Goal: Task Accomplishment & Management: Manage account settings

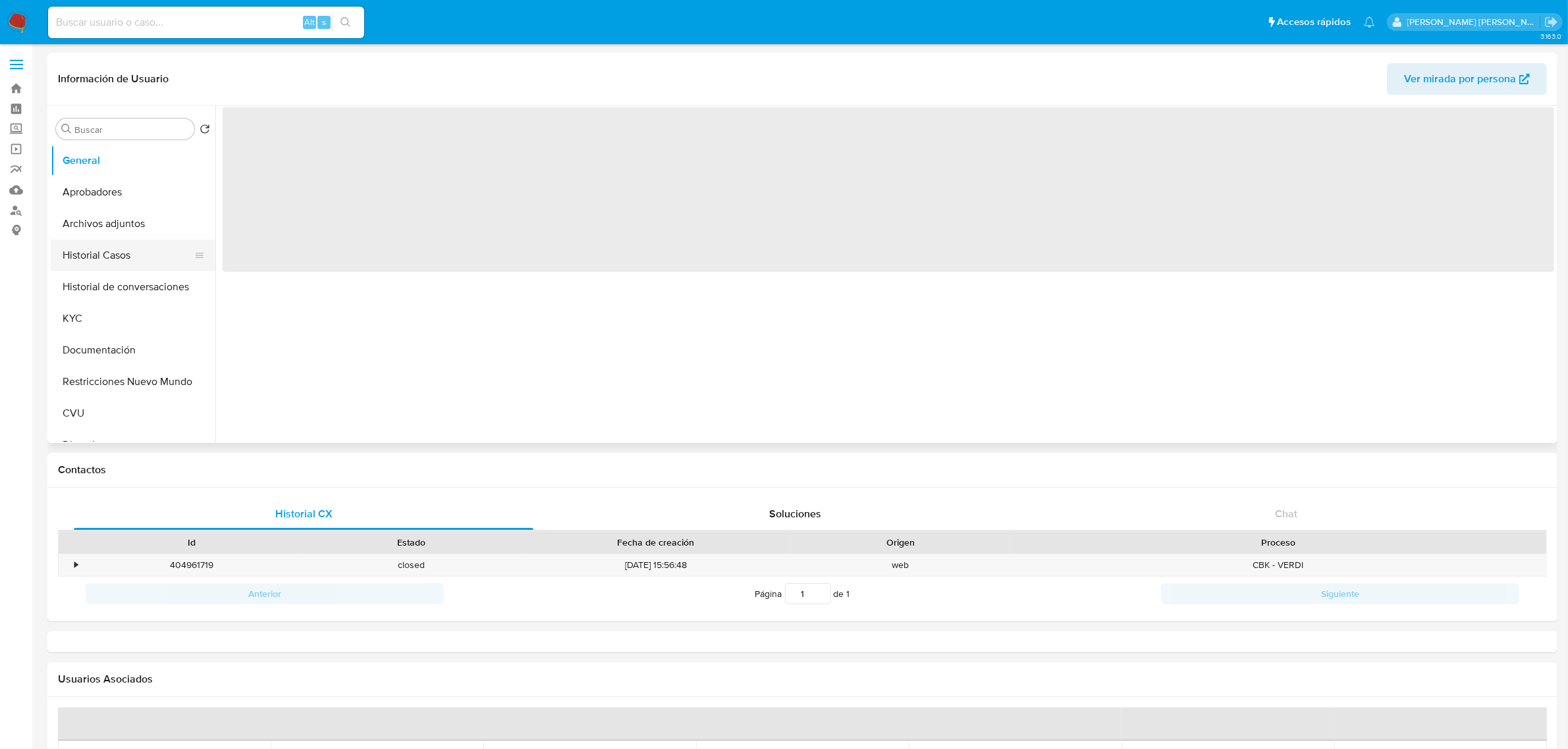
select select "10"
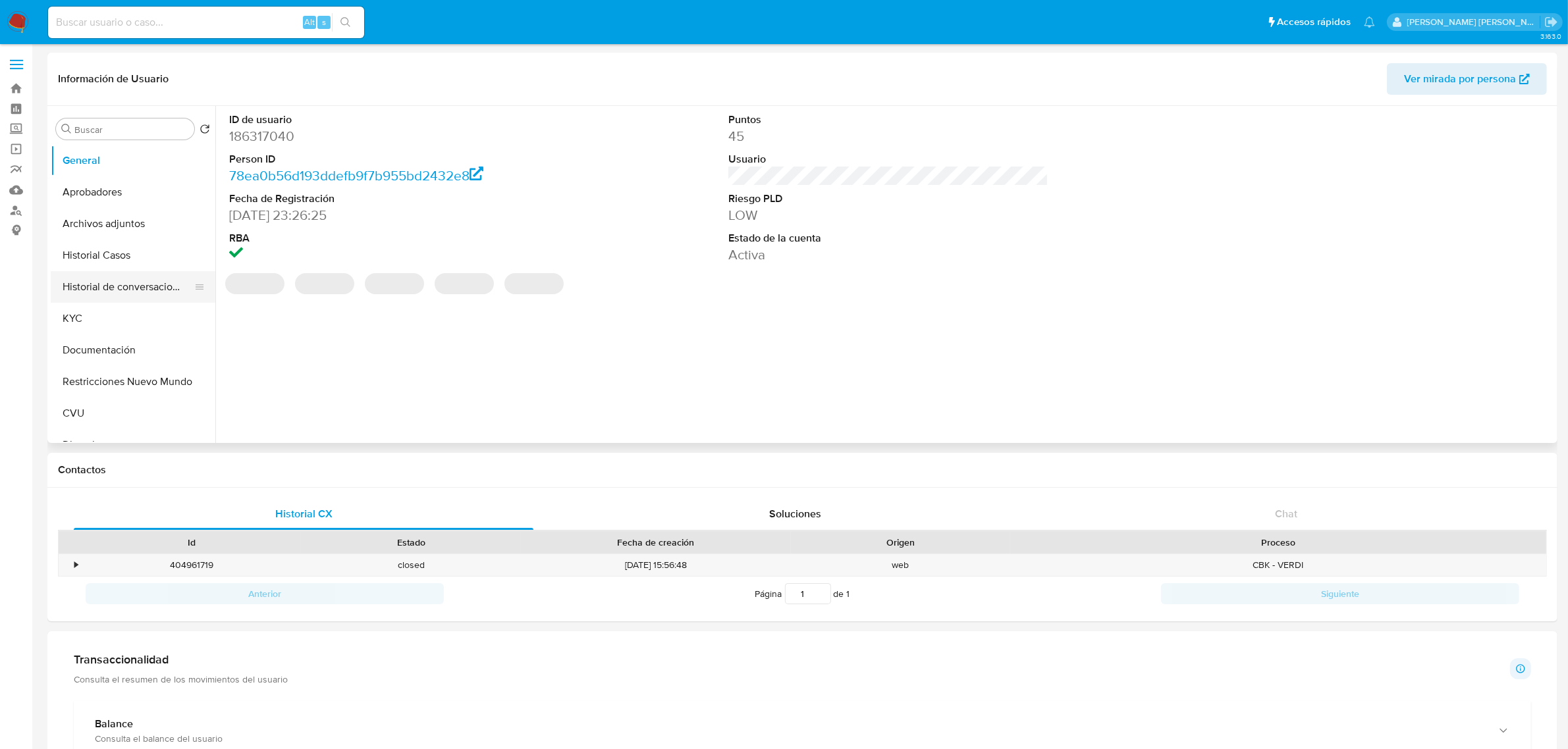
click at [130, 283] on button "Historial de conversaciones" at bounding box center [128, 287] width 155 height 31
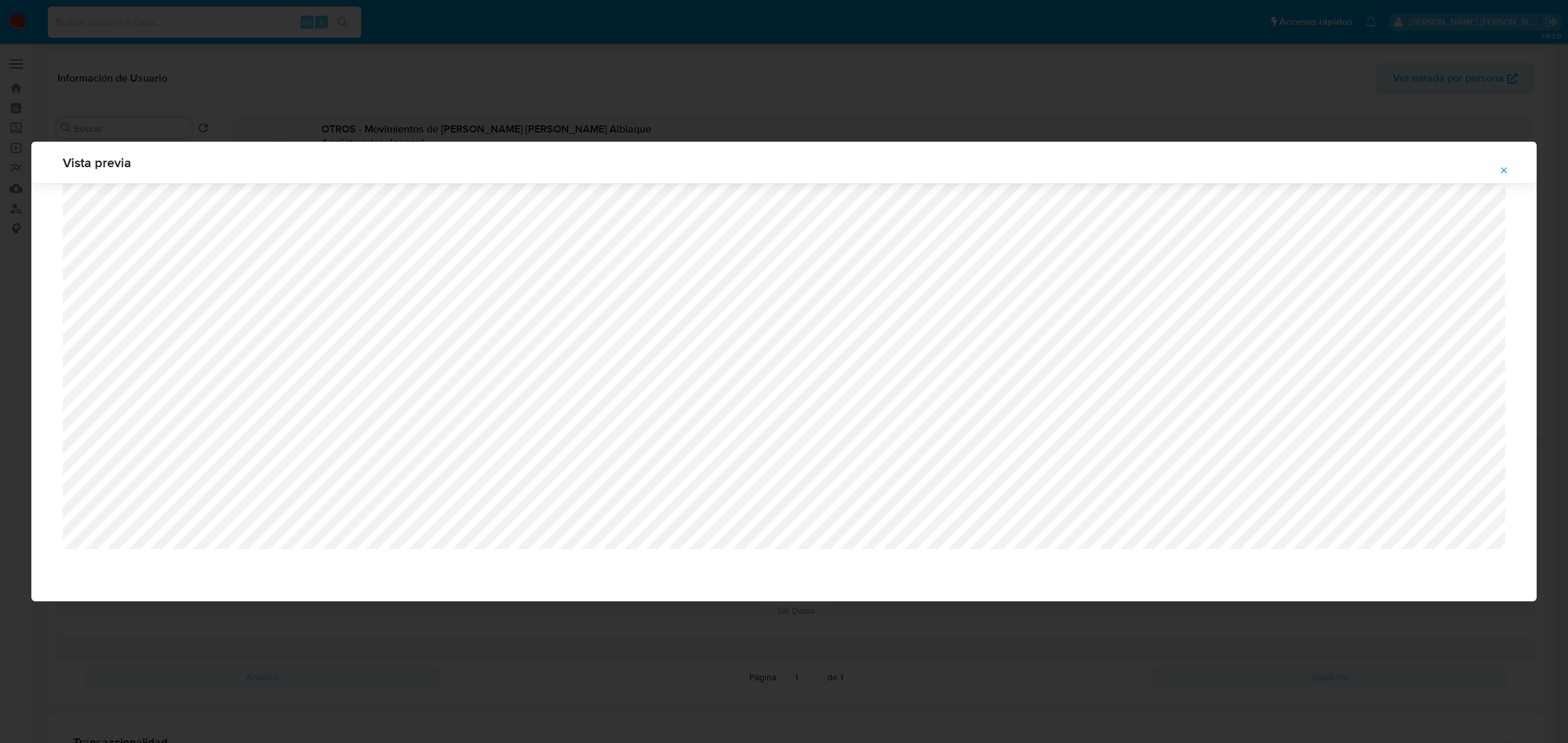
select select "10"
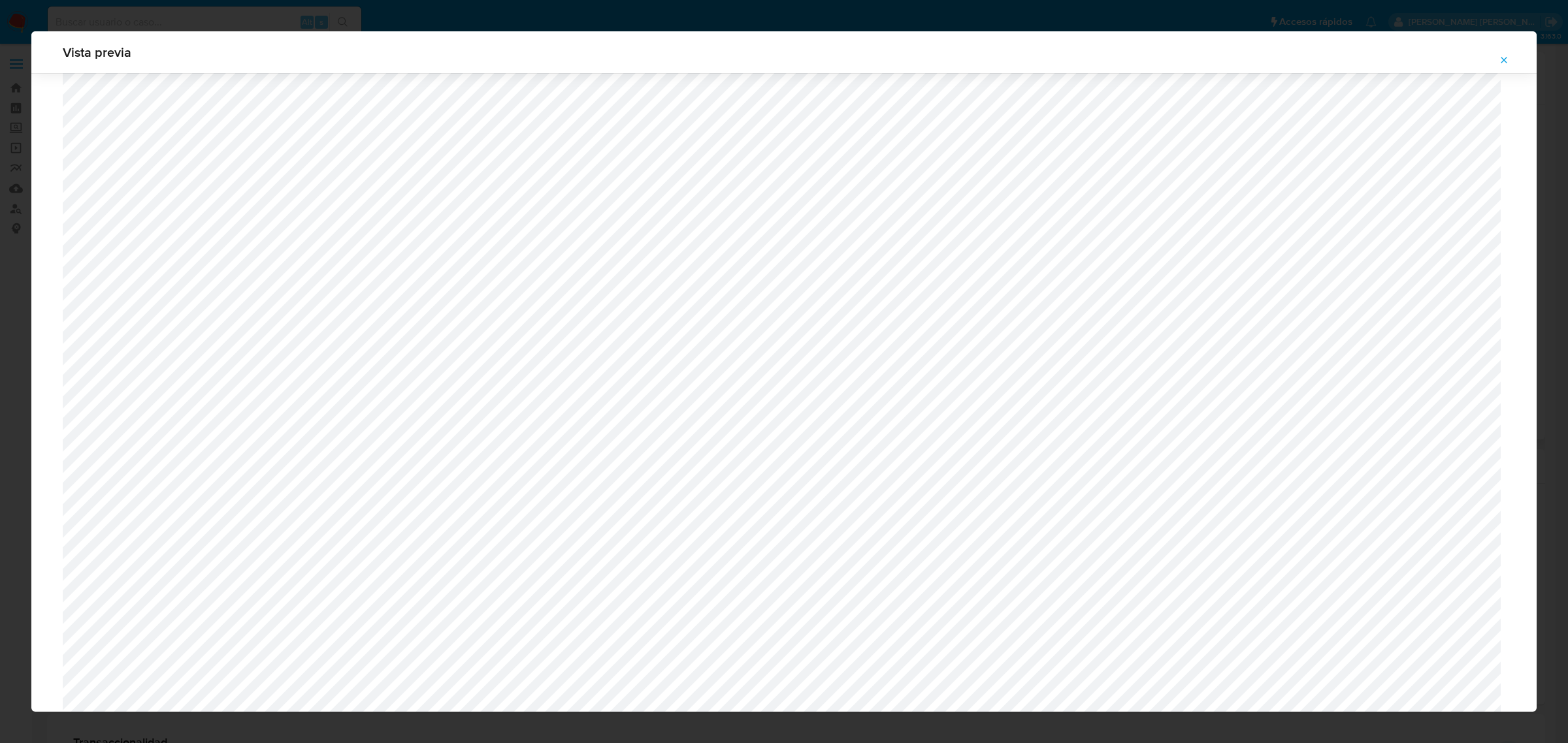
scroll to position [1117, 0]
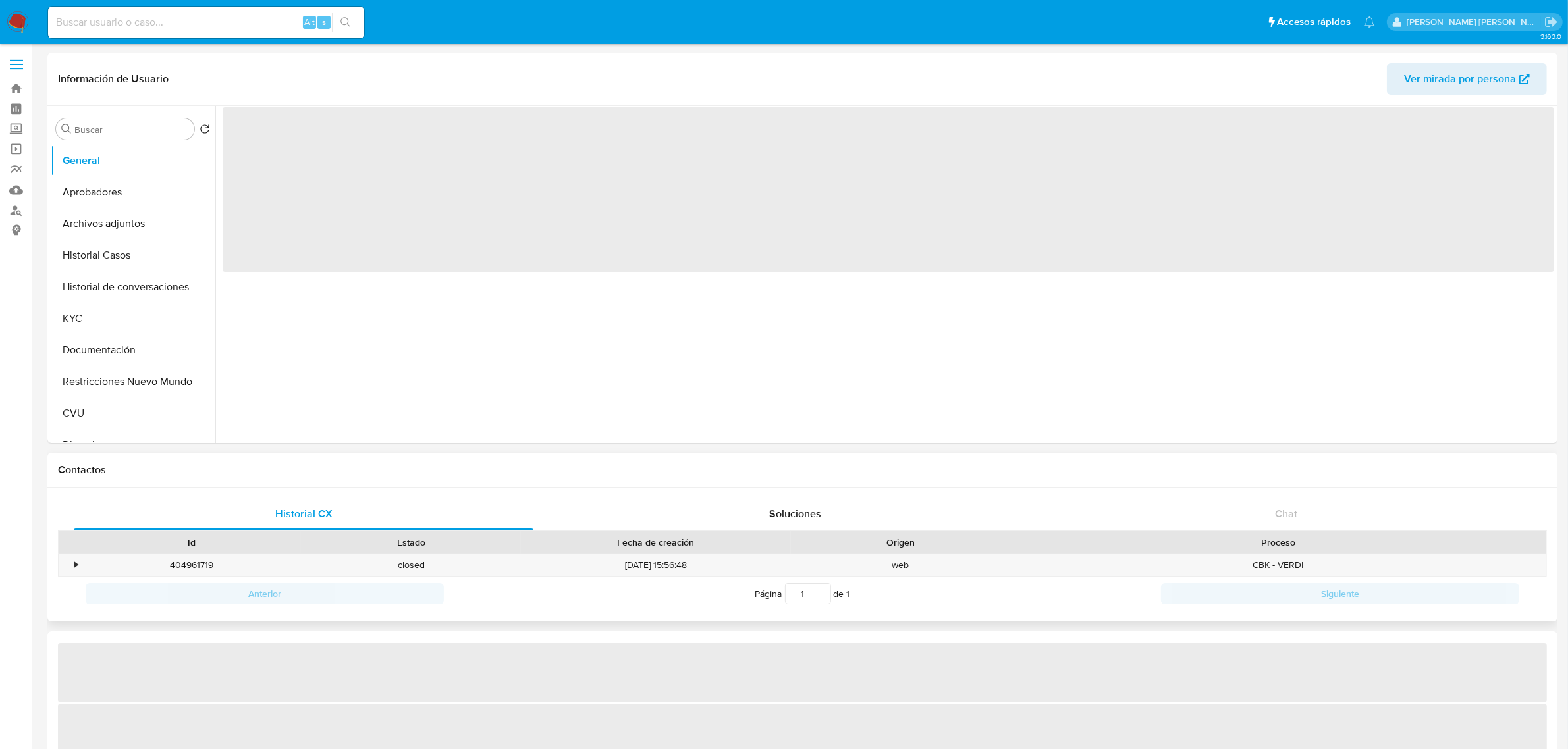
select select "10"
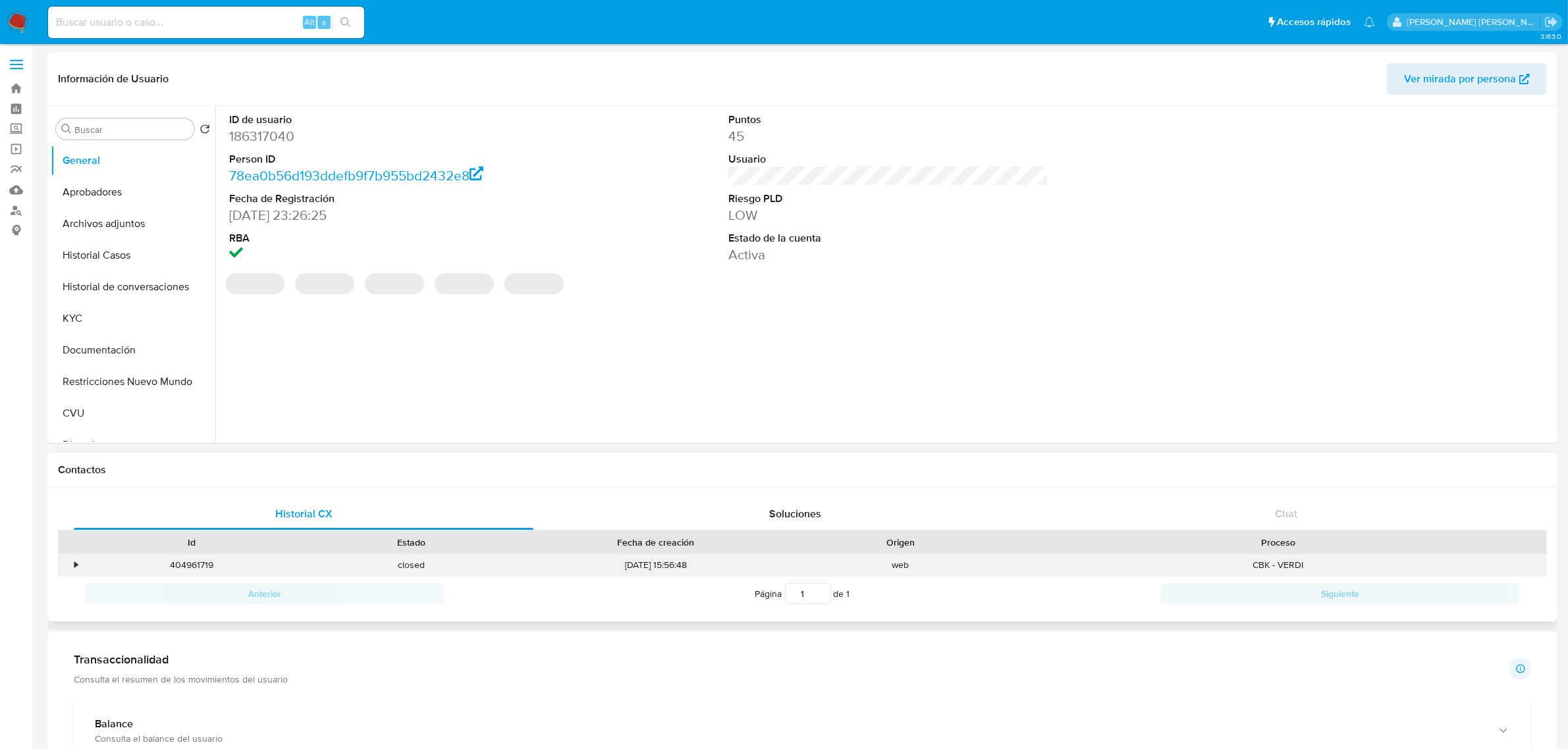
click at [196, 566] on div "404961719" at bounding box center [191, 565] width 220 height 22
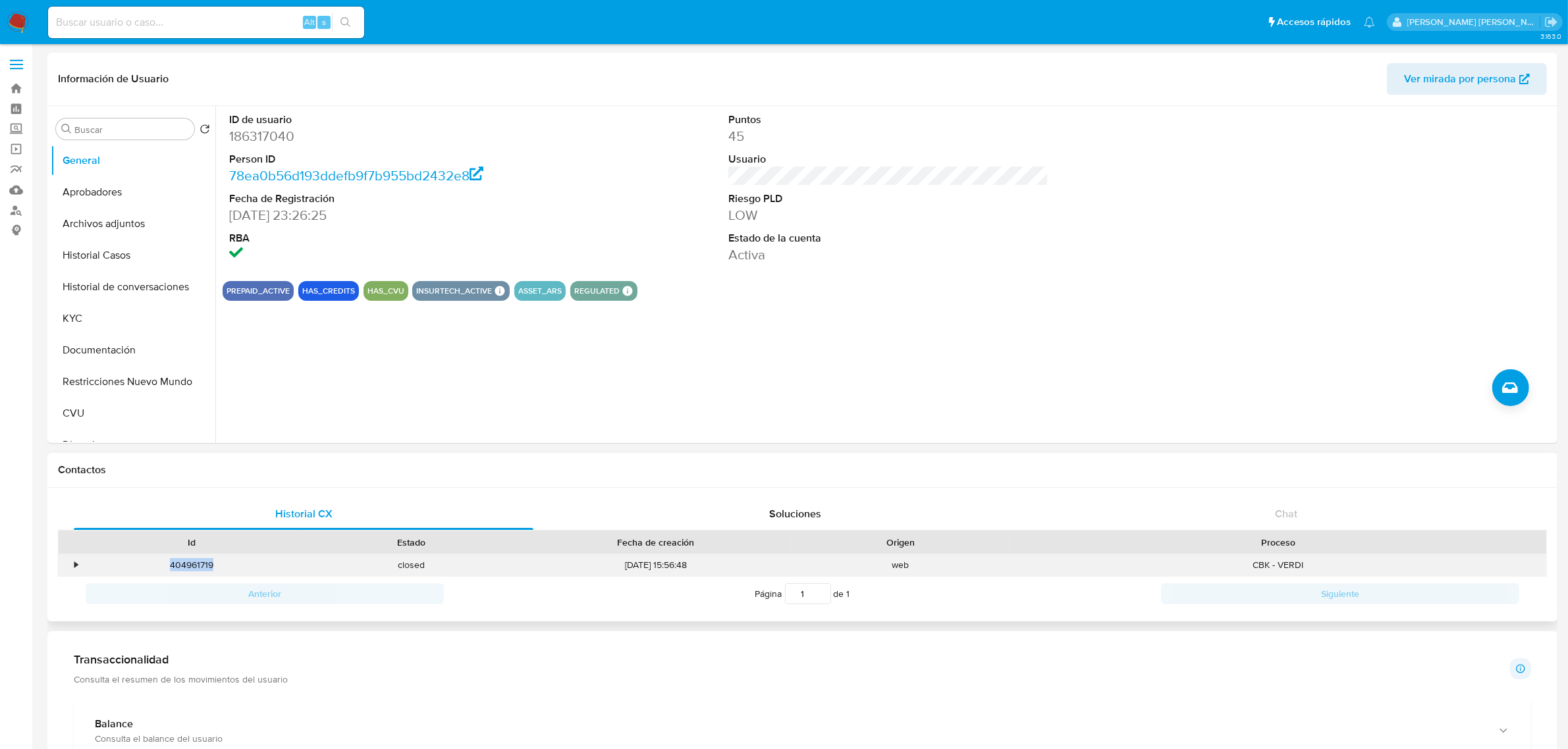
click at [198, 564] on div "404961719" at bounding box center [191, 565] width 220 height 22
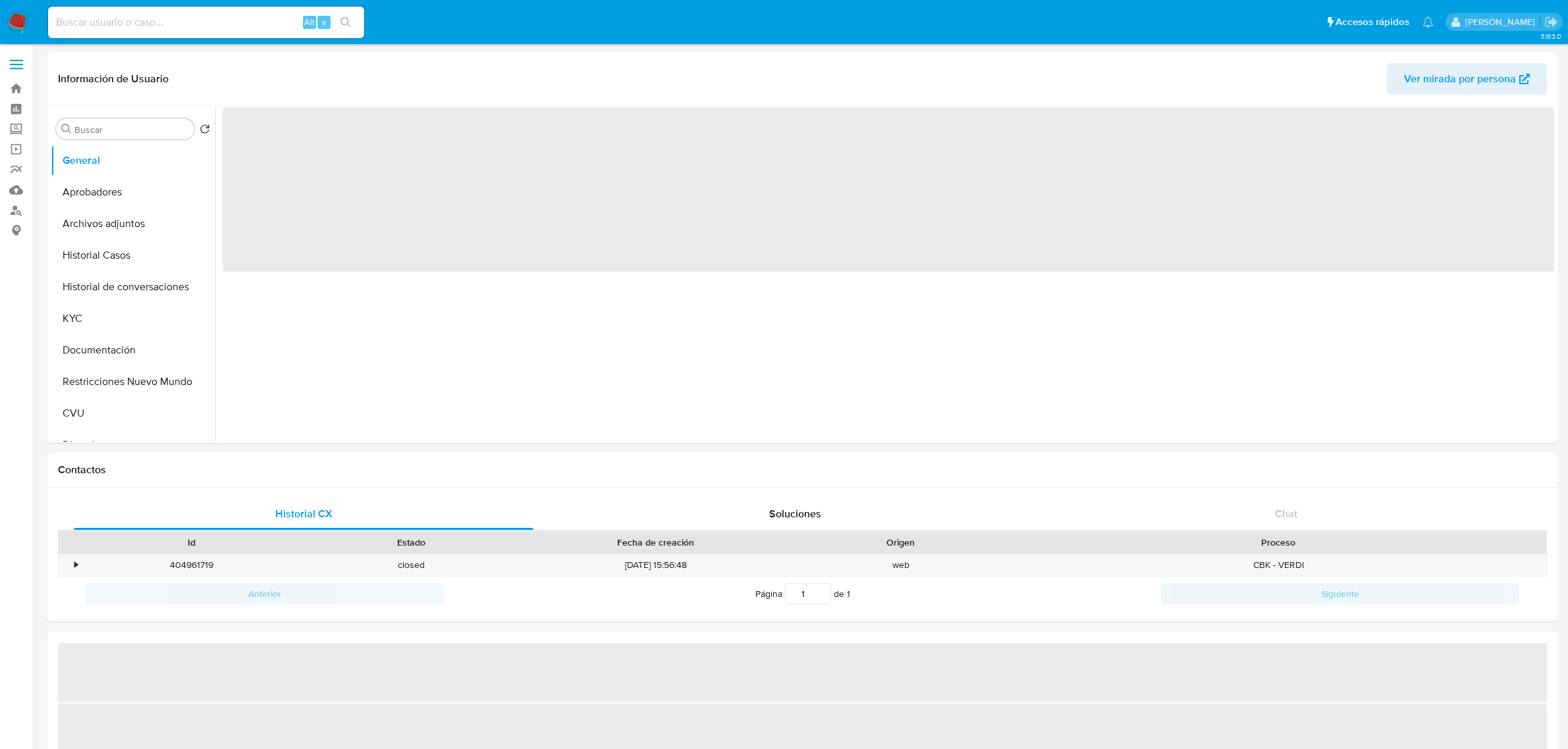
select select "10"
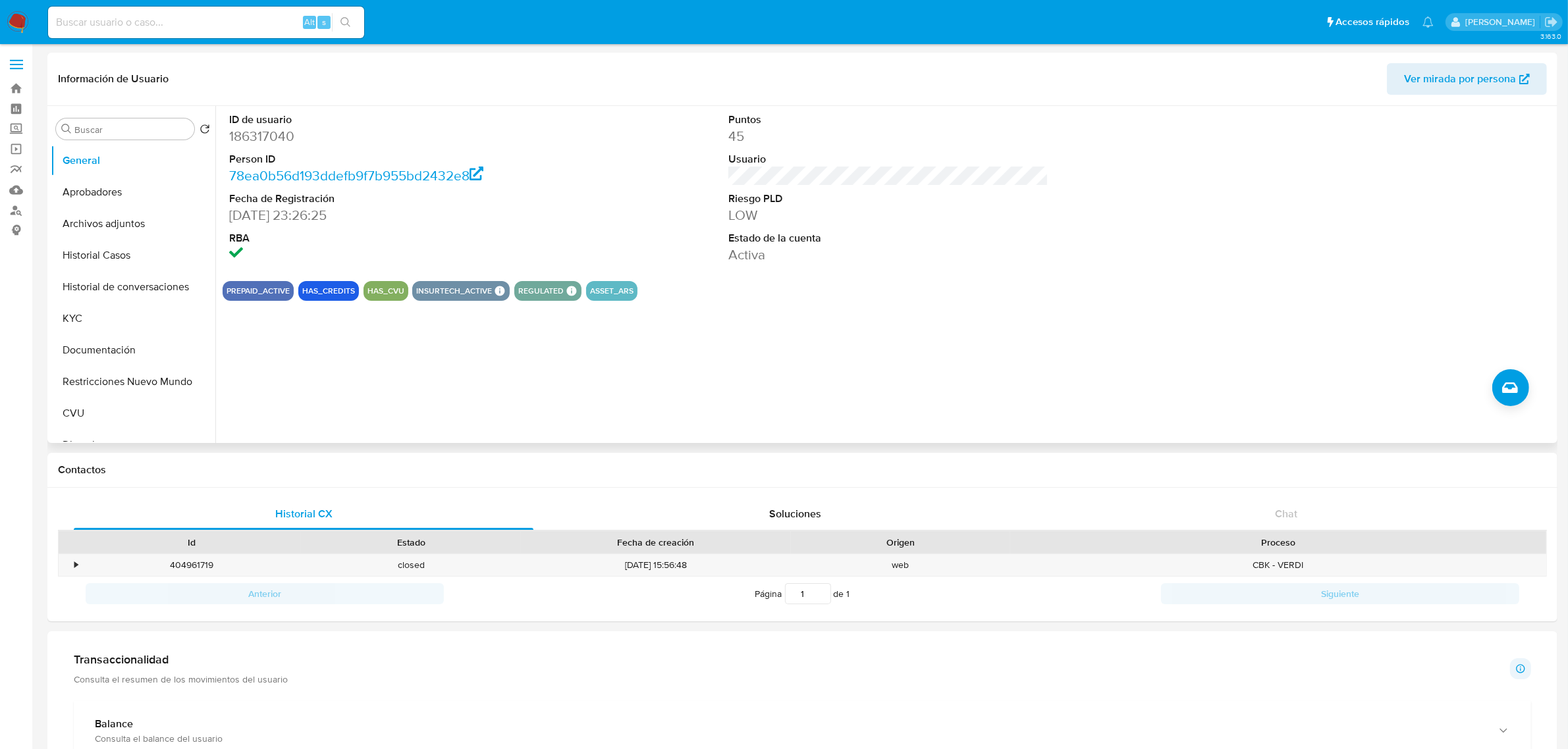
click at [107, 284] on button "Historial de conversaciones" at bounding box center [133, 287] width 164 height 31
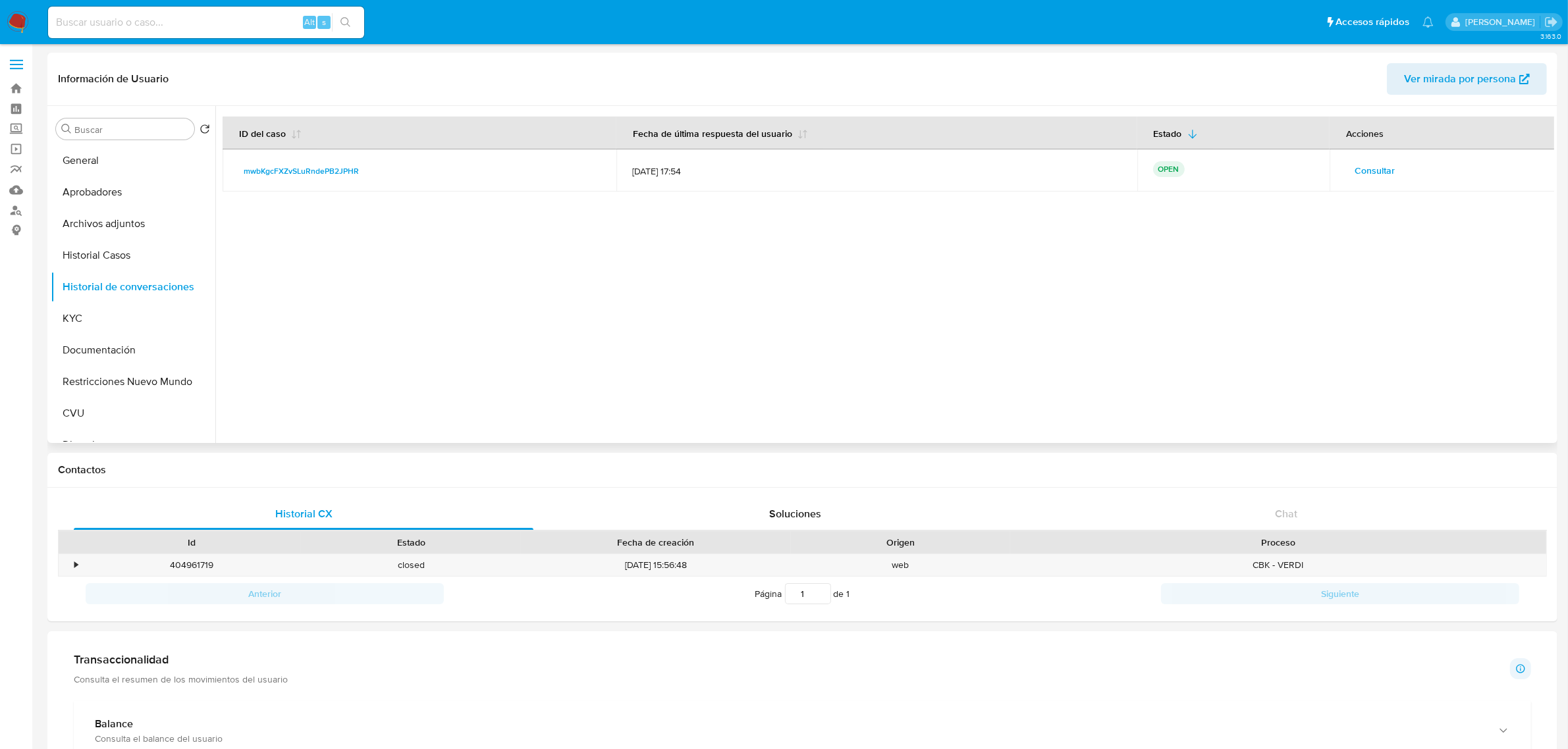
click at [1358, 168] on span "Consultar" at bounding box center [1374, 170] width 40 height 19
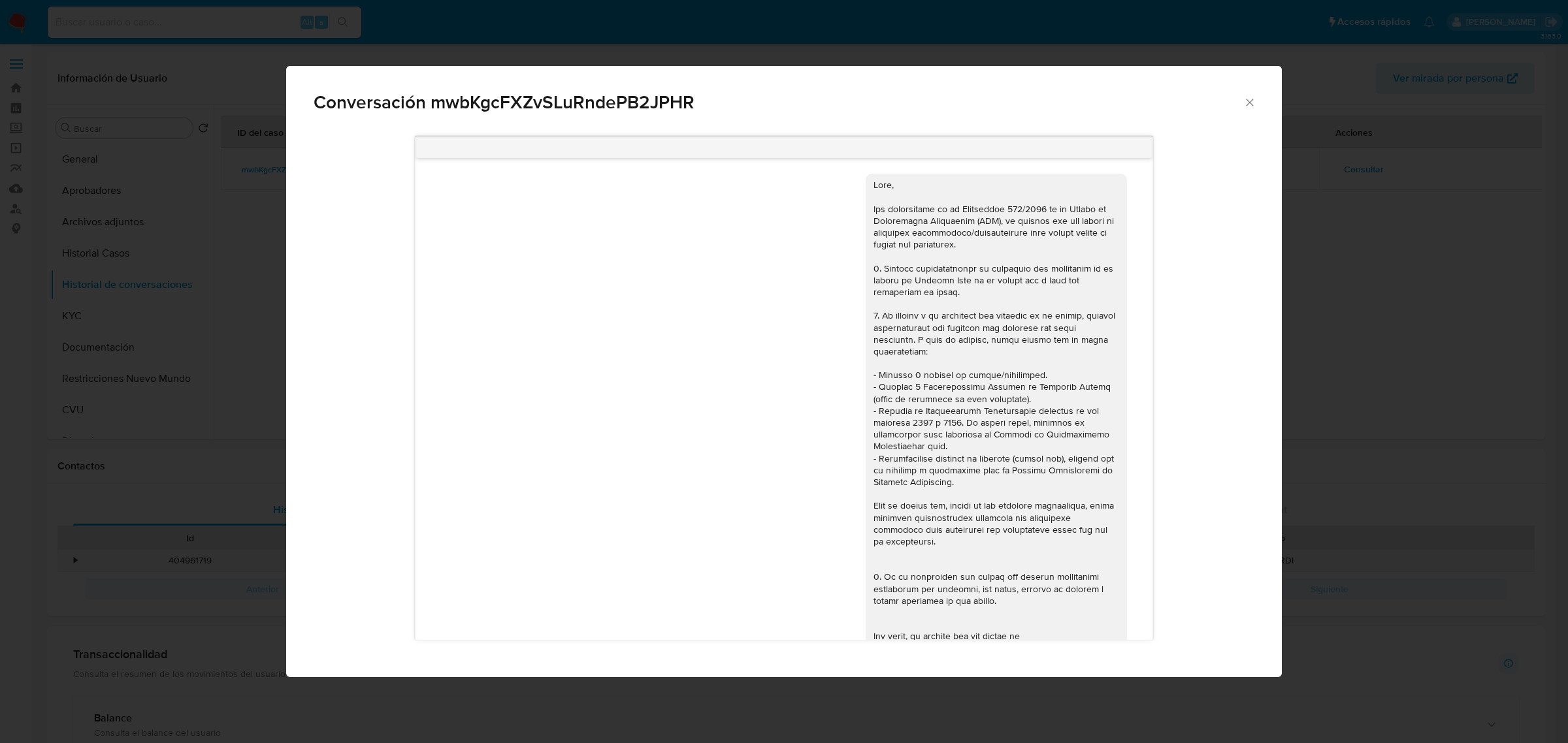
scroll to position [1406, 0]
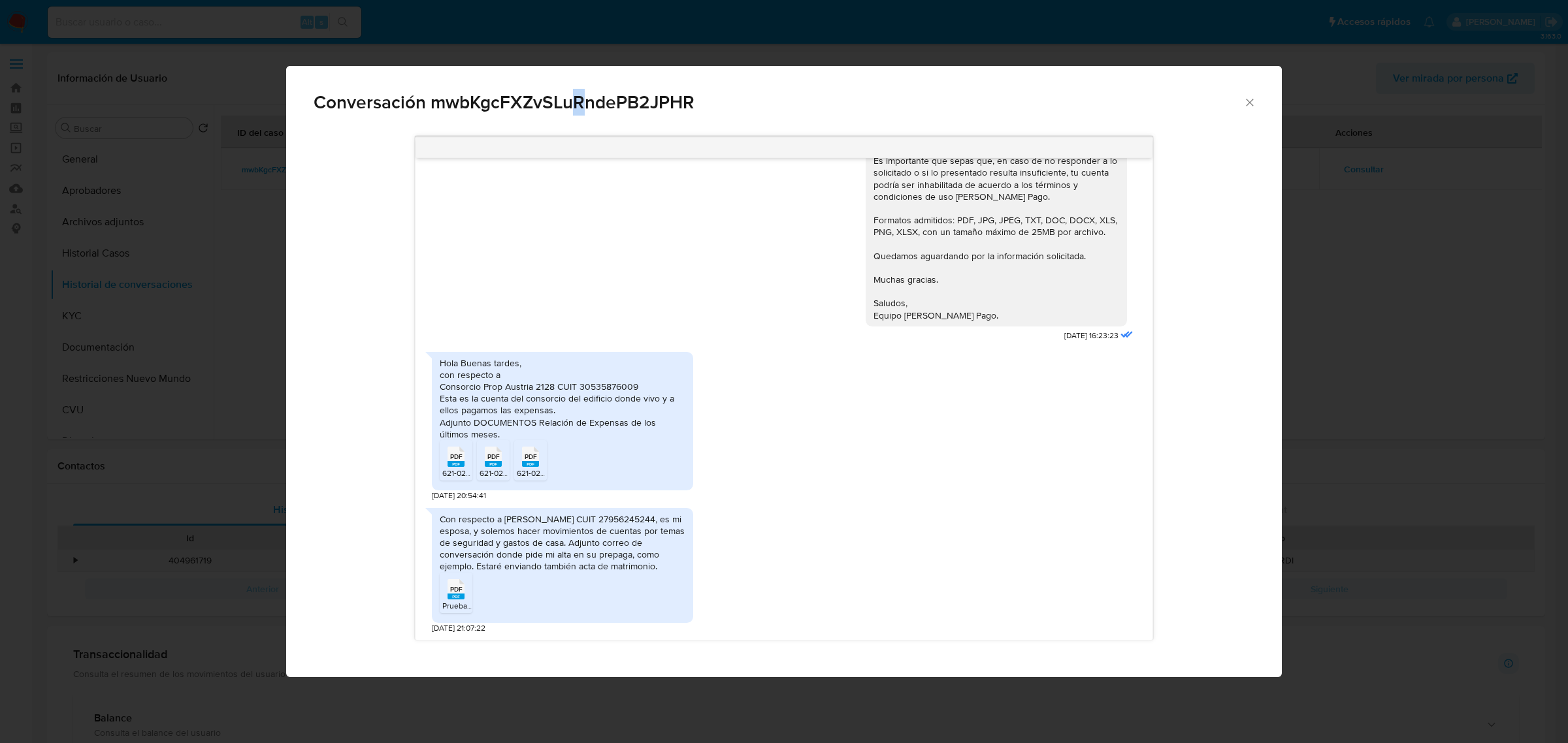
click at [579, 103] on span "Conversación mwbKgcFXZvSLuRndePB2JPHR" at bounding box center [778, 103] width 929 height 19
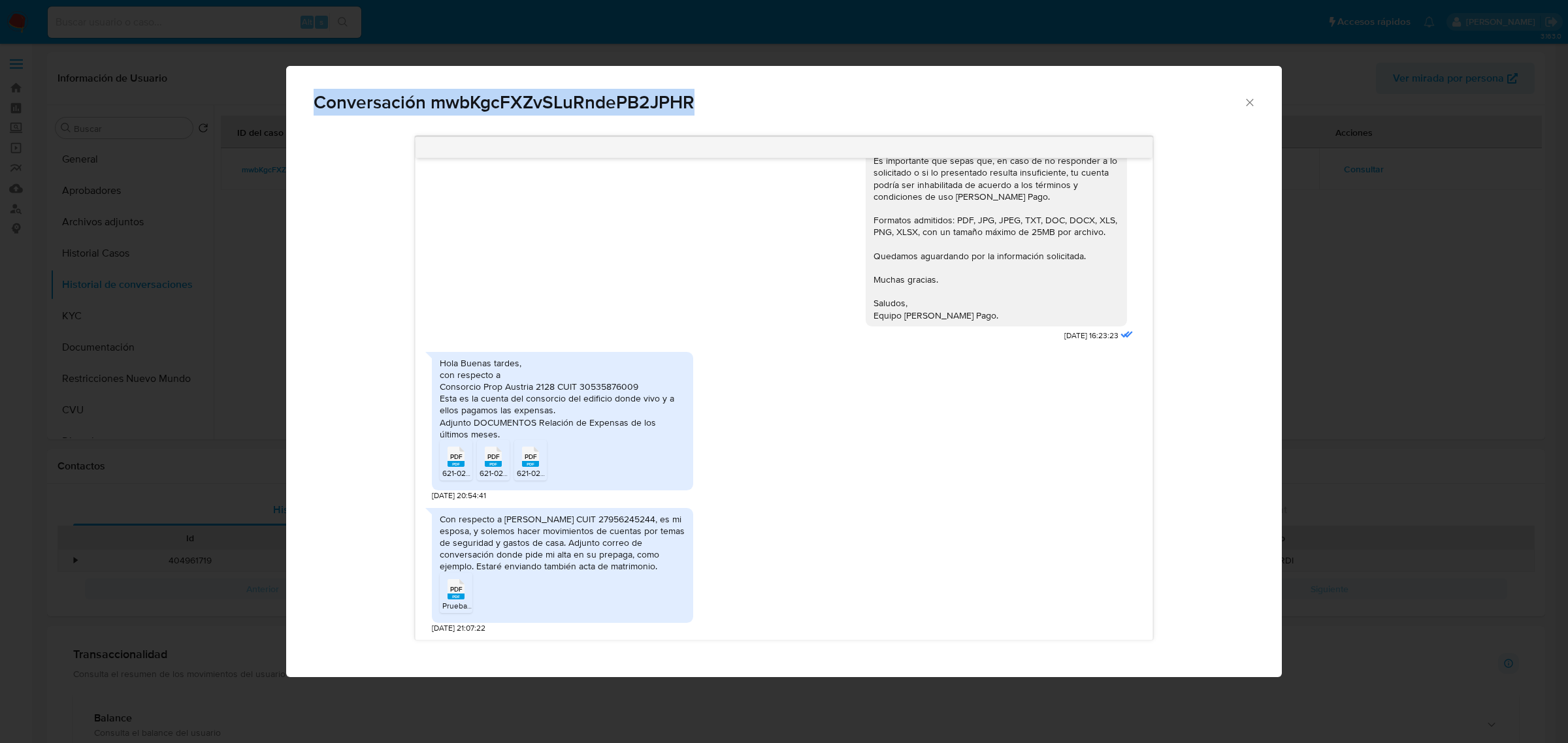
click at [579, 103] on span "Conversación mwbKgcFXZvSLuRndePB2JPHR" at bounding box center [778, 103] width 929 height 19
click at [533, 107] on span "Conversación mwbKgcFXZvSLuRndePB2JPHR" at bounding box center [778, 103] width 929 height 19
drag, startPoint x: 433, startPoint y: 102, endPoint x: 706, endPoint y: 102, distance: 273.0
click at [706, 102] on span "Conversación mwbKgcFXZvSLuRndePB2JPHR" at bounding box center [778, 103] width 929 height 19
copy span "mwbKgcFXZvSLuRndePB2JPHR"
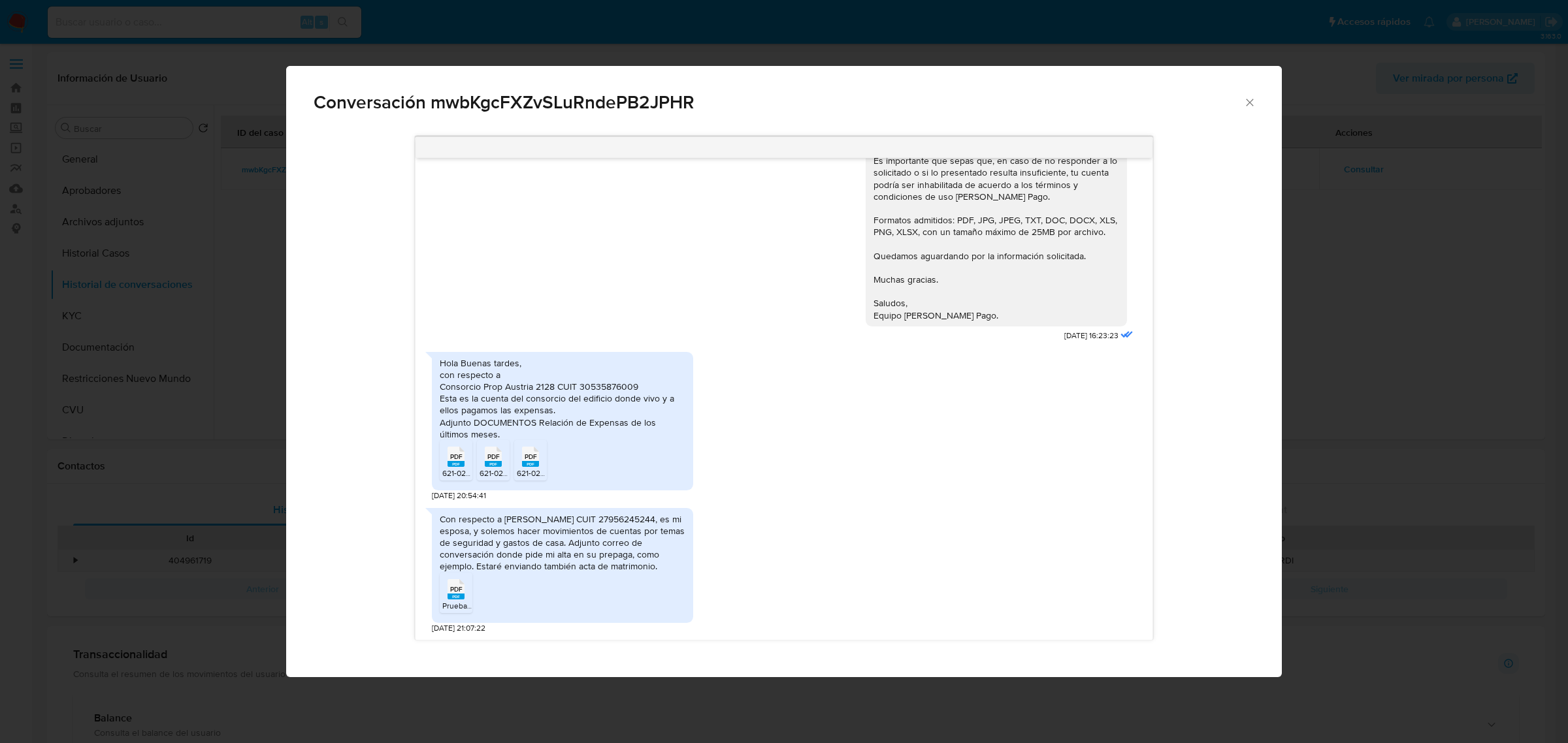
click at [827, 442] on div "Hola Buenas tardes, con respecto a Consorcio Prop Austria 2128 CUIT 30535876009…" at bounding box center [783, 424] width 704 height 156
click at [1066, 435] on div "Hola Buenas tardes, con respecto a Consorcio Prop Austria 2128 CUIT 30535876009…" at bounding box center [783, 424] width 704 height 156
click at [459, 453] on span "PDF" at bounding box center [456, 457] width 13 height 9
click at [494, 453] on span "PDF" at bounding box center [493, 457] width 13 height 9
click at [532, 453] on span "PDF" at bounding box center [530, 457] width 13 height 9
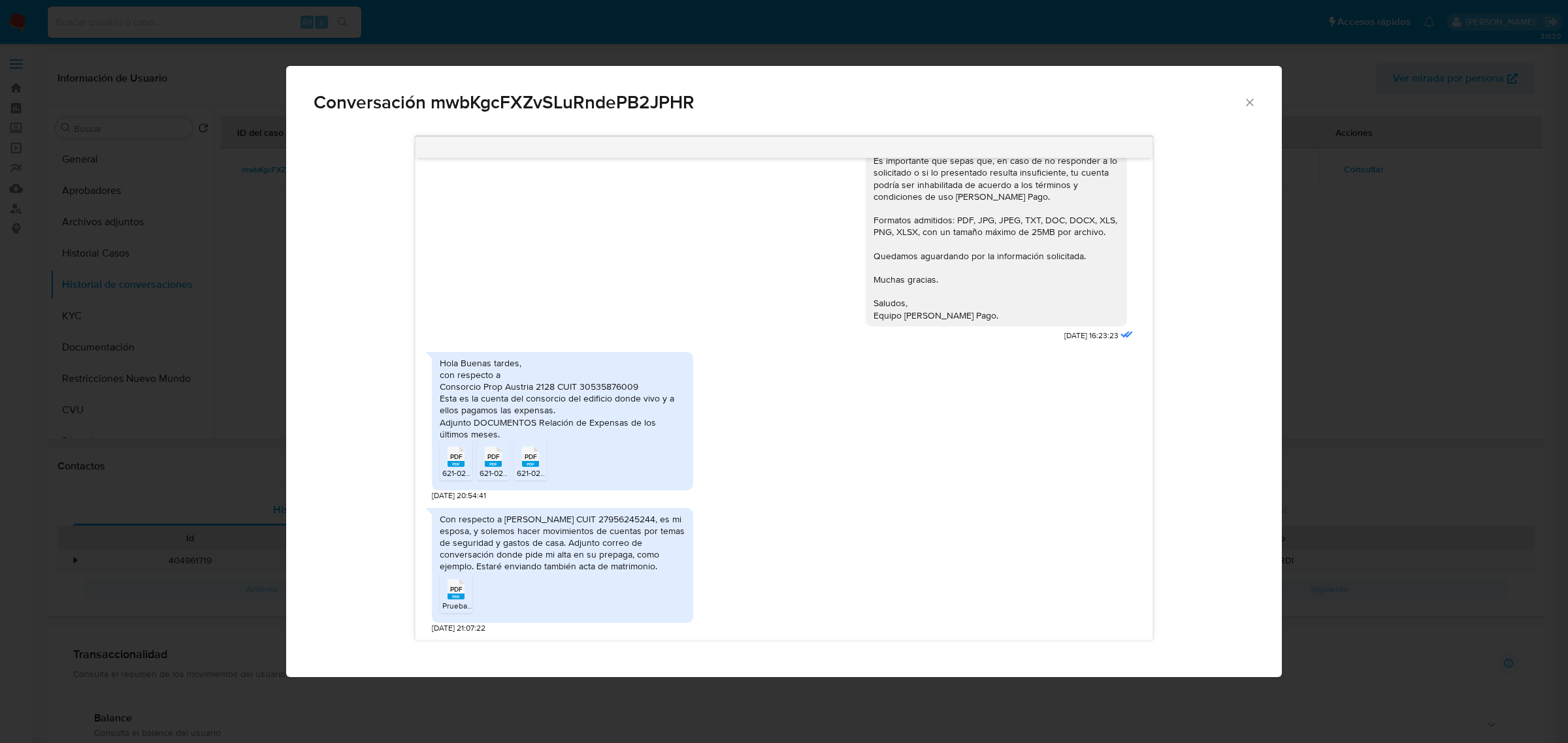
click at [459, 595] on rect "Comunicación" at bounding box center [455, 597] width 17 height 6
click at [1249, 97] on icon "Cerrar" at bounding box center [1249, 102] width 13 height 13
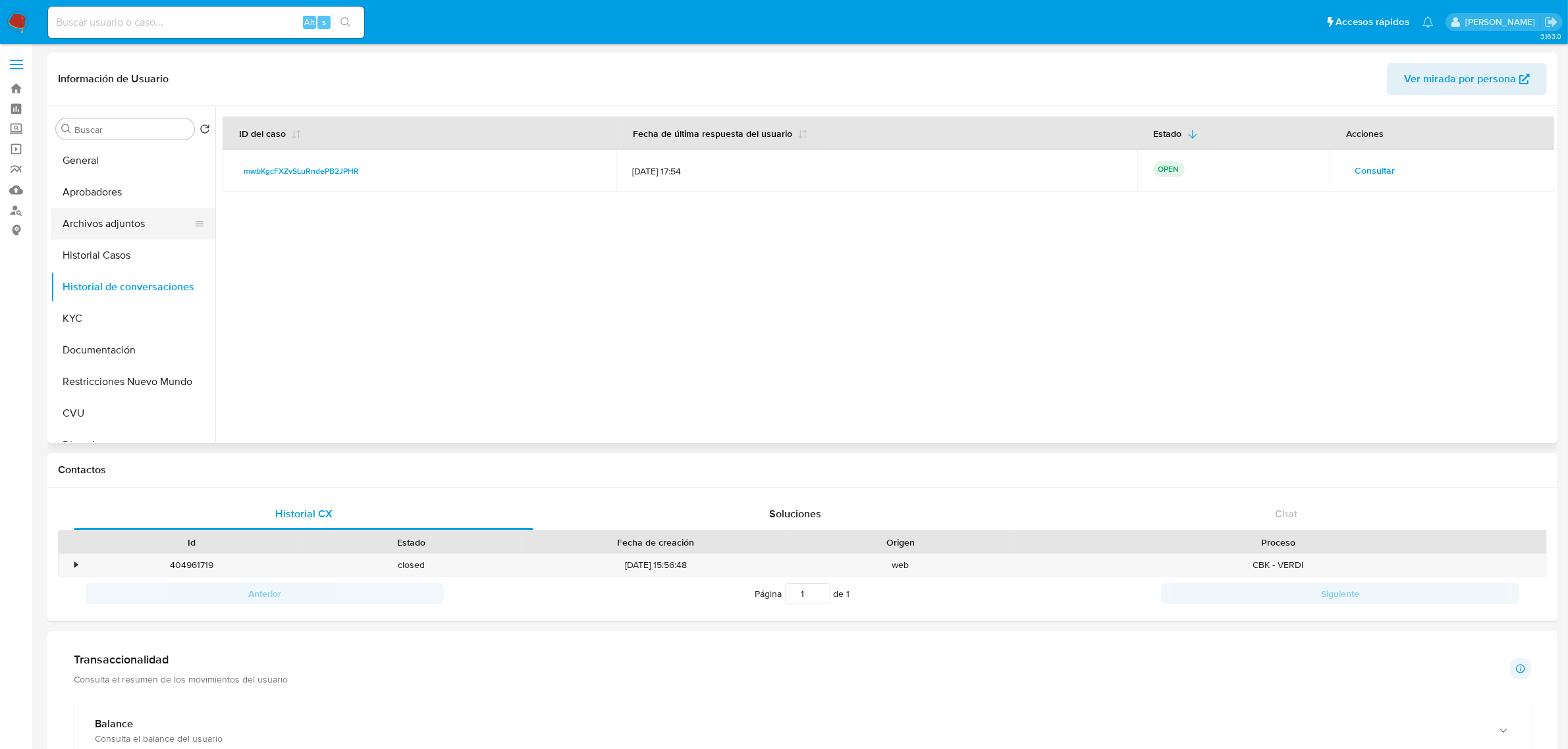
click at [117, 215] on button "Archivos adjuntos" at bounding box center [128, 223] width 155 height 31
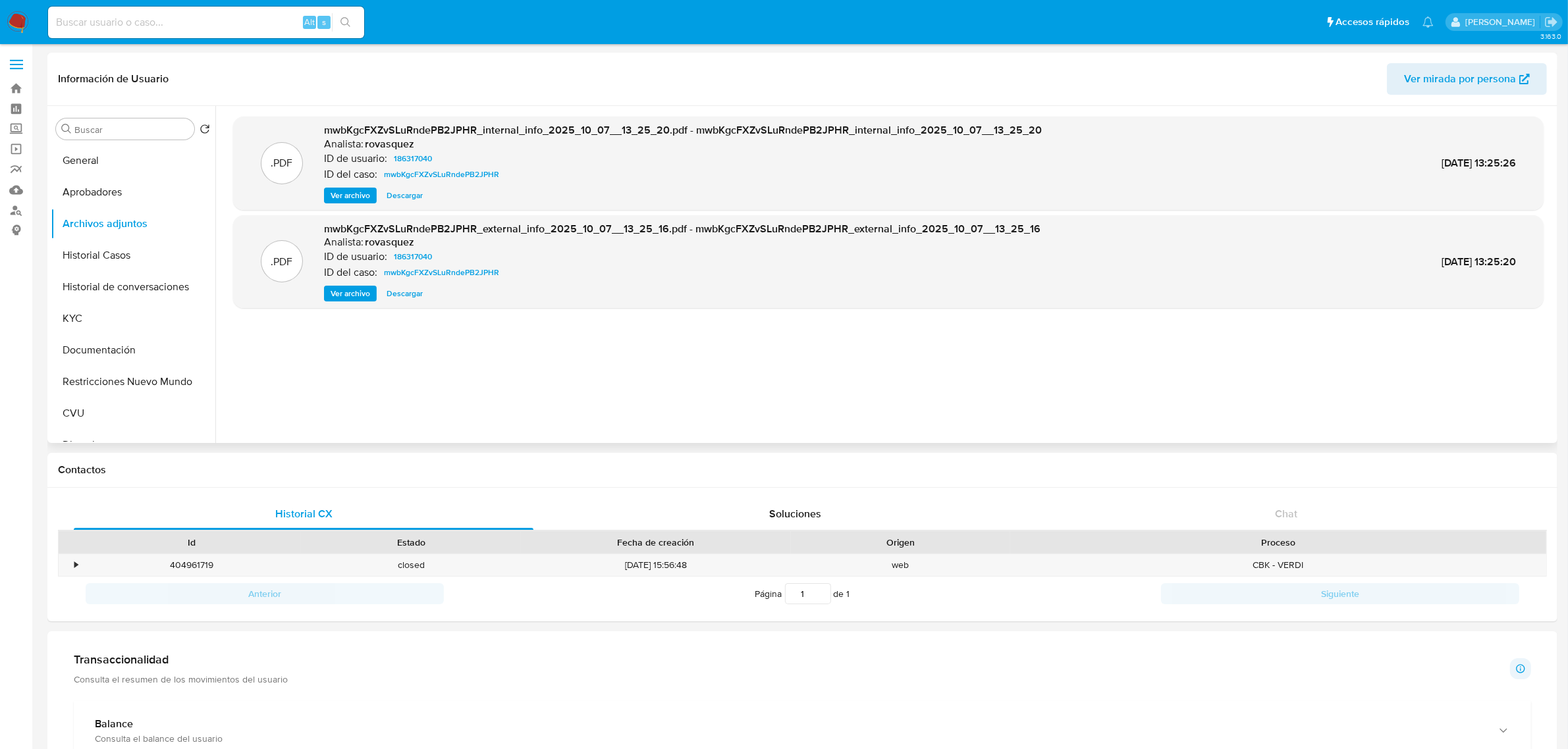
click at [353, 293] on span "Ver archivo" at bounding box center [350, 293] width 39 height 13
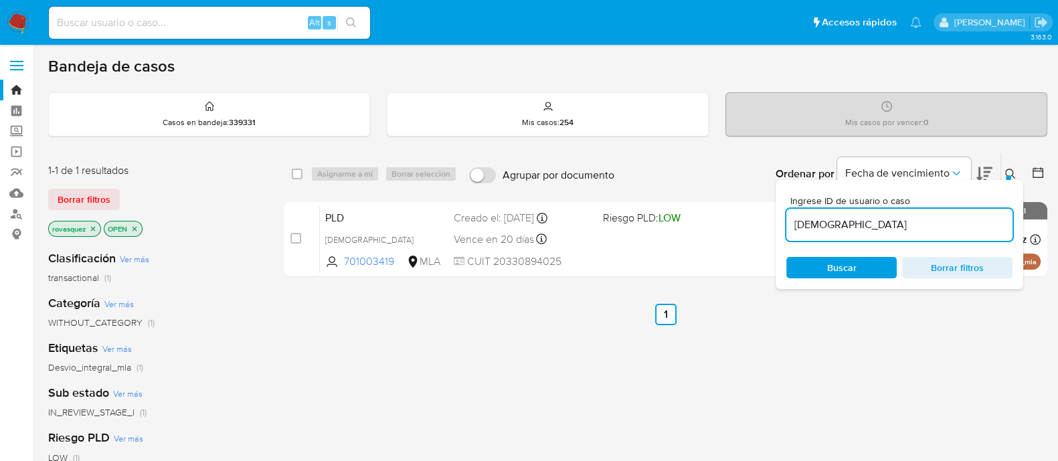
click at [886, 221] on input "Yzl16gjrWBykLjPusgCEgV6X" at bounding box center [899, 224] width 226 height 17
paste input "mwbKgcFXZvSLuRndePB2JPHR"
type input "mwbKgcFXZvSLuRndePB2JPHR"
click at [833, 274] on span "Buscar" at bounding box center [841, 267] width 29 height 21
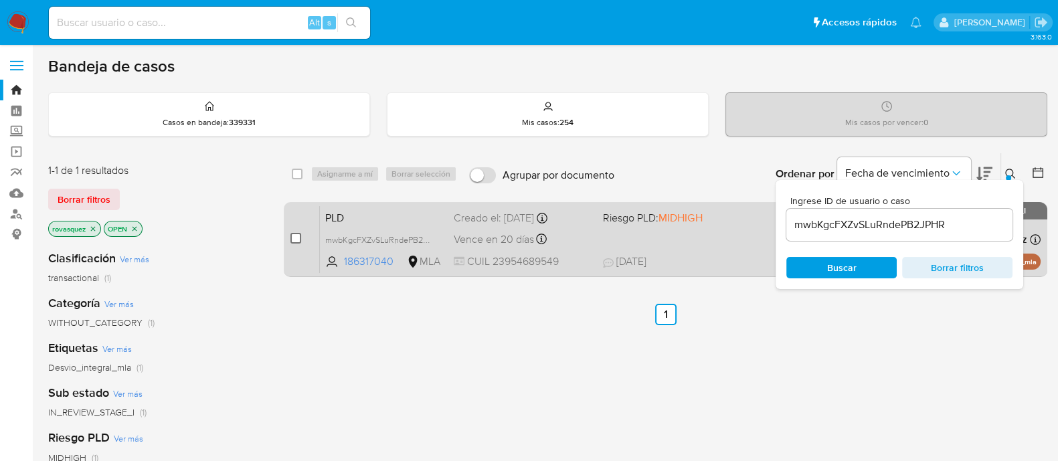
click at [298, 239] on input "checkbox" at bounding box center [295, 238] width 11 height 11
checkbox input "true"
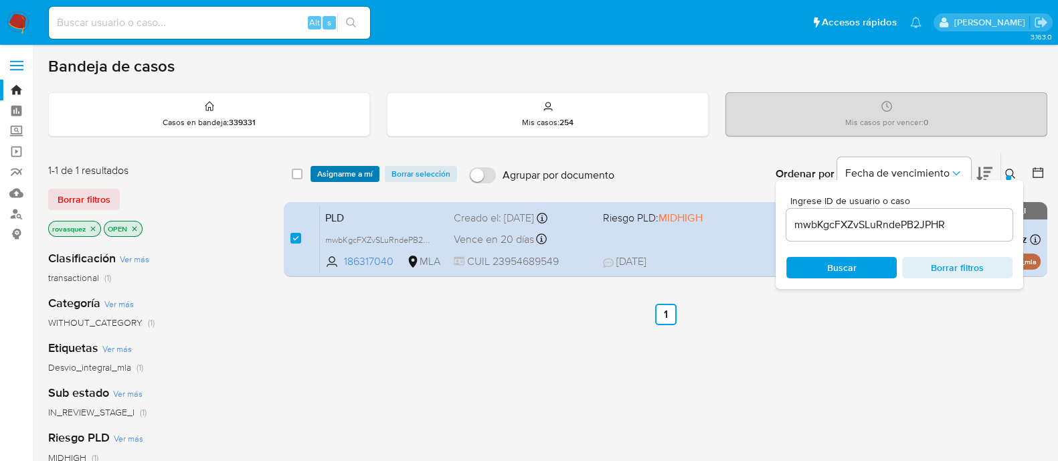
click at [348, 171] on span "Asignarme a mí" at bounding box center [345, 173] width 56 height 13
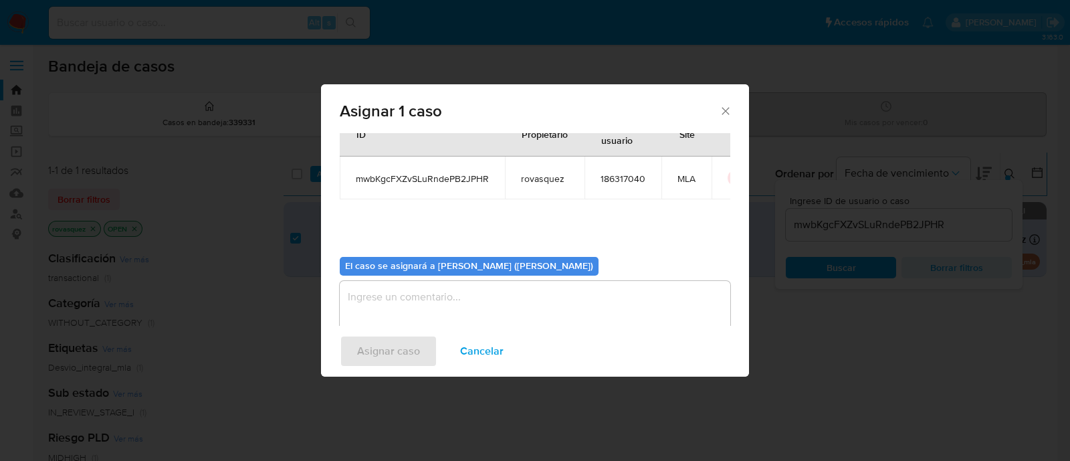
scroll to position [69, 0]
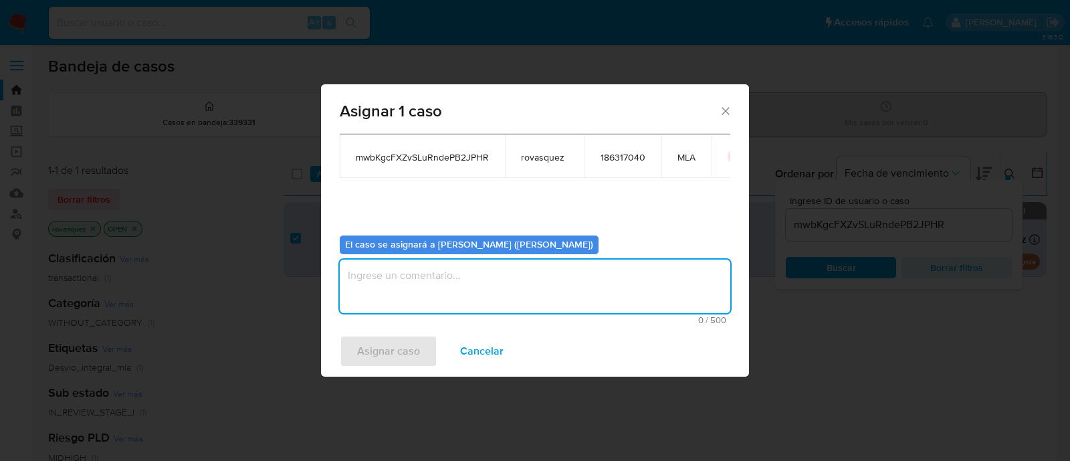
click at [485, 309] on textarea "assign-modal" at bounding box center [535, 287] width 391 height 54
type textarea "."
click at [406, 344] on span "Asignar caso" at bounding box center [388, 351] width 63 height 29
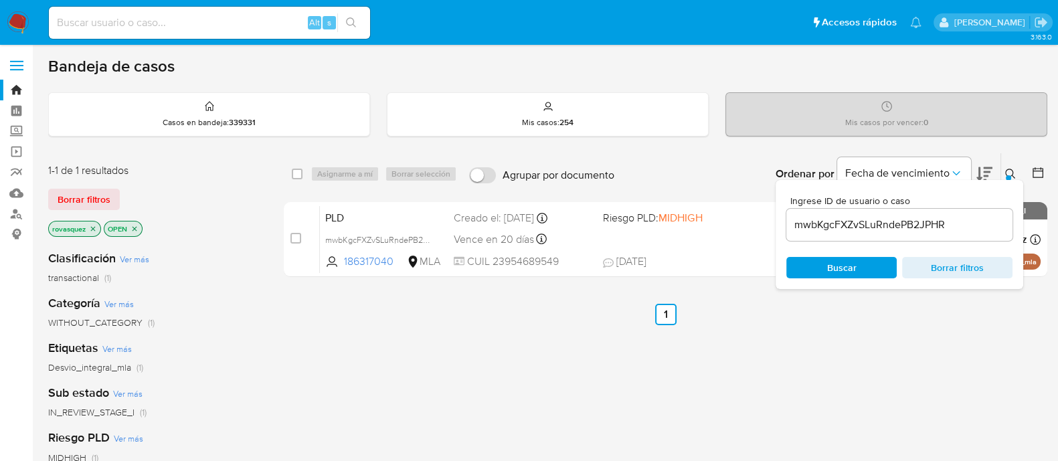
click at [861, 227] on input "mwbKgcFXZvSLuRndePB2JPHR" at bounding box center [899, 224] width 226 height 17
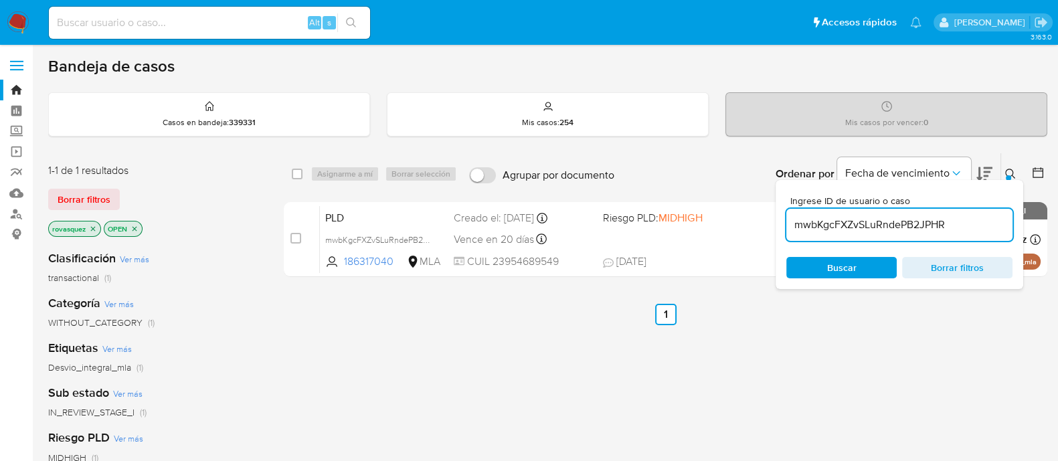
click at [860, 227] on input "mwbKgcFXZvSLuRndePB2JPHR" at bounding box center [899, 224] width 226 height 17
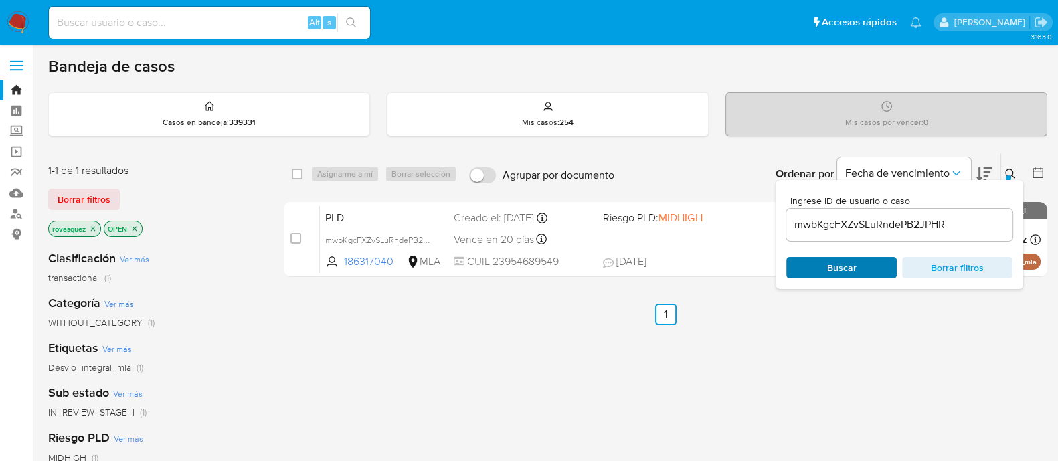
click at [862, 273] on span "Buscar" at bounding box center [841, 267] width 92 height 19
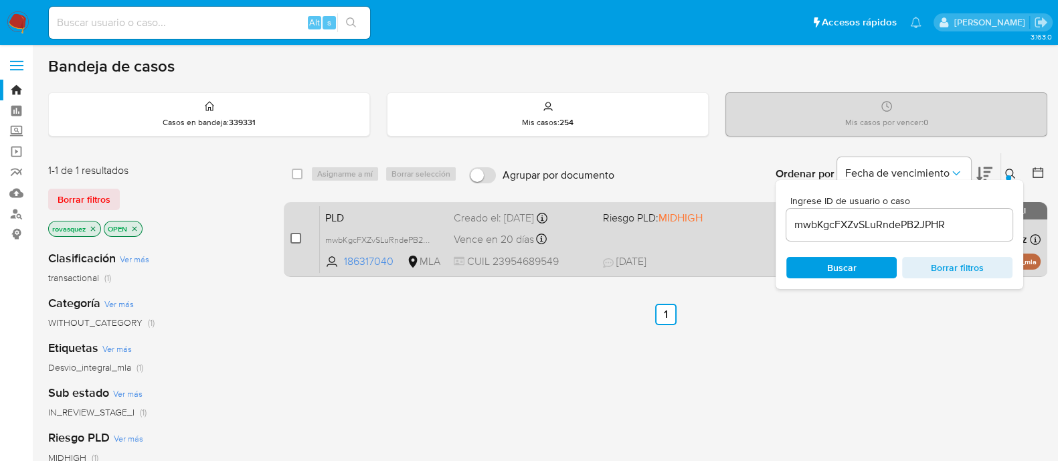
click at [293, 233] on input "checkbox" at bounding box center [295, 238] width 11 height 11
checkbox input "true"
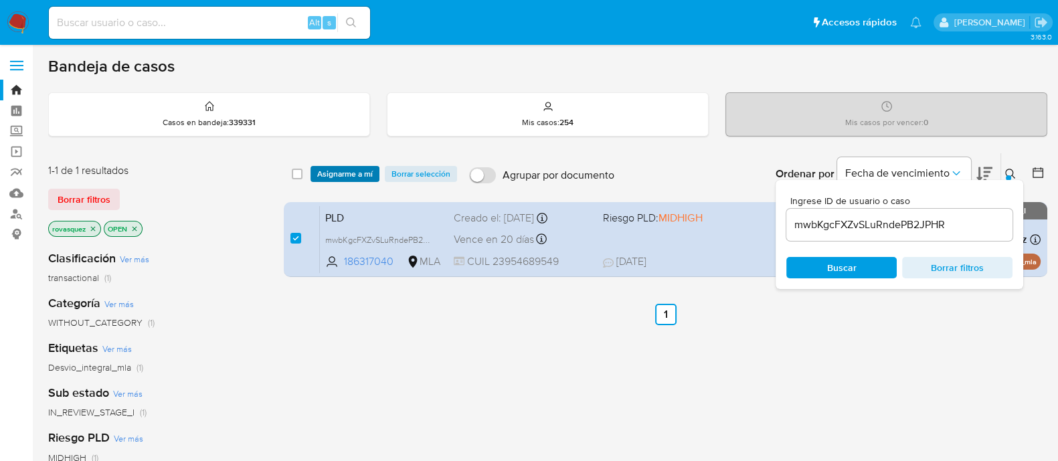
click at [341, 169] on span "Asignarme a mí" at bounding box center [345, 173] width 56 height 13
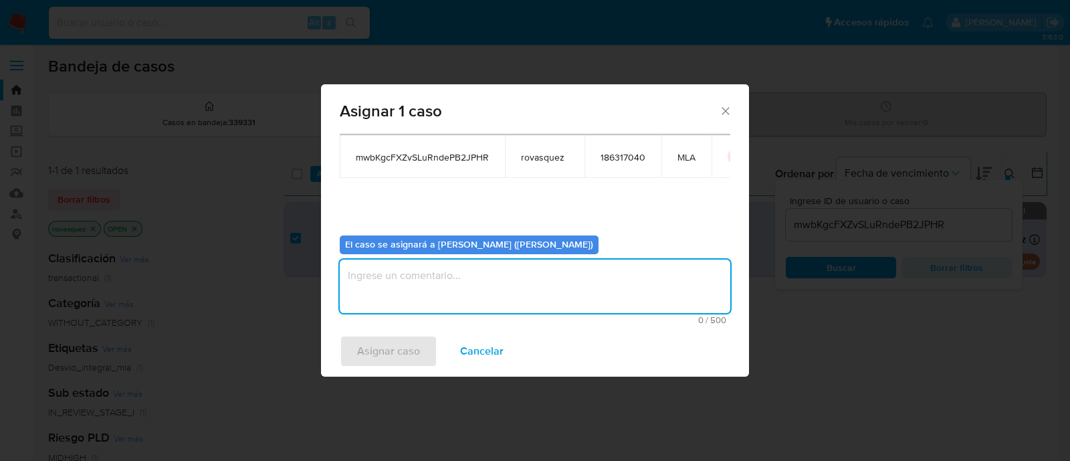
click at [505, 284] on textarea "assign-modal" at bounding box center [535, 287] width 391 height 54
type textarea "0"
type textarea "."
click at [399, 358] on span "Asignar caso" at bounding box center [388, 351] width 63 height 29
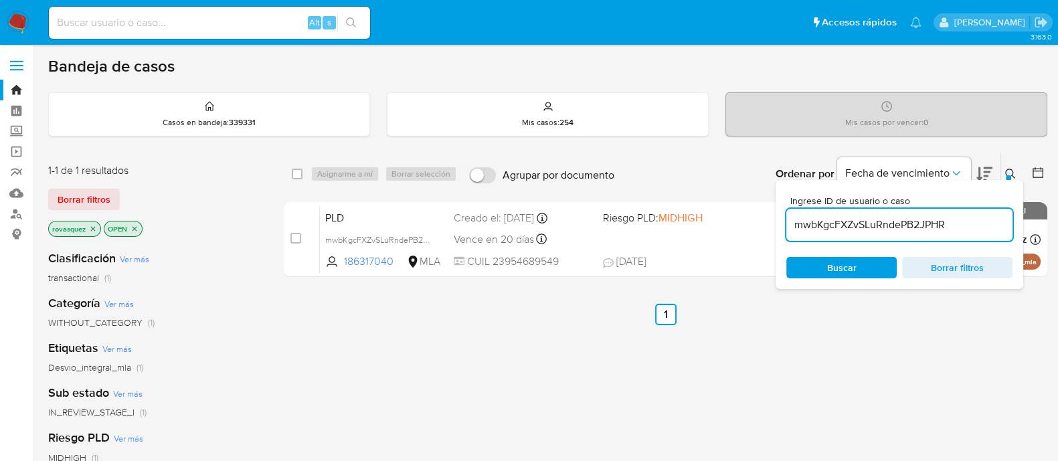
click at [862, 225] on input "mwbKgcFXZvSLuRndePB2JPHR" at bounding box center [899, 224] width 226 height 17
paste input "RHGOSTYgEWt2NF2a0Aom3d3S"
type input "RHGOSTYgEWt2NF2a0Aom3d3S"
click at [822, 267] on span "Buscar" at bounding box center [841, 267] width 92 height 19
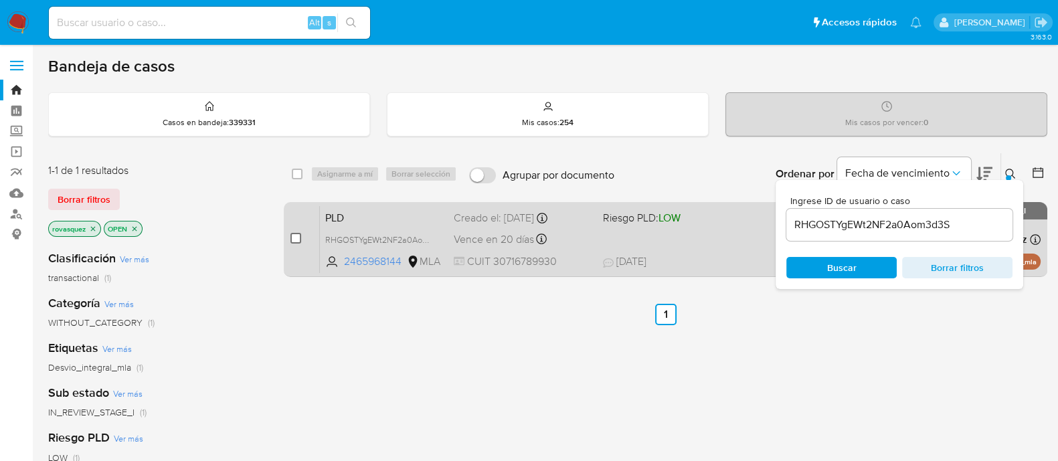
click at [298, 238] on input "checkbox" at bounding box center [295, 238] width 11 height 11
checkbox input "true"
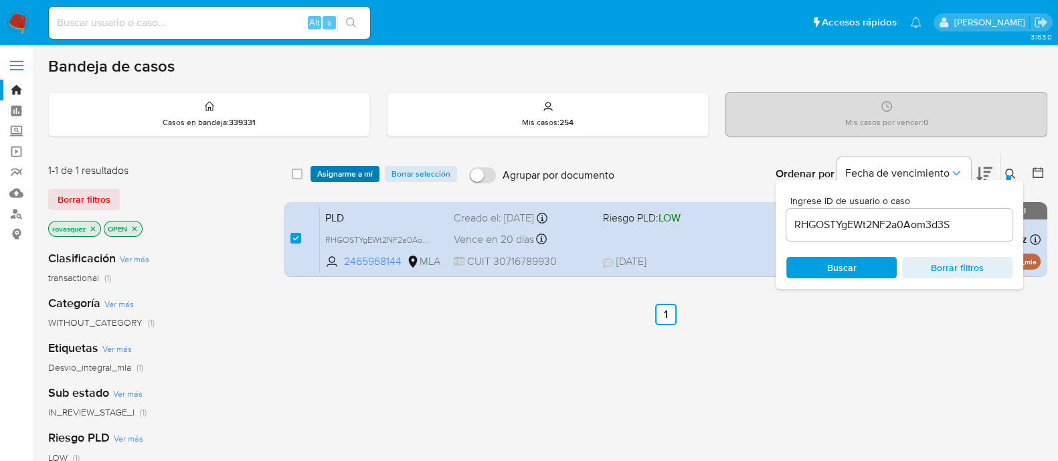
click at [341, 173] on span "Asignarme a mí" at bounding box center [345, 173] width 56 height 13
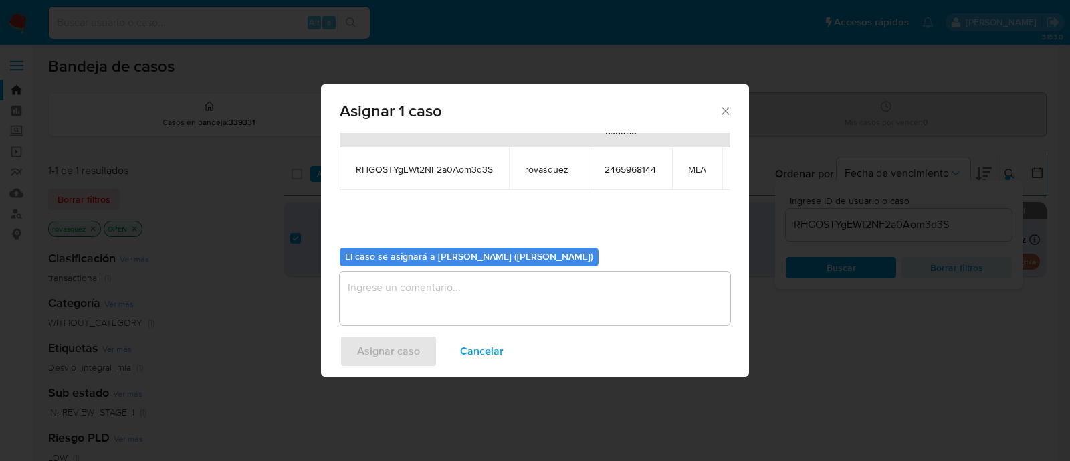
scroll to position [82, 0]
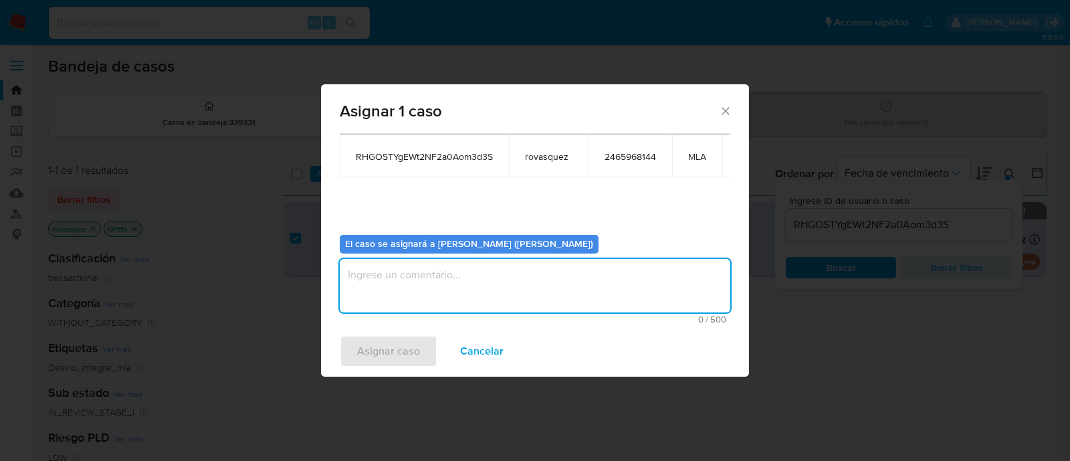
click at [501, 296] on textarea "assign-modal" at bounding box center [535, 286] width 391 height 54
type textarea "."
click at [399, 349] on span "Asignar caso" at bounding box center [388, 351] width 63 height 29
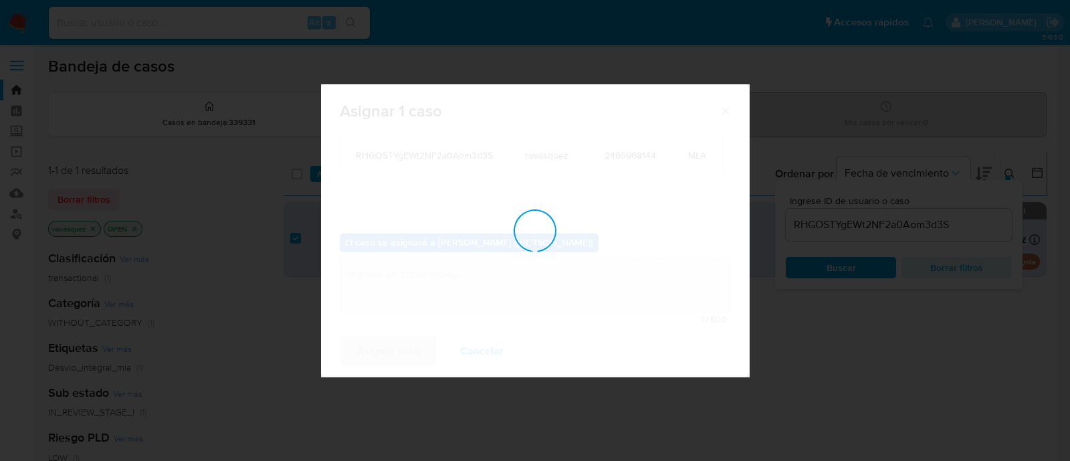
scroll to position [80, 0]
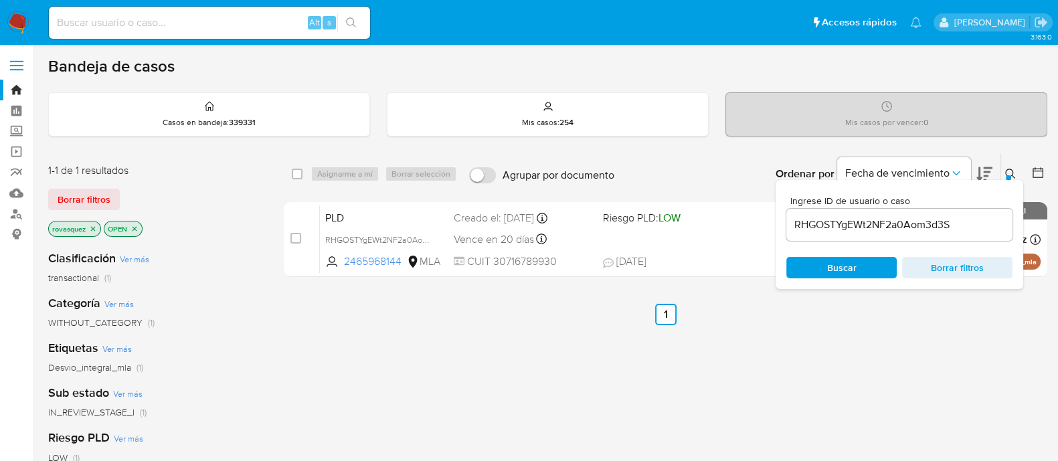
click at [913, 224] on input "RHGOSTYgEWt2NF2a0Aom3d3S" at bounding box center [899, 224] width 226 height 17
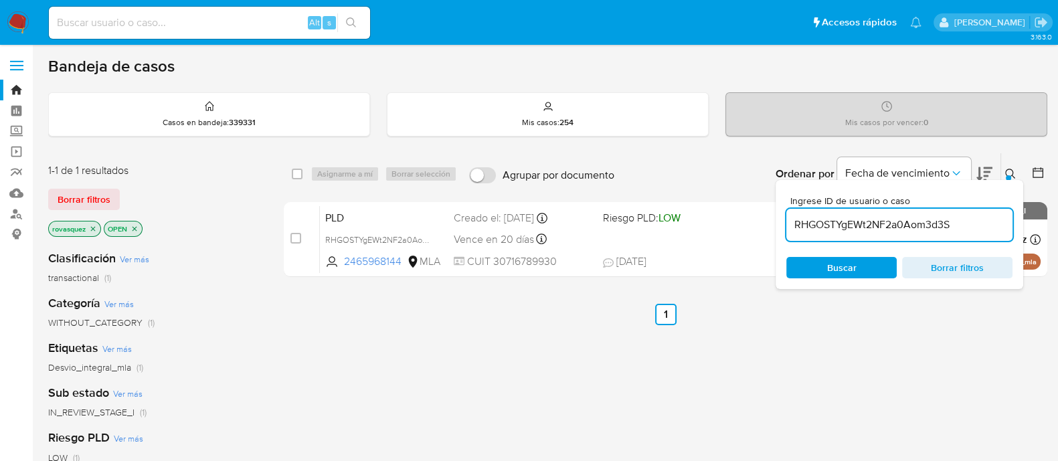
click at [913, 224] on input "RHGOSTYgEWt2NF2a0Aom3d3S" at bounding box center [899, 224] width 226 height 17
paste input "LU5nEnRtbJ43Z34IvmlkaNPe"
type input "LU5nEnRtbJ43Z34IvmlkaNPe"
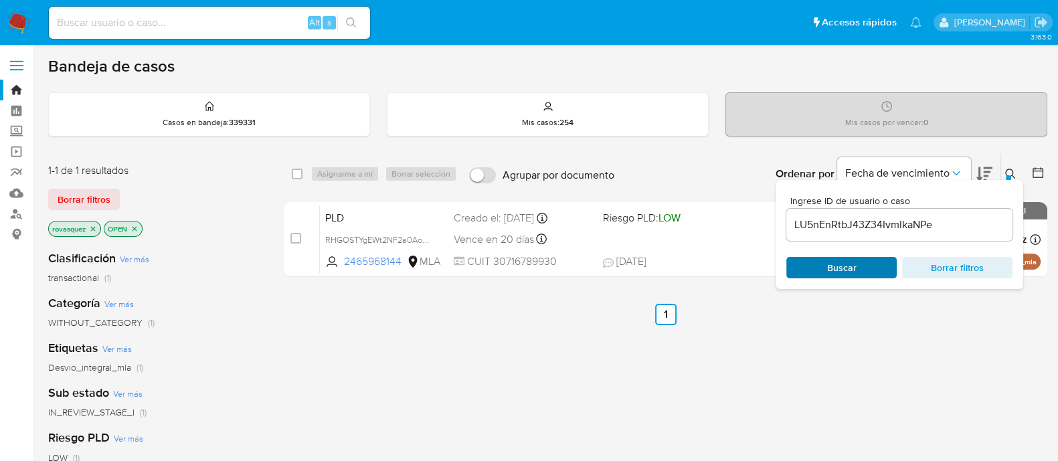
click at [850, 268] on span "Buscar" at bounding box center [841, 267] width 29 height 21
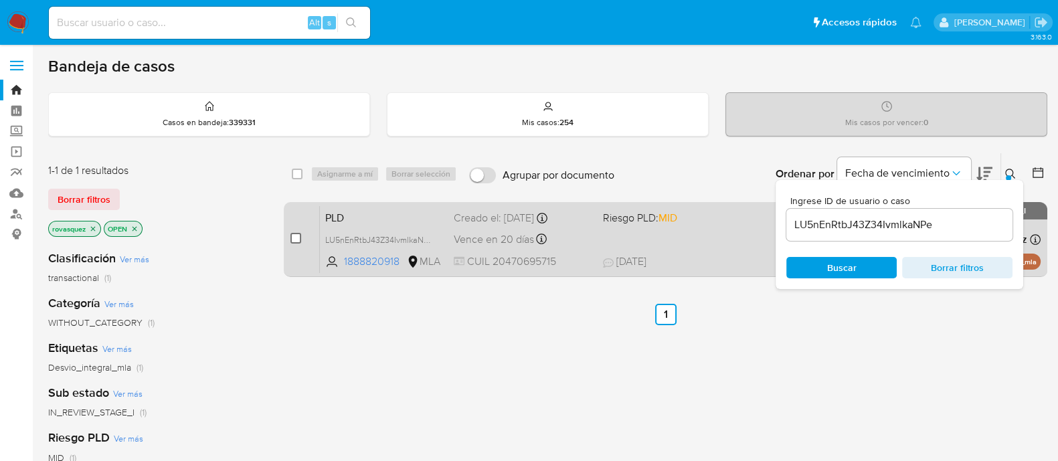
click at [297, 239] on input "checkbox" at bounding box center [295, 238] width 11 height 11
checkbox input "true"
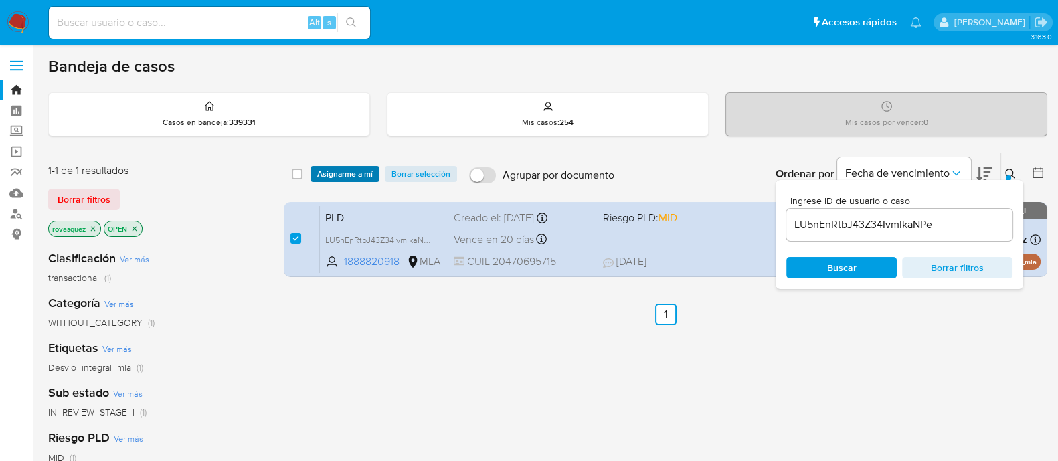
click at [369, 169] on span "Asignarme a mí" at bounding box center [345, 173] width 56 height 13
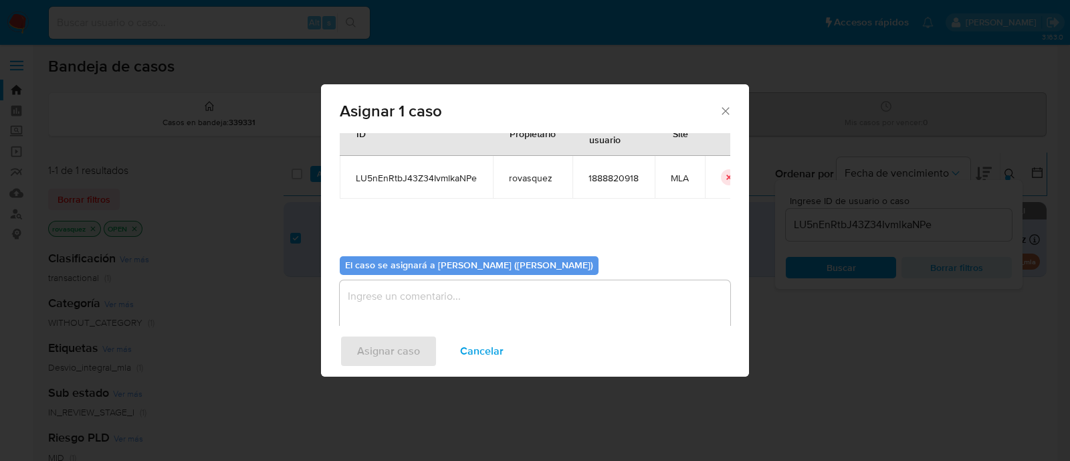
scroll to position [69, 0]
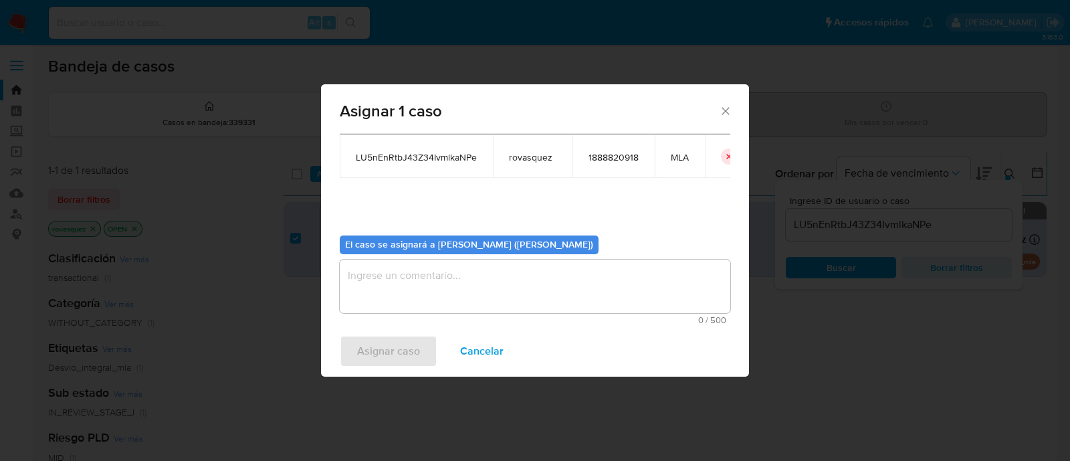
click at [410, 270] on textarea "assign-modal" at bounding box center [535, 287] width 391 height 54
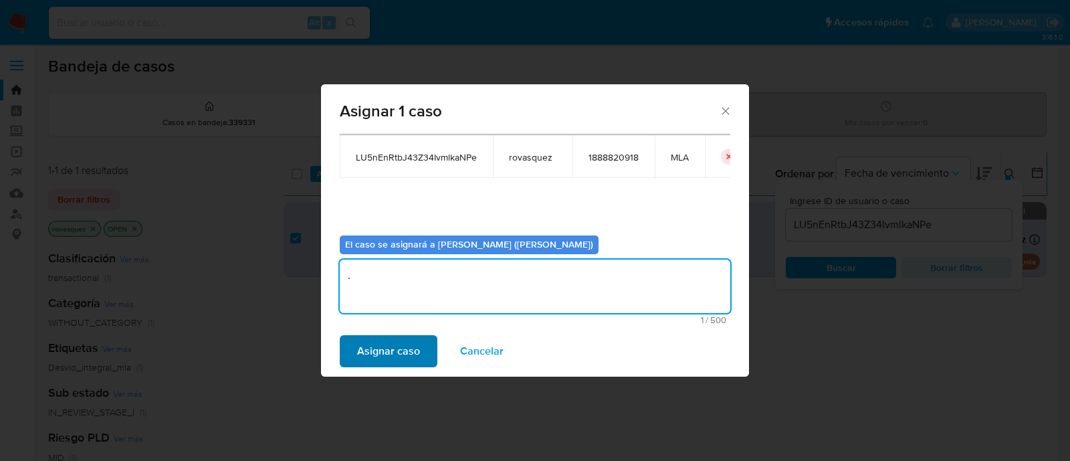
type textarea "."
click at [358, 352] on span "Asignar caso" at bounding box center [388, 351] width 63 height 29
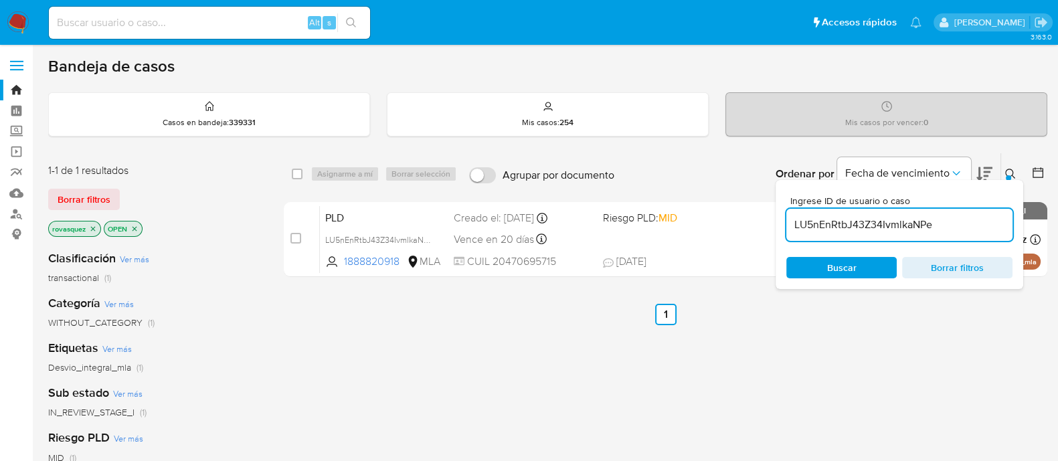
click at [891, 225] on input "LU5nEnRtbJ43Z34IvmlkaNPe" at bounding box center [899, 224] width 226 height 17
click at [891, 227] on input "LU5nEnRtbJ43Z34IvmlkaNPe" at bounding box center [899, 224] width 226 height 17
paste input "18WfAMkNAKPYDQKCxpww1rND"
type input "18WfAMkNAKPYDQKCxpww1rND"
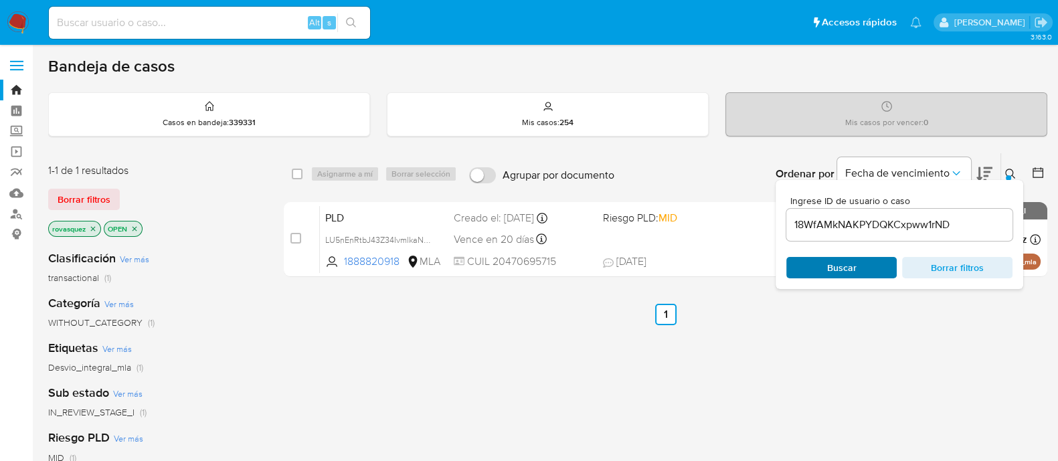
click at [856, 272] on span "Buscar" at bounding box center [841, 267] width 92 height 19
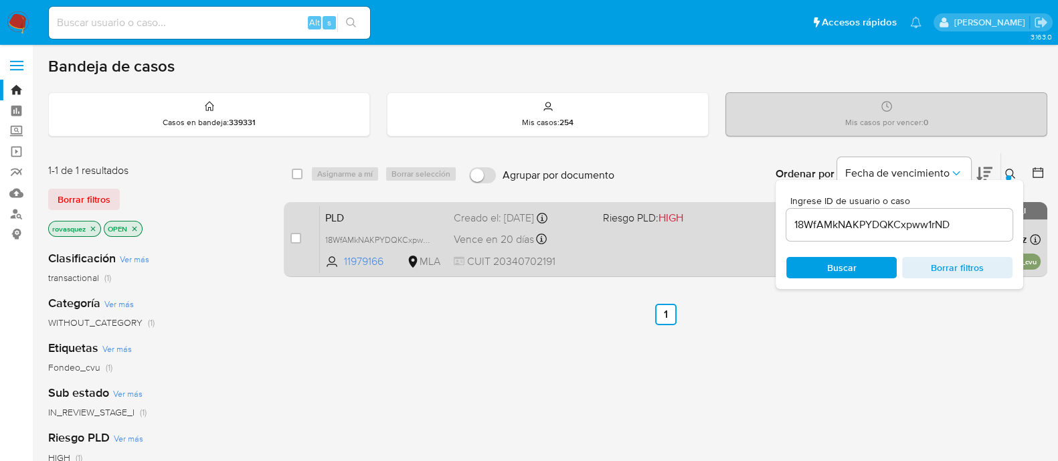
drag, startPoint x: 294, startPoint y: 238, endPoint x: 308, endPoint y: 225, distance: 18.5
click at [294, 238] on input "checkbox" at bounding box center [295, 238] width 11 height 11
checkbox input "true"
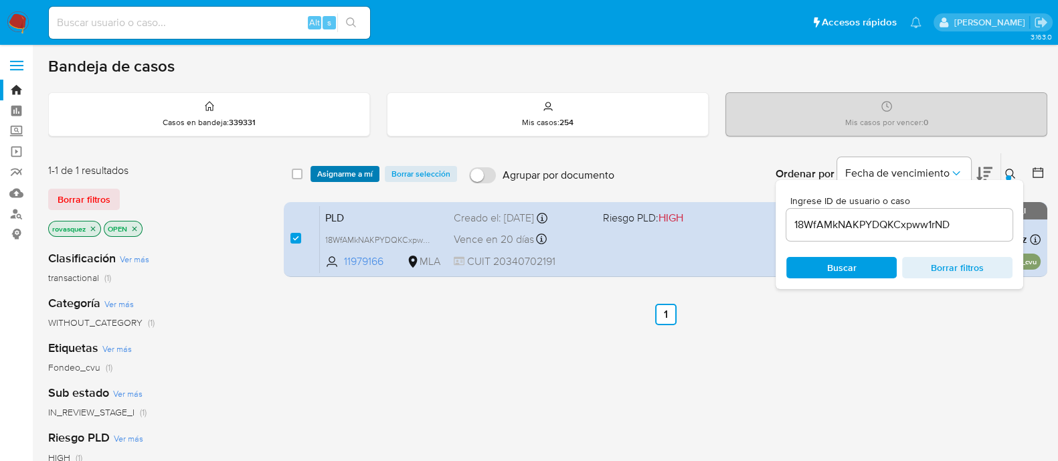
click at [350, 171] on span "Asignarme a mí" at bounding box center [345, 173] width 56 height 13
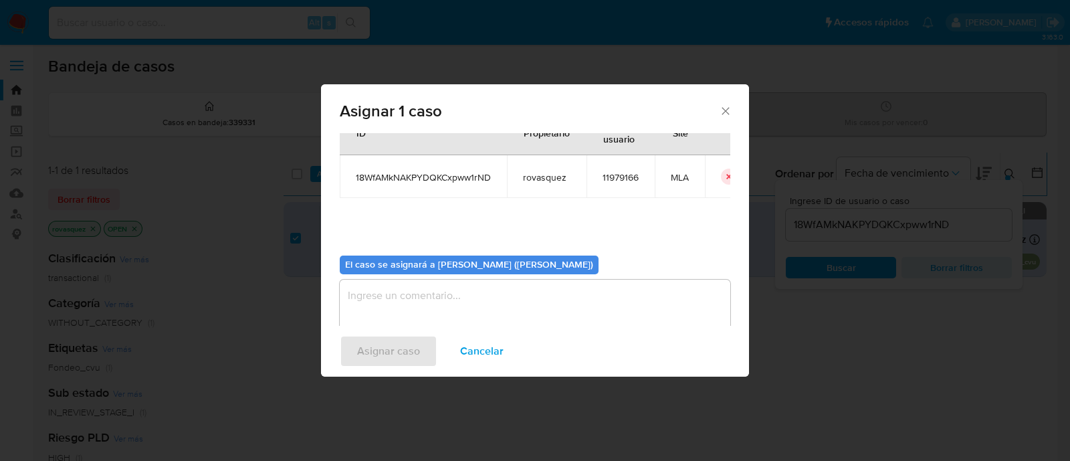
scroll to position [69, 0]
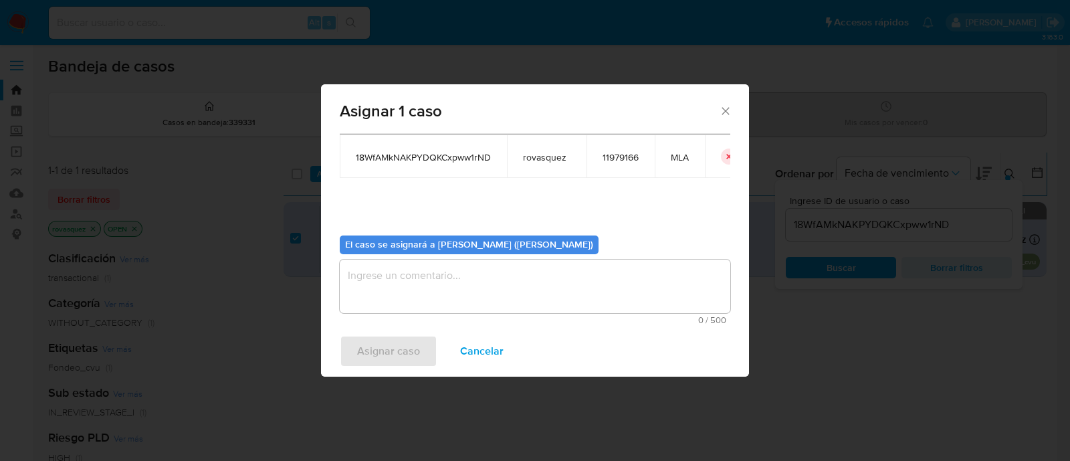
click at [478, 280] on textarea "assign-modal" at bounding box center [535, 287] width 391 height 54
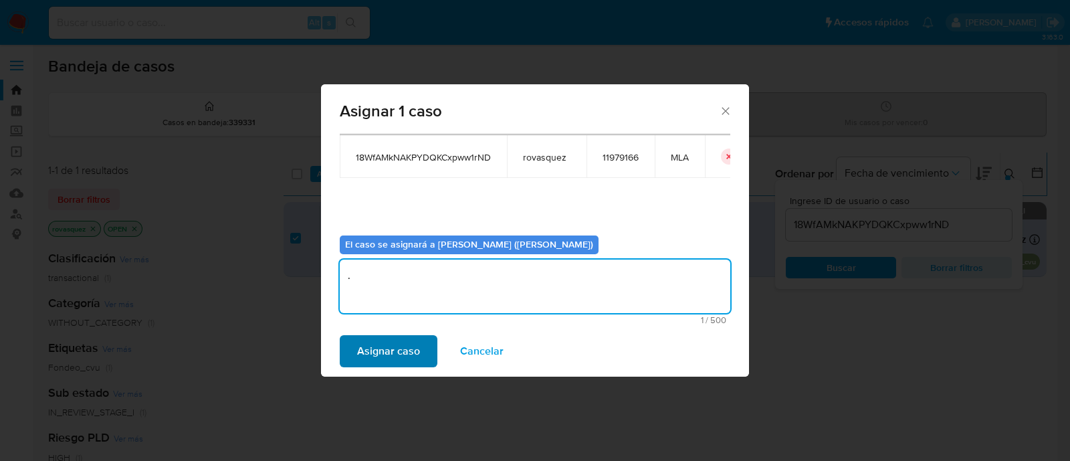
type textarea "."
click at [408, 349] on span "Asignar caso" at bounding box center [388, 351] width 63 height 29
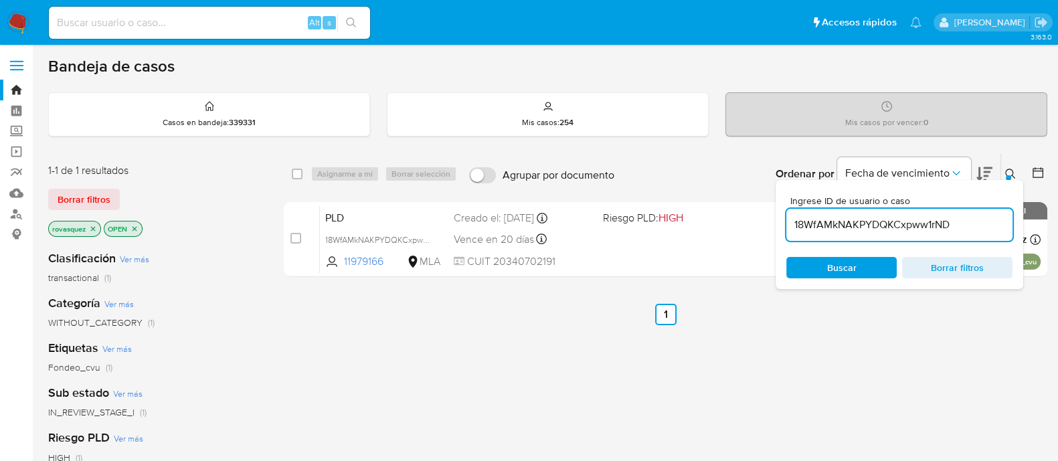
click at [840, 216] on input "18WfAMkNAKPYDQKCxpww1rND" at bounding box center [899, 224] width 226 height 17
paste input "pAnEj24tV3muZqs3tmeHCFSM"
type input "pAnEj24tV3muZqs3tmeHCFSM"
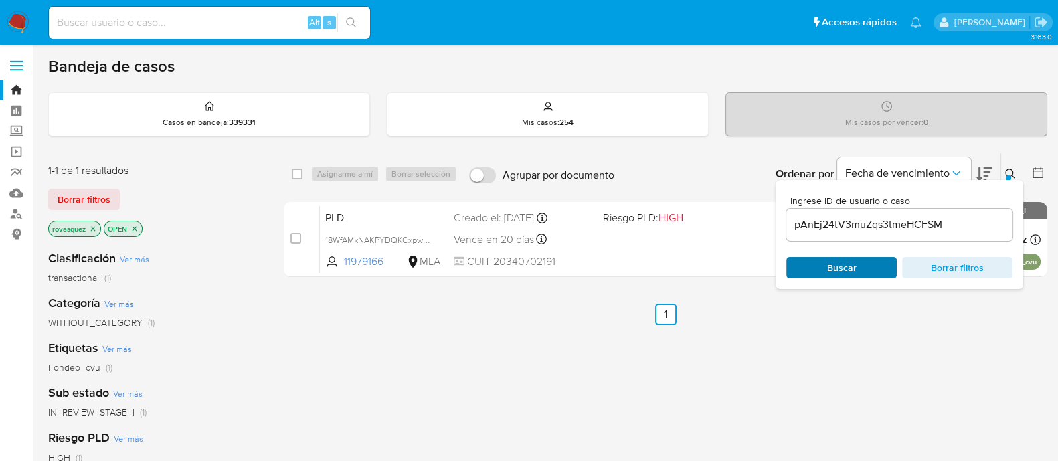
click at [833, 264] on span "Buscar" at bounding box center [841, 267] width 29 height 21
click at [298, 241] on input "checkbox" at bounding box center [295, 238] width 11 height 11
checkbox input "true"
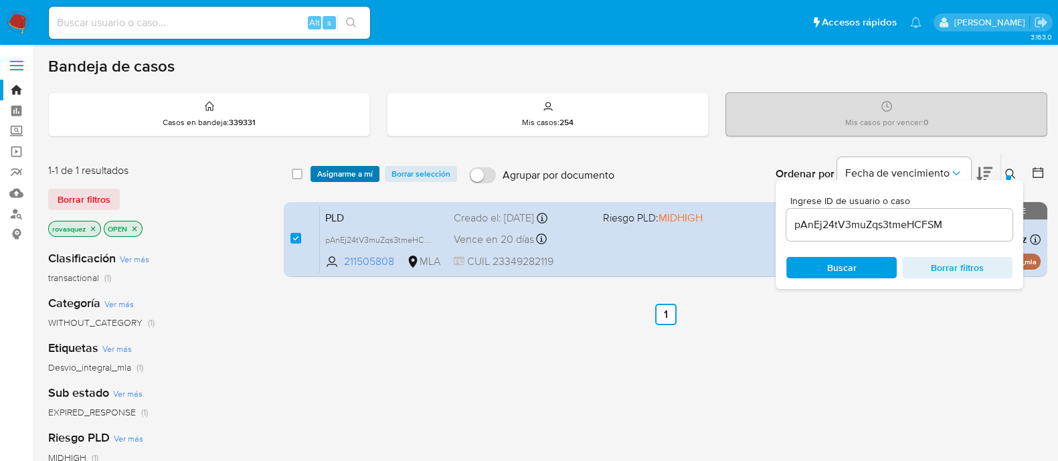
click at [351, 178] on span "Asignarme a mí" at bounding box center [345, 173] width 56 height 13
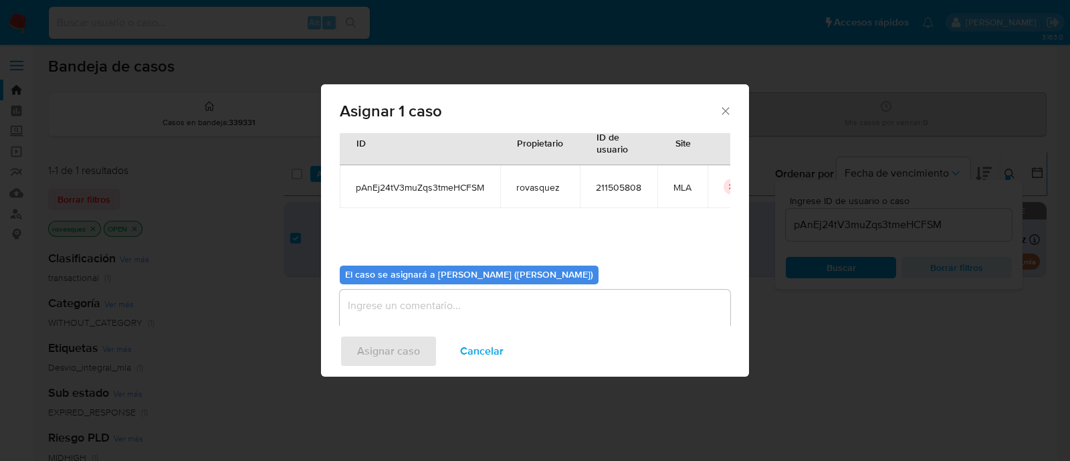
scroll to position [69, 0]
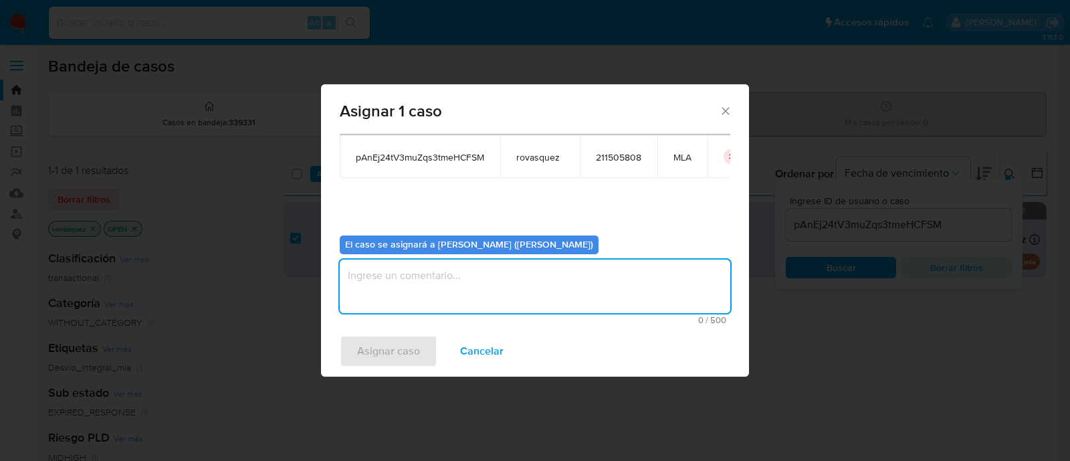
click at [405, 273] on textarea "assign-modal" at bounding box center [535, 287] width 391 height 54
type textarea "."
click at [385, 363] on span "Asignar caso" at bounding box center [388, 351] width 63 height 29
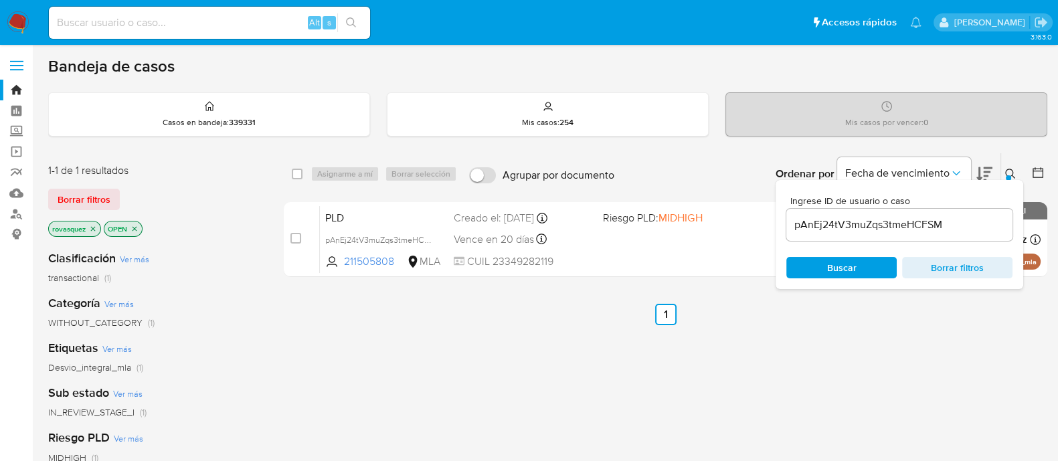
click at [905, 227] on input "pAnEj24tV3muZqs3tmeHCFSM" at bounding box center [899, 224] width 226 height 17
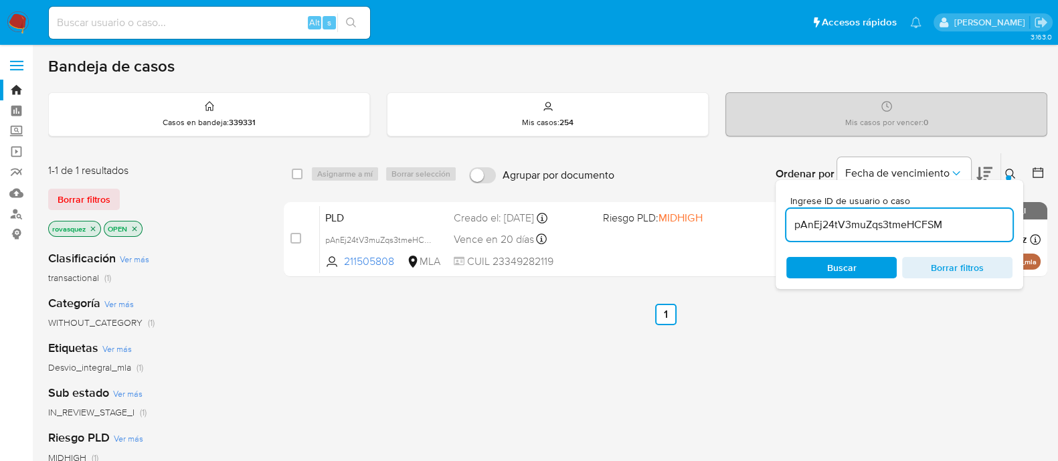
click at [905, 227] on input "pAnEj24tV3muZqs3tmeHCFSM" at bounding box center [899, 224] width 226 height 17
paste input "Q8Wfz1Z7QuJEdytuTWQ4pERr"
type input "Q8Wfz1Z7QuJEdytuTWQ4pERr"
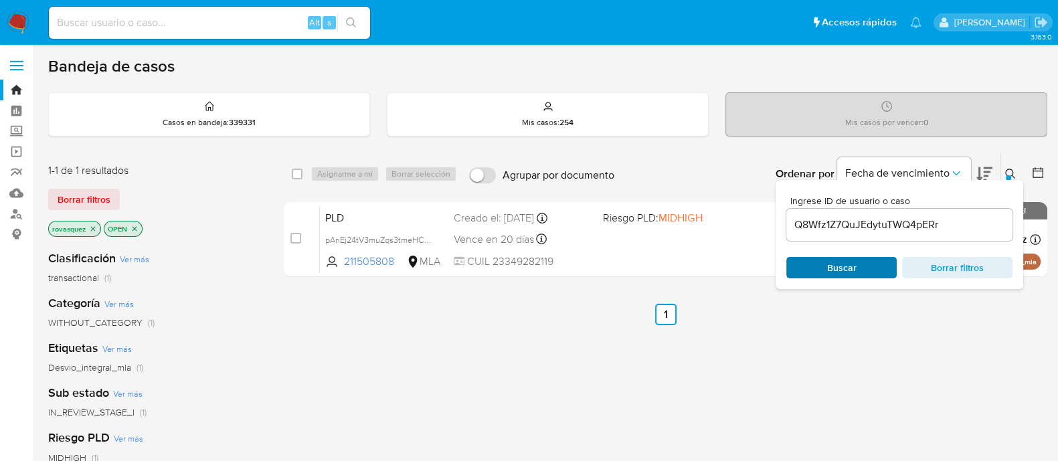
click at [859, 276] on span "Buscar" at bounding box center [841, 267] width 92 height 19
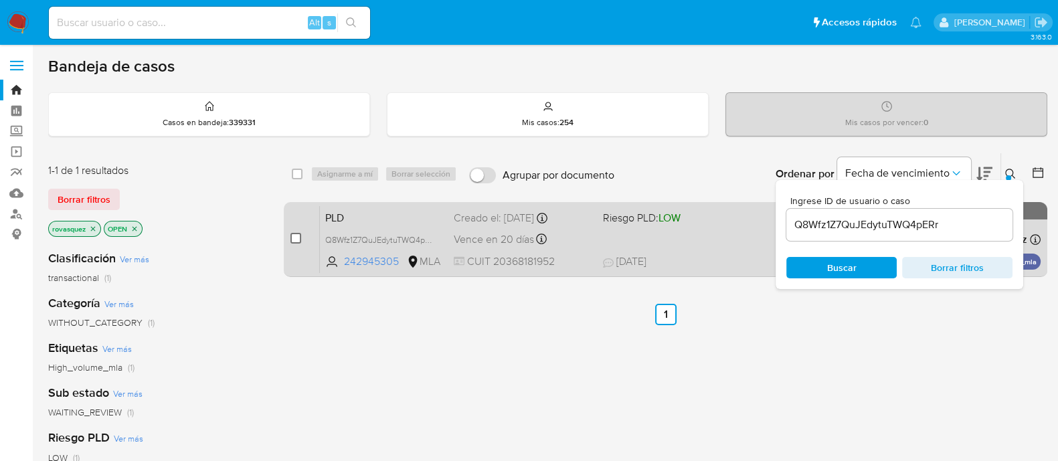
click at [299, 239] on input "checkbox" at bounding box center [295, 238] width 11 height 11
checkbox input "true"
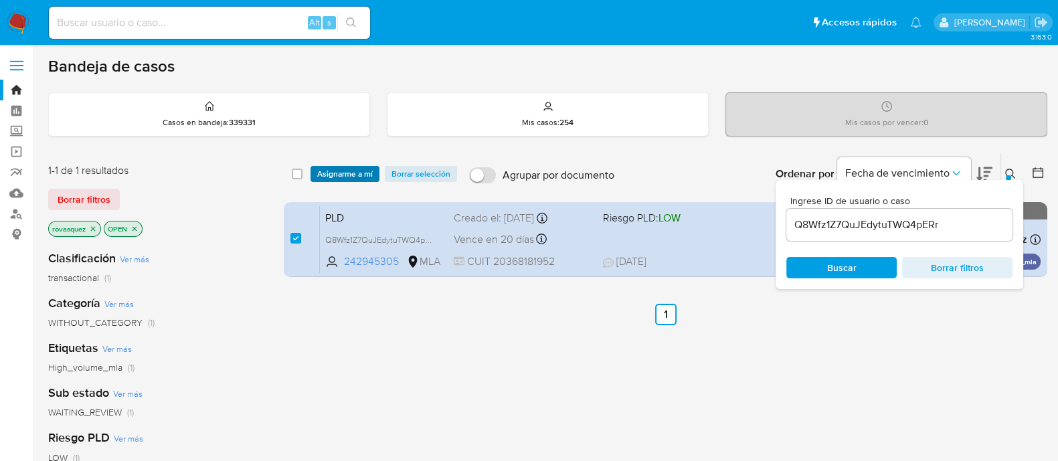
click at [360, 169] on span "Asignarme a mí" at bounding box center [345, 173] width 56 height 13
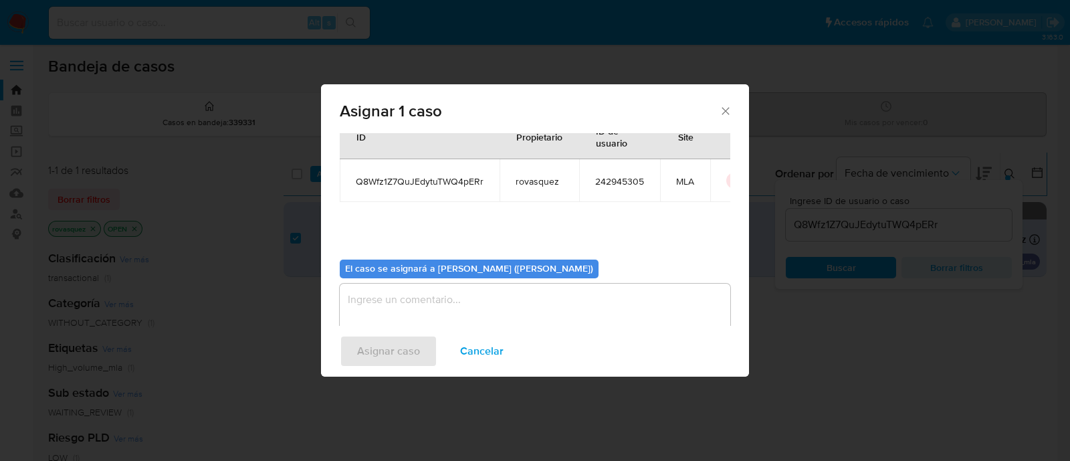
scroll to position [69, 0]
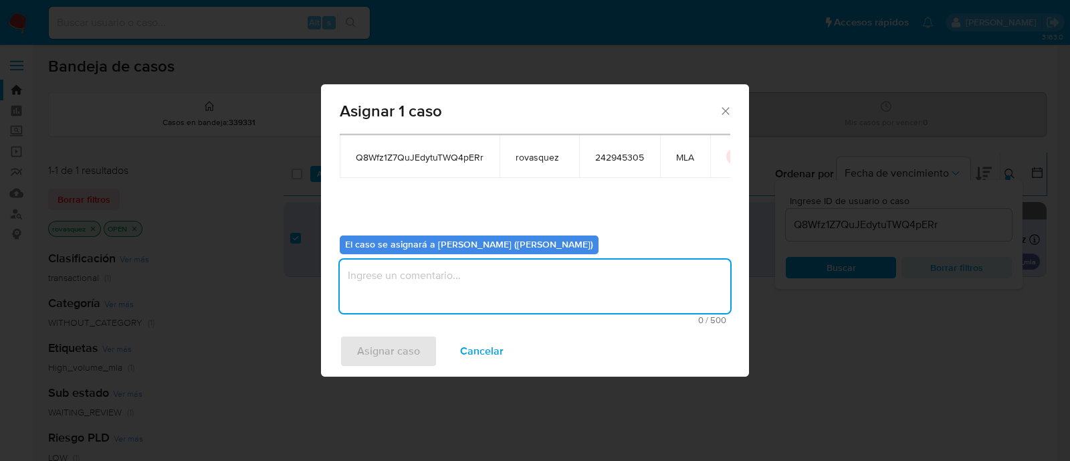
click at [452, 287] on textarea "assign-modal" at bounding box center [535, 287] width 391 height 54
type textarea "."
click at [388, 351] on span "Asignar caso" at bounding box center [388, 351] width 63 height 29
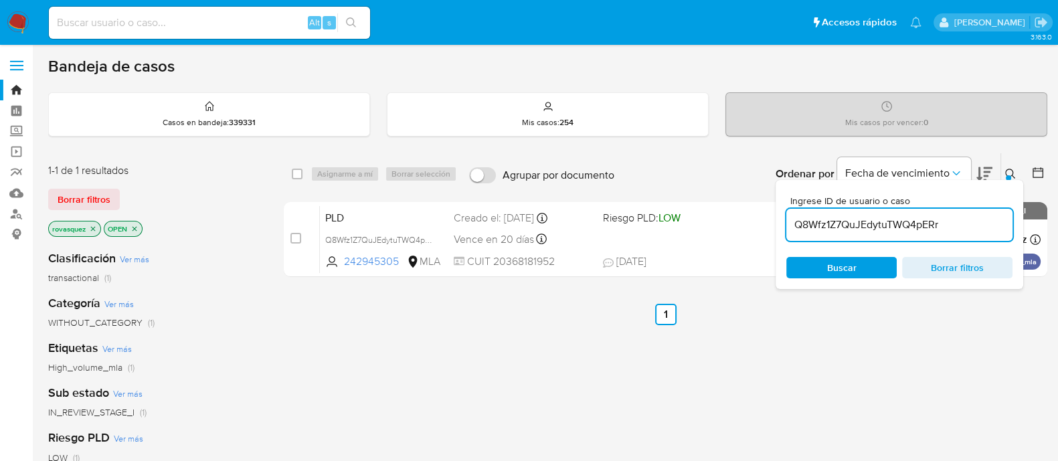
click at [820, 231] on input "Q8Wfz1Z7QuJEdytuTWQ4pERr" at bounding box center [899, 224] width 226 height 17
paste input "rAHRlY2k6L1nQxtKOZdzBkZk"
type input "rAHRlY2k6L1nQxtKOZdzBkZk"
click at [832, 263] on span "Buscar" at bounding box center [841, 267] width 29 height 21
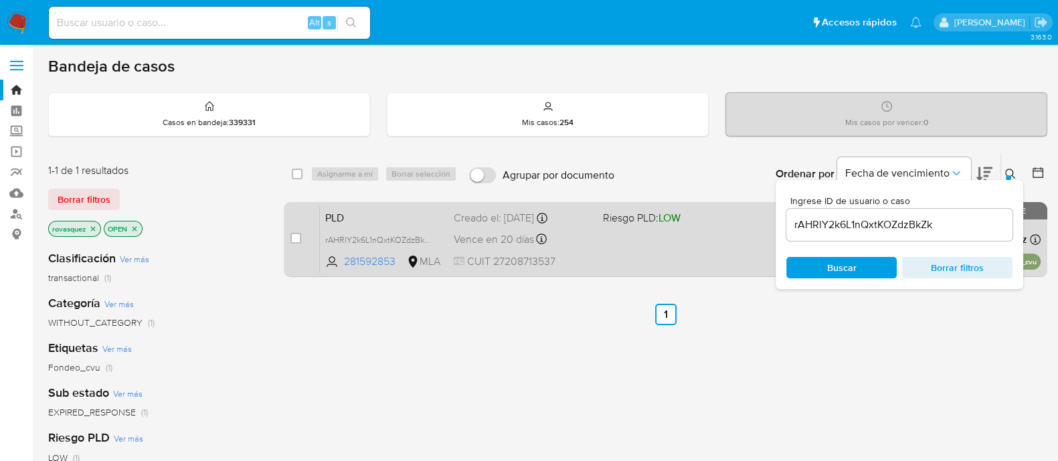
click at [291, 244] on div "case-item-checkbox" at bounding box center [295, 239] width 11 height 16
click at [298, 238] on input "checkbox" at bounding box center [295, 238] width 11 height 11
checkbox input "true"
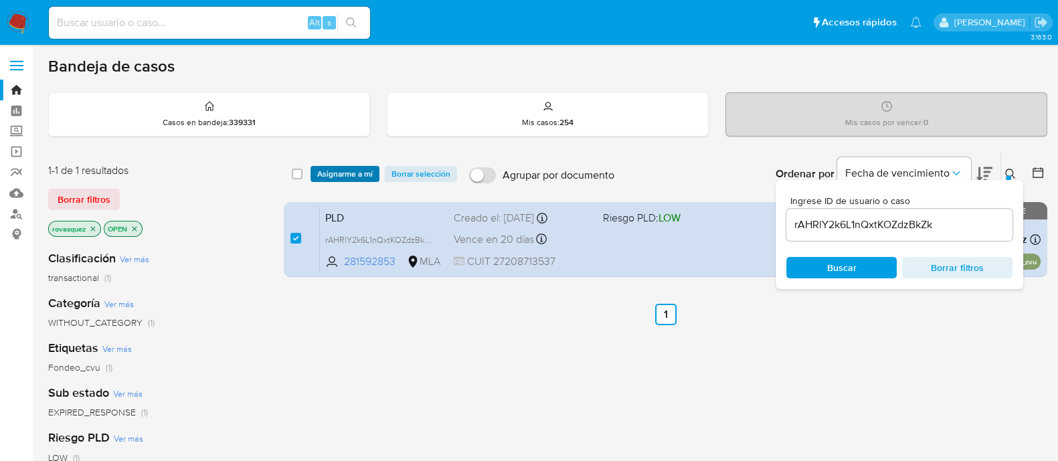
click at [349, 179] on span "Asignarme a mí" at bounding box center [345, 173] width 56 height 13
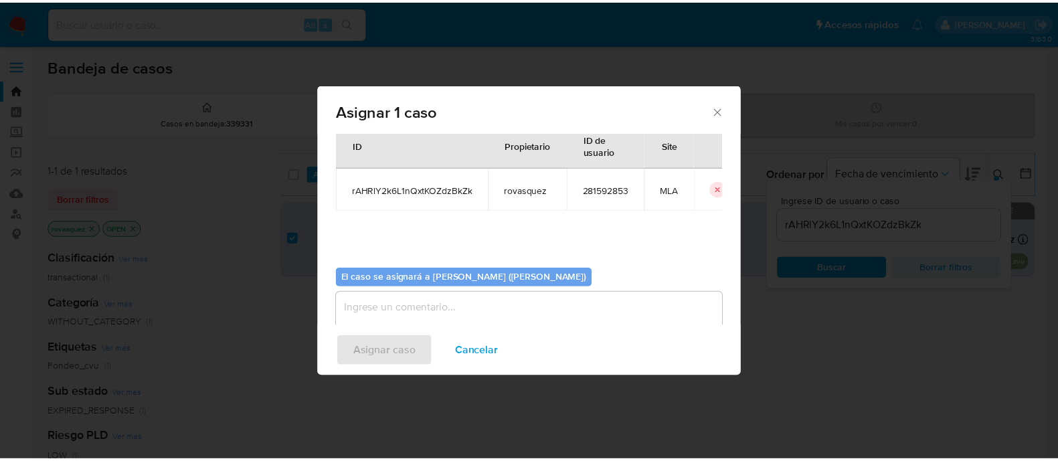
scroll to position [69, 0]
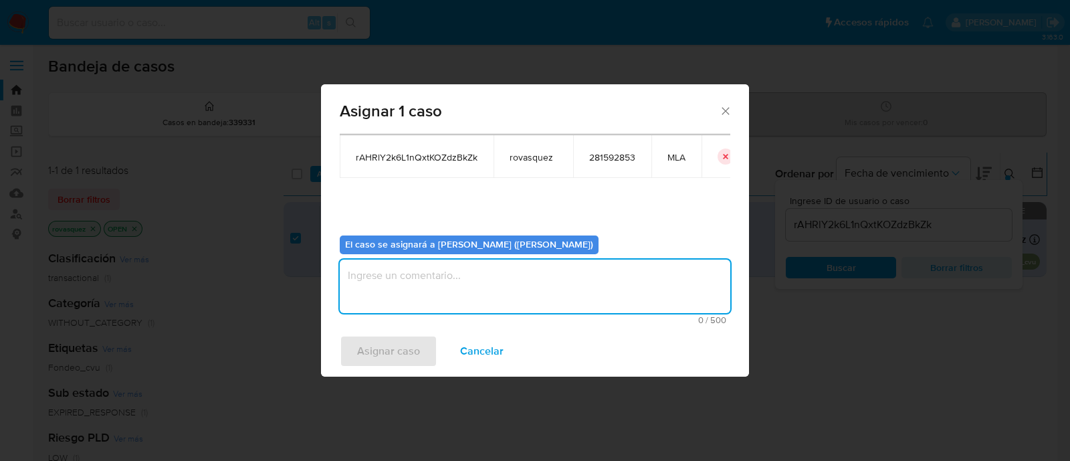
click at [506, 290] on textarea "assign-modal" at bounding box center [535, 287] width 391 height 54
type textarea "."
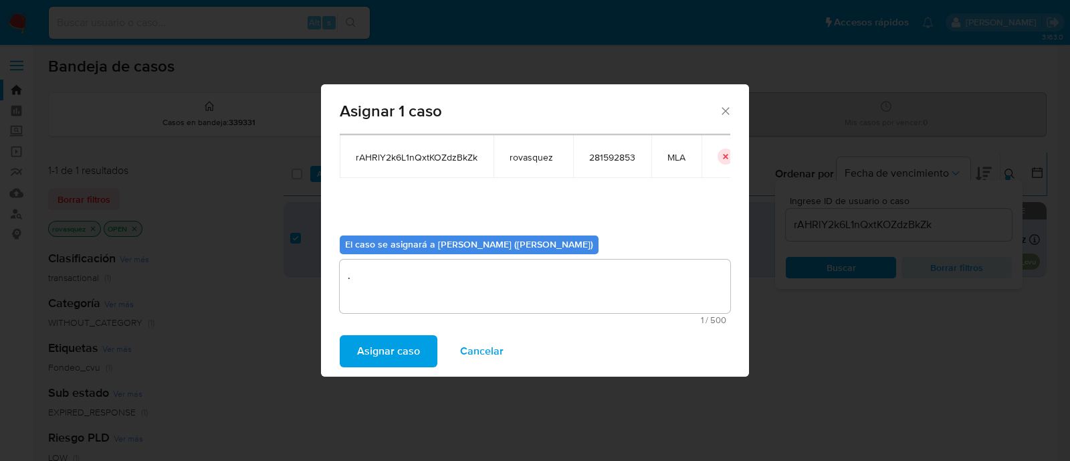
click at [393, 360] on span "Asignar caso" at bounding box center [388, 351] width 63 height 29
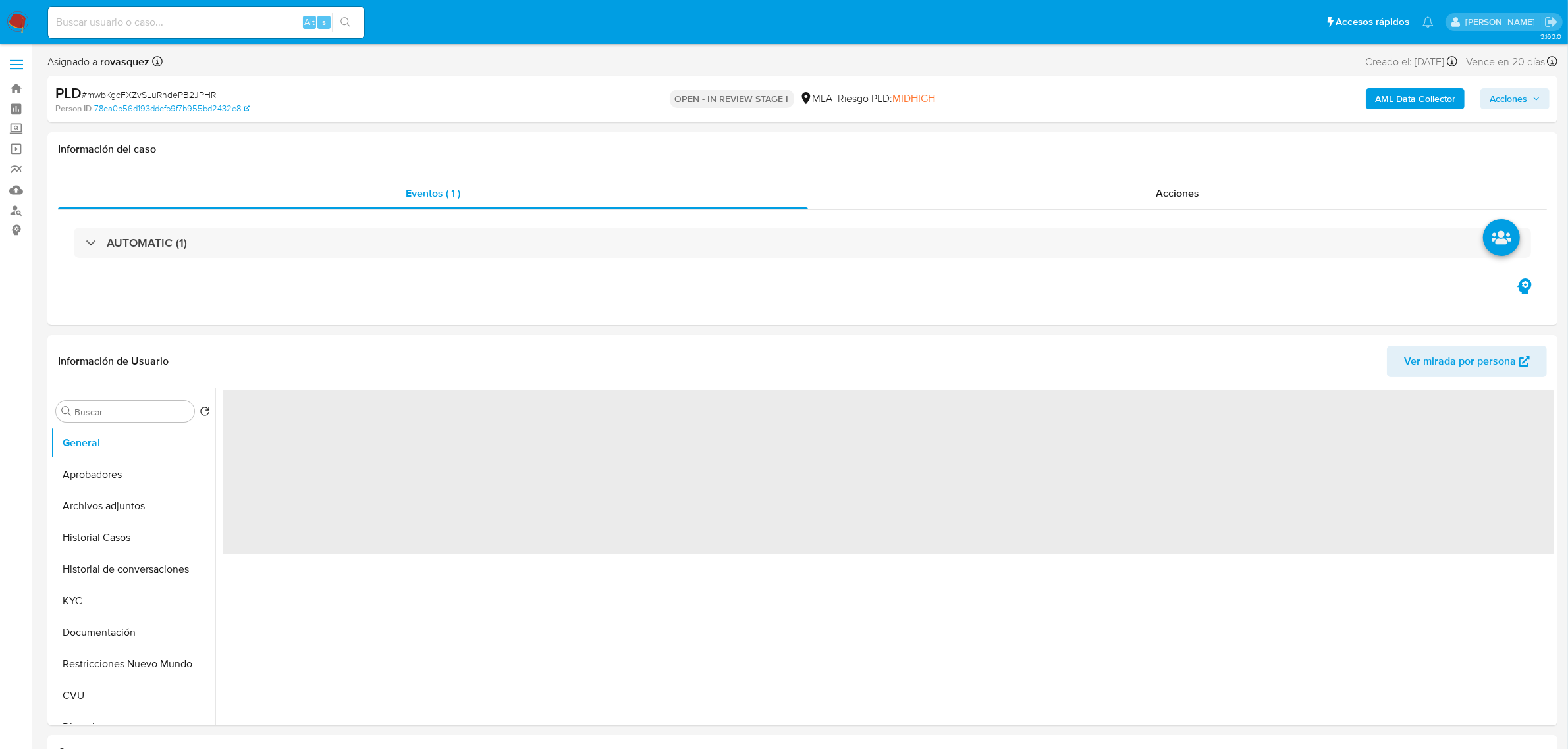
select select "10"
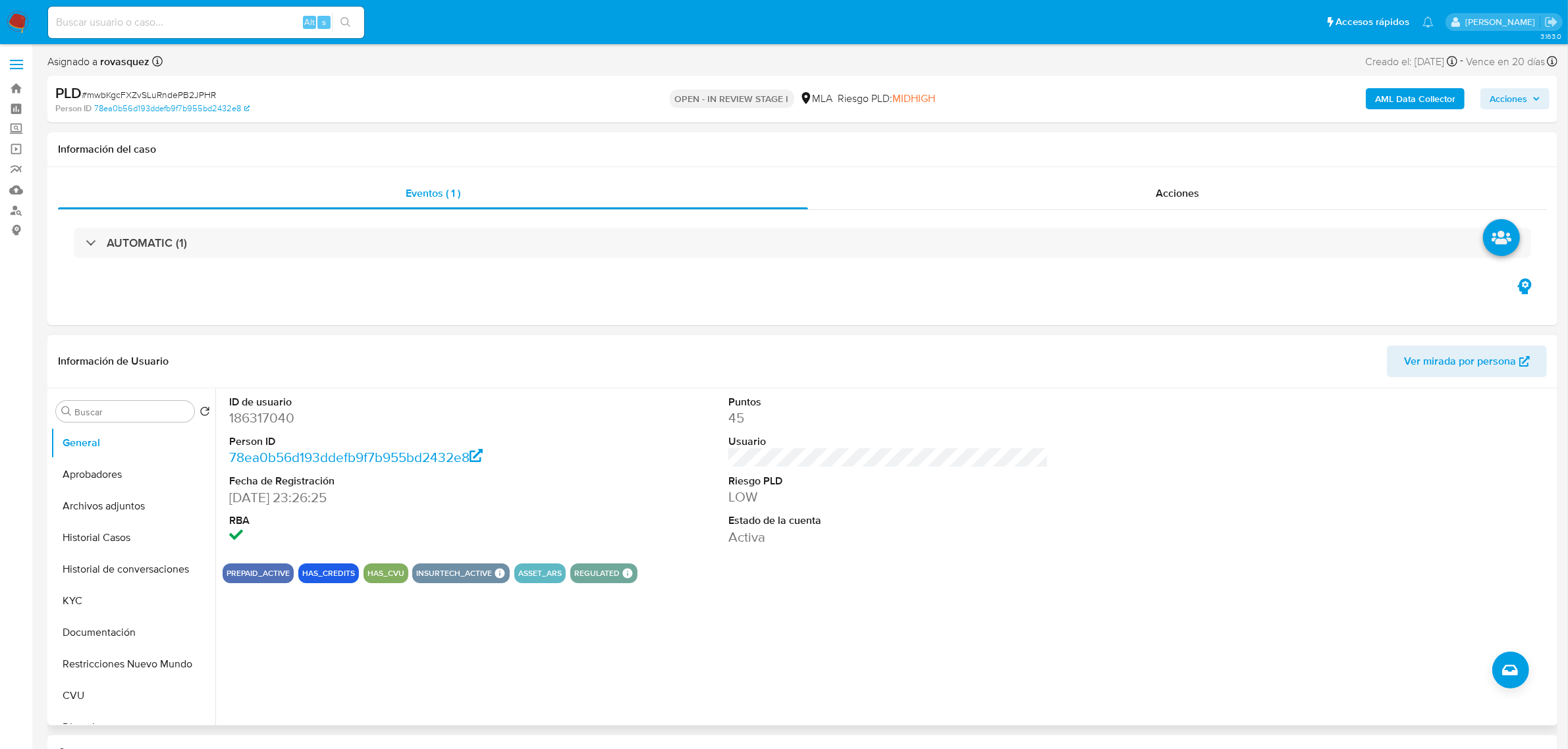
click at [956, 416] on dd "45" at bounding box center [888, 417] width 320 height 19
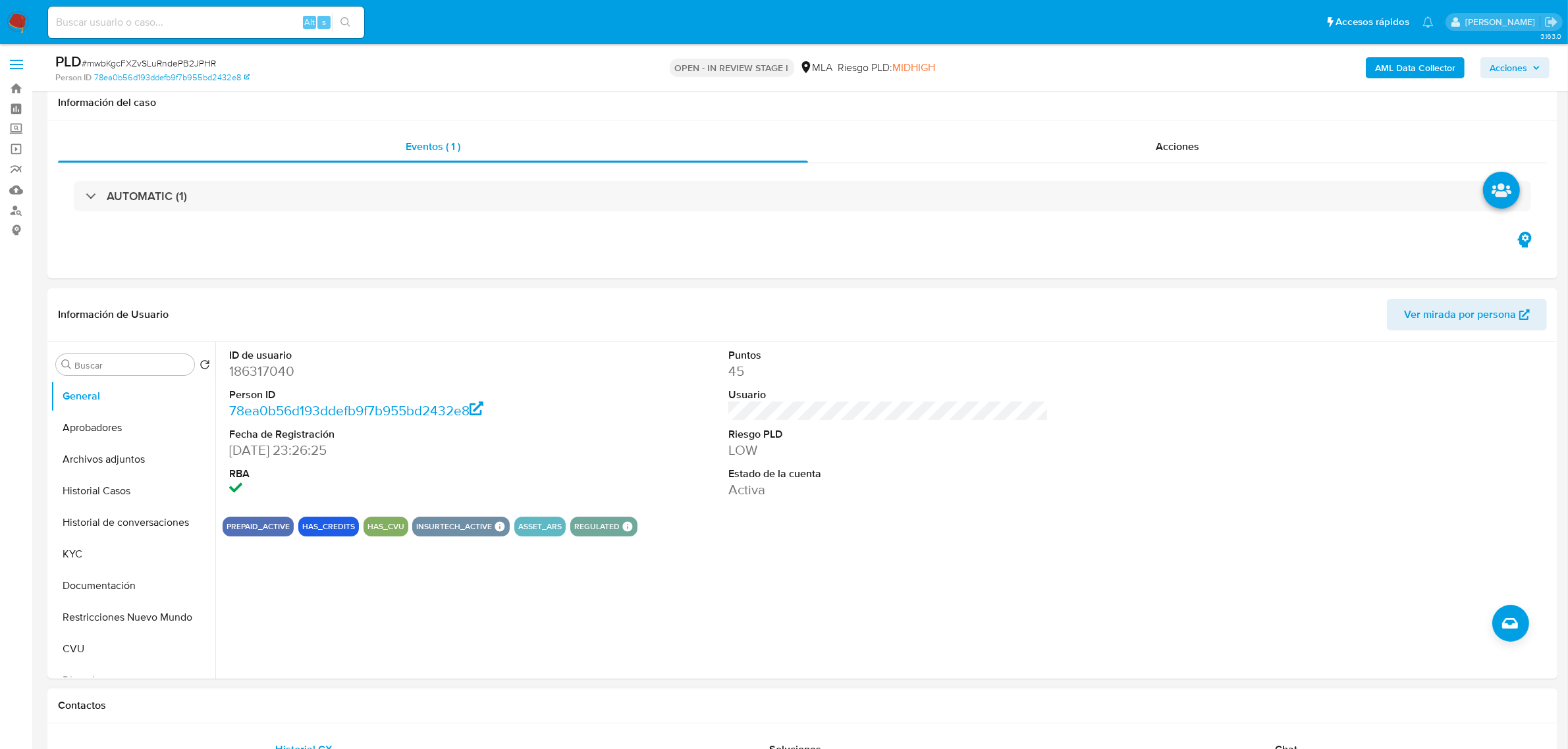
scroll to position [411, 0]
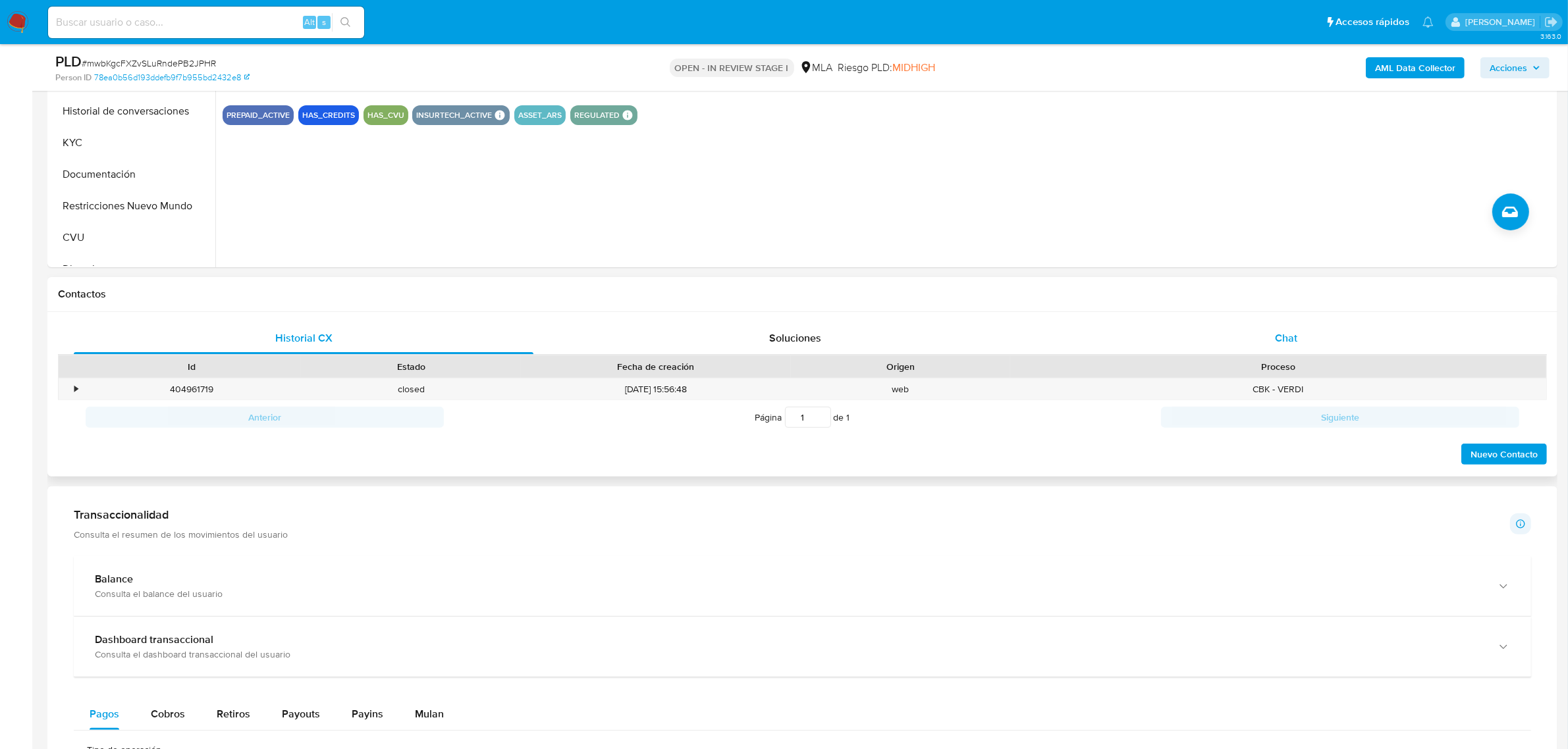
click at [1307, 331] on div "Chat" at bounding box center [1286, 339] width 460 height 31
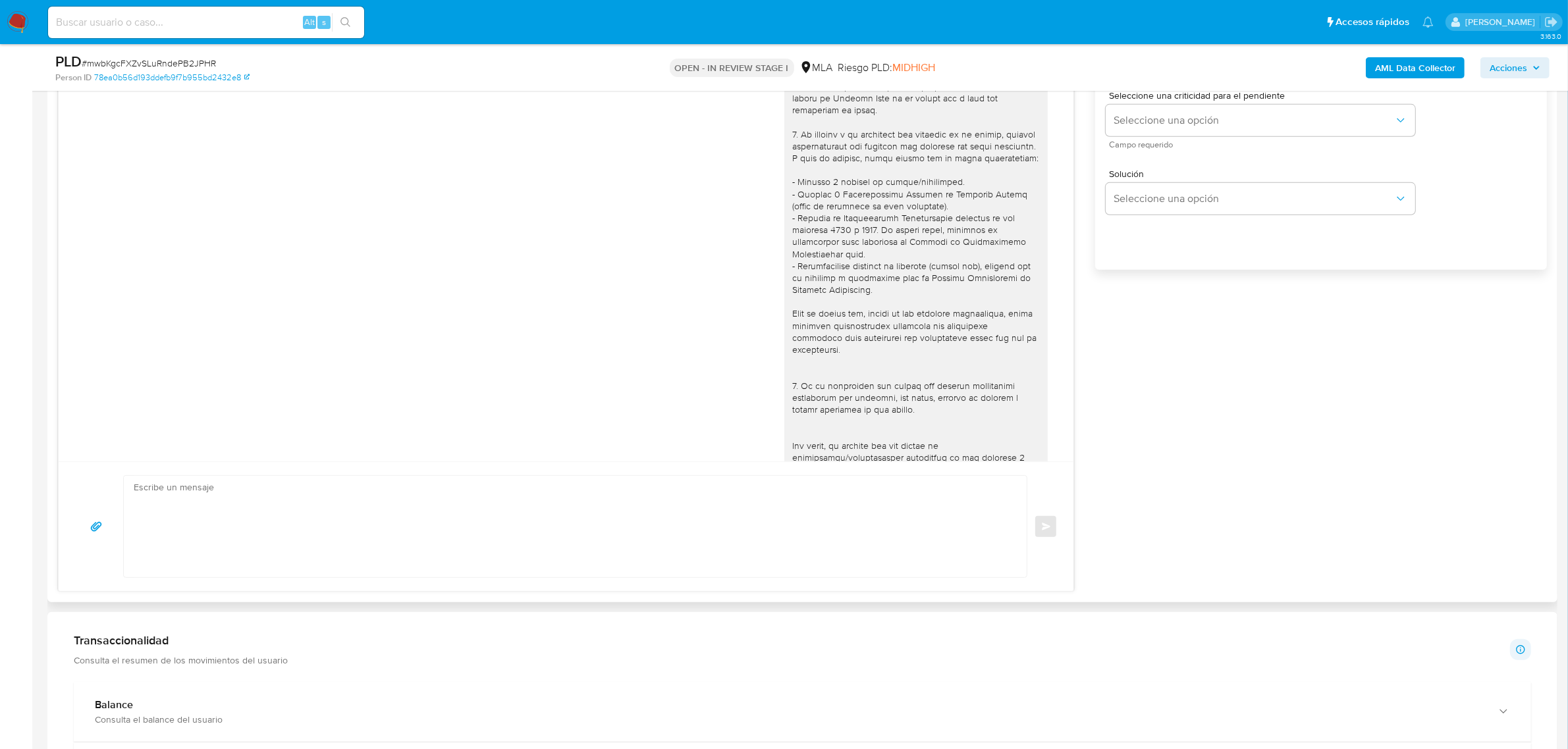
scroll to position [1382, 0]
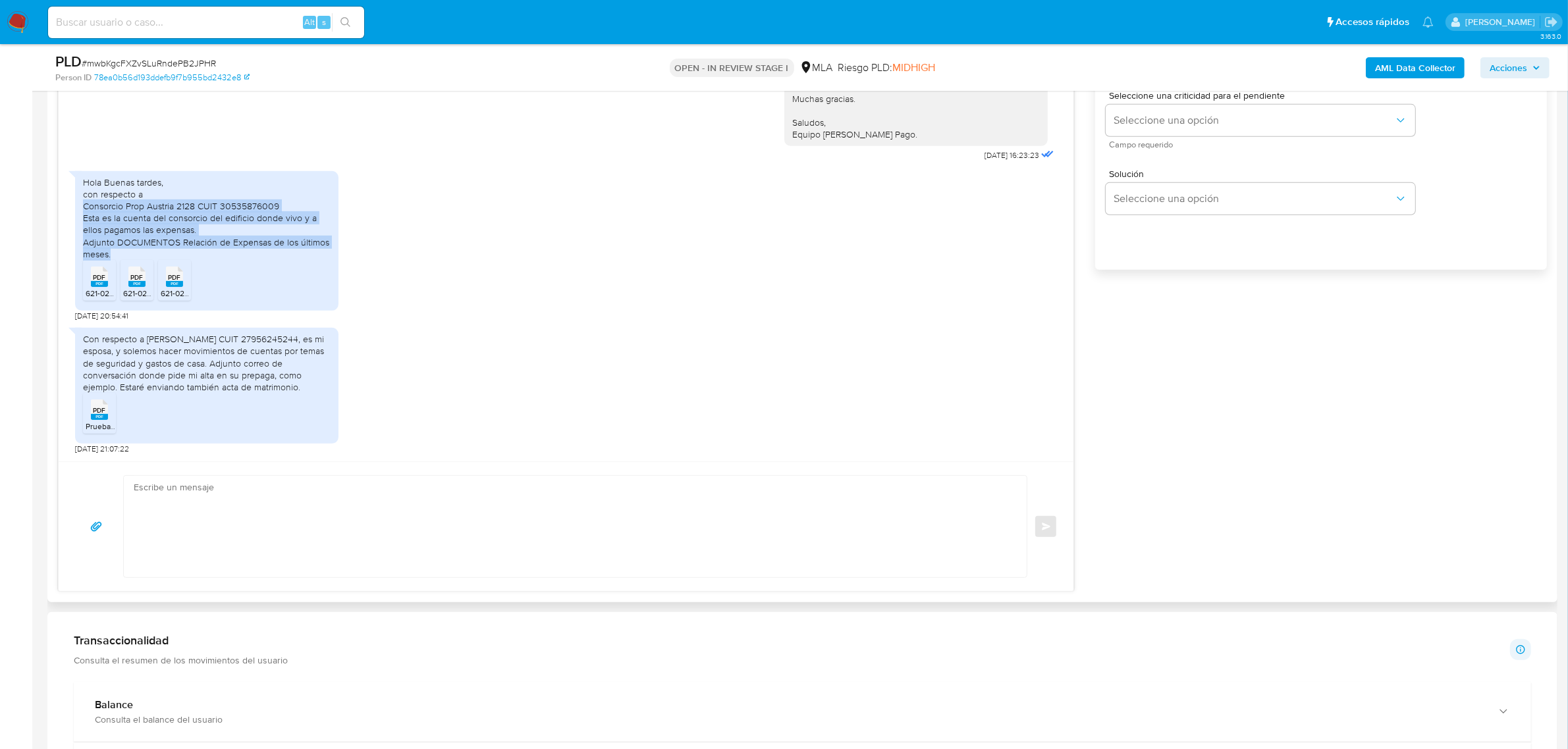
drag, startPoint x: 119, startPoint y: 256, endPoint x: 83, endPoint y: 208, distance: 60.0
click at [83, 208] on div "Hola Buenas tardes, con respecto a Consorcio Prop Austria 2128 CUIT 30535876009…" at bounding box center [207, 218] width 248 height 84
copy div "Consorcio Prop Austria 2128 CUIT 30535876009 Esta es la cuenta del consorcio de…"
click at [209, 372] on div "Con respecto a [PERSON_NAME] CUIT 27956245244, es mi esposa, y solemos hacer mo…" at bounding box center [207, 363] width 248 height 60
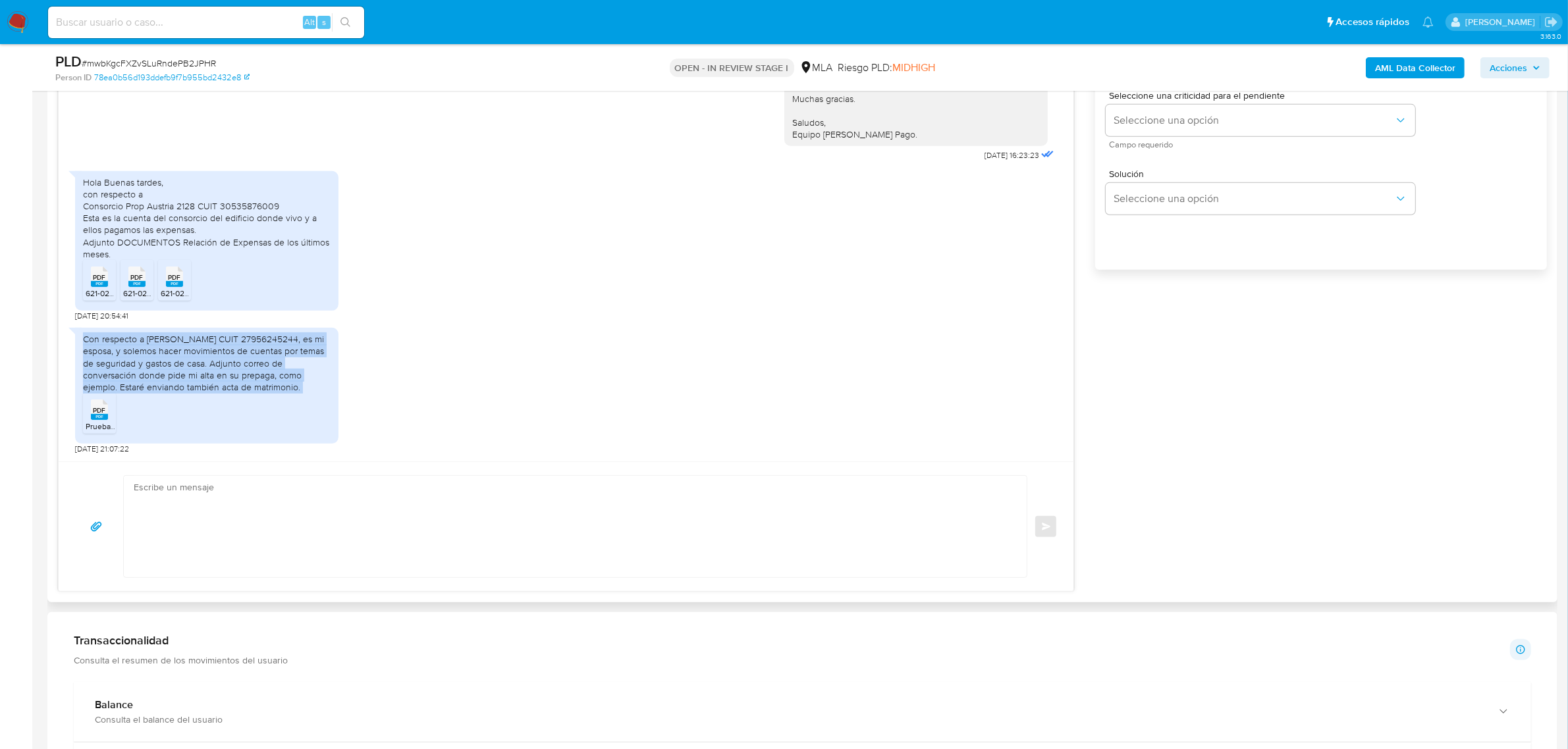
click at [209, 372] on div "Con respecto a [PERSON_NAME] CUIT 27956245244, es mi esposa, y solemos hacer mo…" at bounding box center [207, 363] width 248 height 60
copy div "Con respecto a Risber Andreina Gonzalez Ruiz CUIT 27956245244, es mi esposa, y …"
click at [309, 525] on textarea at bounding box center [572, 527] width 876 height 101
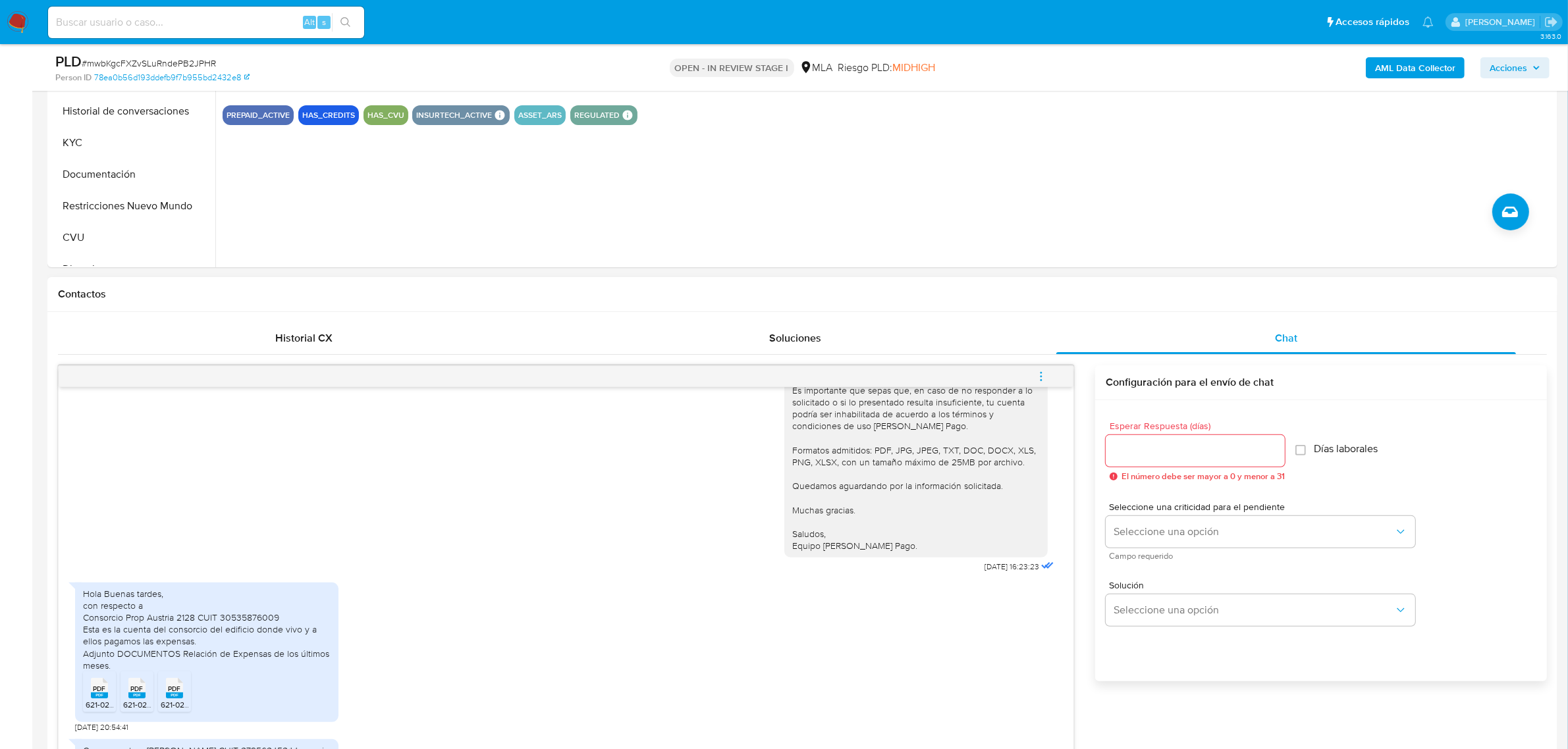
click at [1137, 455] on input "Esperar Respuesta (días)" at bounding box center [1195, 451] width 179 height 17
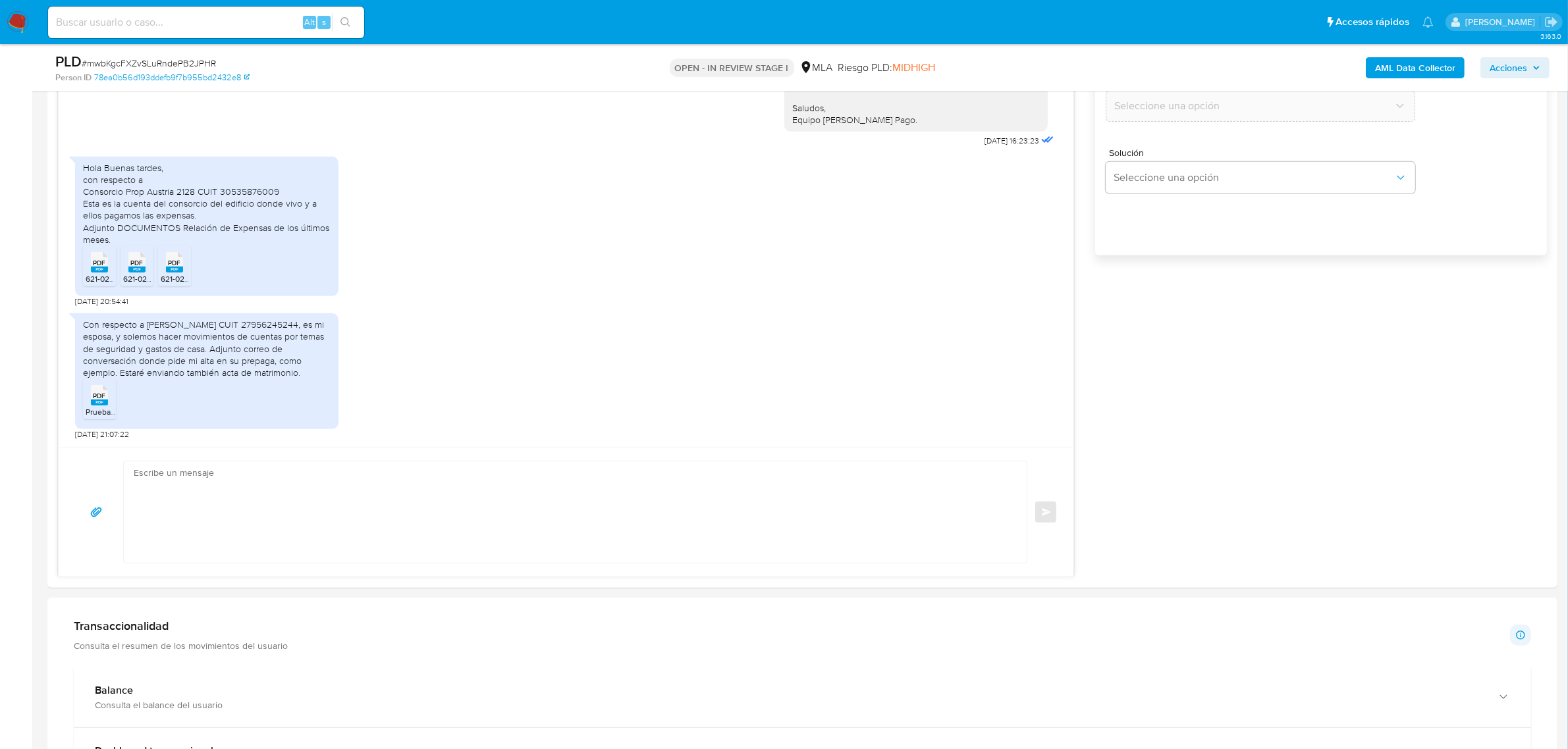
scroll to position [905, 0]
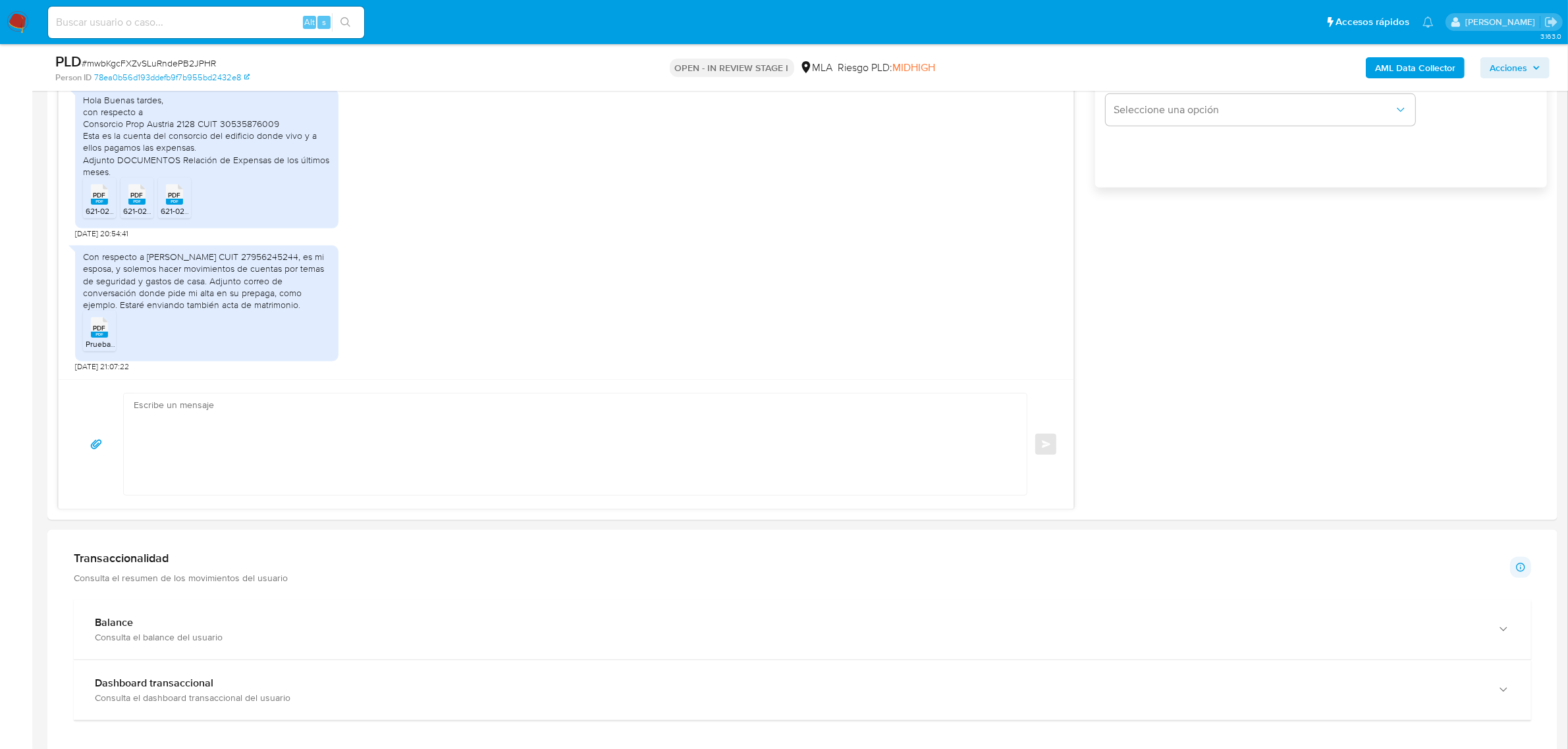
type input "0"
click at [352, 445] on textarea at bounding box center [572, 444] width 876 height 101
paste textarea "Hola, ¡Muchas gracias por tu respuesta! Confirmamos la recepción de la document…"
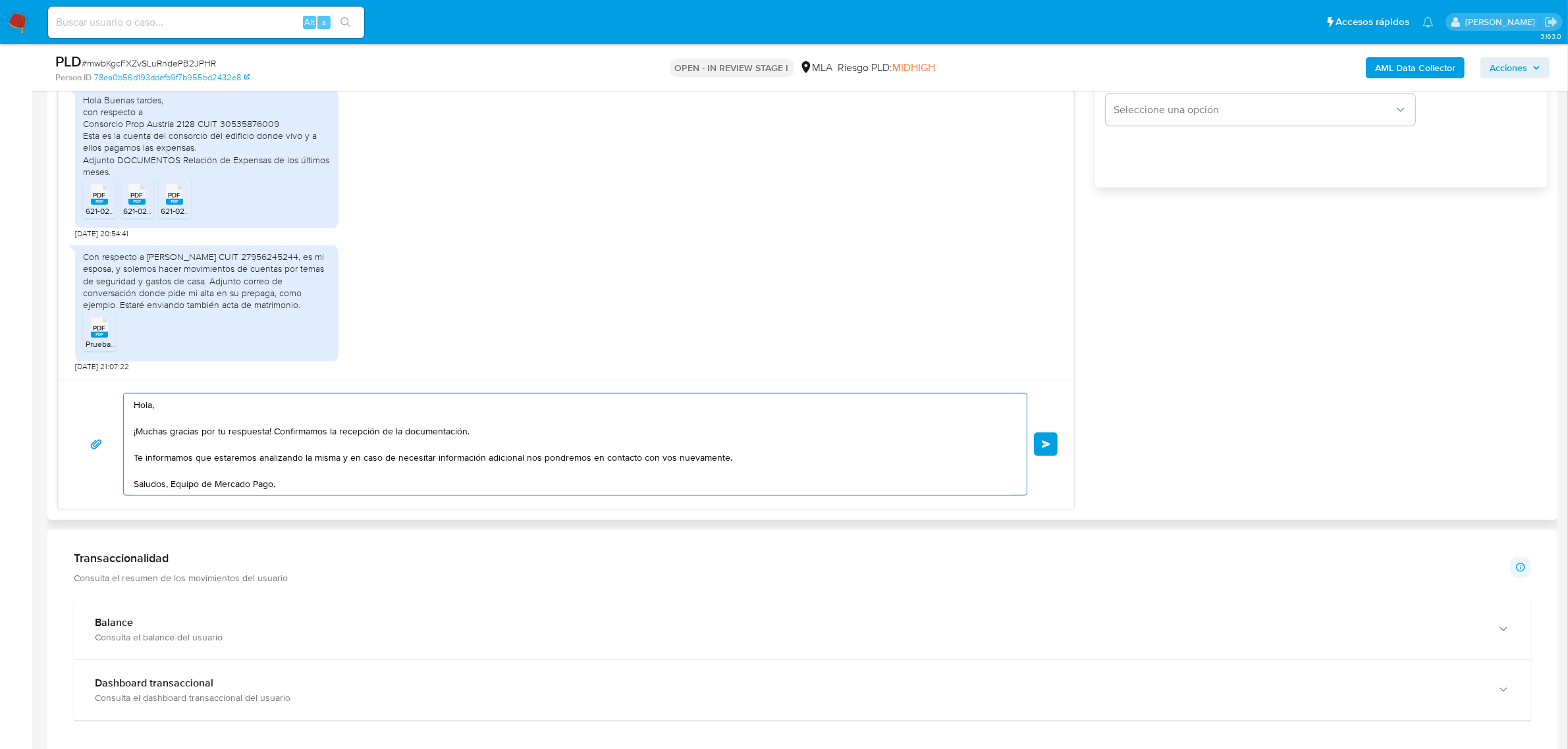
click at [169, 488] on textarea "Hola, ¡Muchas gracias por tu respuesta! Confirmamos la recepción de la document…" at bounding box center [572, 444] width 876 height 101
click at [190, 408] on textarea "Hola, ¡Muchas gracias por tu respuesta! Confirmamos la recepción de la document…" at bounding box center [572, 451] width 876 height 114
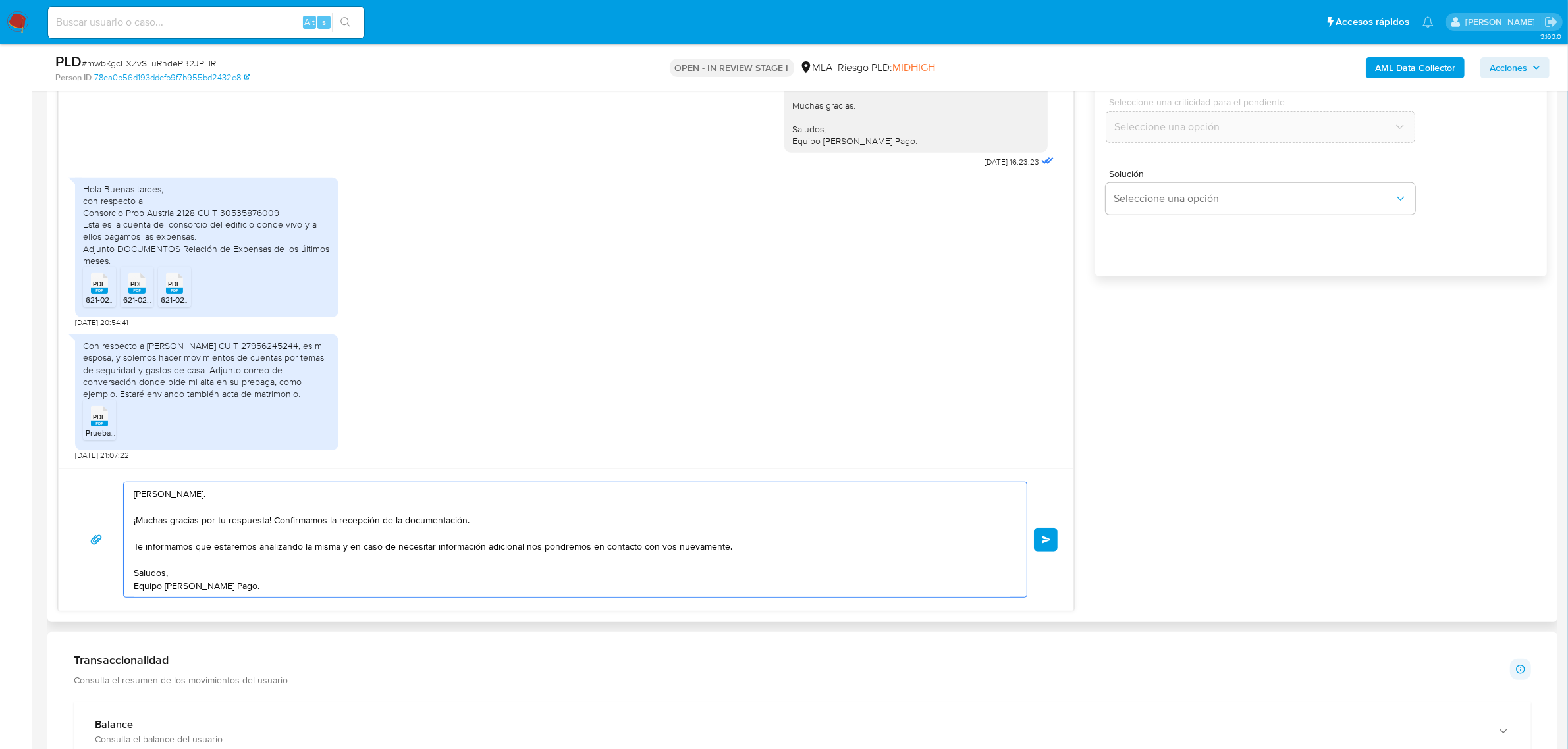
scroll to position [823, 0]
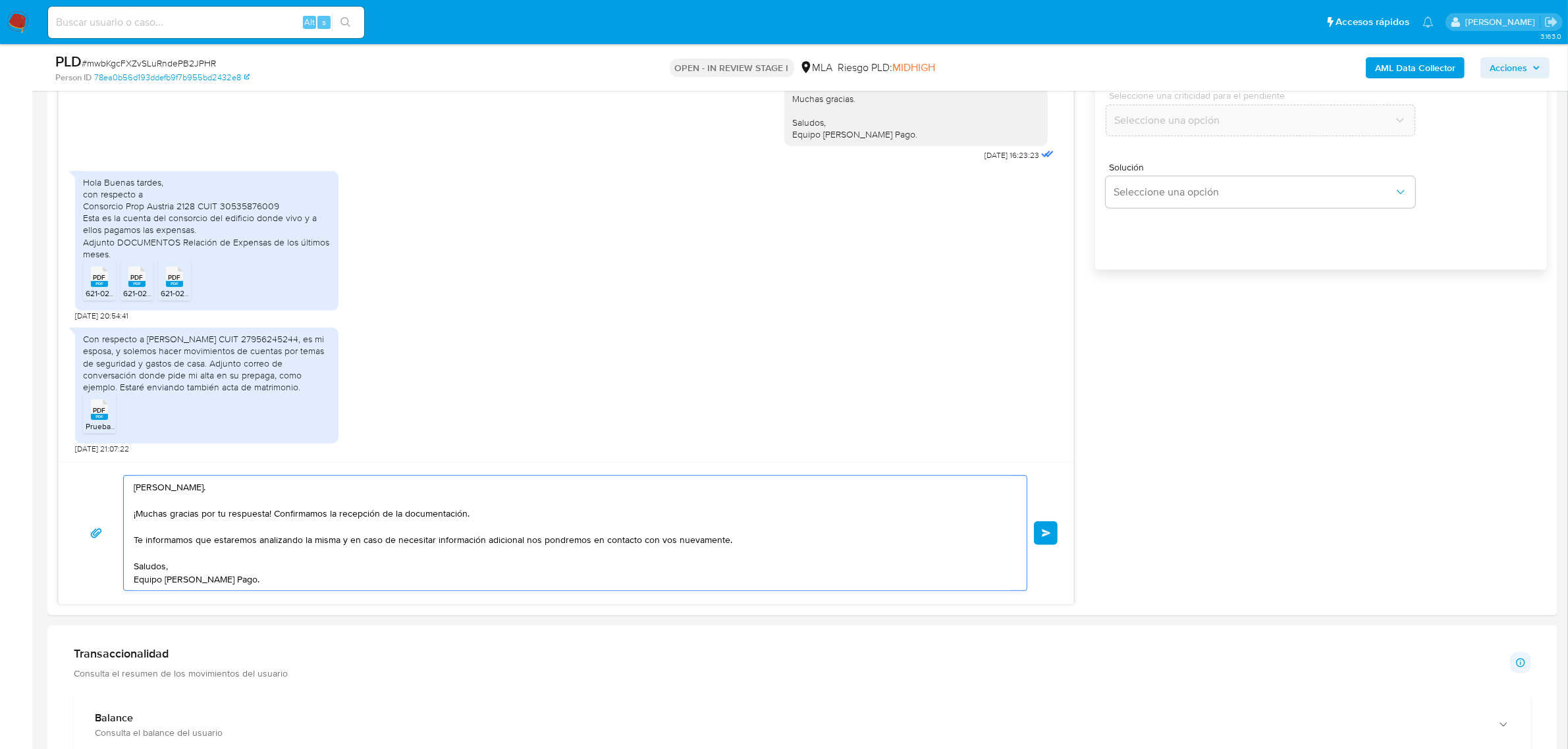
type textarea "Hola, Javier. ¡Muchas gracias por tu respuesta! Confirmamos la recepción de la …"
drag, startPoint x: 1133, startPoint y: 547, endPoint x: 1106, endPoint y: 547, distance: 27.0
click at [1133, 547] on div "18/08/2025 17:24:17 PDF PDF Recibo de Sueldo Enero 2025 Javier Bracho.pdf PDF P…" at bounding box center [802, 280] width 1489 height 652
click at [1043, 534] on span "Enviar" at bounding box center [1045, 533] width 9 height 8
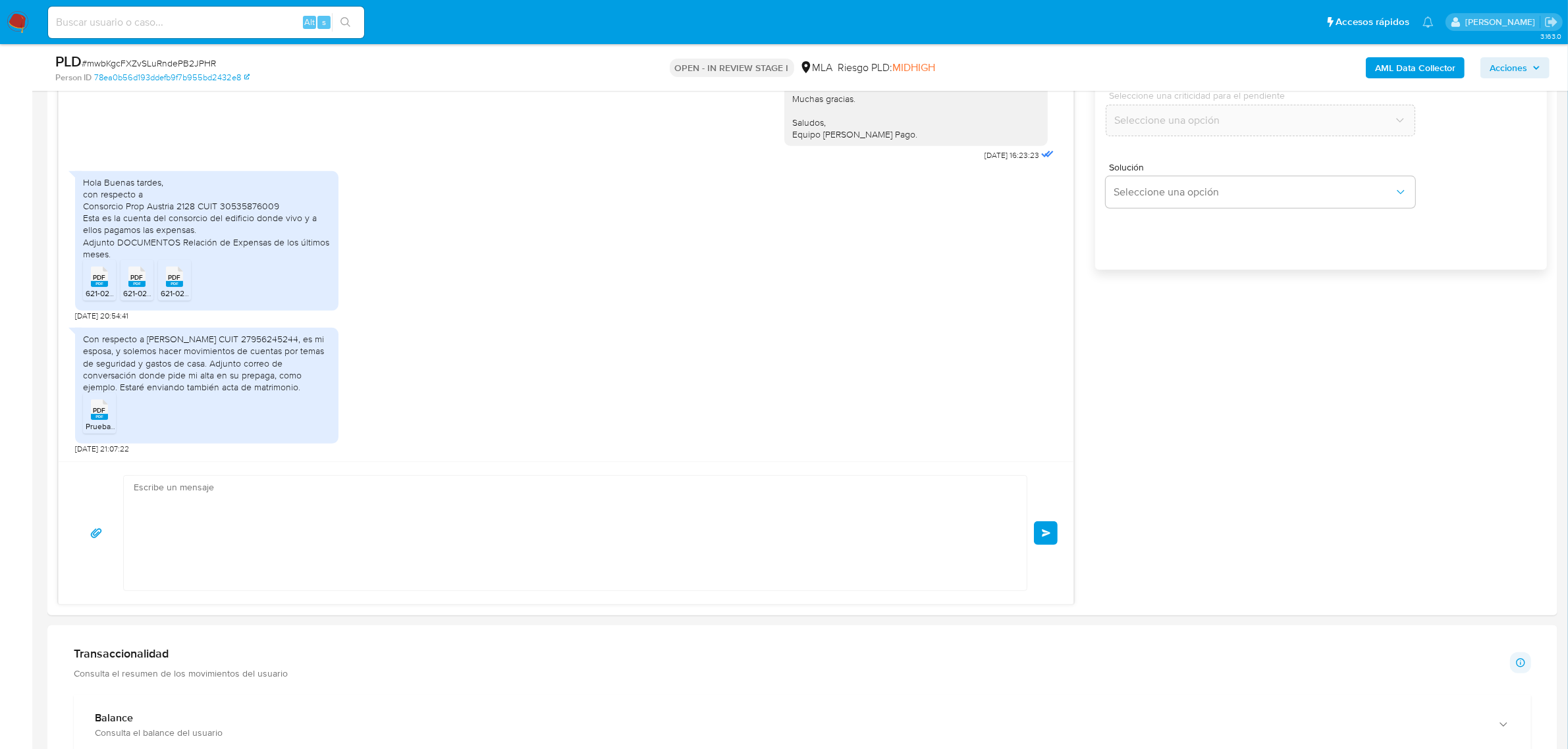
scroll to position [1552, 0]
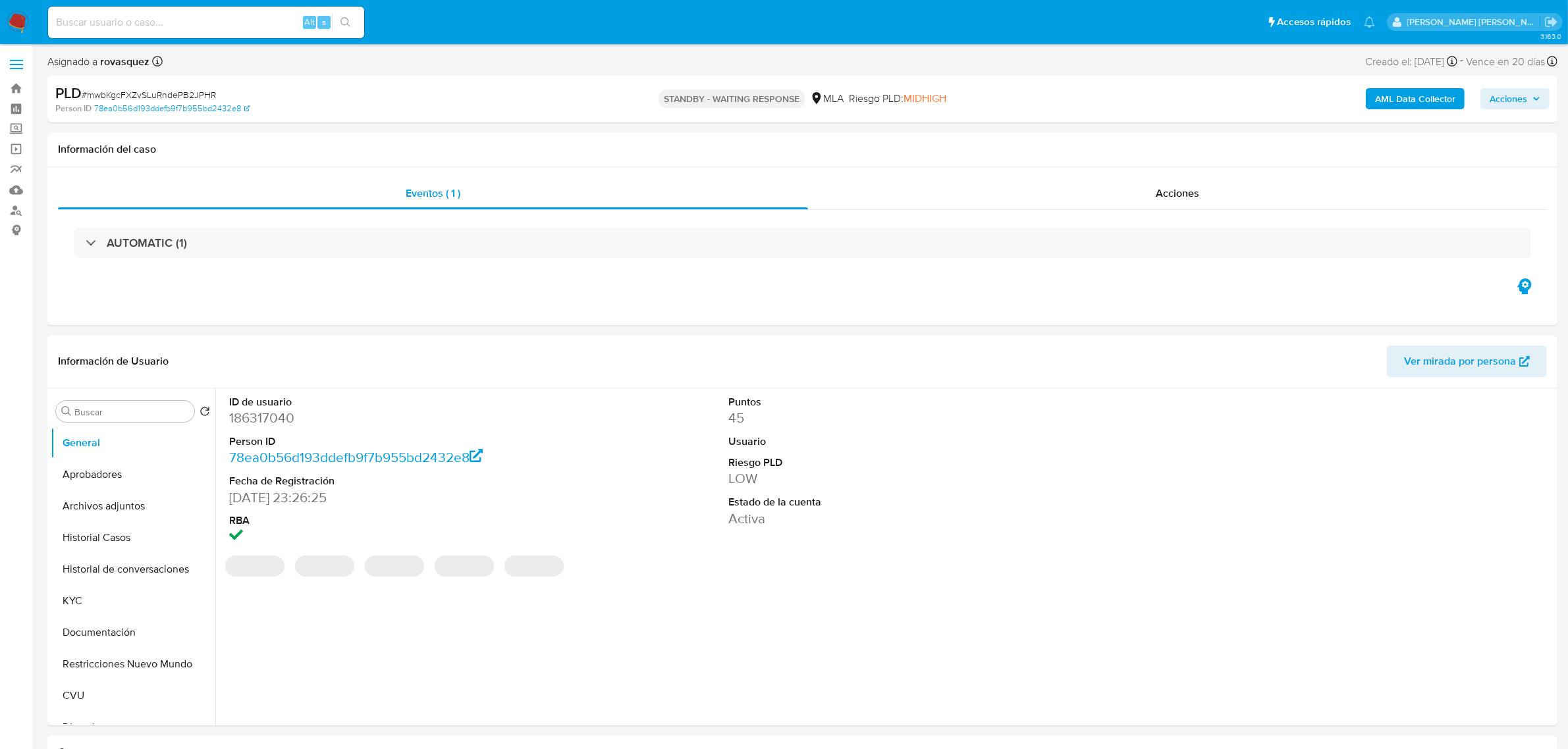
select select "10"
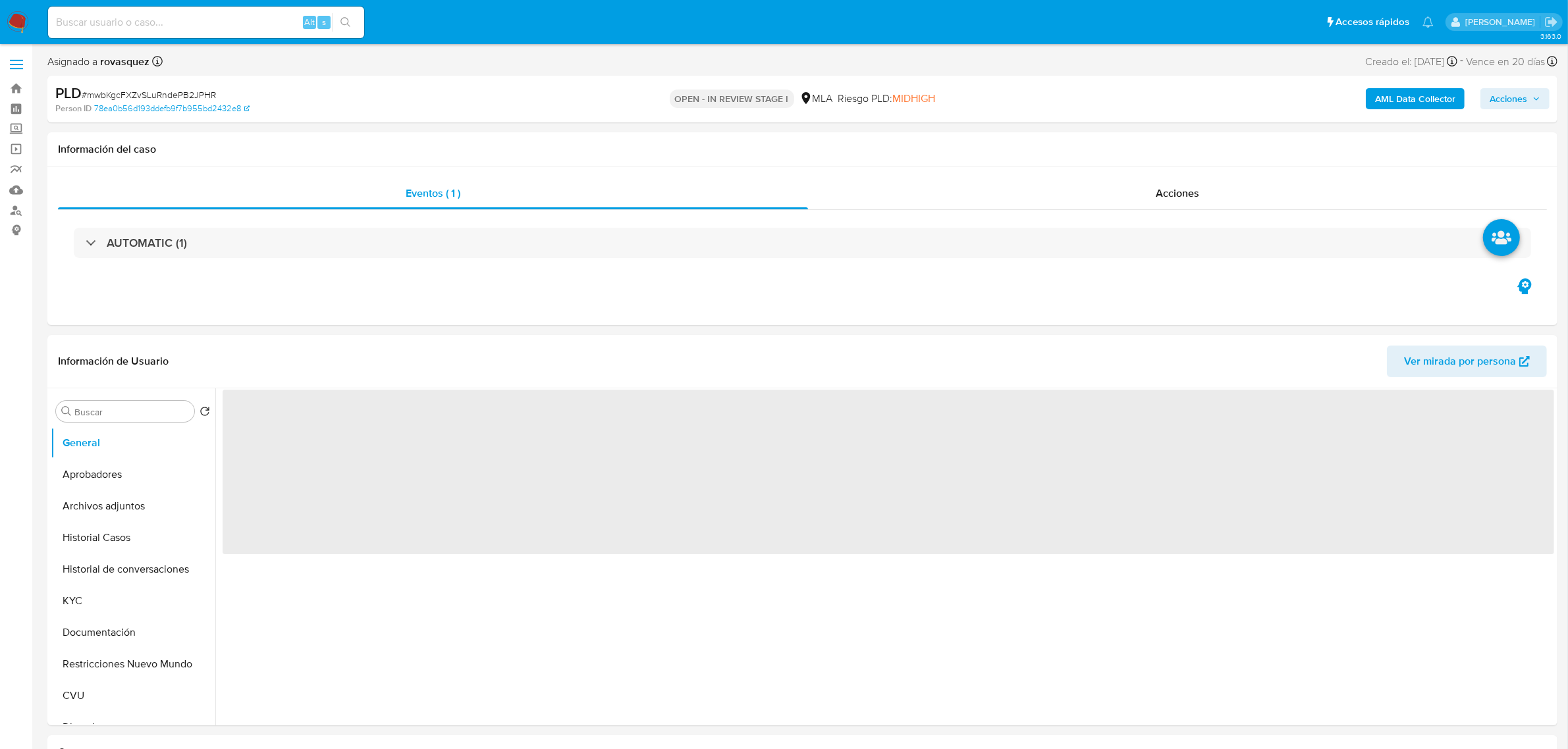
select select "10"
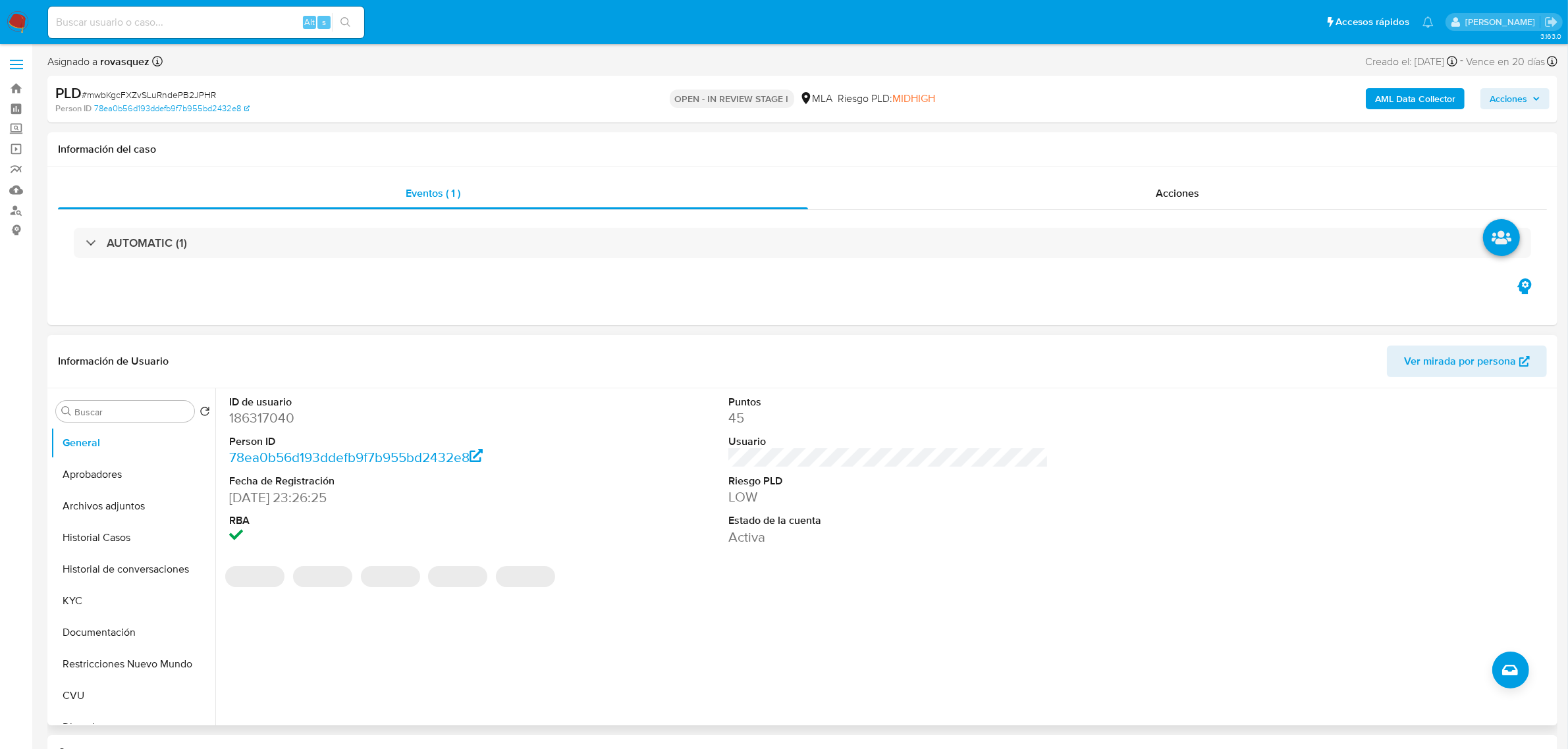
click at [1111, 437] on div "ID de usuario 186317040 Person ID 78ea0b56d193ddefb9f7b955bd2432e8 Fecha de Reg…" at bounding box center [888, 470] width 1332 height 164
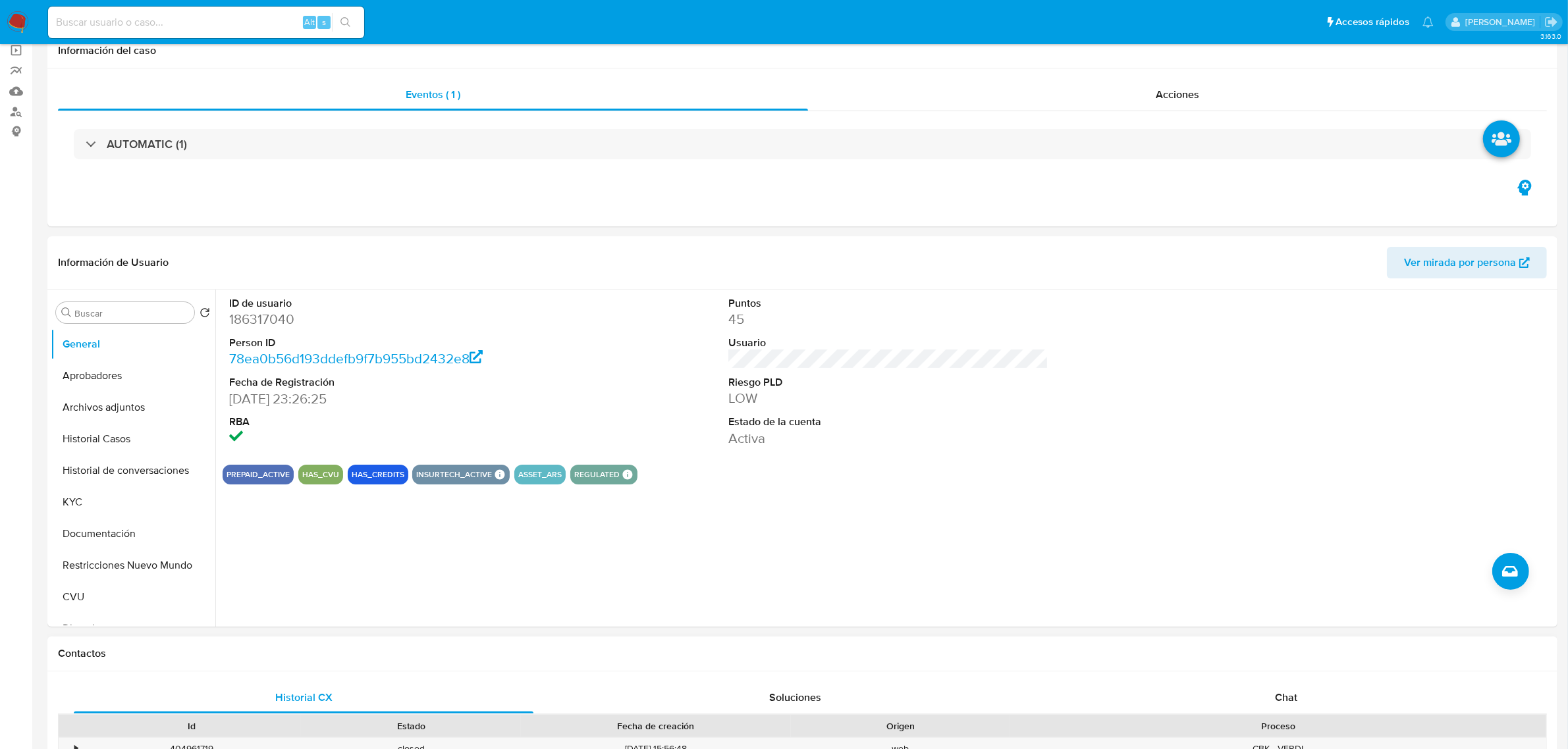
scroll to position [247, 0]
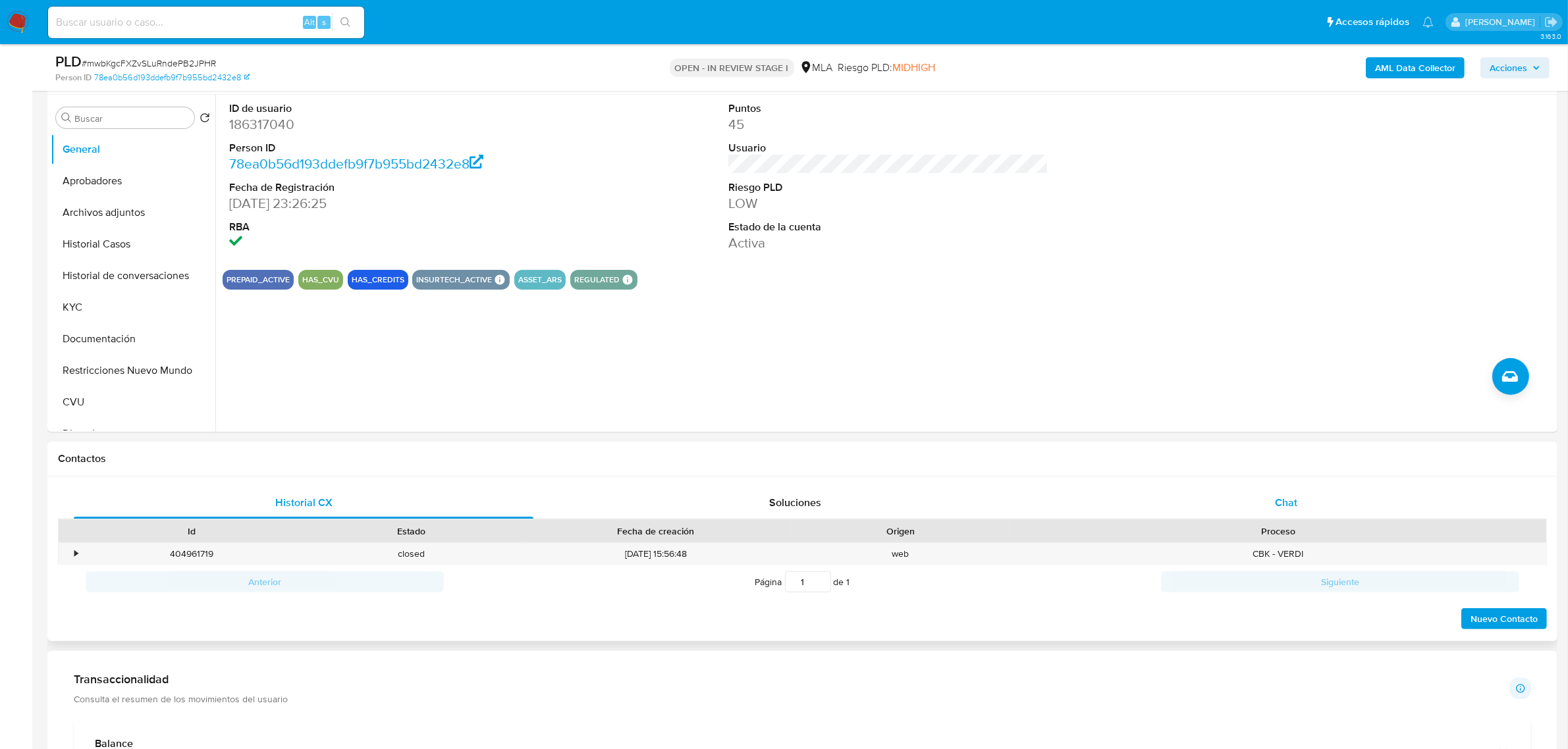
click at [1285, 511] on span "Chat" at bounding box center [1286, 502] width 23 height 15
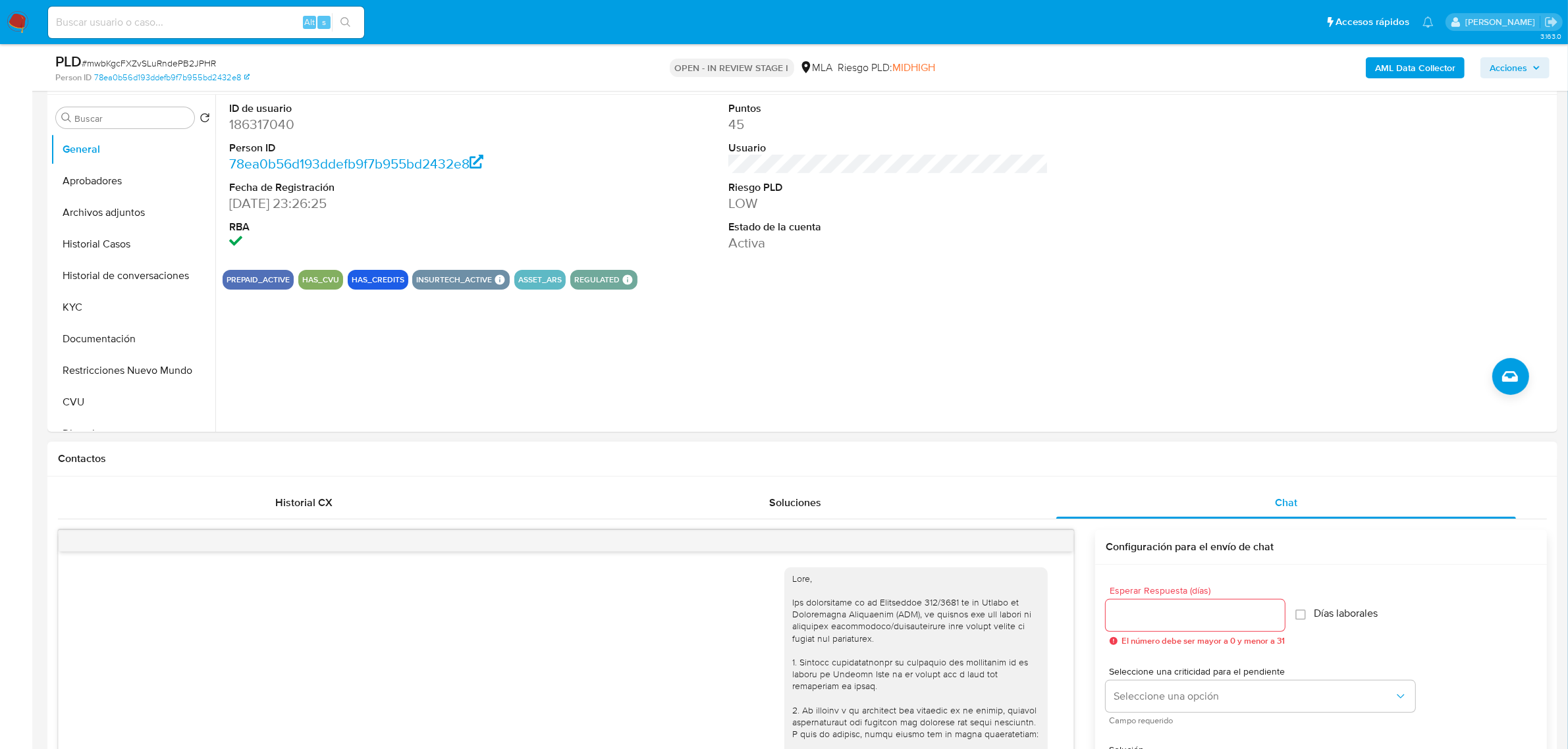
scroll to position [1552, 0]
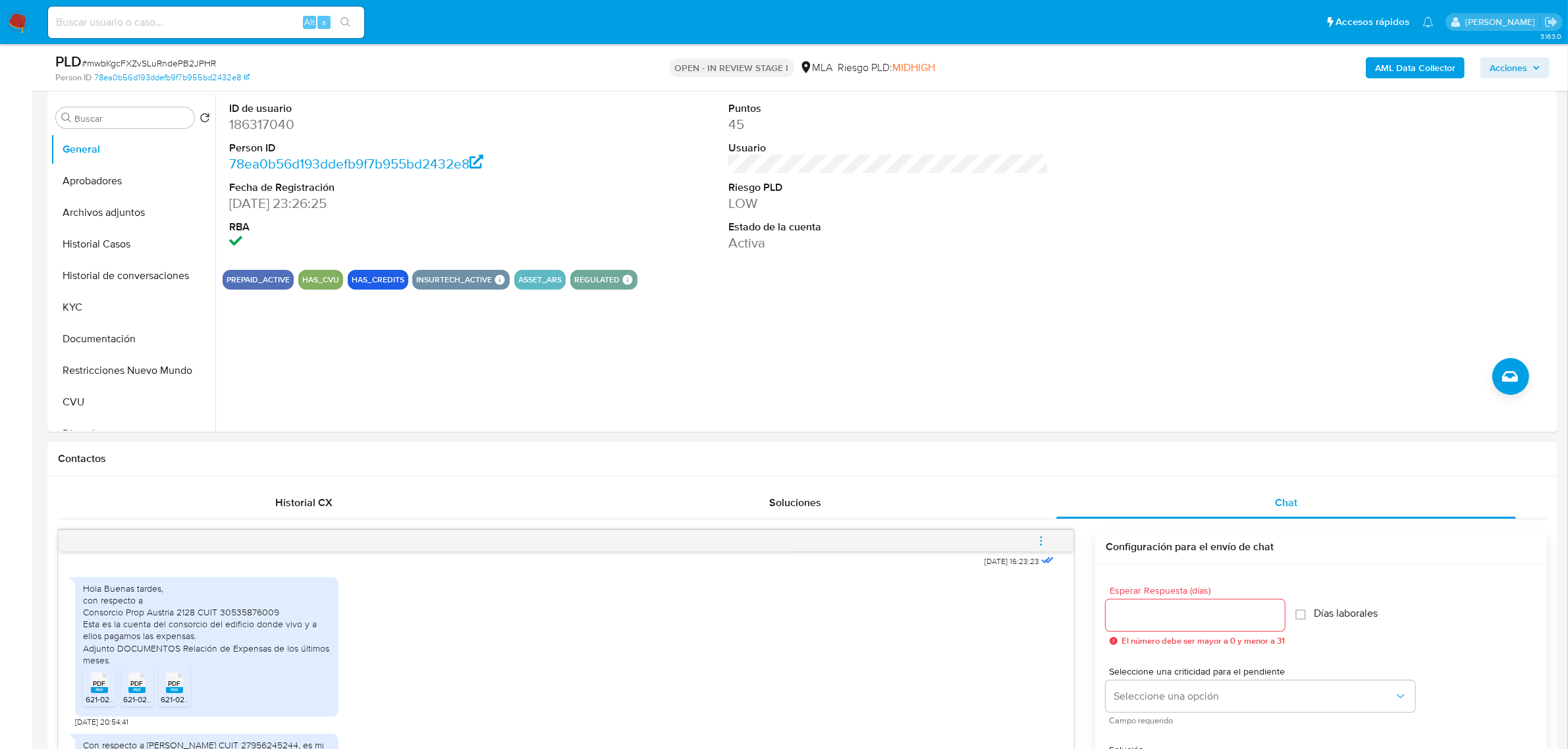
click at [1047, 540] on icon "menu-action" at bounding box center [1041, 541] width 12 height 12
click at [988, 515] on li "Cerrar conversación" at bounding box center [952, 517] width 135 height 24
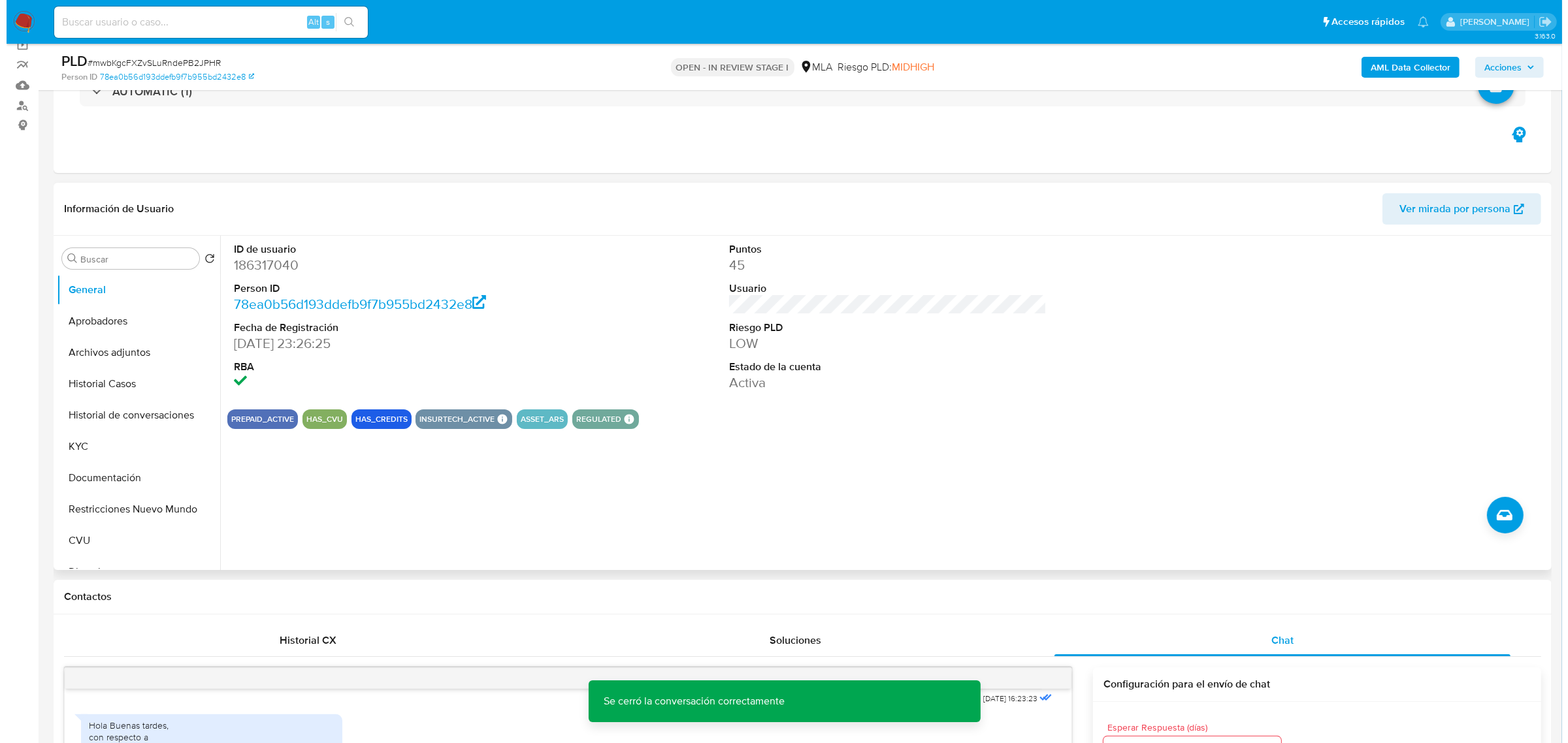
scroll to position [0, 0]
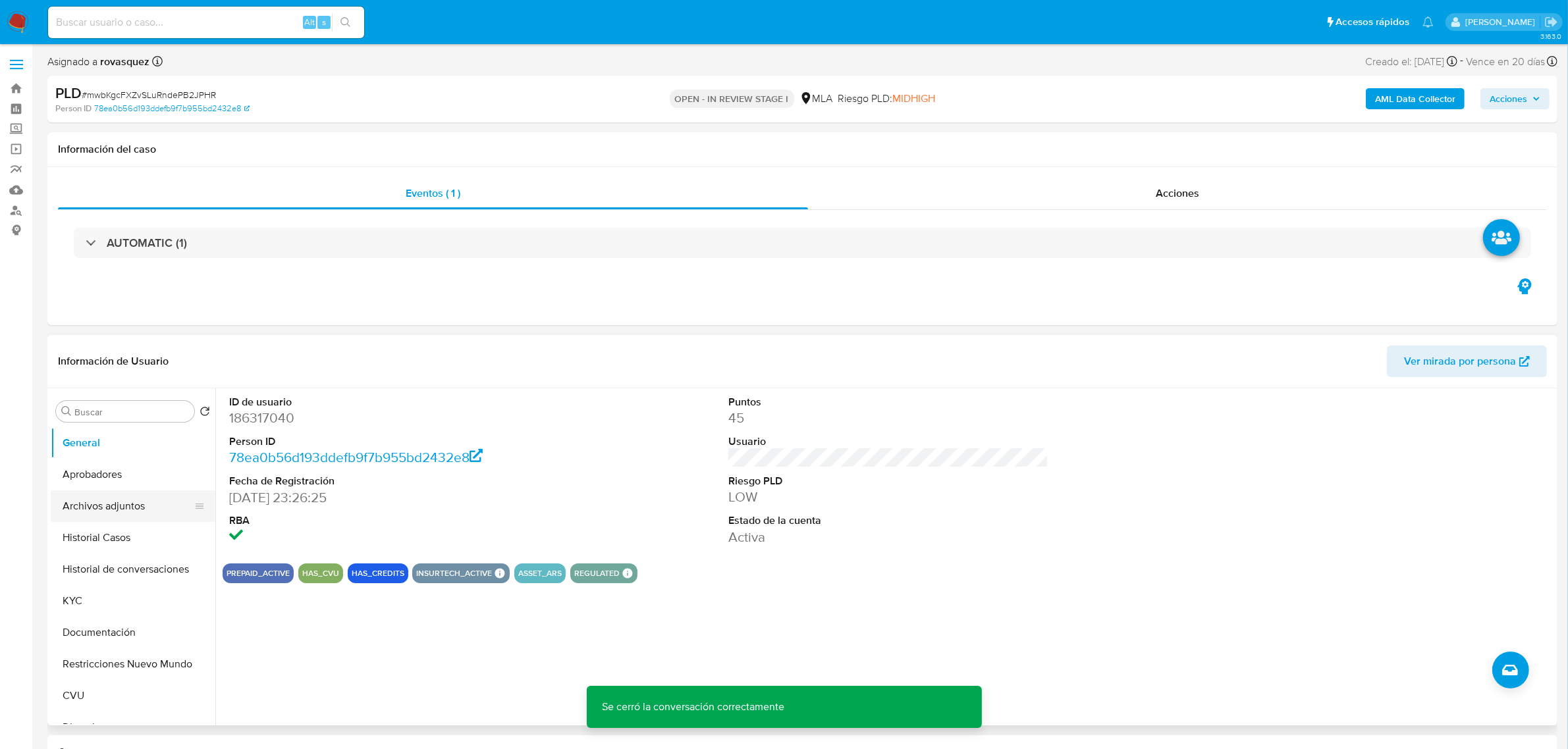
click at [138, 501] on button "Archivos adjuntos" at bounding box center [128, 506] width 155 height 31
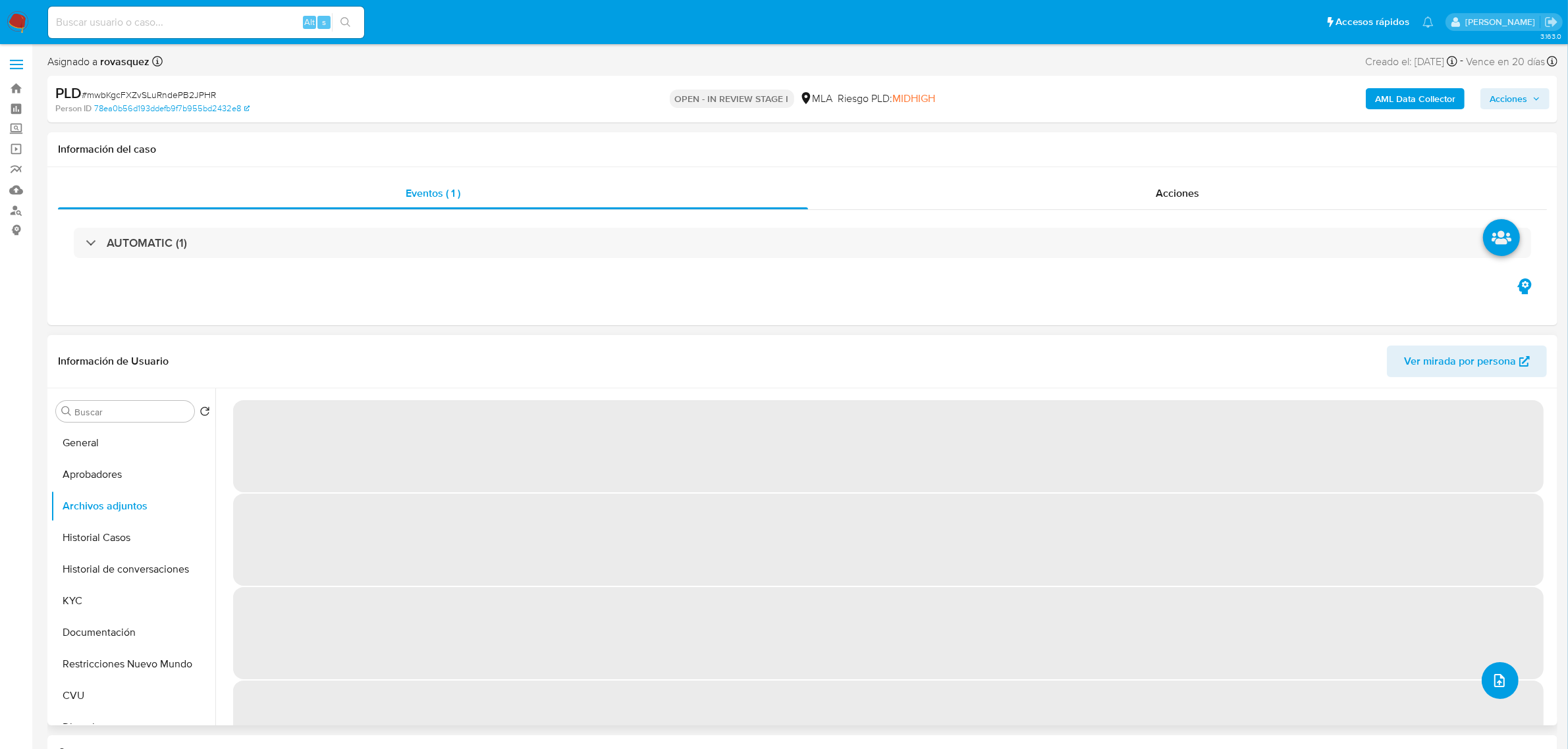
click at [1495, 689] on icon "upload-file" at bounding box center [1499, 681] width 16 height 16
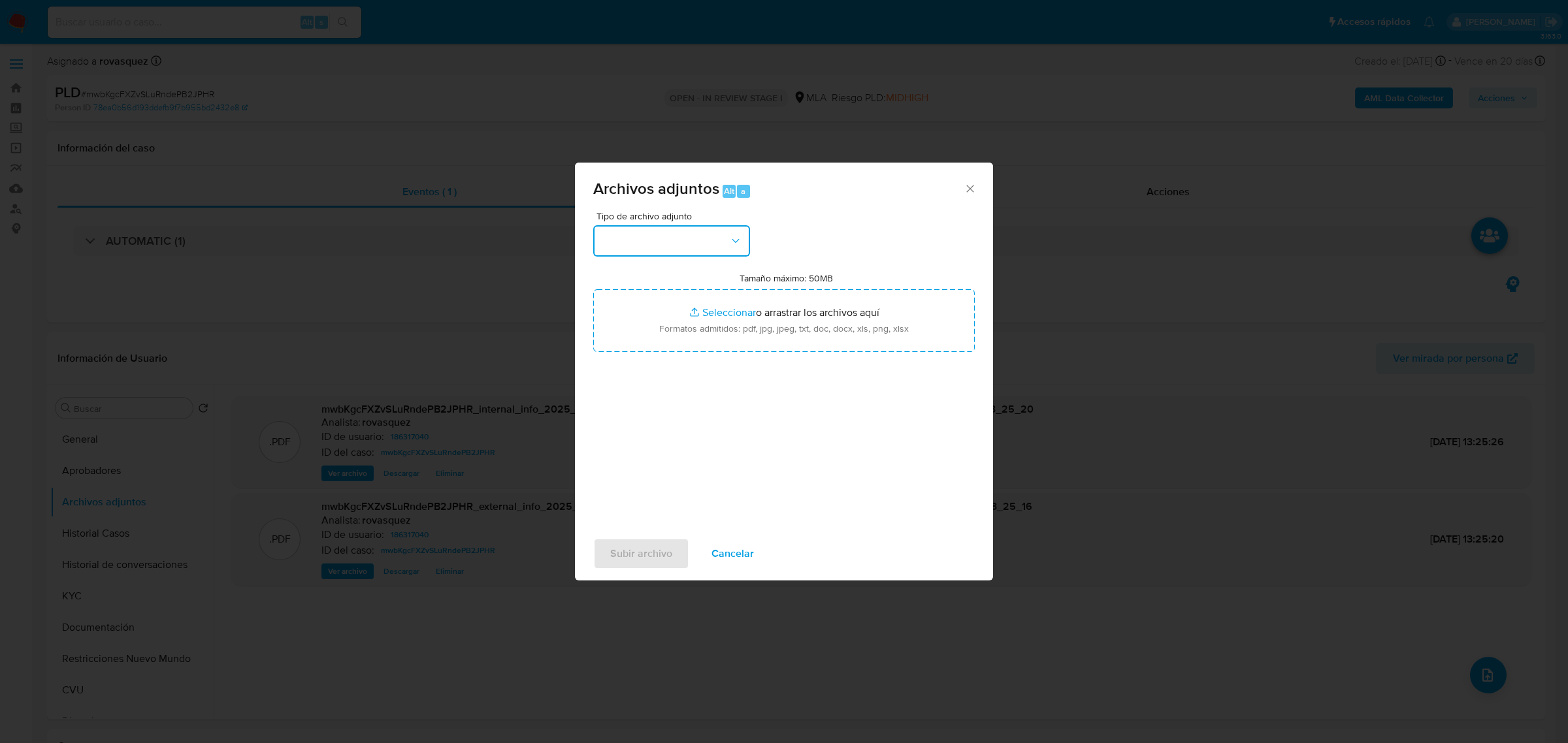
click at [668, 240] on button "button" at bounding box center [671, 241] width 157 height 31
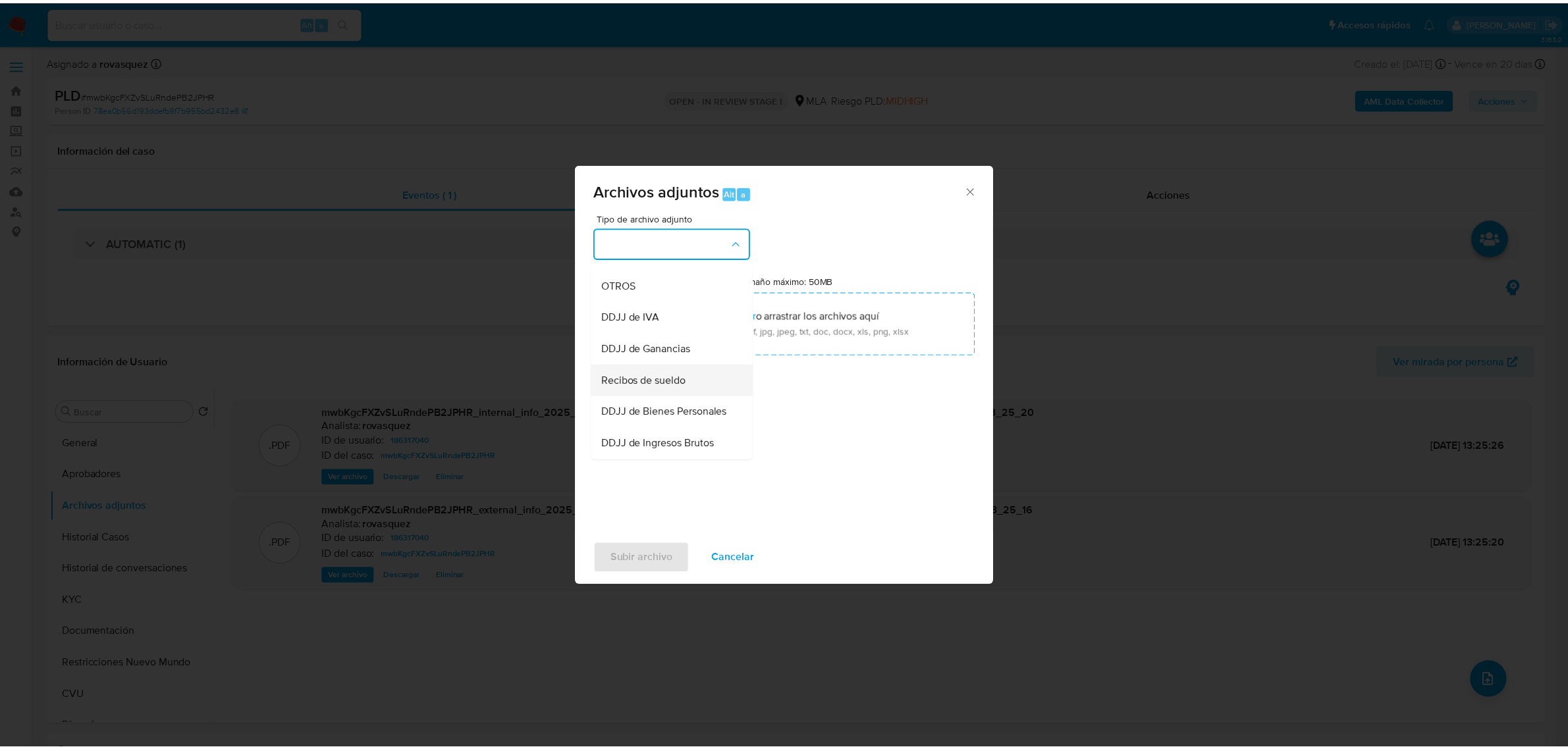
scroll to position [247, 0]
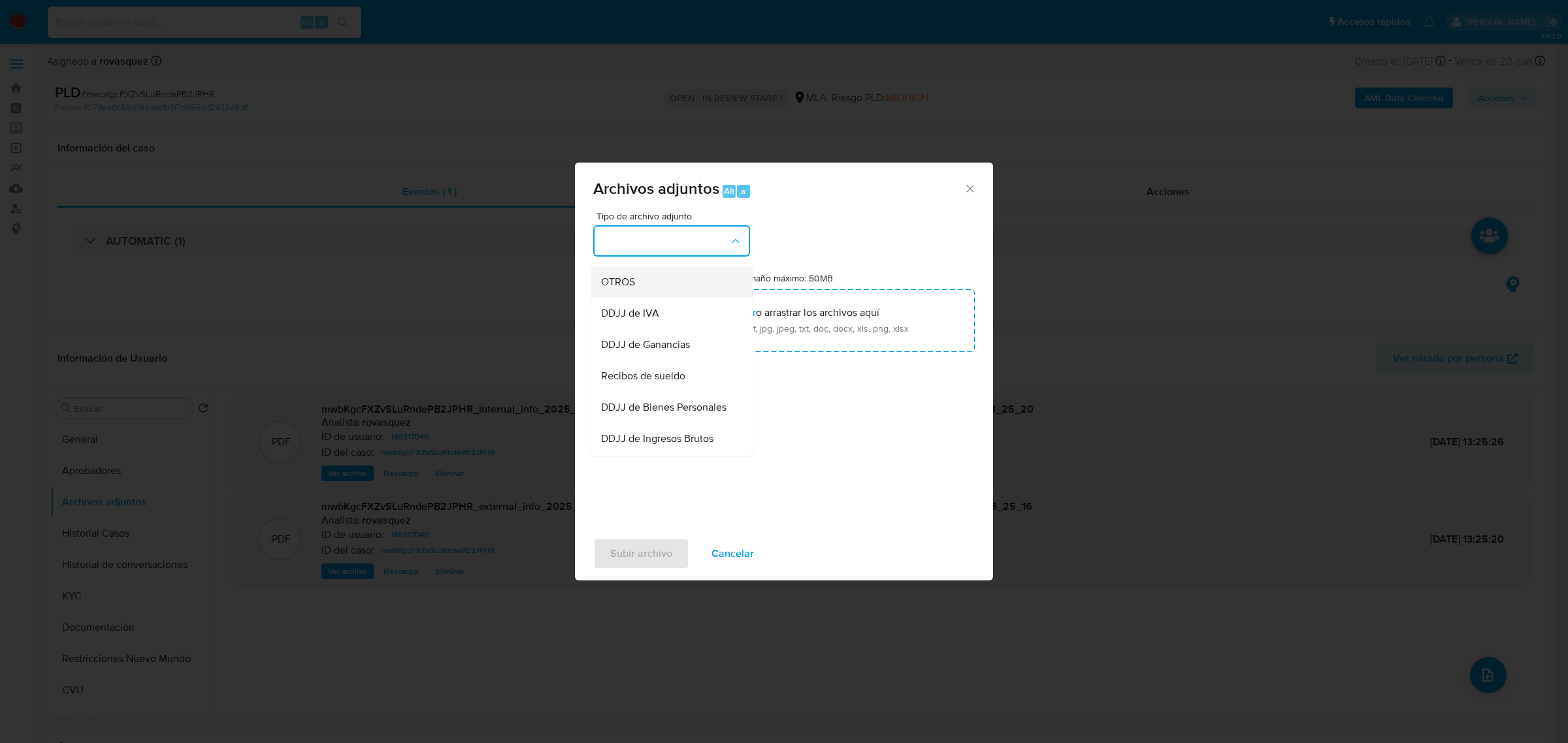
click at [629, 286] on span "OTROS" at bounding box center [618, 281] width 34 height 13
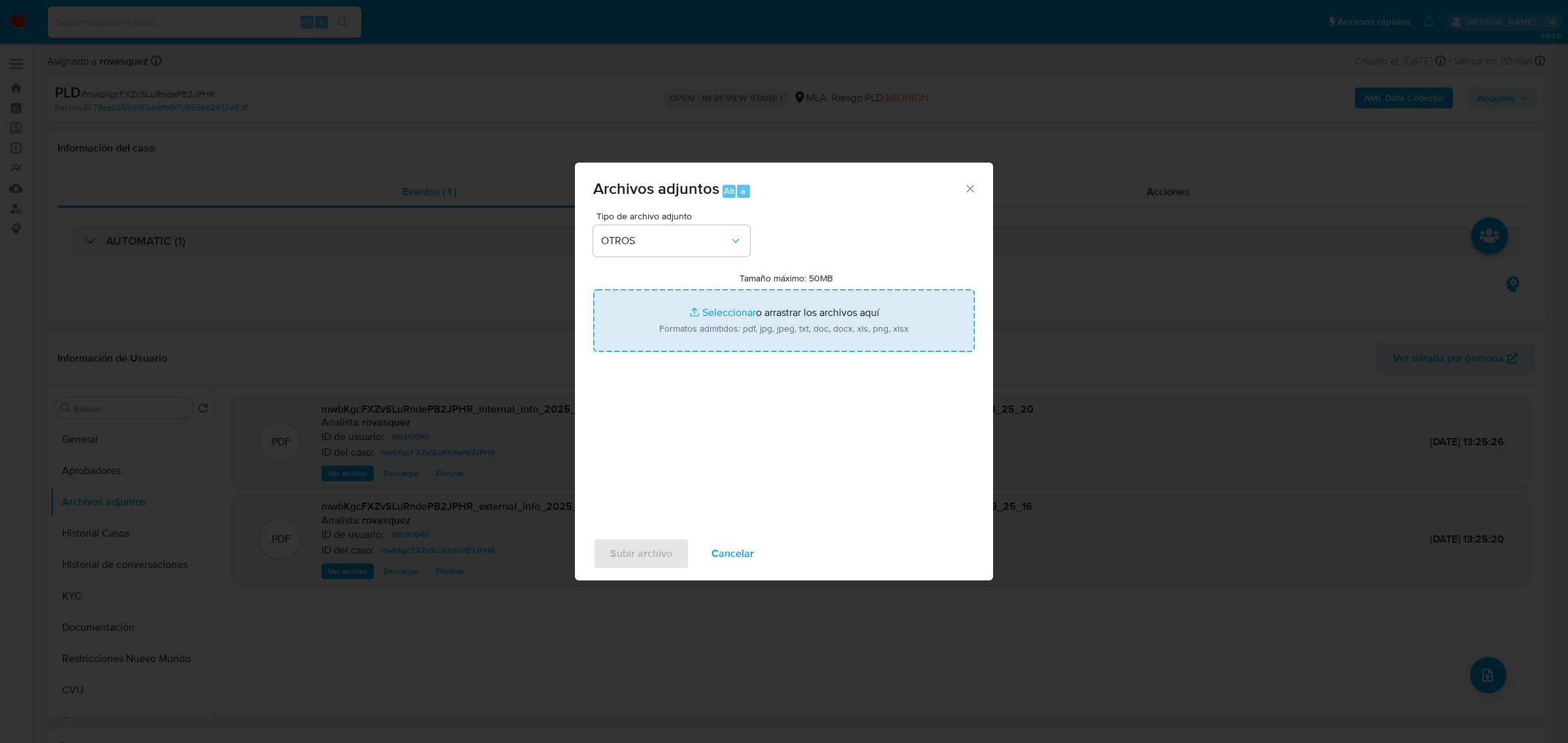
click at [737, 316] on input "Tamaño máximo: 50MB Seleccionar archivos" at bounding box center [783, 320] width 382 height 62
type input "C:\fakepath\Caselog mwbKgcFXZvSLuRndePB2JPHR_2025_08_19_01_16_33.docx"
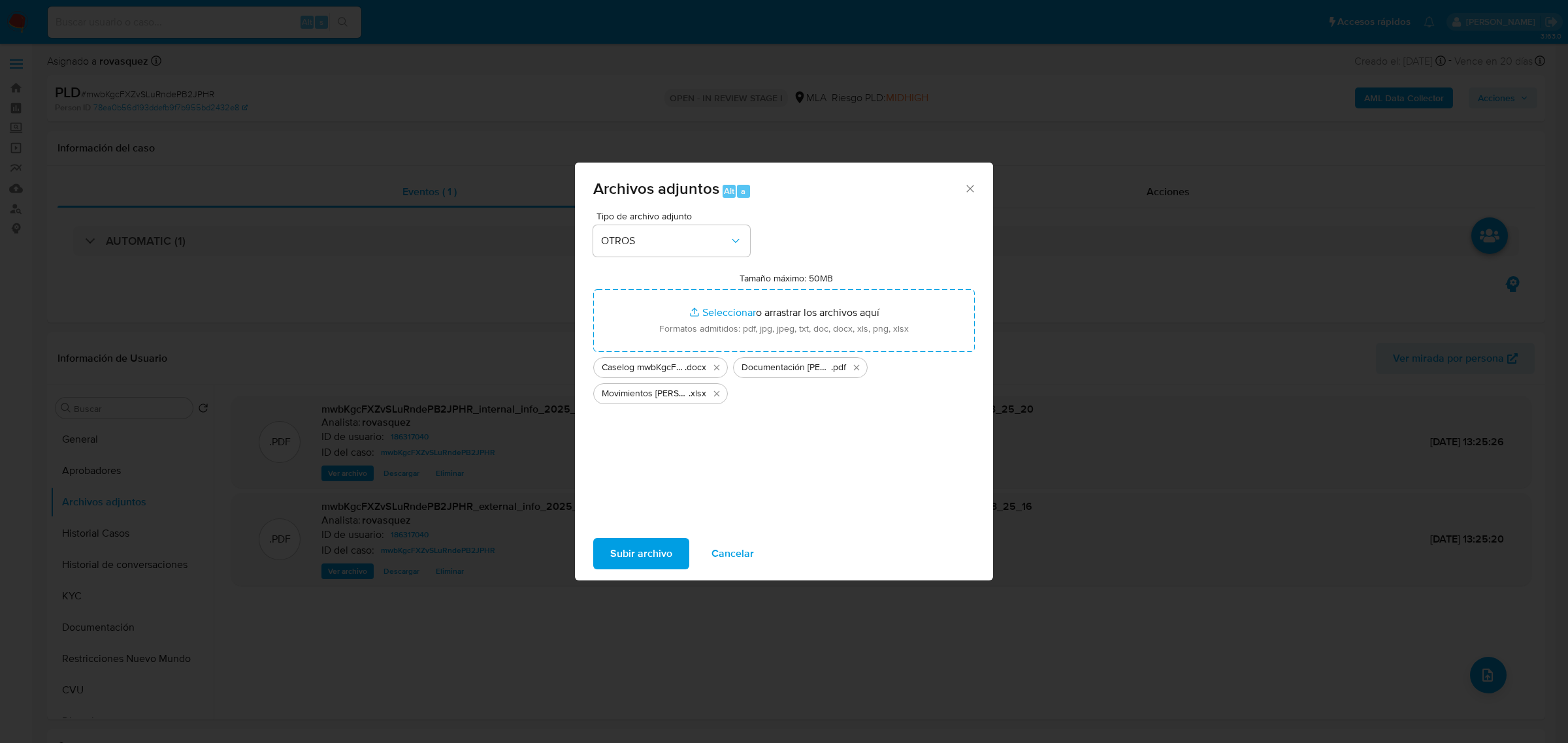
click at [640, 550] on span "Subir archivo" at bounding box center [641, 554] width 62 height 28
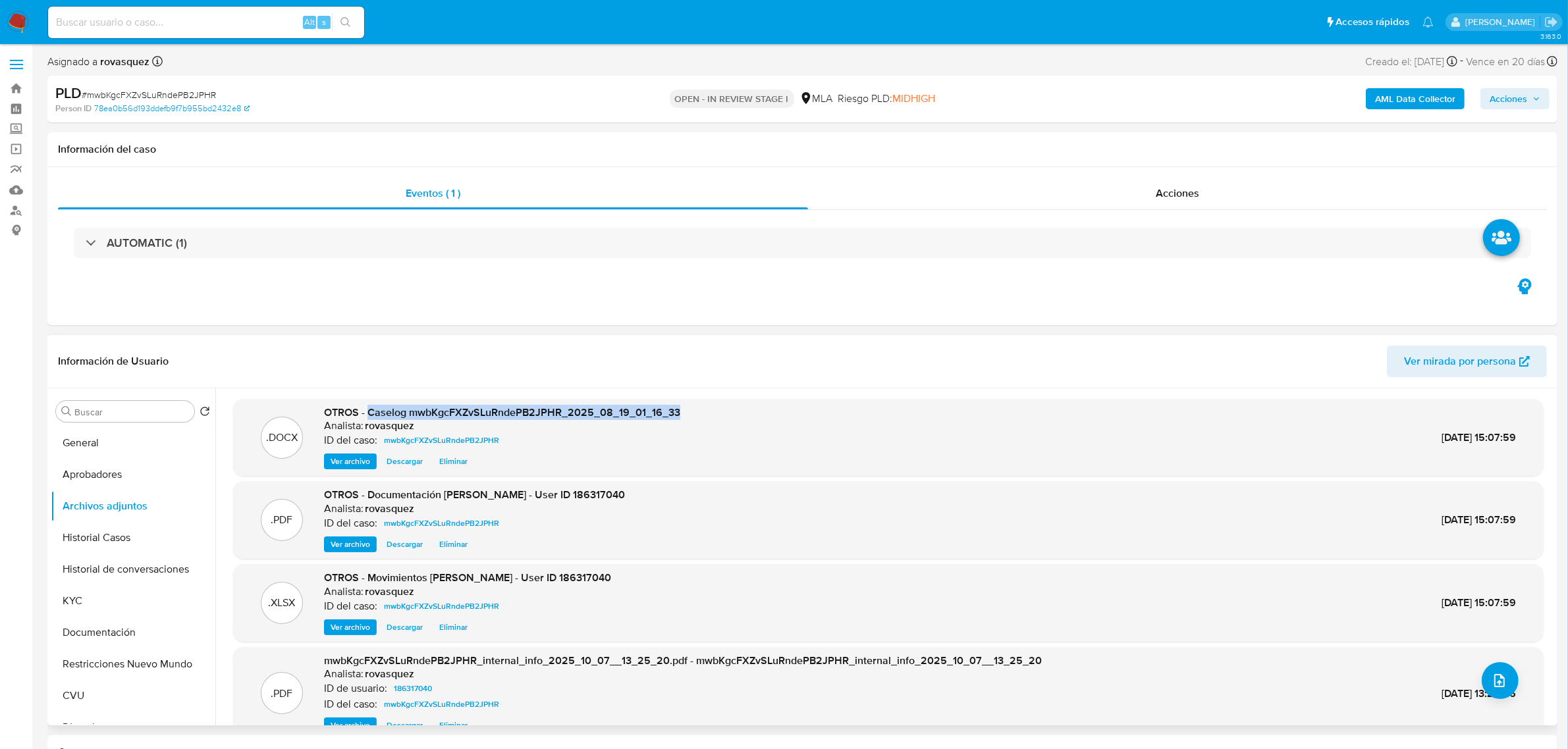
drag, startPoint x: 369, startPoint y: 414, endPoint x: 685, endPoint y: 418, distance: 316.0
click at [685, 418] on div ".DOCX OTROS - Caselog mwbKgcFXZvSLuRndePB2JPHR_2025_08_19_01_16_33 Analista: ro…" at bounding box center [889, 438] width 1297 height 65
copy span "Caselog mwbKgcFXZvSLuRndePB2JPHR_2025_08_19_01_16_33"
click at [1505, 100] on span "Acciones" at bounding box center [1508, 98] width 37 height 21
click at [1163, 145] on span "Resolución del caso" at bounding box center [1141, 140] width 94 height 15
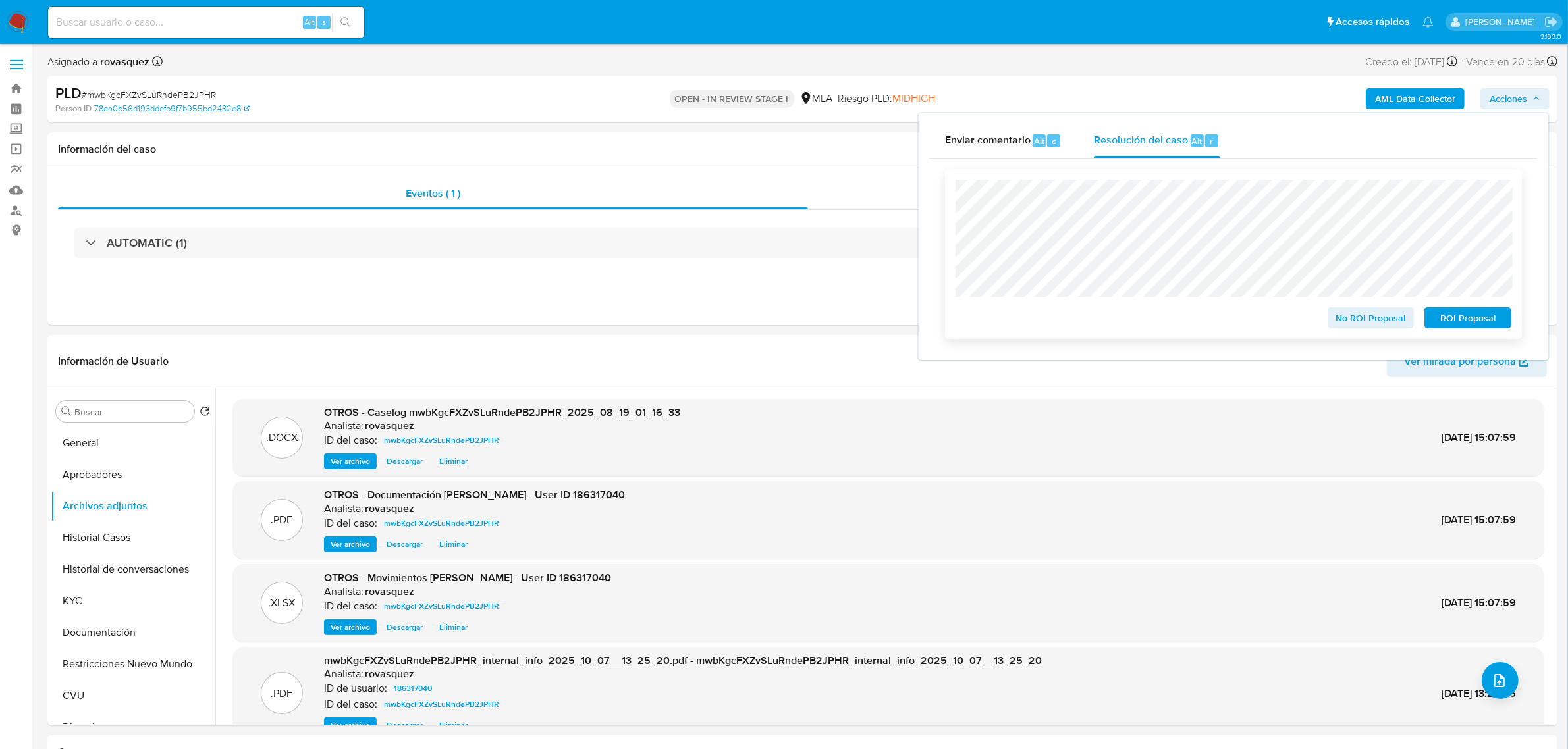
click at [1380, 319] on span "No ROI Proposal" at bounding box center [1371, 318] width 69 height 19
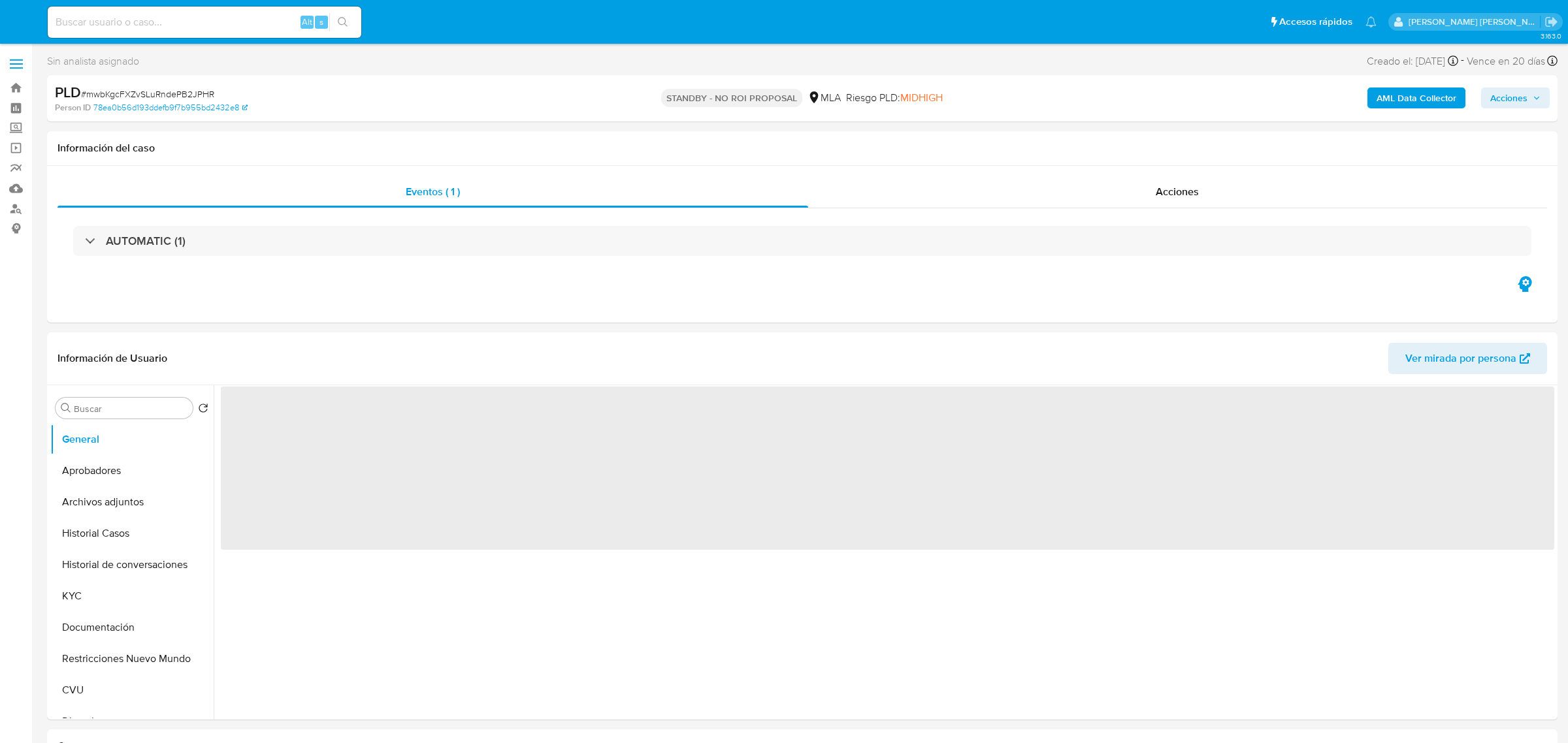
select select "10"
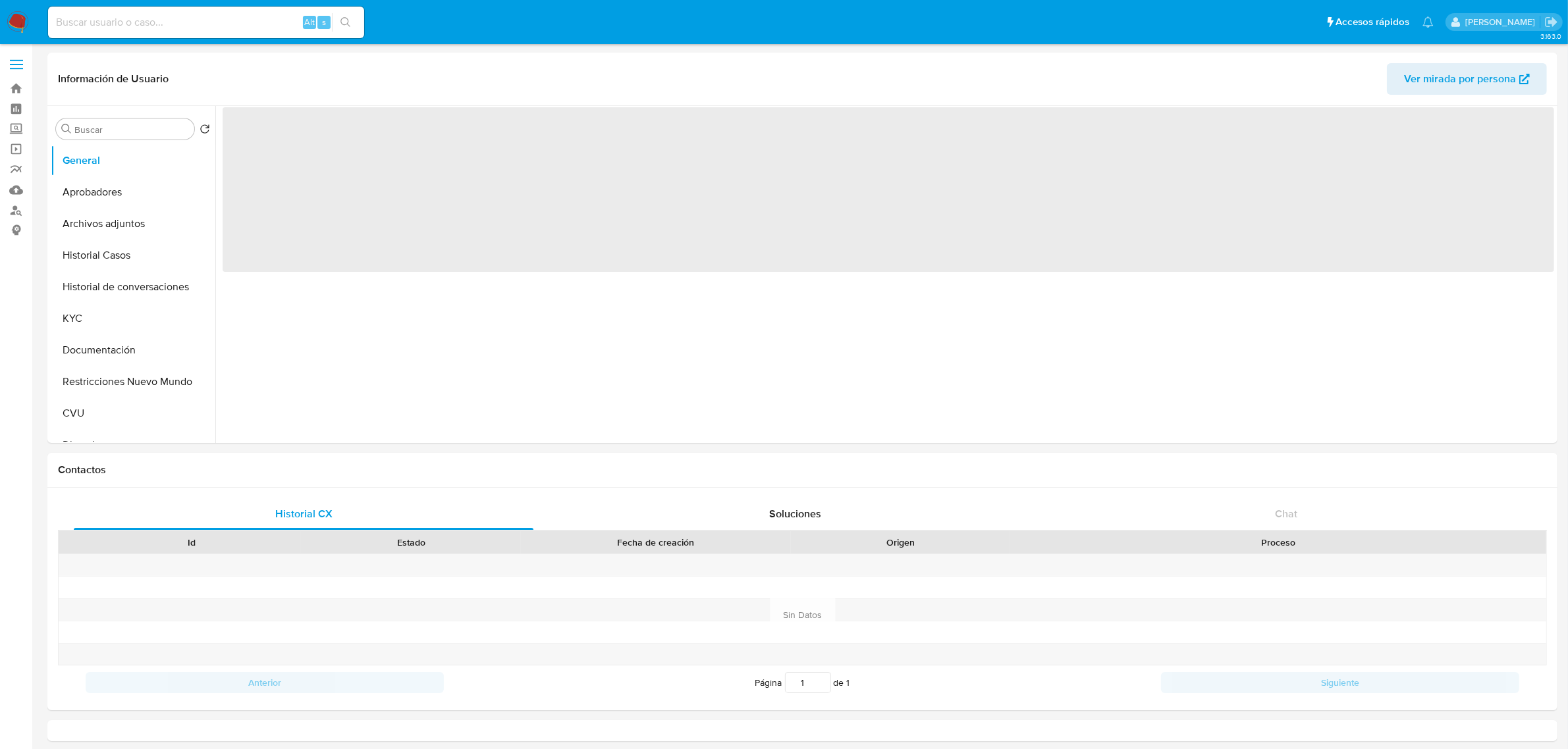
select select "10"
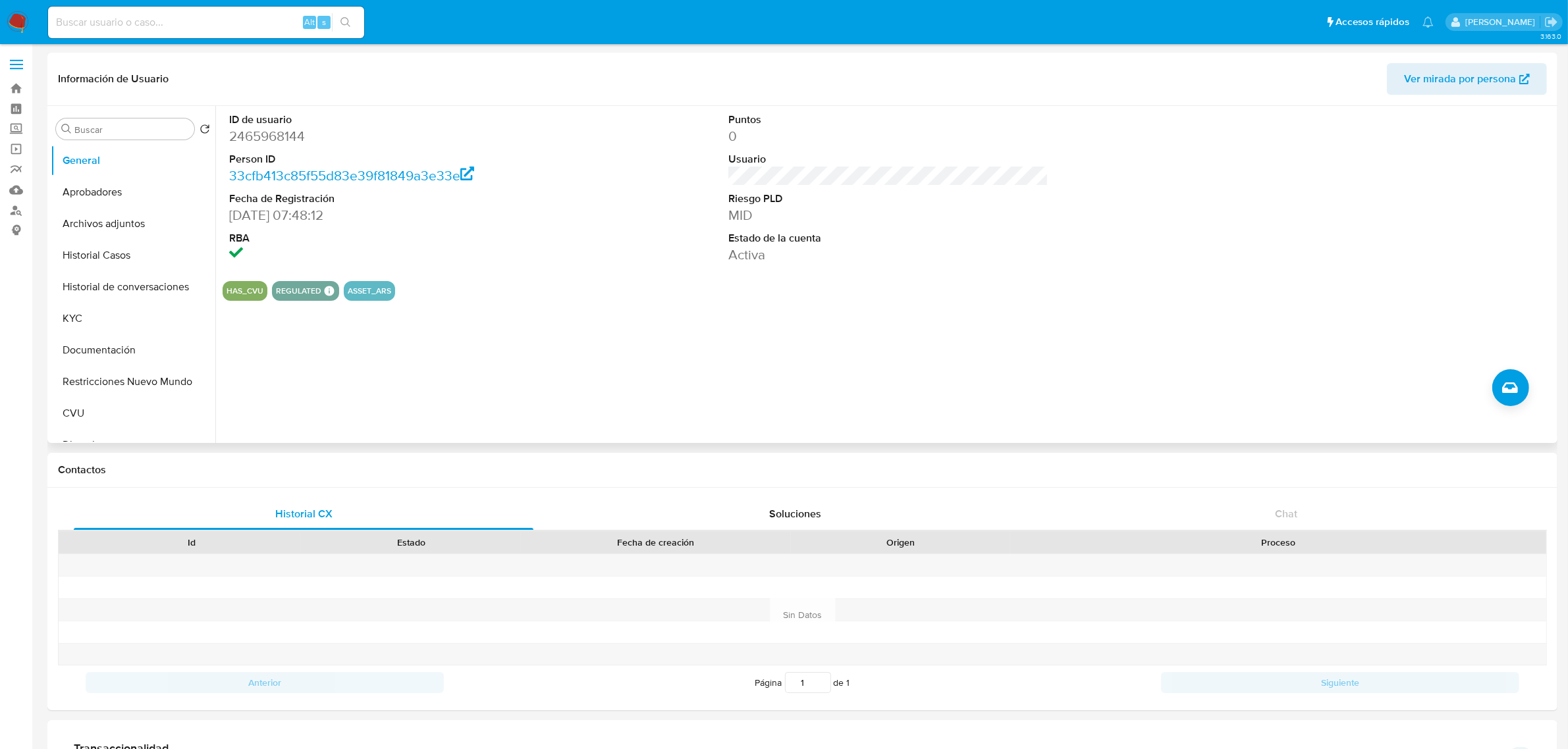
click at [541, 326] on div "ID de usuario 2465968144 Person ID 33cfb413c85f55d83e39f81849a3e33e Fecha de Re…" at bounding box center [885, 275] width 1339 height 338
click at [122, 254] on button "Historial Casos" at bounding box center [128, 256] width 155 height 31
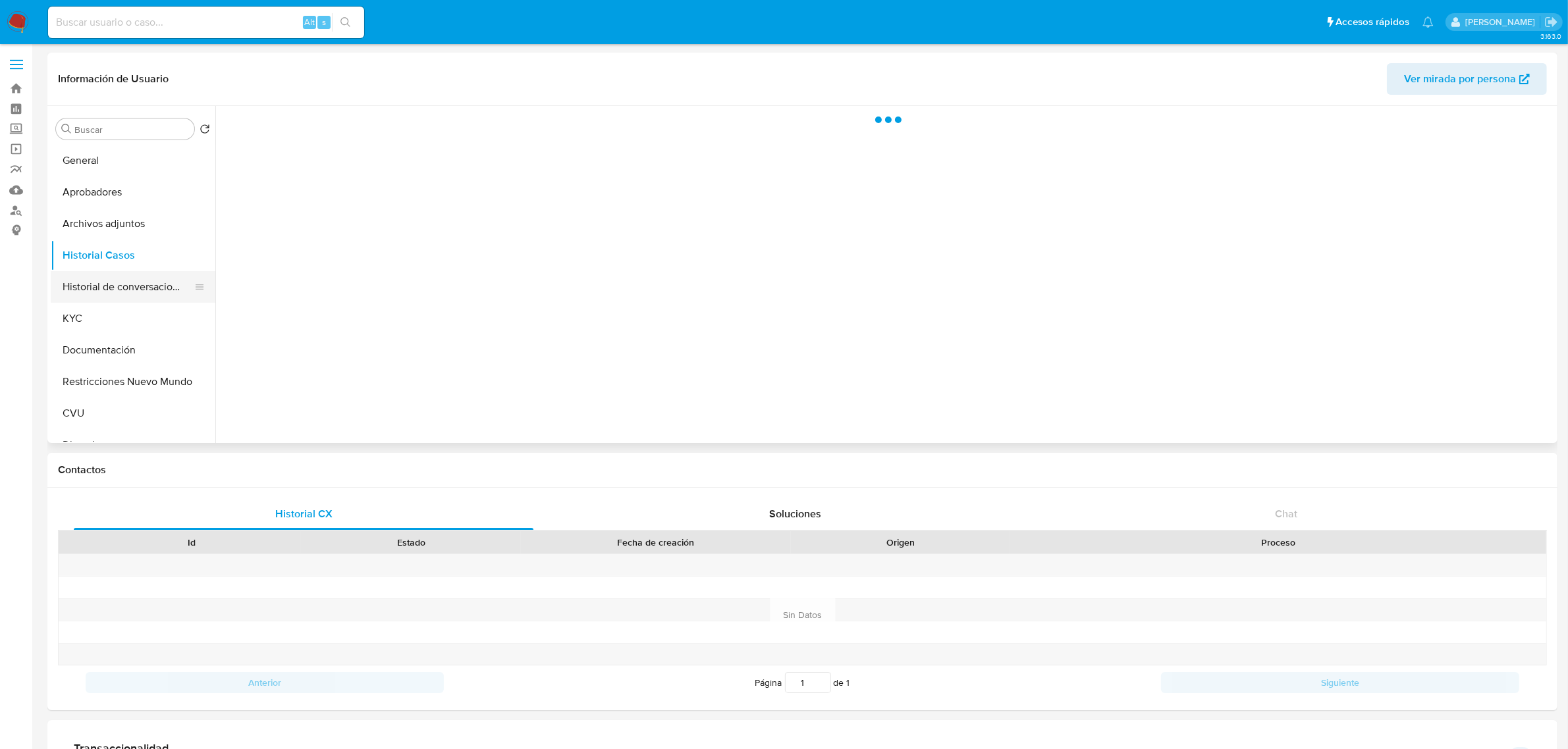
click at [138, 285] on button "Historial de conversaciones" at bounding box center [128, 287] width 155 height 31
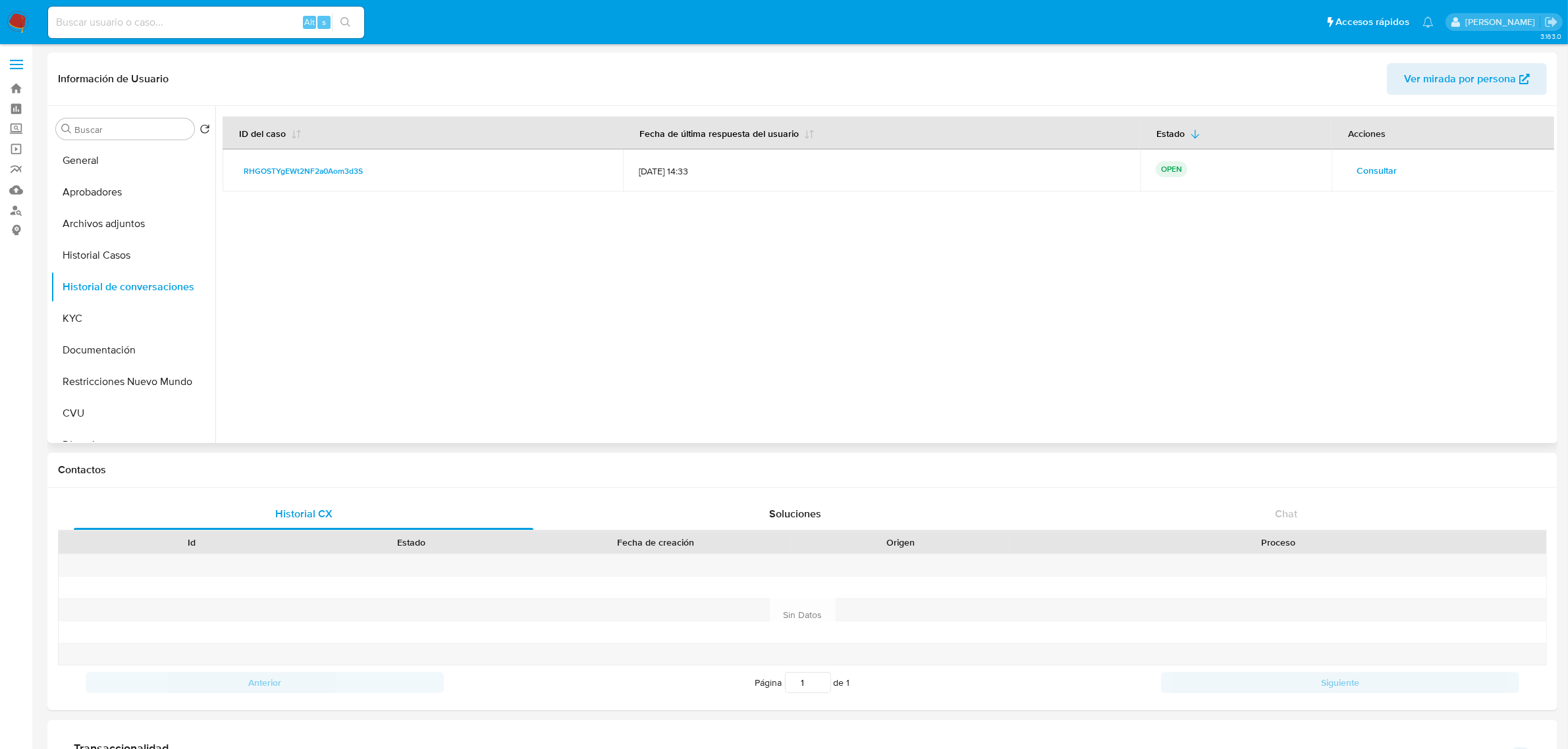
click at [1364, 175] on span "Consultar" at bounding box center [1376, 170] width 40 height 19
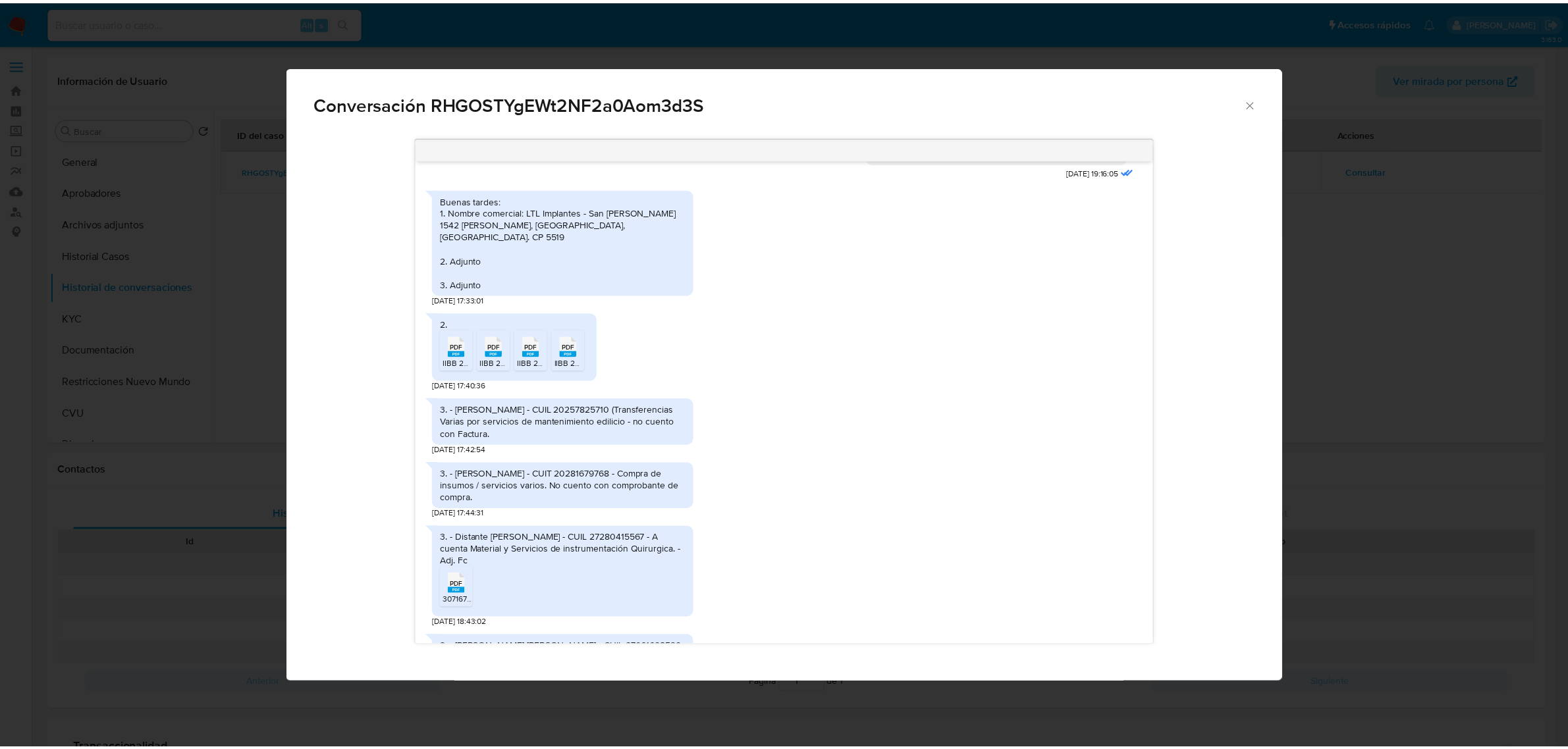
scroll to position [509, 0]
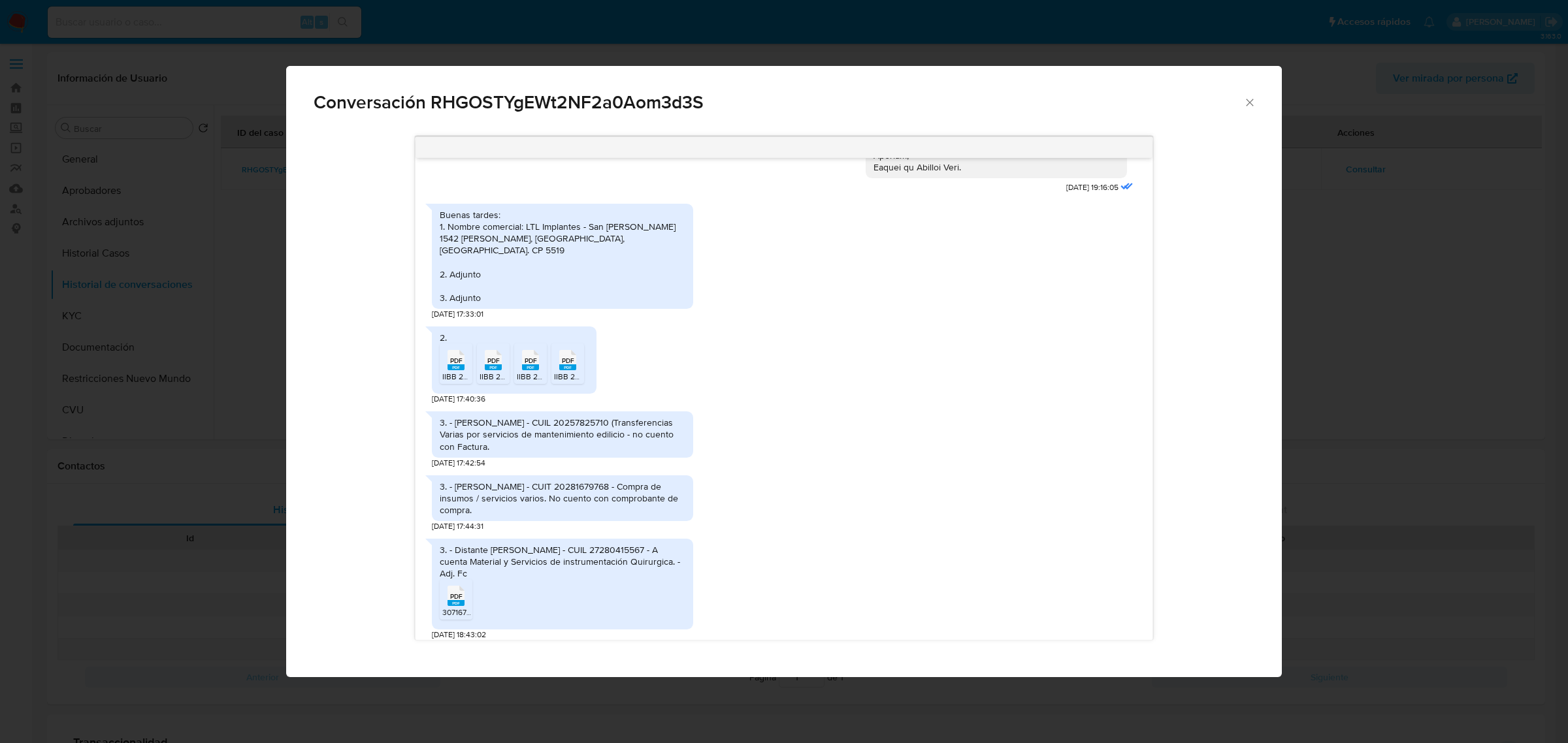
click at [618, 104] on span "Conversación RHGOSTYgEWt2NF2a0Aom3d3S" at bounding box center [778, 103] width 929 height 19
copy span "RHGOSTYgEWt2NF2a0Aom3d3S"
click at [1255, 102] on icon "Cerrar" at bounding box center [1249, 102] width 13 height 13
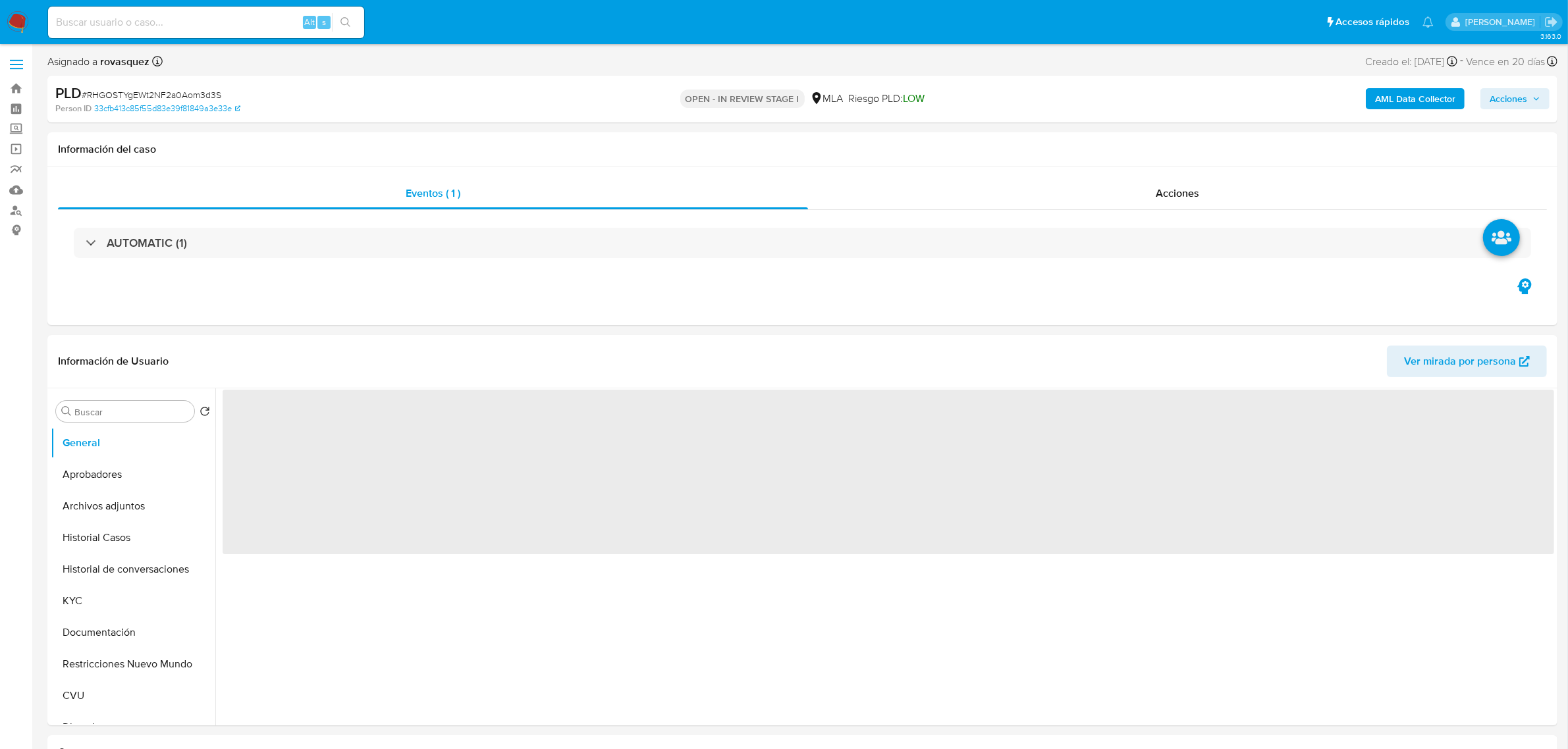
select select "10"
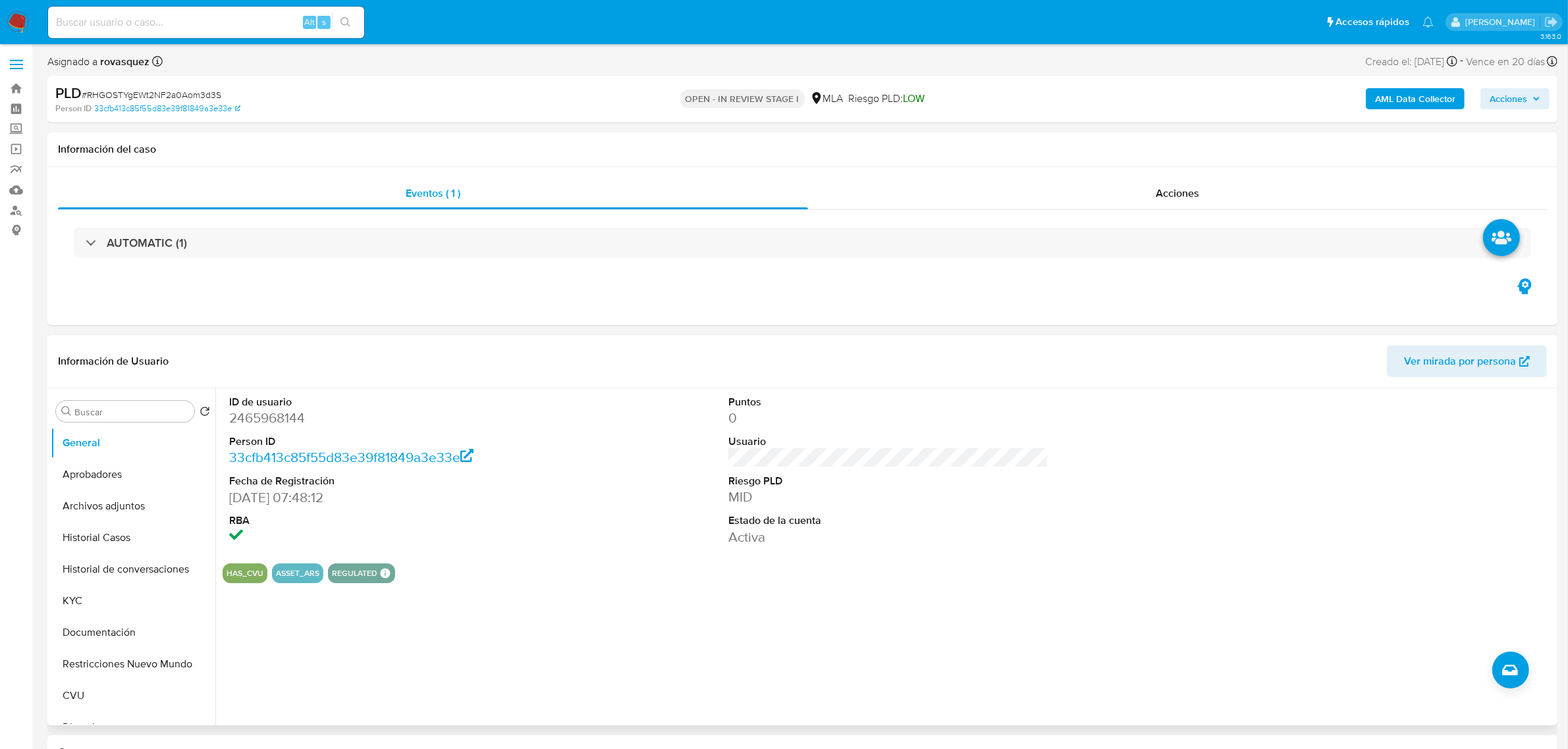
click at [1048, 501] on div "Puntos 0 Usuario Riesgo PLD MID Estado de la cuenta Activa" at bounding box center [888, 470] width 334 height 164
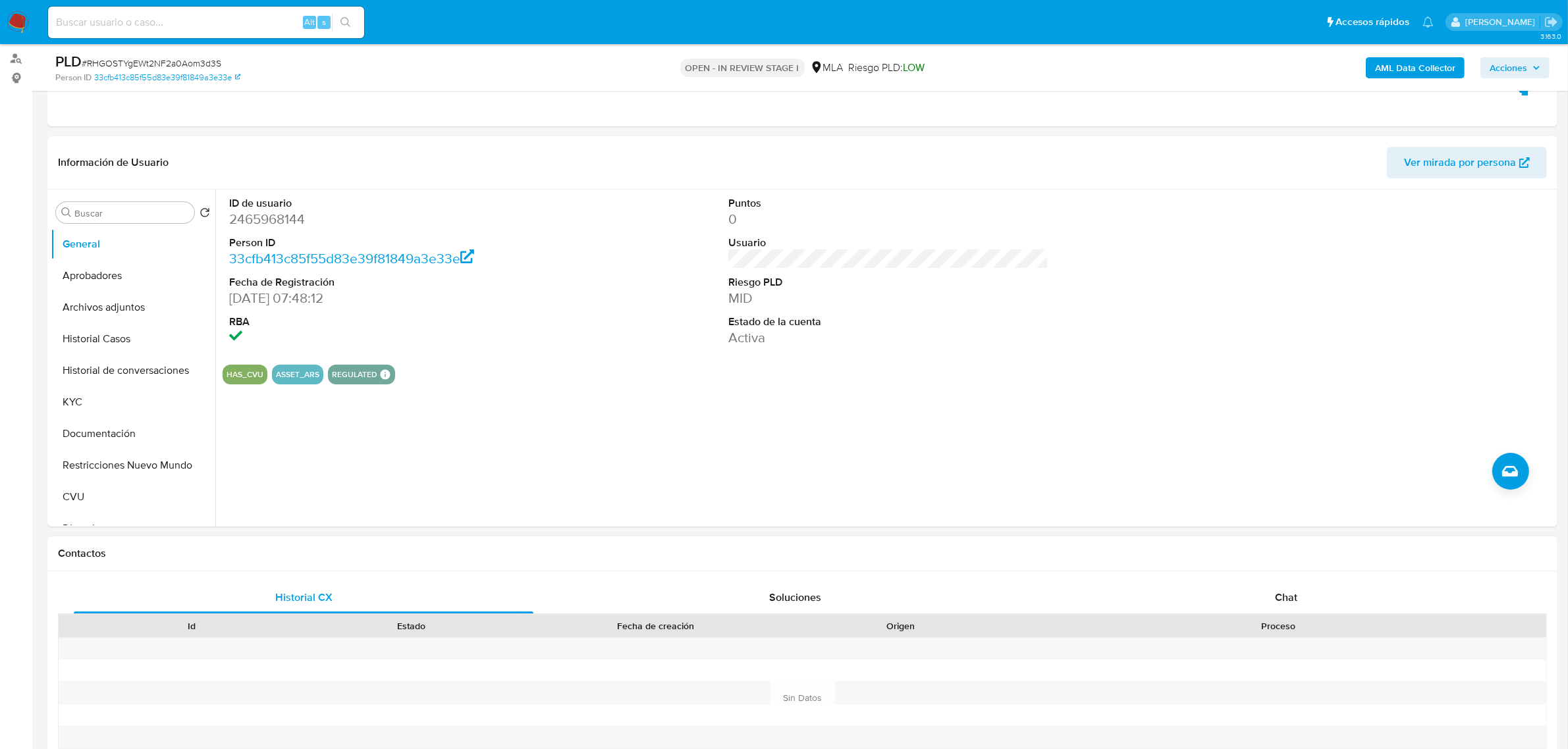
scroll to position [330, 0]
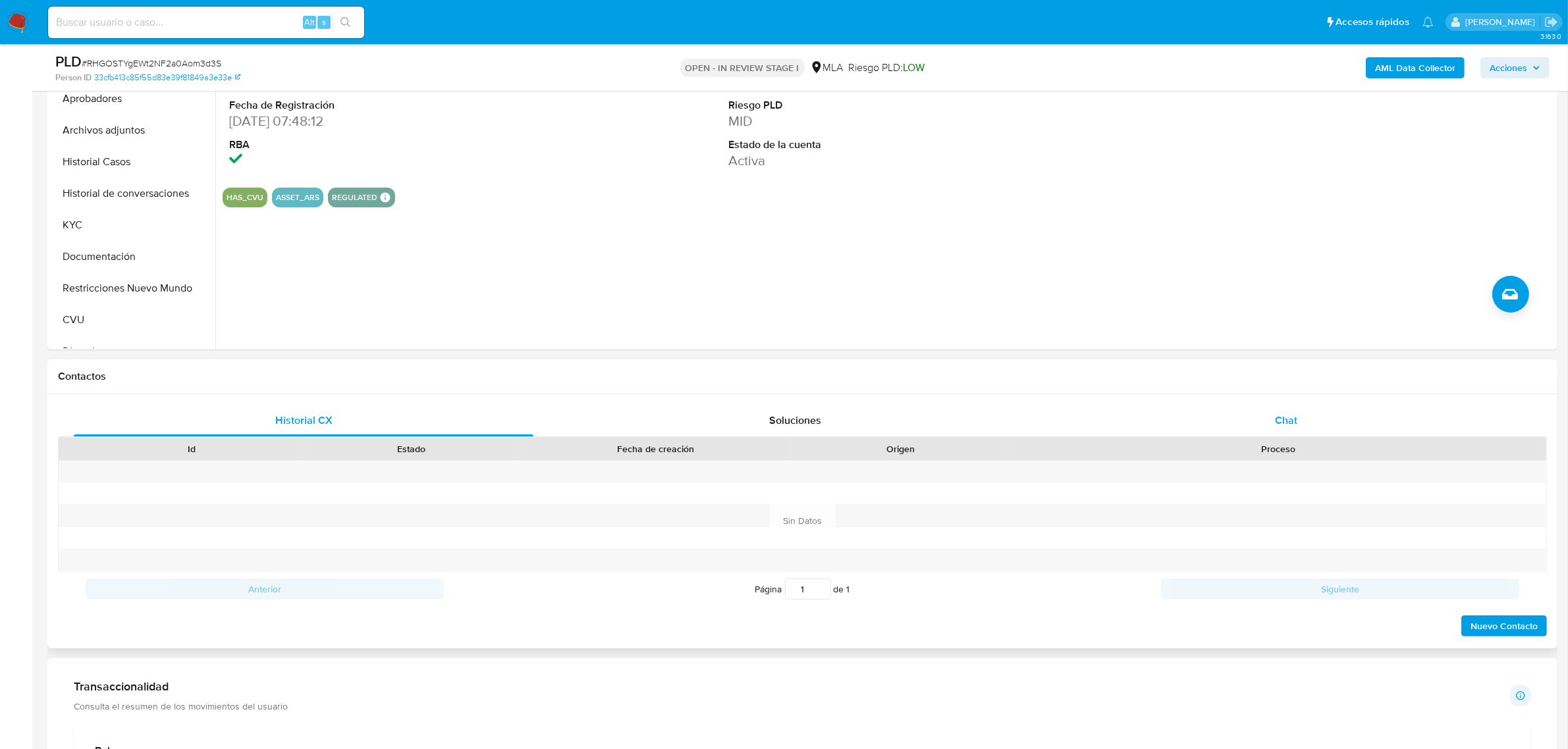
click at [1285, 421] on span "Chat" at bounding box center [1286, 419] width 23 height 15
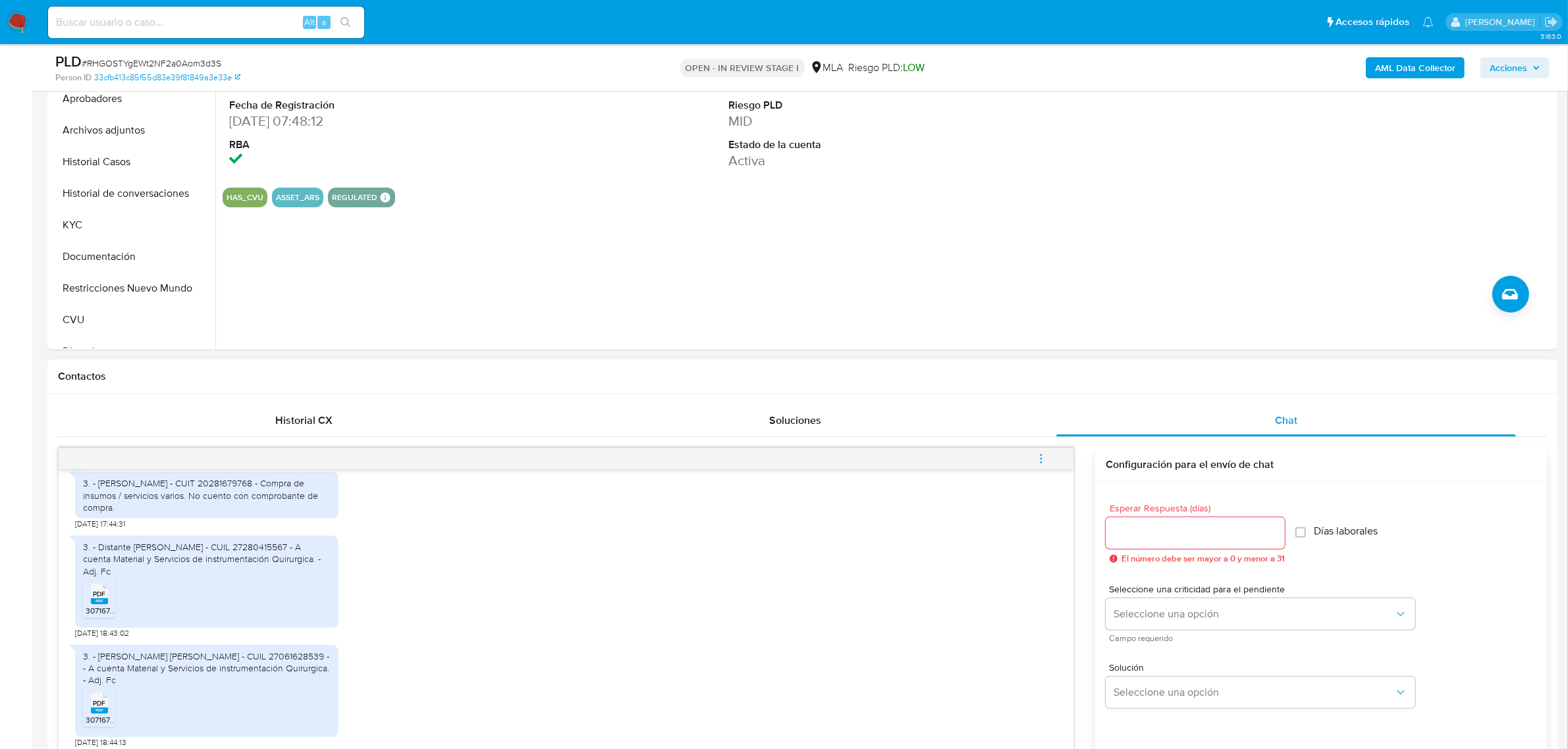
scroll to position [494, 0]
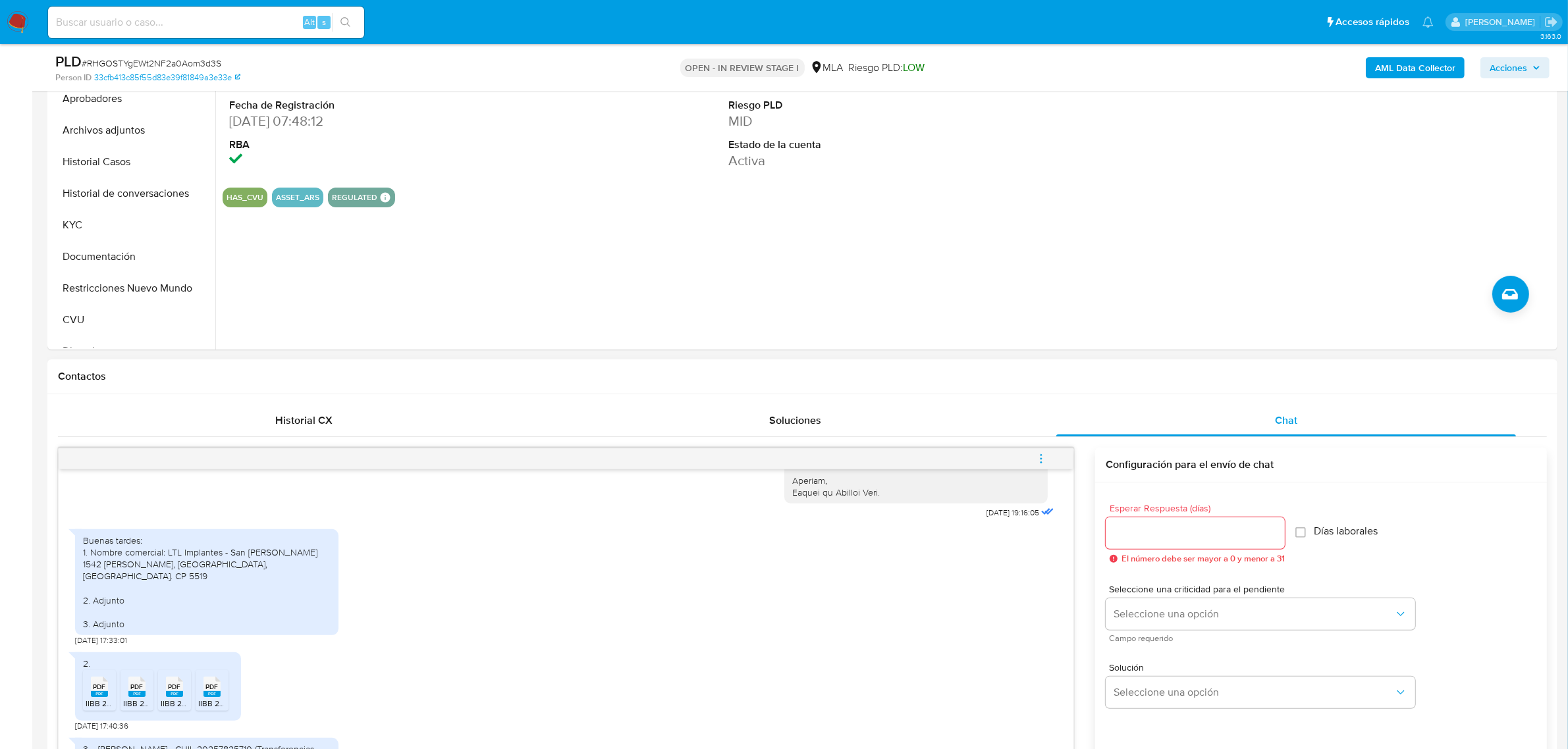
click at [96, 683] on span "PDF" at bounding box center [99, 687] width 13 height 9
click at [136, 683] on span "PDF" at bounding box center [137, 687] width 13 height 9
click at [174, 683] on span "PDF" at bounding box center [174, 687] width 13 height 9
click at [218, 683] on span "PDF" at bounding box center [212, 687] width 13 height 9
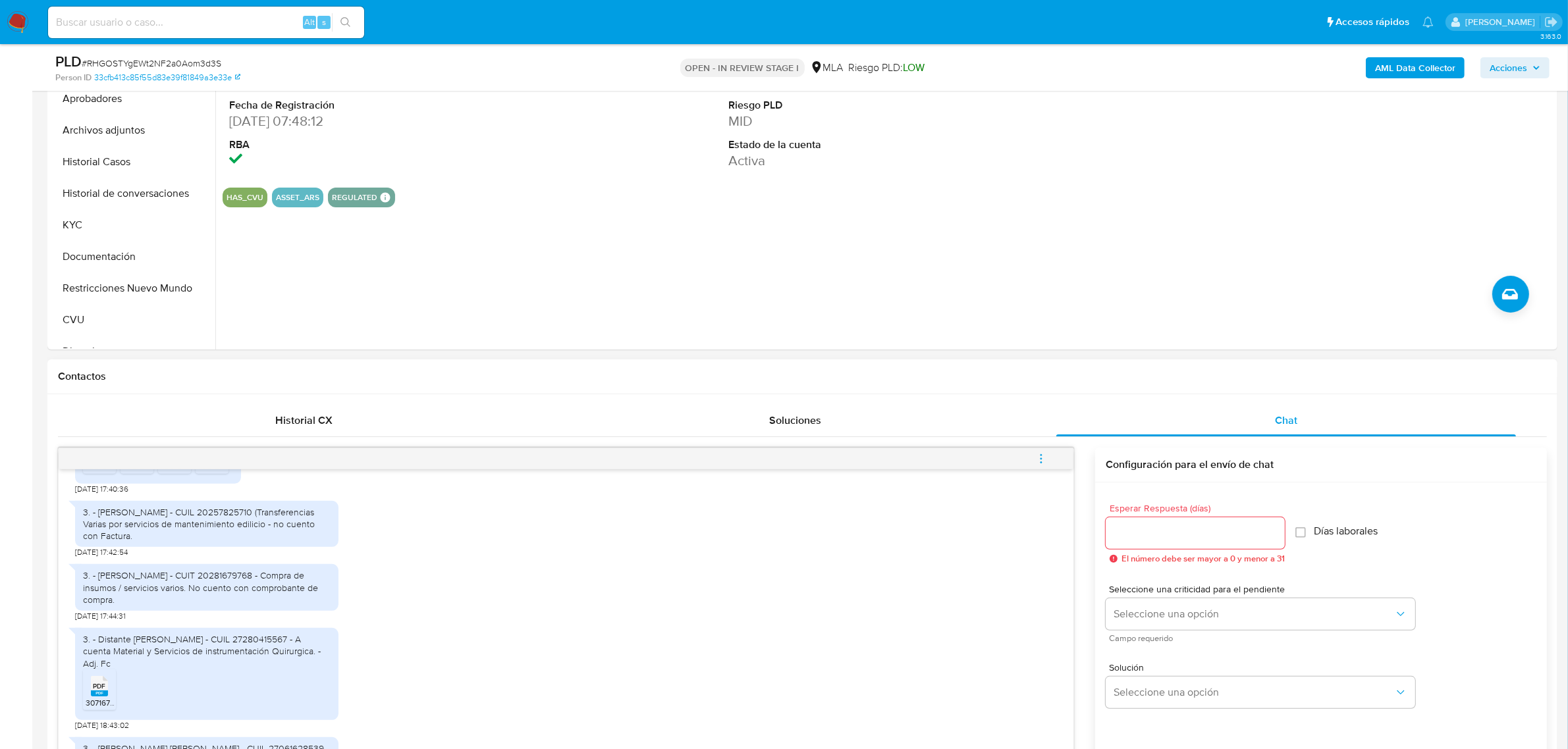
scroll to position [741, 0]
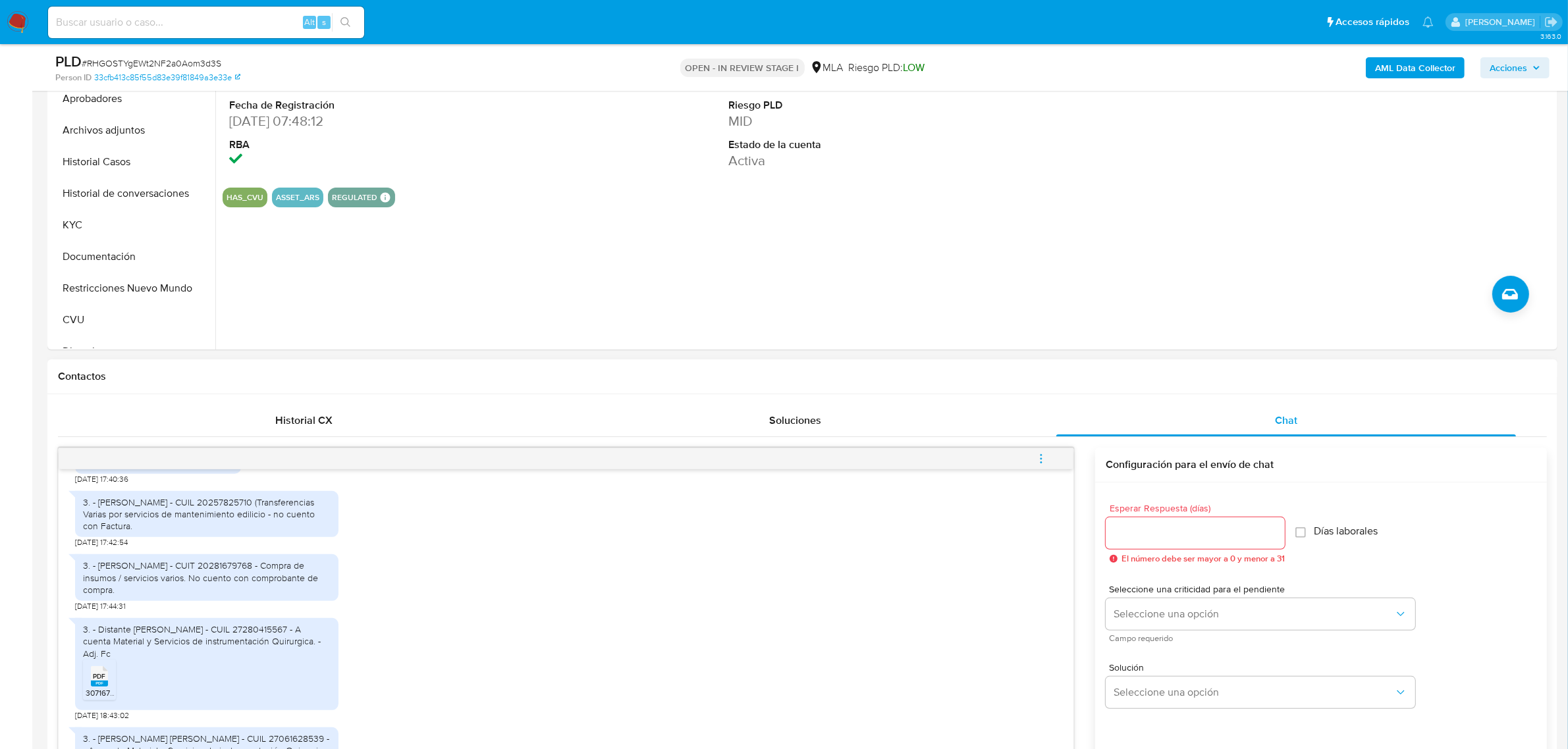
click at [102, 681] on rect at bounding box center [98, 684] width 17 height 6
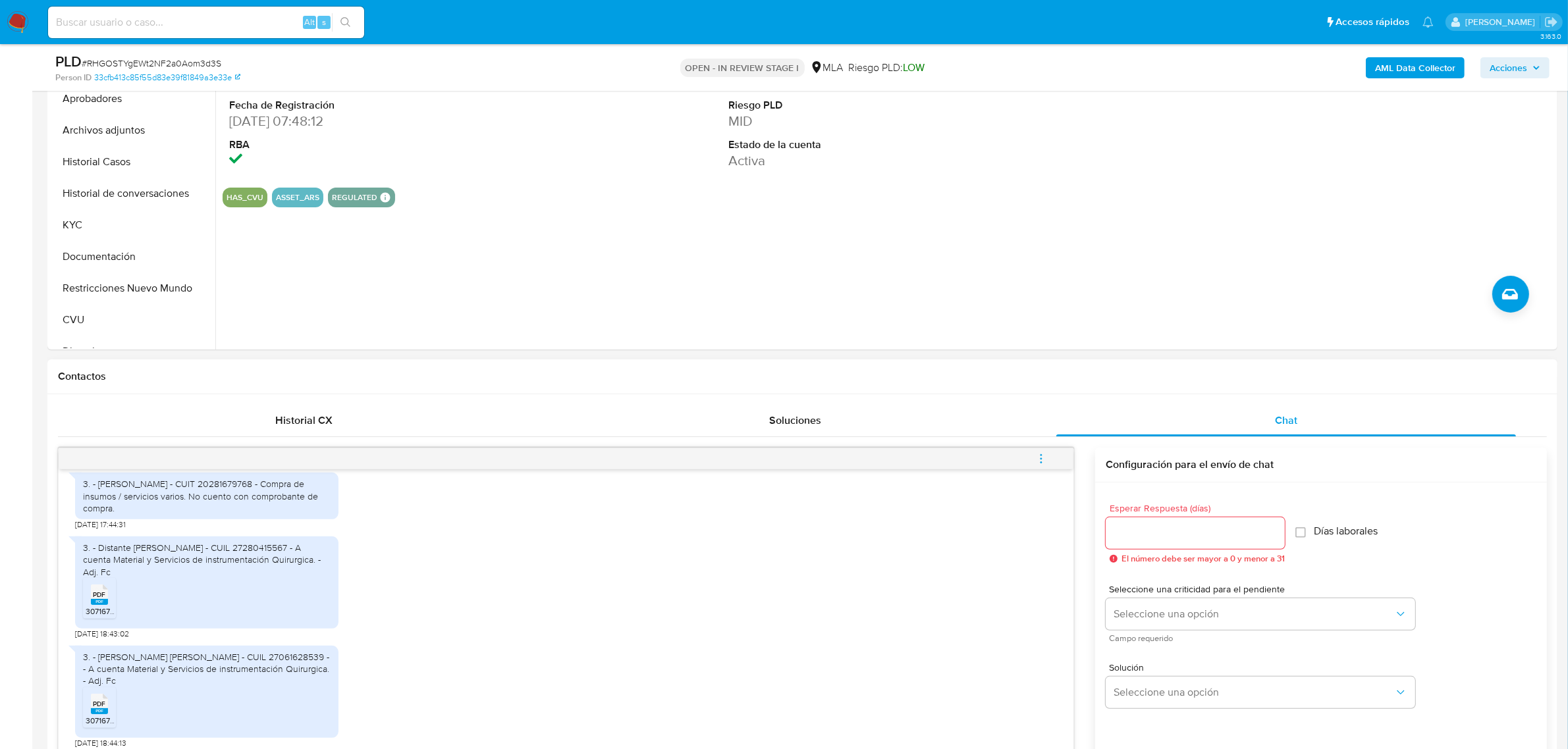
scroll to position [824, 0]
click at [96, 700] on span "PDF" at bounding box center [99, 704] width 13 height 9
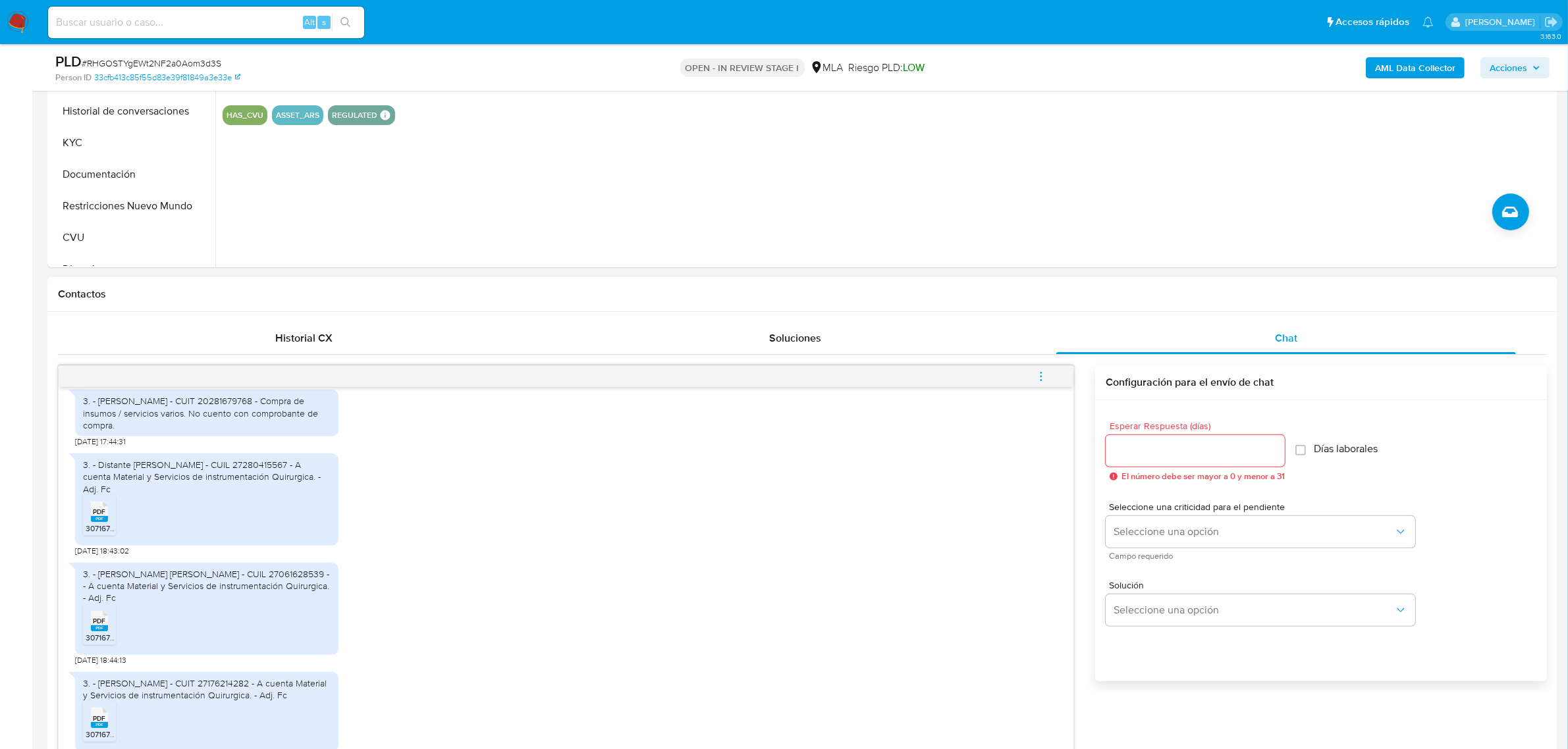
scroll to position [576, 0]
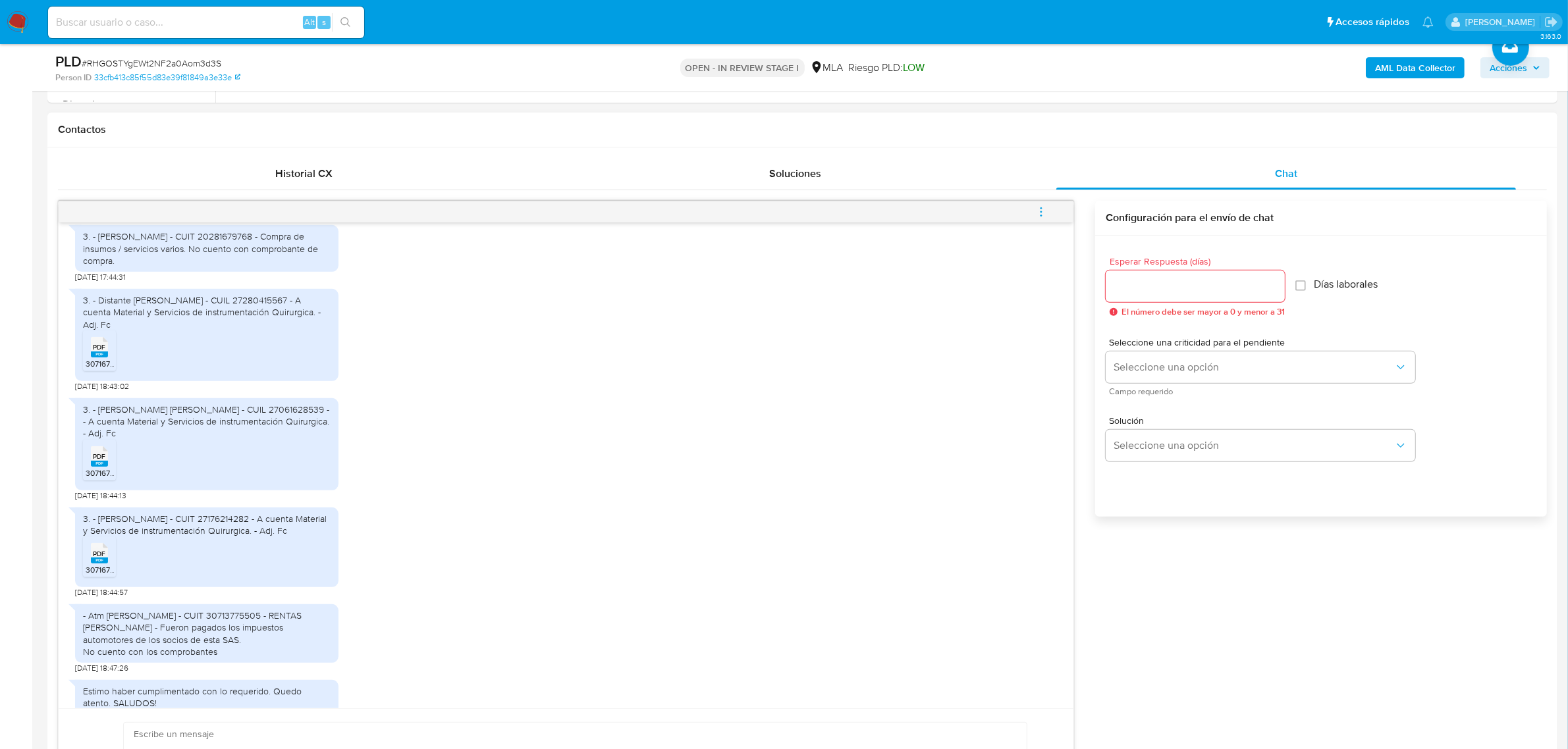
click at [94, 542] on icon "PDF" at bounding box center [98, 553] width 17 height 23
click at [1039, 680] on div "Estimo haber cumplimentado con lo requerido. Quedo atento. SALUDOS! [DATE] 18:4…" at bounding box center [566, 699] width 982 height 52
click at [981, 685] on div "Estimo haber cumplimentado con lo requerido. Quedo atento. SALUDOS! [DATE] 18:4…" at bounding box center [566, 699] width 982 height 52
click at [556, 647] on div "- Atm [PERSON_NAME] - CUIT 30713775505 - RENTAS [PERSON_NAME] - Fueron pagados …" at bounding box center [566, 635] width 982 height 76
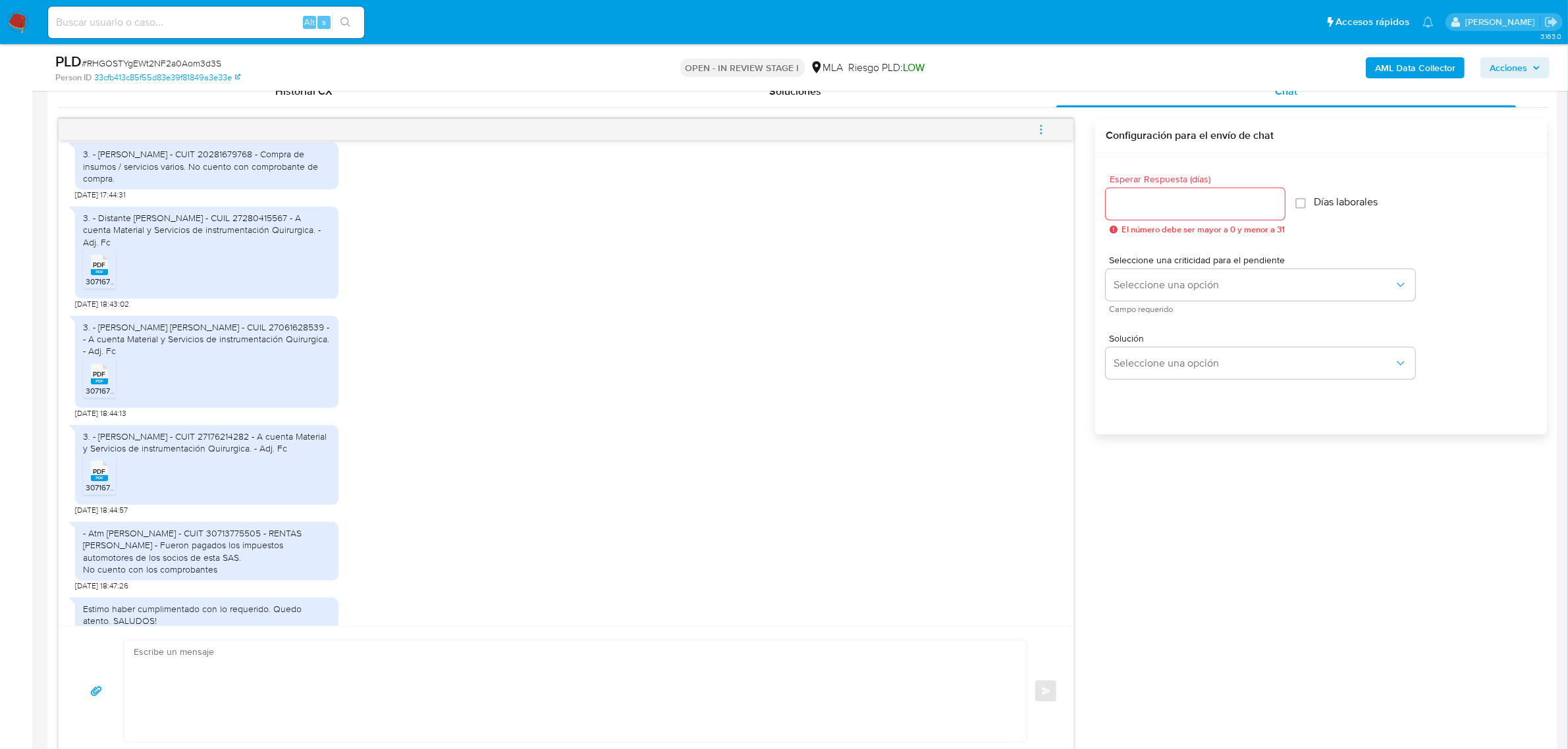
scroll to position [577, 0]
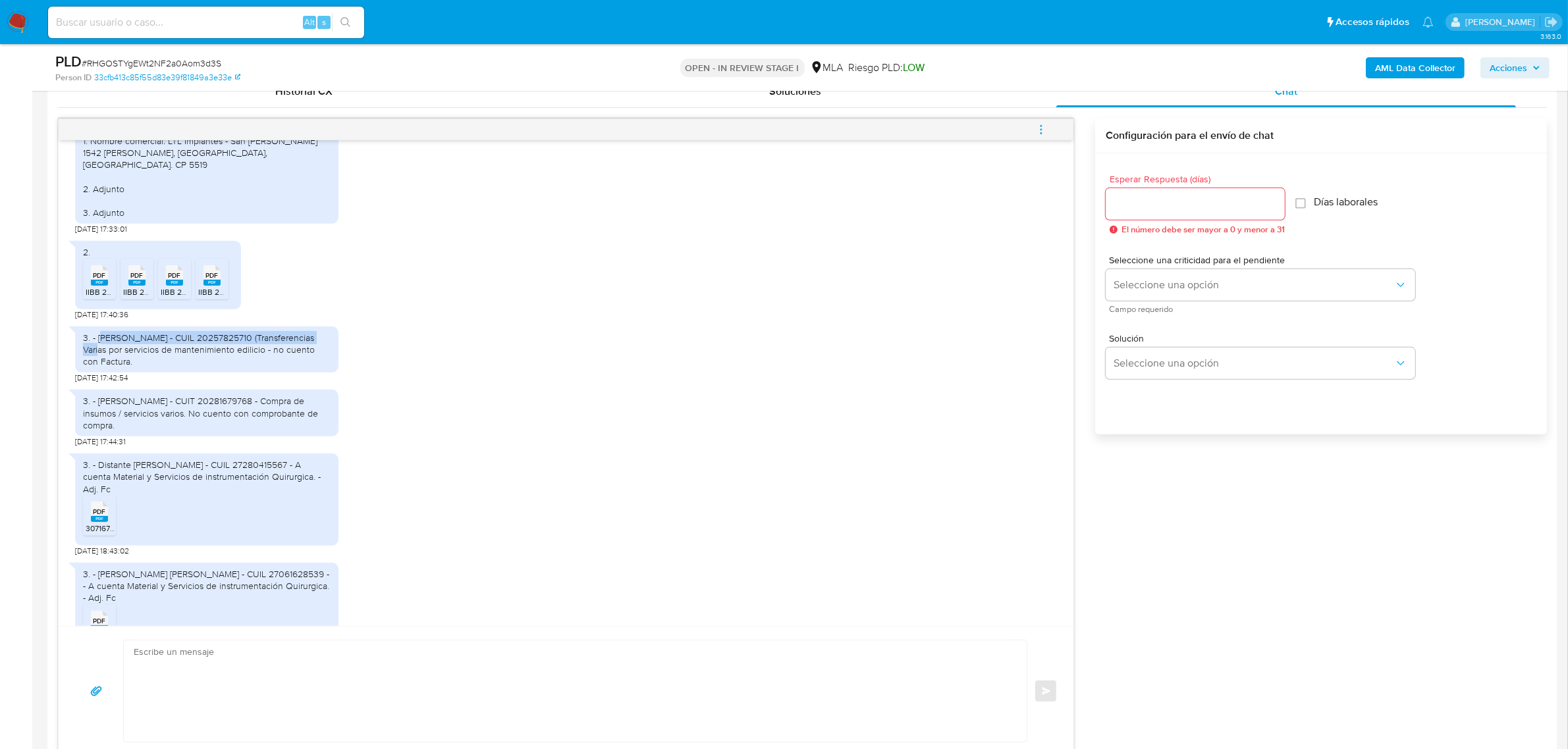
drag, startPoint x: 103, startPoint y: 317, endPoint x: 325, endPoint y: 317, distance: 222.0
click at [325, 332] on div "3. - [PERSON_NAME] - CUIL 20257825710 (Transferencias Varias por servicios de m…" at bounding box center [207, 349] width 248 height 36
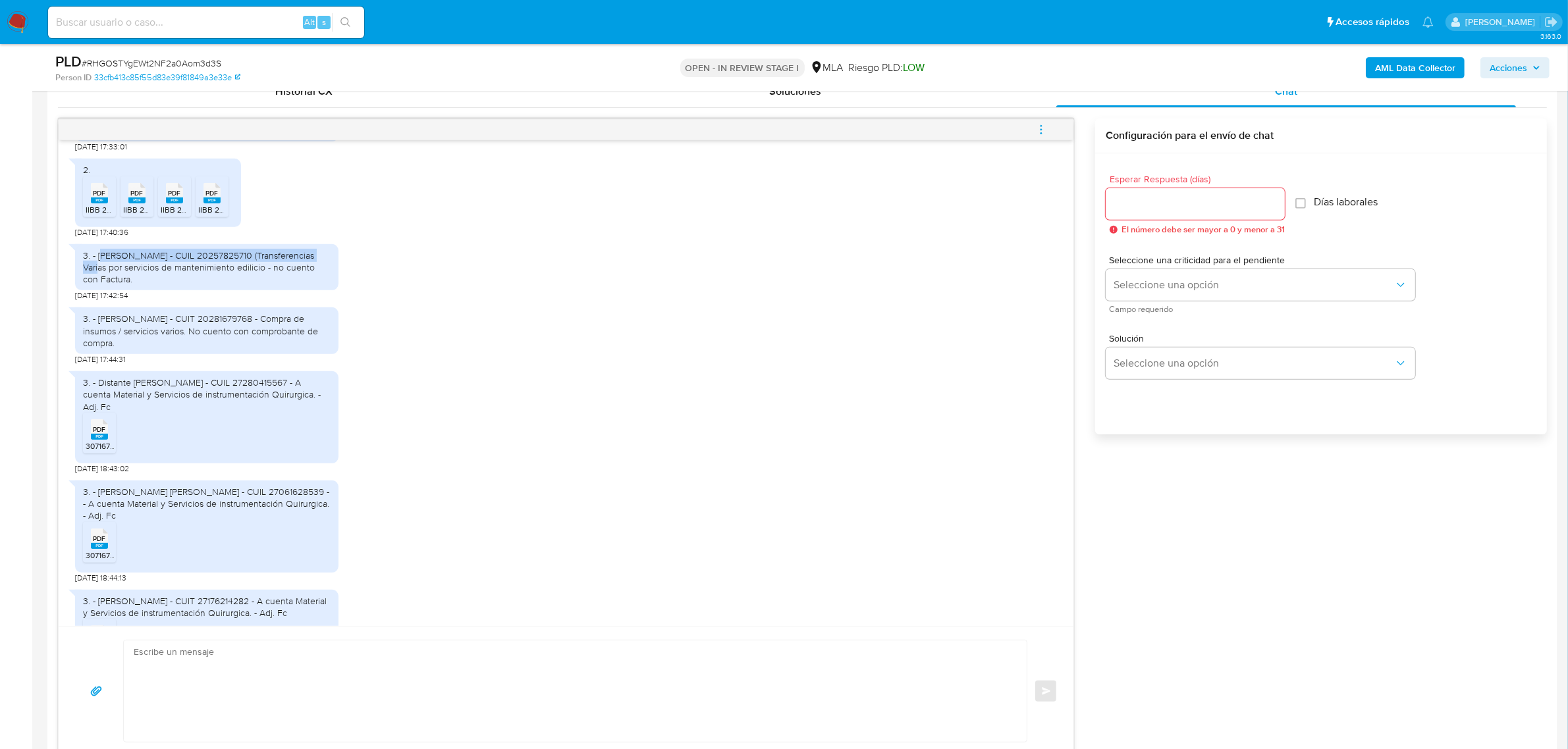
scroll to position [494, 0]
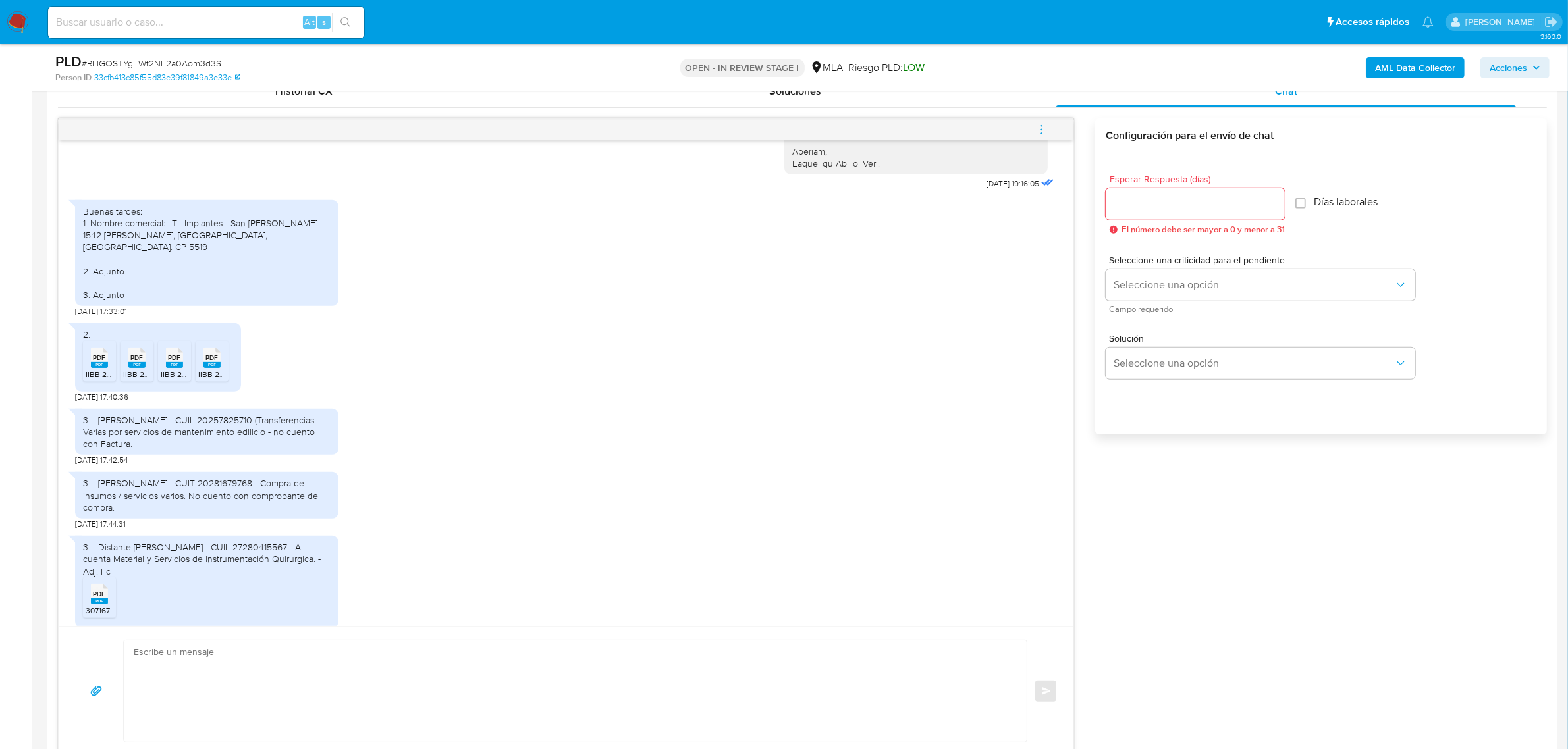
click at [179, 239] on div "Buenas tardes: 1. Nombre comercial: LTL Implantes - San Juan de Dios 1542 Dorre…" at bounding box center [207, 254] width 248 height 96
click at [235, 221] on div "Buenas tardes: 1. Nombre comercial: LTL Implantes - San Juan de Dios 1542 Dorre…" at bounding box center [207, 254] width 248 height 96
drag, startPoint x: 278, startPoint y: 216, endPoint x: 181, endPoint y: 210, distance: 97.2
click at [181, 210] on div "Buenas tardes: 1. Nombre comercial: LTL Implantes - San Juan de Dios 1542 Dorre…" at bounding box center [207, 254] width 248 height 96
click at [147, 223] on div "Buenas tardes: 1. Nombre comercial: LTL Implantes - San Juan de Dios 1542 Dorre…" at bounding box center [207, 254] width 248 height 96
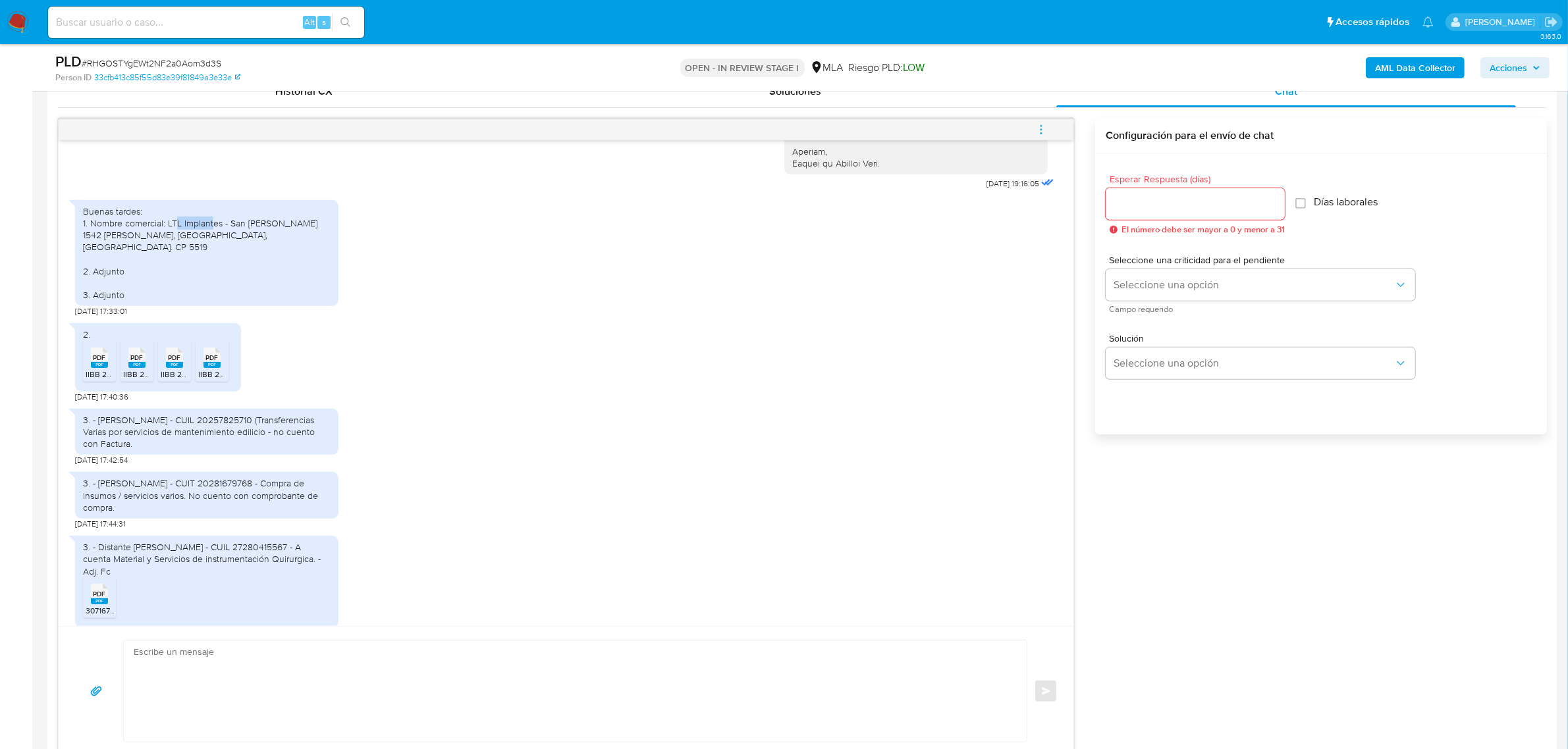
drag, startPoint x: 176, startPoint y: 212, endPoint x: 213, endPoint y: 216, distance: 37.2
click at [213, 216] on div "Buenas tardes: 1. Nombre comercial: LTL Implantes - San Juan de Dios 1542 Dorre…" at bounding box center [207, 254] width 248 height 96
click at [174, 212] on div "Buenas tardes: 1. Nombre comercial: LTL Implantes - San Juan de Dios 1542 Dorre…" at bounding box center [207, 254] width 248 height 96
drag, startPoint x: 168, startPoint y: 215, endPoint x: 221, endPoint y: 216, distance: 53.0
click at [221, 216] on div "Buenas tardes: 1. Nombre comercial: LTL Implantes - San Juan de Dios 1542 Dorre…" at bounding box center [207, 254] width 248 height 96
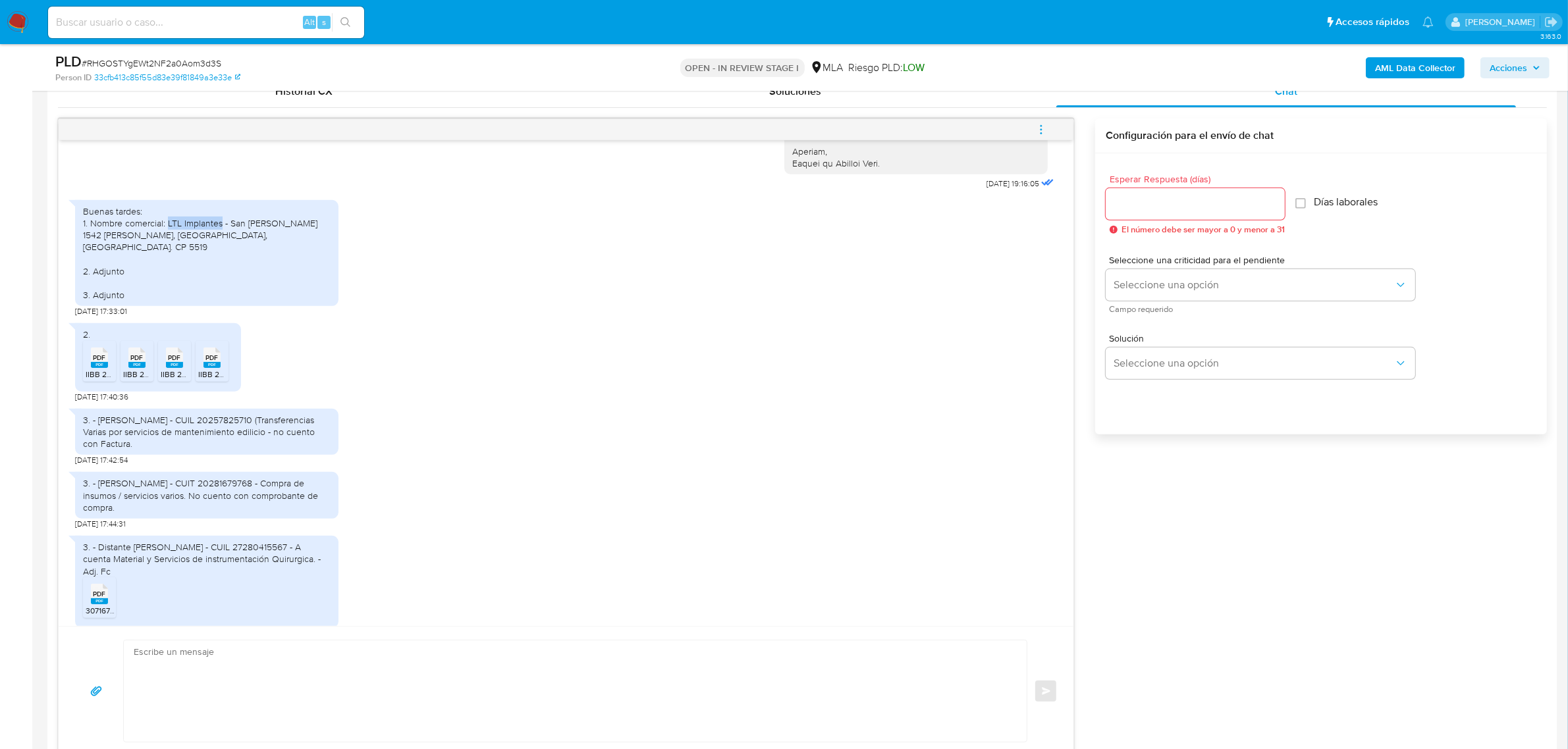
copy div "LTL Implantes"
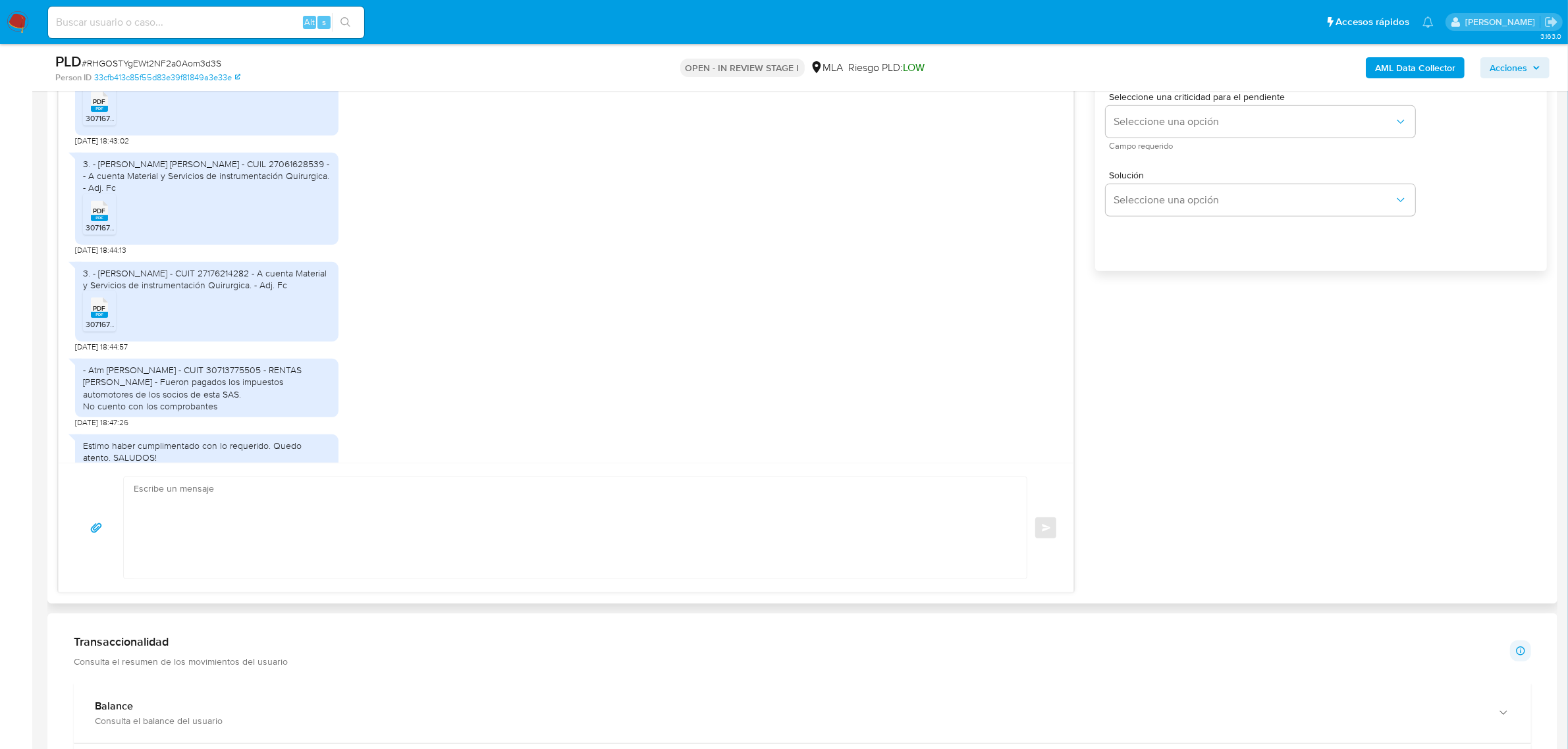
scroll to position [823, 0]
click at [353, 517] on textarea at bounding box center [572, 527] width 876 height 101
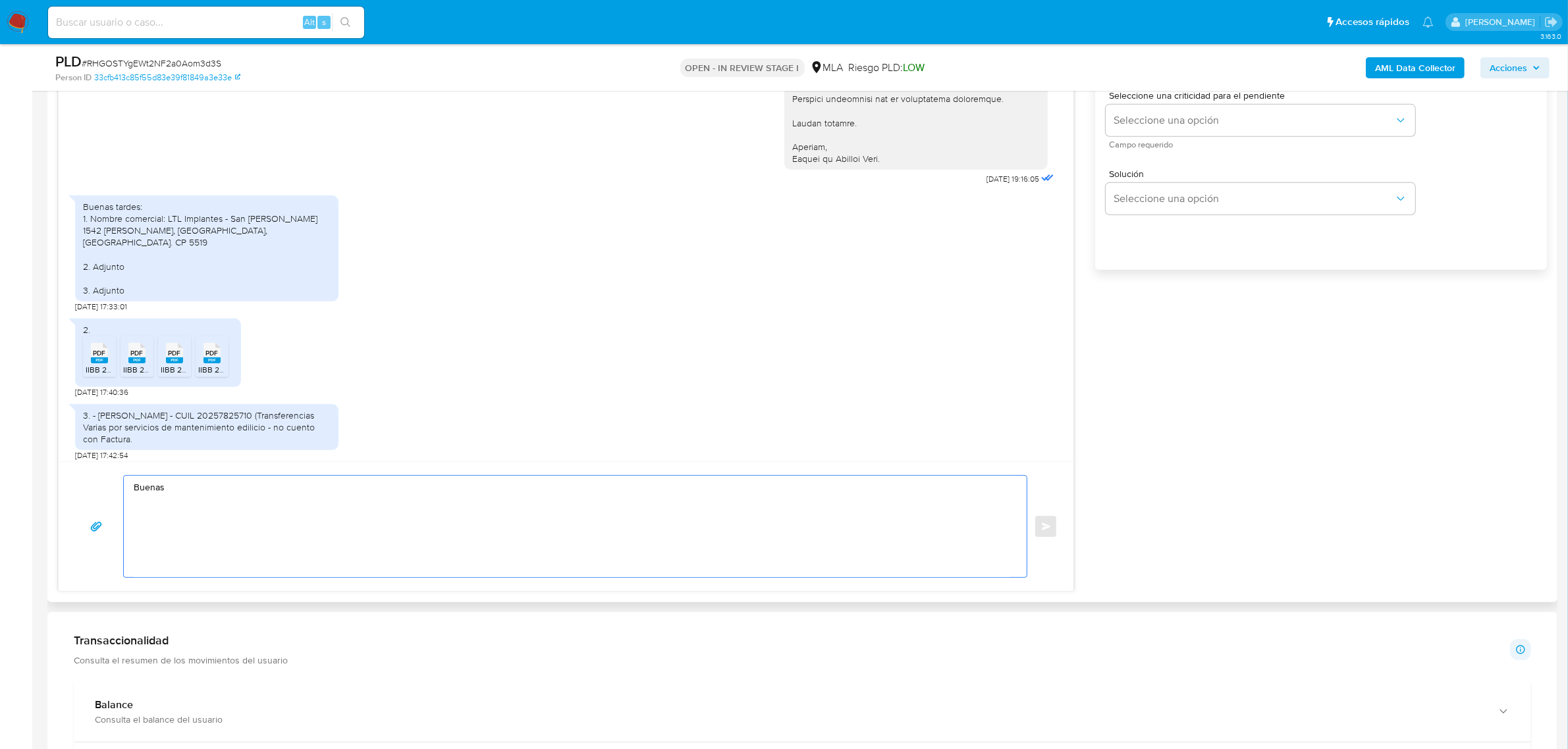
scroll to position [494, 0]
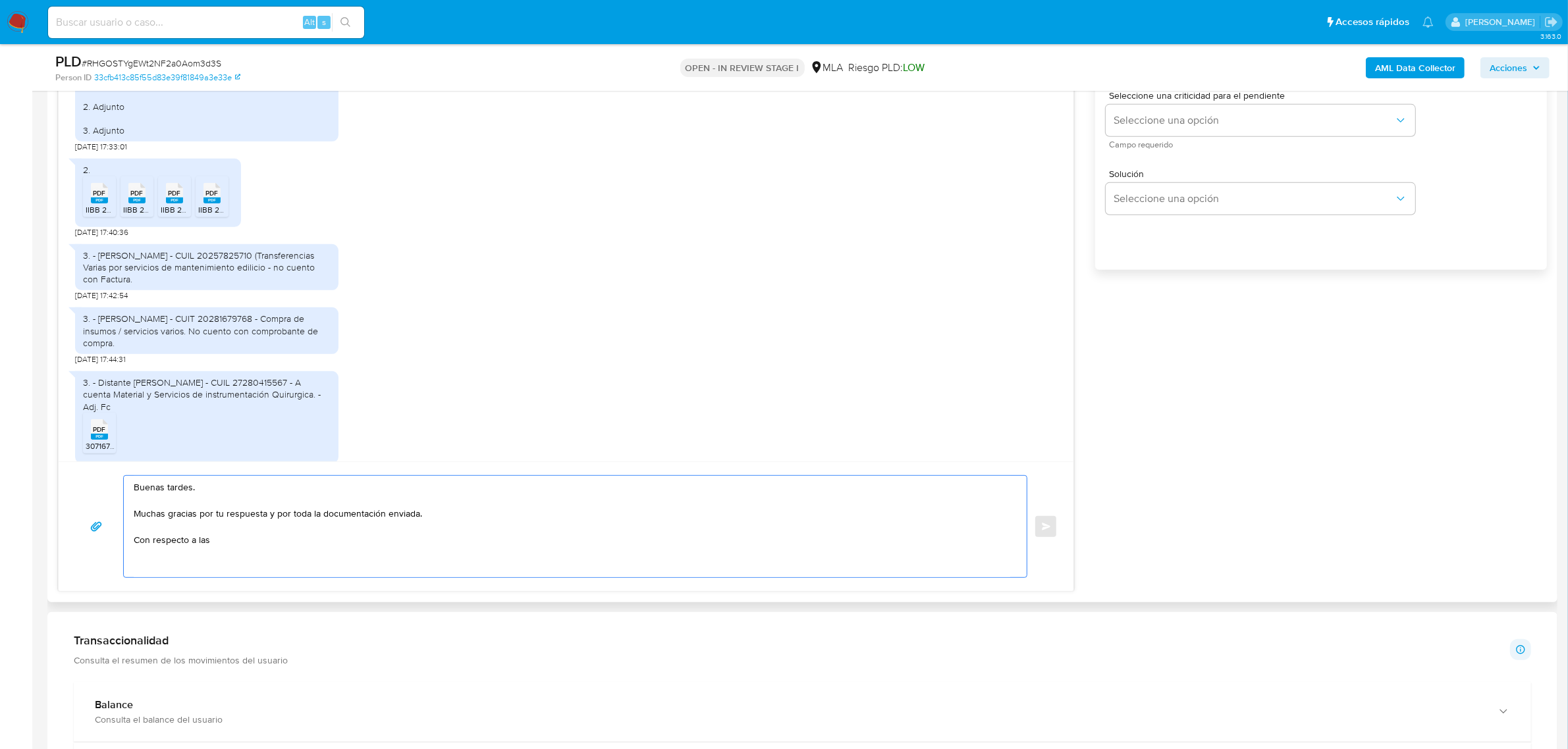
click at [227, 550] on textarea "Buenas tardes. Muchas gracias por tu respuesta y por toda la documentación envi…" at bounding box center [572, 527] width 876 height 101
click at [557, 550] on textarea "Buenas tardes. Muchas gracias por tu respuesta y por toda la documentación envi…" at bounding box center [572, 527] width 876 height 101
click at [554, 541] on textarea "Buenas tardes. Muchas gracias por tu respuesta y por toda la documentación envi…" at bounding box center [572, 527] width 876 height 101
paste textarea "(donde se visualice la base imponible)."
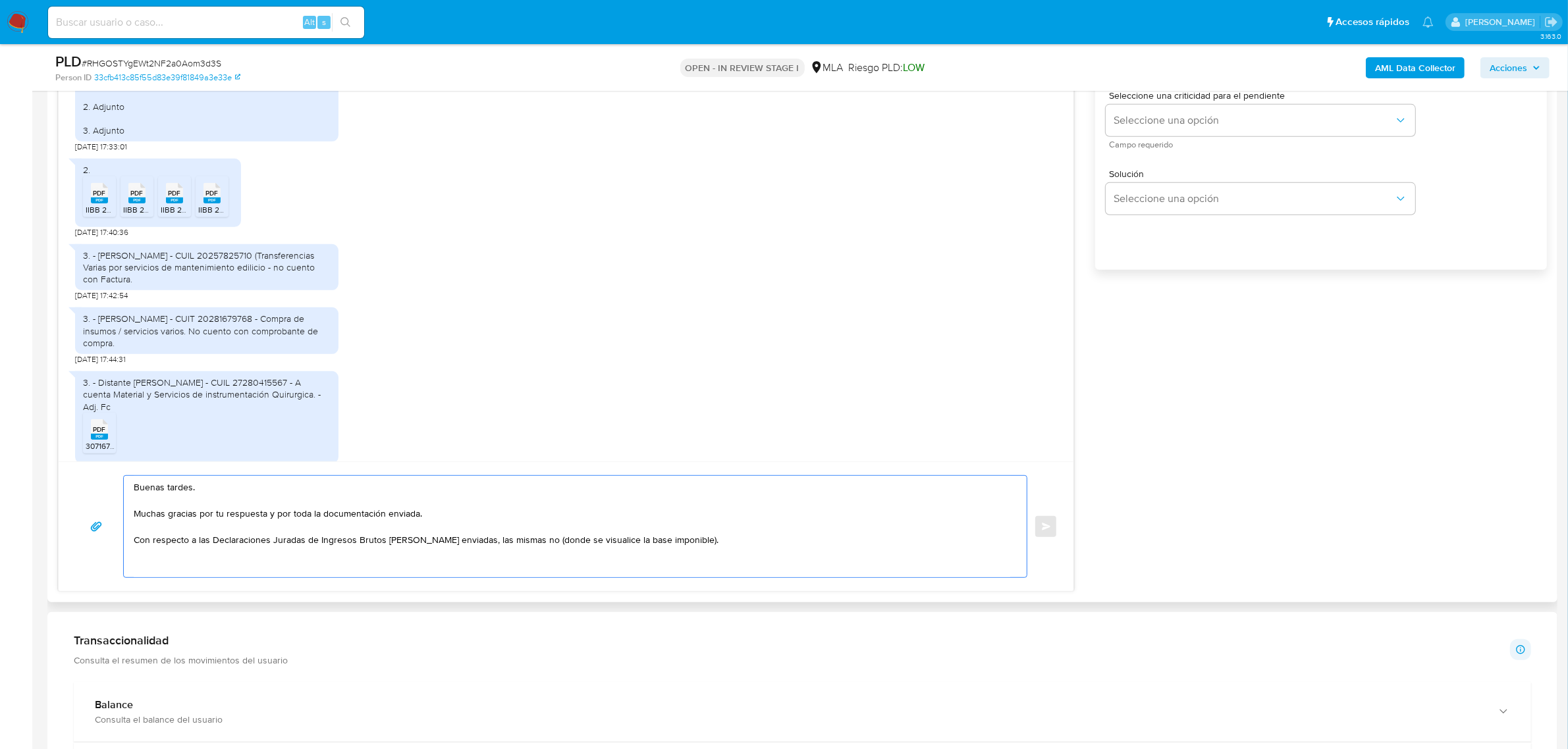
click at [550, 544] on textarea "Buenas tardes. Muchas gracias por tu respuesta y por toda la documentación envi…" at bounding box center [572, 527] width 876 height 101
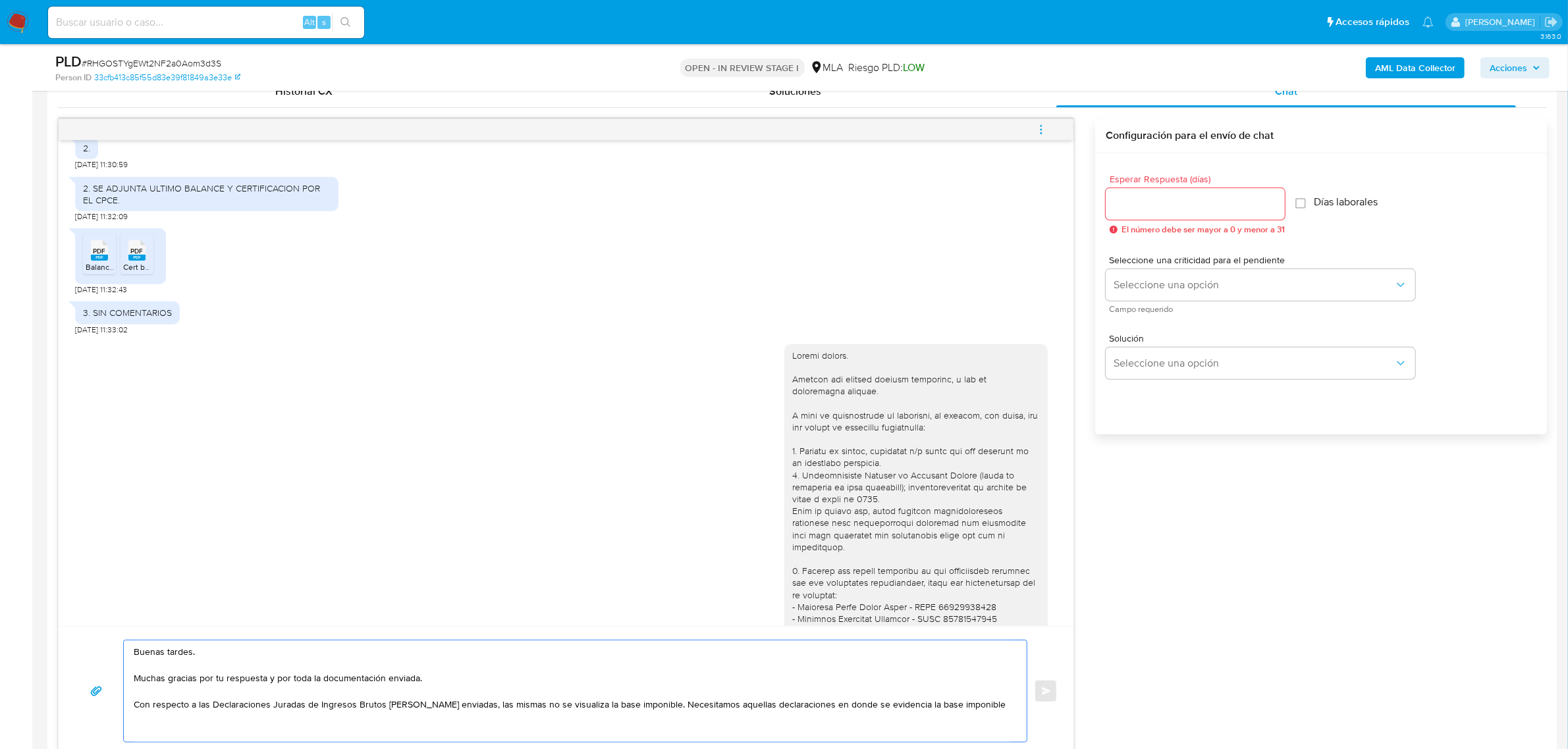
scroll to position [905, 0]
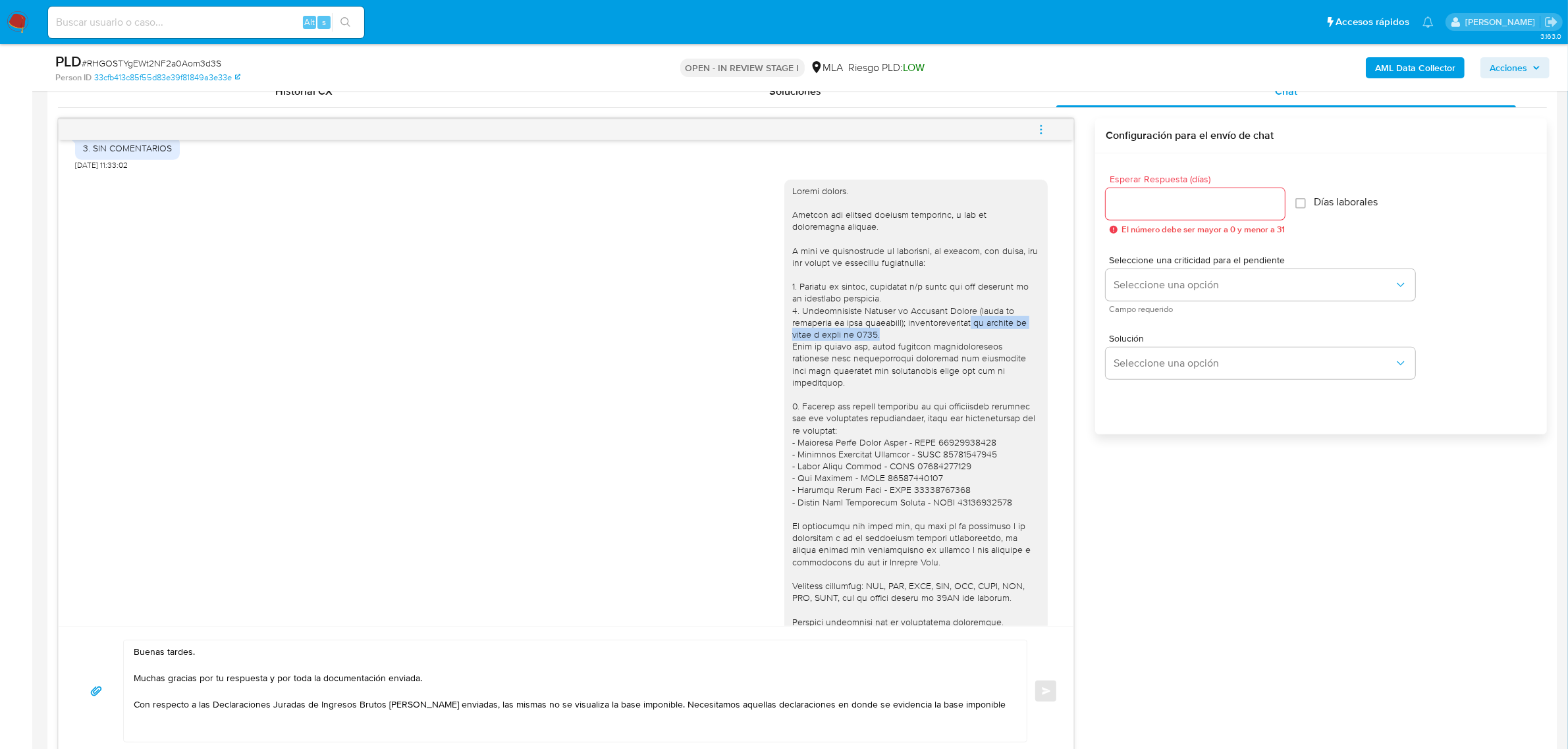
drag, startPoint x: 963, startPoint y: 346, endPoint x: 981, endPoint y: 361, distance: 23.4
click at [981, 361] on div at bounding box center [916, 436] width 248 height 503
copy div "al período de abril a julio de 2025."
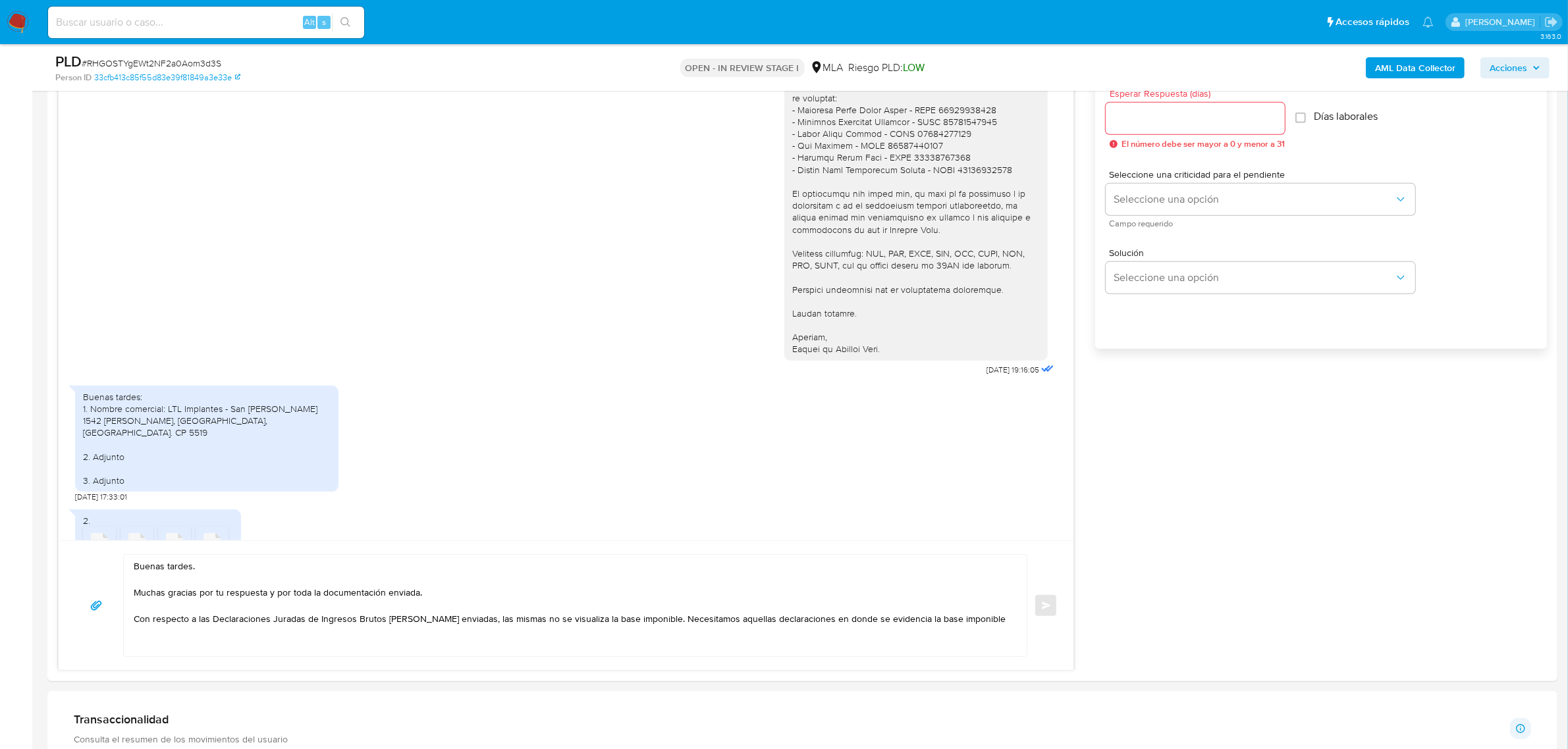
scroll to position [823, 0]
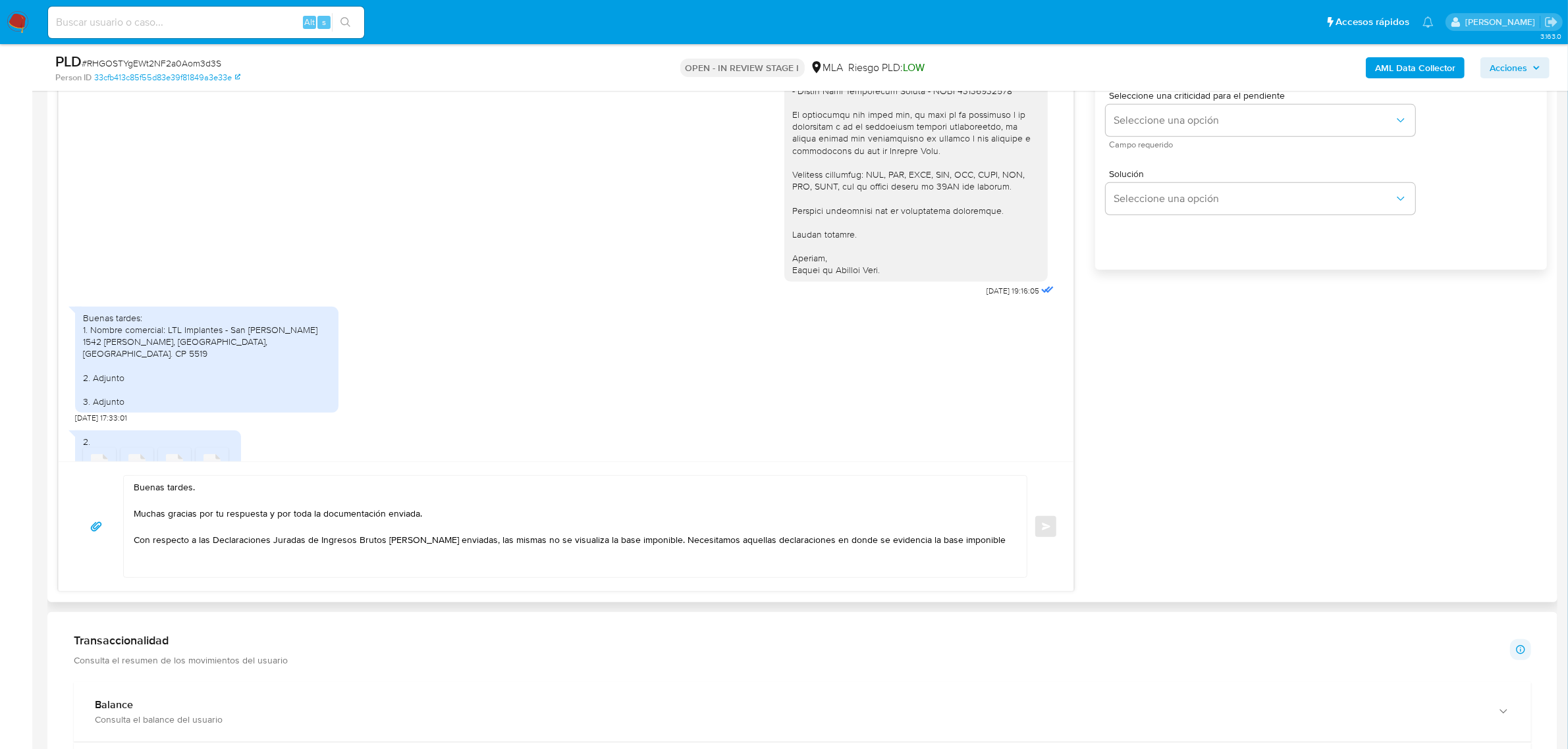
click at [983, 544] on textarea "Buenas tardes. Muchas gracias por tu respuesta y por toda la documentación envi…" at bounding box center [572, 527] width 876 height 101
paste textarea "al período de abril a julio de 2025."
click at [983, 544] on textarea "Buenas tardes. Muchas gracias por tu respuesta y por toda la documentación envi…" at bounding box center [572, 527] width 876 height 101
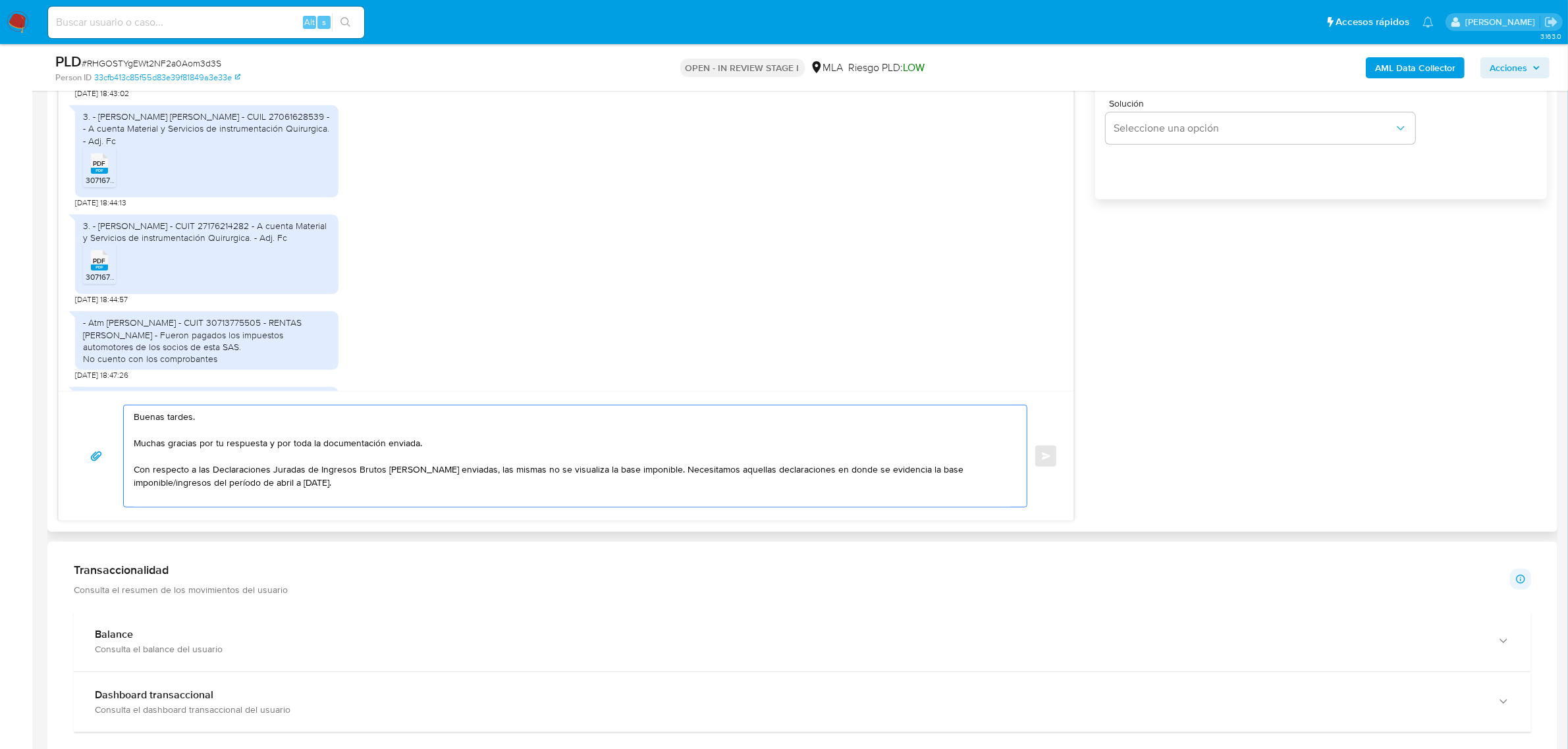
scroll to position [988, 0]
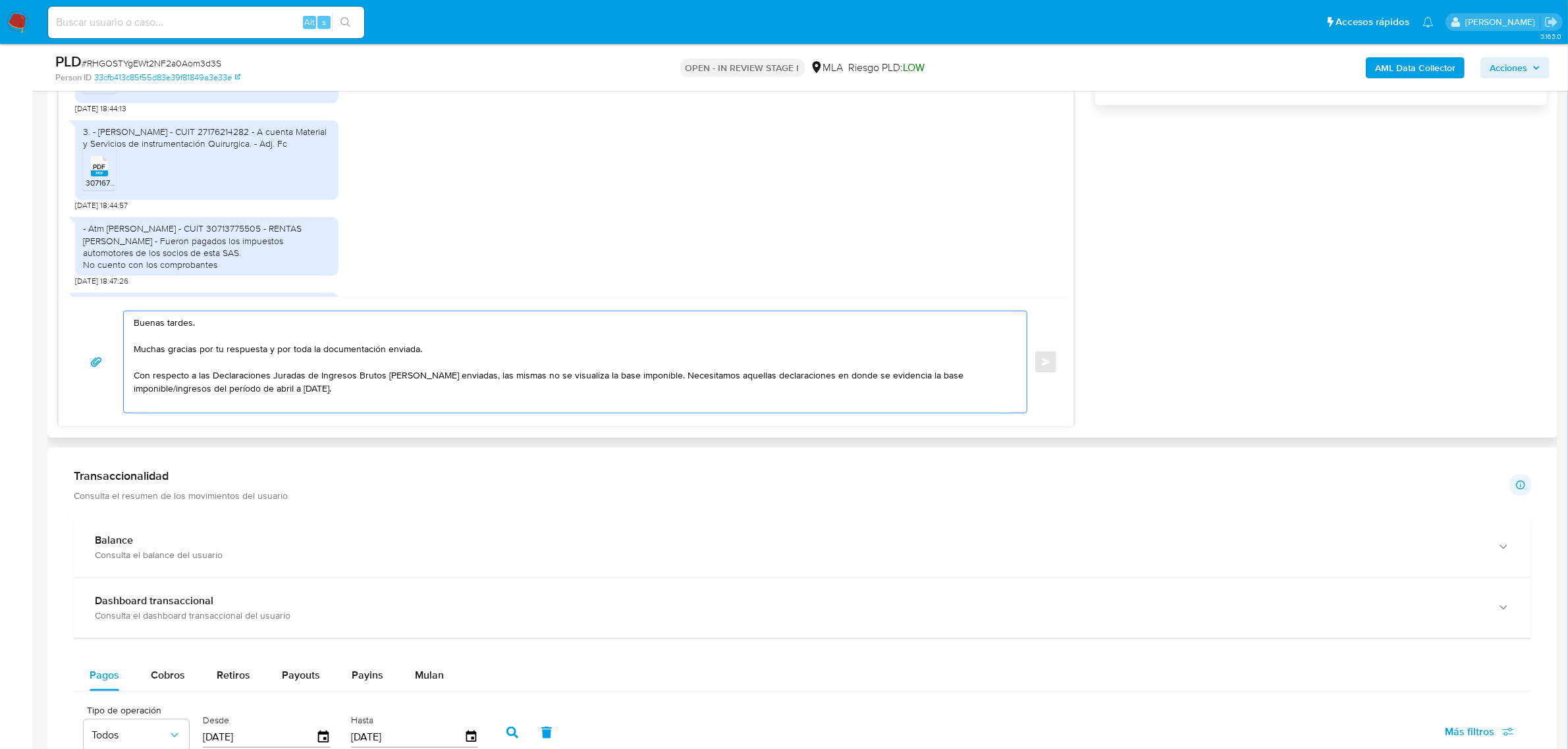
click at [362, 397] on textarea "Buenas tardes. Muchas gracias por tu respuesta y por toda la documentación envi…" at bounding box center [572, 361] width 876 height 101
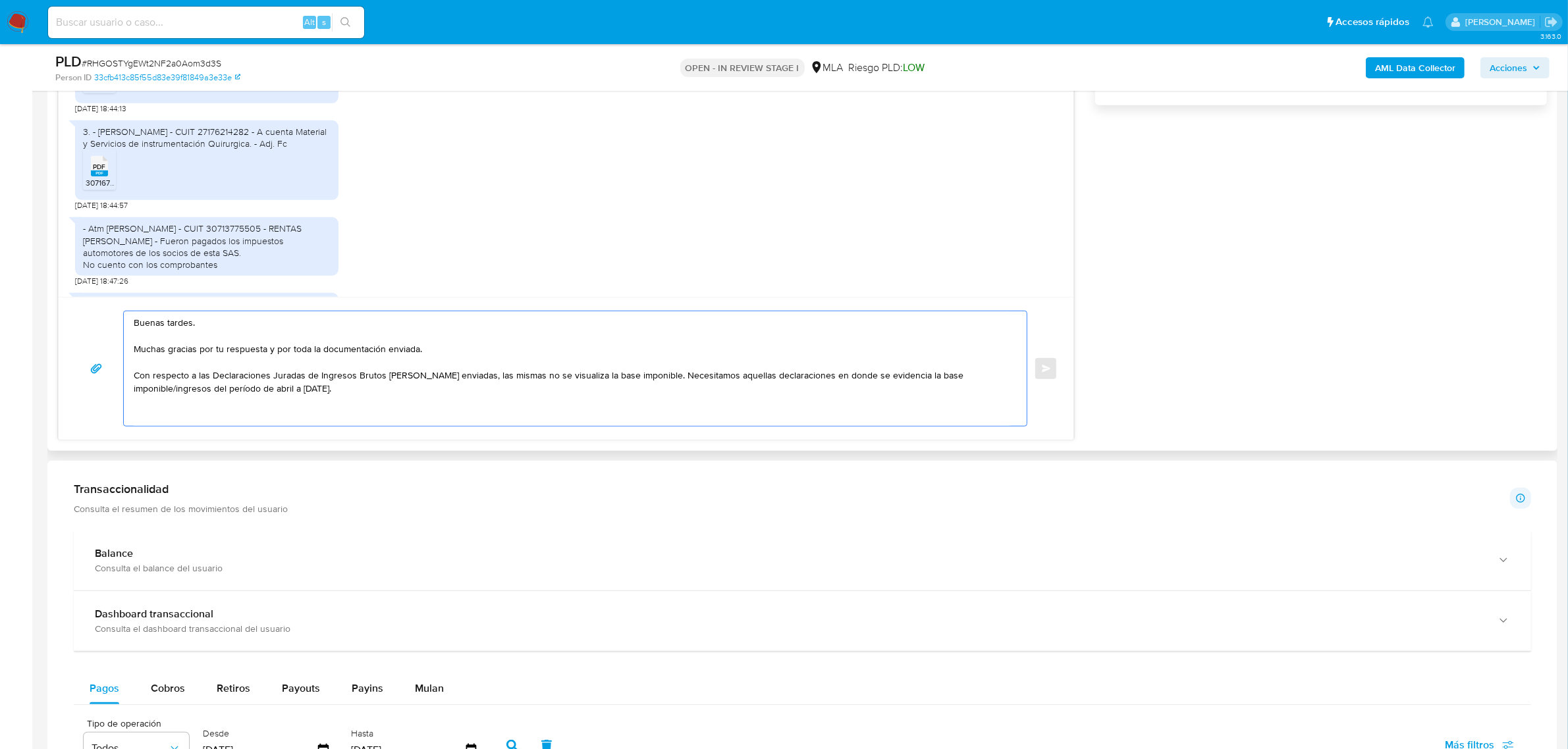
click at [159, 412] on textarea "Buenas tardes. Muchas gracias por tu respuesta y por toda la documentación envi…" at bounding box center [572, 368] width 876 height 114
paste textarea "Formatos admitidos: PDF, JPG, JPEG, TXT, DOC, DOCX, XLS, PNG, XLSX, con un tama…"
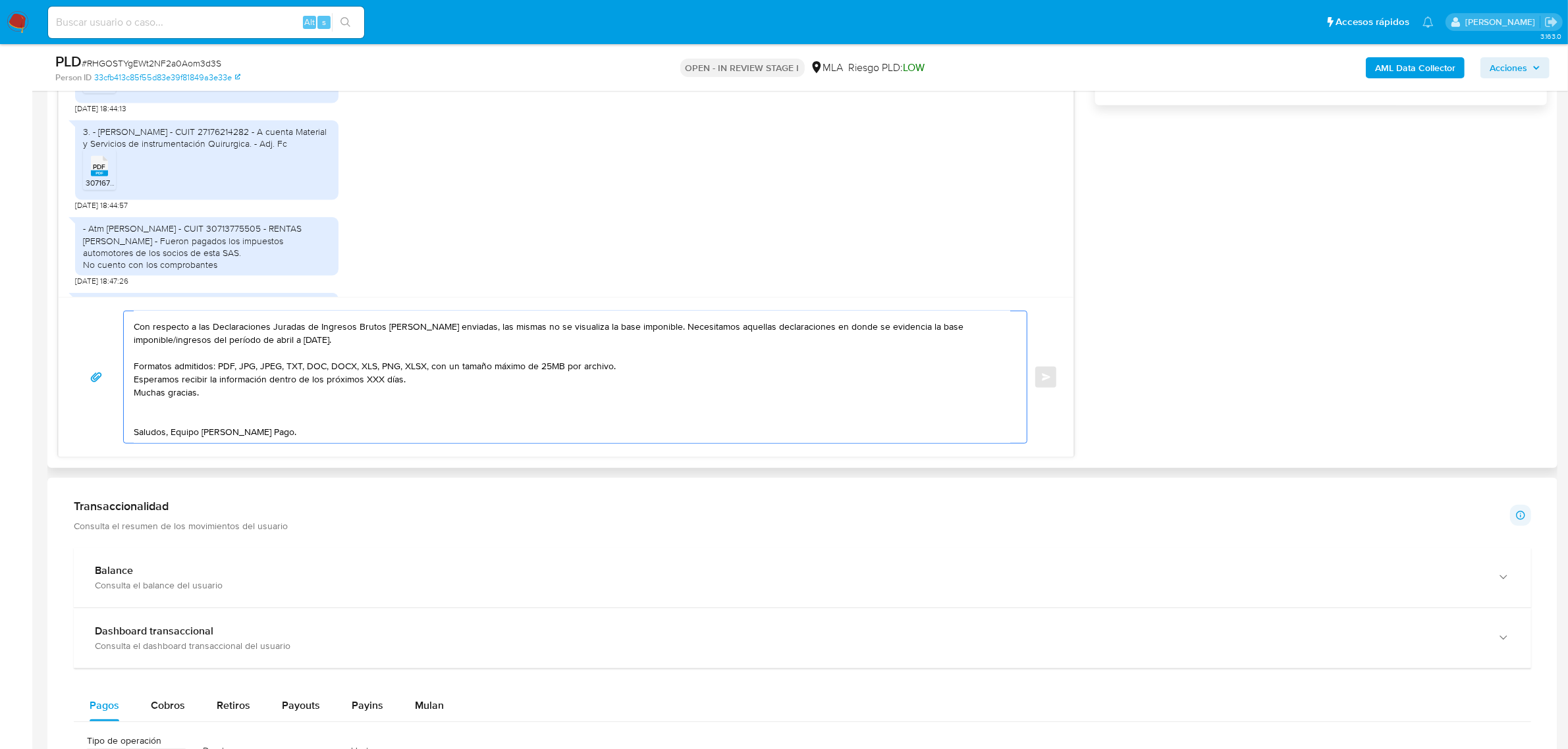
scroll to position [0, 0]
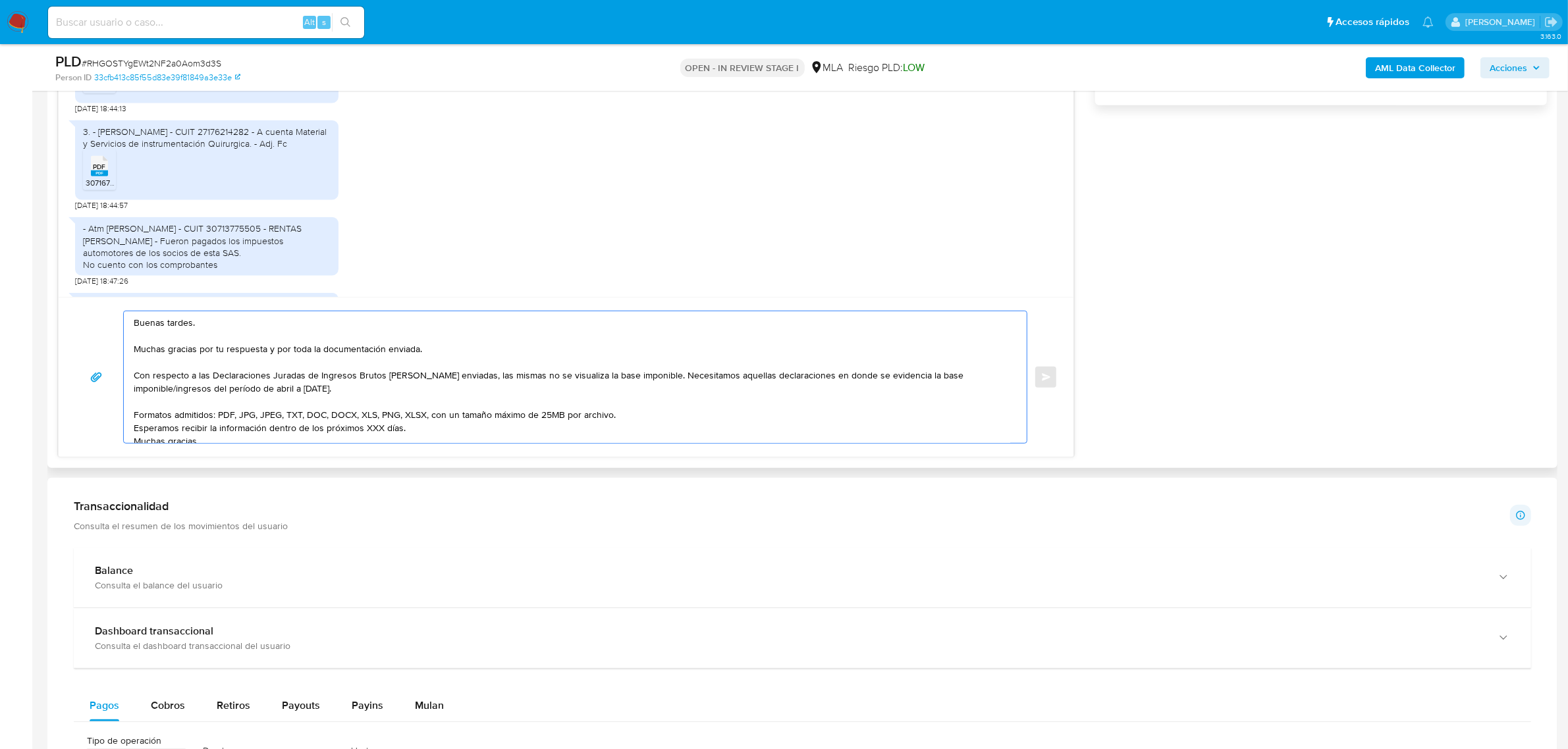
click at [166, 403] on textarea "Buenas tardes. Muchas gracias por tu respuesta y por toda la documentación envi…" at bounding box center [572, 377] width 876 height 132
click at [626, 413] on textarea "Buenas tardes. Muchas gracias por tu respuesta y por toda la documentación envi…" at bounding box center [572, 377] width 876 height 132
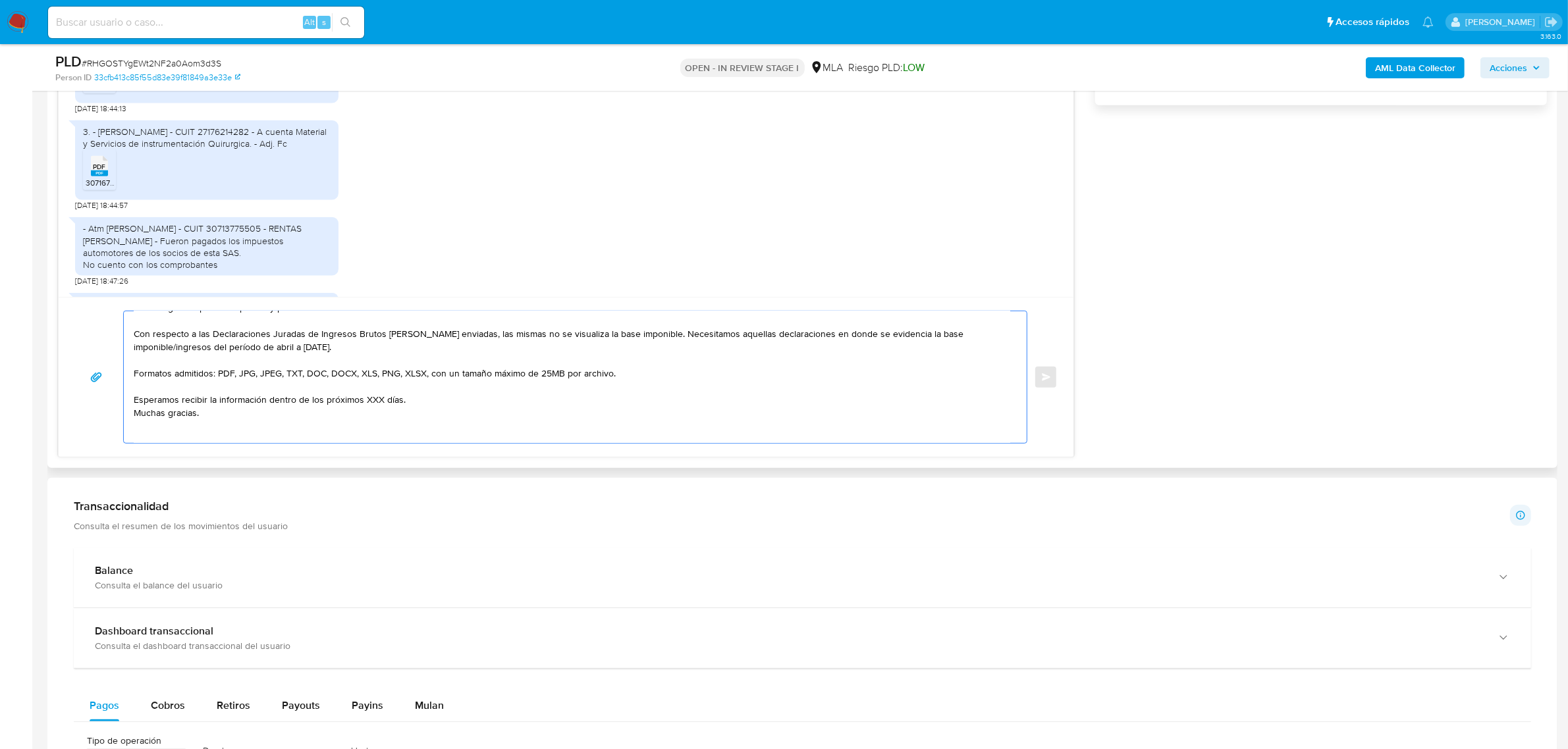
scroll to position [75, 0]
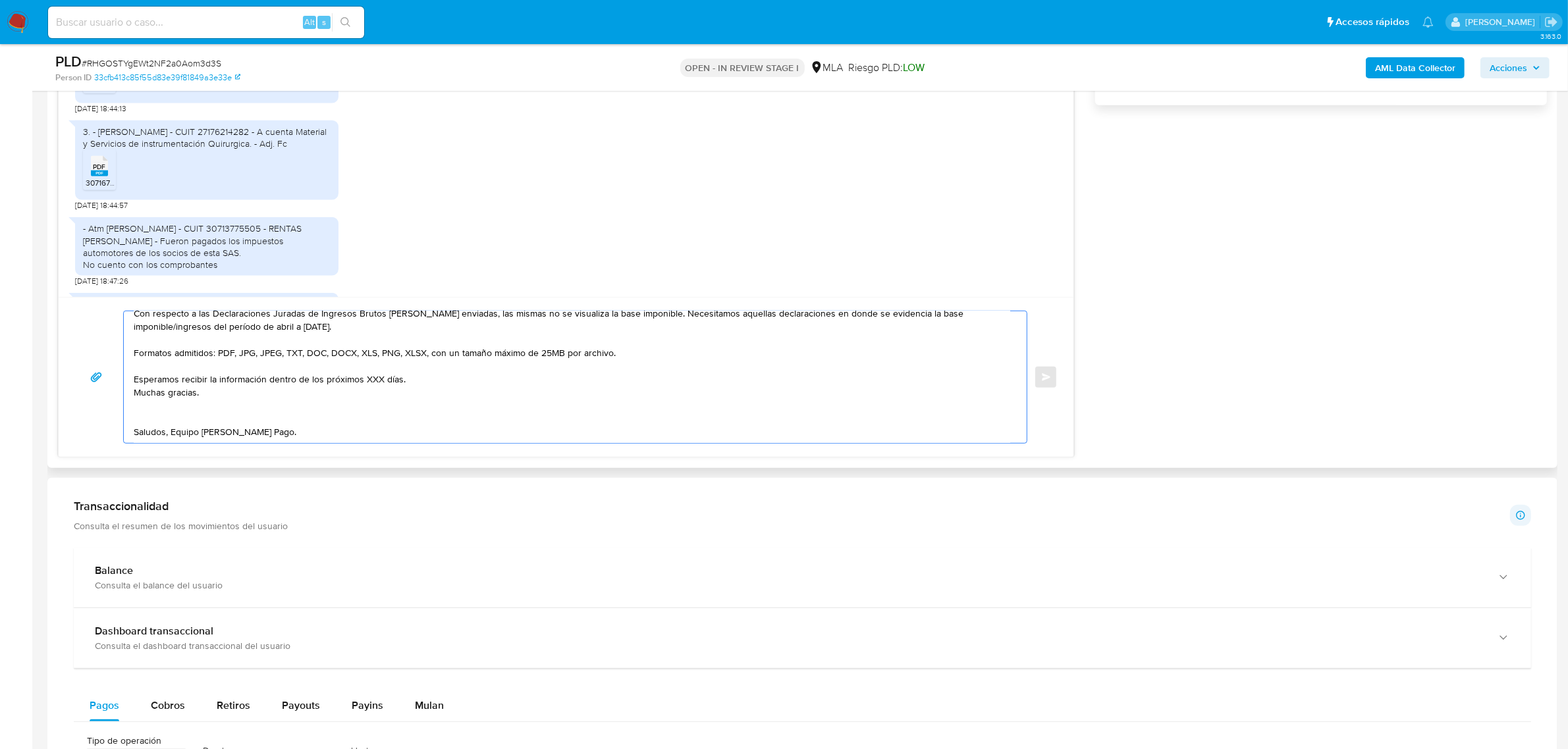
click at [404, 372] on textarea "Buenas tardes. Muchas gracias por tu respuesta y por toda la documentación envi…" at bounding box center [572, 377] width 876 height 132
drag, startPoint x: 268, startPoint y: 369, endPoint x: 446, endPoint y: 369, distance: 178.0
click at [446, 369] on textarea "Buenas tardes. Muchas gracias por tu respuesta y por toda la documentación envi…" at bounding box center [572, 377] width 876 height 132
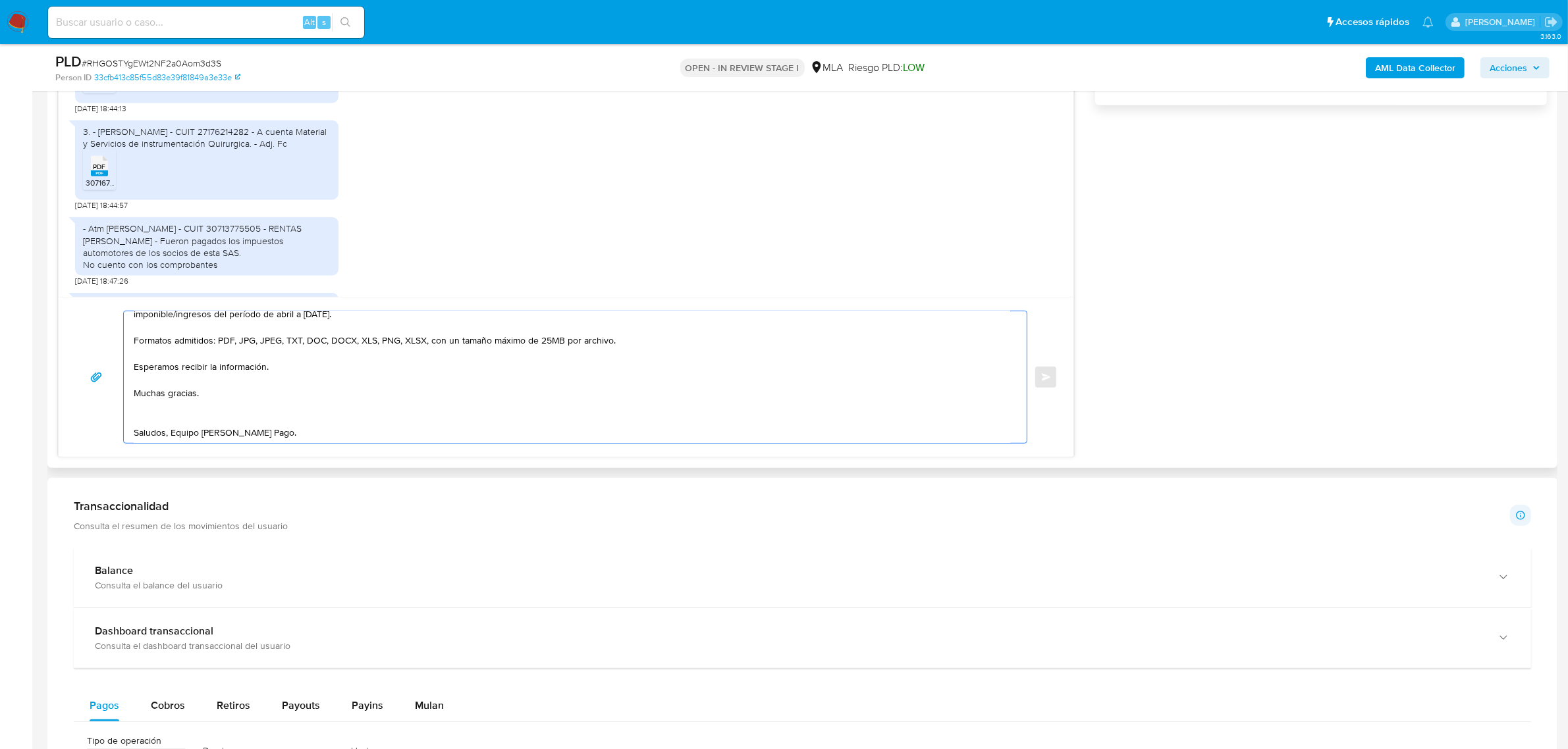
click at [195, 412] on textarea "Buenas tardes. Muchas gracias por tu respuesta y por toda la documentación envi…" at bounding box center [572, 377] width 876 height 132
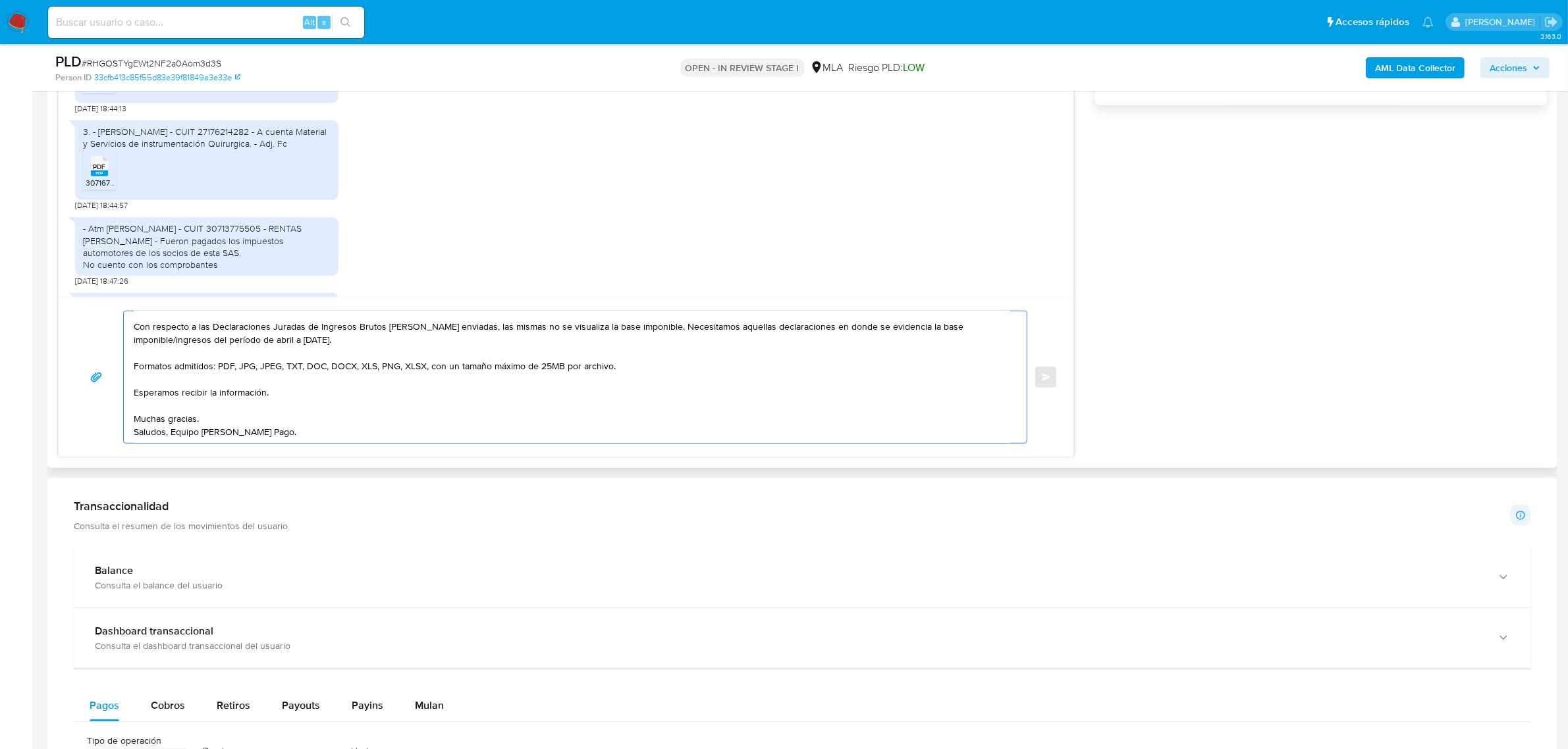
scroll to position [61, 0]
click at [172, 423] on textarea "Buenas tardes. Muchas gracias por tu respuesta y por toda la documentación envi…" at bounding box center [572, 377] width 876 height 132
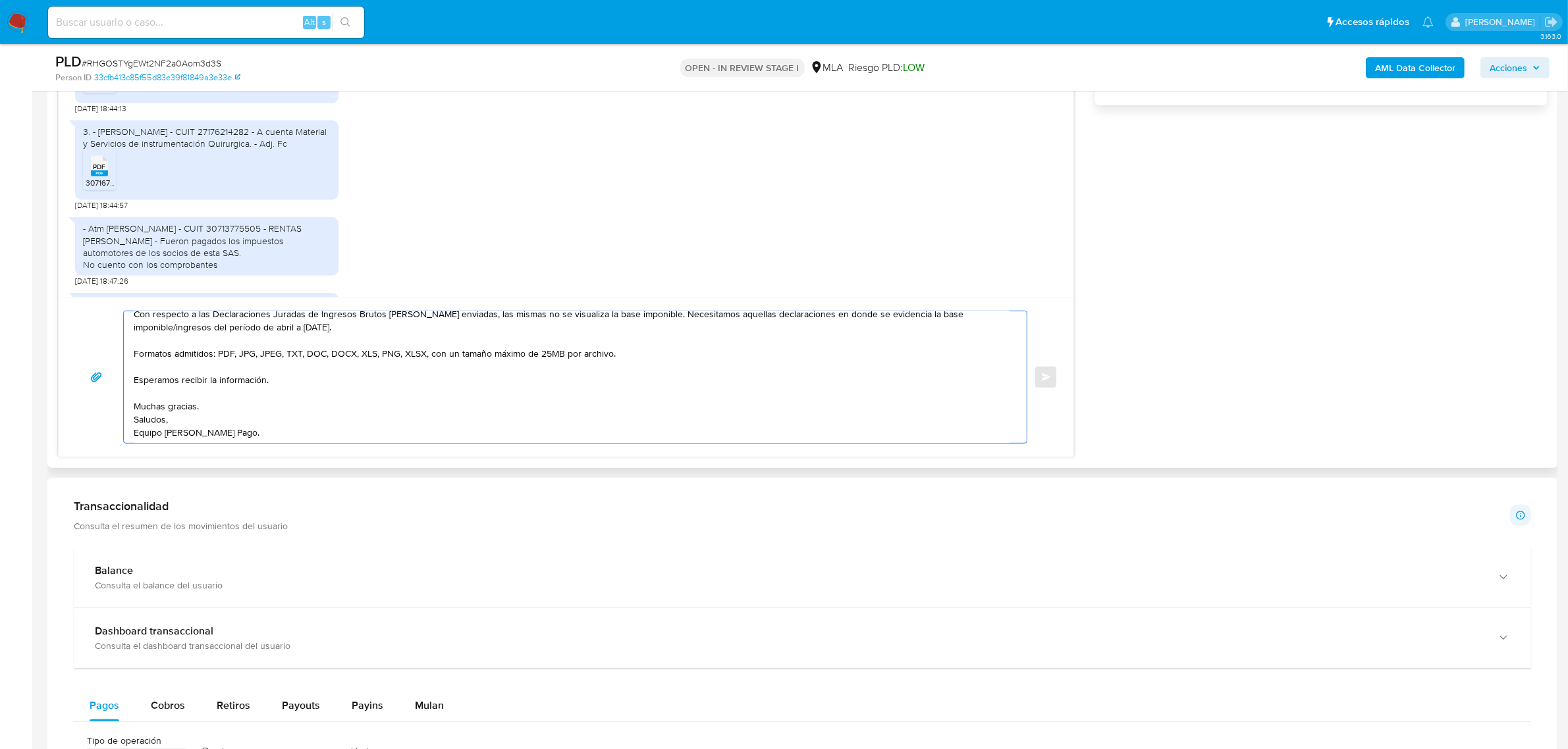
click at [200, 405] on textarea "Buenas tardes. Muchas gracias por tu respuesta y por toda la documentación envi…" at bounding box center [572, 377] width 876 height 132
click at [181, 397] on textarea "Buenas tardes. Muchas gracias por tu respuesta y por toda la documentación envi…" at bounding box center [572, 377] width 876 height 132
click at [181, 373] on textarea "Buenas tardes. Muchas gracias por tu respuesta y por toda la documentación envi…" at bounding box center [572, 377] width 876 height 132
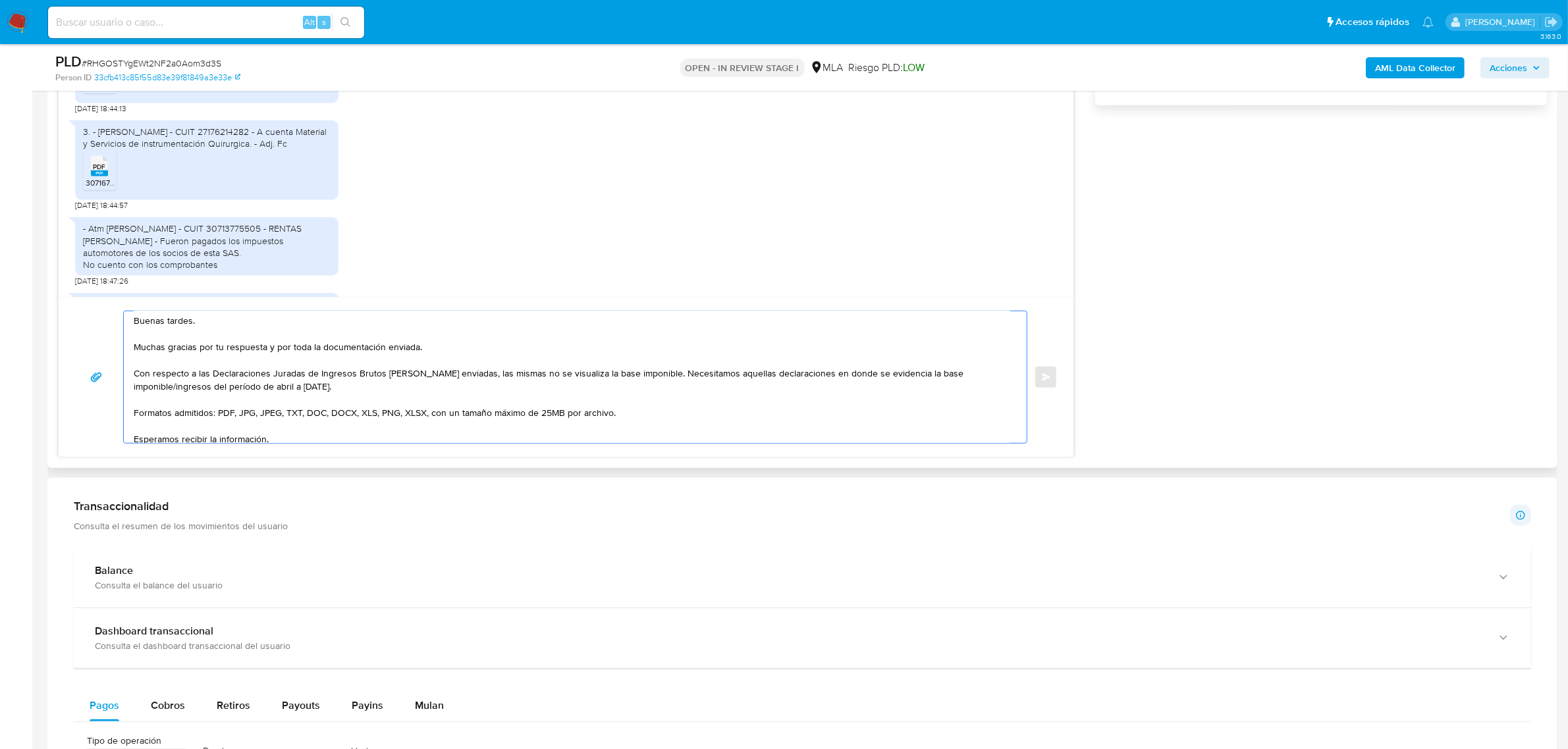
scroll to position [0, 0]
click at [215, 389] on textarea "Buenas tardes. Muchas gracias por tu respuesta y por toda la documentación envi…" at bounding box center [572, 377] width 876 height 132
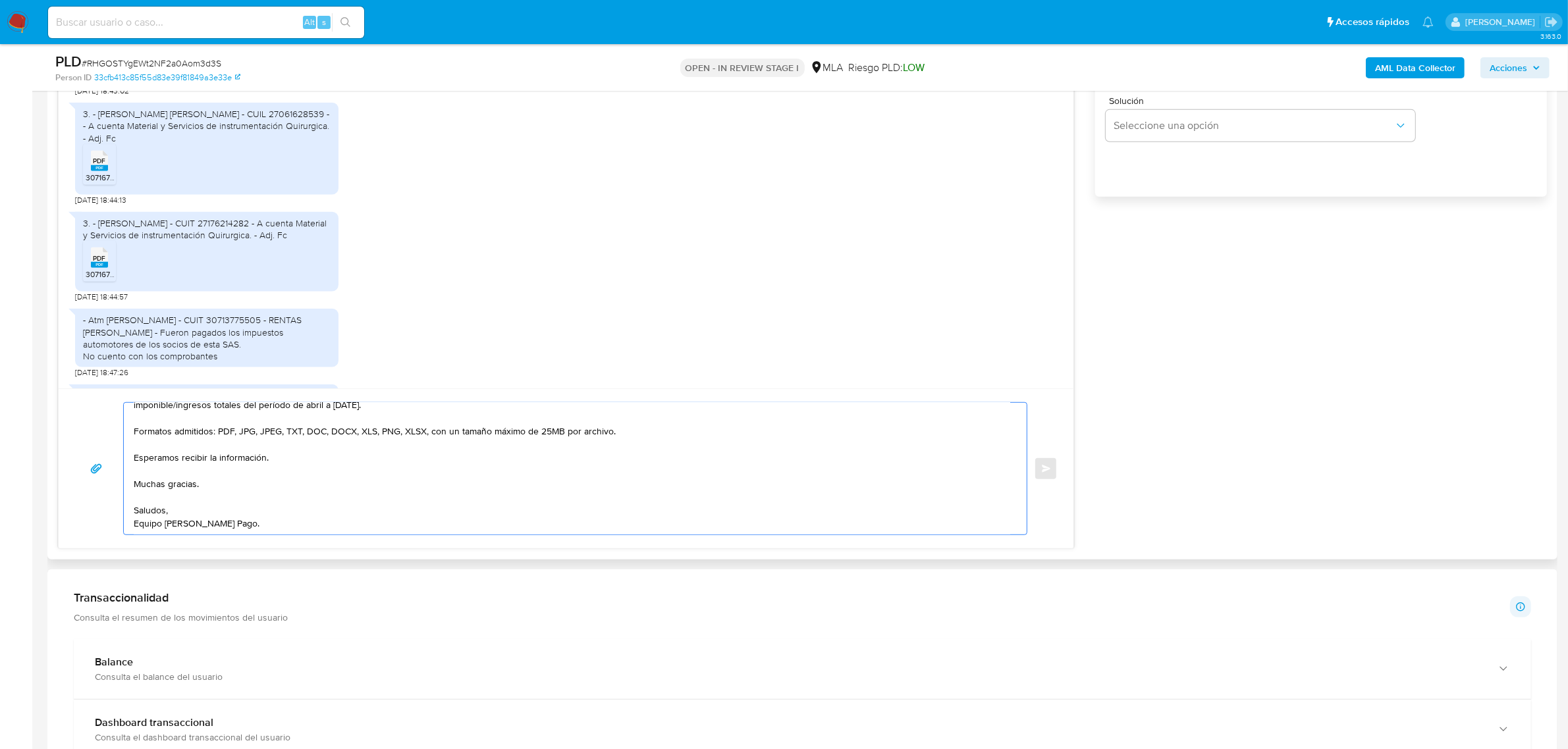
scroll to position [741, 0]
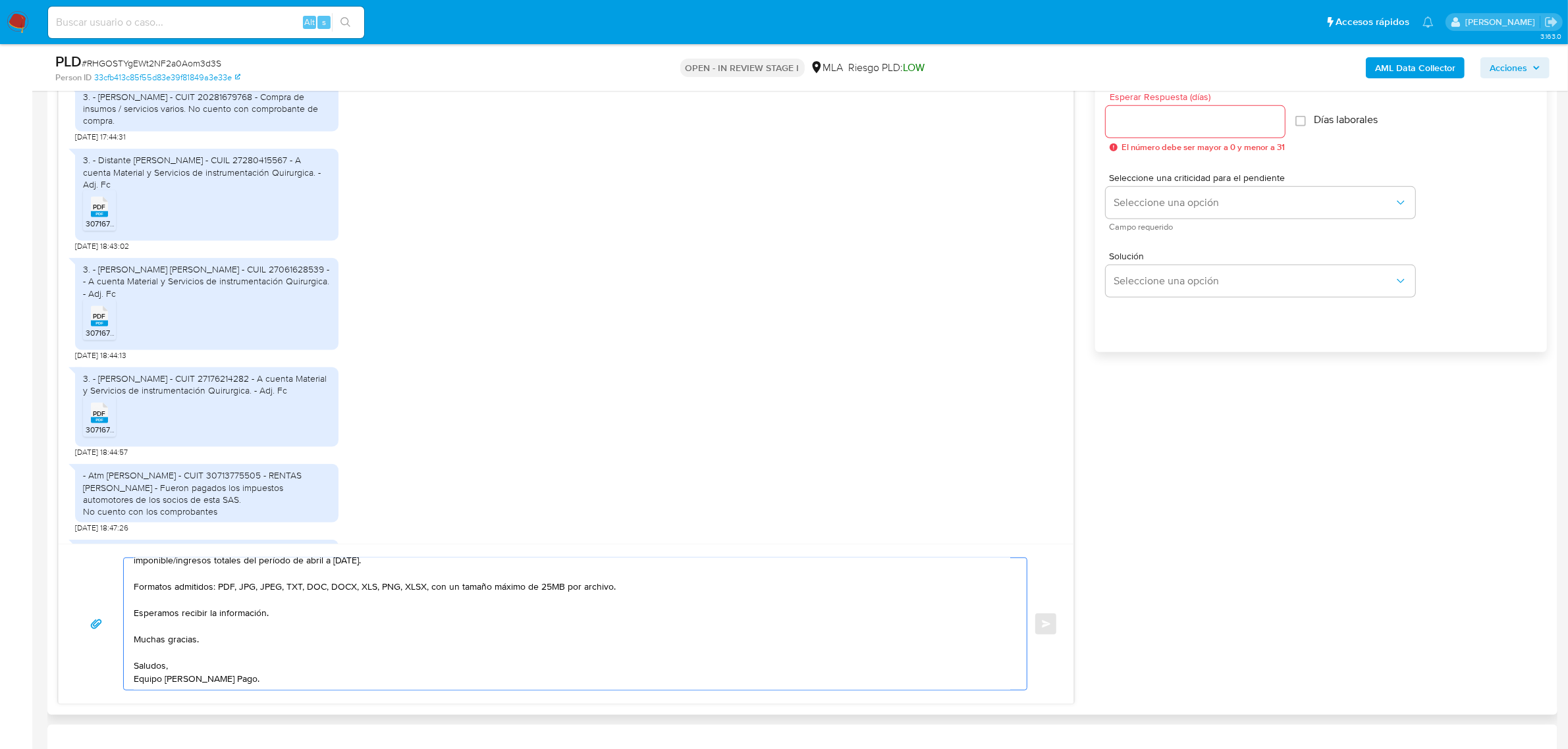
type textarea "Buenas tardes. Muchas gracias por tu respuesta y por toda la documentación envi…"
click at [1151, 135] on div at bounding box center [1195, 122] width 179 height 31
click at [1151, 120] on input "Esperar Respuesta (días)" at bounding box center [1195, 121] width 179 height 17
type input "2"
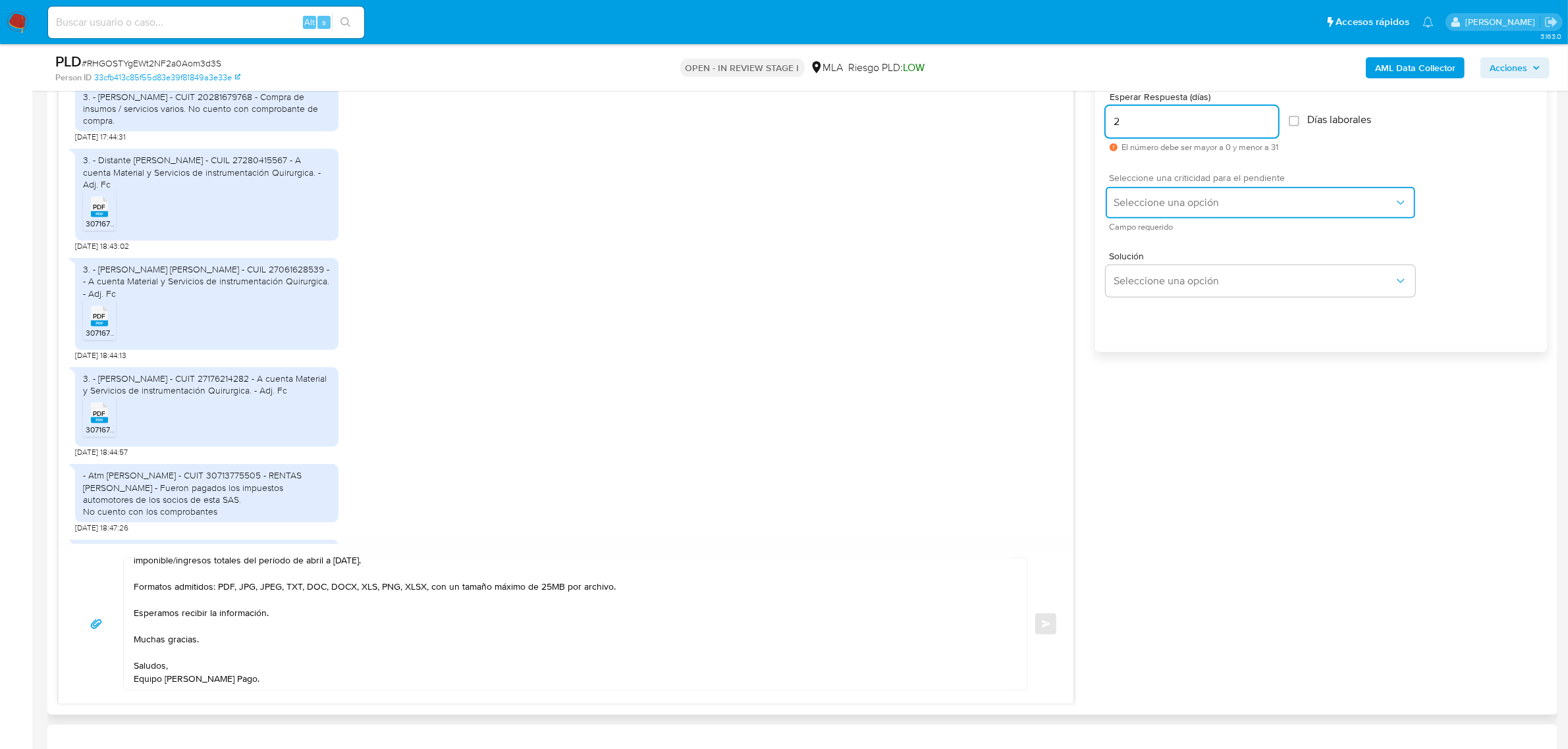
click at [1160, 212] on button "Seleccione una opción" at bounding box center [1260, 203] width 309 height 31
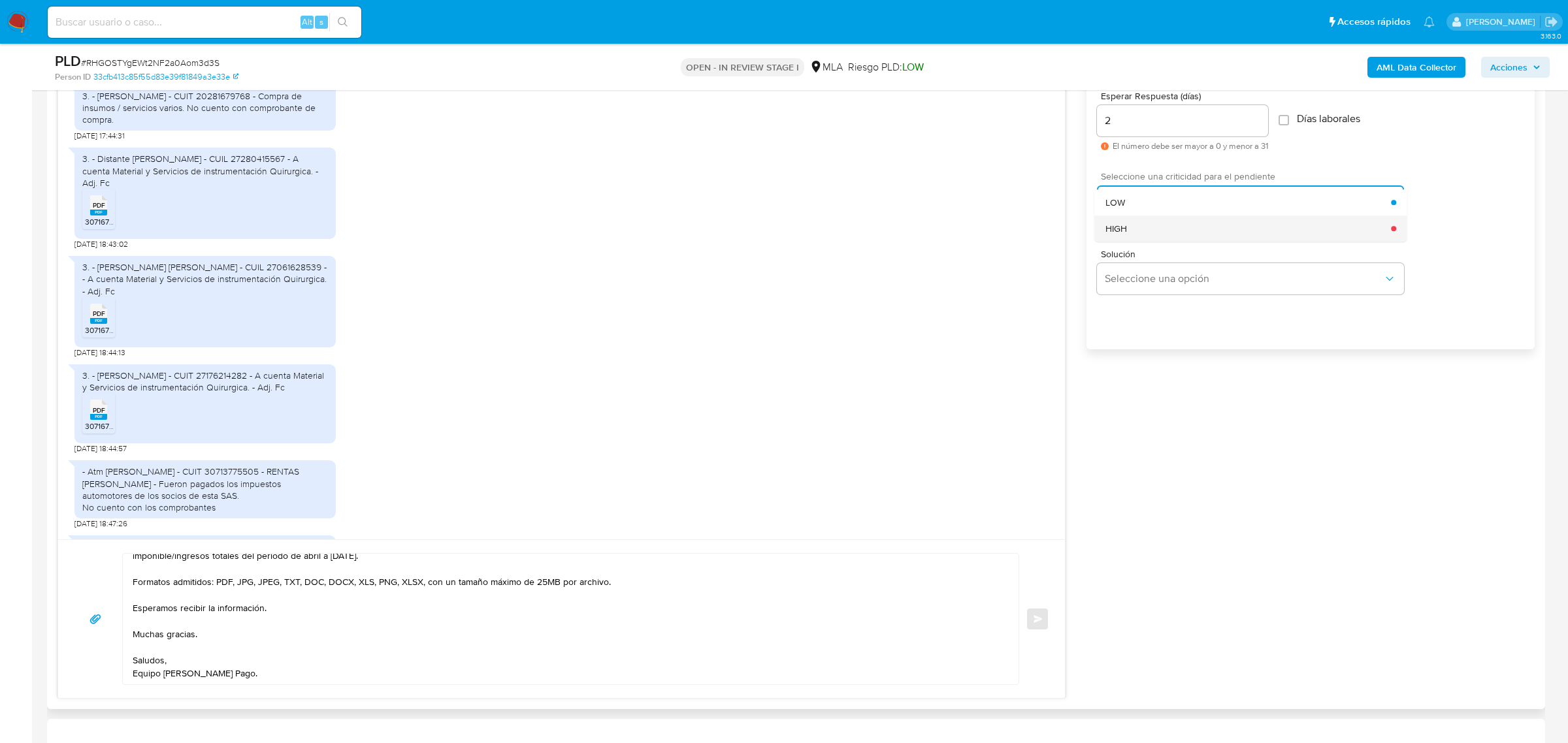
click at [1146, 227] on div "HIGH" at bounding box center [1248, 228] width 286 height 26
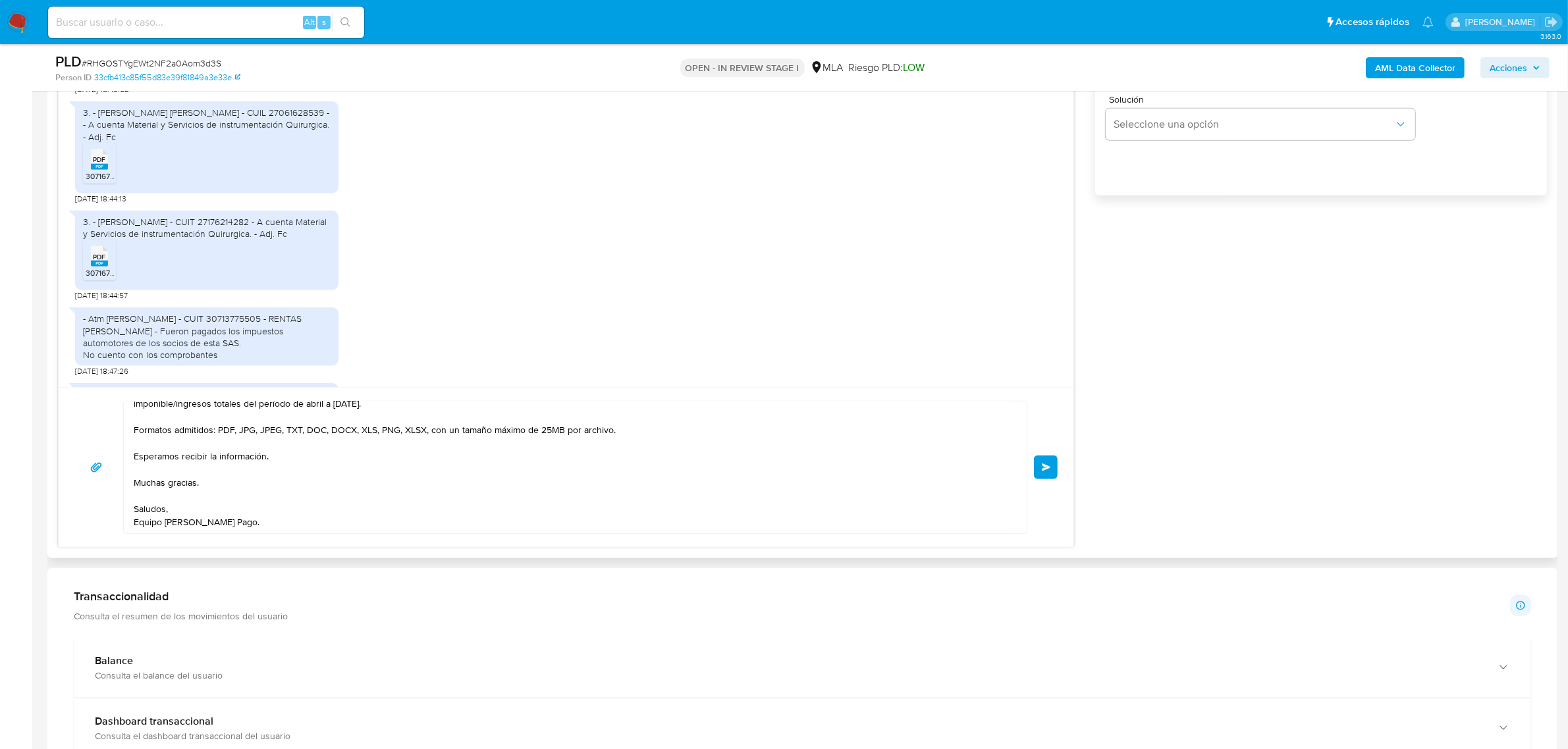
scroll to position [905, 0]
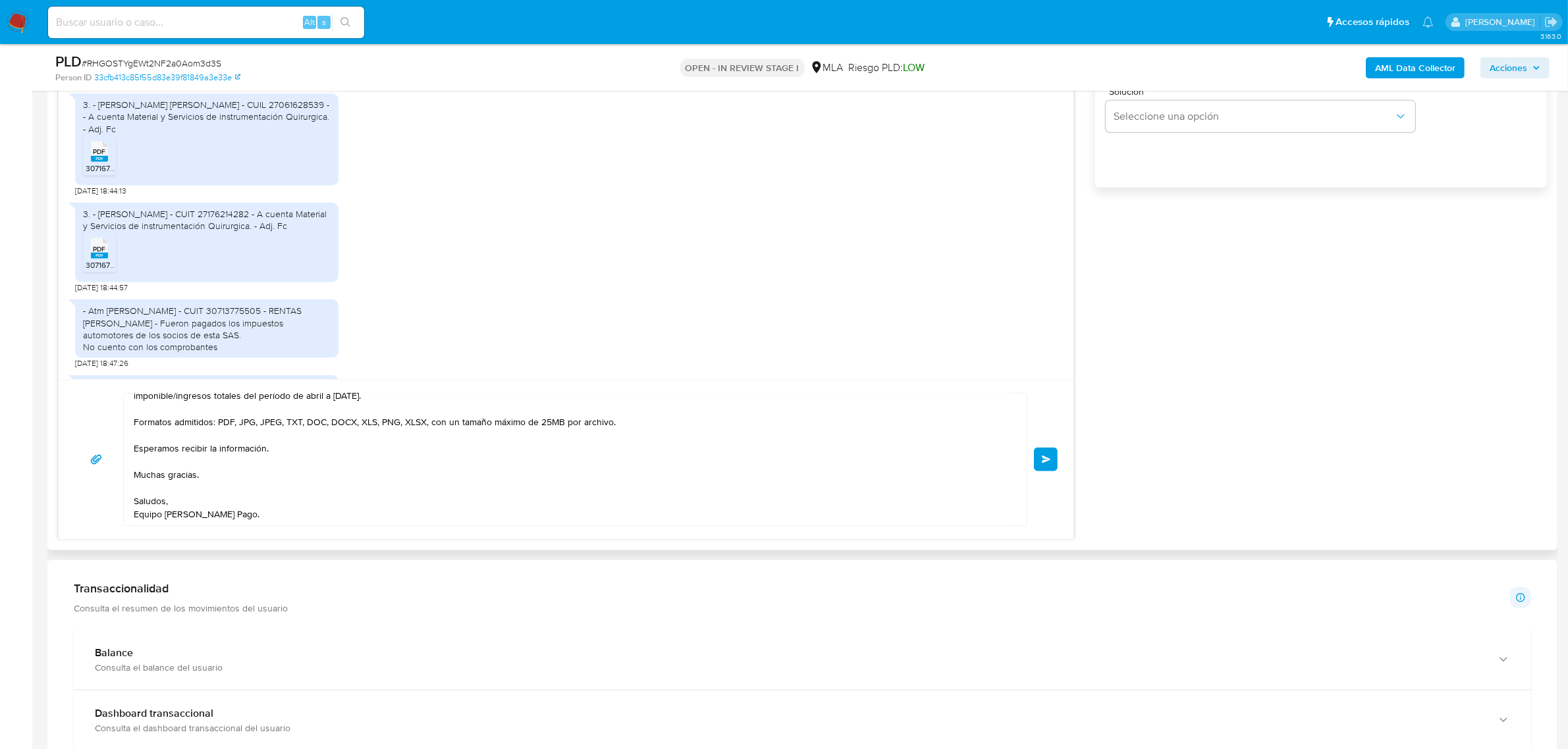
click at [286, 502] on textarea "Buenas tardes. Muchas gracias por tu respuesta y por toda la documentación envi…" at bounding box center [572, 460] width 876 height 132
type textarea "Buenas tardes. Muchas gracias por tu respuesta y por toda la documentación envi…"
click at [1045, 459] on span "Enviar" at bounding box center [1045, 460] width 9 height 8
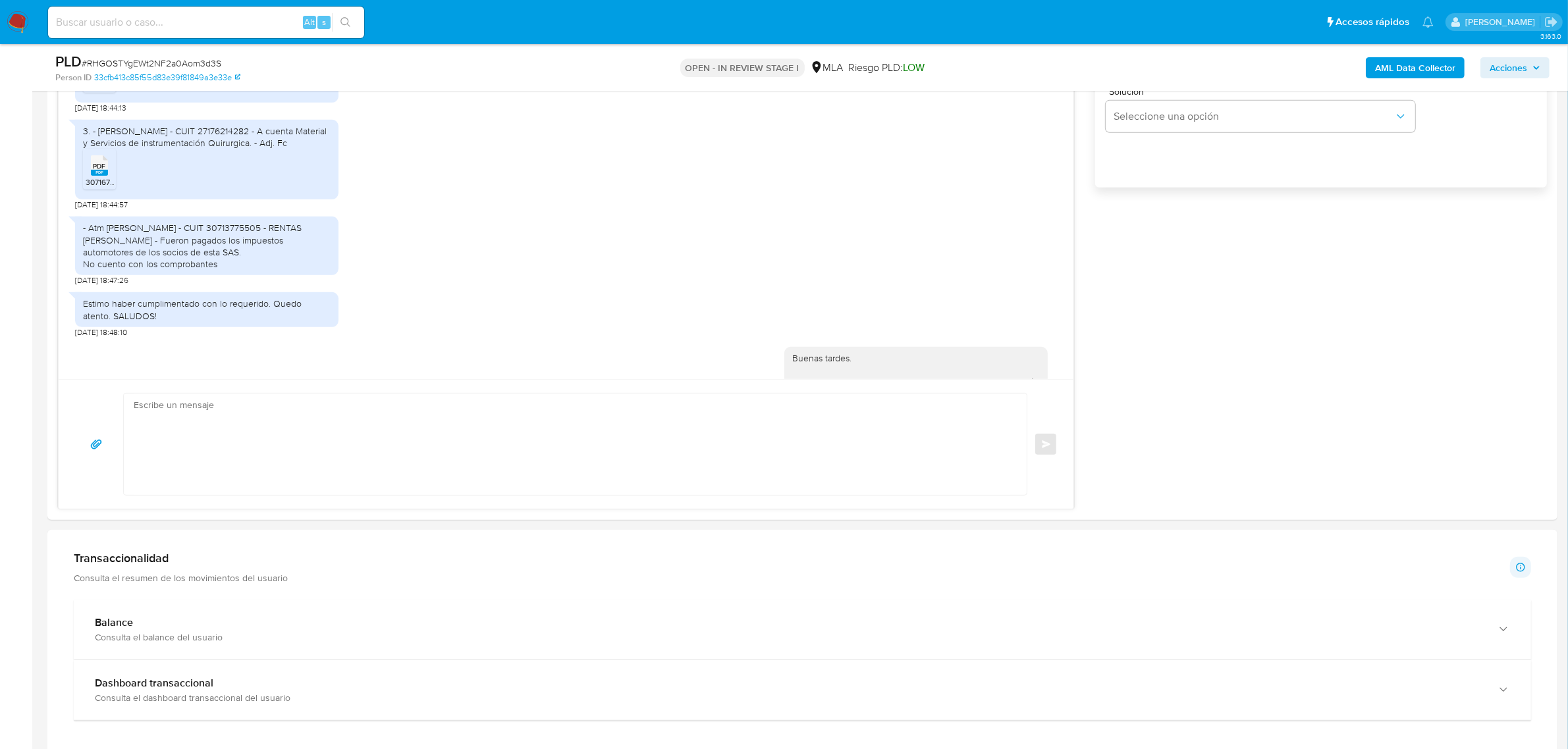
scroll to position [1810, 0]
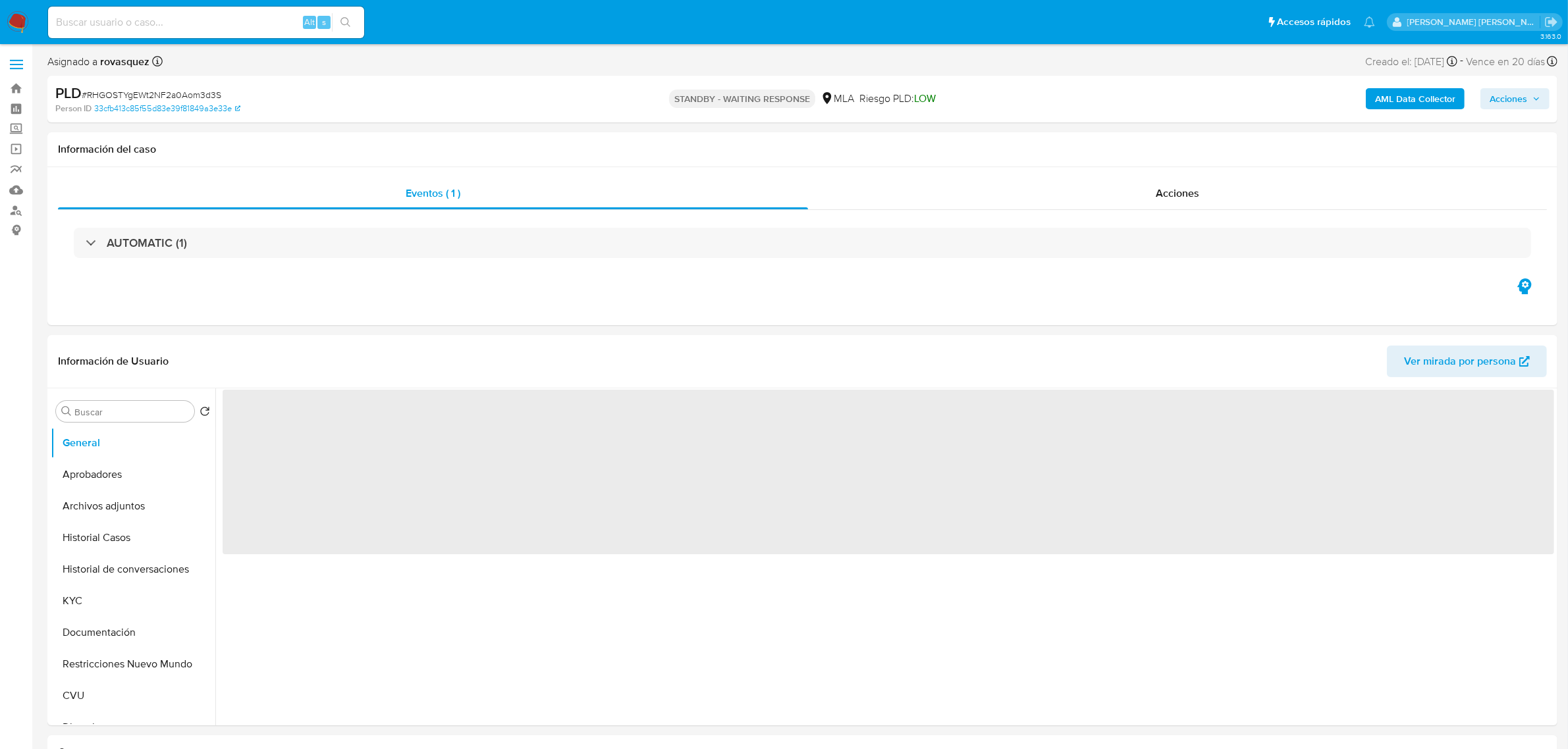
select select "10"
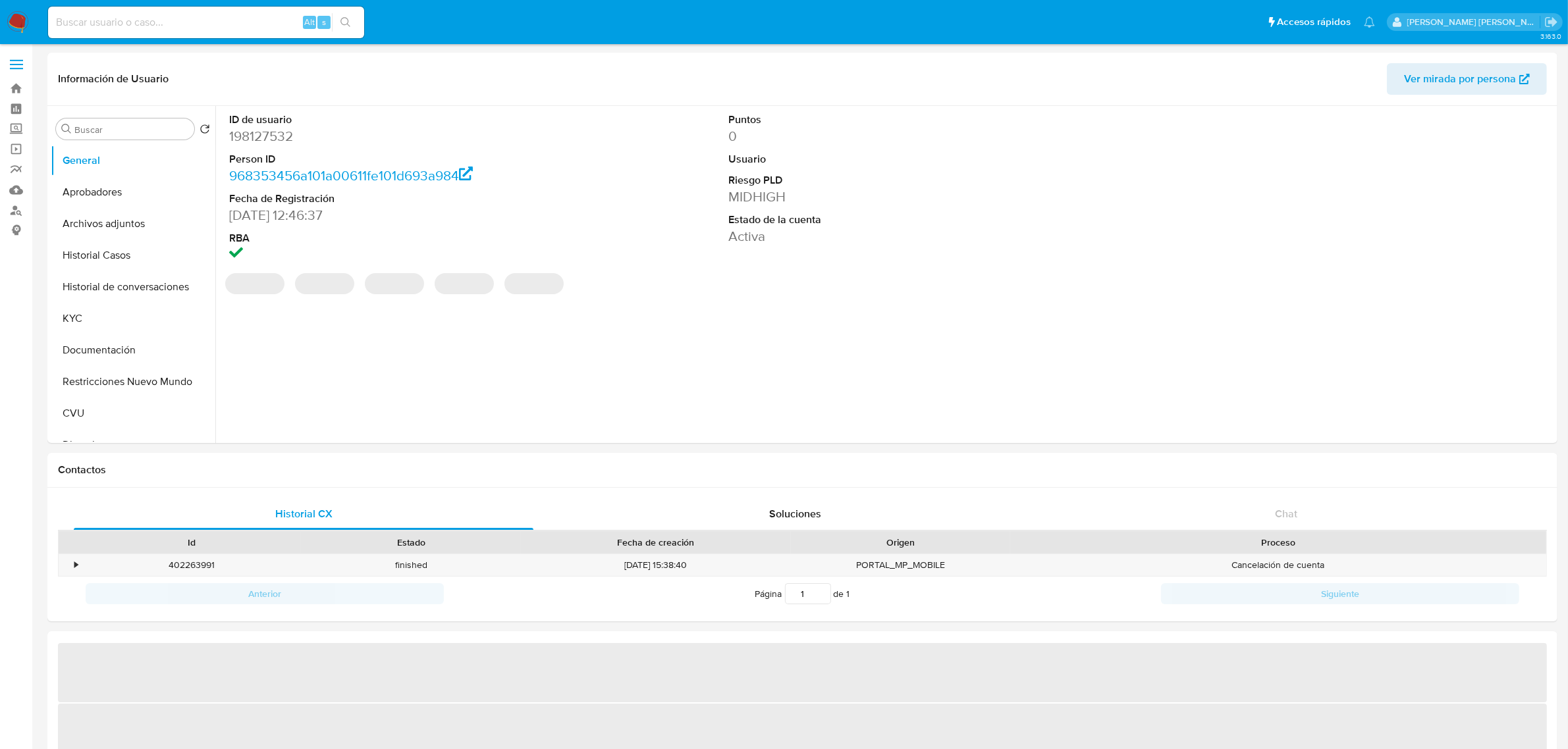
select select "10"
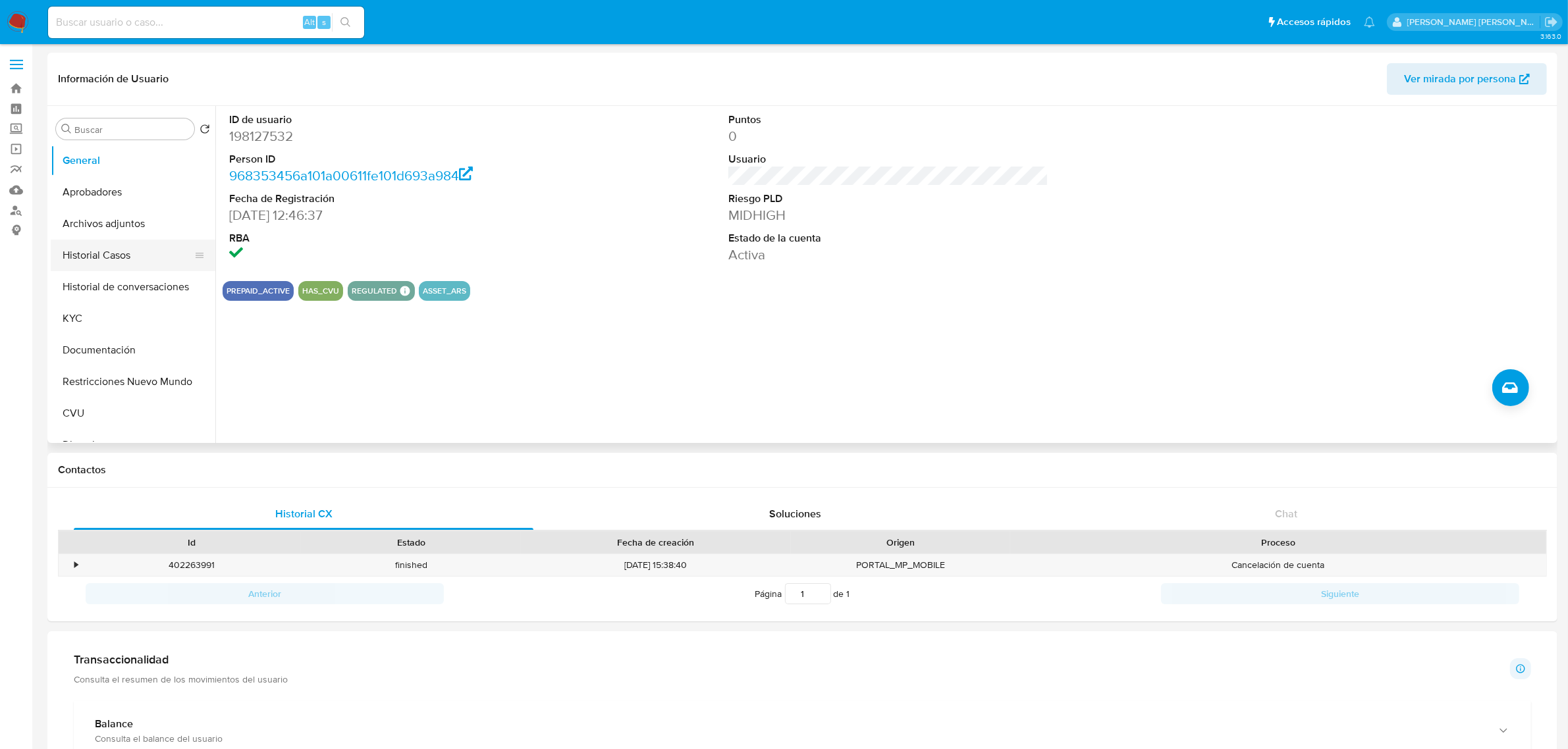
click at [133, 266] on button "Historial Casos" at bounding box center [128, 256] width 155 height 31
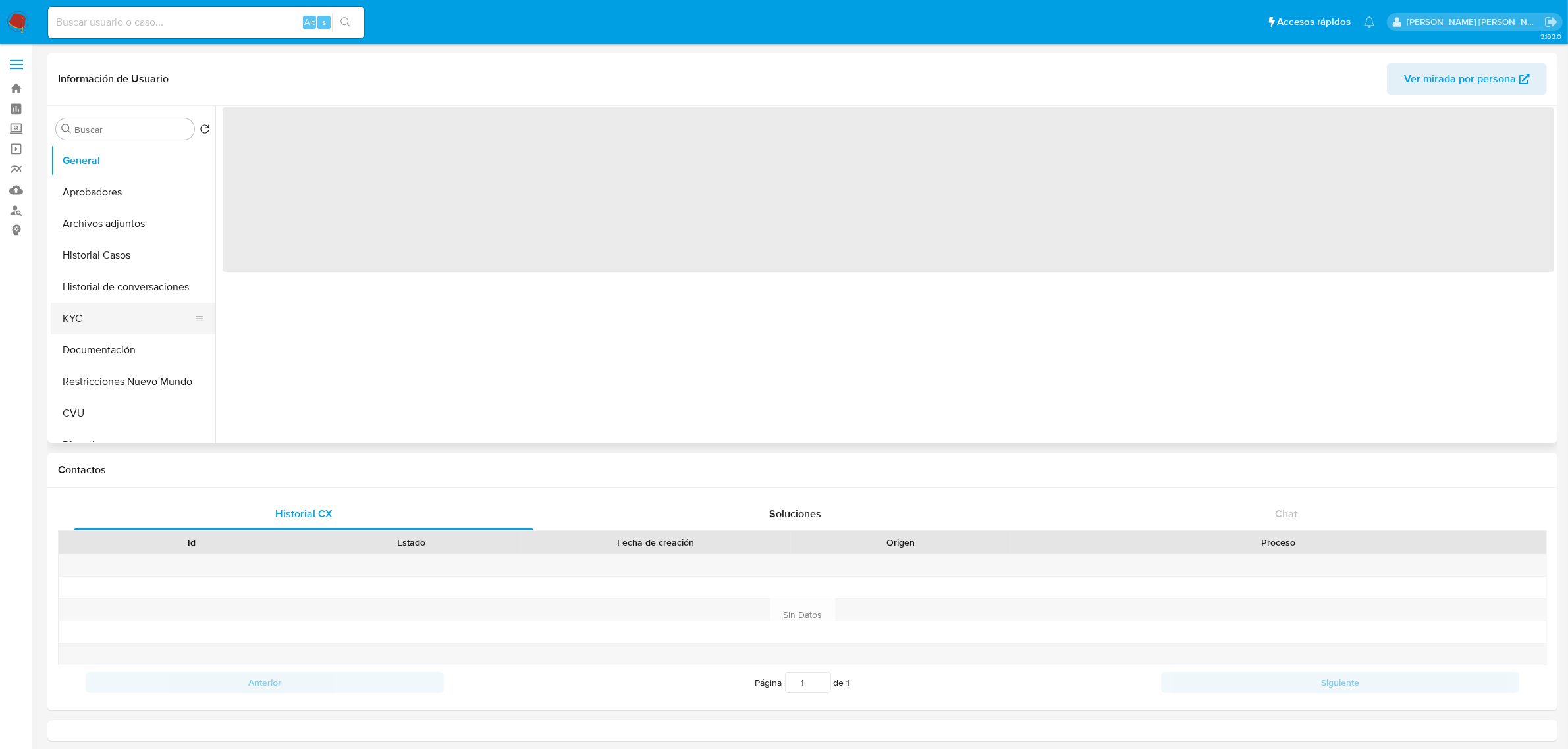
select select "10"
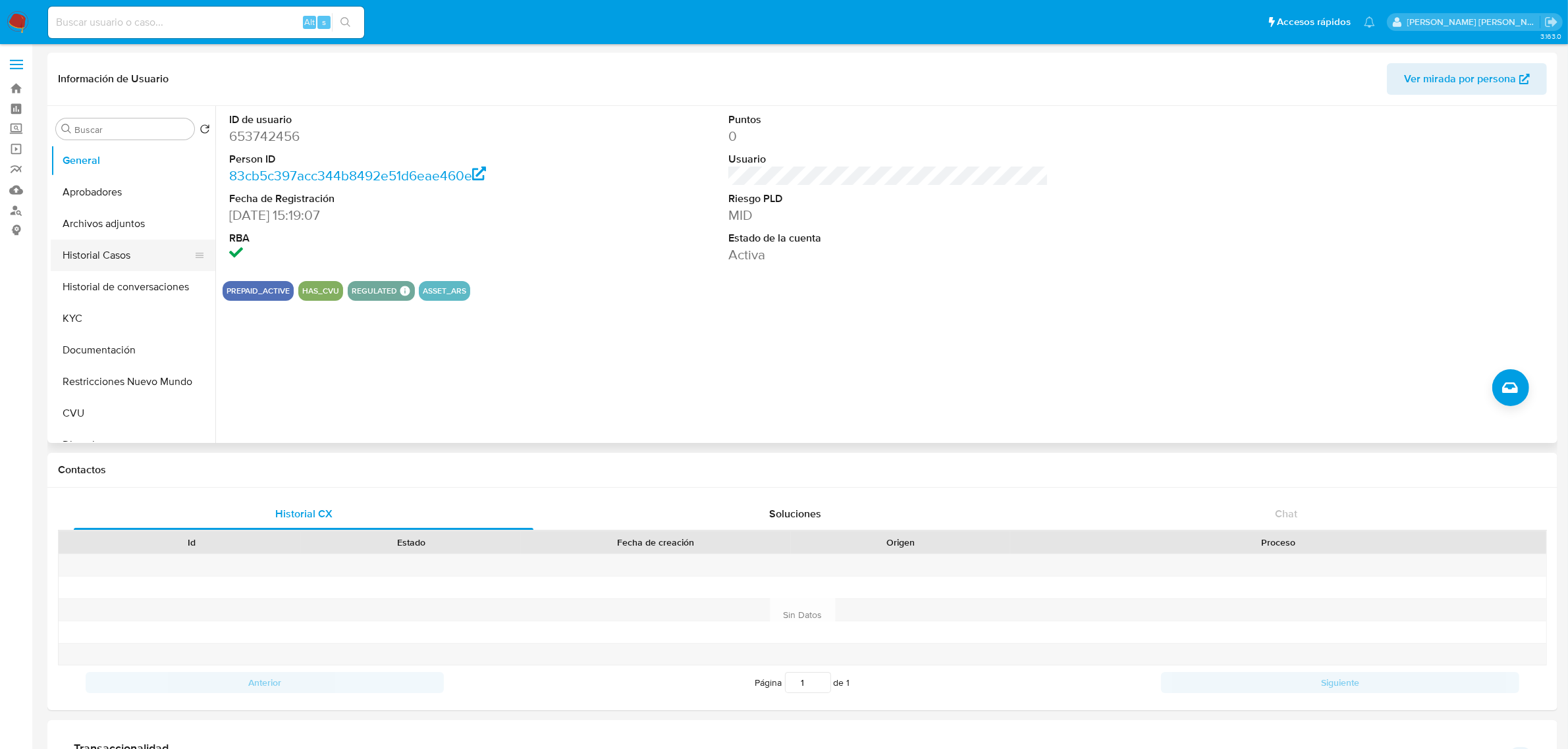
click at [124, 256] on button "Historial Casos" at bounding box center [128, 256] width 155 height 31
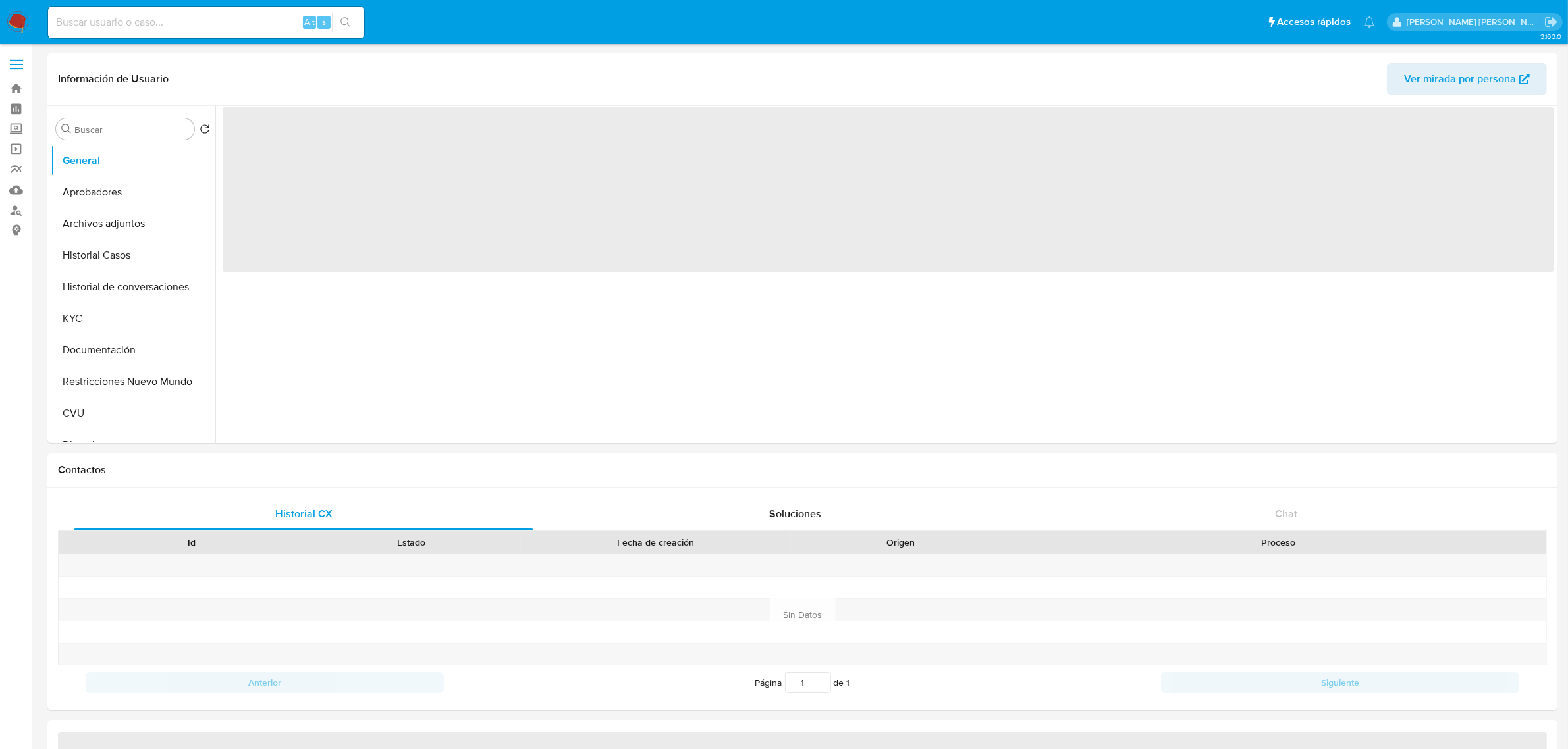
select select "10"
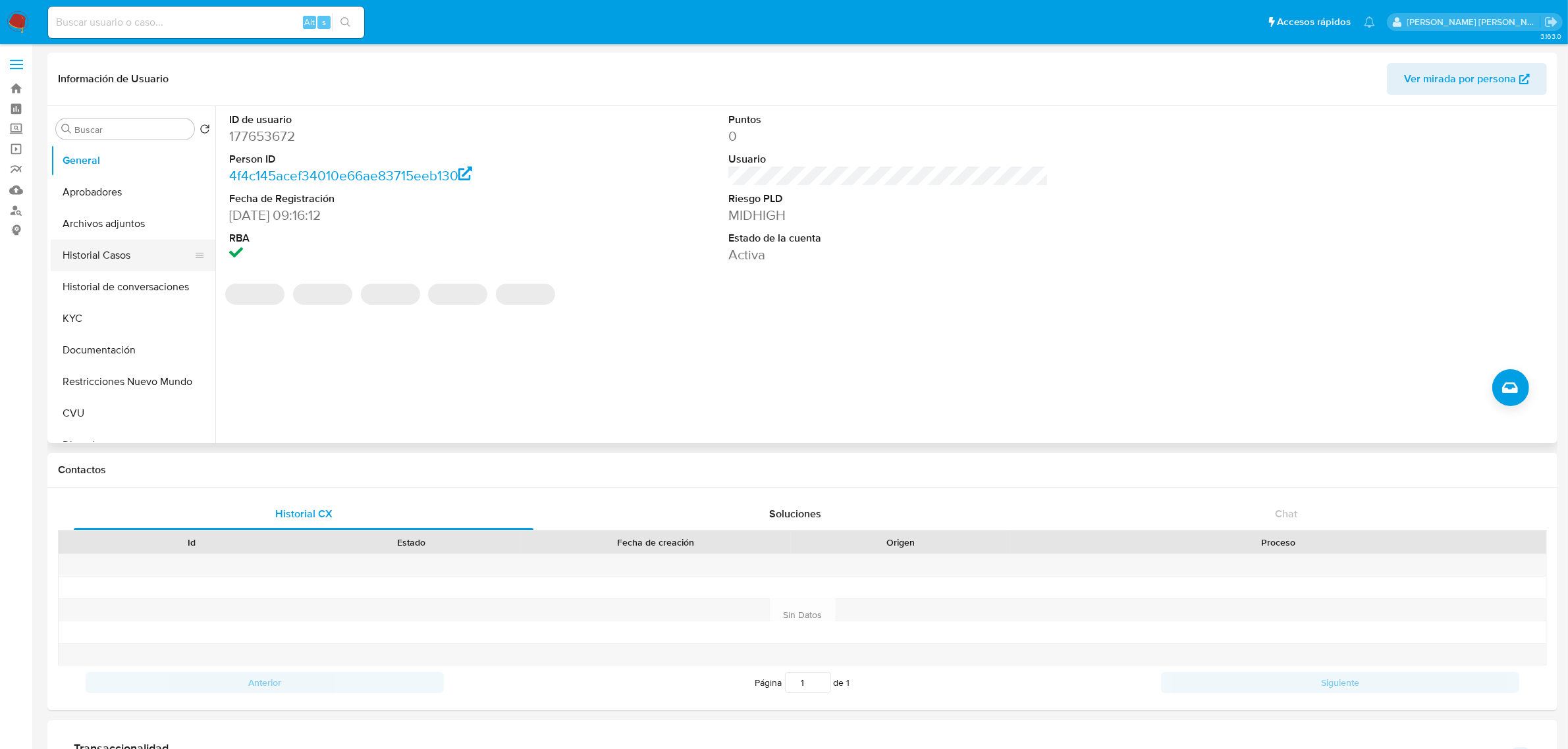
click at [124, 260] on button "Historial Casos" at bounding box center [128, 256] width 155 height 31
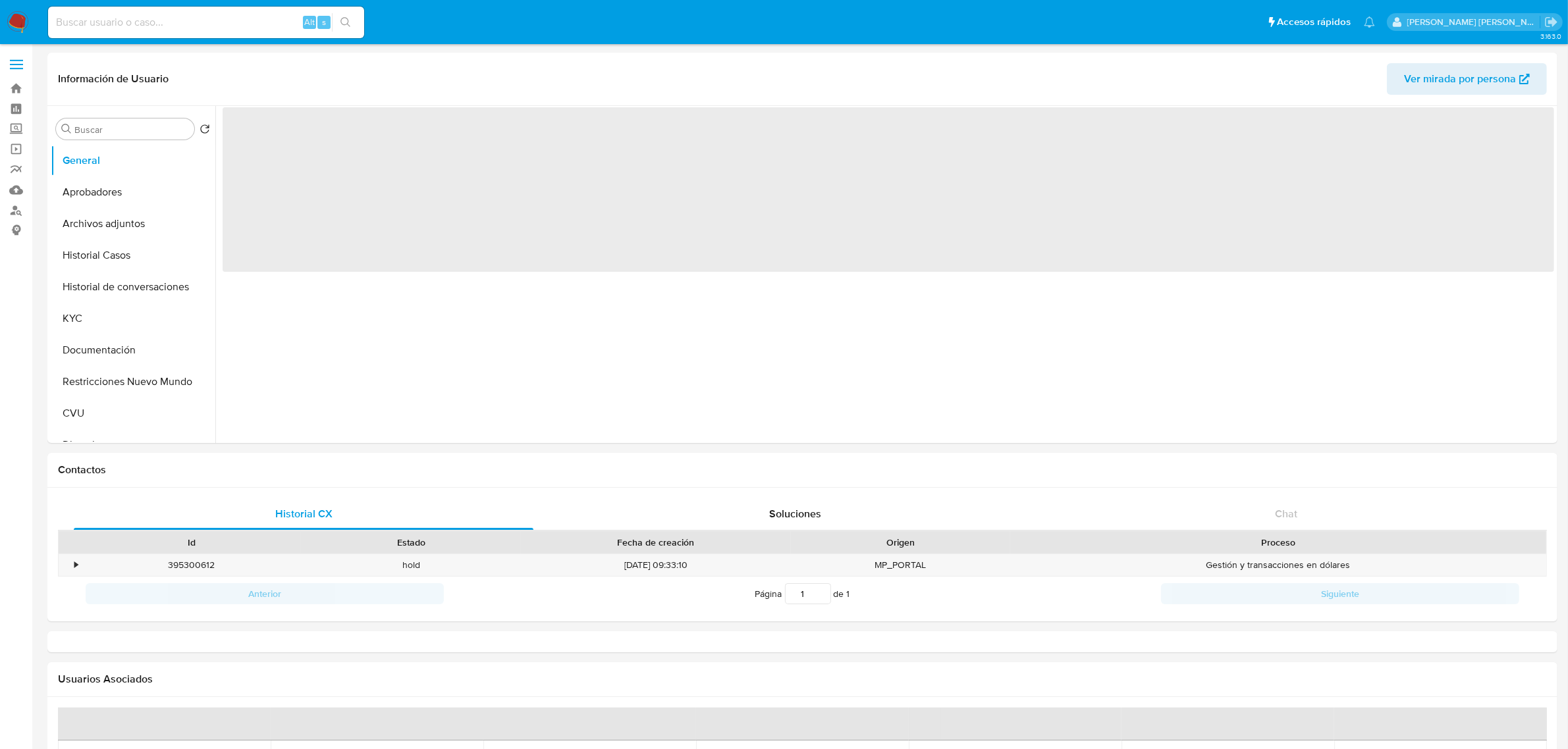
select select "10"
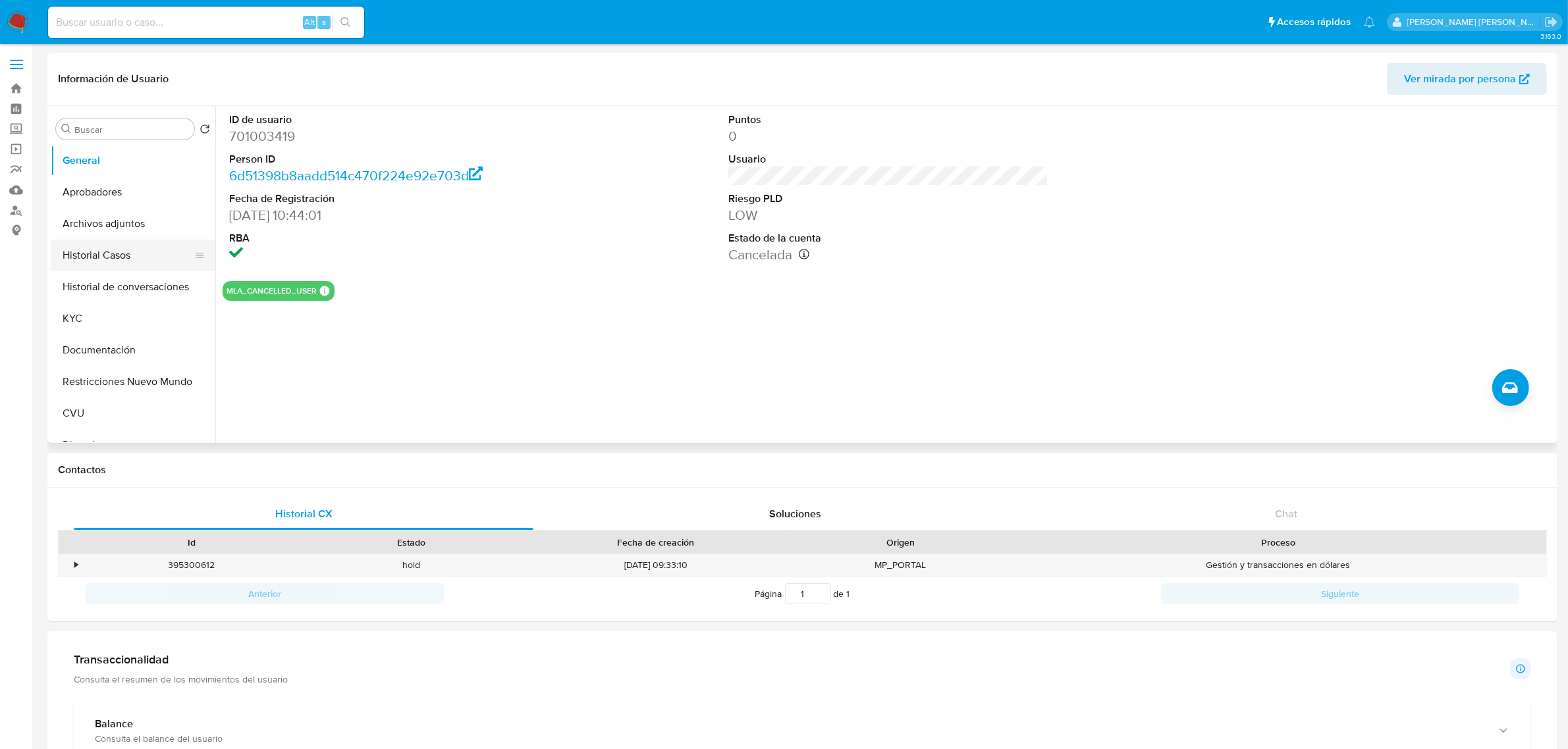
click at [151, 257] on button "Historial Casos" at bounding box center [128, 256] width 155 height 31
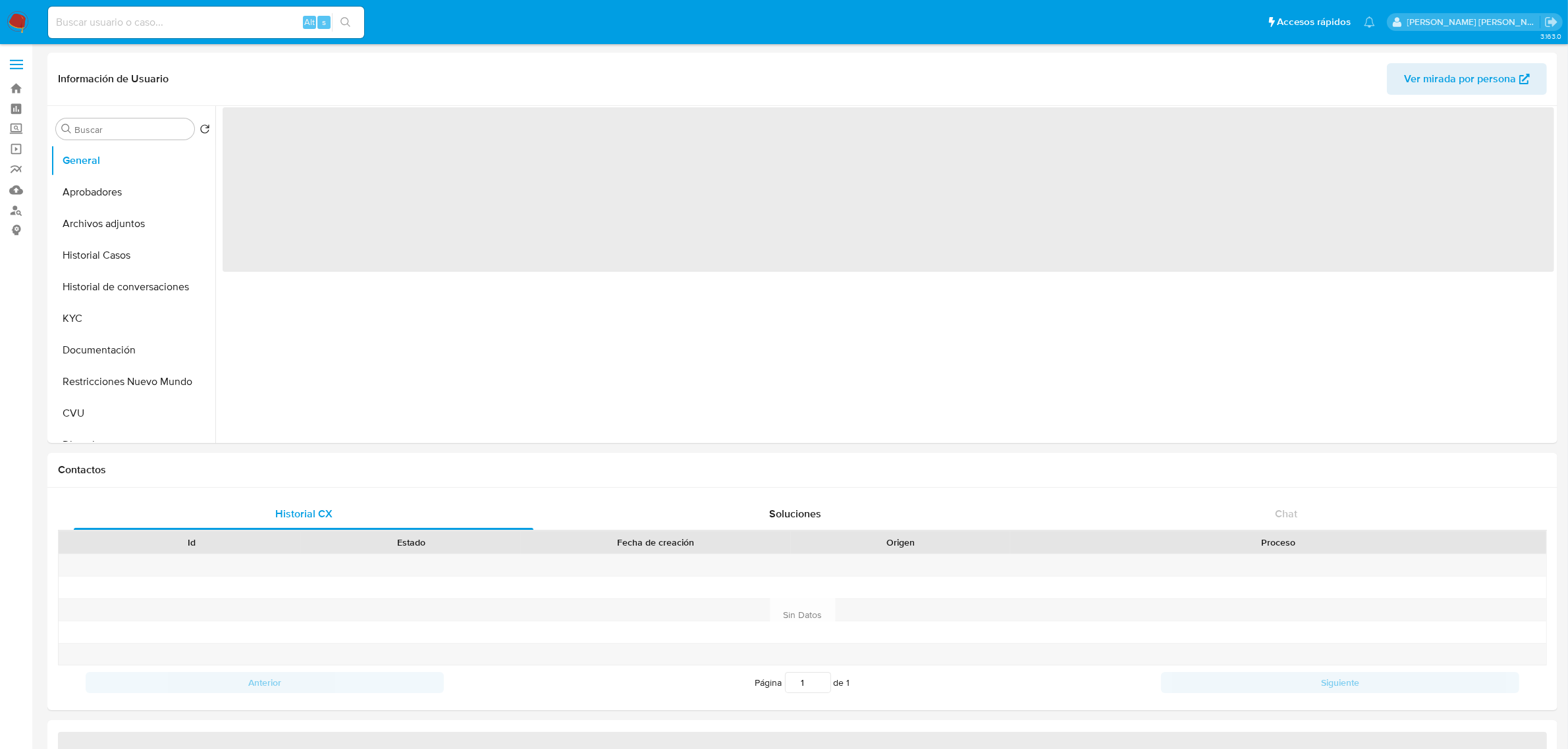
select select "10"
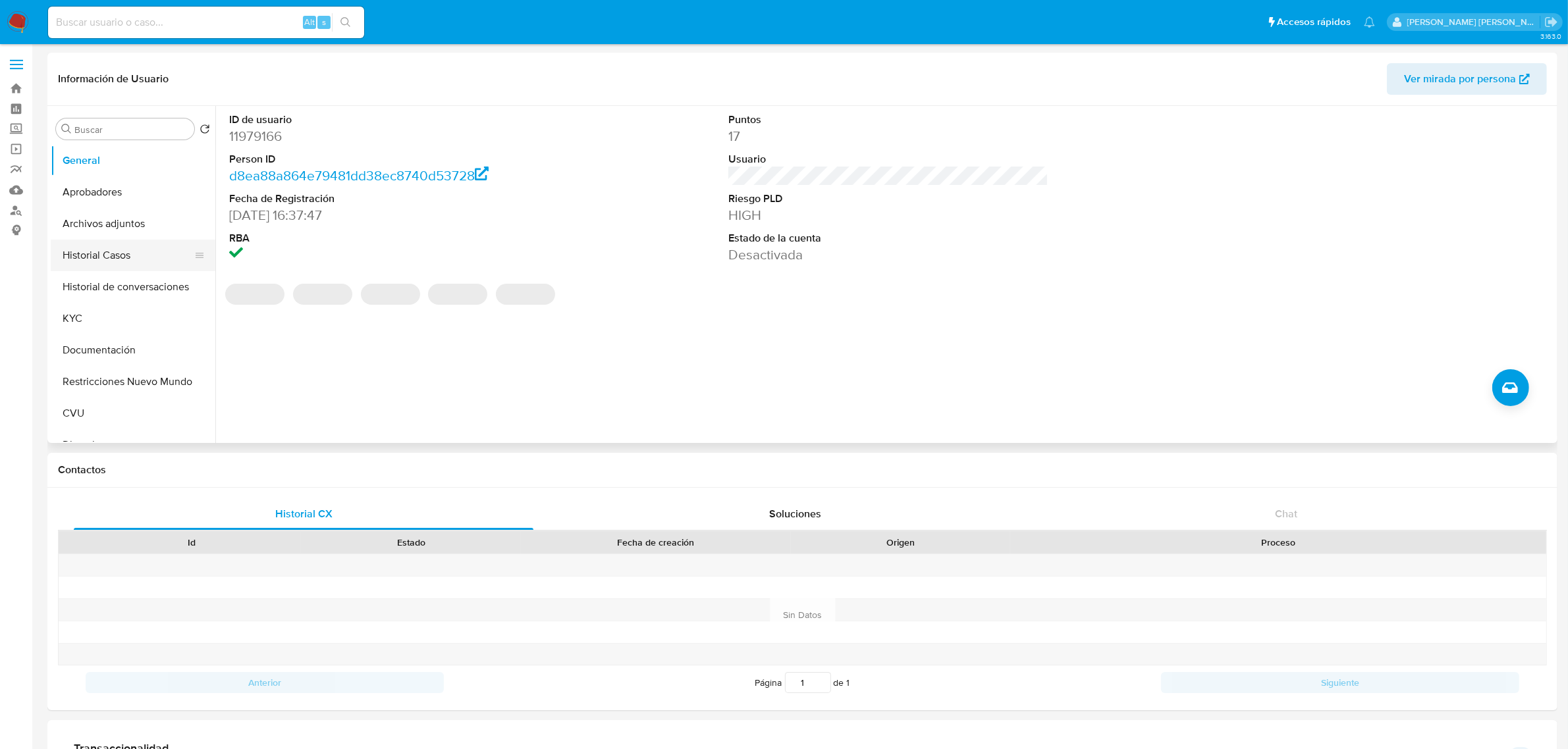
click at [120, 257] on button "Historial Casos" at bounding box center [128, 256] width 155 height 31
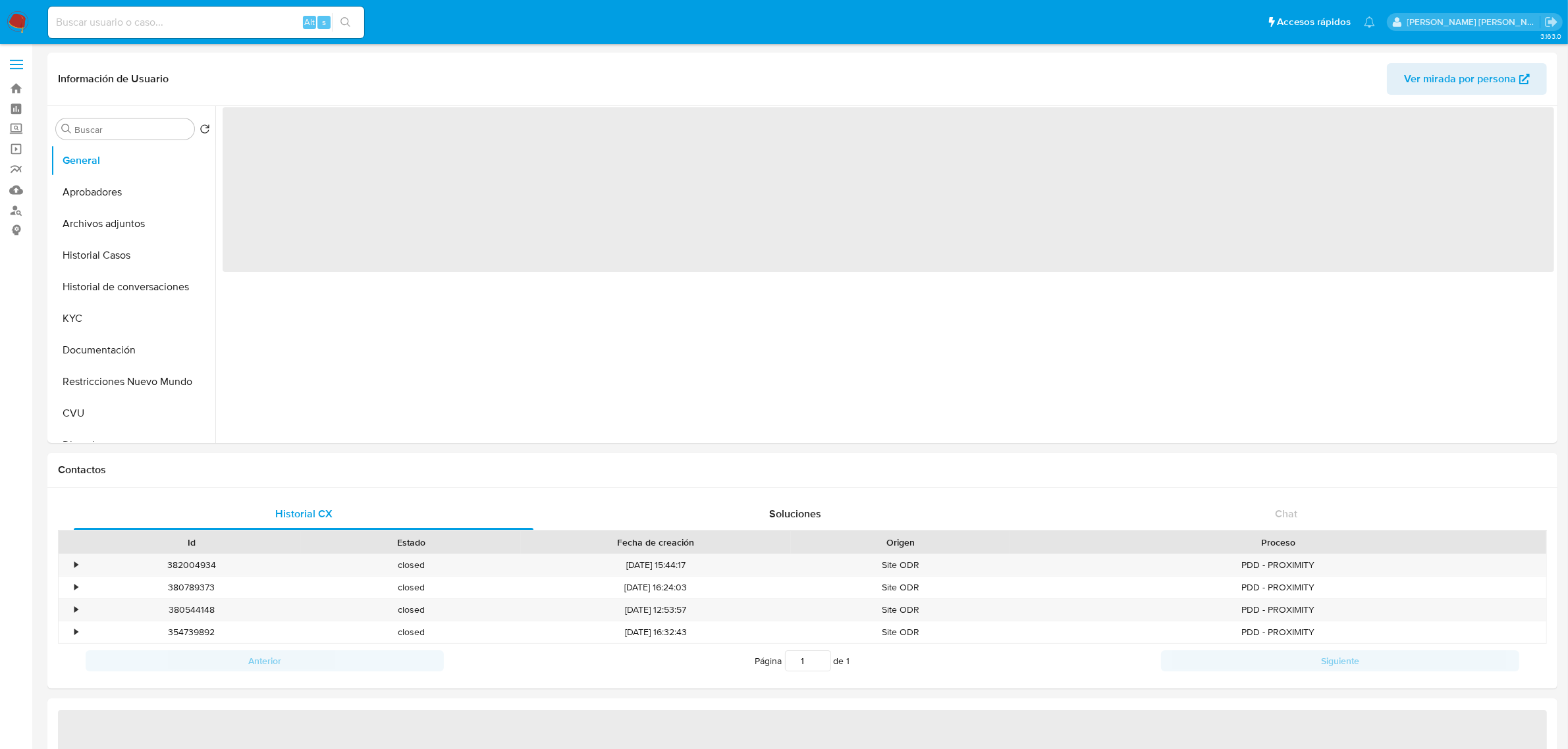
click at [116, 251] on button "Historial Casos" at bounding box center [133, 256] width 164 height 31
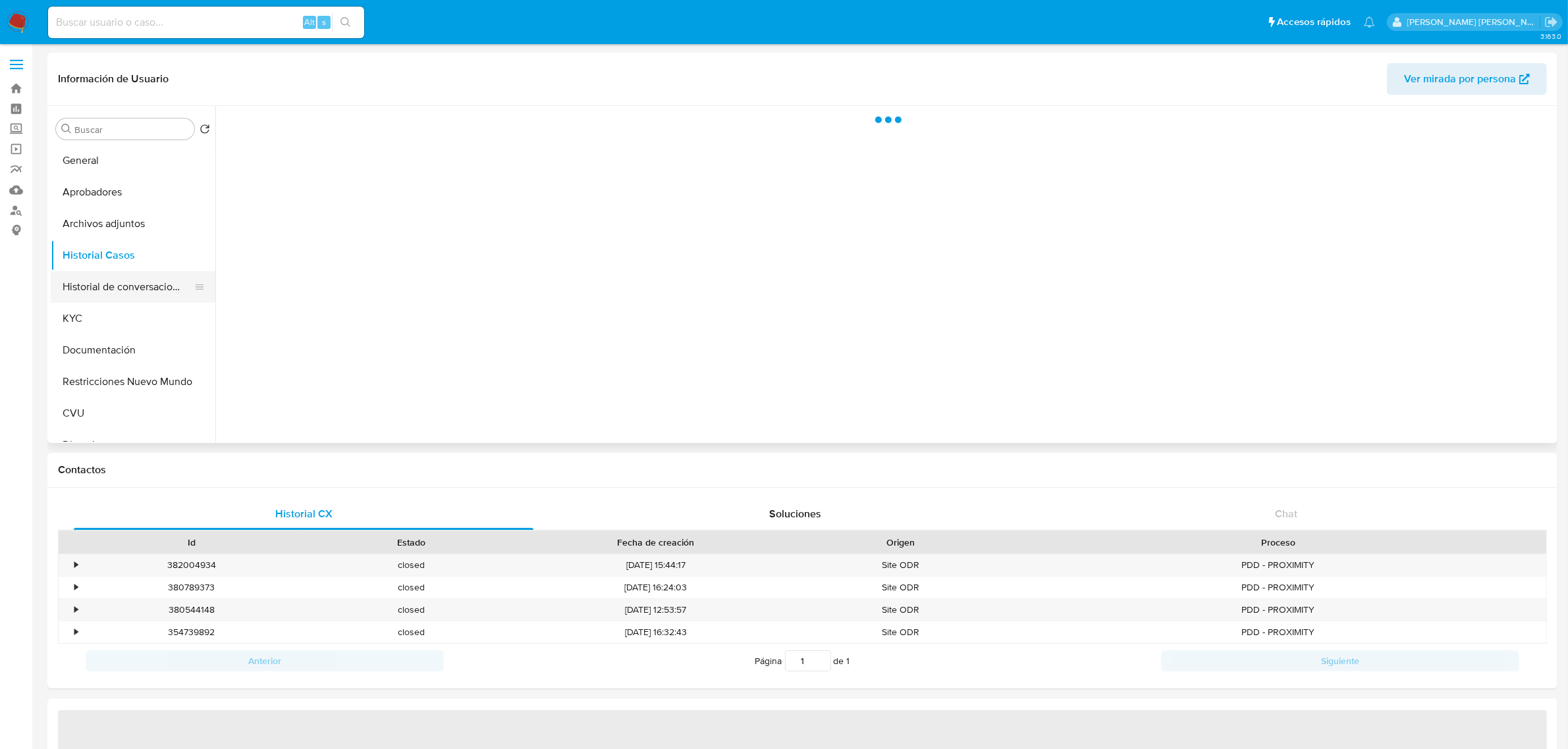
select select "10"
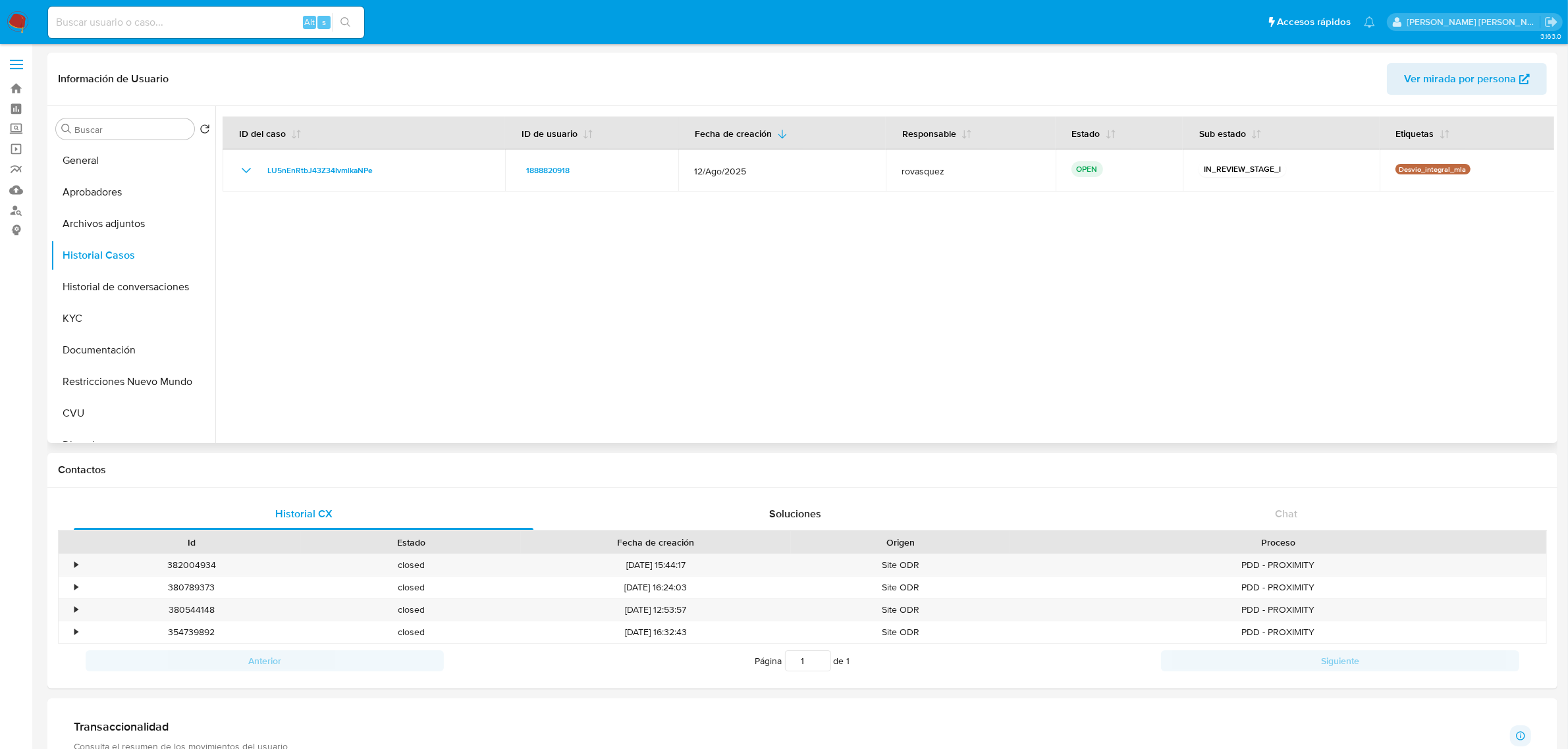
click at [1114, 373] on div at bounding box center [885, 275] width 1339 height 338
click at [110, 227] on button "Archivos adjuntos" at bounding box center [128, 223] width 155 height 31
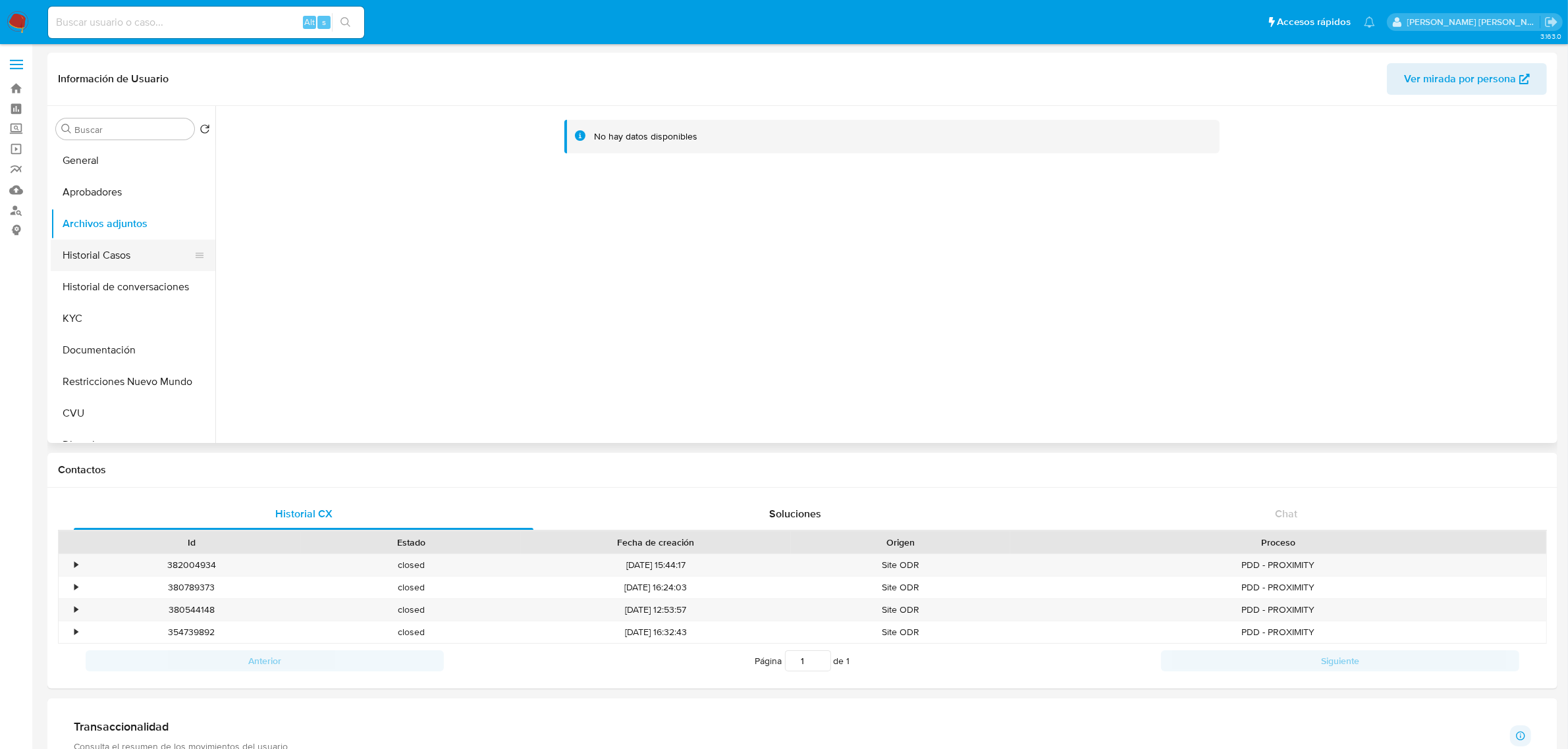
click at [156, 248] on button "Historial Casos" at bounding box center [128, 256] width 155 height 31
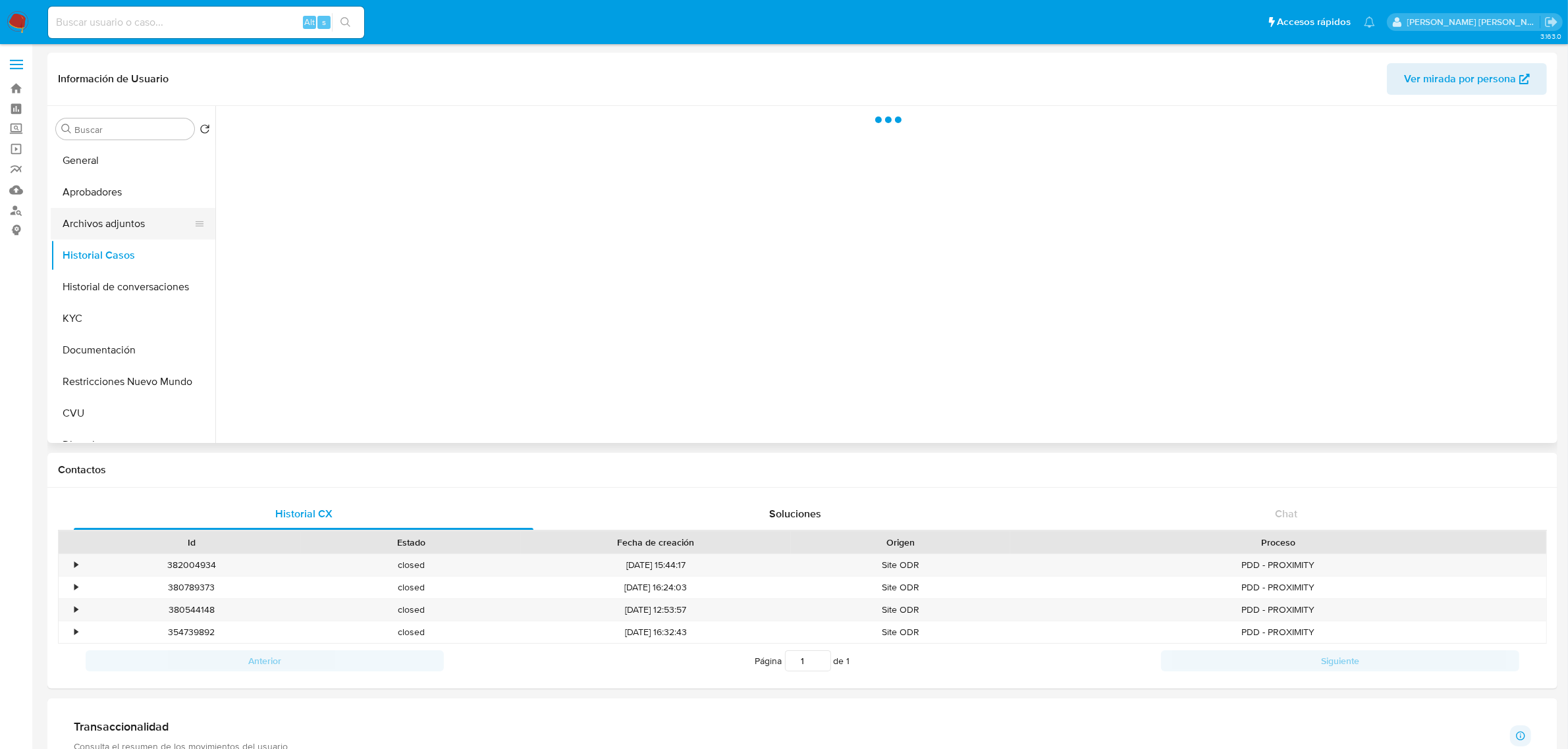
click at [122, 221] on button "Archivos adjuntos" at bounding box center [128, 223] width 155 height 31
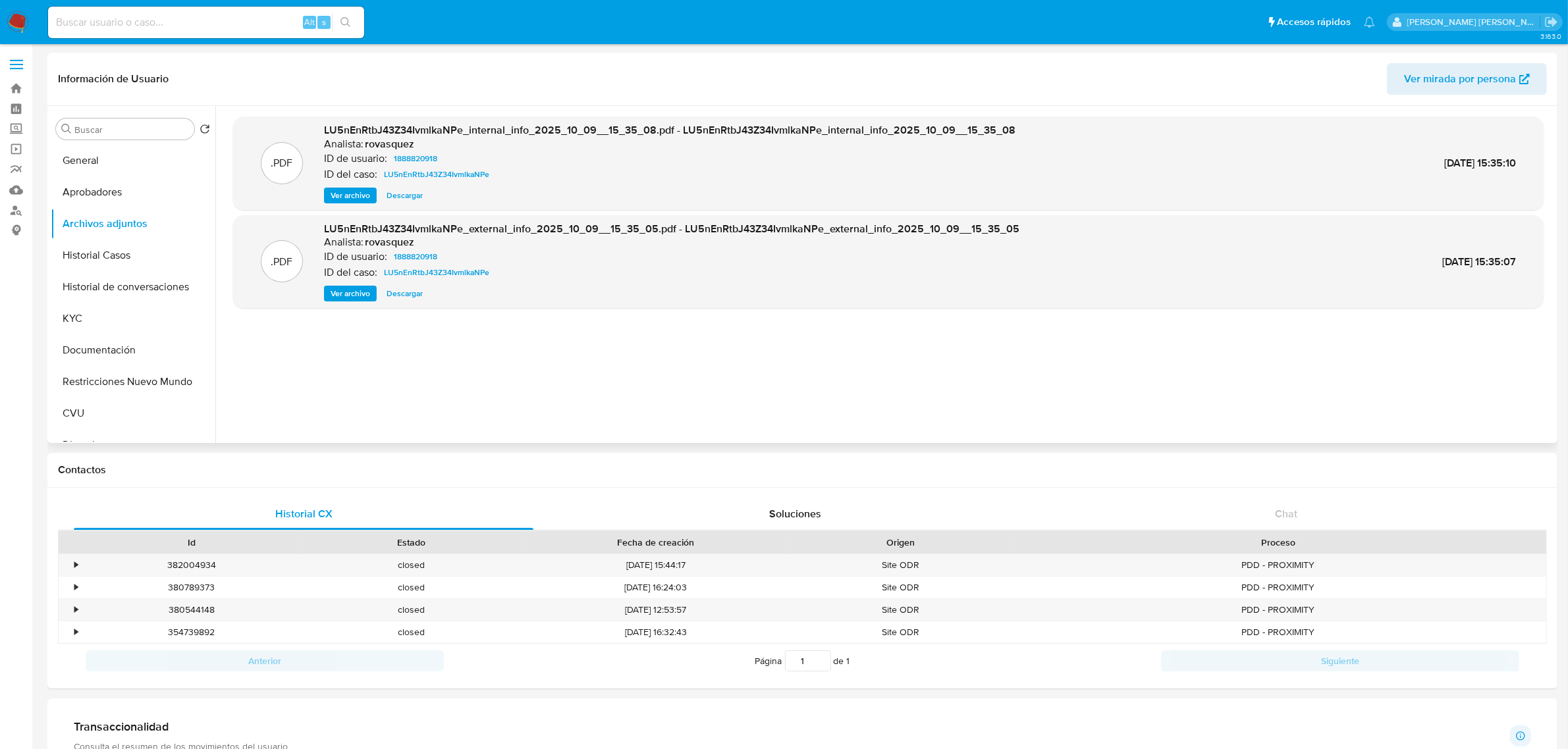
click at [347, 293] on span "Ver archivo" at bounding box center [350, 293] width 39 height 13
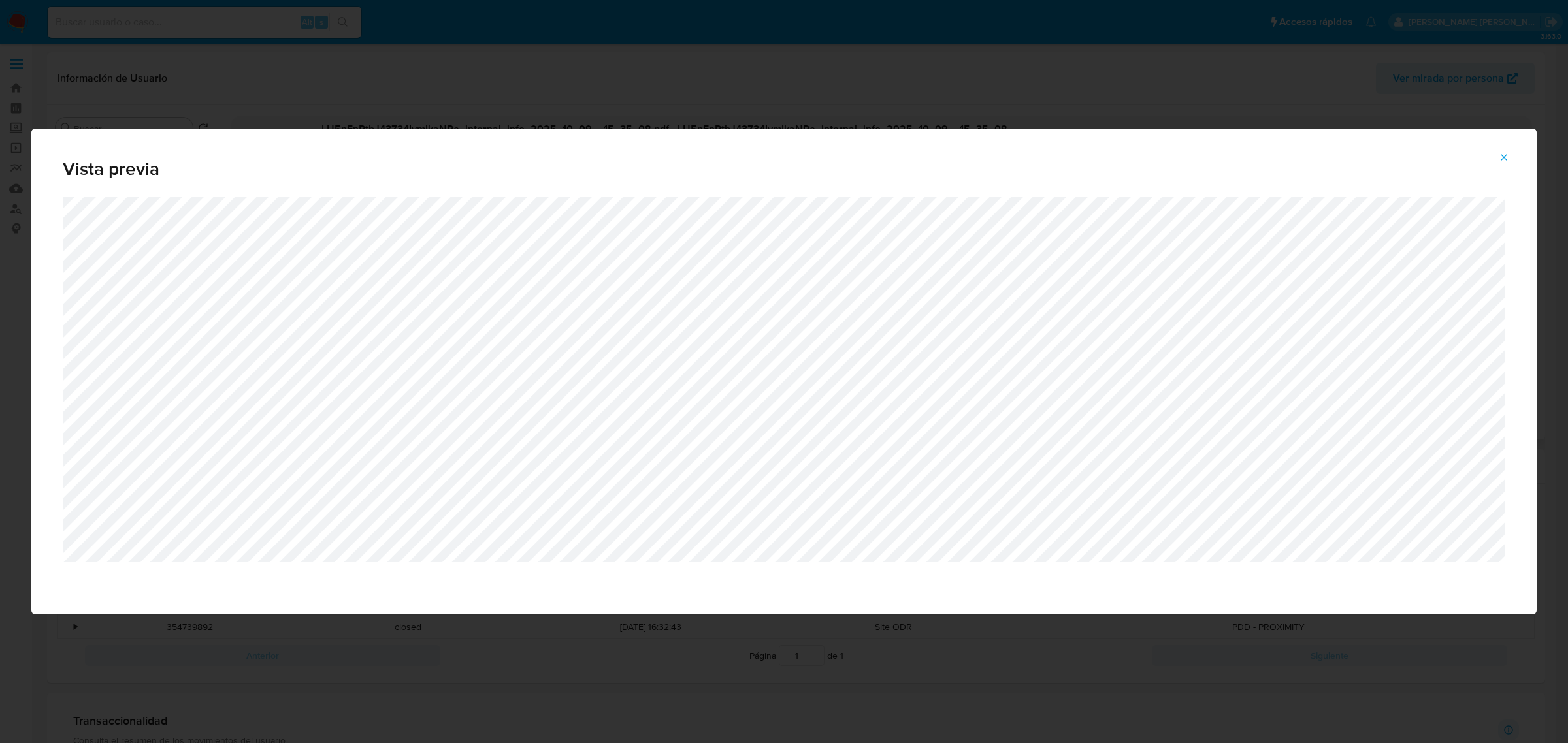
click at [1504, 153] on icon "Attachment preview" at bounding box center [1504, 157] width 11 height 11
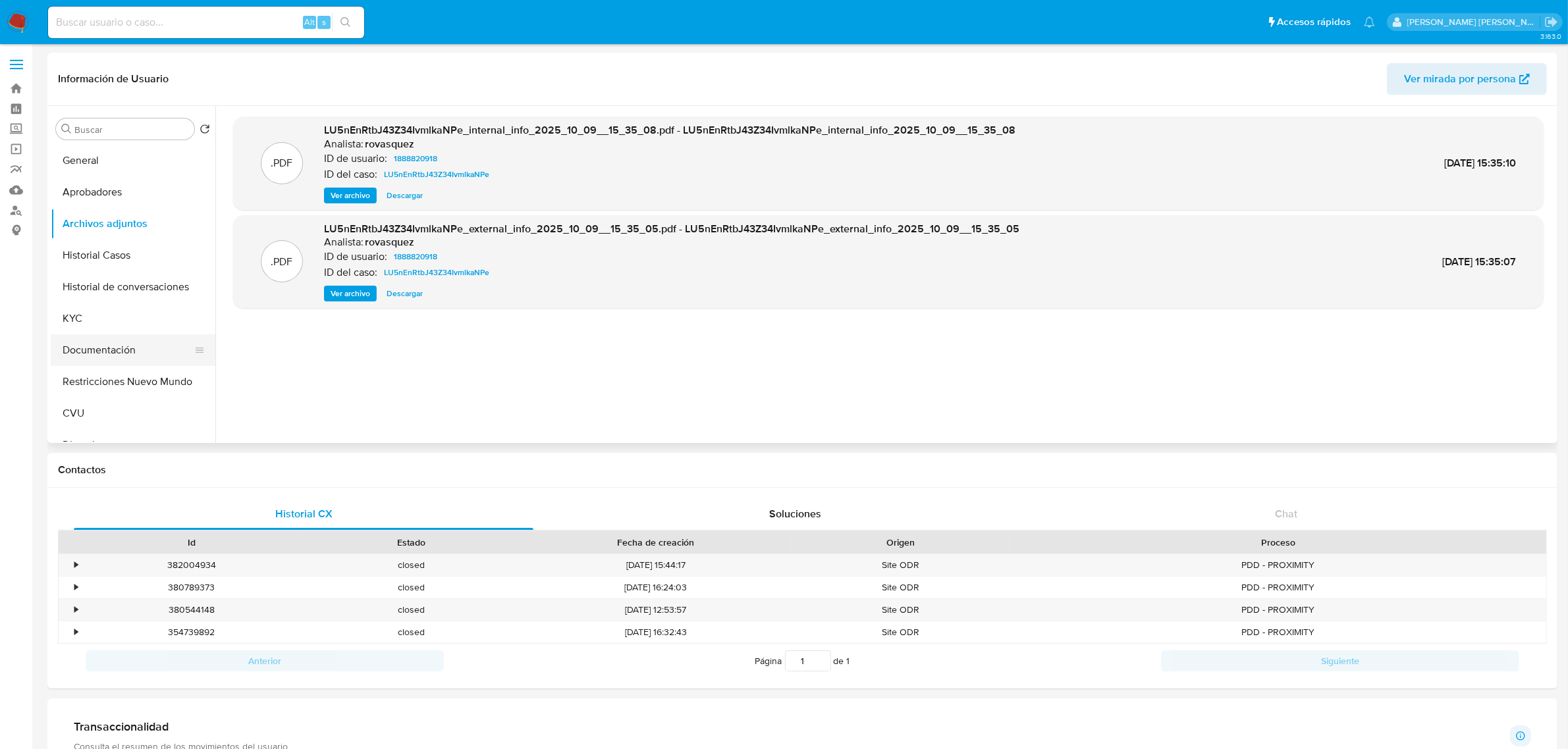
click at [122, 341] on button "Documentación" at bounding box center [128, 350] width 155 height 31
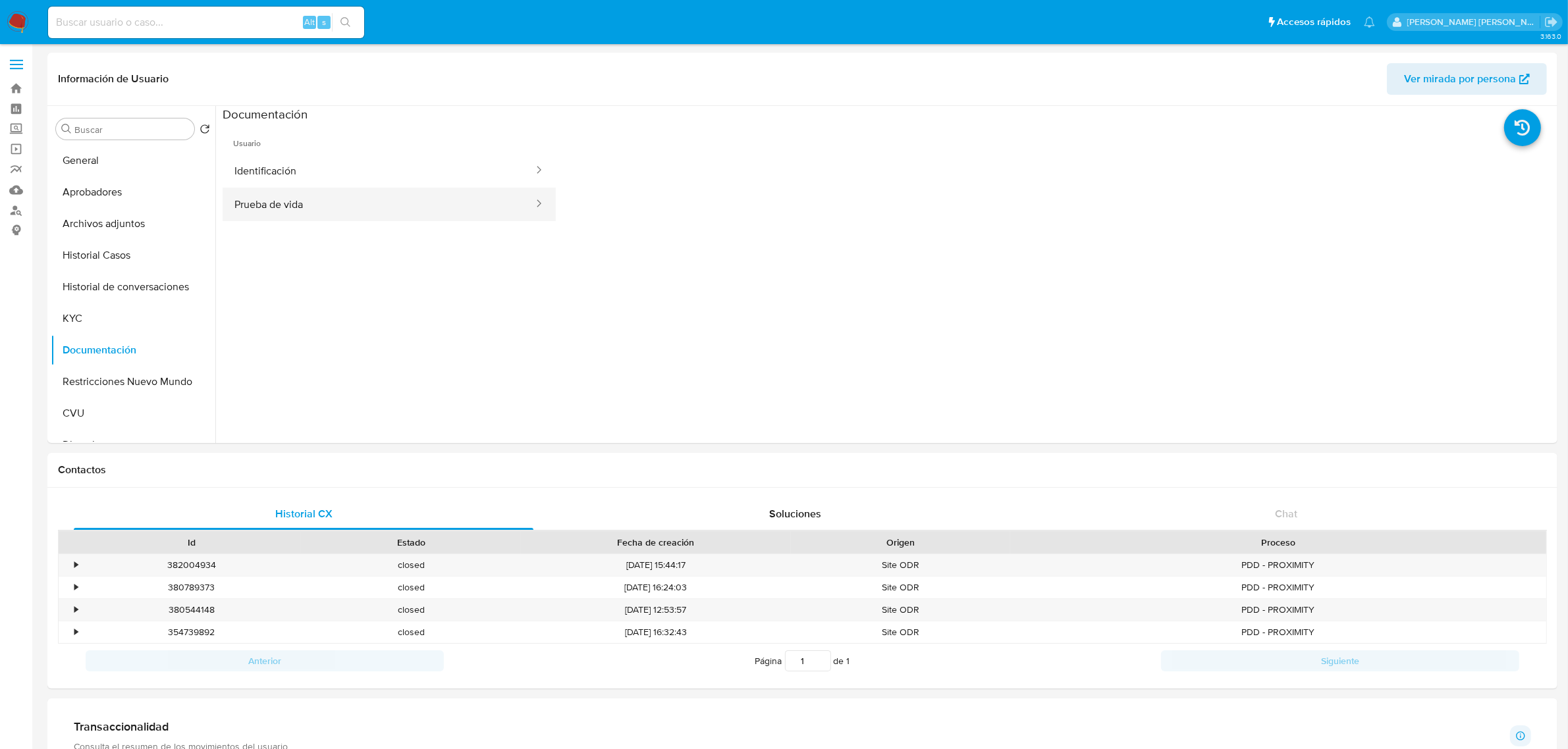
click at [409, 198] on button "Prueba de vida" at bounding box center [378, 205] width 312 height 33
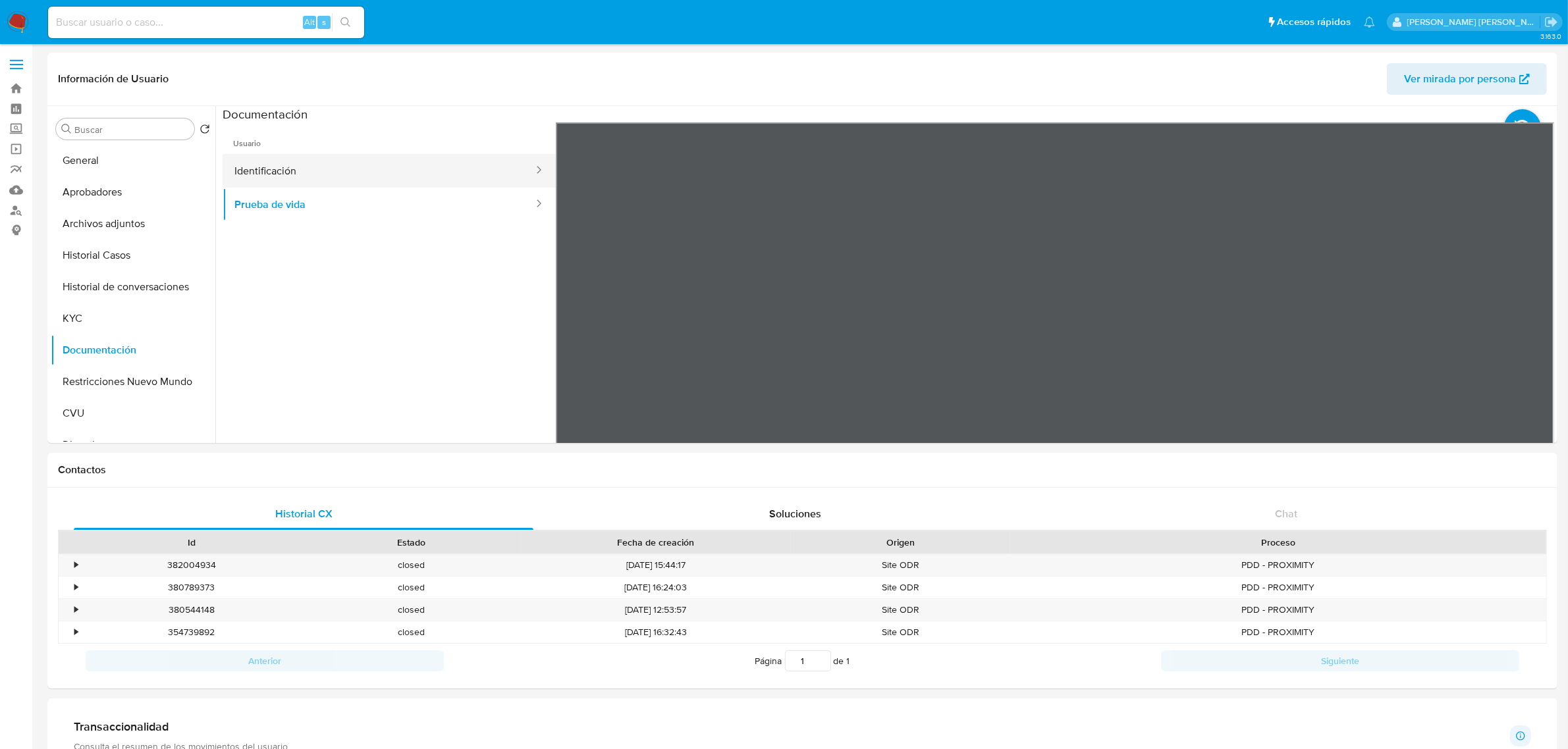
click at [367, 176] on button "Identificación" at bounding box center [378, 171] width 312 height 33
click at [1532, 336] on icon at bounding box center [1537, 336] width 27 height 27
click at [289, 270] on ul "Usuario Identificación Prueba de vida" at bounding box center [389, 311] width 334 height 379
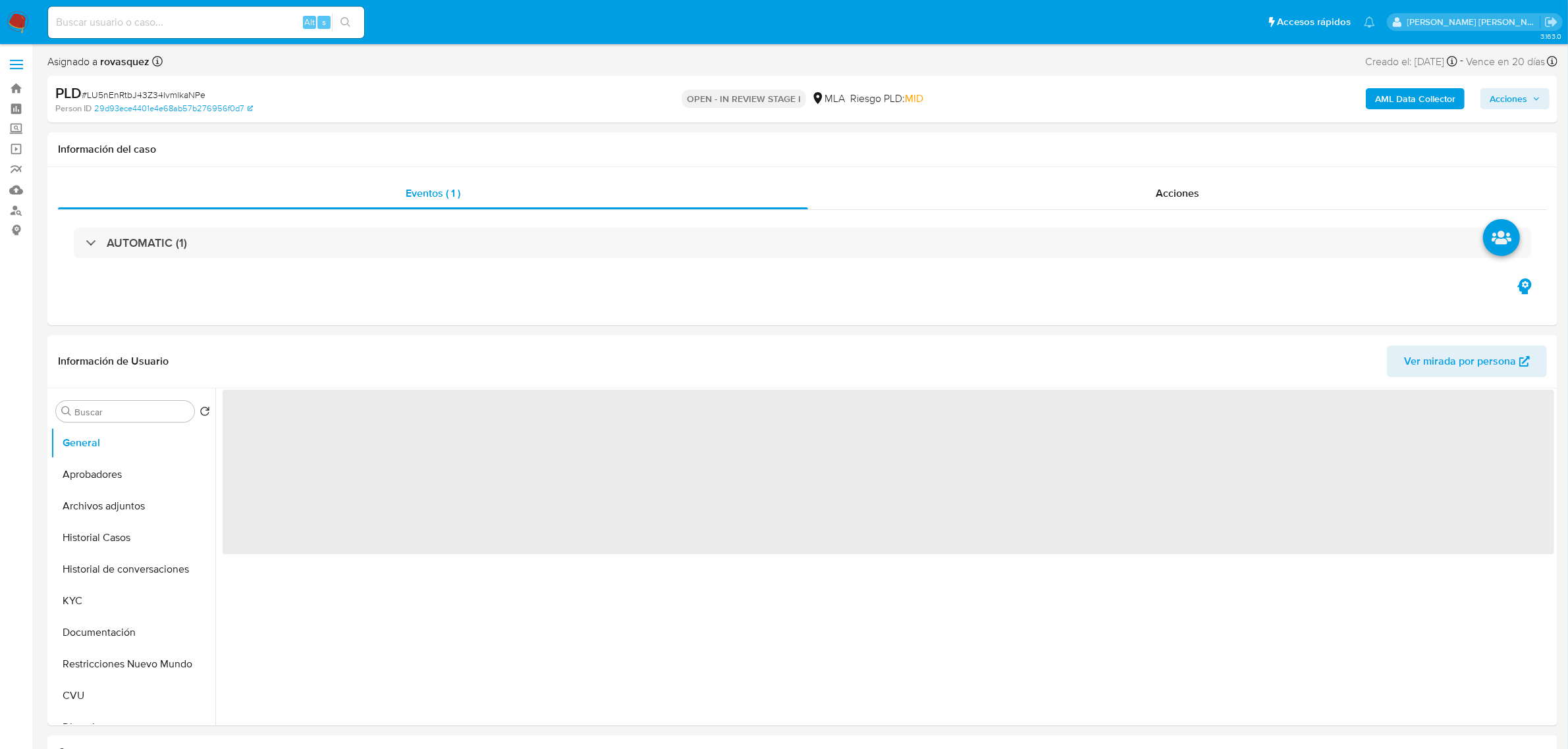
select select "10"
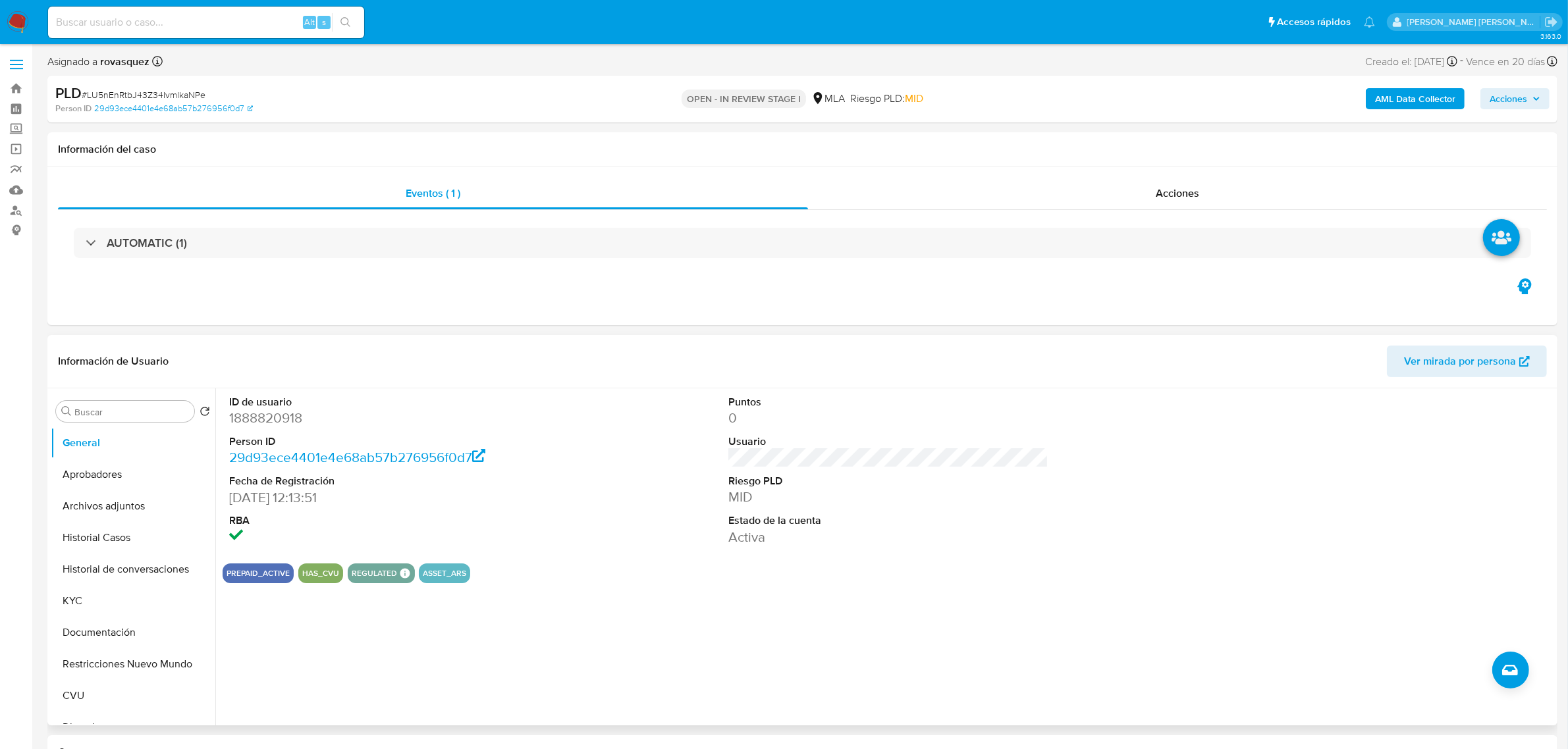
click at [1055, 525] on div "ID de usuario 1888820918 Person ID 29d93ece4401e4e68ab57b276956f0d7 Fecha de Re…" at bounding box center [888, 470] width 1332 height 164
click at [844, 652] on div "ID de usuario 1888820918 Person ID 29d93ece4401e4e68ab57b276956f0d7 Fecha de Re…" at bounding box center [885, 557] width 1339 height 338
click at [133, 534] on button "Historial Casos" at bounding box center [128, 538] width 155 height 31
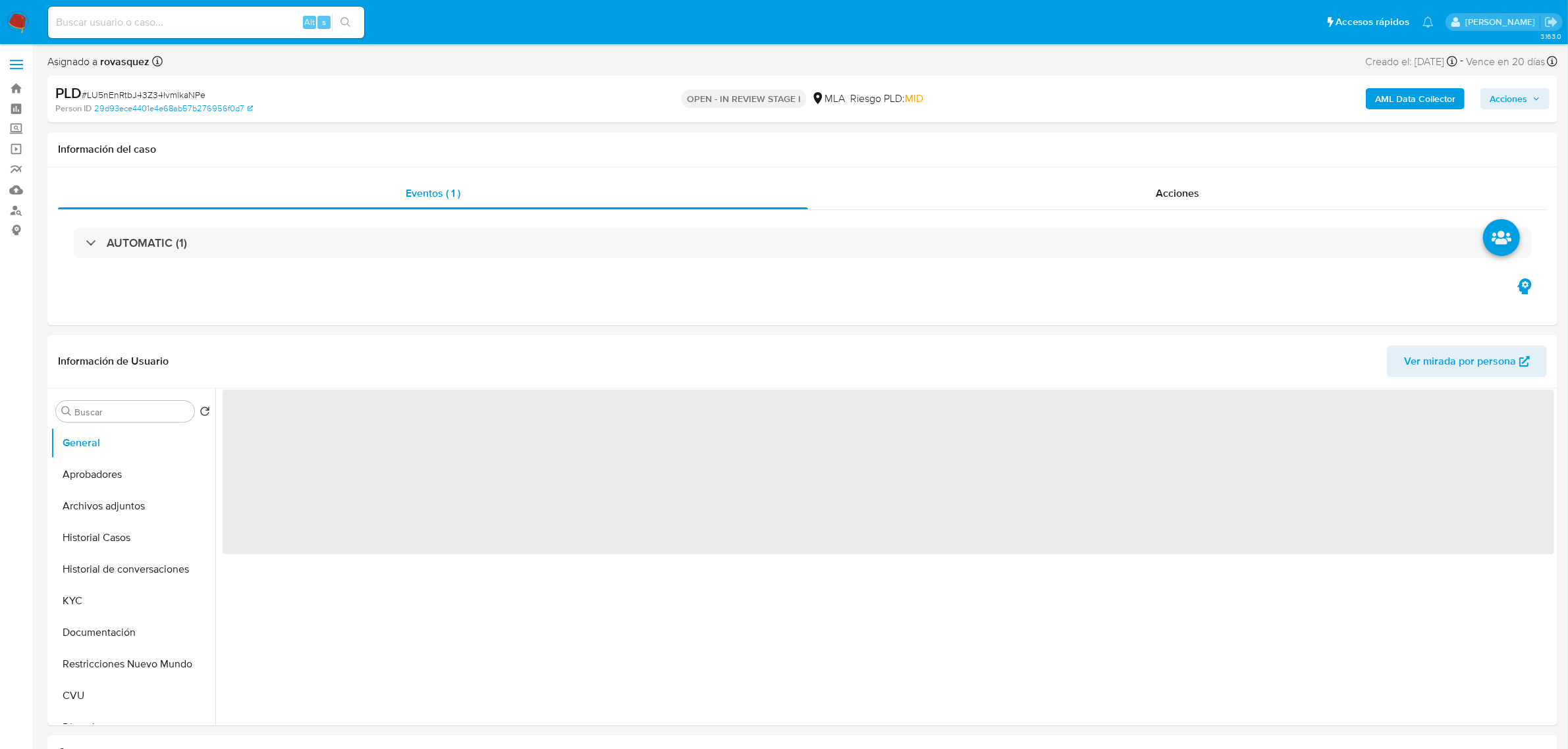
select select "10"
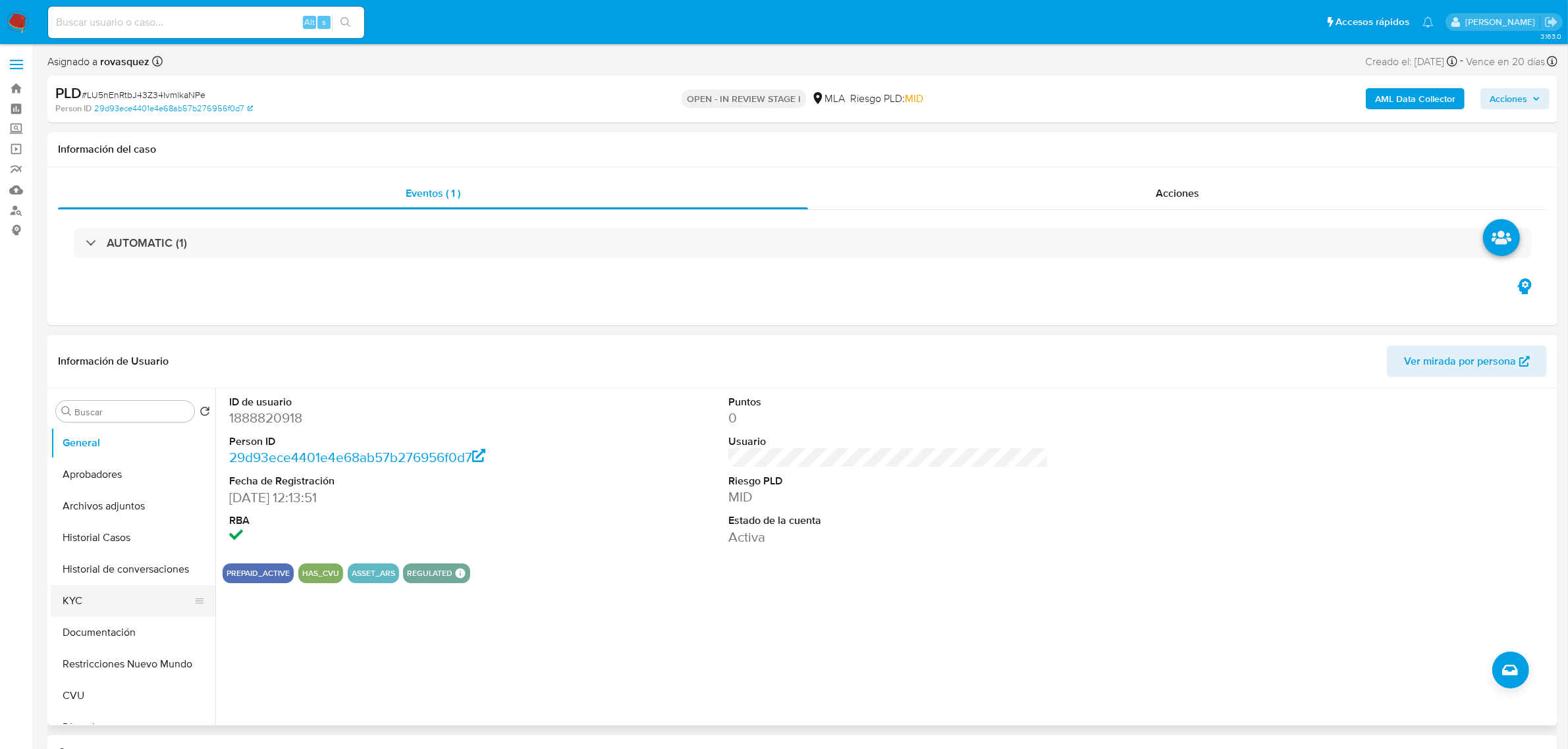
click at [90, 593] on button "KYC" at bounding box center [128, 601] width 155 height 31
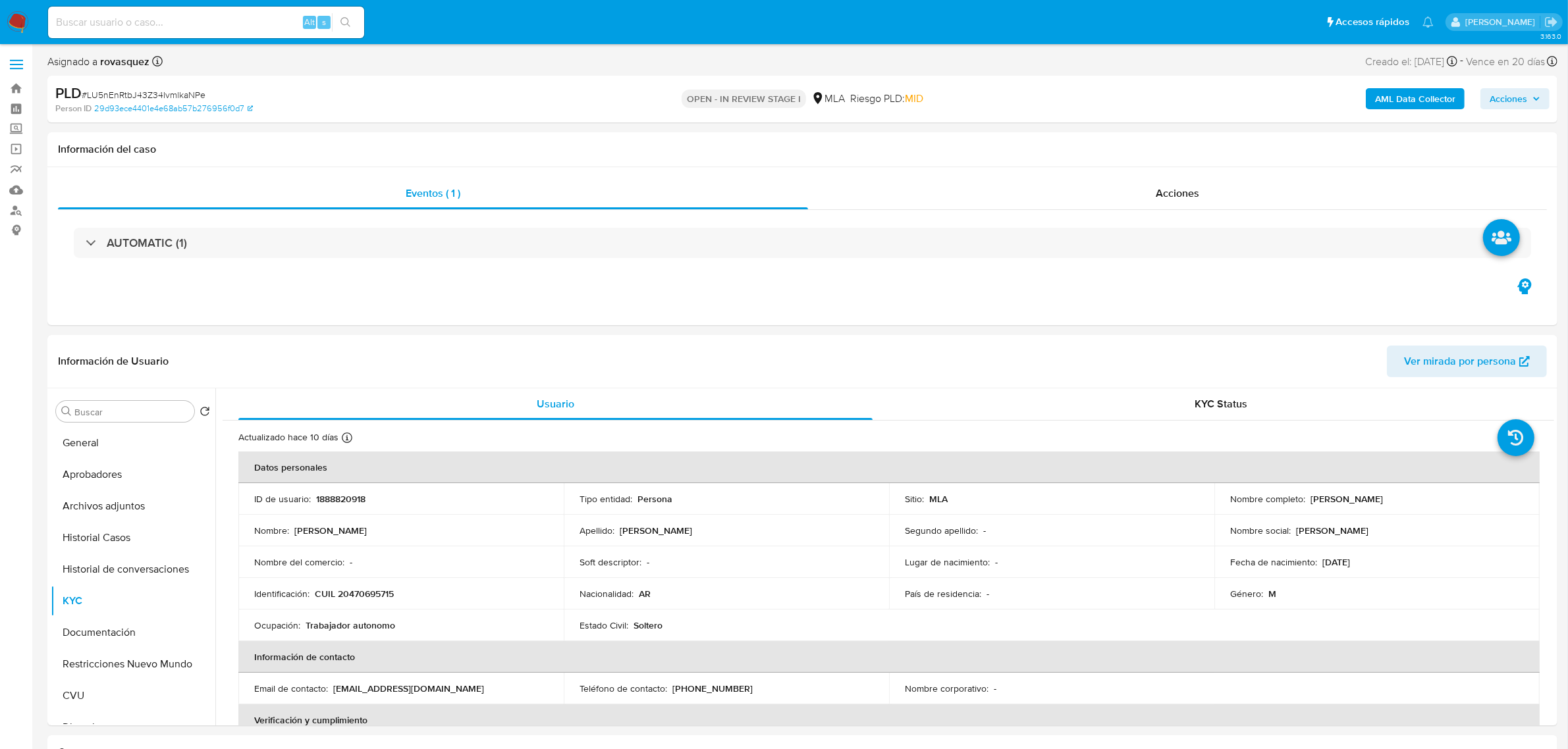
click at [1404, 96] on b "AML Data Collector" at bounding box center [1415, 98] width 81 height 21
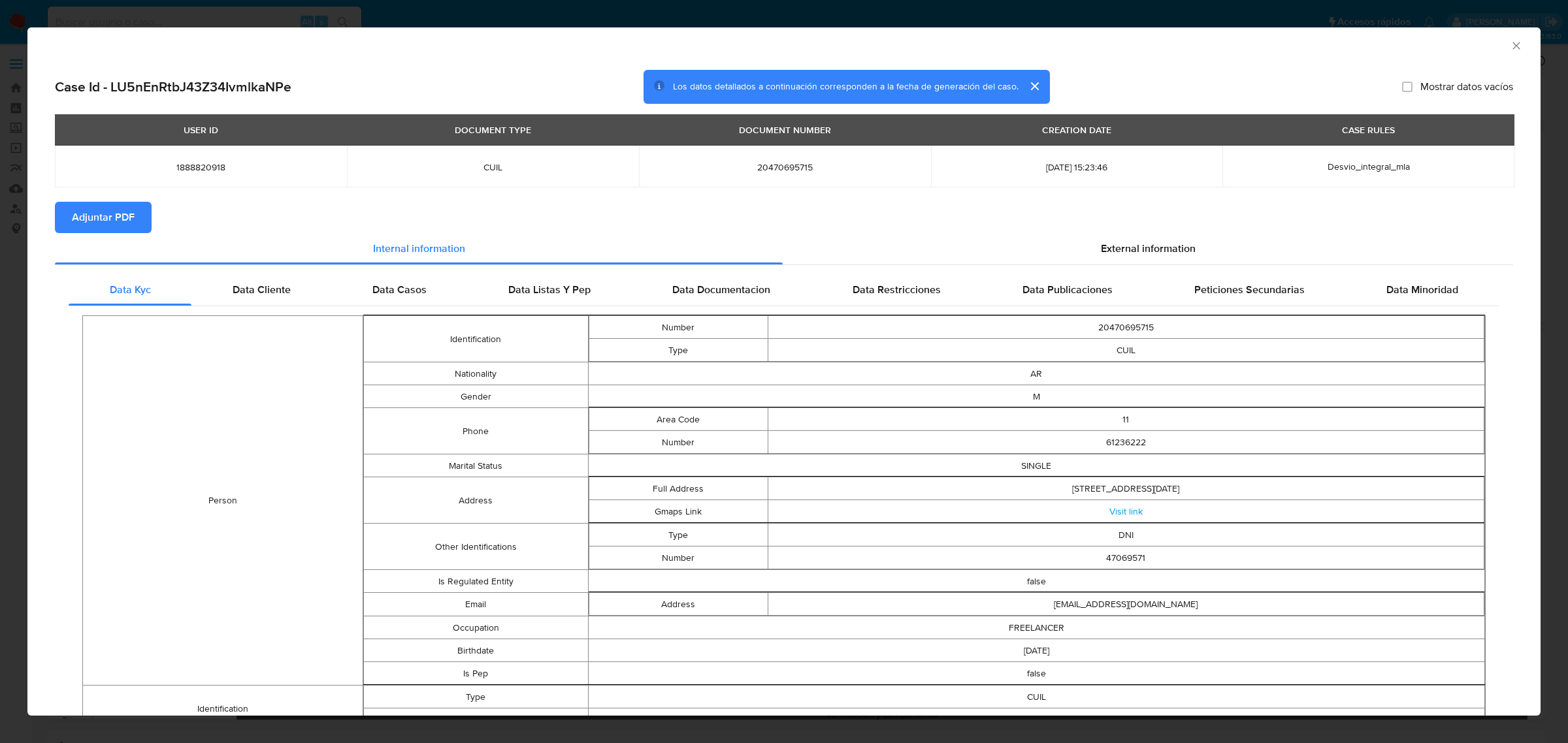
click at [113, 211] on span "Adjuntar PDF" at bounding box center [103, 217] width 62 height 28
click at [1102, 242] on span "External information" at bounding box center [1147, 248] width 95 height 15
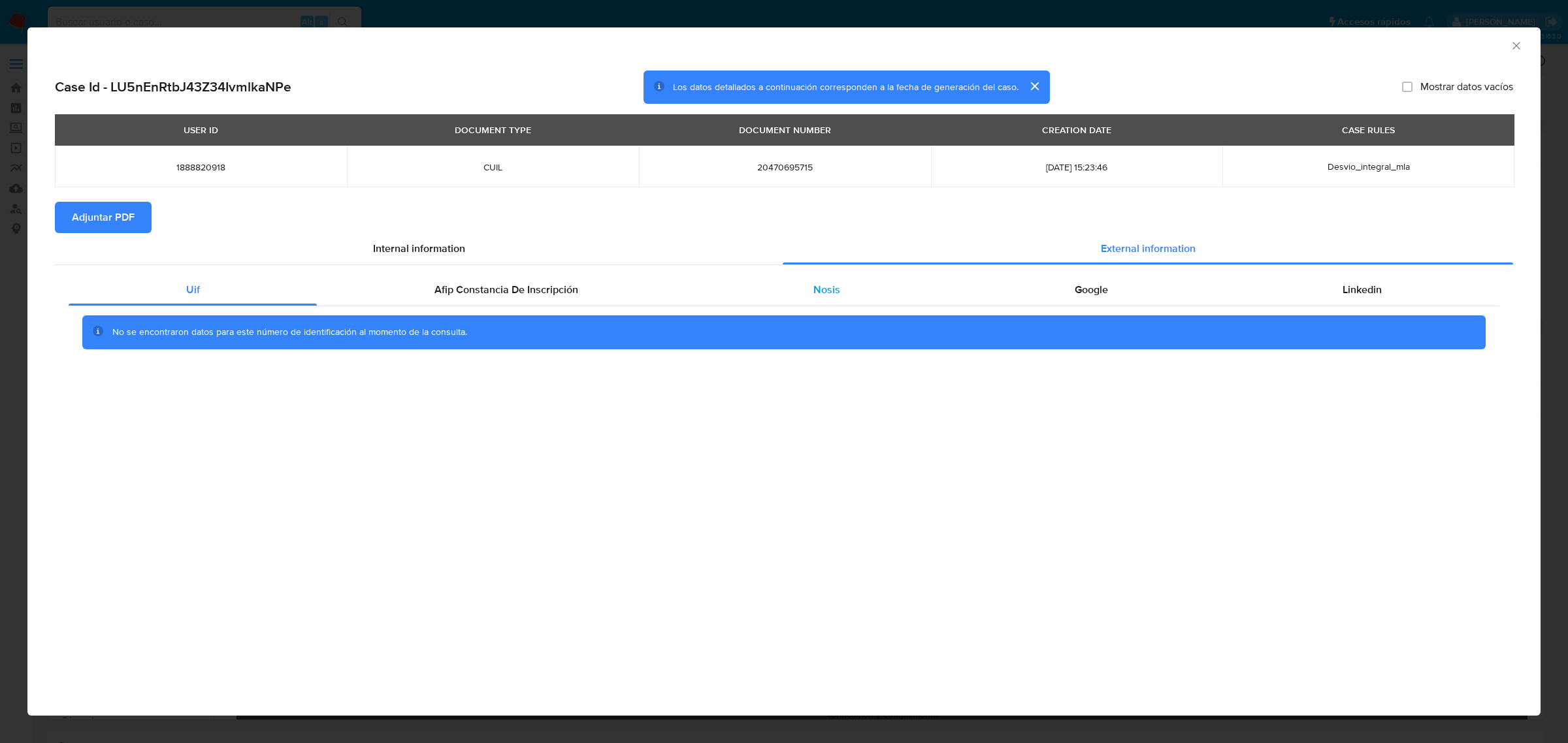
click at [824, 294] on span "Nosis" at bounding box center [826, 289] width 26 height 15
click at [484, 281] on div "Afip Constancia De Inscripción" at bounding box center [505, 290] width 378 height 31
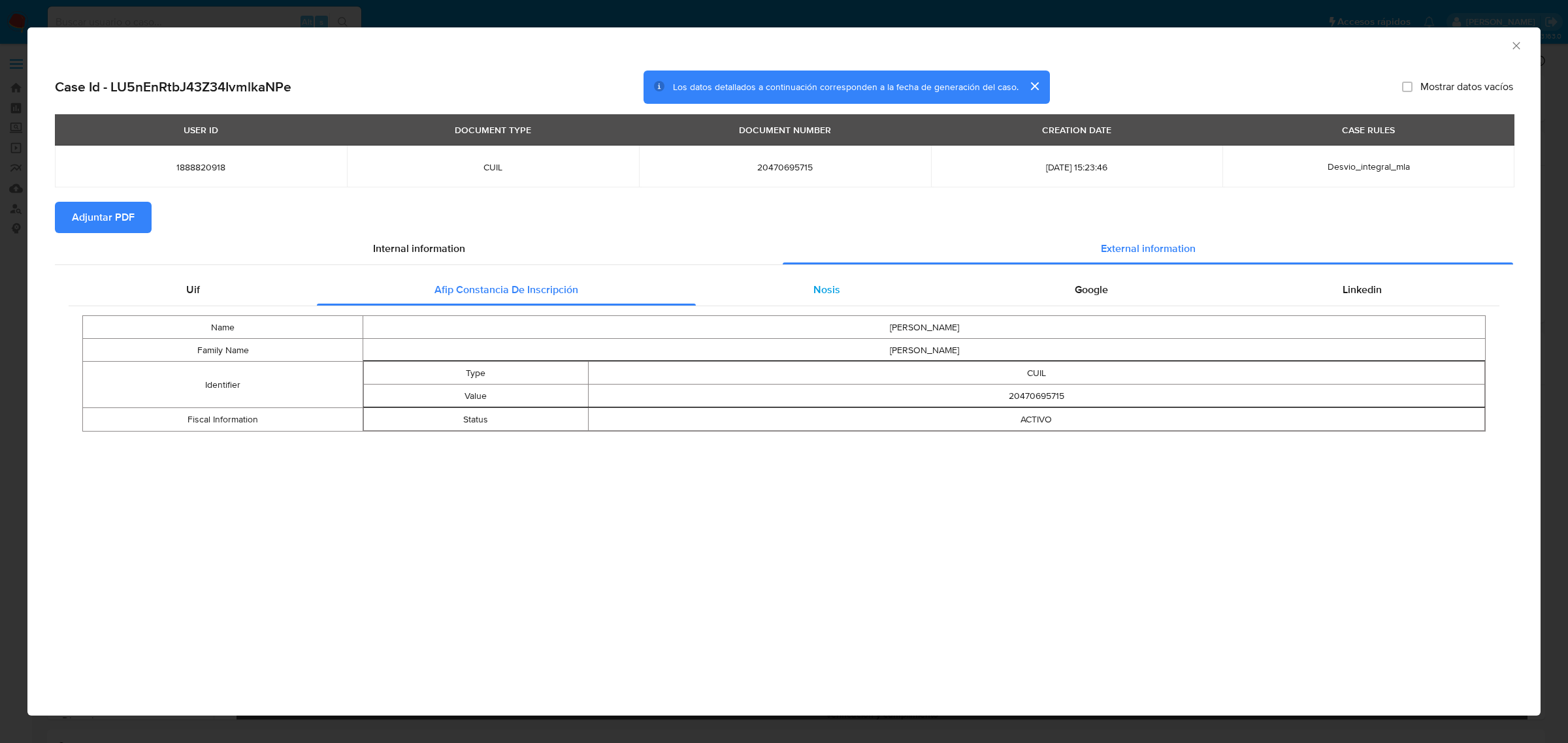
click at [814, 281] on div "Nosis" at bounding box center [827, 290] width 262 height 31
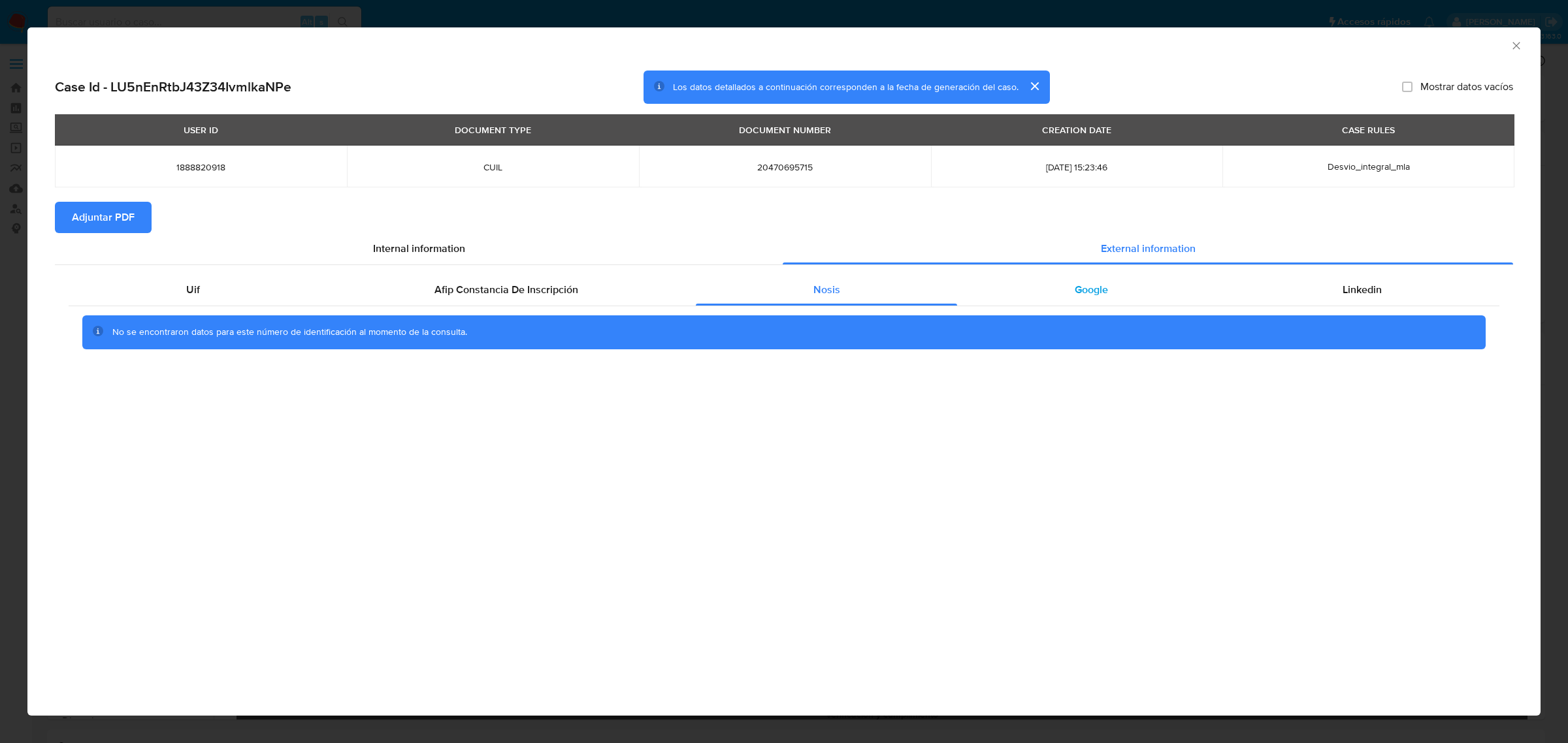
click at [1087, 299] on div "Google" at bounding box center [1091, 290] width 268 height 31
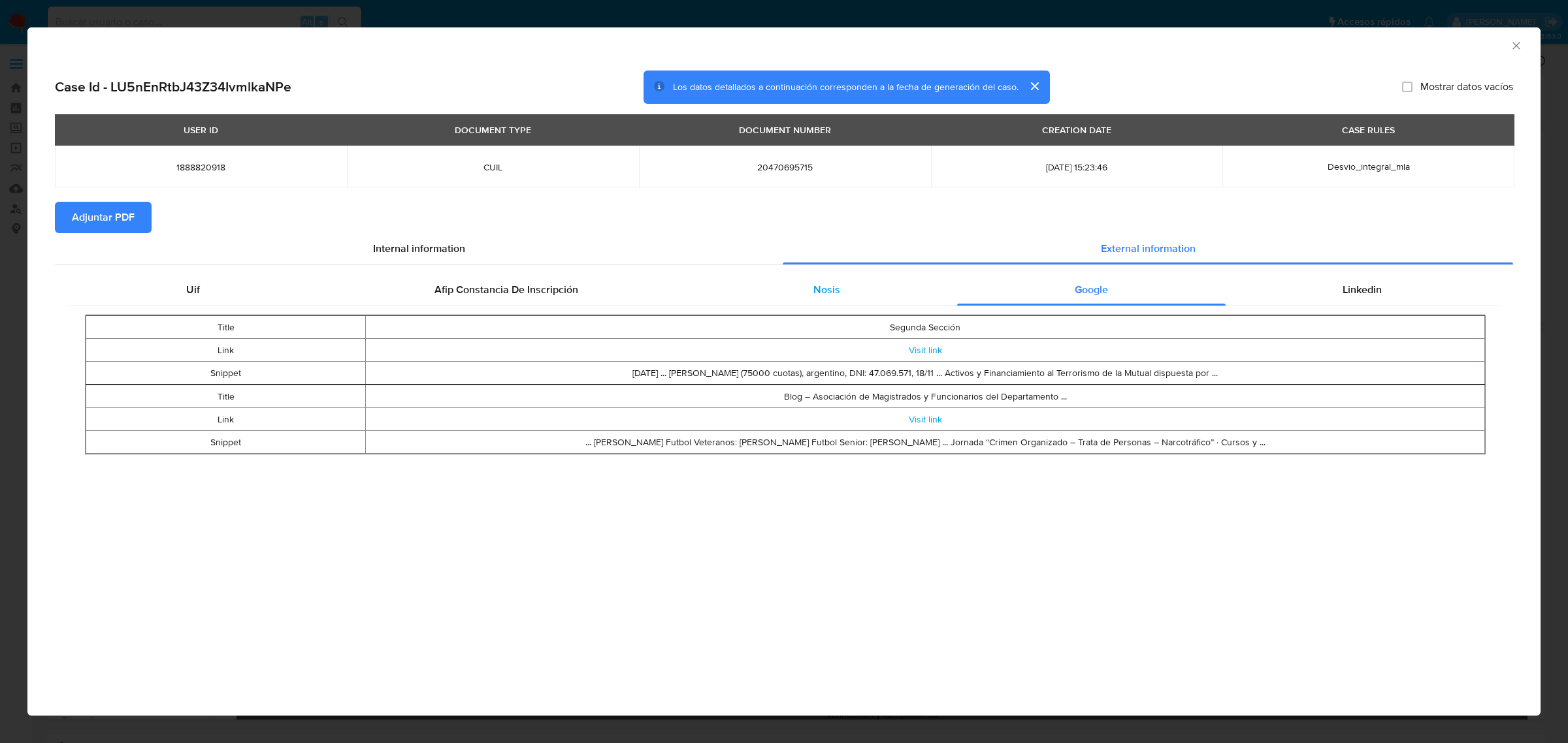
click at [753, 301] on div "Nosis" at bounding box center [827, 290] width 262 height 31
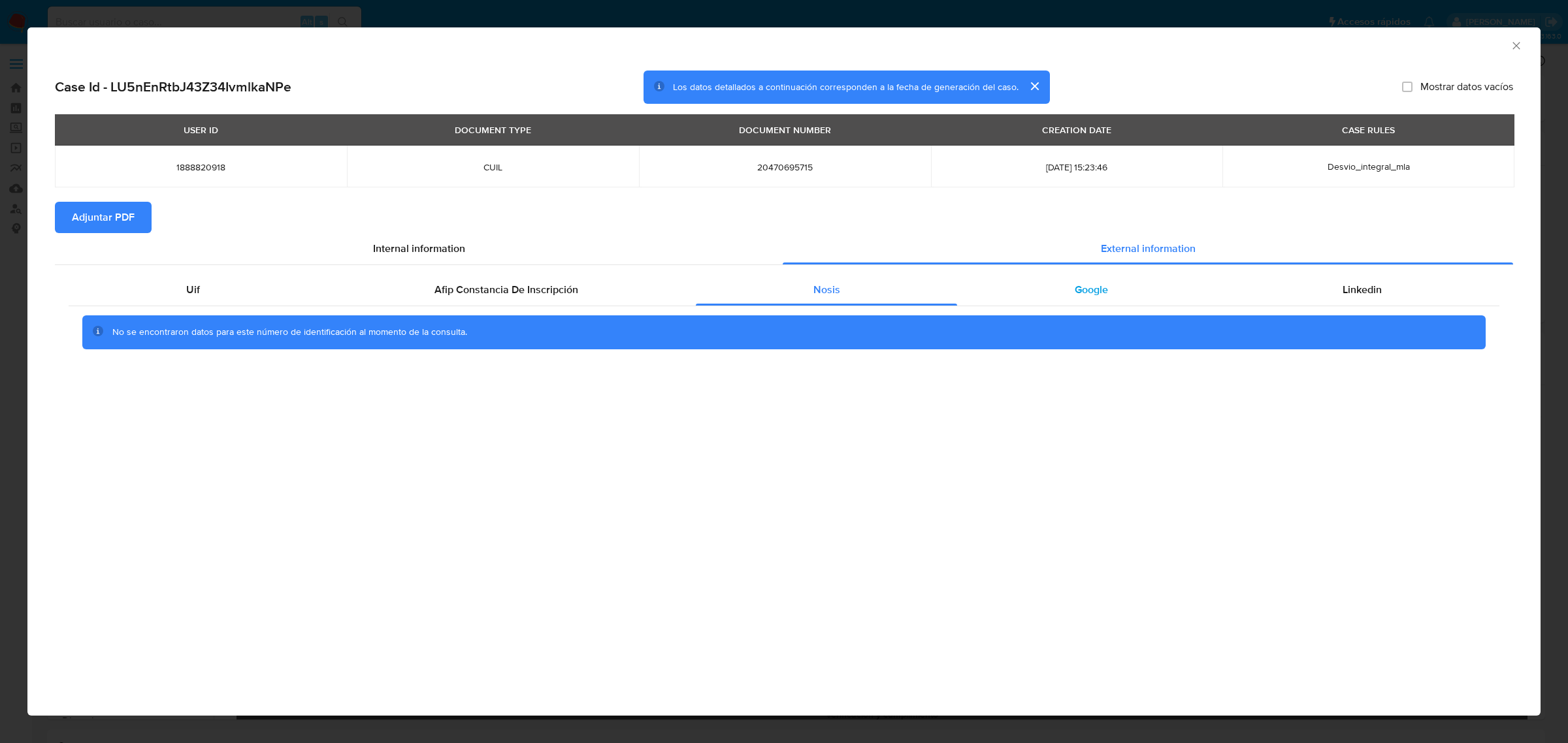
click at [1051, 292] on div "Google" at bounding box center [1091, 290] width 268 height 31
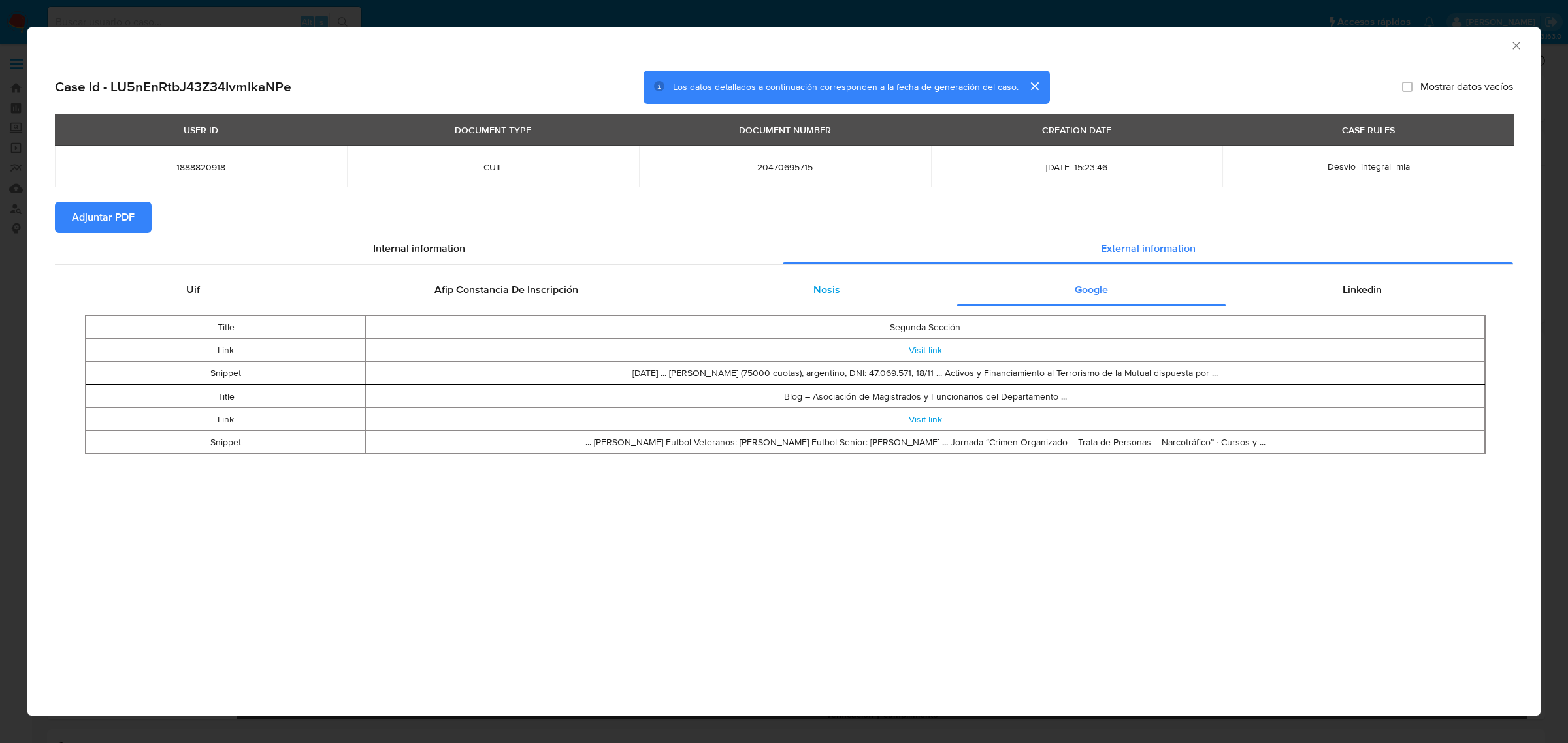
click at [840, 299] on div "Nosis" at bounding box center [827, 290] width 262 height 31
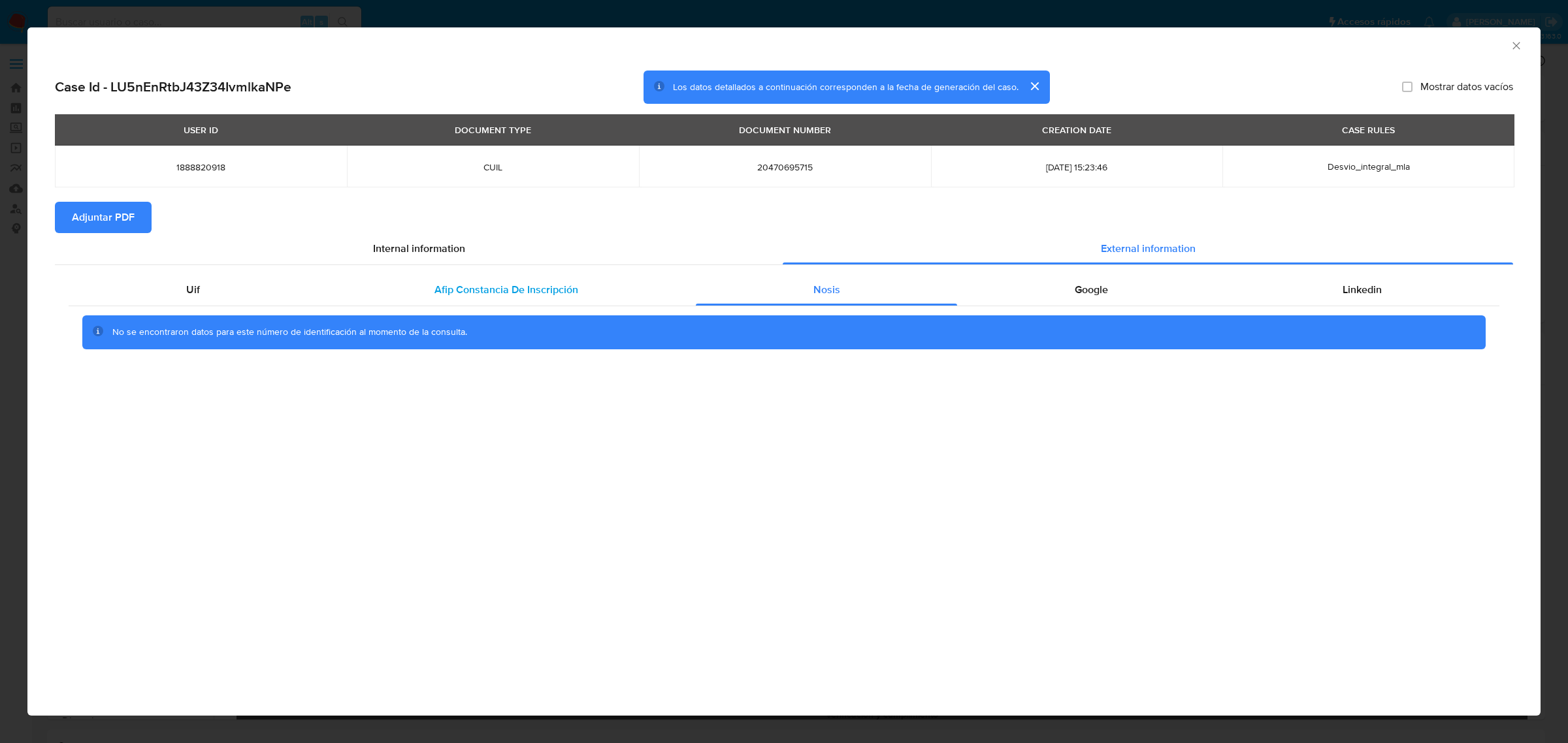
click at [522, 299] on div "Afip Constancia De Inscripción" at bounding box center [505, 290] width 378 height 31
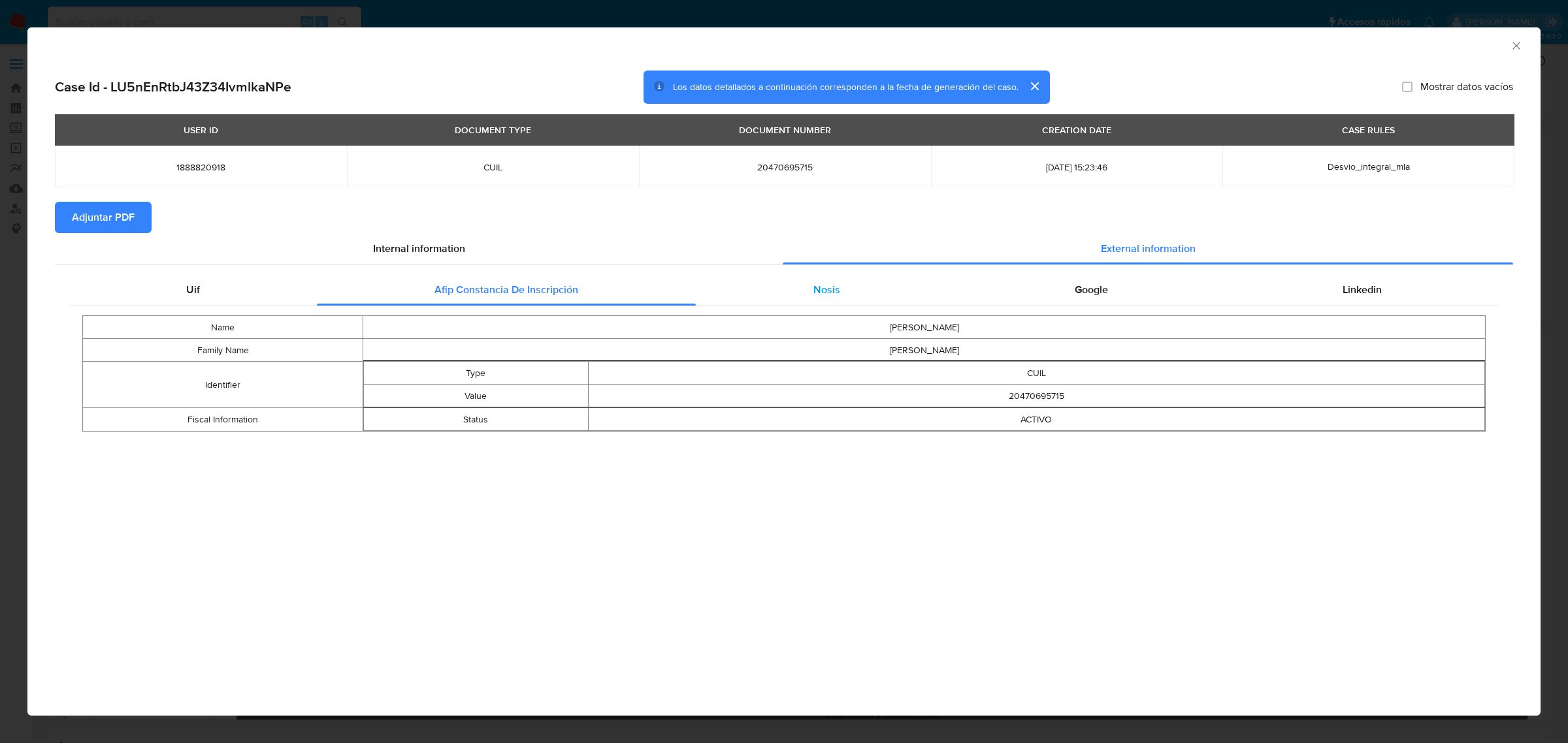
click at [767, 293] on div "Nosis" at bounding box center [827, 290] width 262 height 31
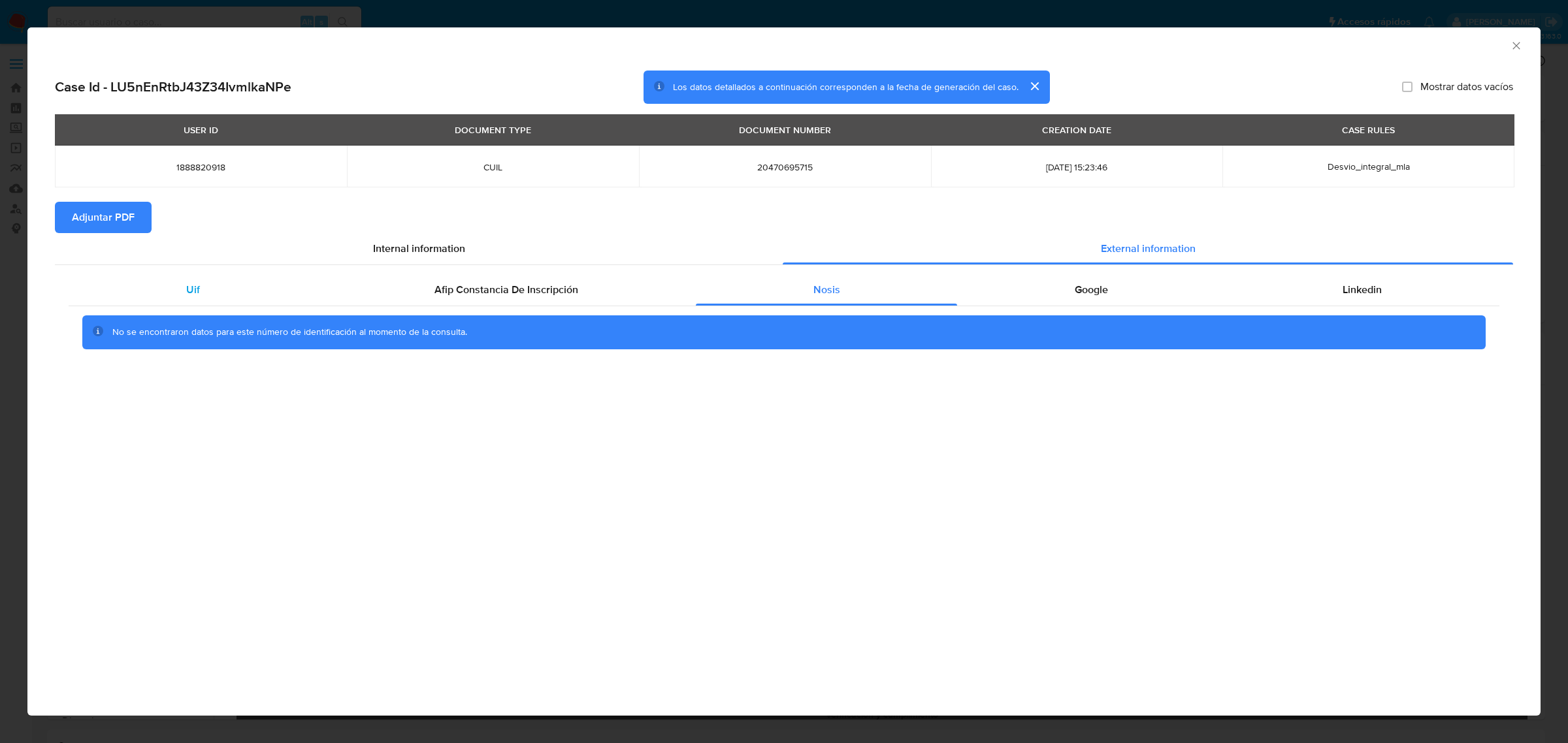
click at [227, 286] on div "Uif" at bounding box center [192, 290] width 248 height 31
click at [1515, 47] on icon "Cerrar ventana" at bounding box center [1515, 45] width 7 height 7
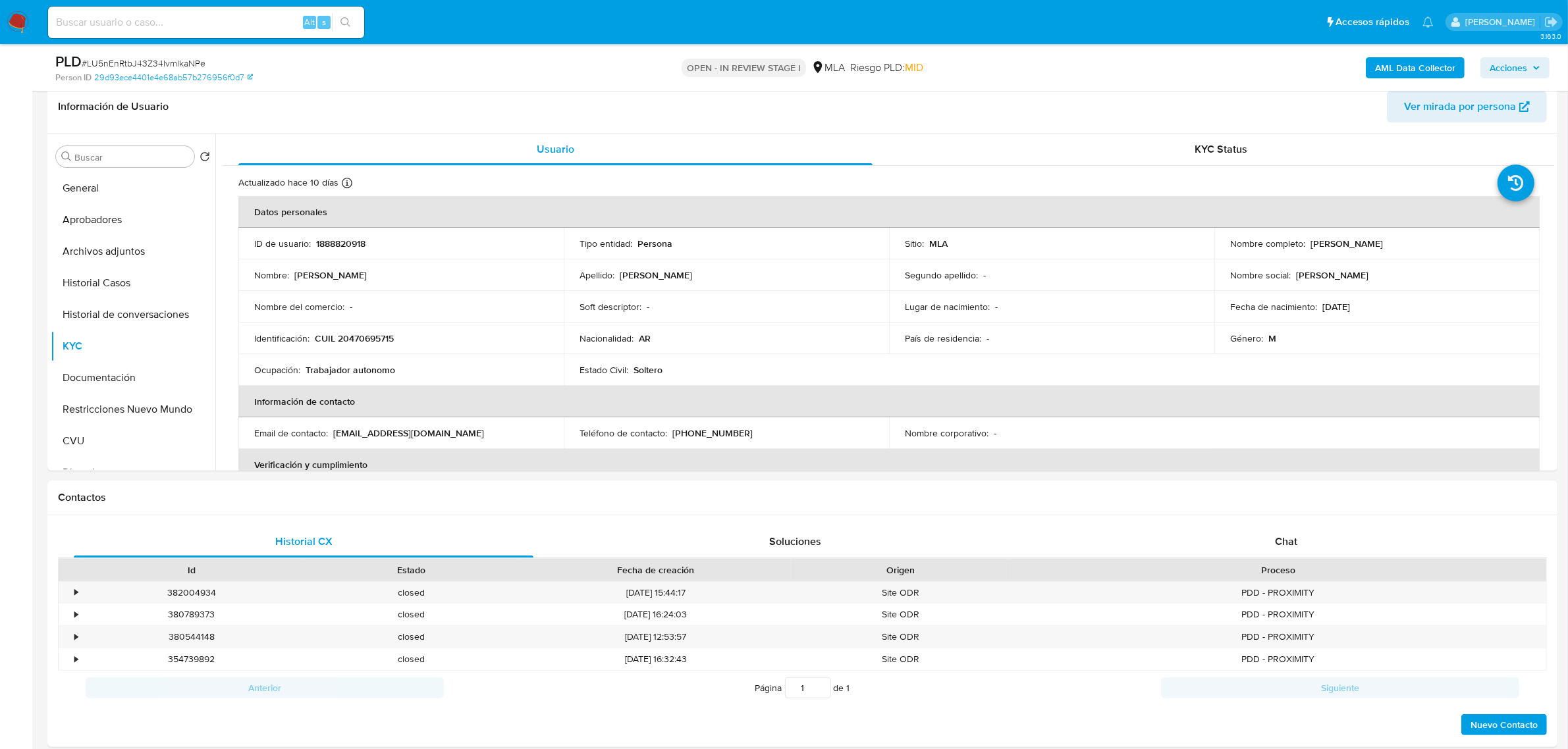
scroll to position [330, 0]
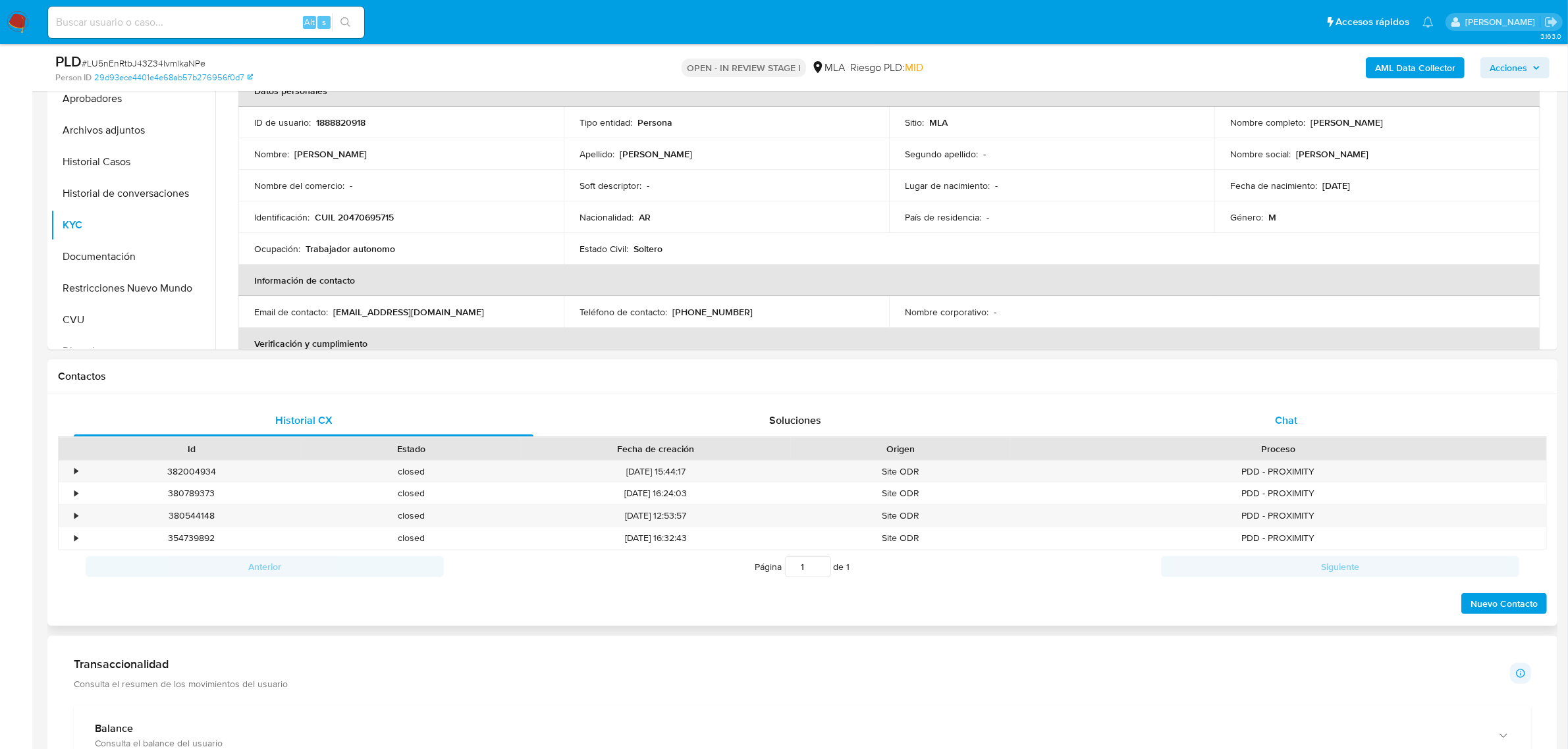
click at [1279, 429] on div "Chat" at bounding box center [1286, 420] width 460 height 31
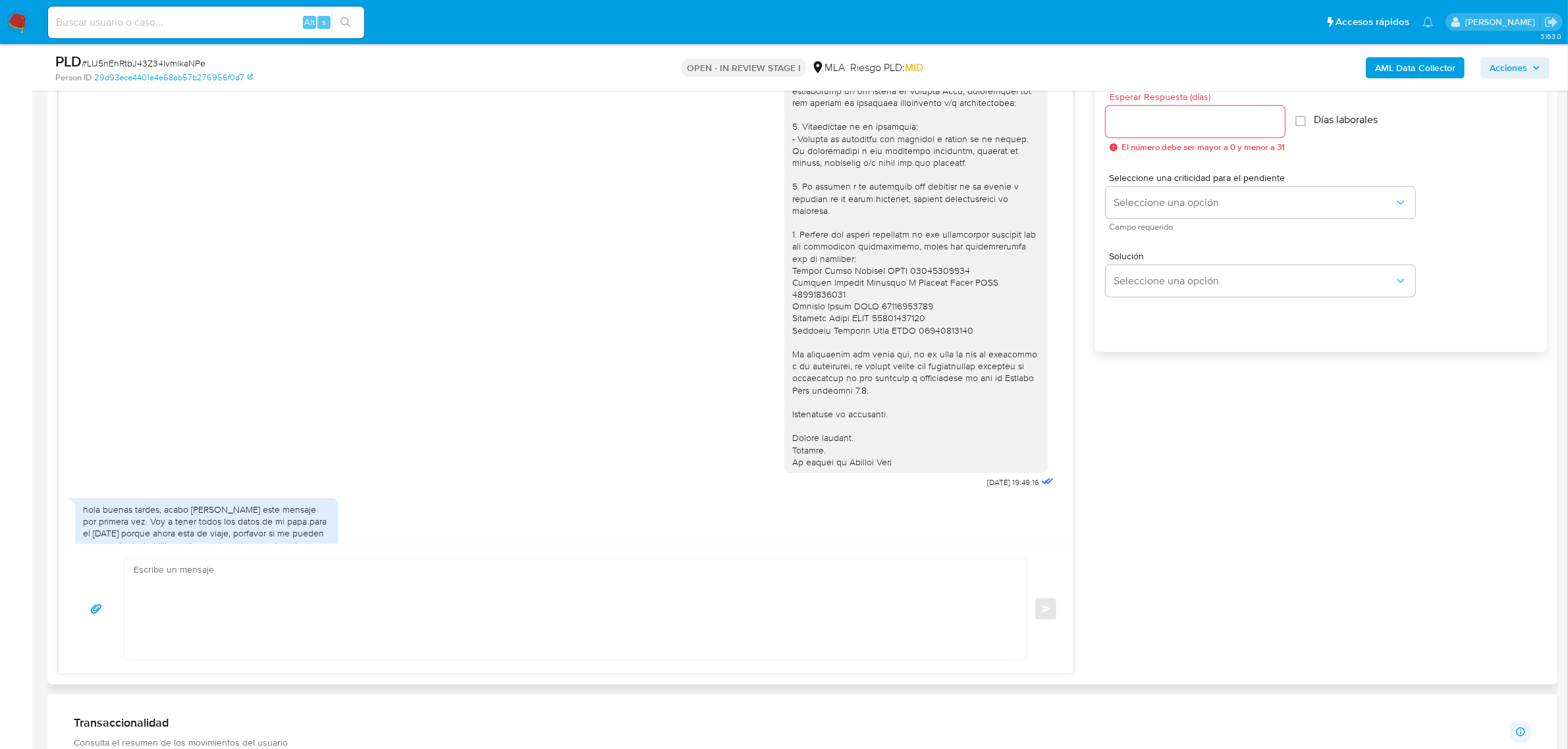
scroll to position [1062, 0]
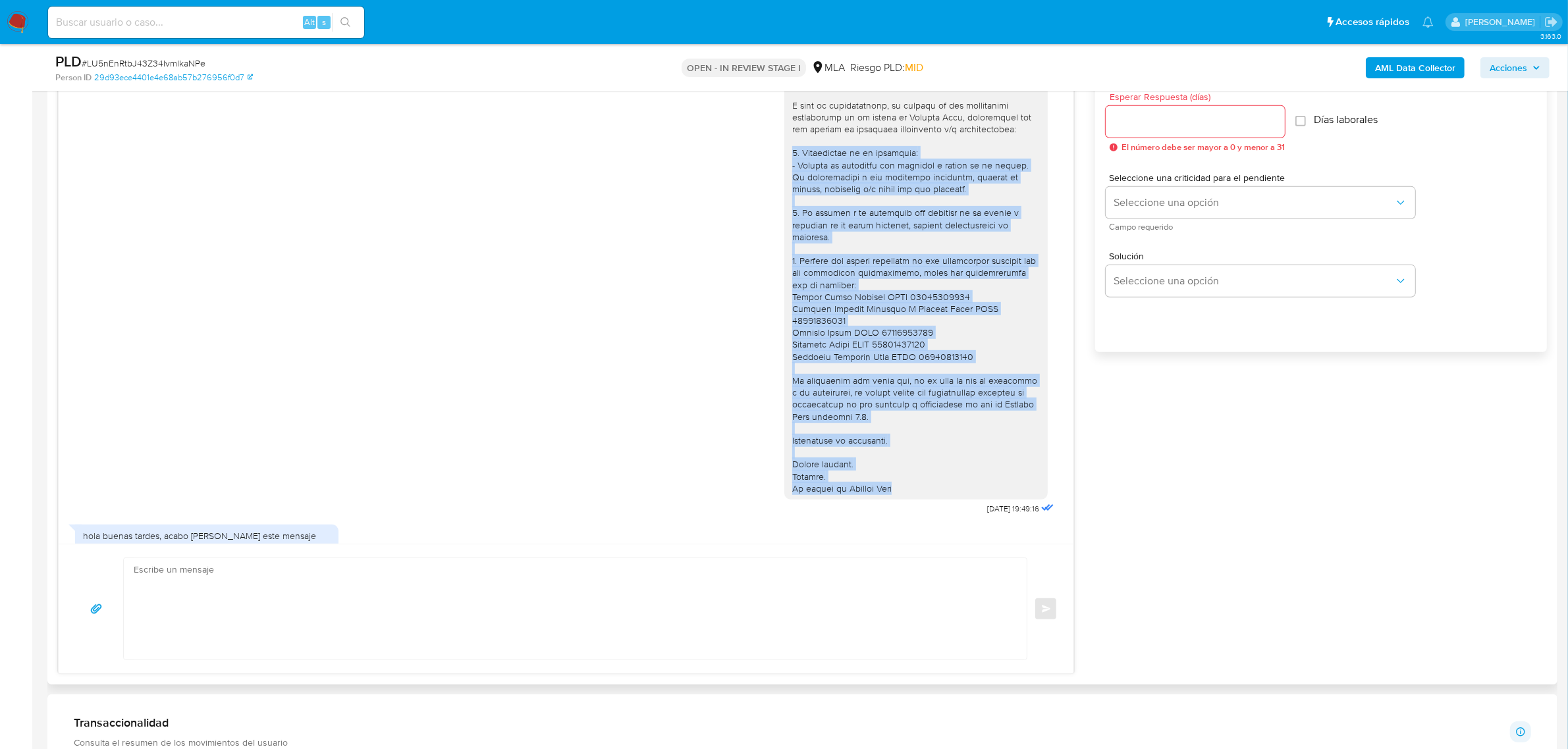
drag, startPoint x: 900, startPoint y: 513, endPoint x: 781, endPoint y: 188, distance: 346.1
click at [792, 188] on div at bounding box center [916, 248] width 248 height 491
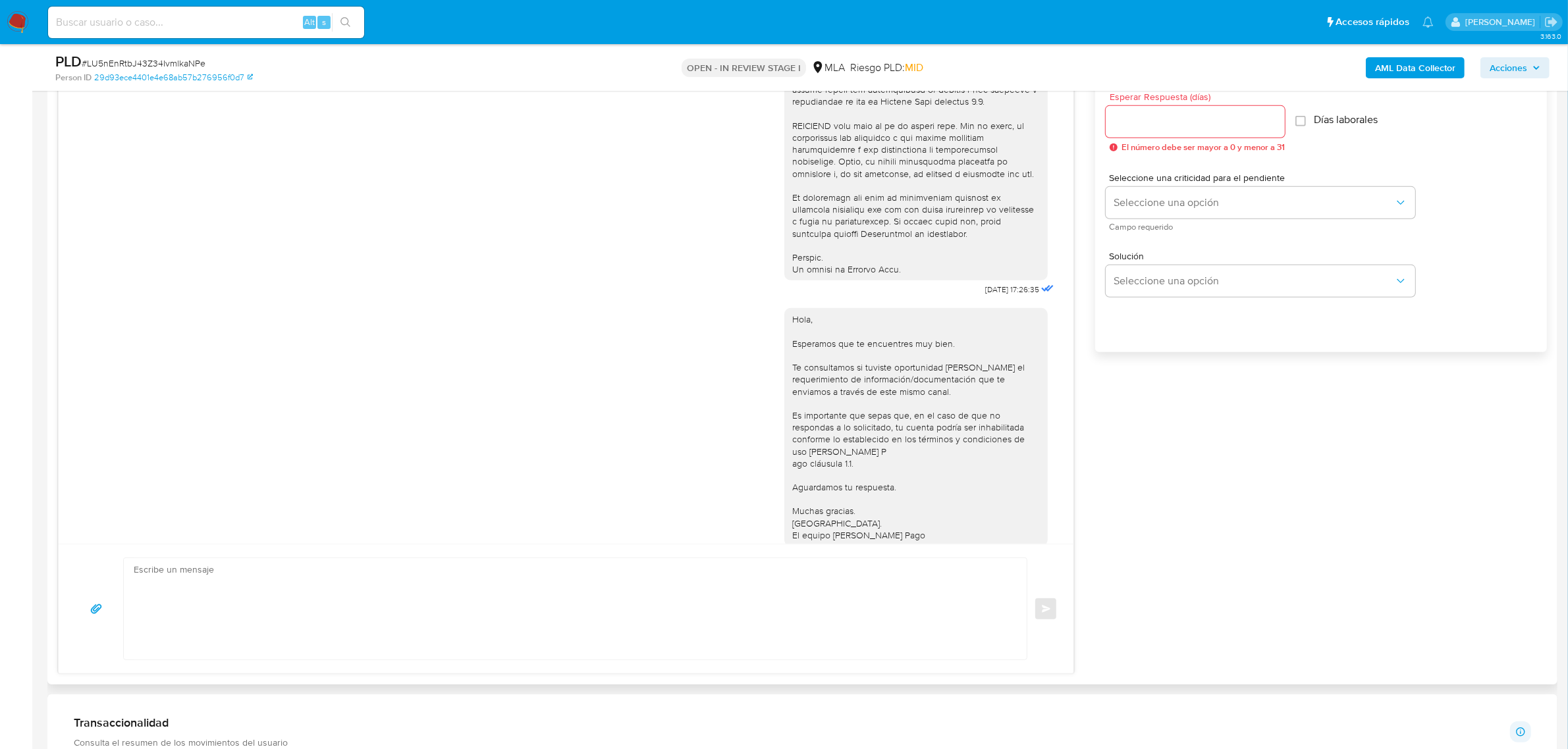
scroll to position [651, 0]
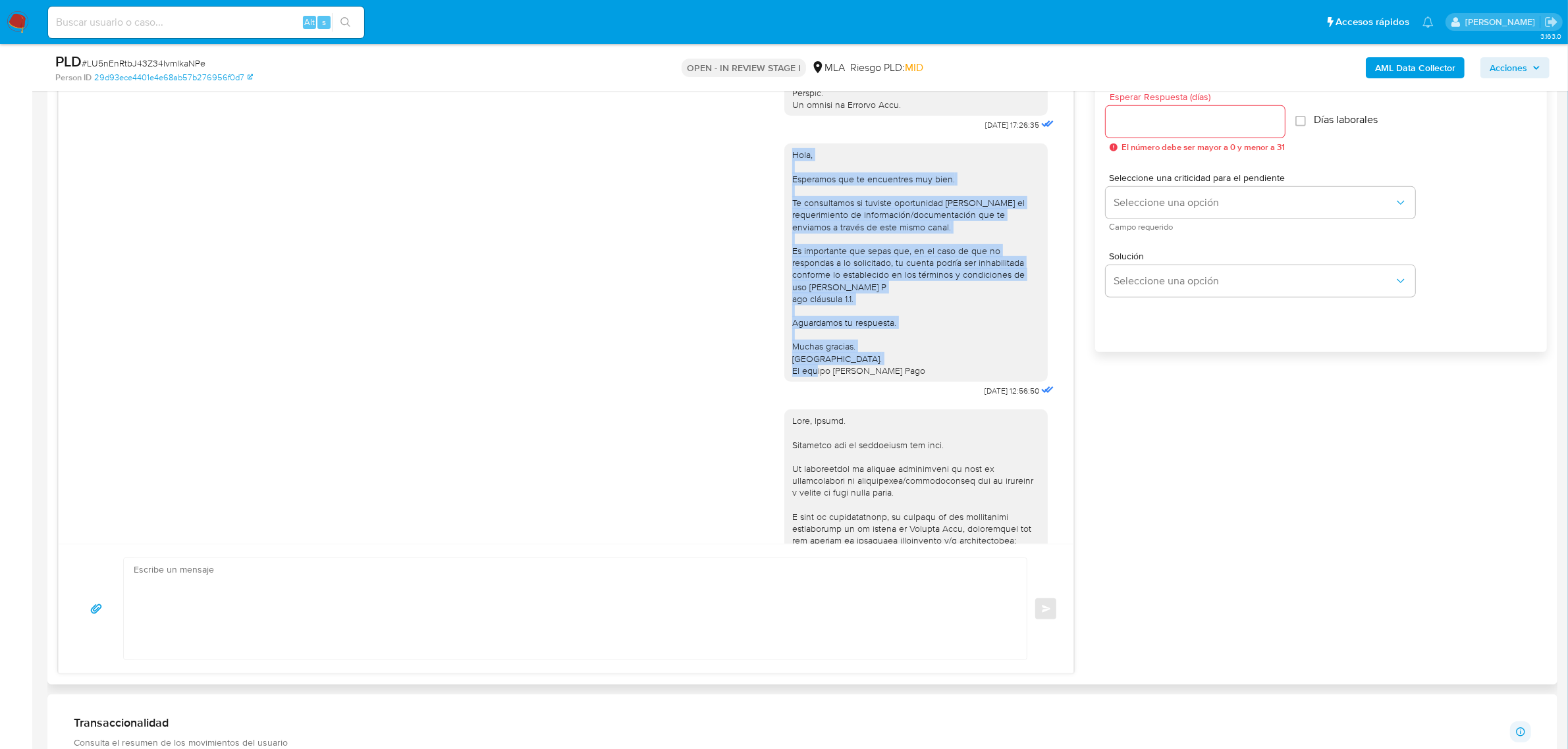
drag, startPoint x: 908, startPoint y: 402, endPoint x: 776, endPoint y: 176, distance: 261.7
click at [784, 176] on div "Hola, Esperamos que te encuentres muy bien. Te consultamos si tuviste oportunid…" at bounding box center [916, 263] width 264 height 238
copy div "Hola, Esperamos que te encuentres muy bien. Te consultamos si tuviste oportunid…"
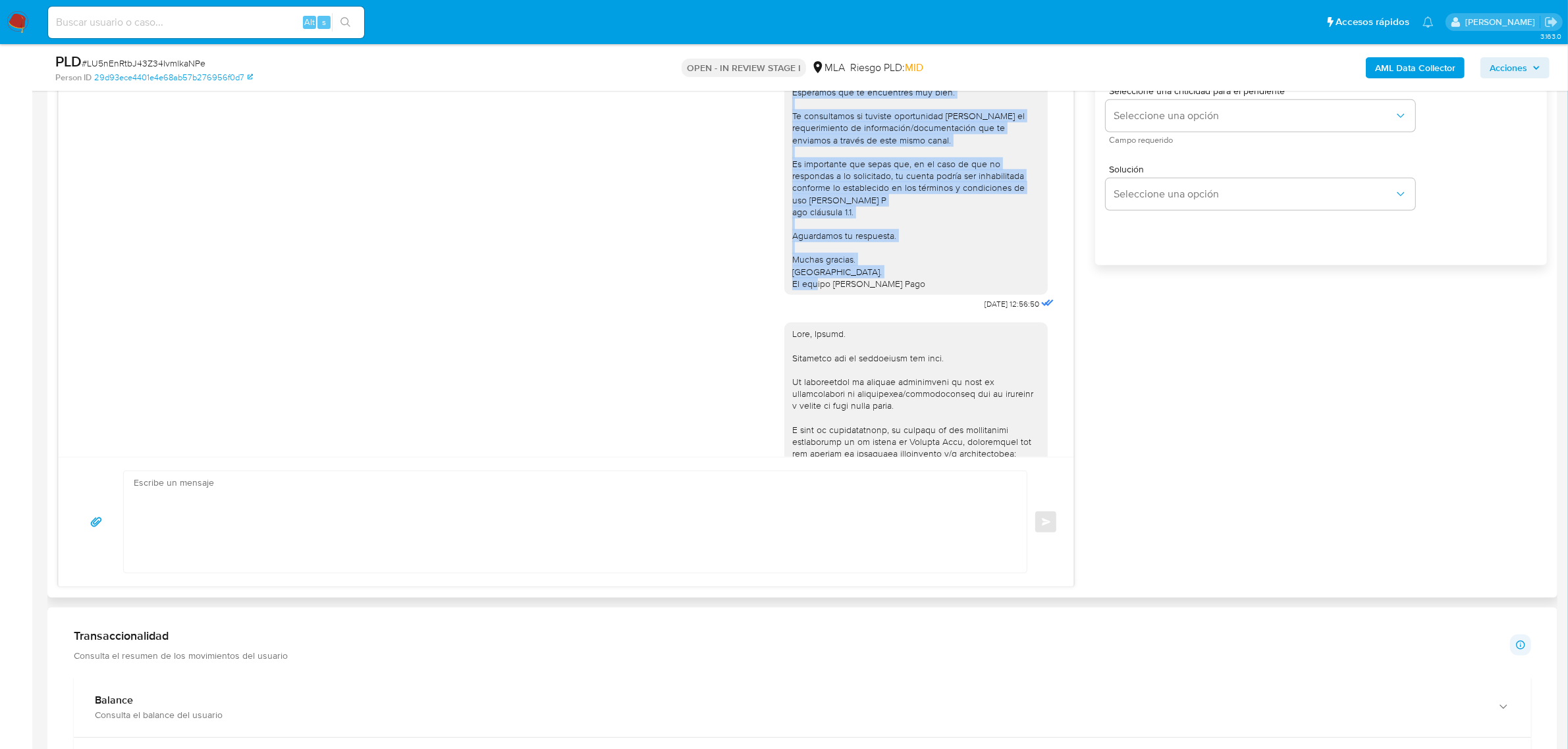
scroll to position [823, 0]
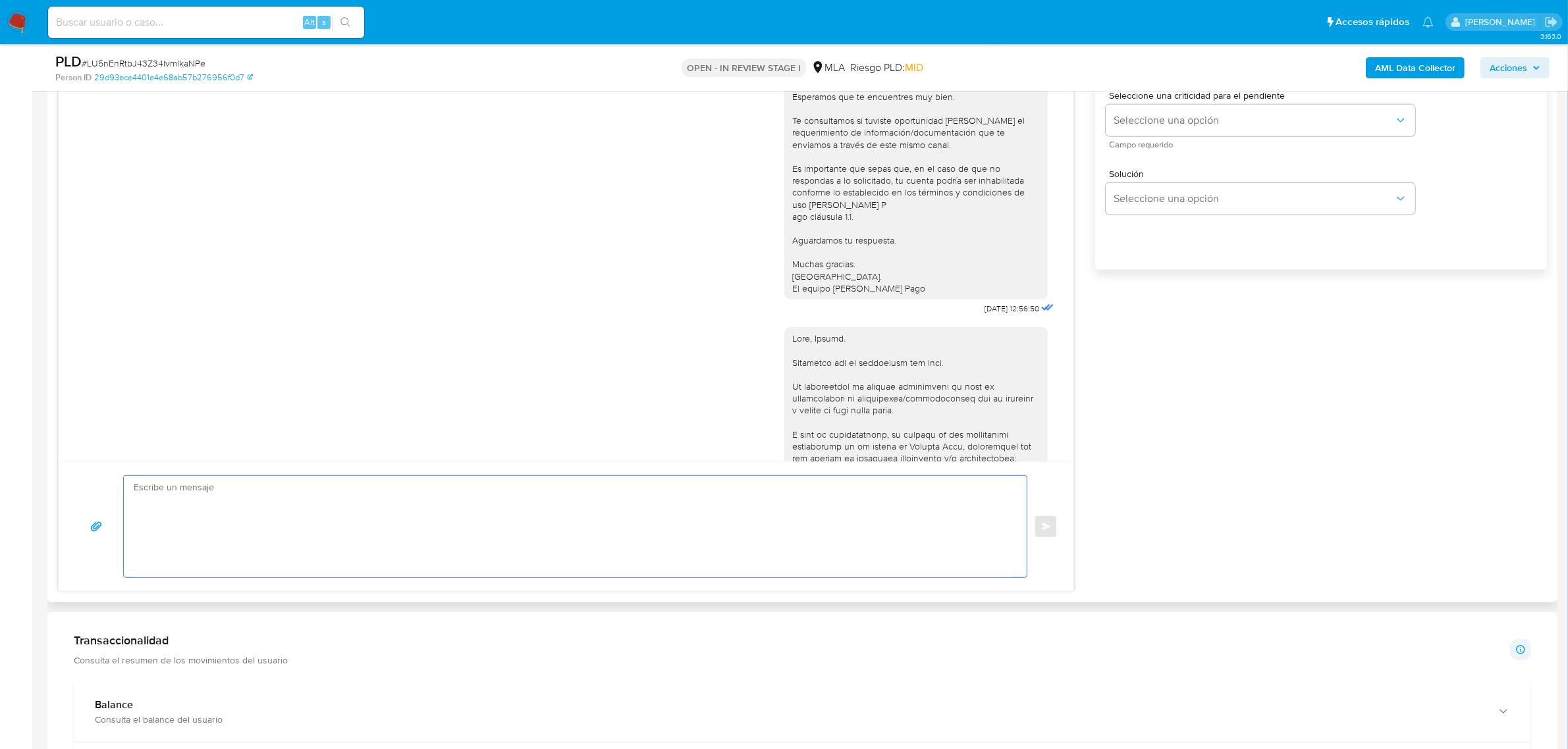
click at [206, 499] on textarea at bounding box center [572, 527] width 876 height 101
type textarea "b"
paste textarea "Hola, Esperamos que te encuentres muy bien. Te consultamos si tuviste oportunid…"
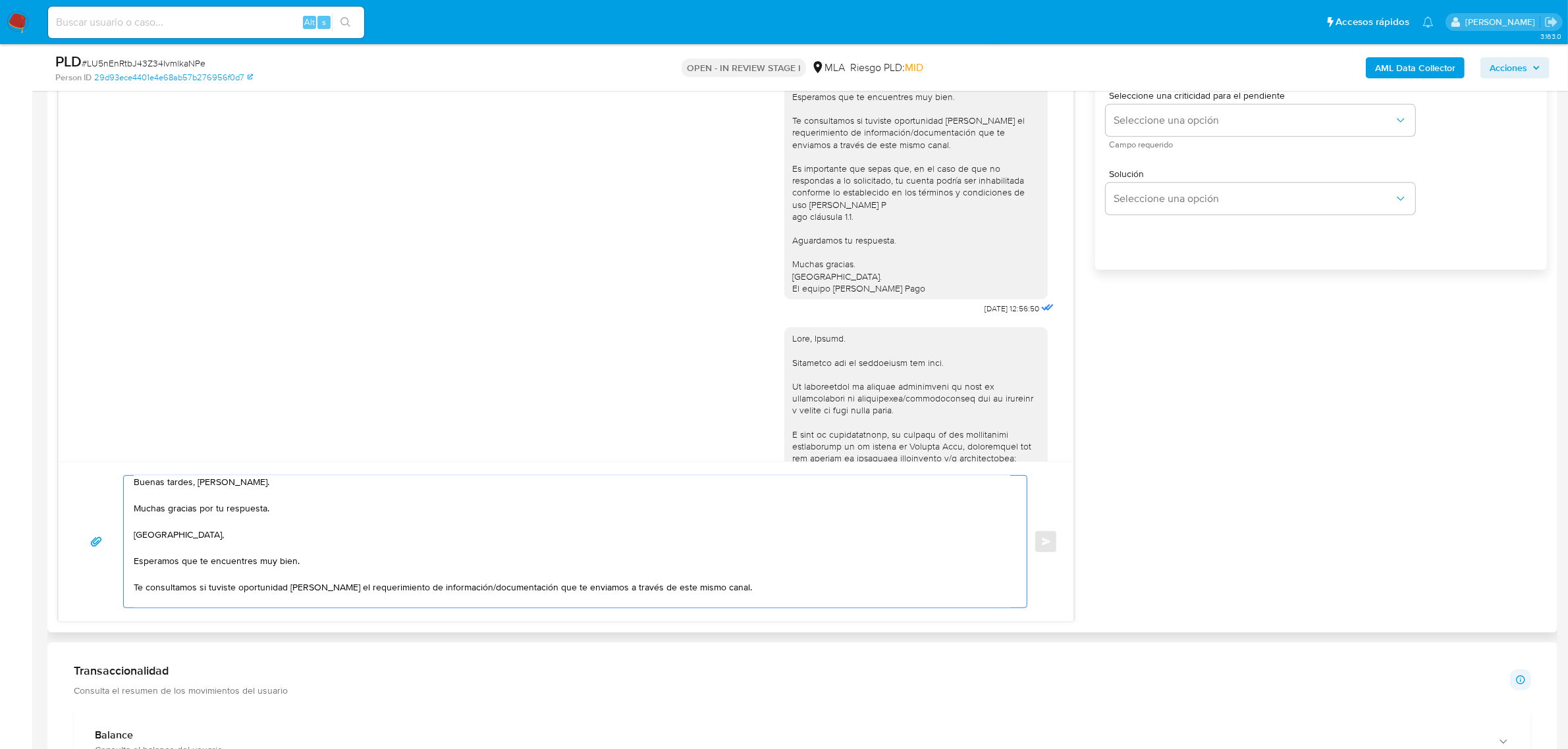
scroll to position [0, 0]
drag, startPoint x: 132, startPoint y: 531, endPoint x: 168, endPoint y: 535, distance: 36.2
click at [168, 535] on div "Buenas tardes, Martin. Muchas gracias por tu respuesta. Hola, Esperamos que te …" at bounding box center [572, 542] width 897 height 132
click at [308, 555] on textarea "Buenas tardes, Martin. Muchas gracias por tu respuesta. Hola, Esperamos que te …" at bounding box center [572, 542] width 876 height 132
drag, startPoint x: 323, startPoint y: 568, endPoint x: 127, endPoint y: 533, distance: 199.1
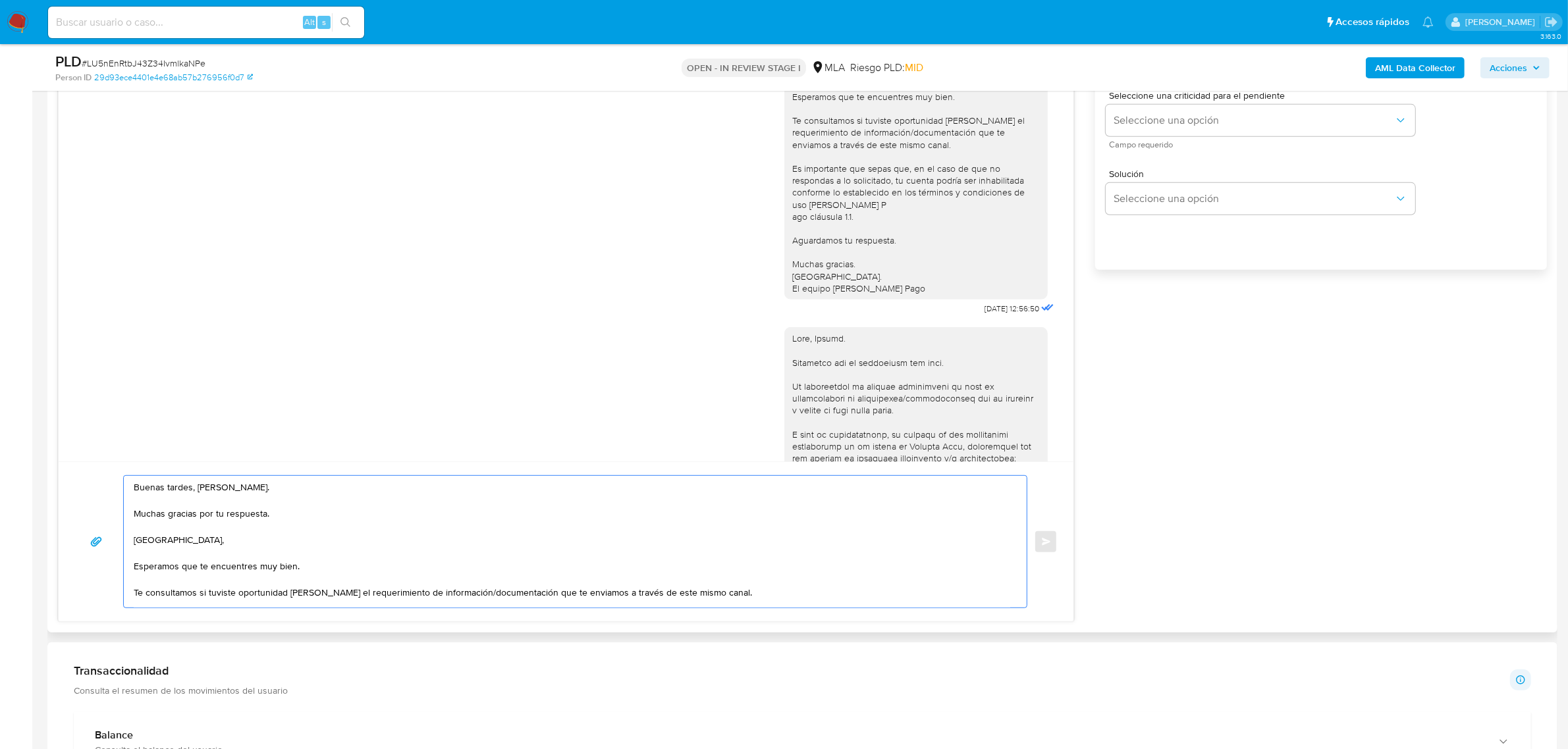
click at [127, 533] on div "Buenas tardes, Martin. Muchas gracias por tu respuesta. Hola, Esperamos que te …" at bounding box center [572, 542] width 897 height 132
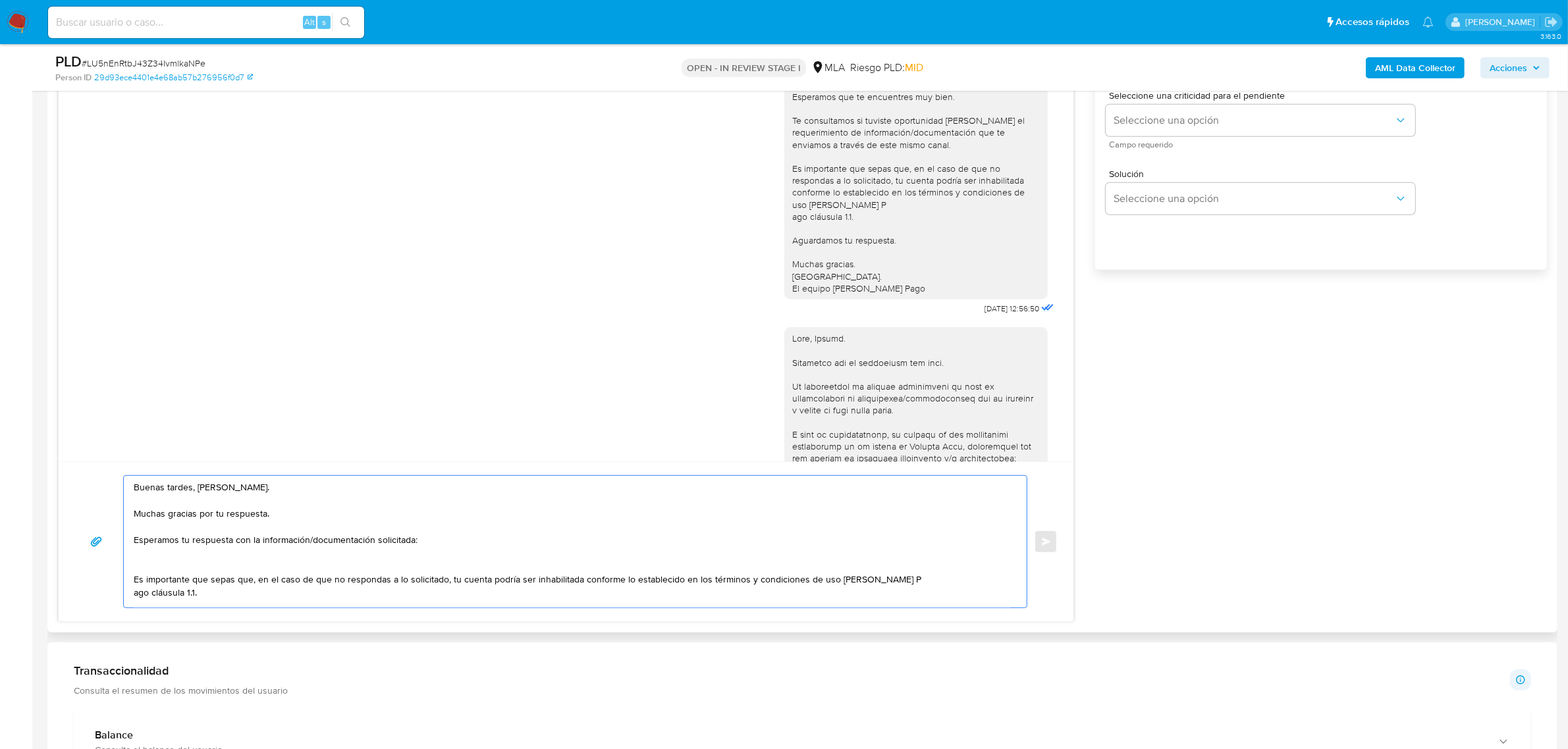
paste textarea "Hola, Esperamos que te encuentres muy bien. Te consultamos si tuviste oportunid…"
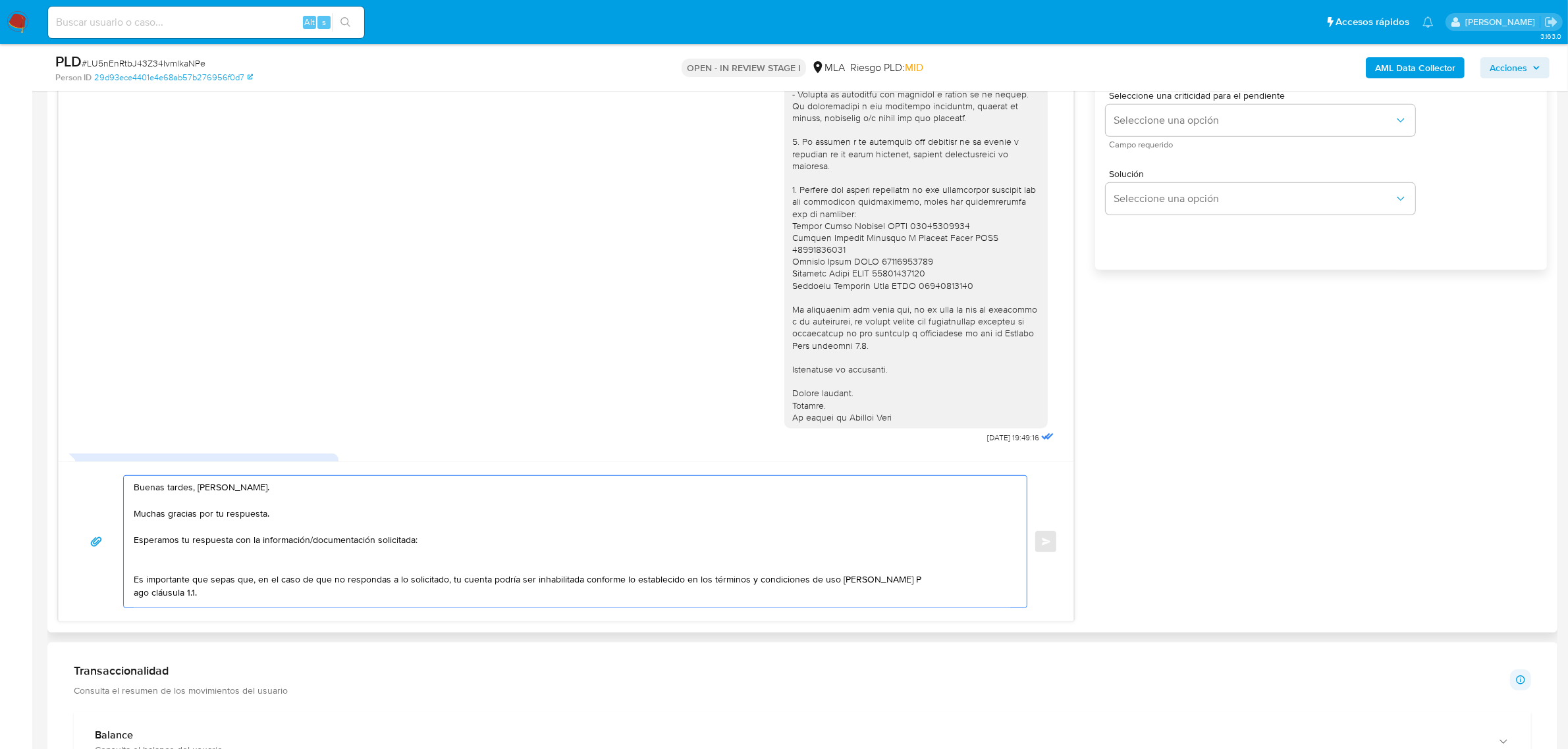
scroll to position [980, 0]
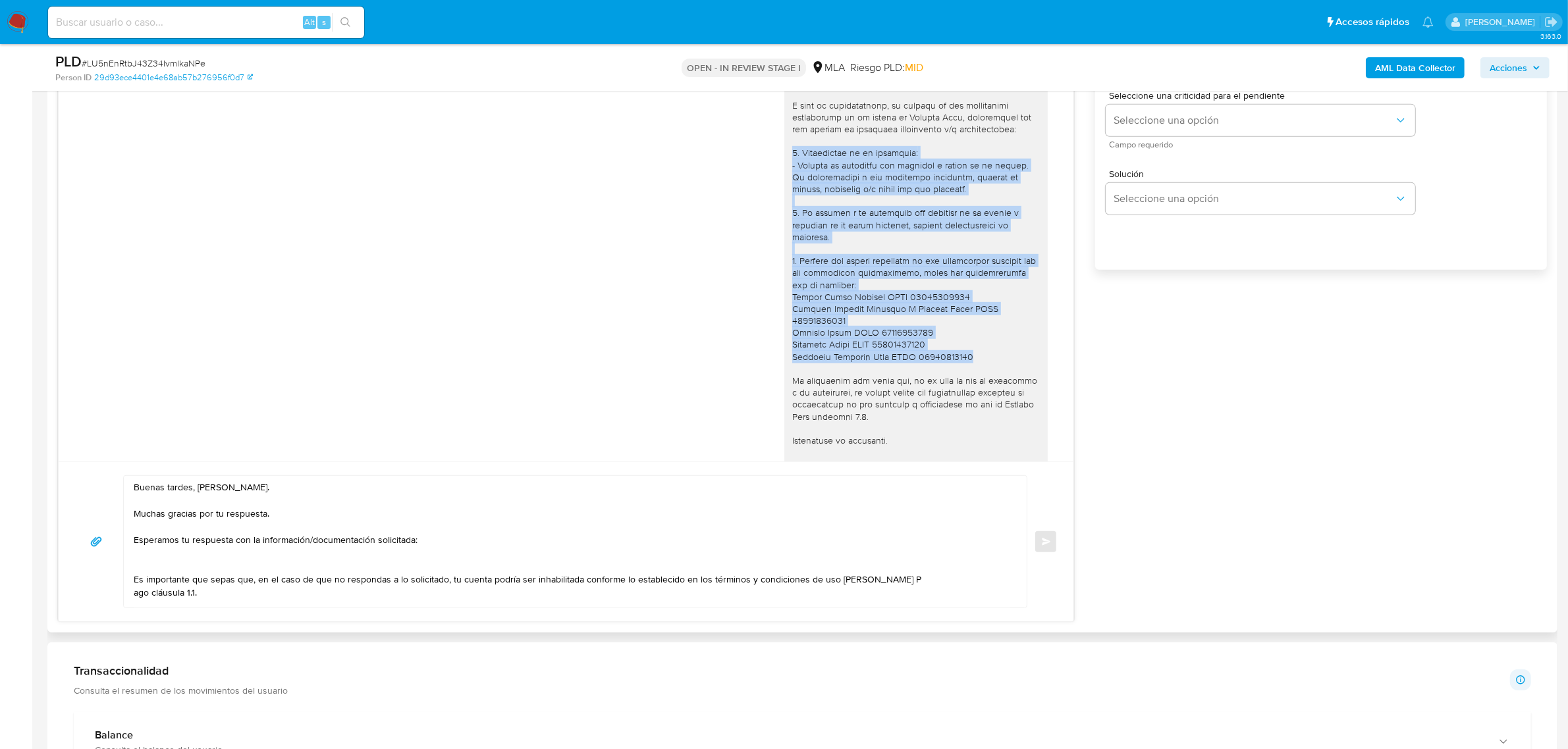
drag, startPoint x: 956, startPoint y: 383, endPoint x: 777, endPoint y: 191, distance: 262.5
click at [784, 191] on div at bounding box center [916, 249] width 264 height 502
copy div "1. Descripción de la actividad: - Detalla la actividad que realizas a través de…"
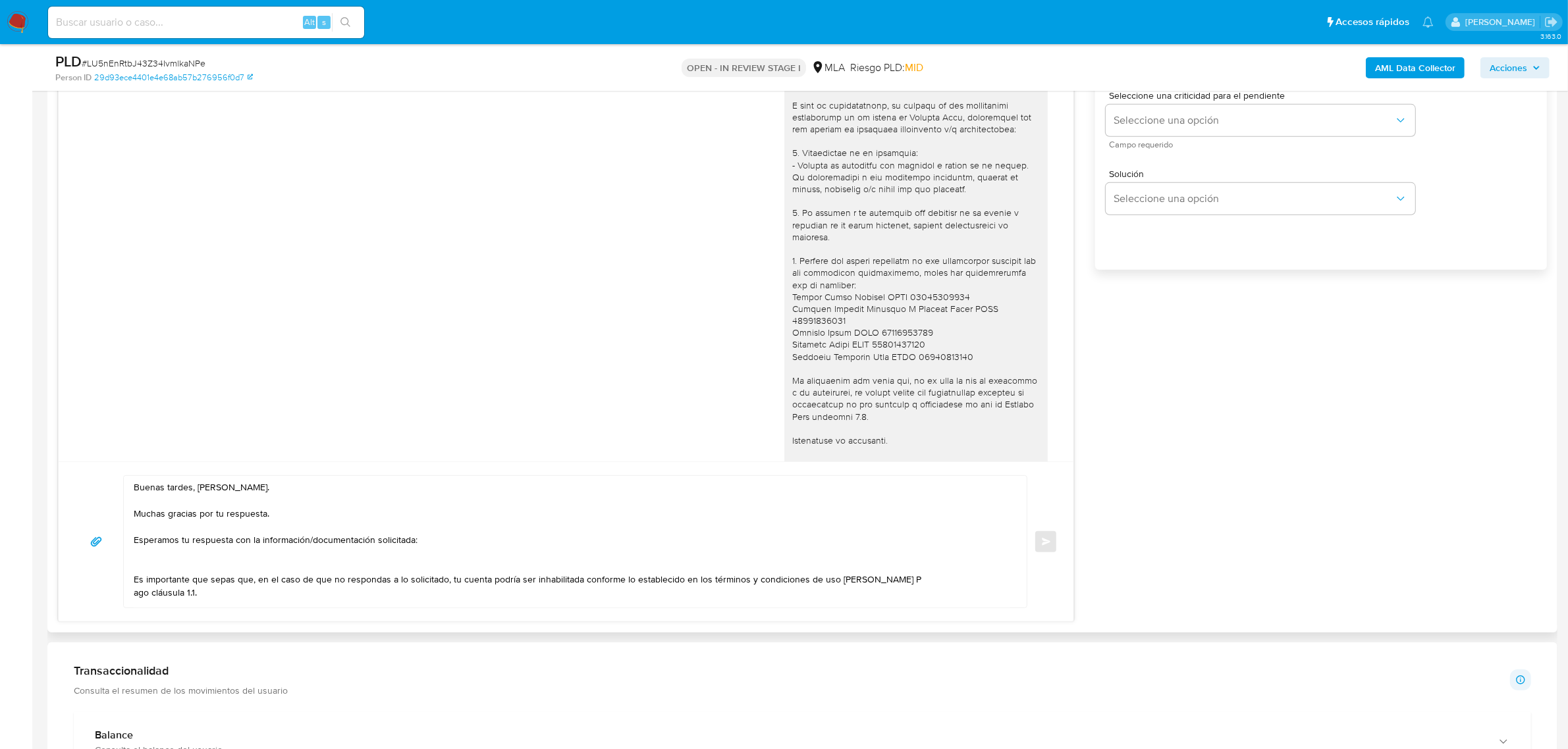
click at [145, 565] on textarea "Buenas tardes, Martin. Muchas gracias por tu respuesta. Esperamos tu respuesta …" at bounding box center [572, 542] width 876 height 132
click at [161, 567] on textarea "Buenas tardes, Martin. Muchas gracias por tu respuesta. Esperamos tu respuesta …" at bounding box center [572, 542] width 876 height 132
paste textarea "1. Descripción de la actividad: - Detalla la actividad que realizas a través de…"
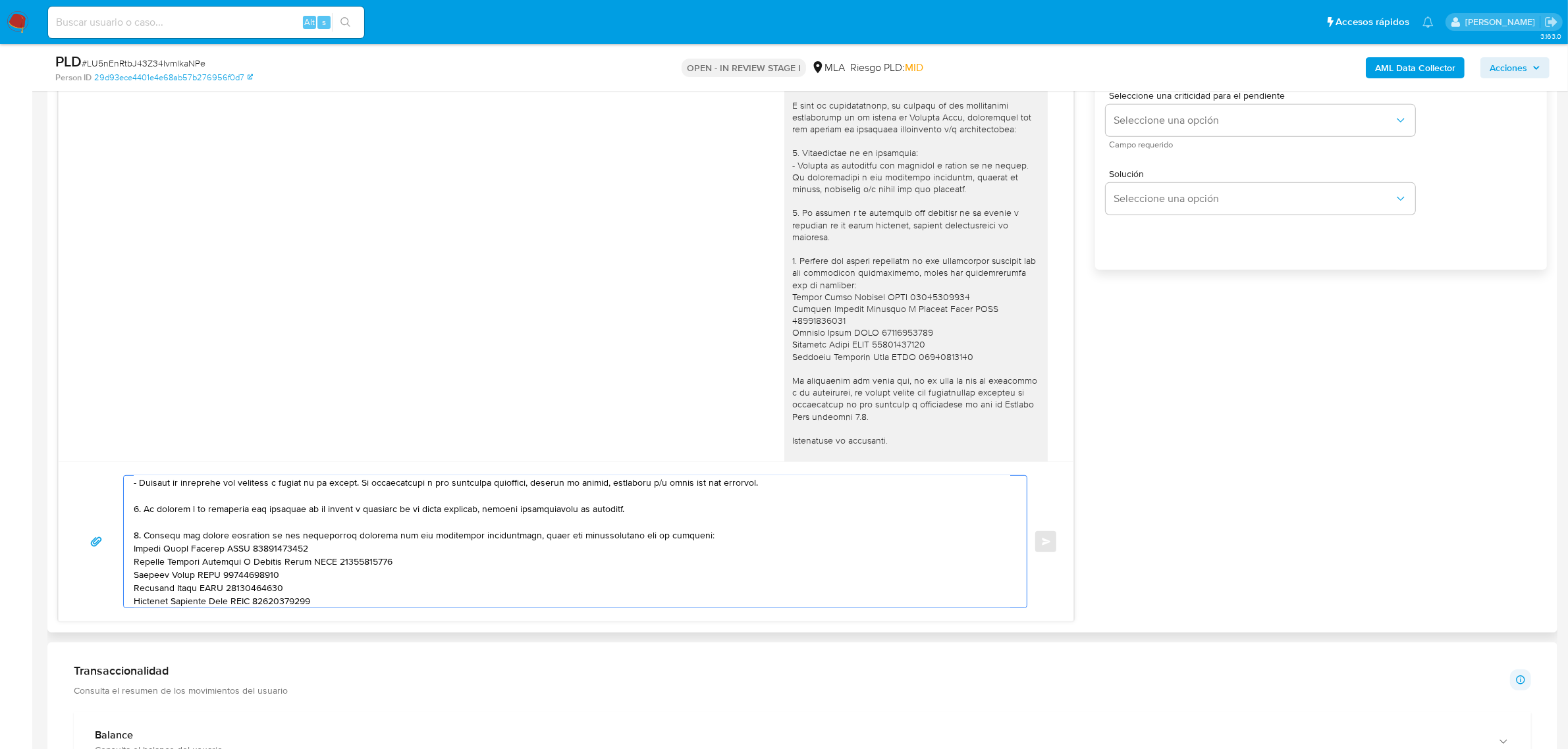
scroll to position [15, 0]
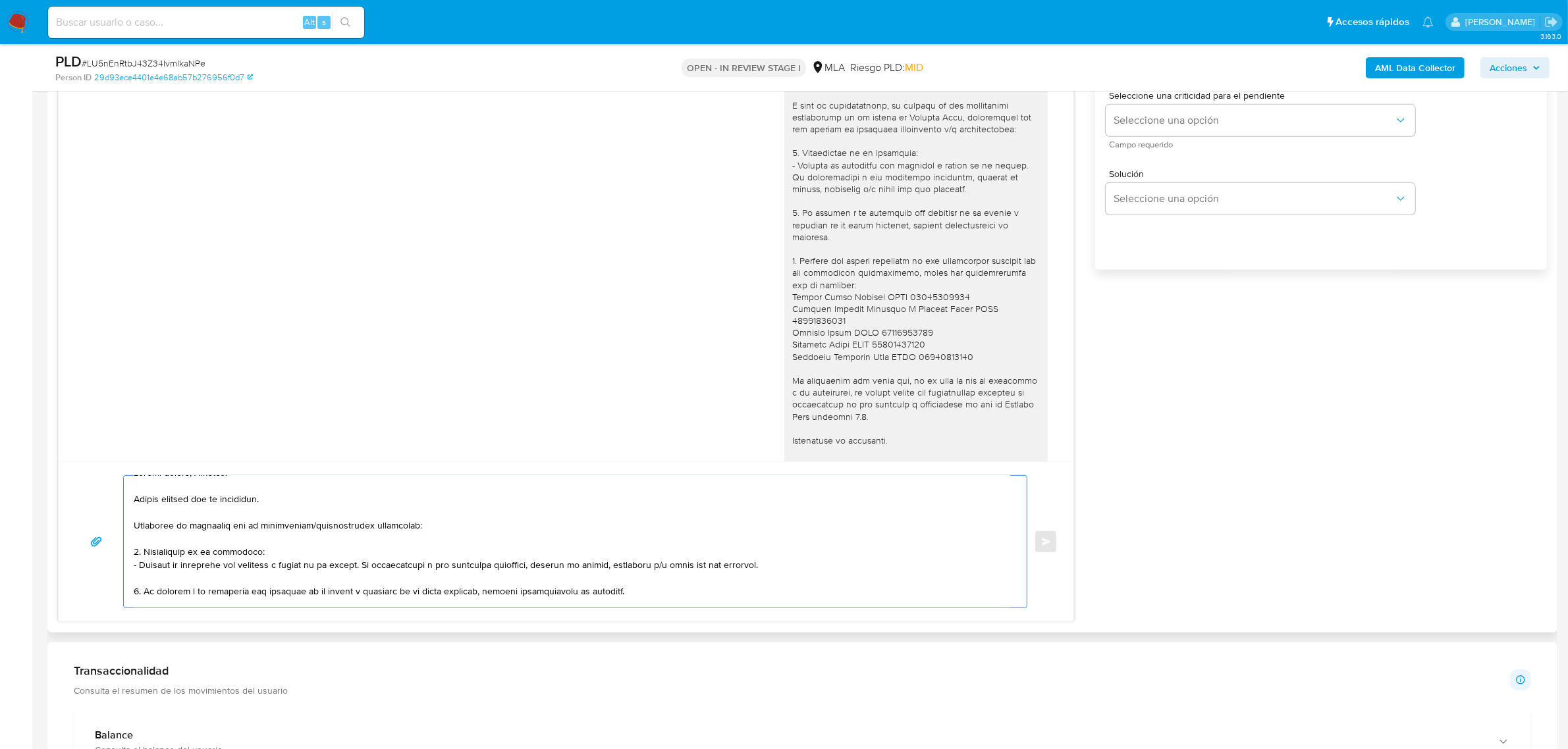
click at [240, 582] on textarea at bounding box center [572, 542] width 876 height 132
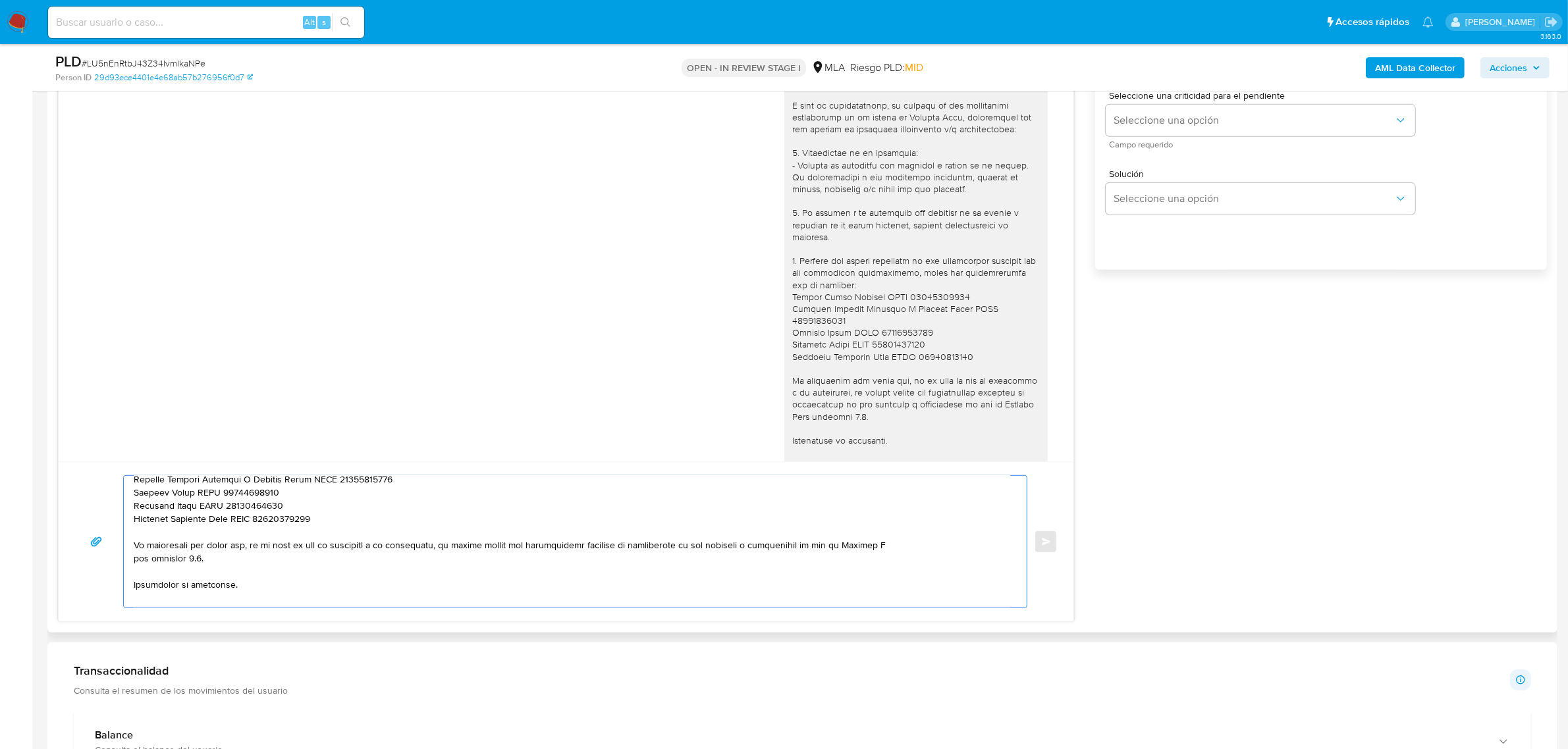
scroll to position [219, 0]
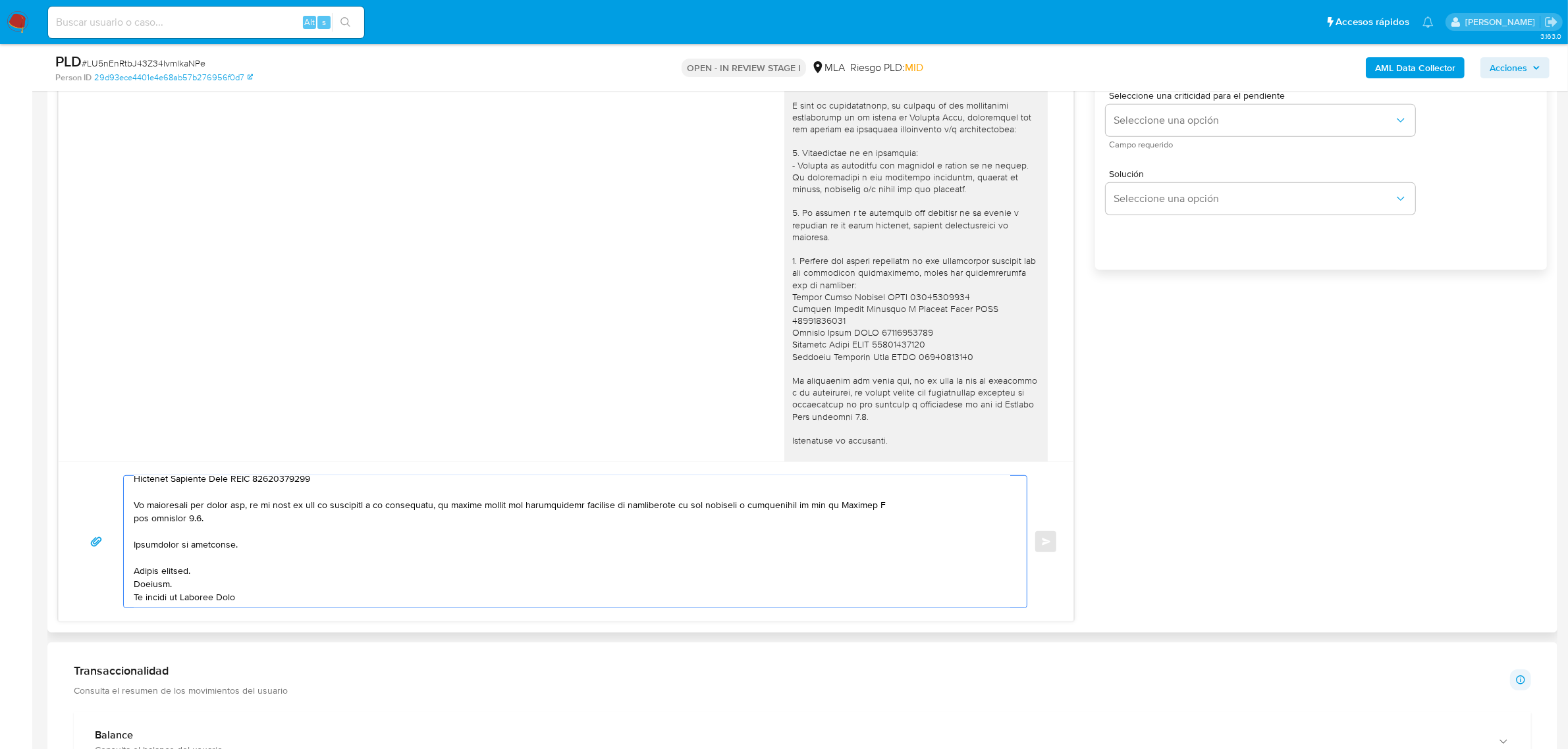
click at [909, 501] on textarea at bounding box center [572, 542] width 876 height 132
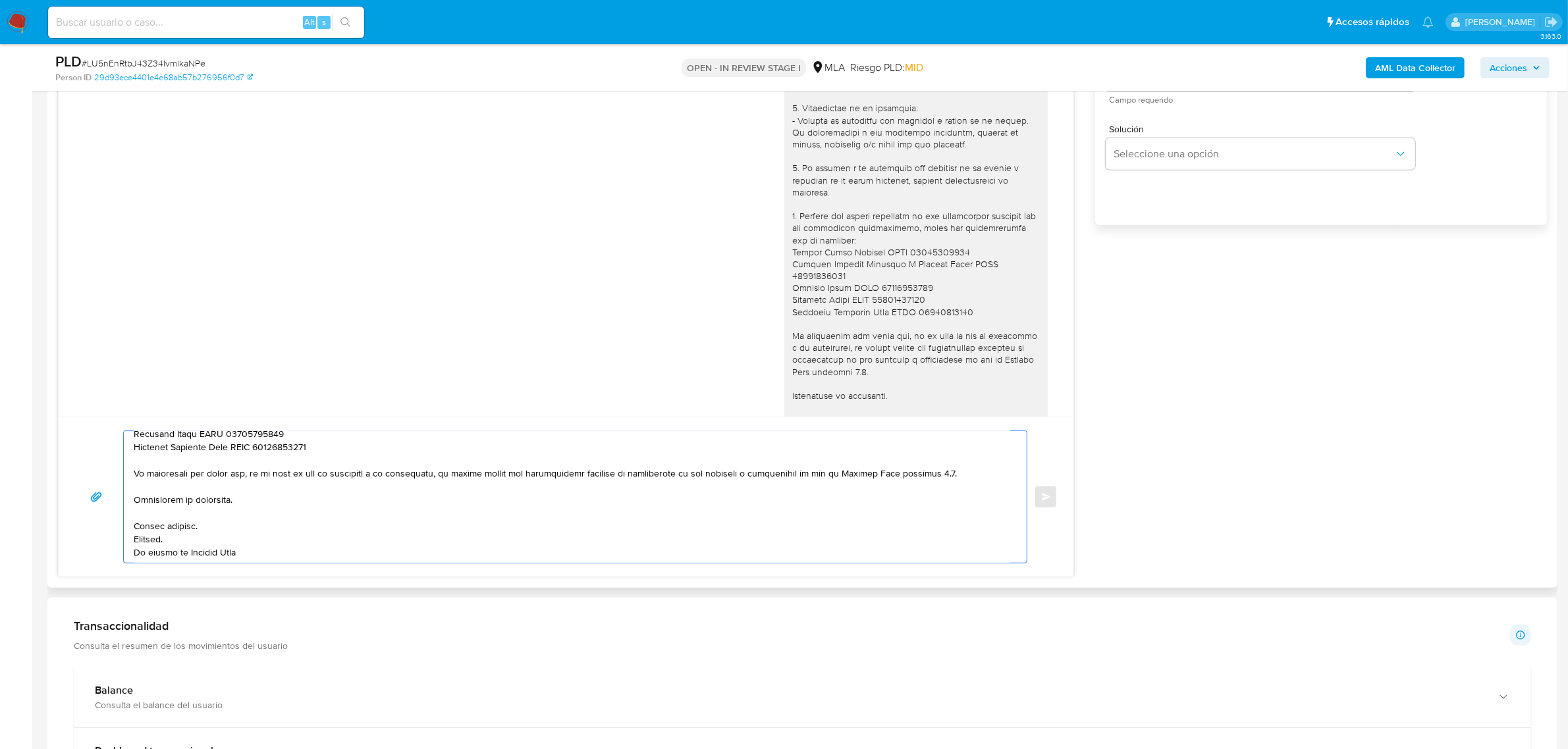
scroll to position [741, 0]
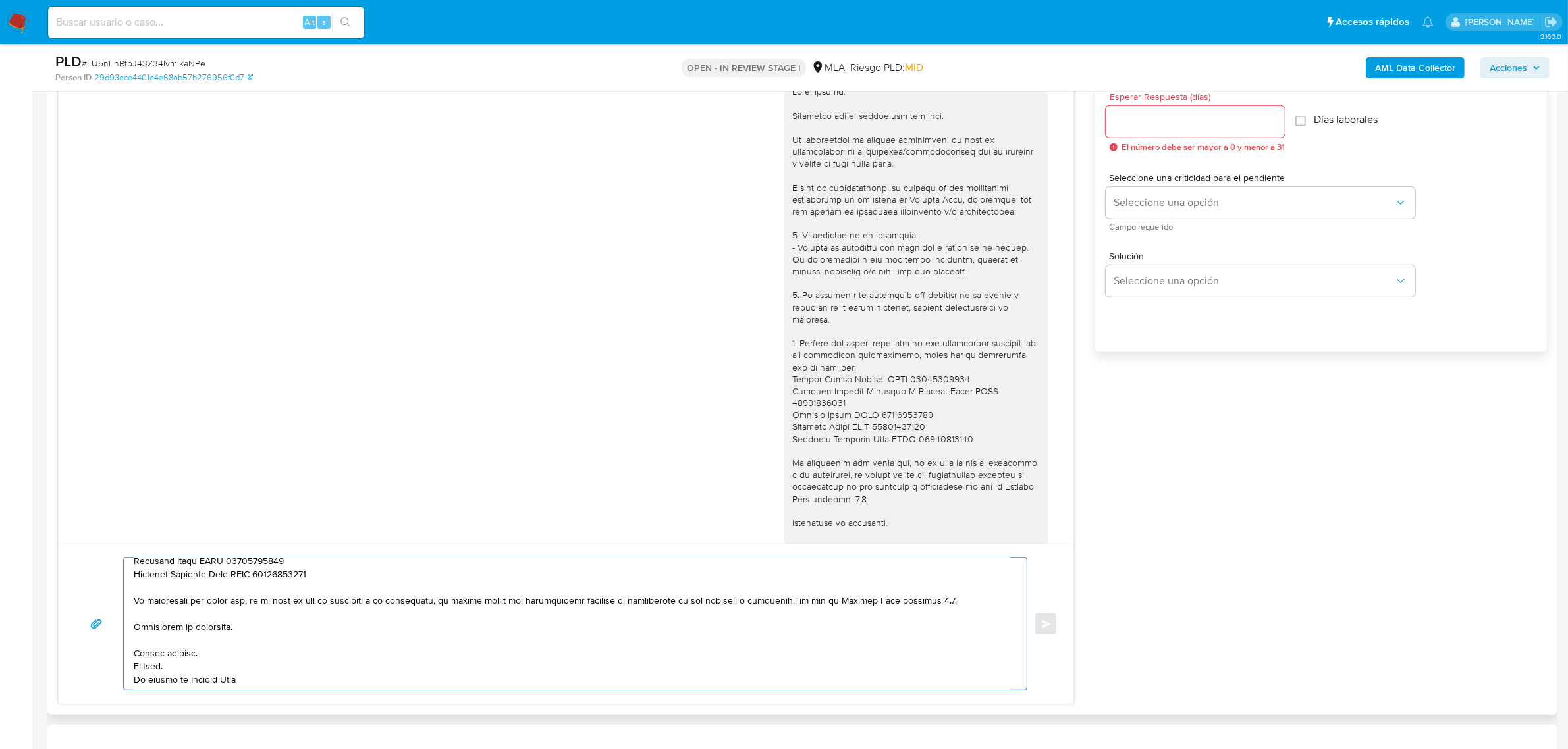
type textarea "Buenas tardes, Martin. Muchas gracias por tu respuesta. Esperamos tu respuesta …"
click at [1164, 136] on div at bounding box center [1195, 122] width 179 height 31
click at [1164, 120] on input "Esperar Respuesta (días)" at bounding box center [1195, 121] width 179 height 17
type input "2"
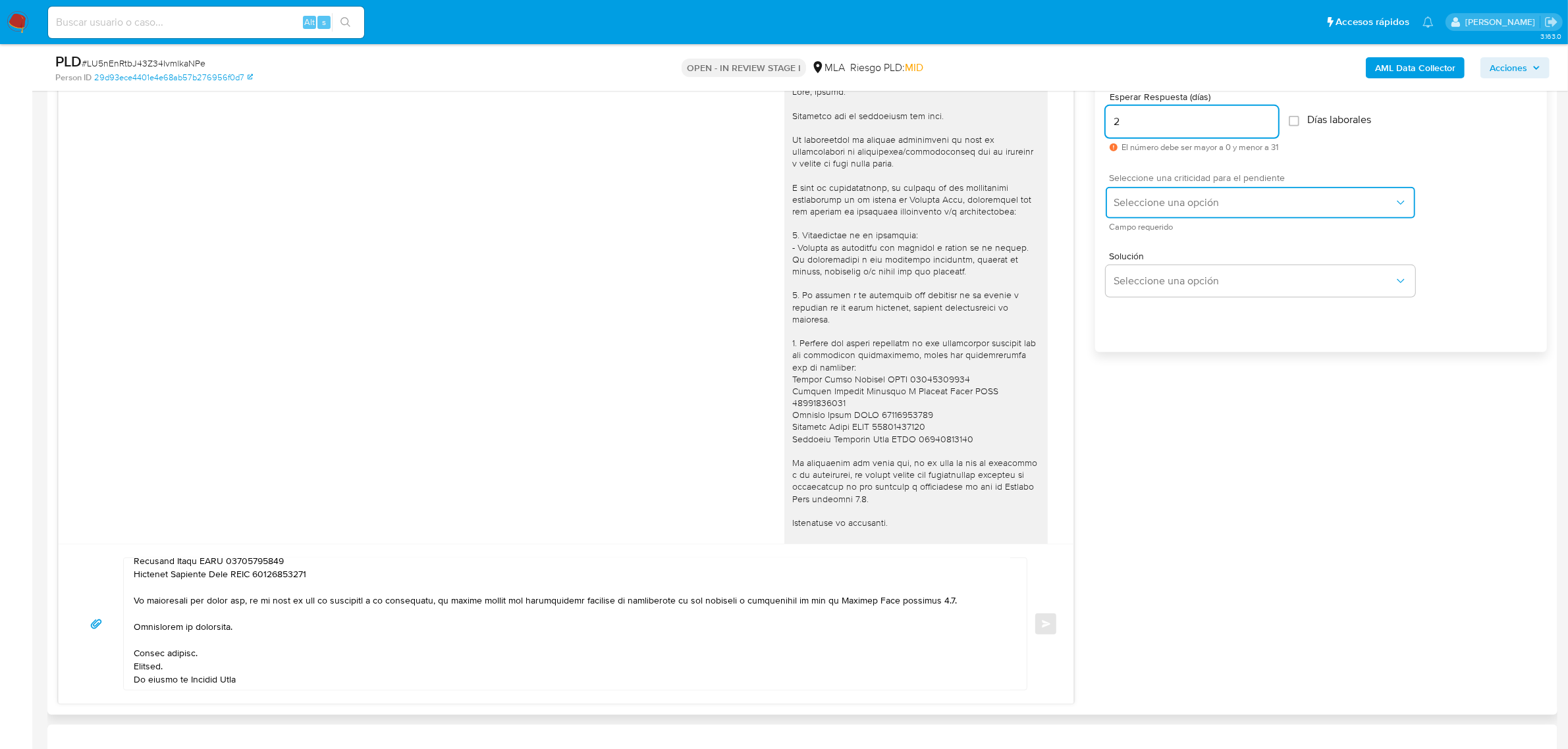
click at [1169, 204] on span "Seleccione una opción" at bounding box center [1253, 202] width 281 height 13
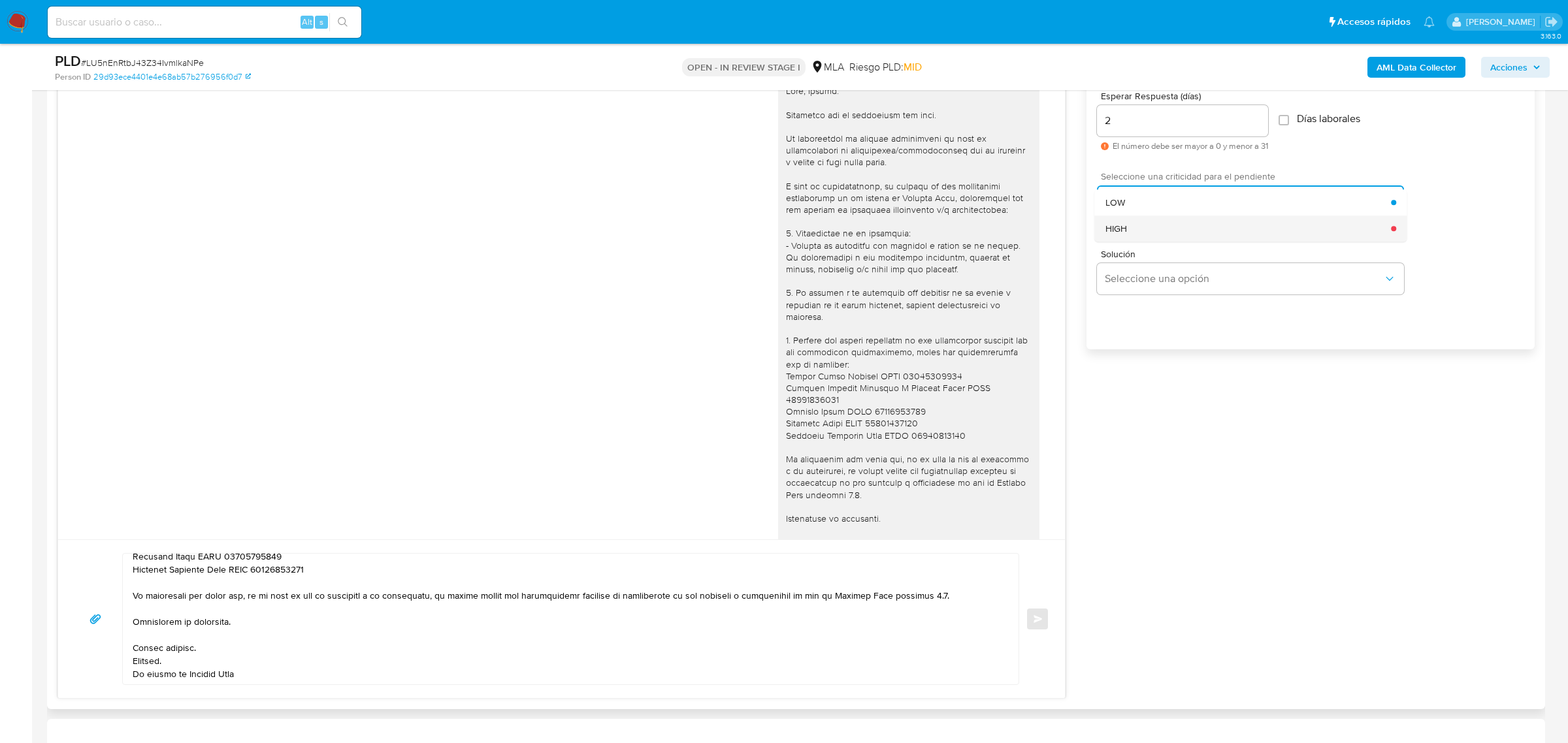
click at [1156, 228] on div "HIGH" at bounding box center [1248, 228] width 286 height 26
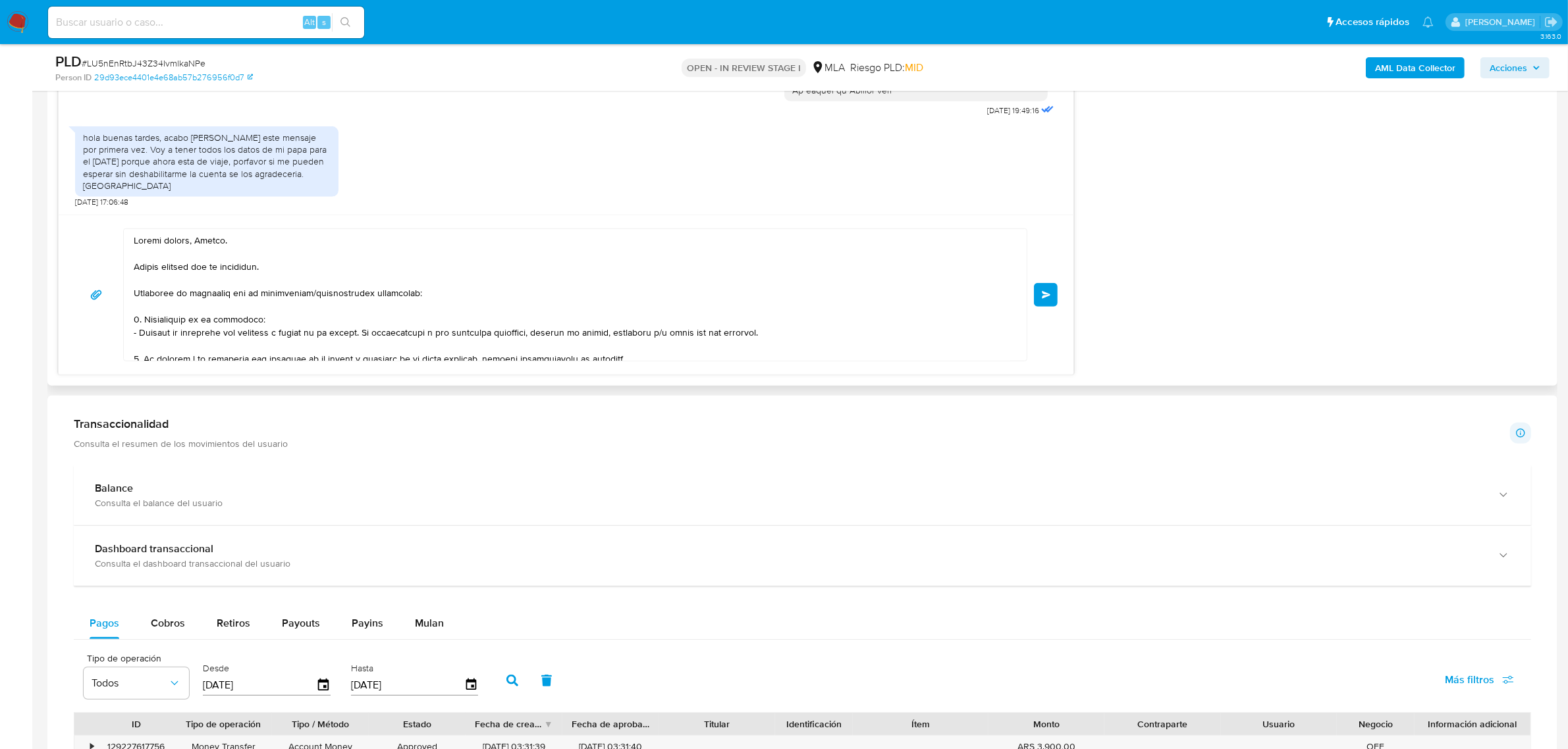
scroll to position [164, 0]
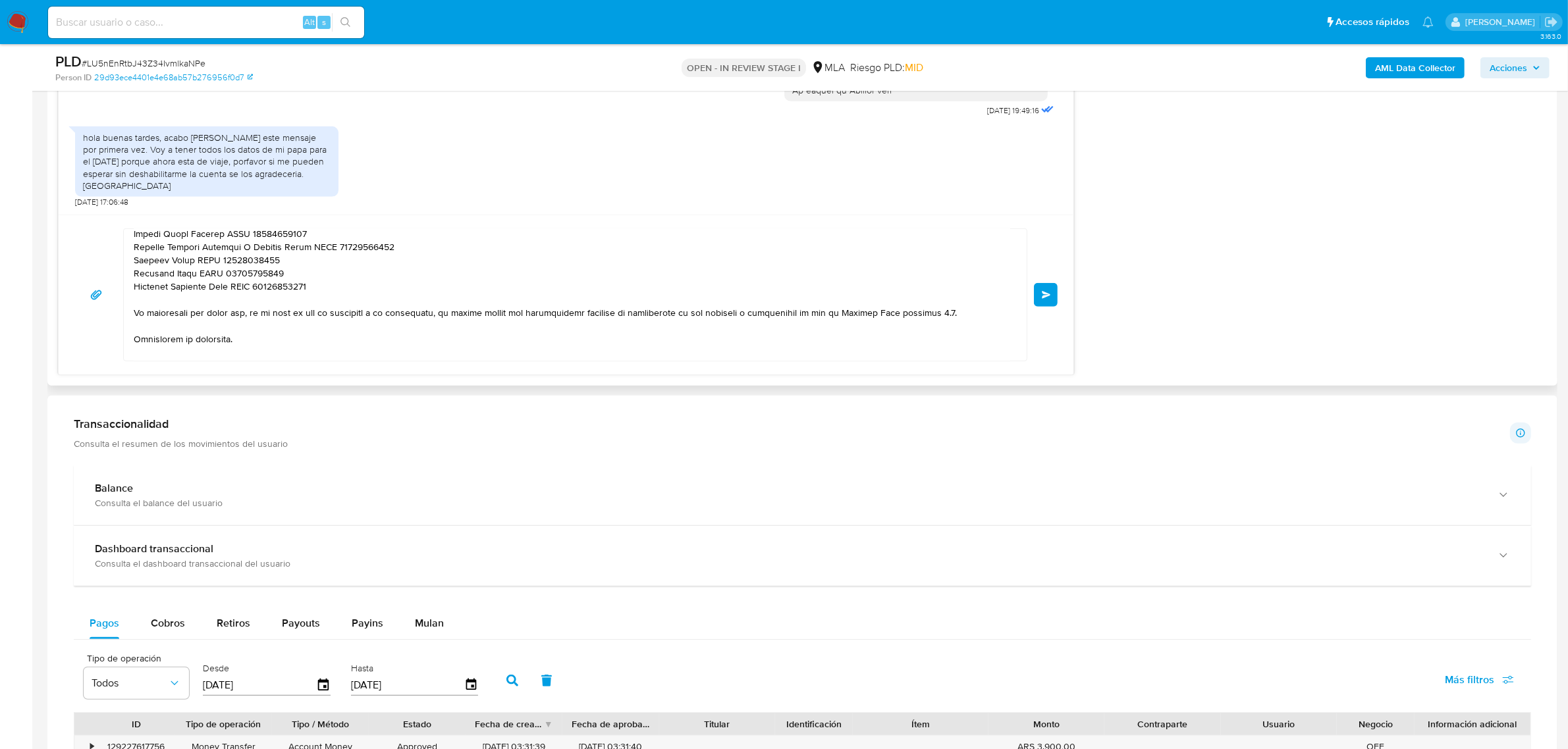
click at [1050, 295] on span "Enviar" at bounding box center [1045, 295] width 9 height 8
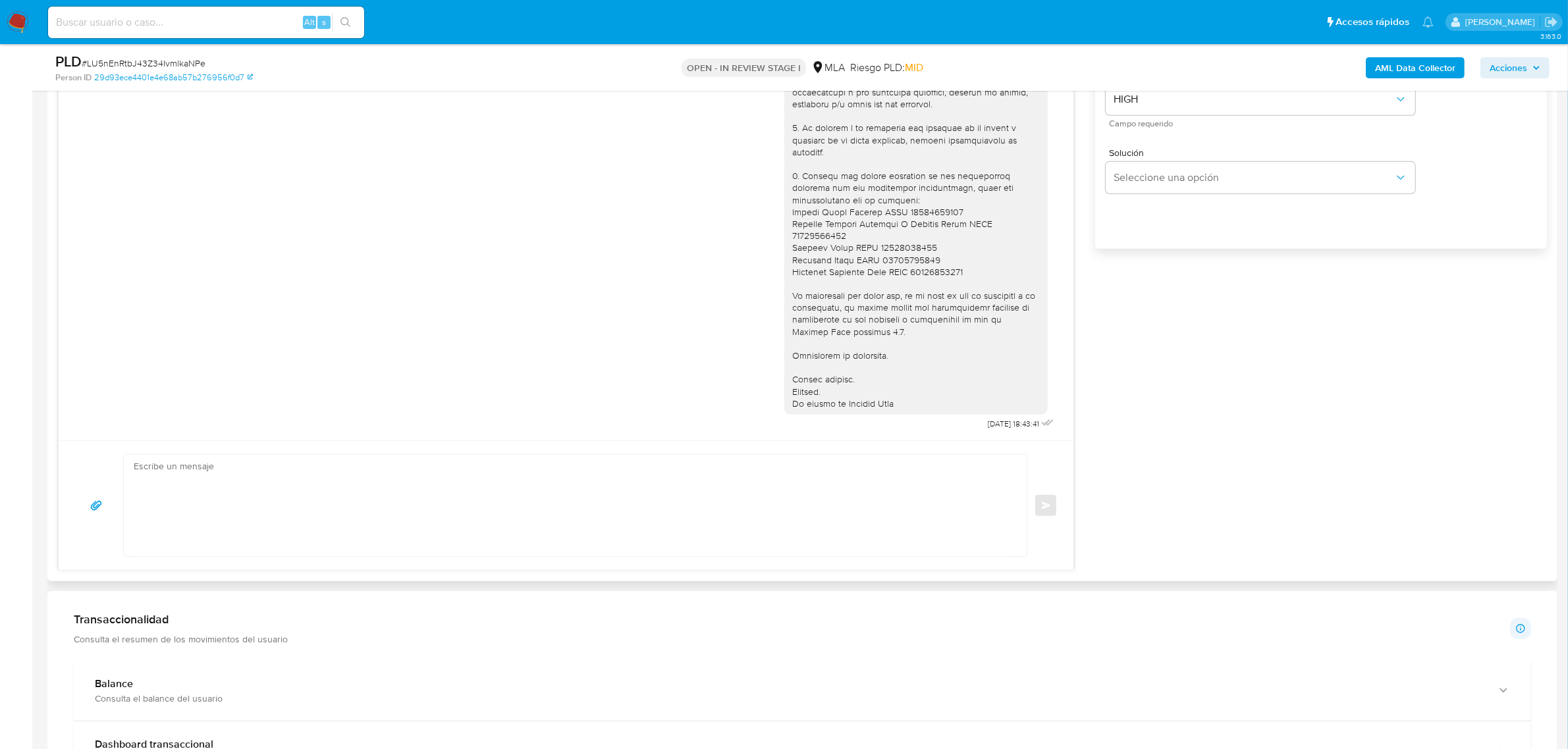
scroll to position [823, 0]
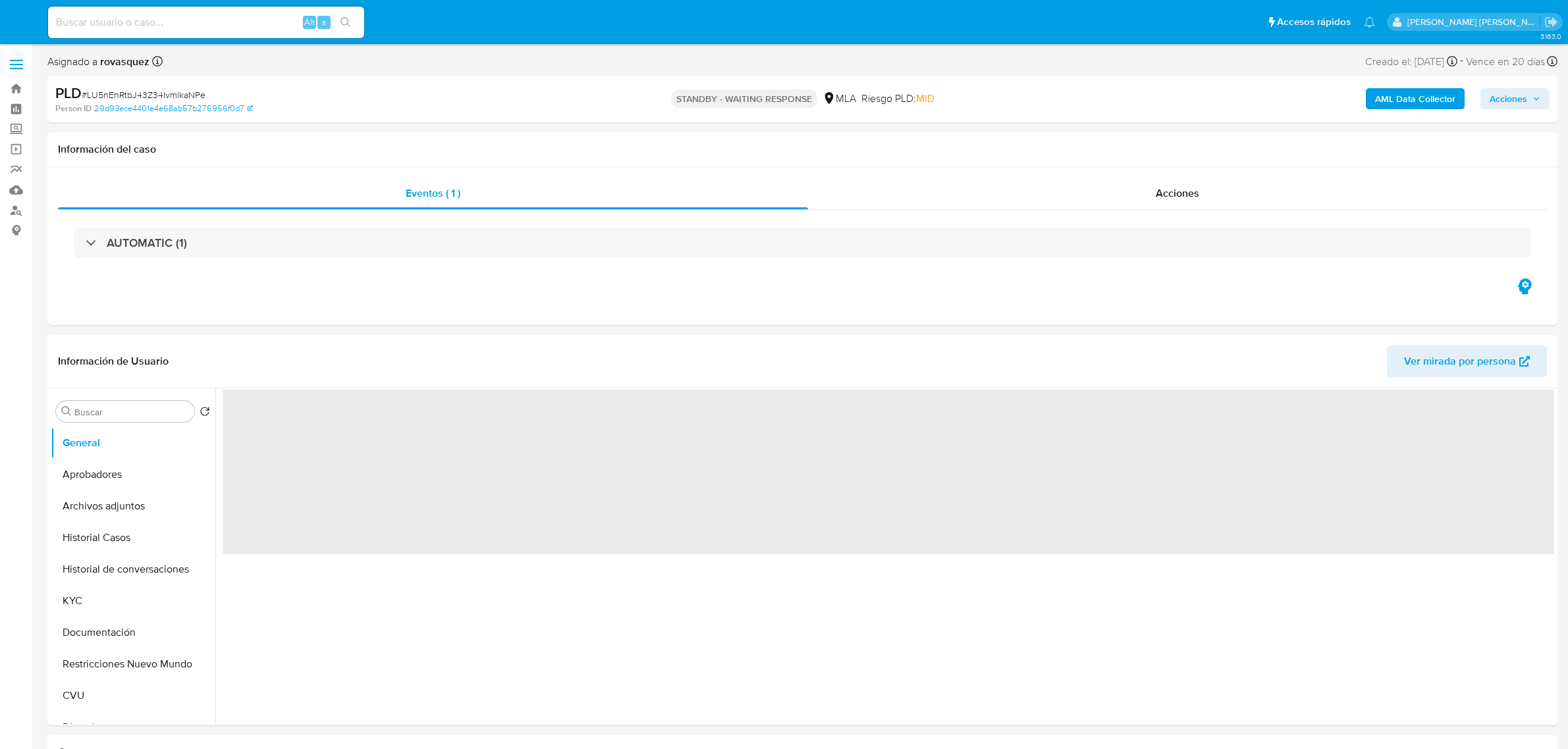
select select "10"
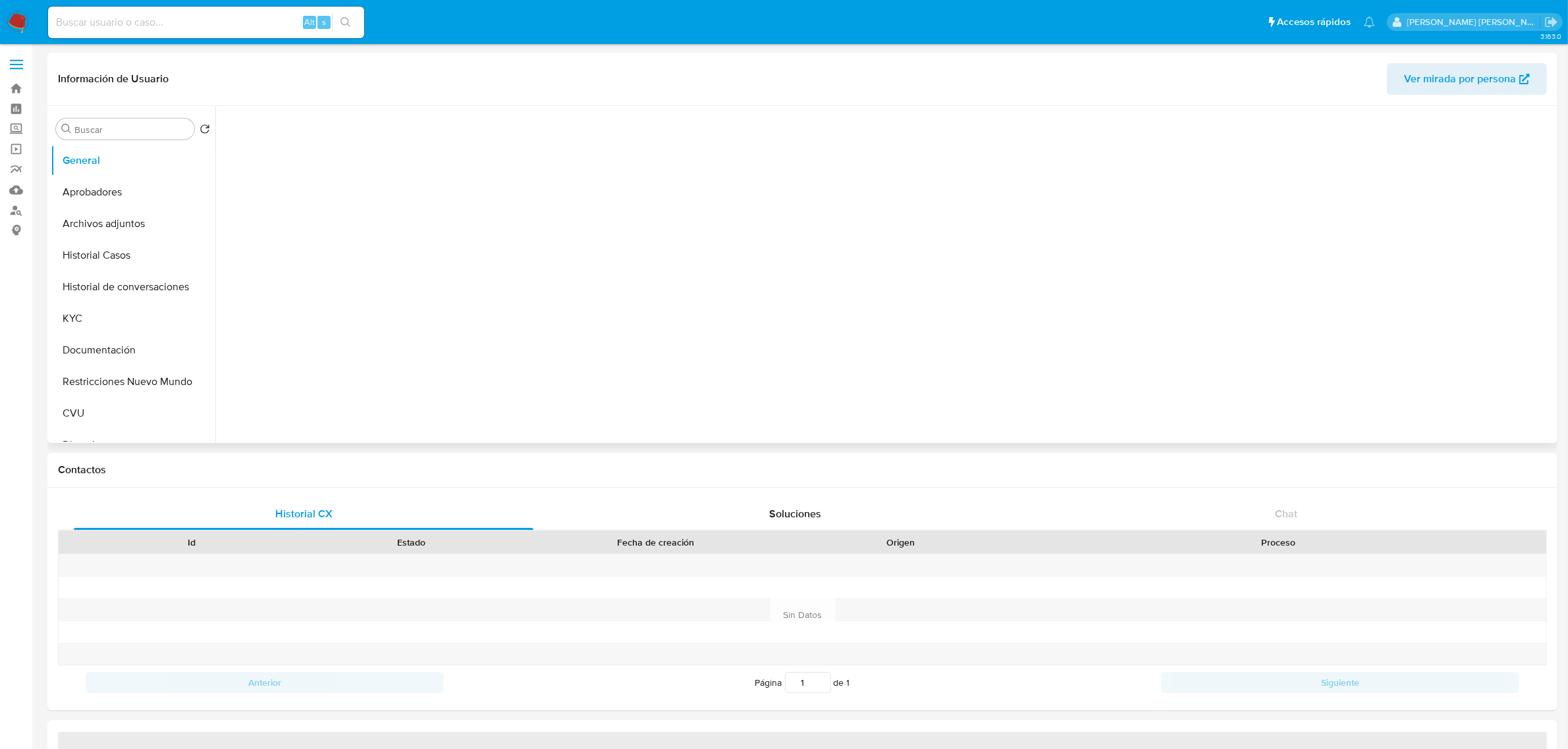
click at [132, 249] on button "Historial Casos" at bounding box center [133, 256] width 164 height 31
select select "10"
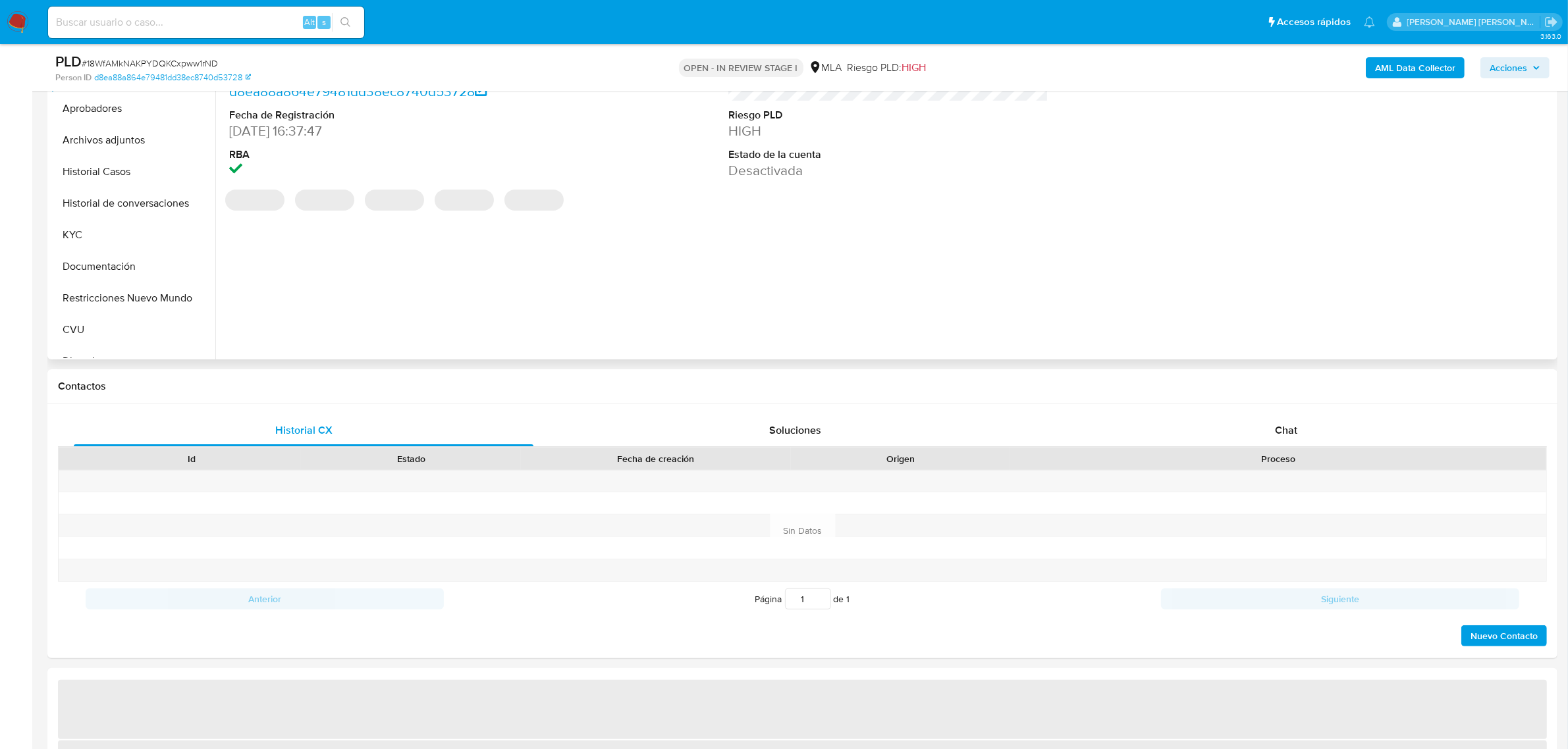
scroll to position [330, 0]
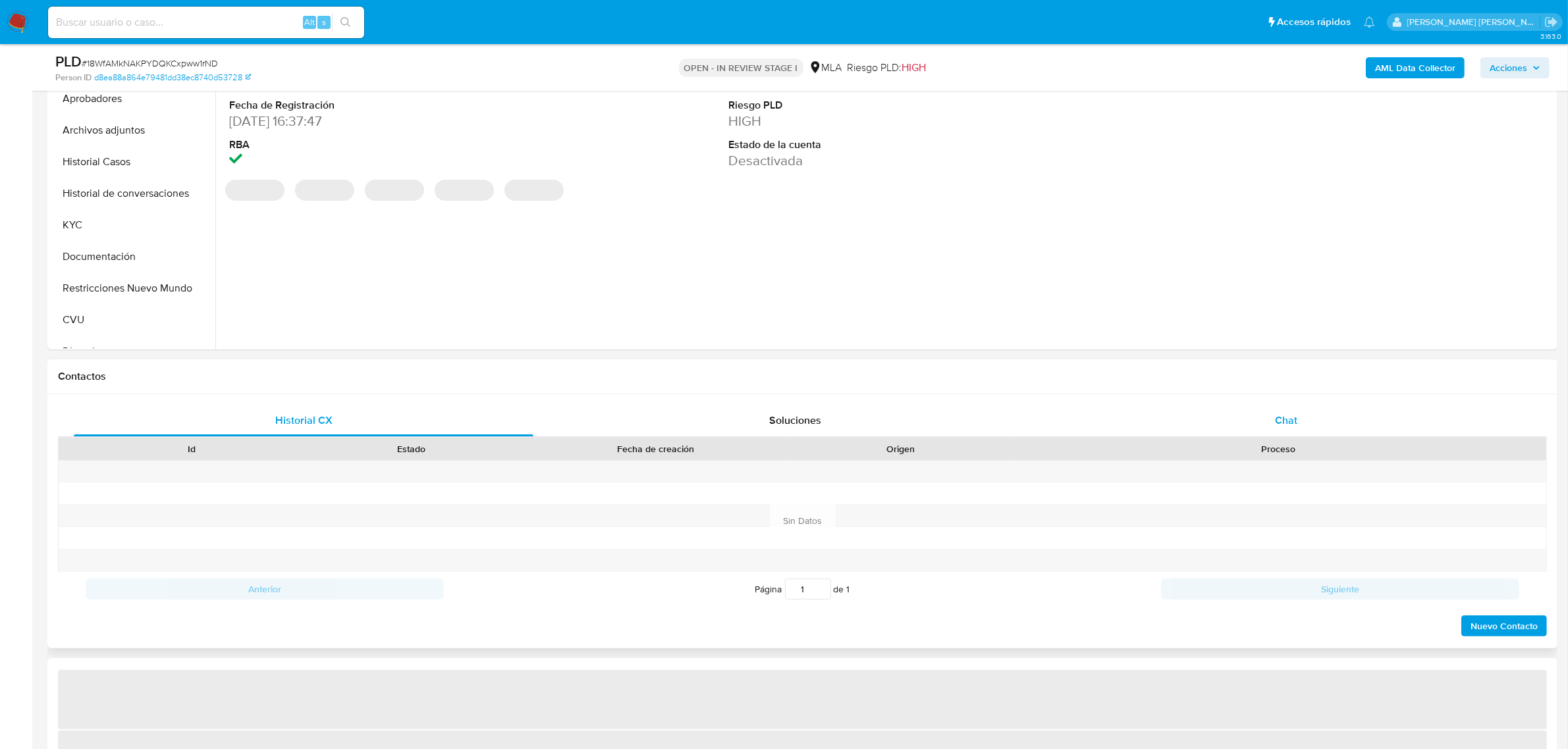
select select "10"
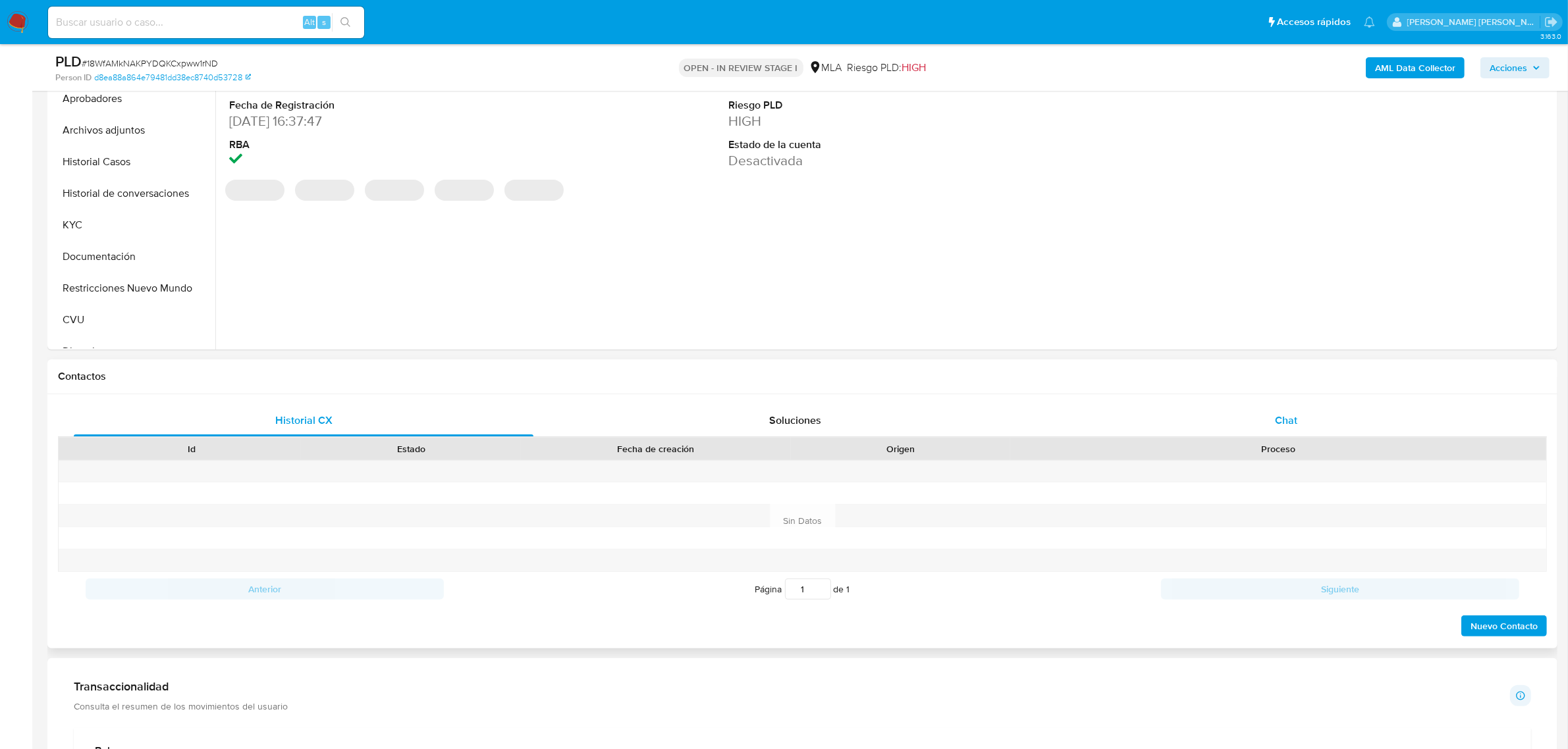
click at [1292, 416] on span "Chat" at bounding box center [1286, 419] width 23 height 15
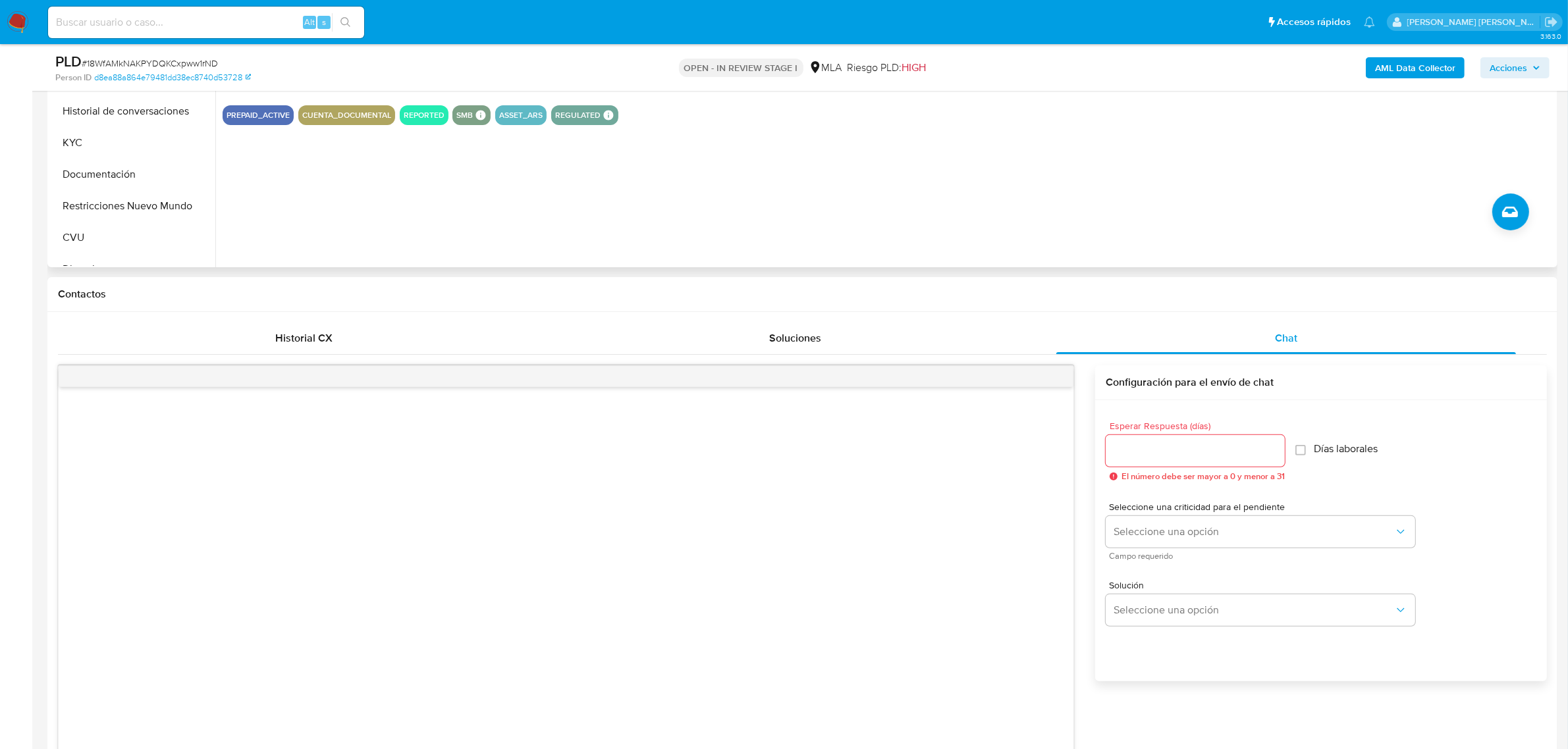
scroll to position [164, 0]
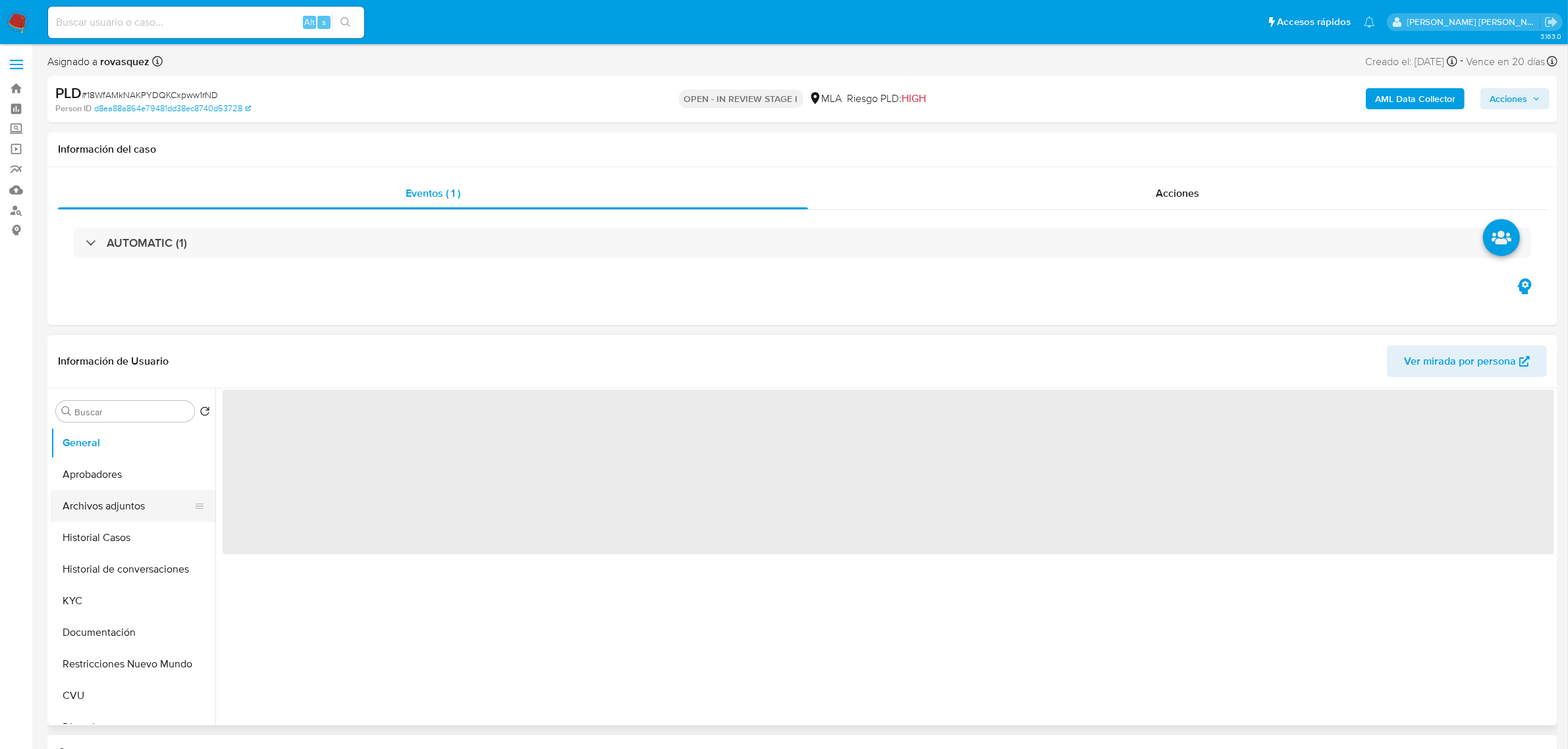
select select "10"
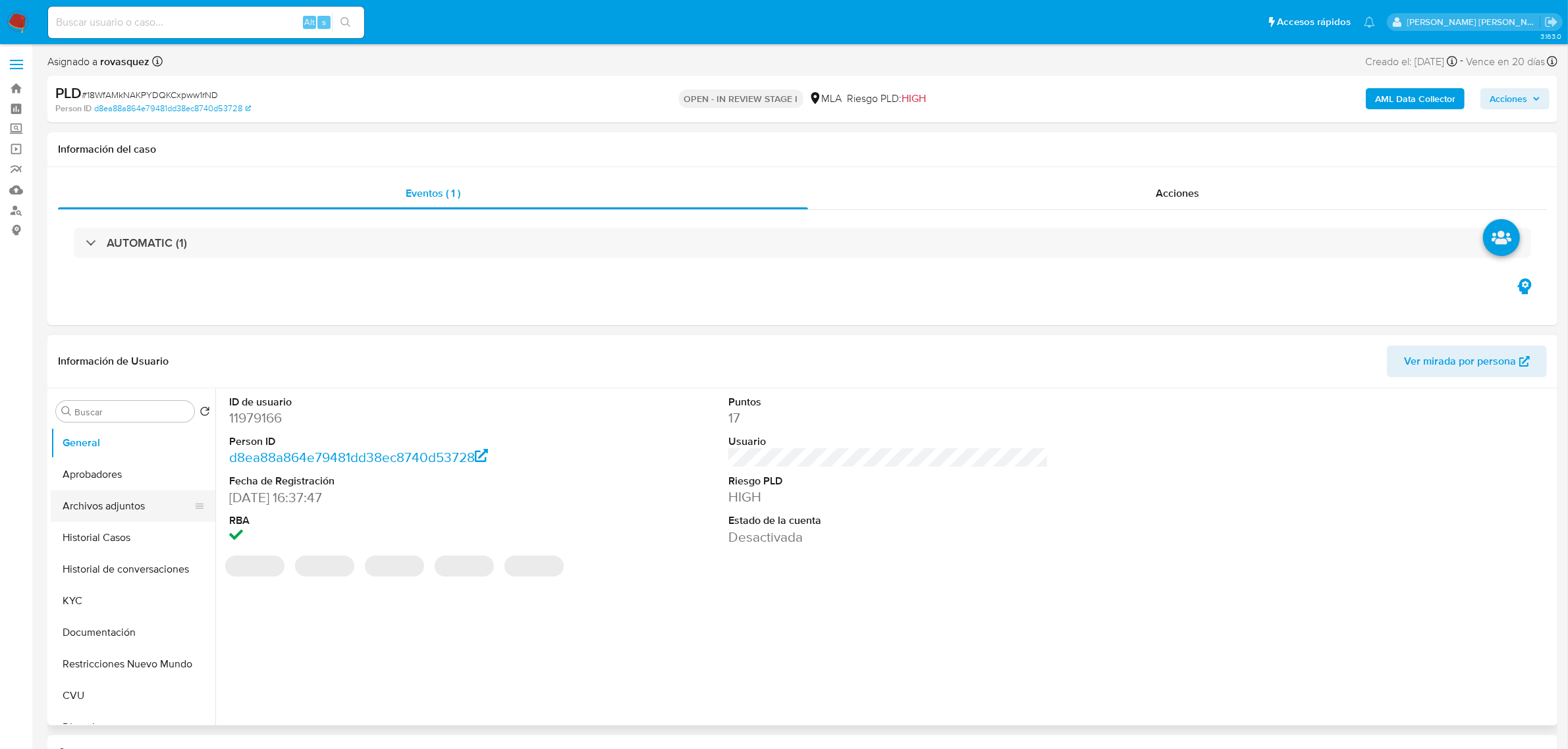
click at [132, 521] on button "Archivos adjuntos" at bounding box center [128, 506] width 155 height 31
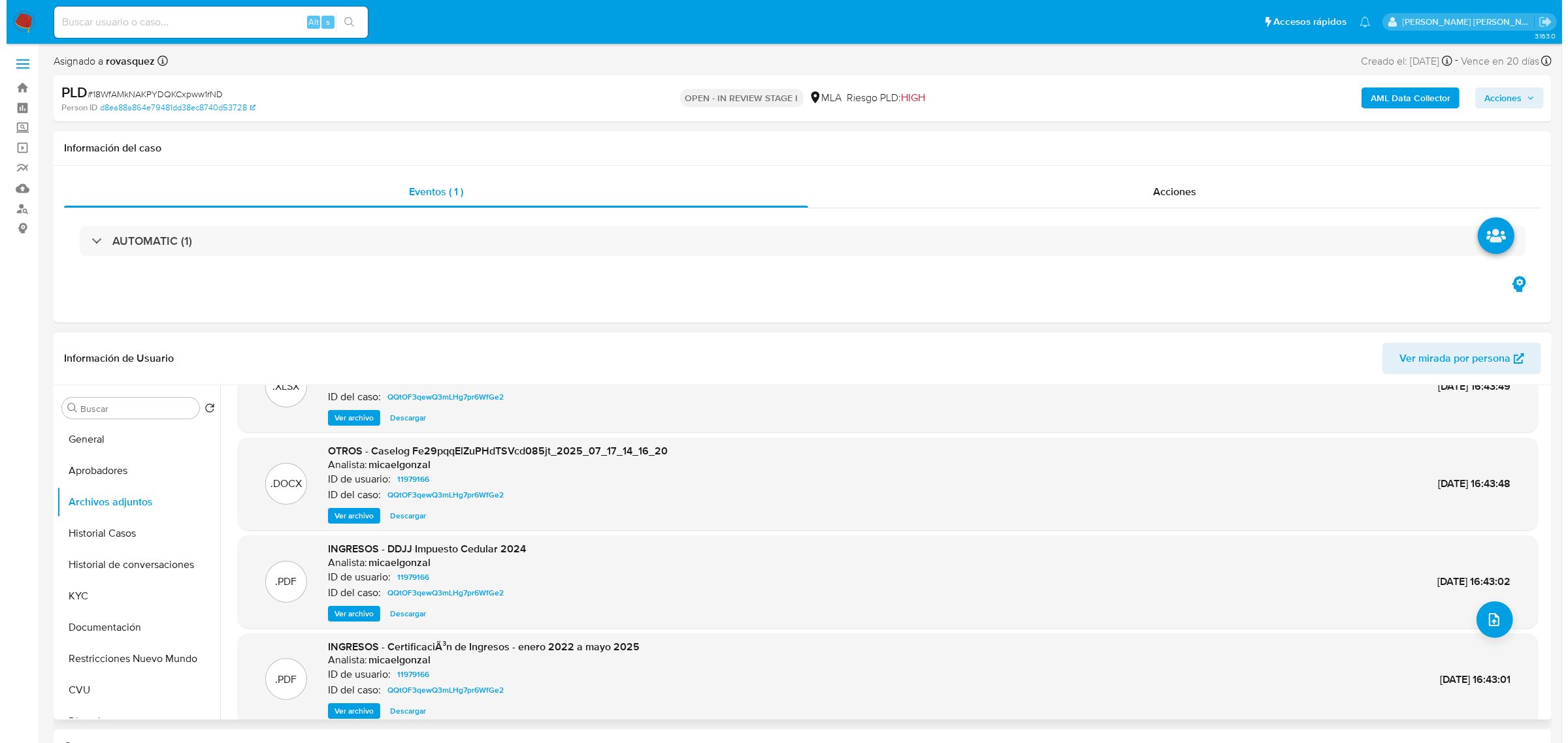
scroll to position [82, 0]
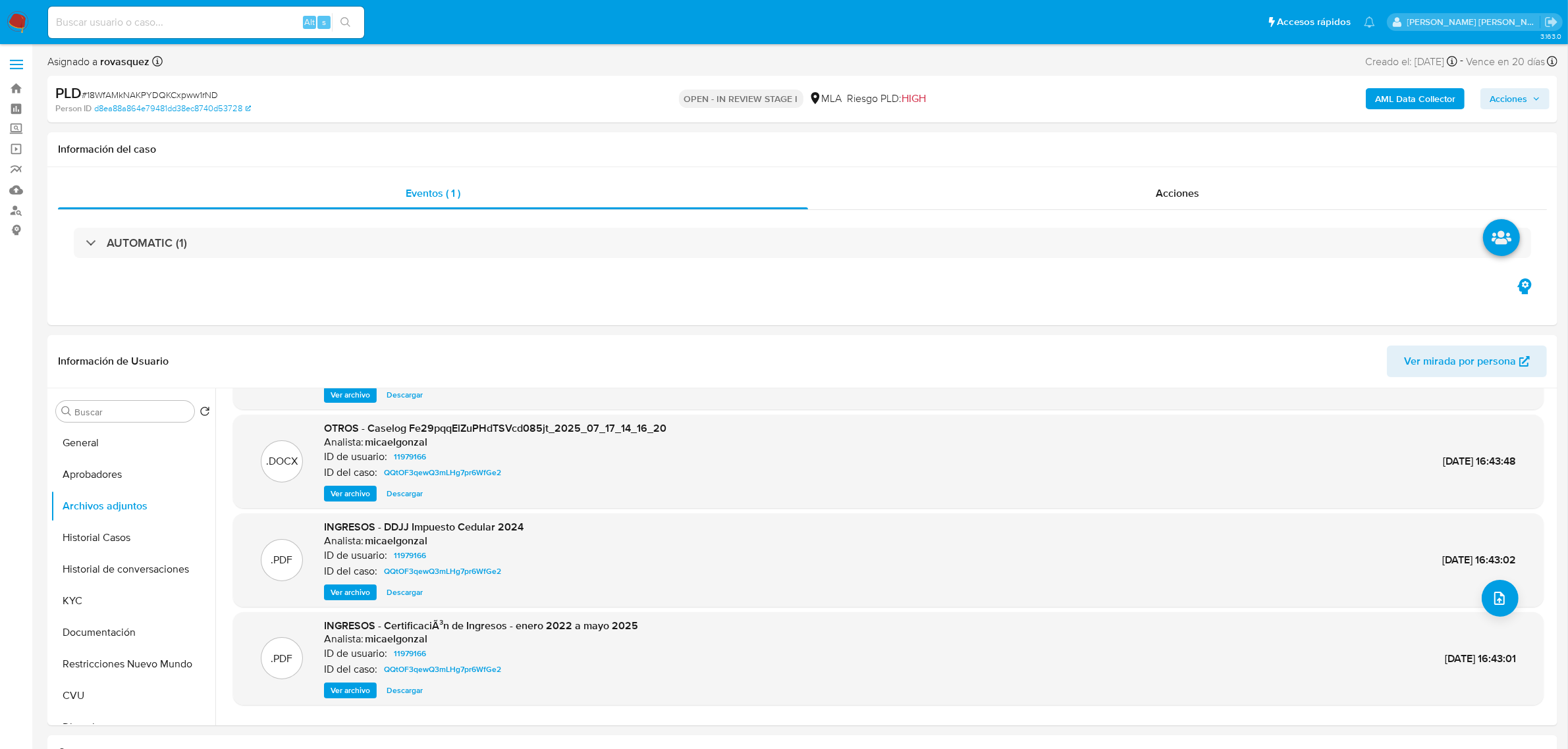
click at [1410, 105] on b "AML Data Collector" at bounding box center [1415, 98] width 81 height 21
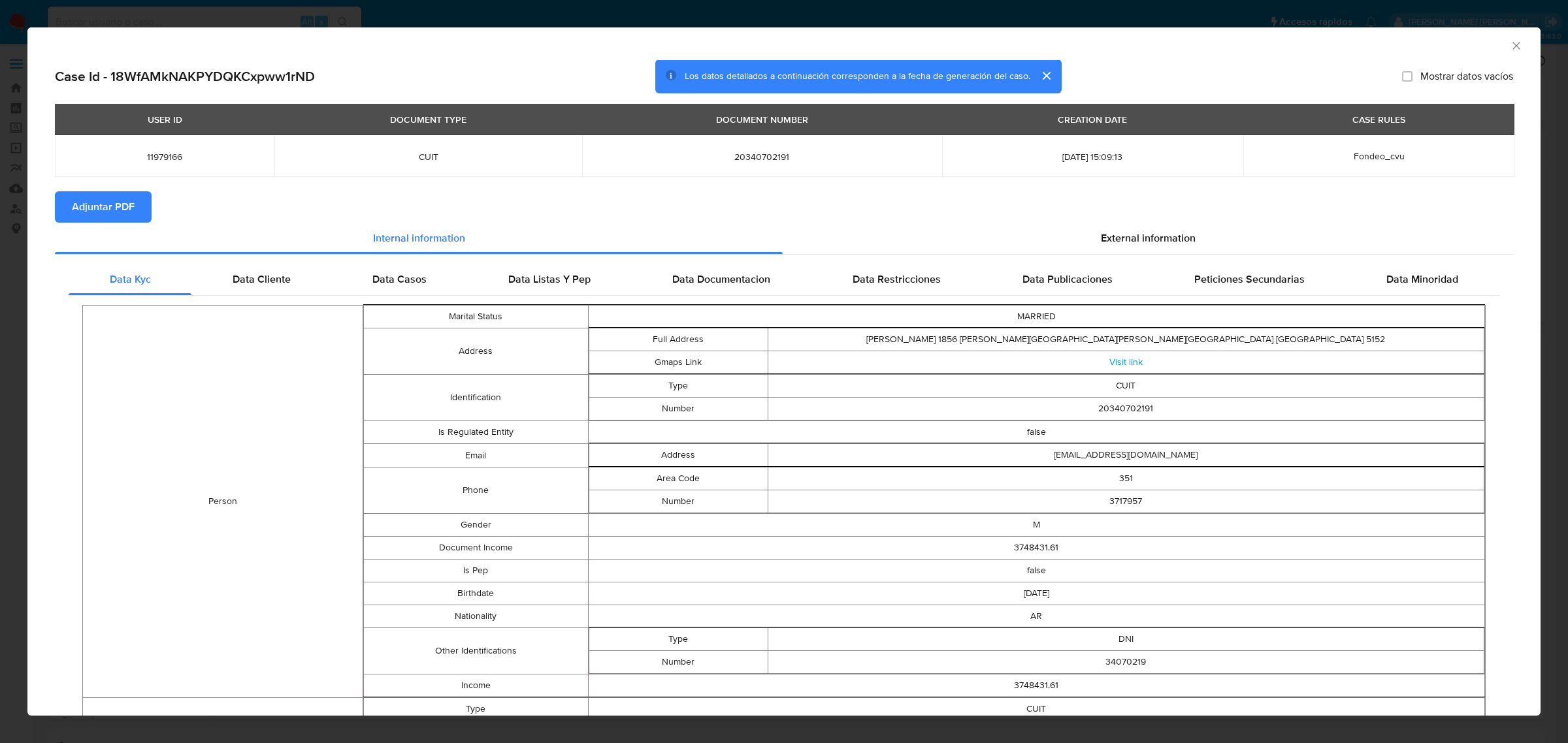
click at [161, 400] on td "Person" at bounding box center [223, 502] width 280 height 392
drag, startPoint x: 106, startPoint y: 214, endPoint x: 147, endPoint y: 210, distance: 41.2
click at [106, 214] on span "Adjuntar PDF" at bounding box center [103, 206] width 62 height 28
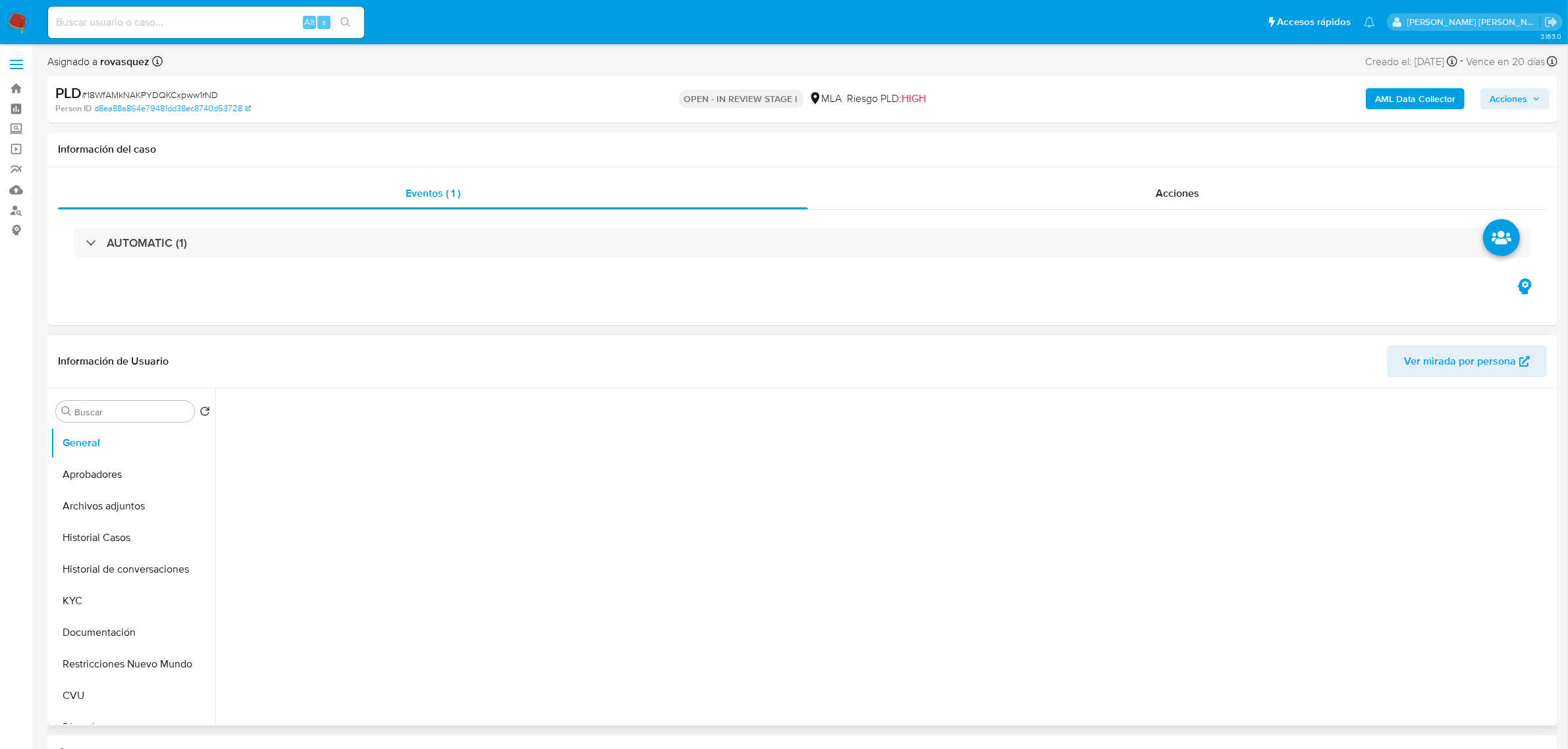
select select "10"
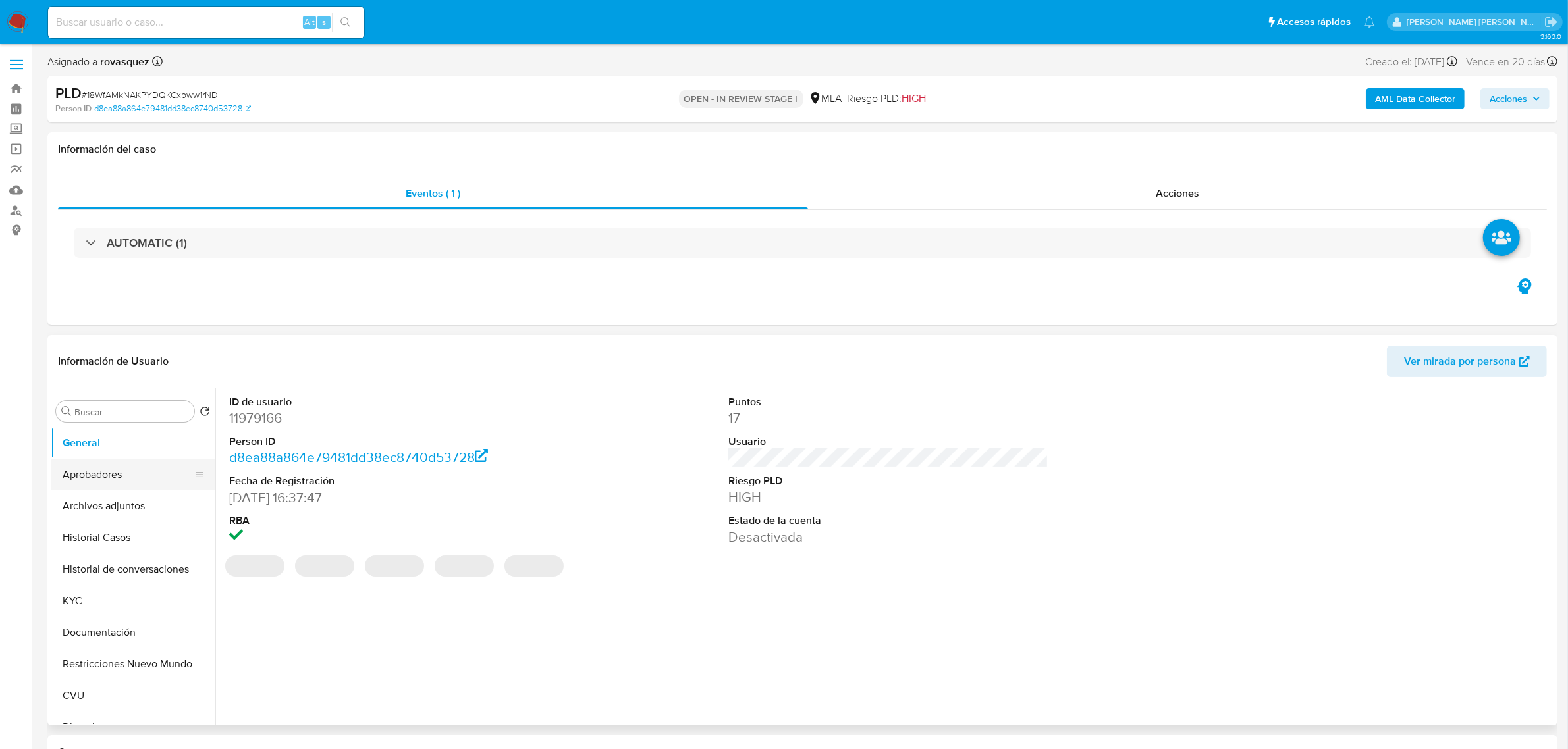
drag, startPoint x: 114, startPoint y: 495, endPoint x: 166, endPoint y: 475, distance: 55.7
click at [114, 495] on button "Archivos adjuntos" at bounding box center [133, 506] width 164 height 31
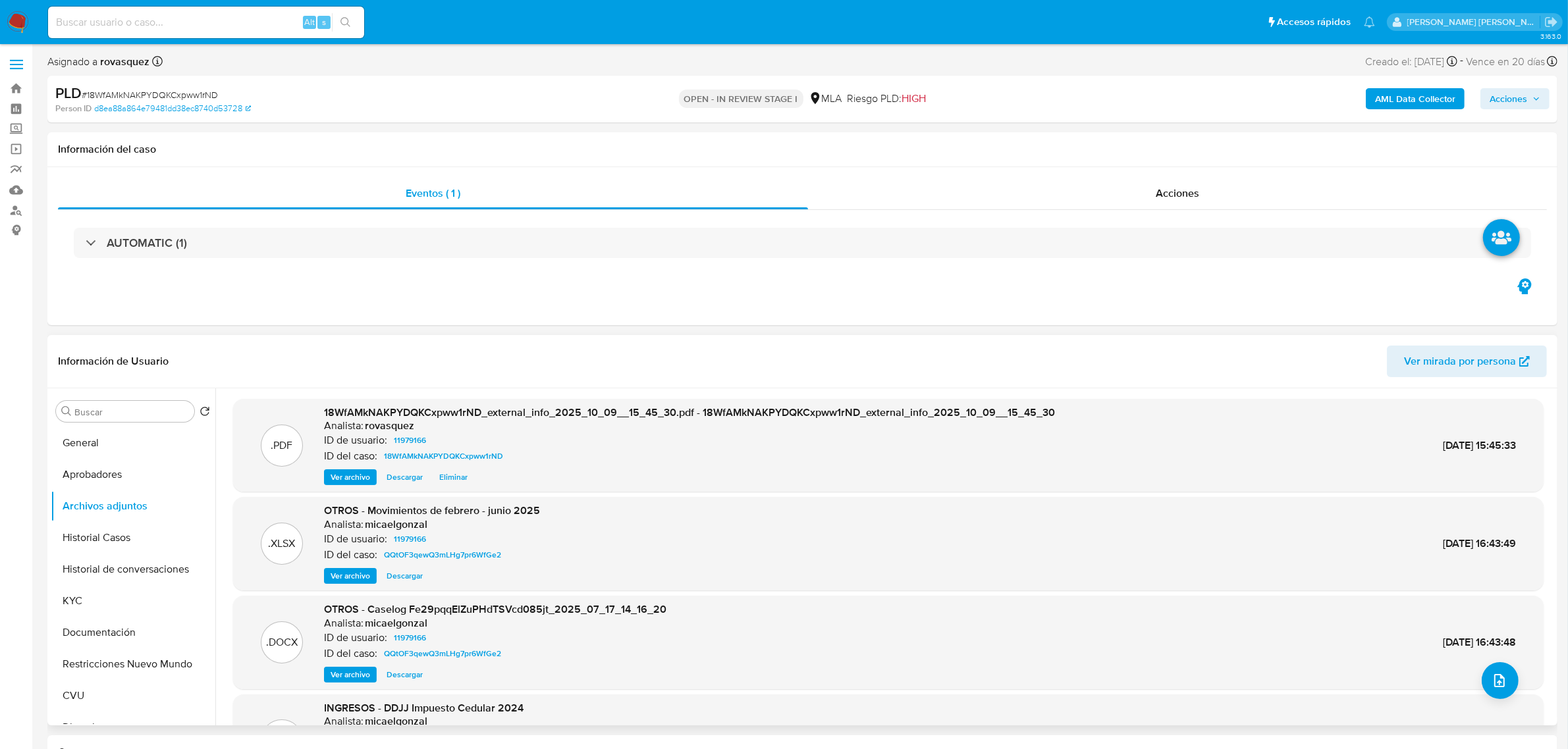
click at [359, 476] on span "Ver archivo" at bounding box center [350, 476] width 39 height 13
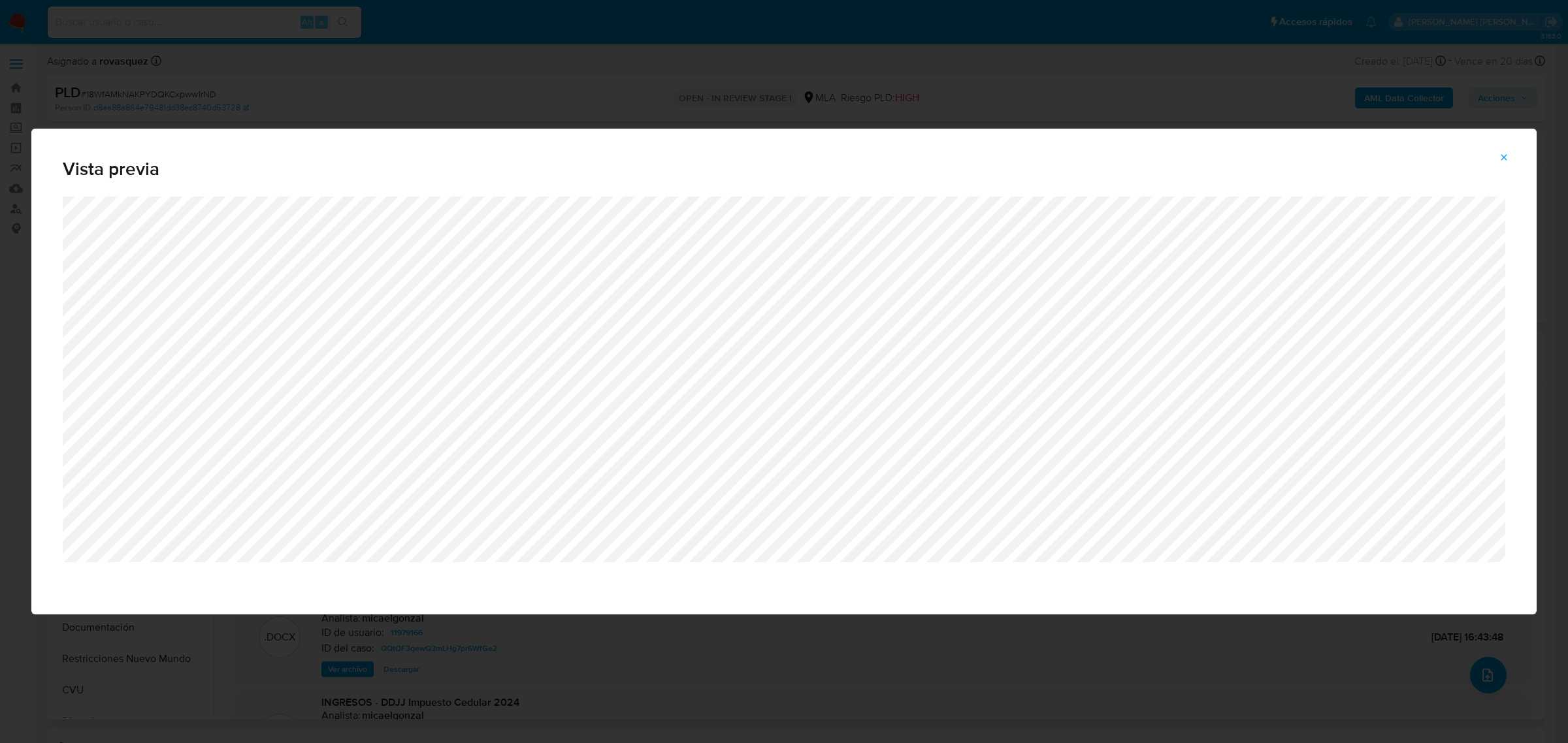
click at [1497, 149] on button "Attachment preview" at bounding box center [1503, 157] width 28 height 21
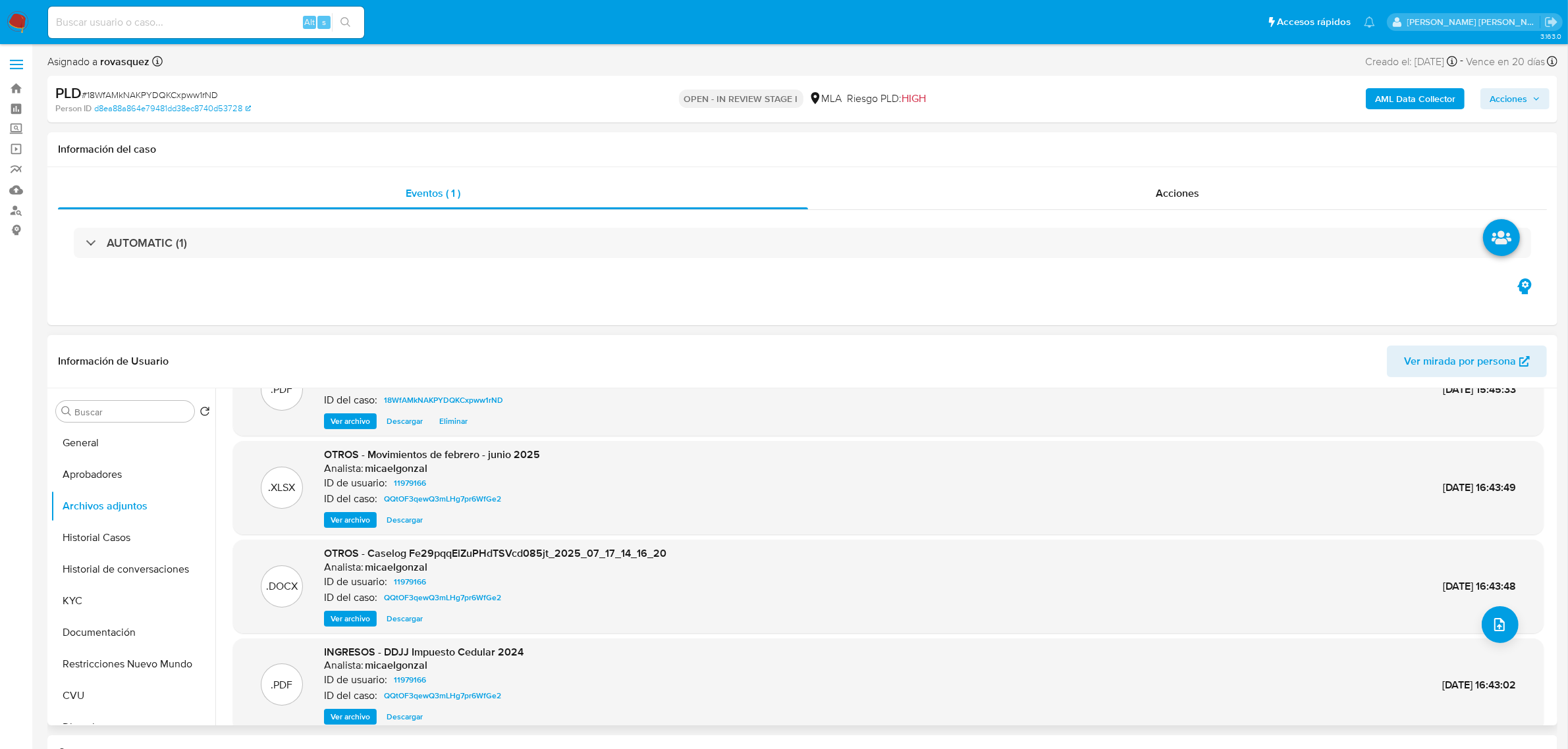
scroll to position [28, 0]
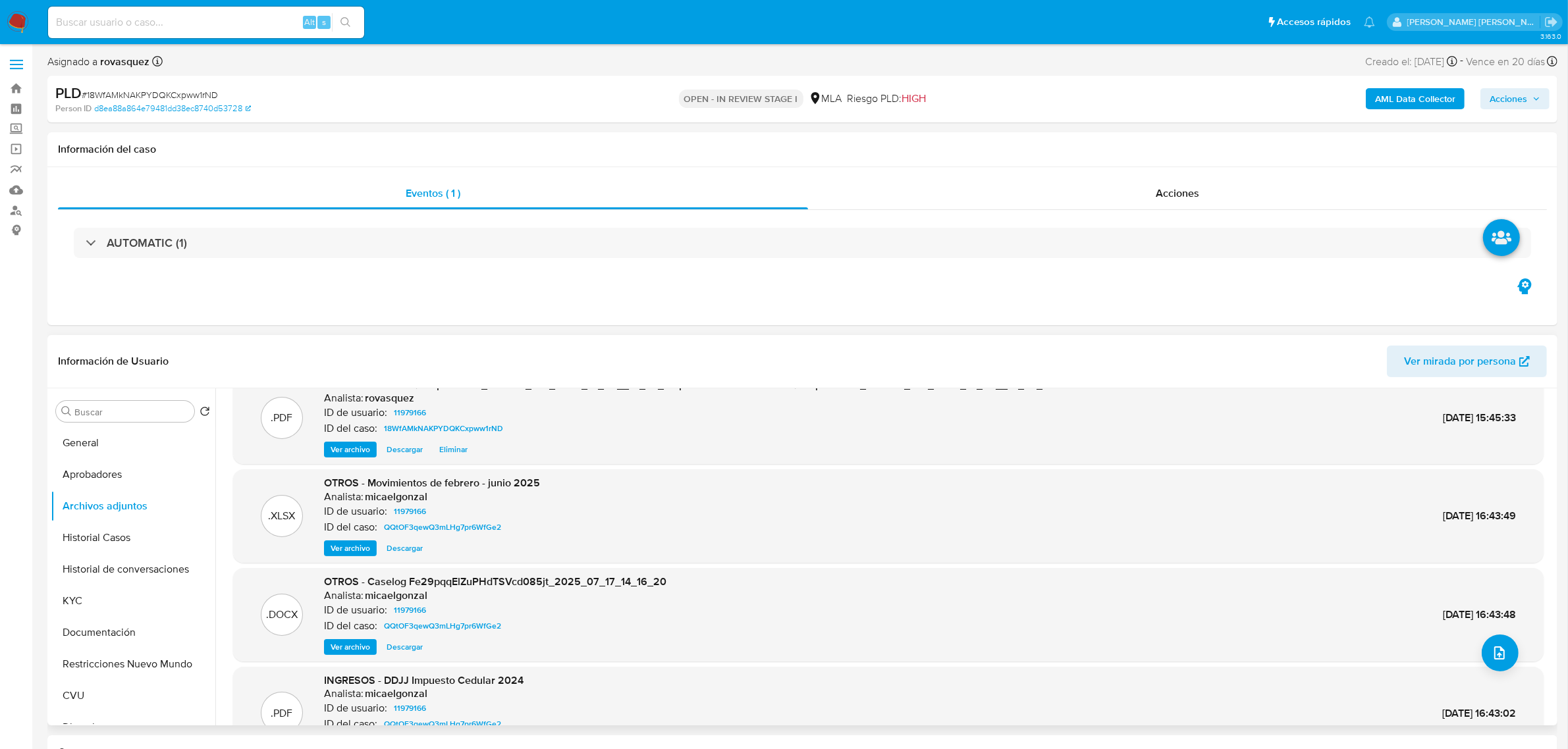
click at [351, 553] on span "Ver archivo" at bounding box center [350, 548] width 39 height 13
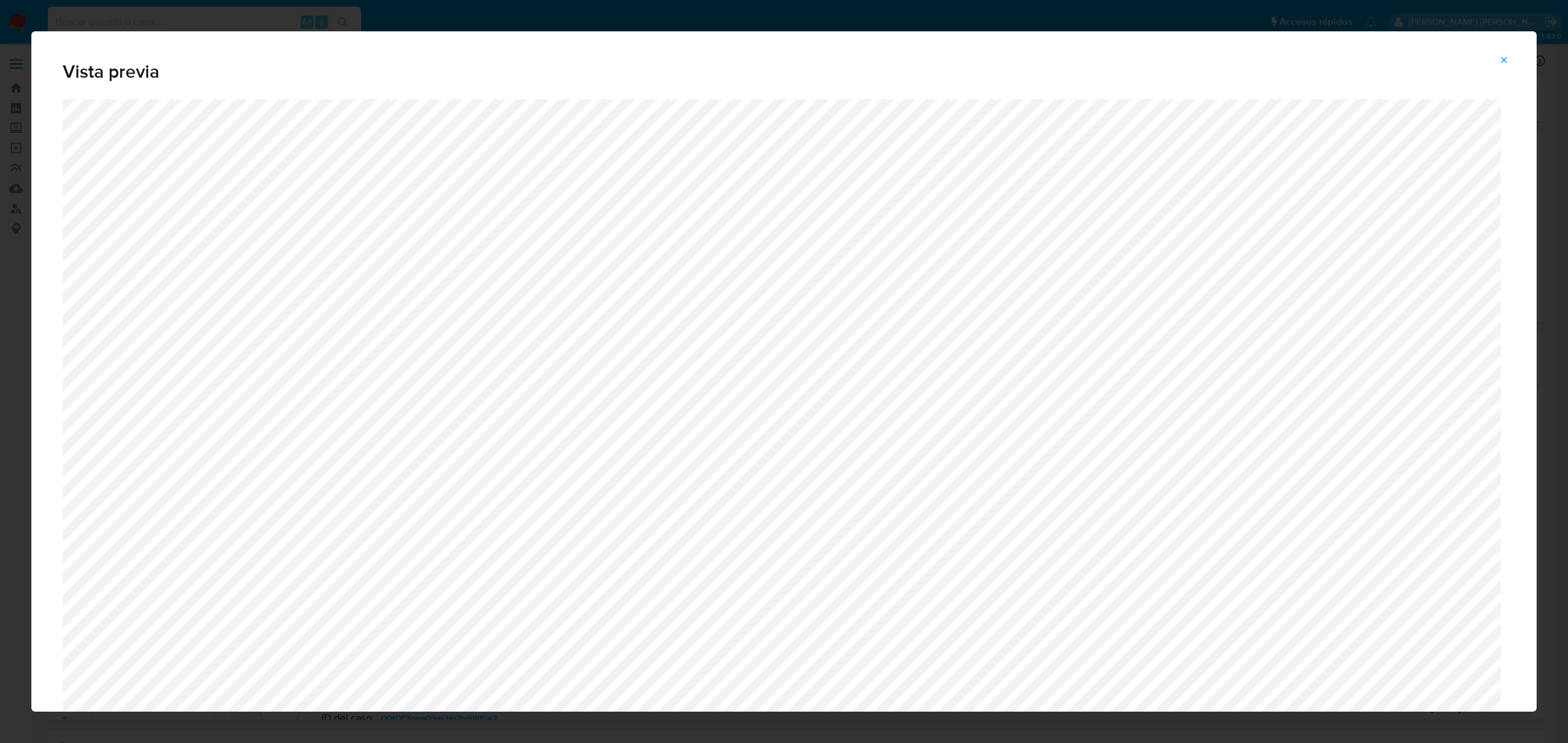
click at [1505, 51] on span "Attachment preview" at bounding box center [1504, 60] width 11 height 19
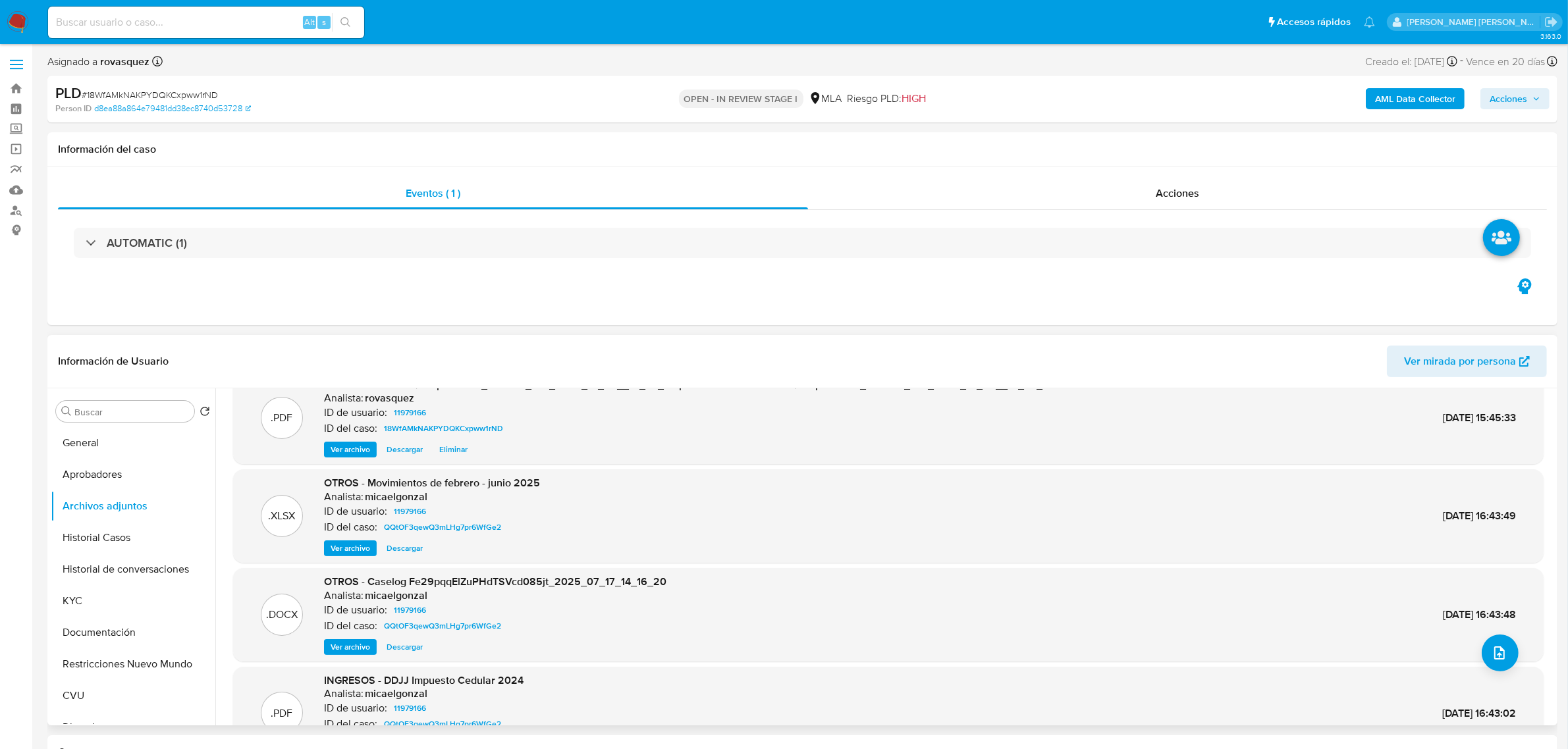
click at [359, 551] on span "Ver archivo" at bounding box center [350, 548] width 39 height 13
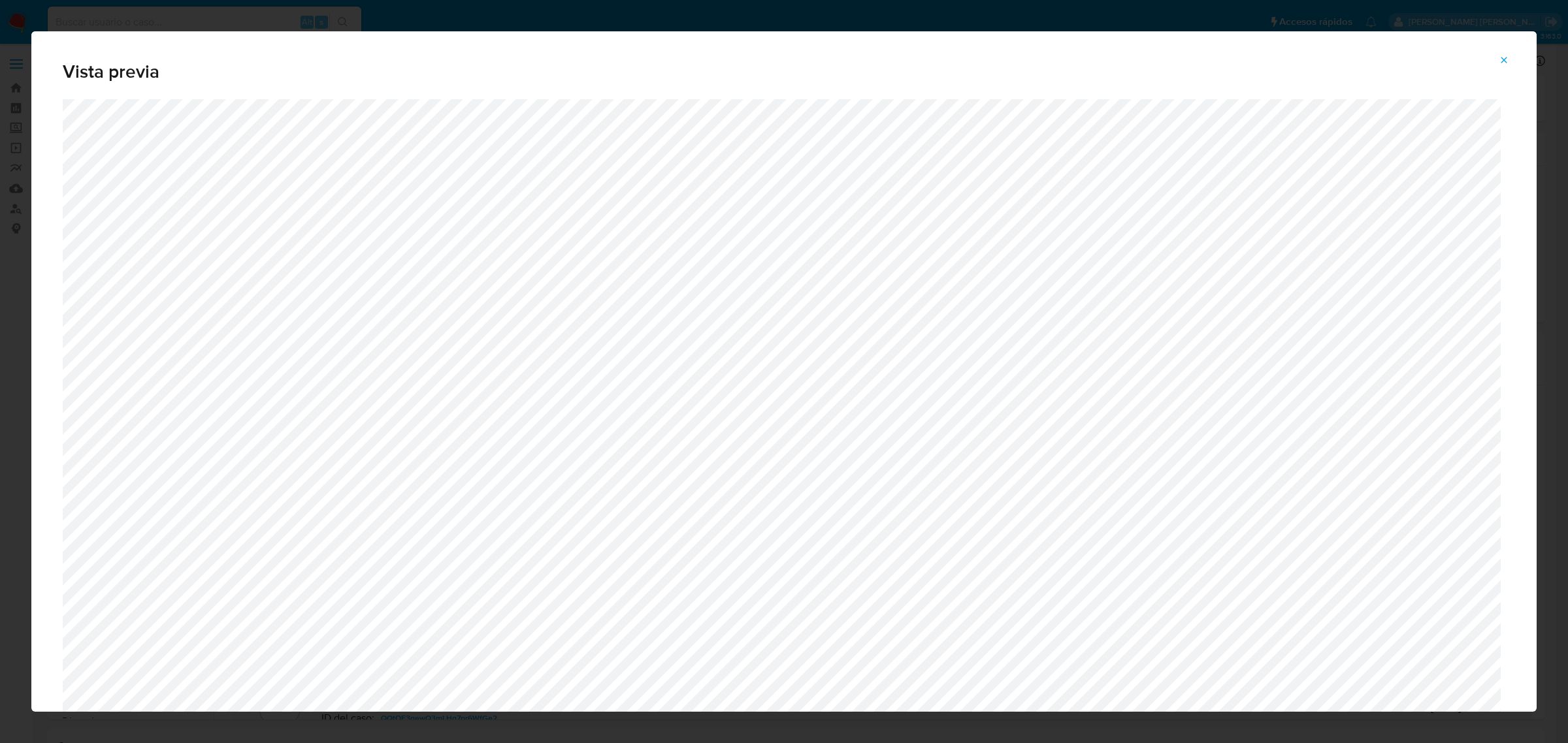
click at [1506, 53] on span "Attachment preview" at bounding box center [1504, 60] width 11 height 19
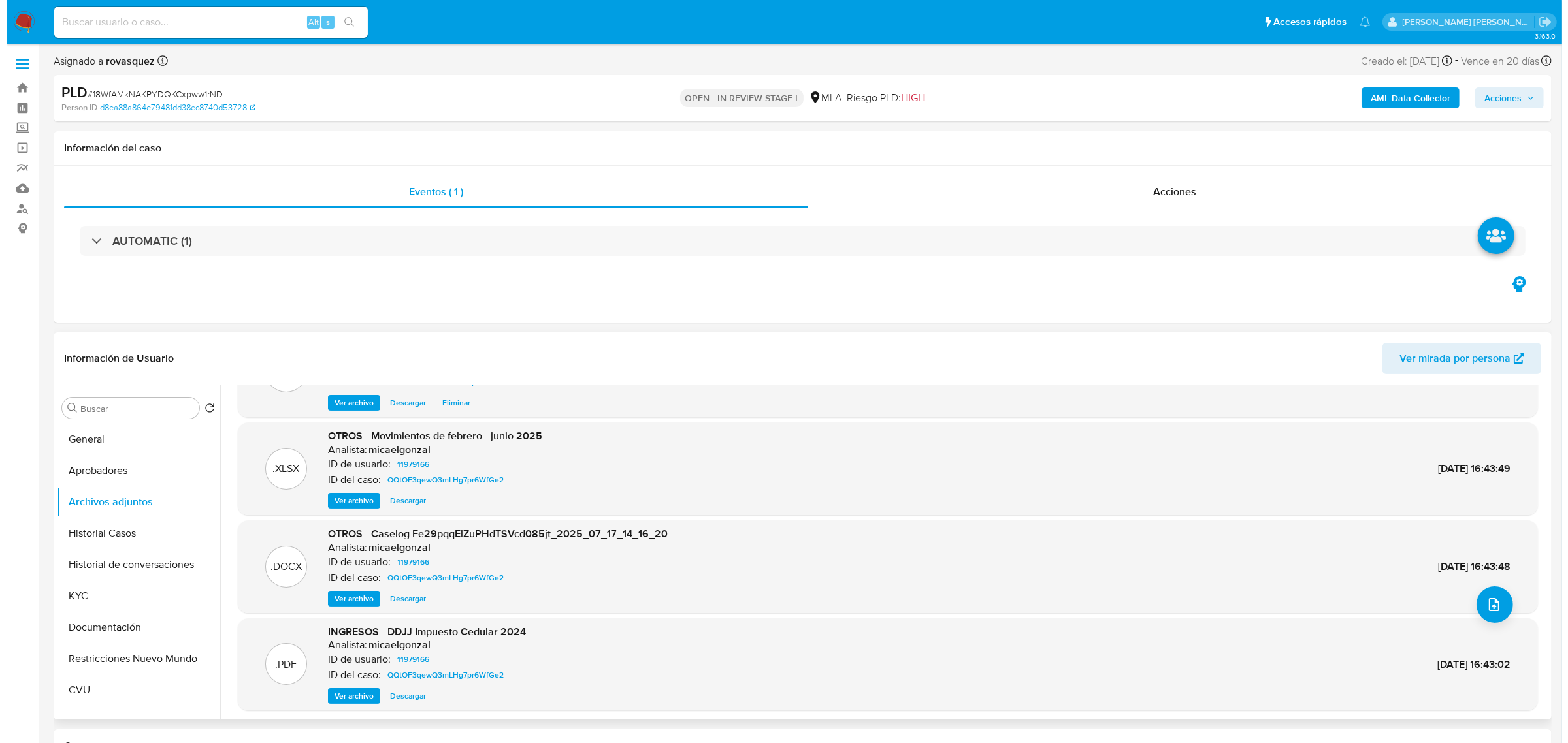
scroll to position [109, 0]
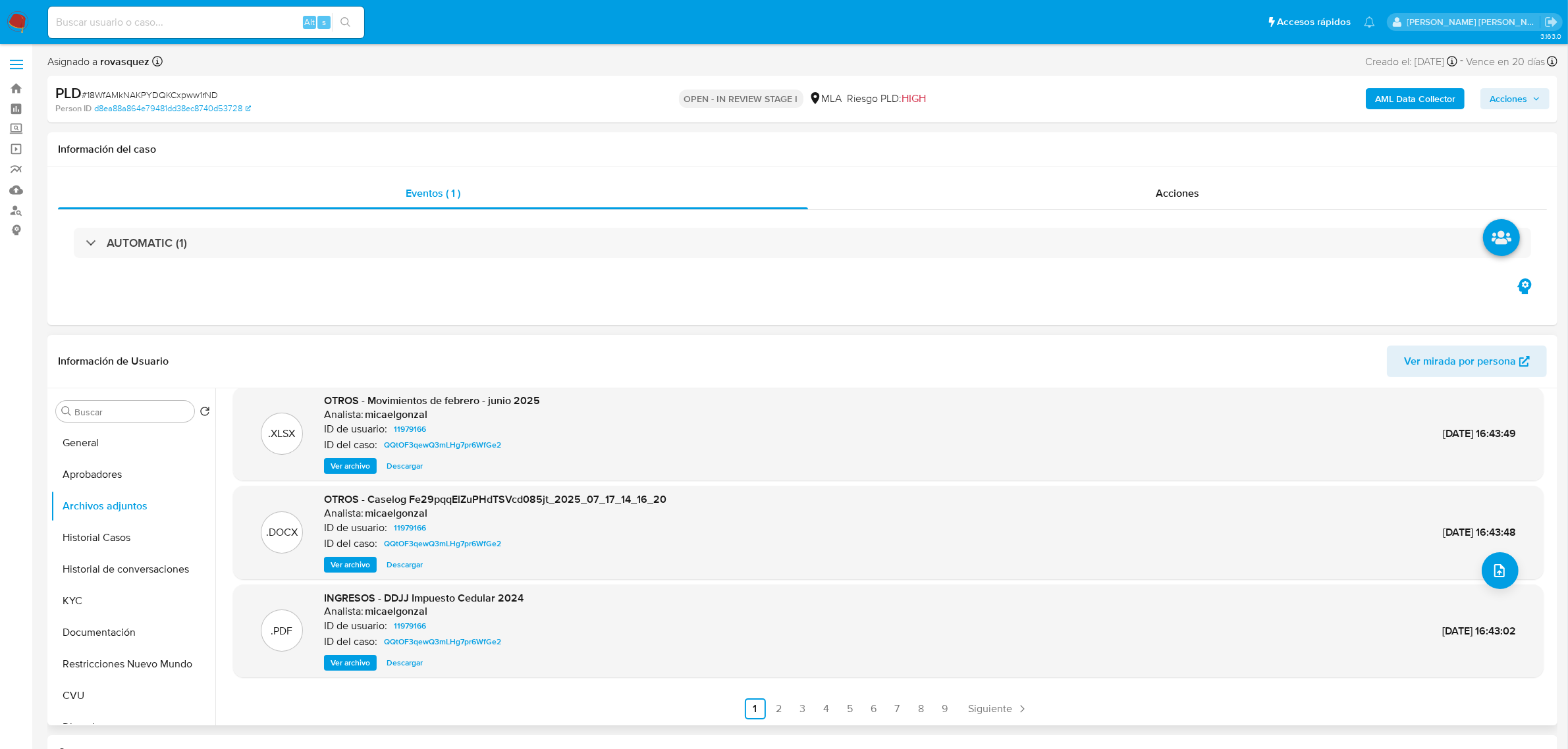
click at [338, 563] on span "Ver archivo" at bounding box center [350, 564] width 39 height 13
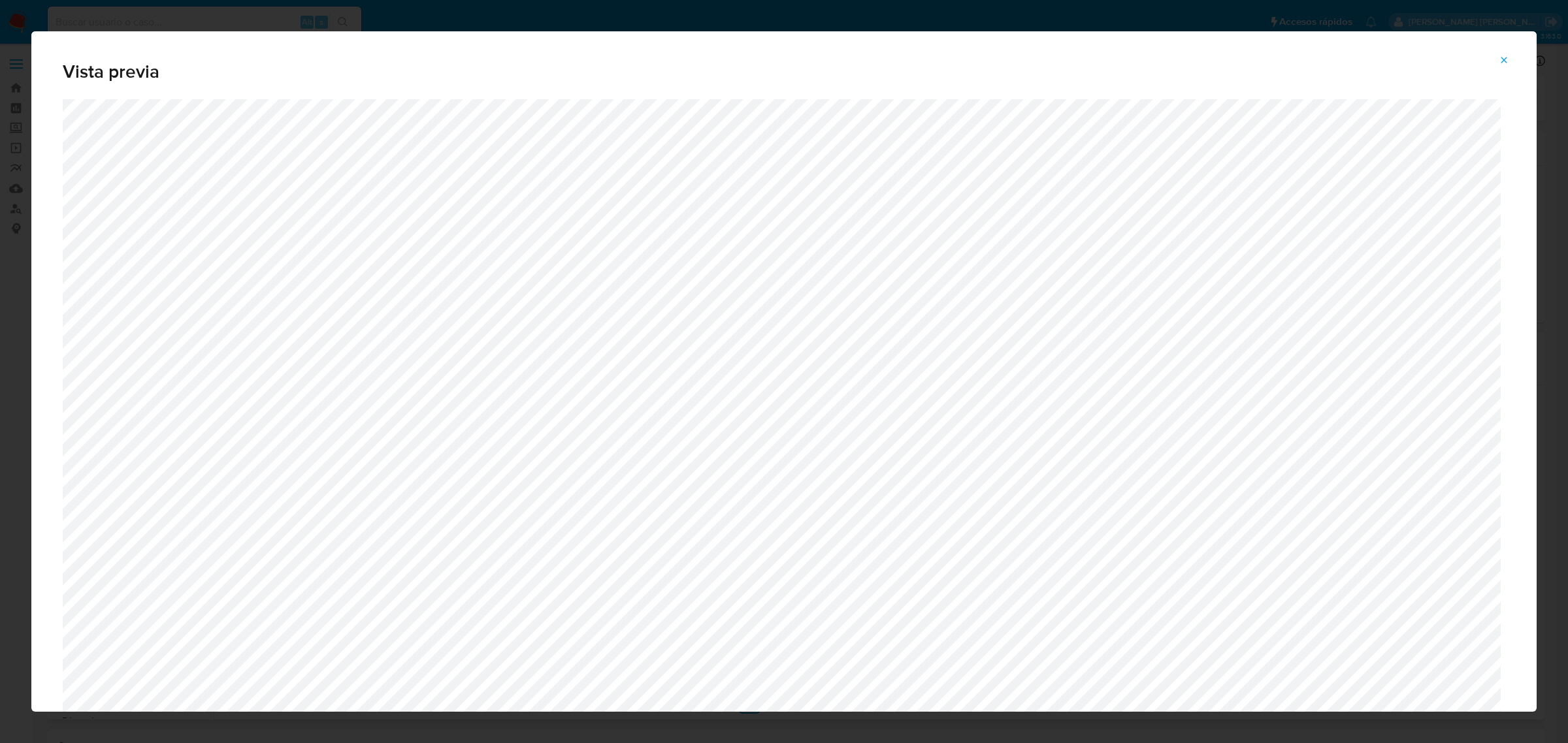
scroll to position [546, 0]
click at [1506, 62] on icon "Attachment preview" at bounding box center [1504, 60] width 11 height 11
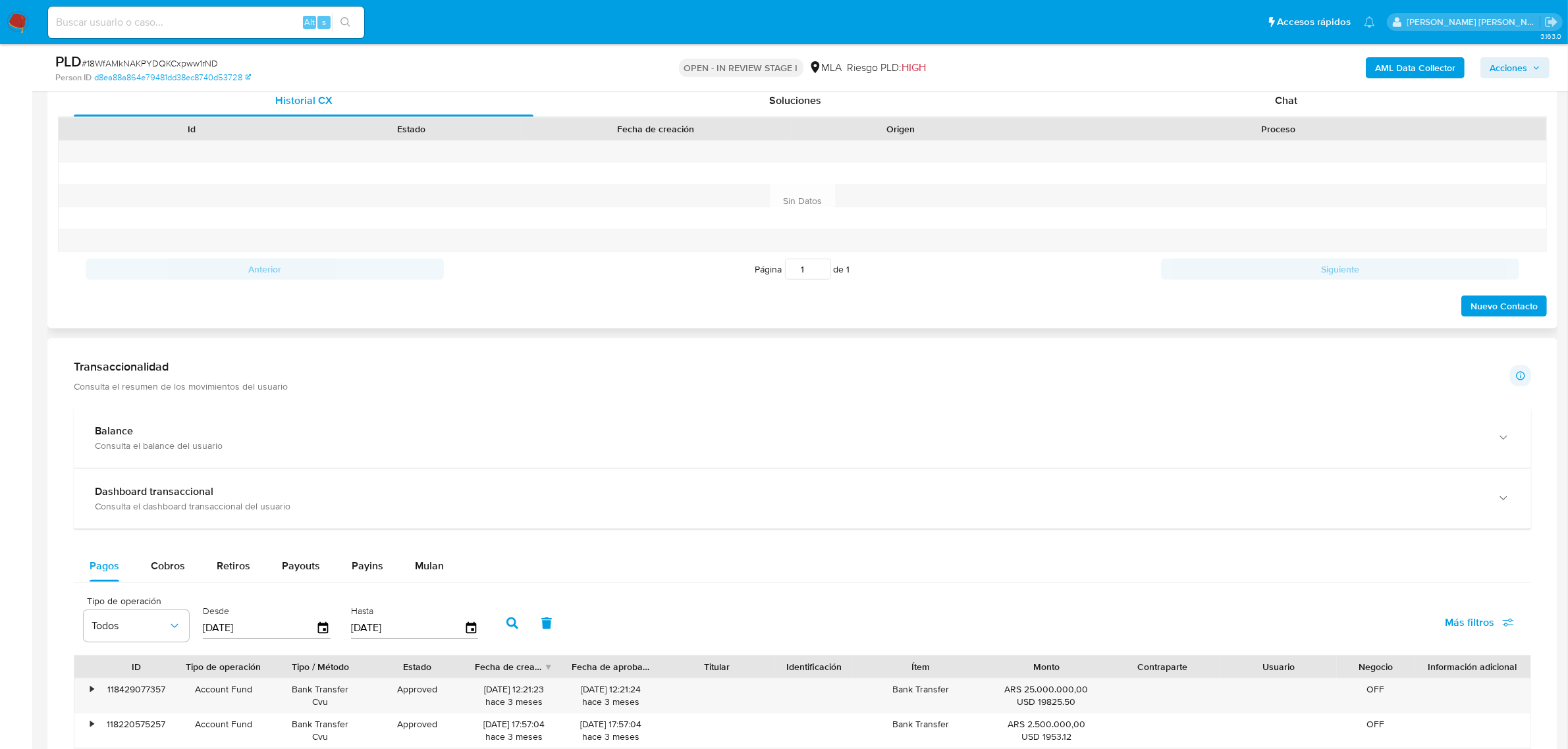
scroll to position [741, 0]
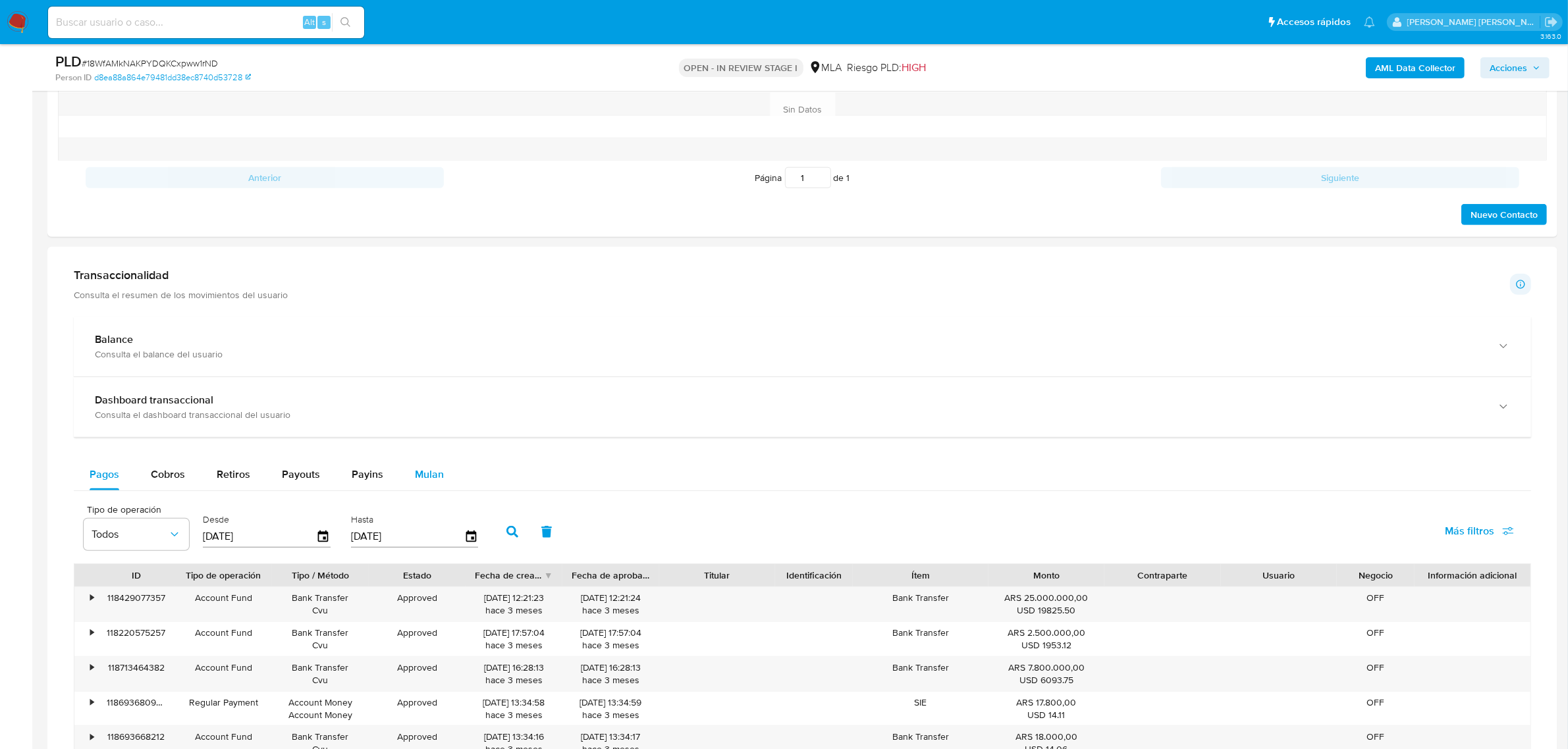
click at [423, 479] on span "Mulan" at bounding box center [428, 473] width 29 height 15
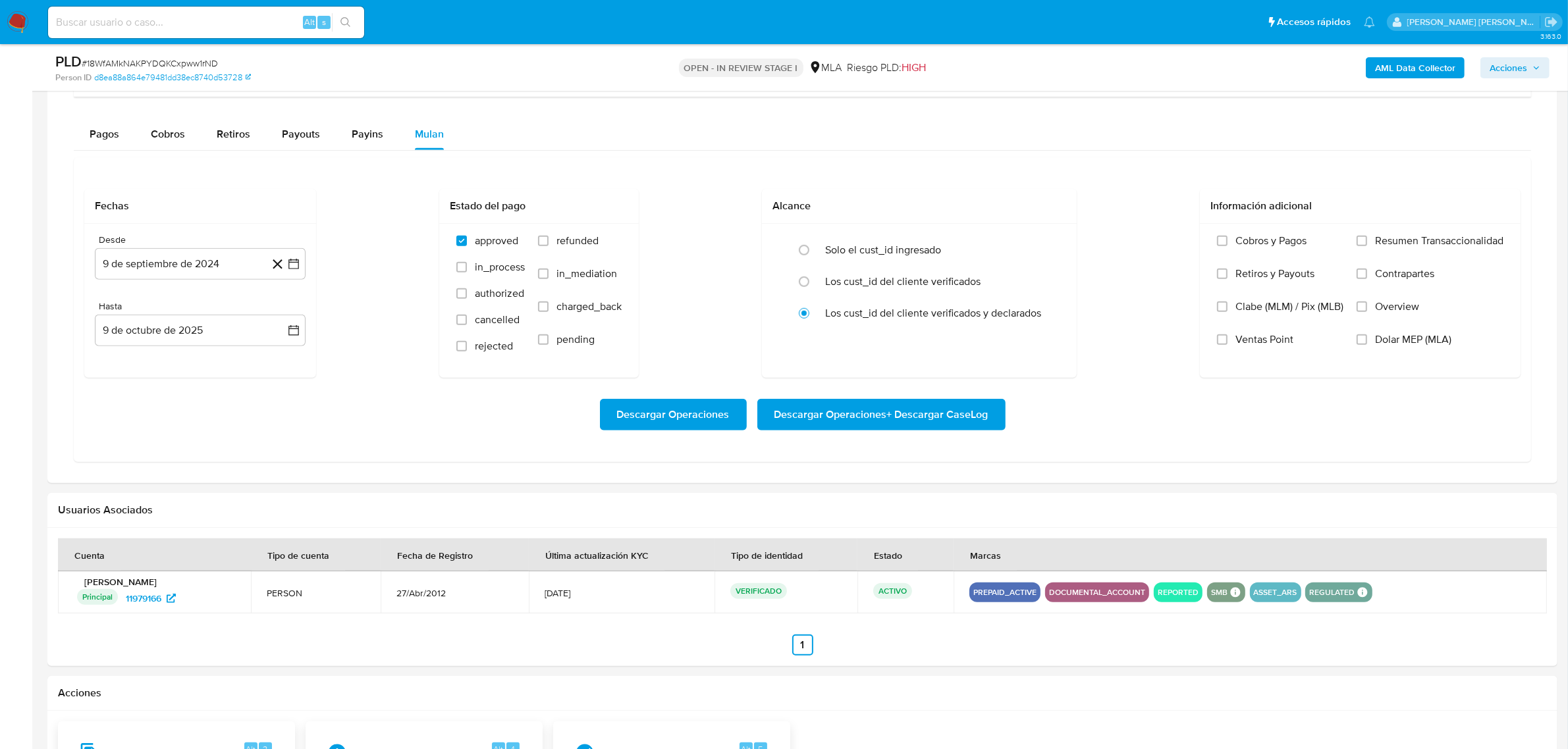
scroll to position [988, 0]
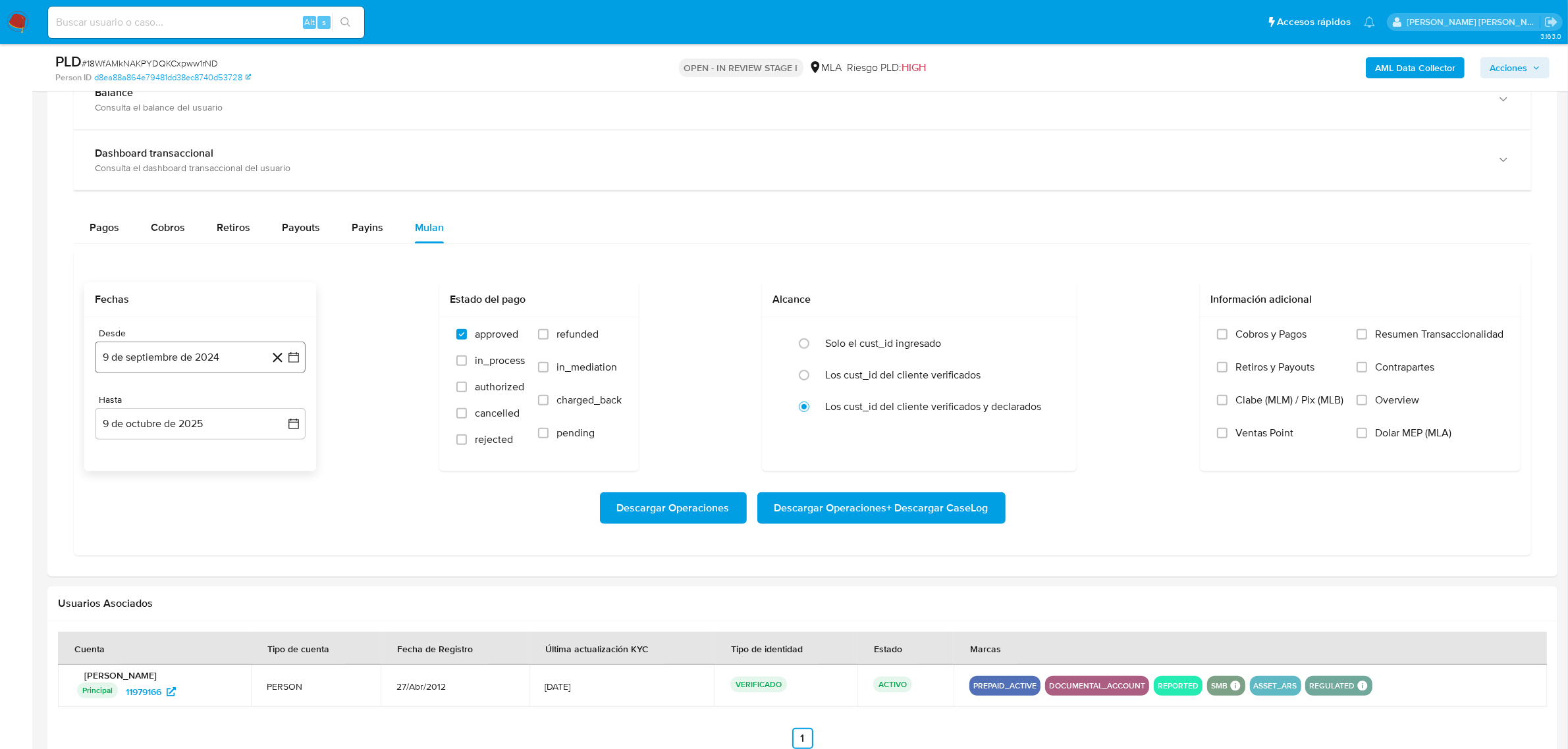
click at [287, 364] on icon "button" at bounding box center [293, 357] width 13 height 13
click at [122, 405] on icon "Mes anterior" at bounding box center [118, 405] width 16 height 16
click at [113, 409] on icon "Mes anterior" at bounding box center [118, 405] width 16 height 16
click at [282, 403] on icon "Mes siguiente" at bounding box center [282, 405] width 16 height 16
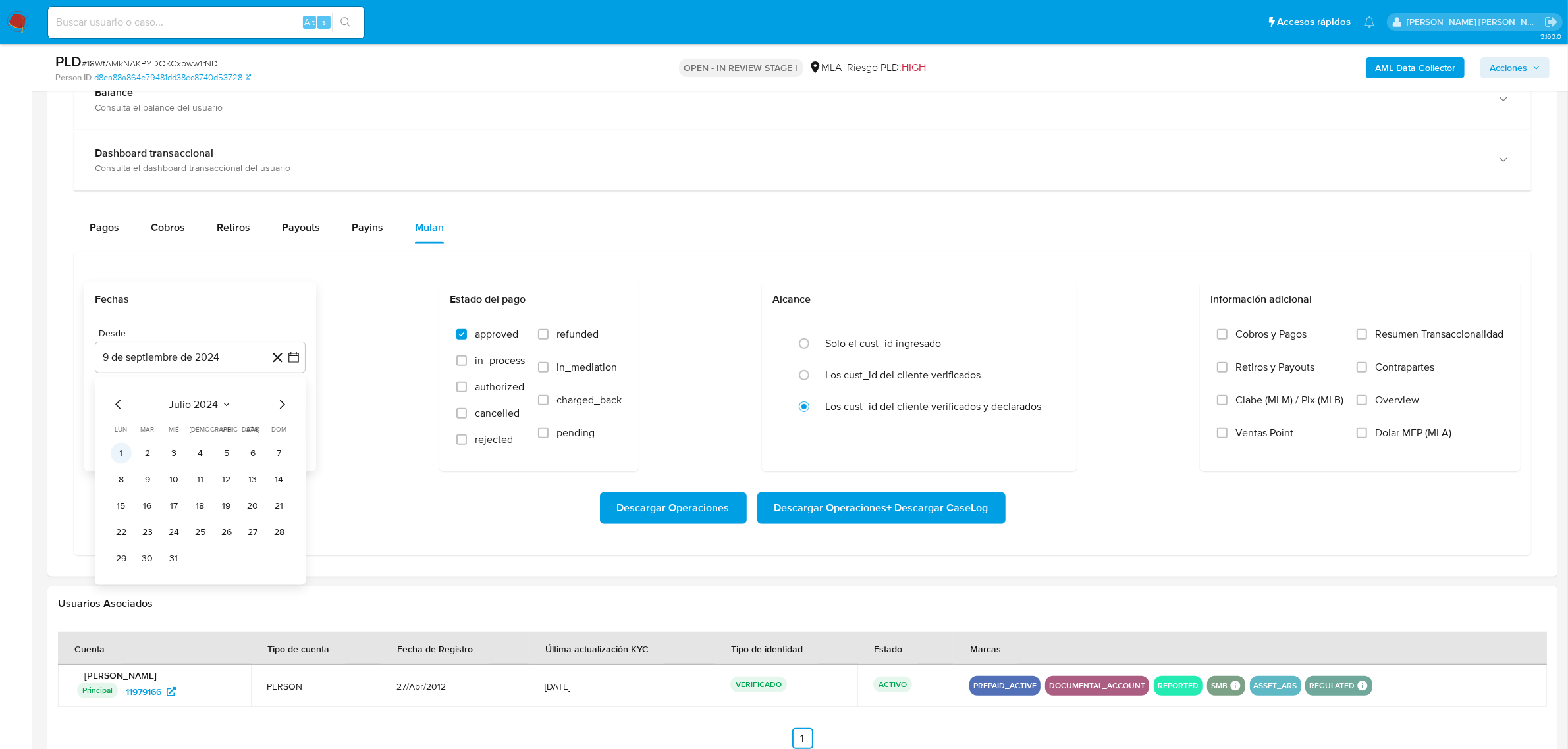
click at [122, 459] on button "1" at bounding box center [120, 453] width 21 height 21
click at [293, 425] on icon "button" at bounding box center [293, 424] width 11 height 11
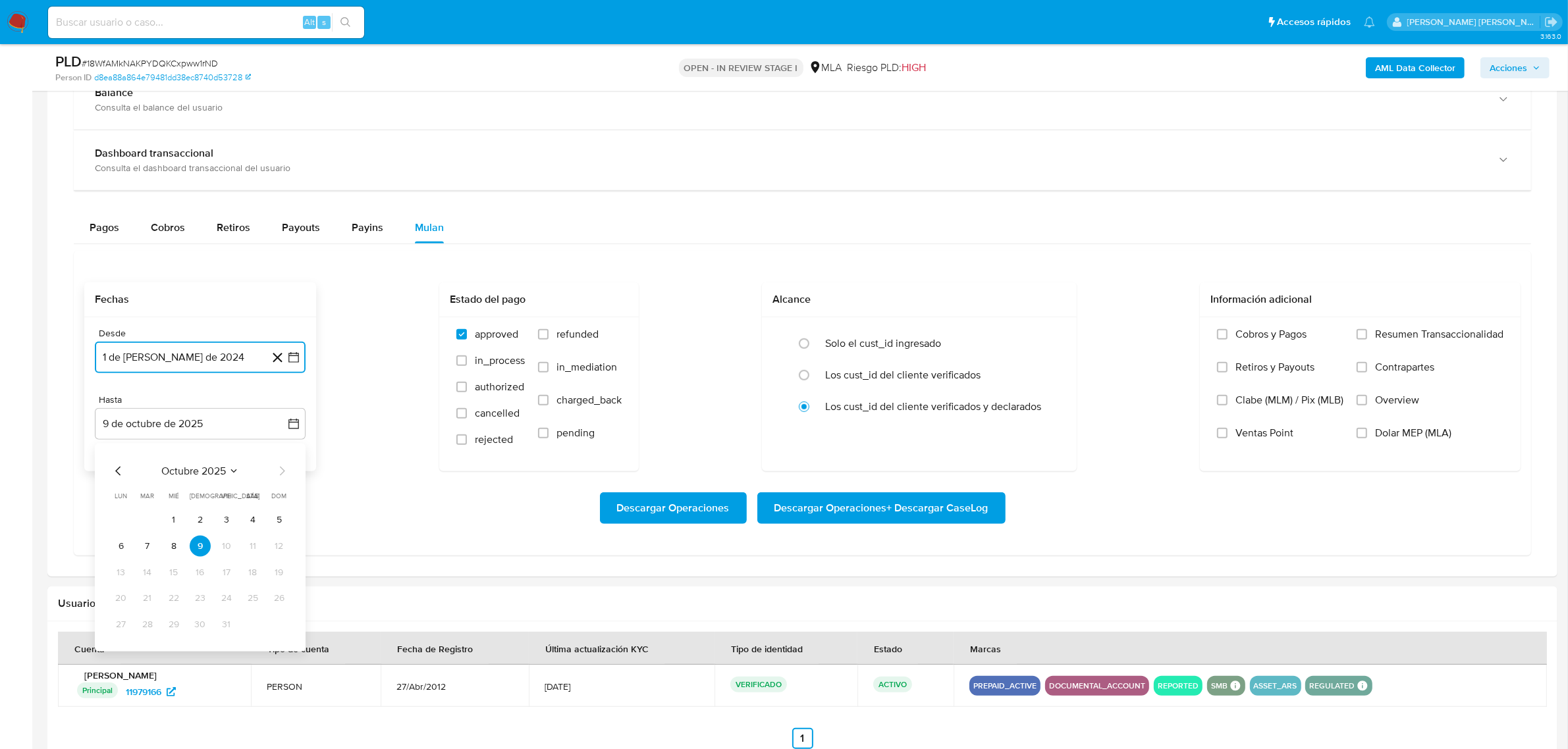
click at [120, 474] on icon "Mes anterior" at bounding box center [118, 471] width 16 height 16
click at [119, 474] on icon "Mes anterior" at bounding box center [118, 471] width 16 height 16
click at [198, 626] on button "31" at bounding box center [200, 625] width 21 height 21
click at [1404, 437] on span "Dolar MEP (MLA)" at bounding box center [1413, 433] width 77 height 13
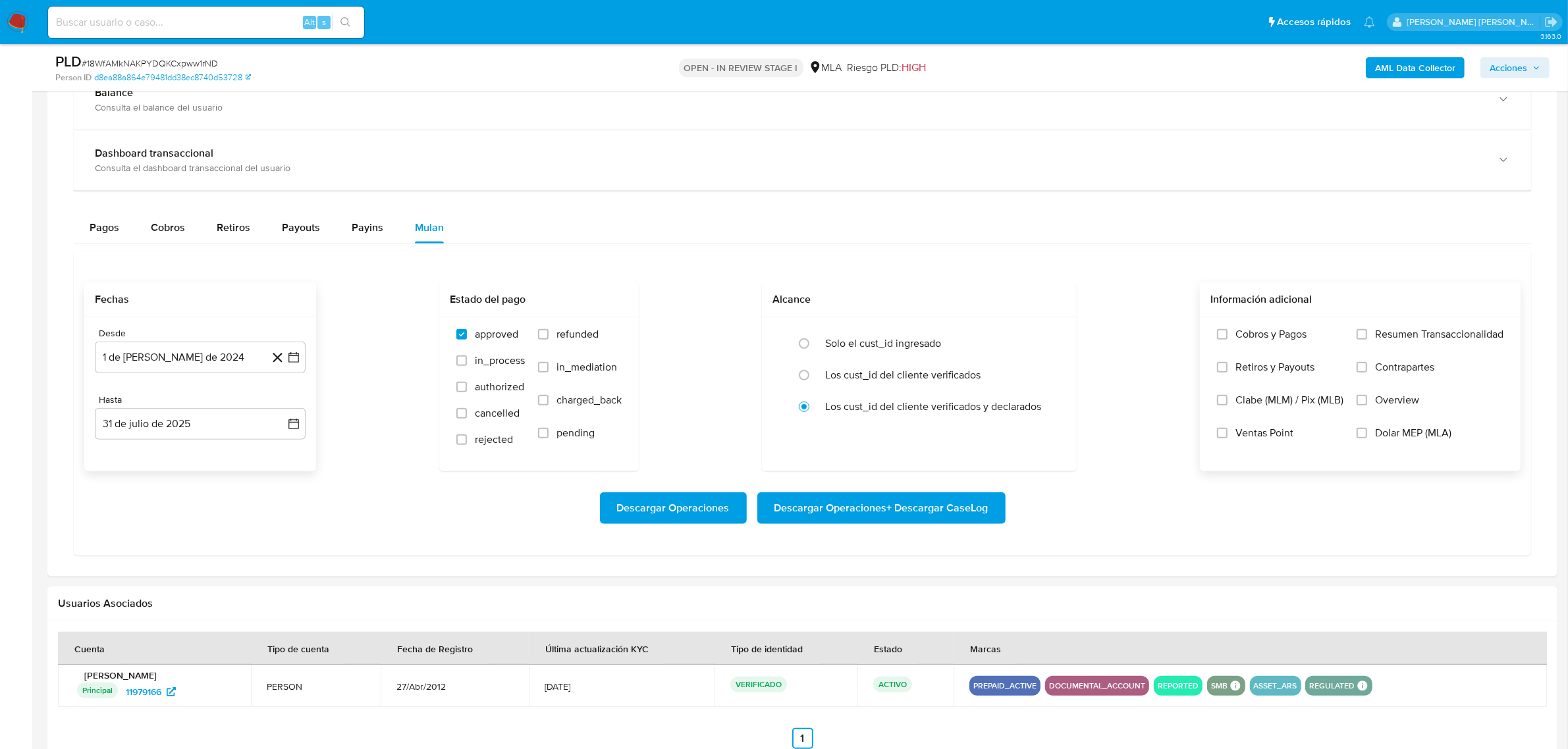
click at [1367, 437] on input "Dolar MEP (MLA)" at bounding box center [1361, 433] width 11 height 11
click at [901, 511] on span "Descargar Operaciones + Descargar CaseLog" at bounding box center [881, 508] width 214 height 29
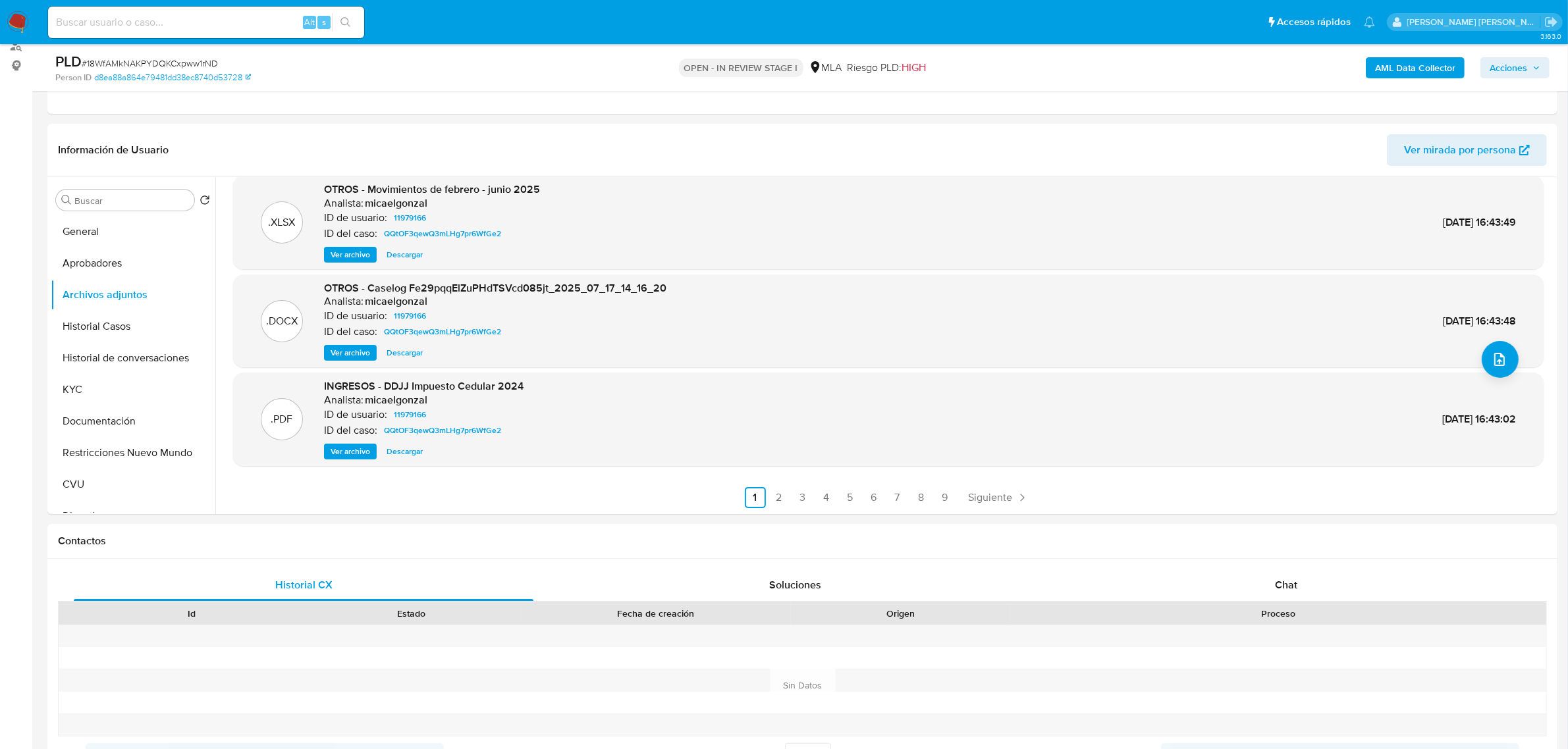
scroll to position [0, 0]
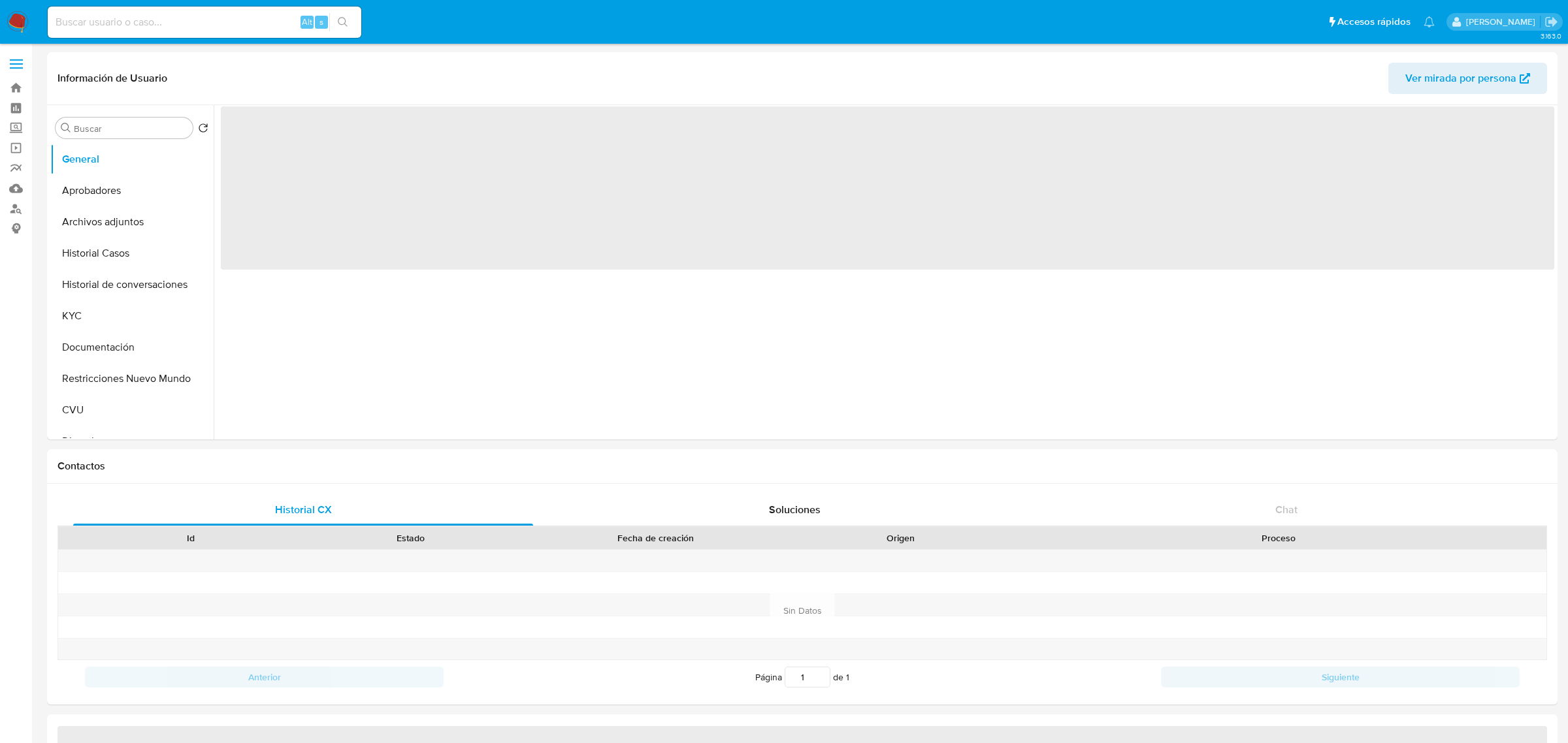
select select "10"
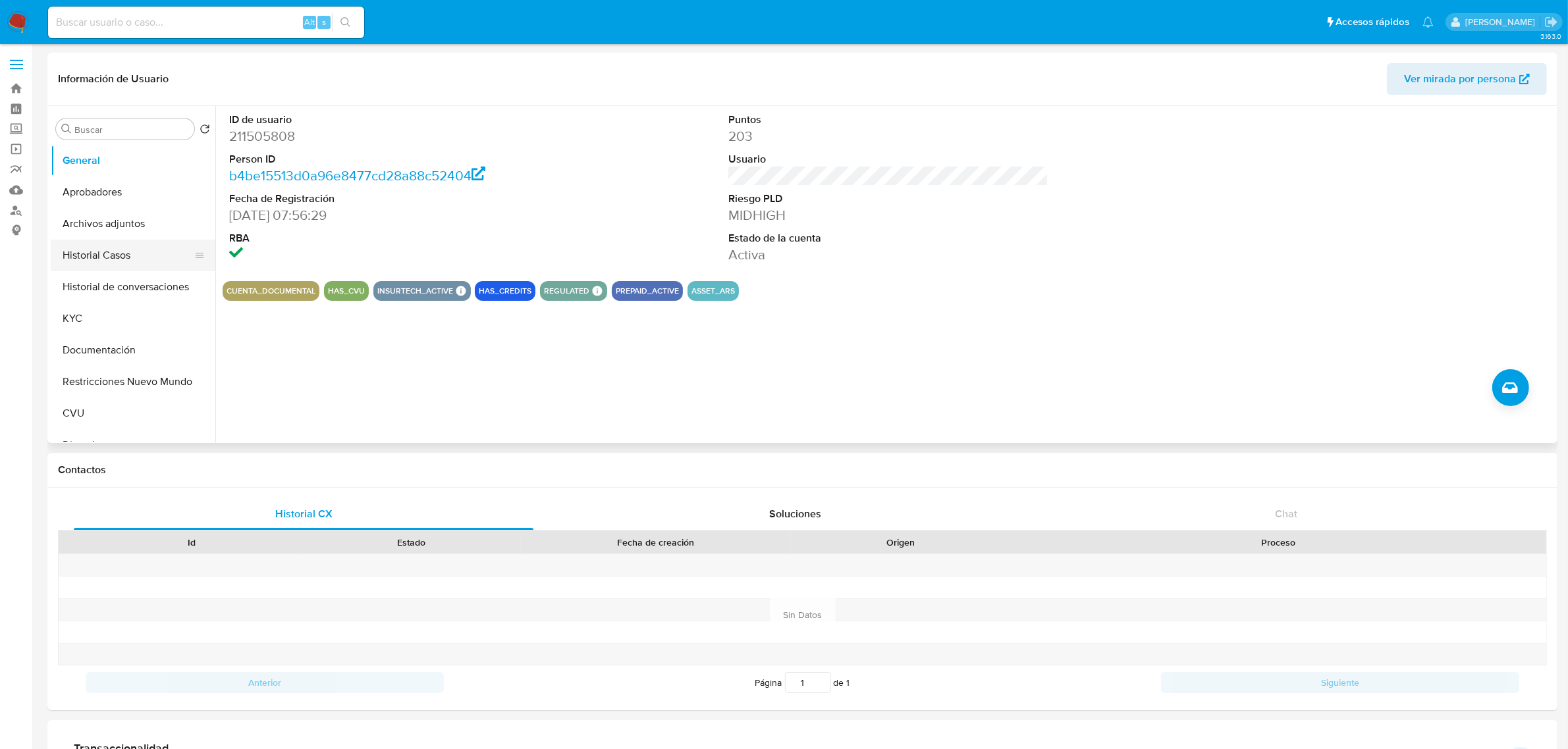
click at [123, 254] on button "Historial Casos" at bounding box center [128, 256] width 155 height 31
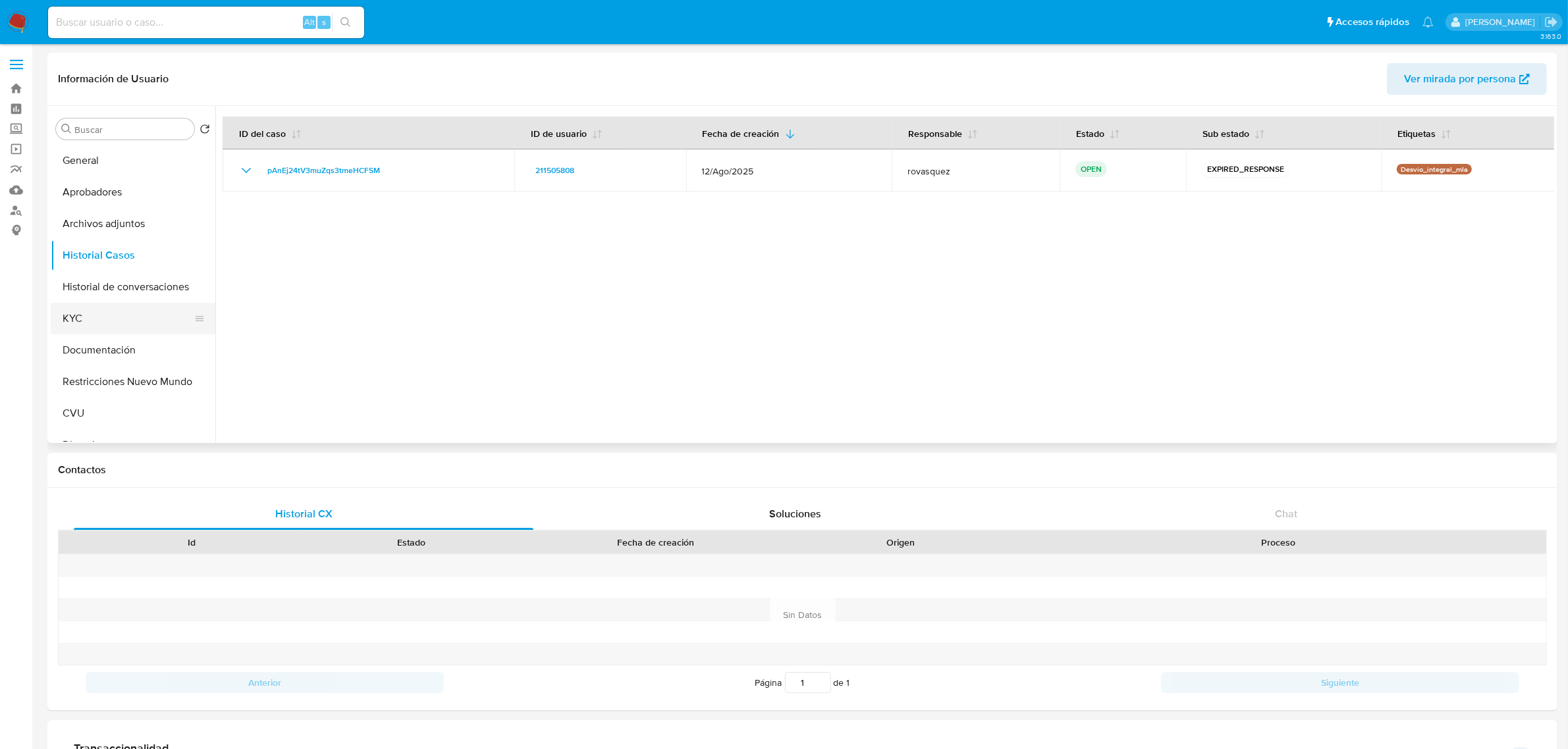
drag, startPoint x: 97, startPoint y: 313, endPoint x: 134, endPoint y: 314, distance: 37.0
click at [97, 313] on button "KYC" at bounding box center [128, 319] width 155 height 31
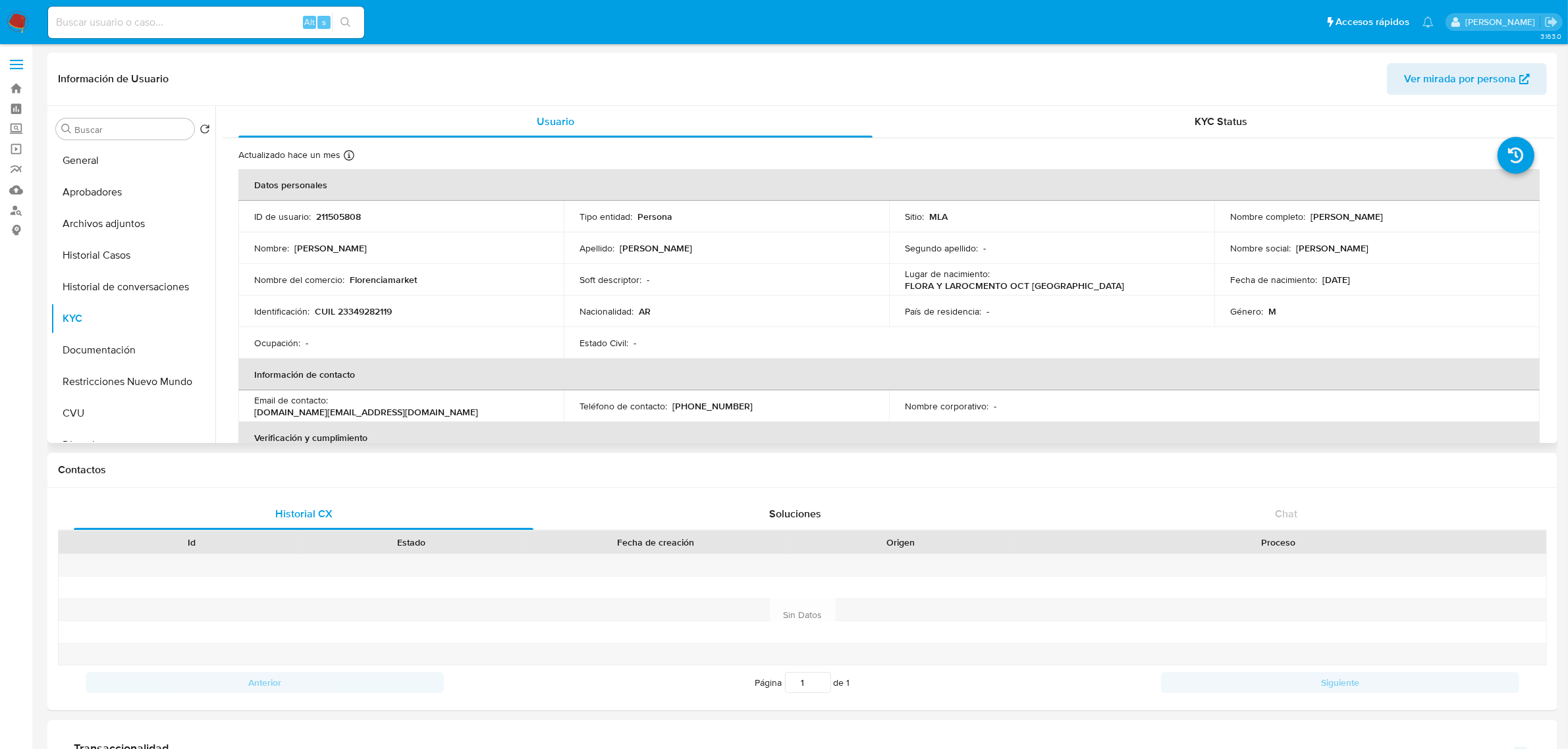
drag, startPoint x: 1305, startPoint y: 218, endPoint x: 1429, endPoint y: 220, distance: 124.0
click at [1429, 220] on div "Nombre completo : [PERSON_NAME]" at bounding box center [1377, 217] width 293 height 12
copy p "[PERSON_NAME]"
click at [133, 190] on button "Aprobadores" at bounding box center [128, 192] width 155 height 31
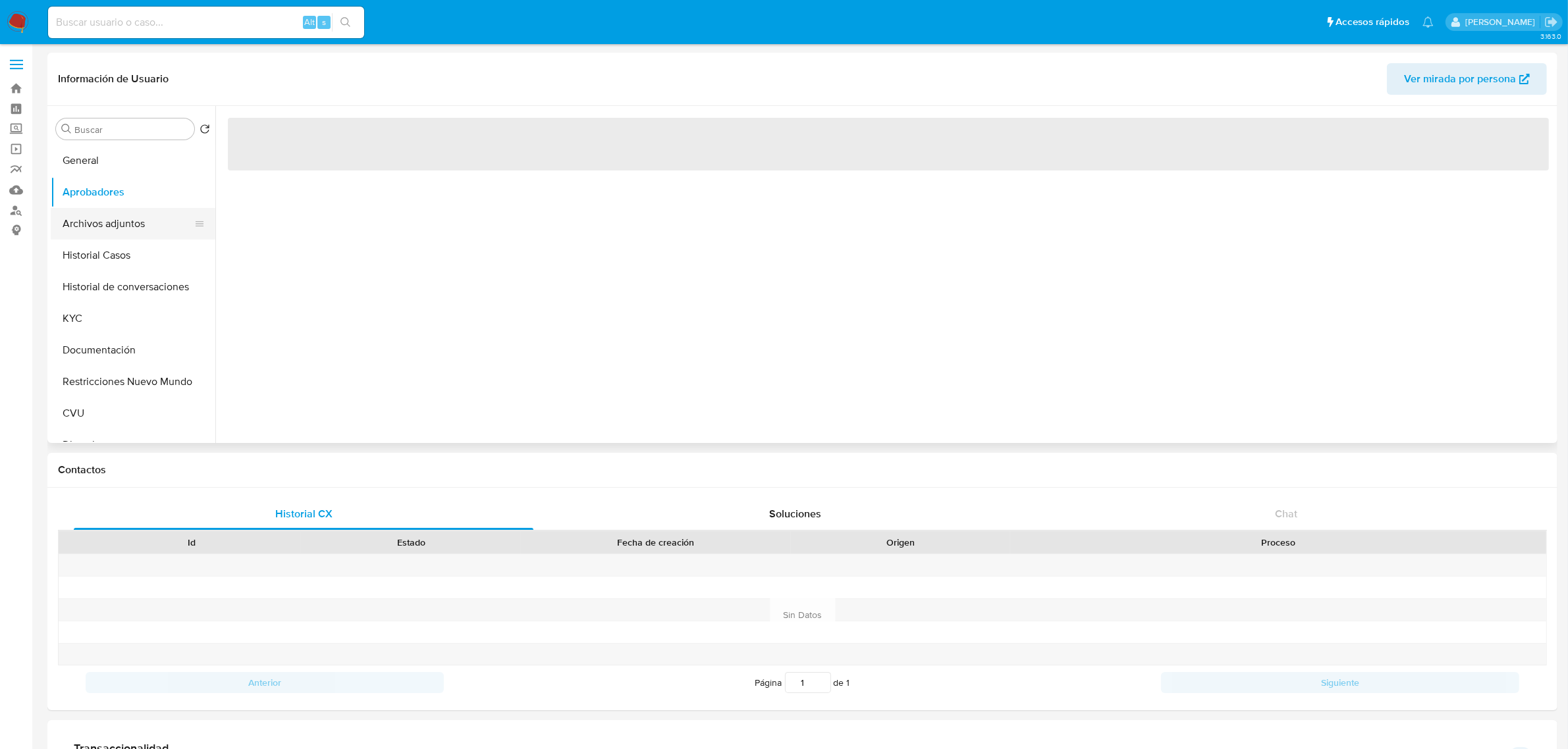
click at [108, 229] on button "Archivos adjuntos" at bounding box center [128, 223] width 155 height 31
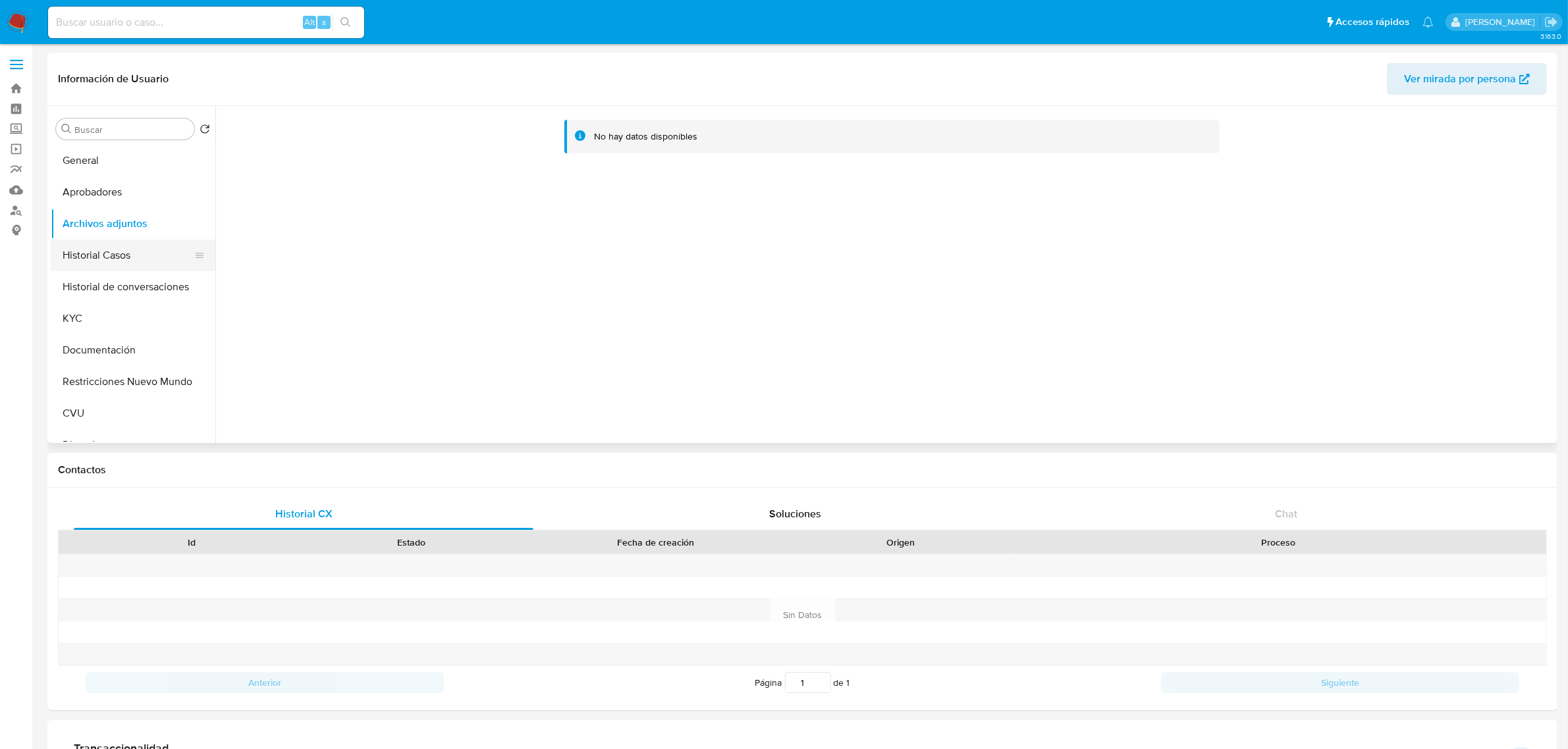
click at [120, 261] on button "Historial Casos" at bounding box center [128, 256] width 155 height 31
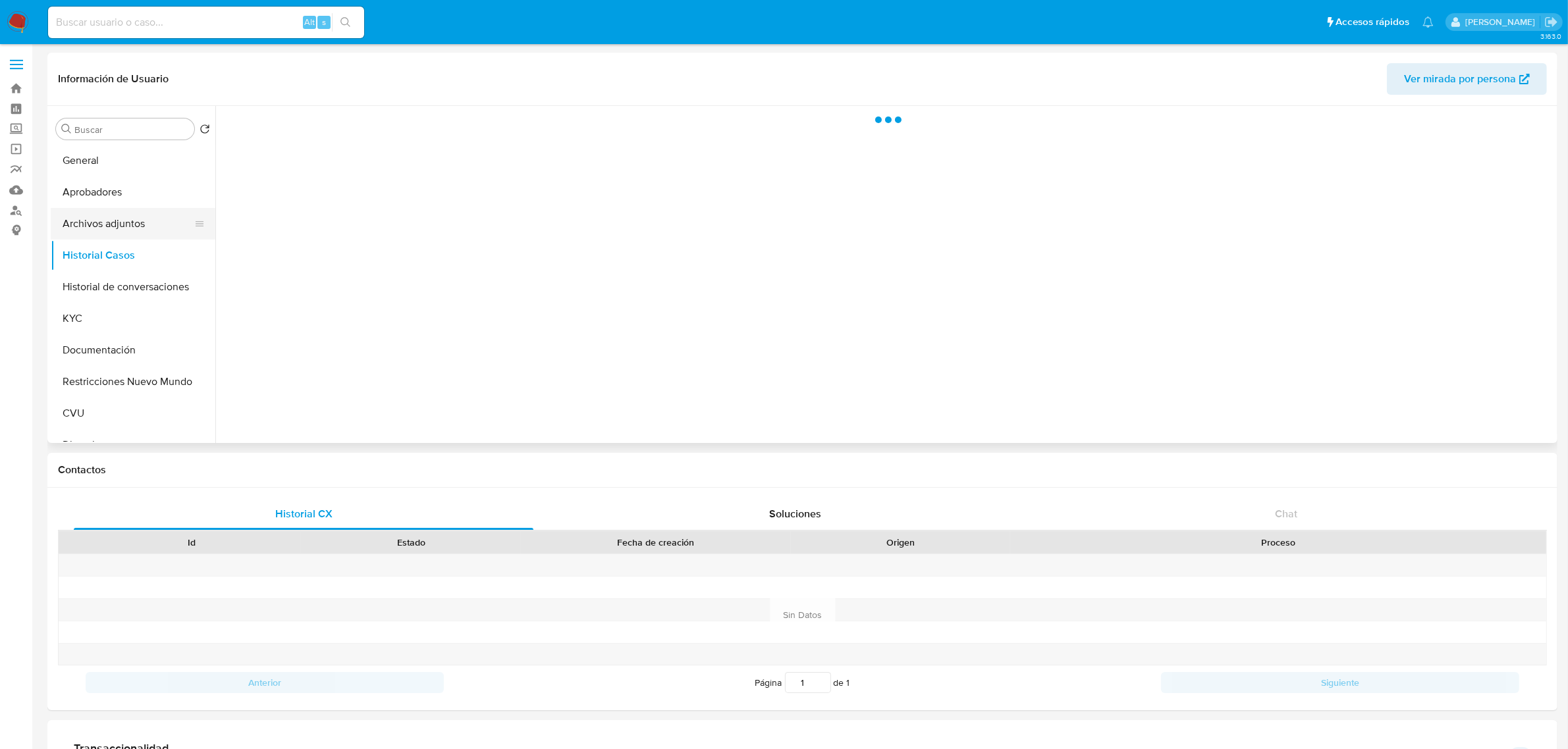
click at [117, 224] on button "Archivos adjuntos" at bounding box center [128, 223] width 155 height 31
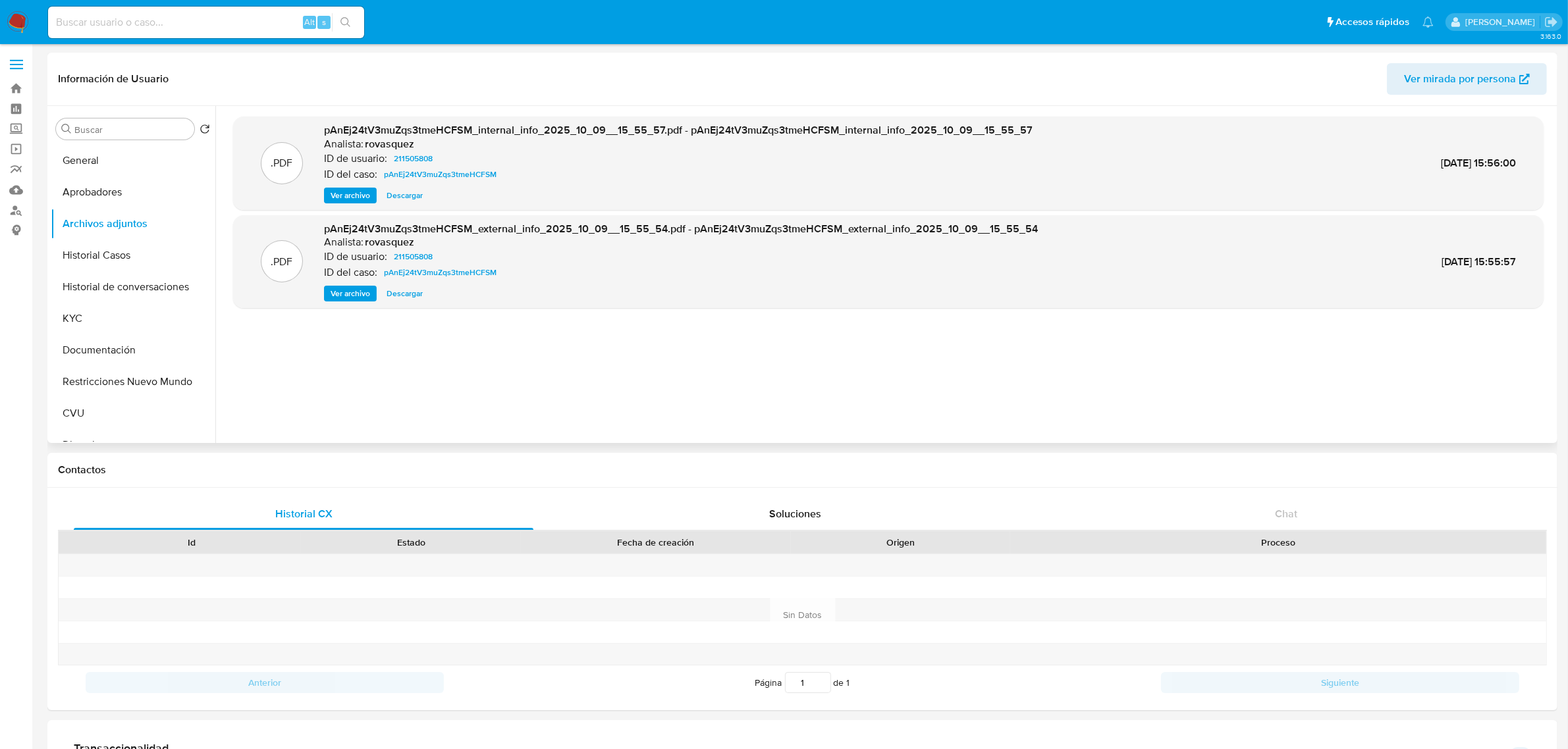
click at [349, 293] on span "Ver archivo" at bounding box center [350, 293] width 39 height 13
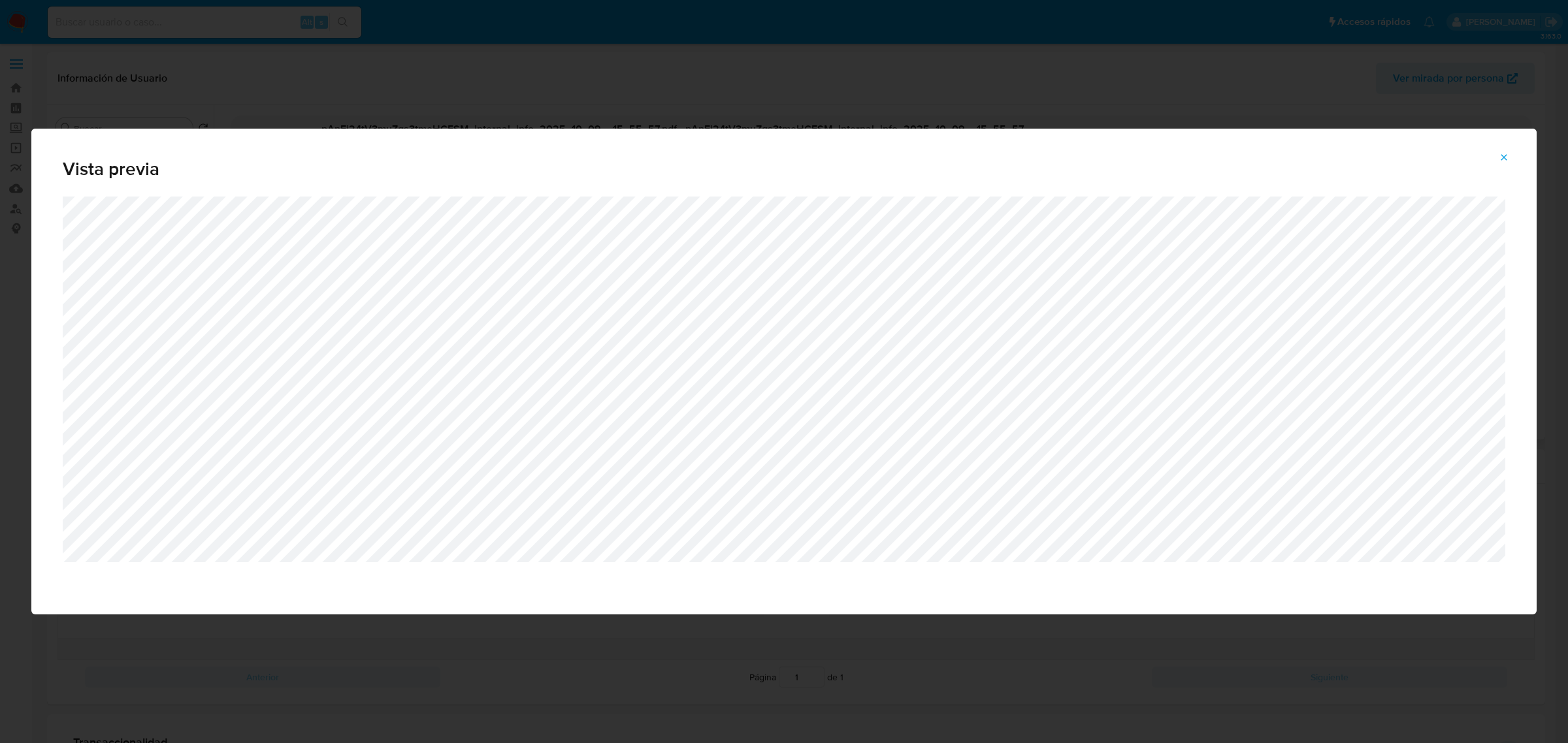
click at [1506, 157] on icon "Attachment preview" at bounding box center [1504, 157] width 11 height 11
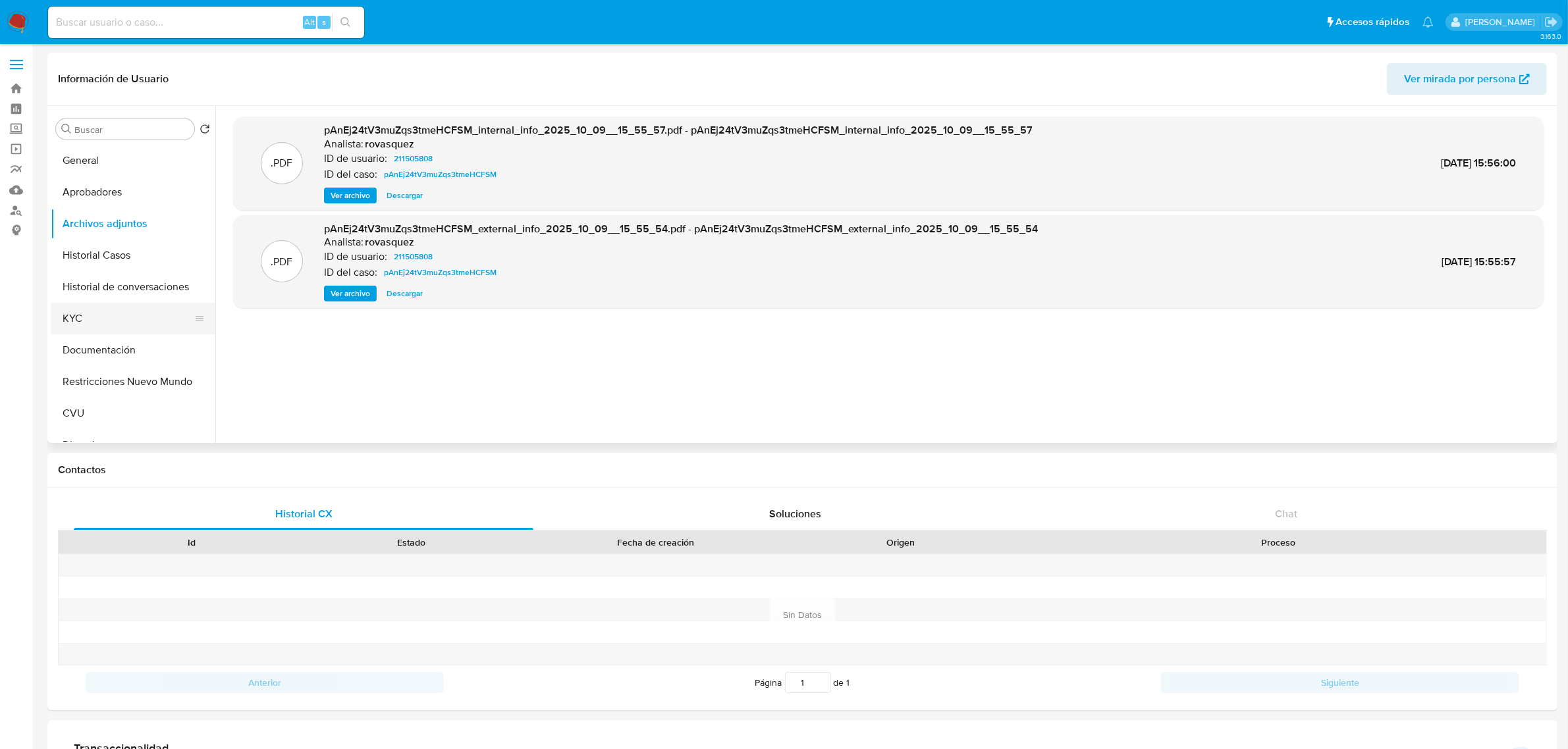
click at [102, 313] on button "KYC" at bounding box center [128, 319] width 155 height 31
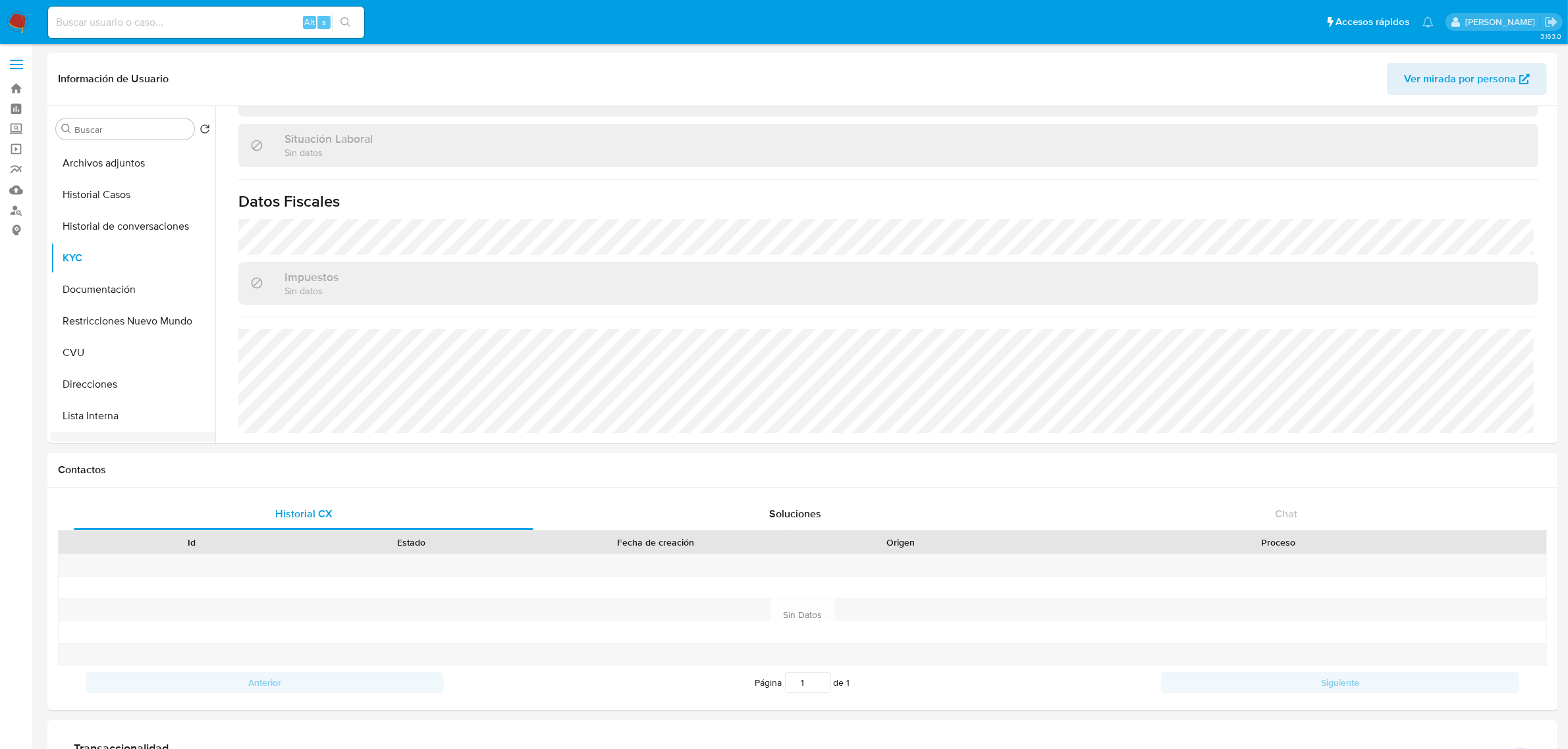
scroll to position [164, 0]
click at [94, 278] on button "Direcciones" at bounding box center [128, 281] width 155 height 31
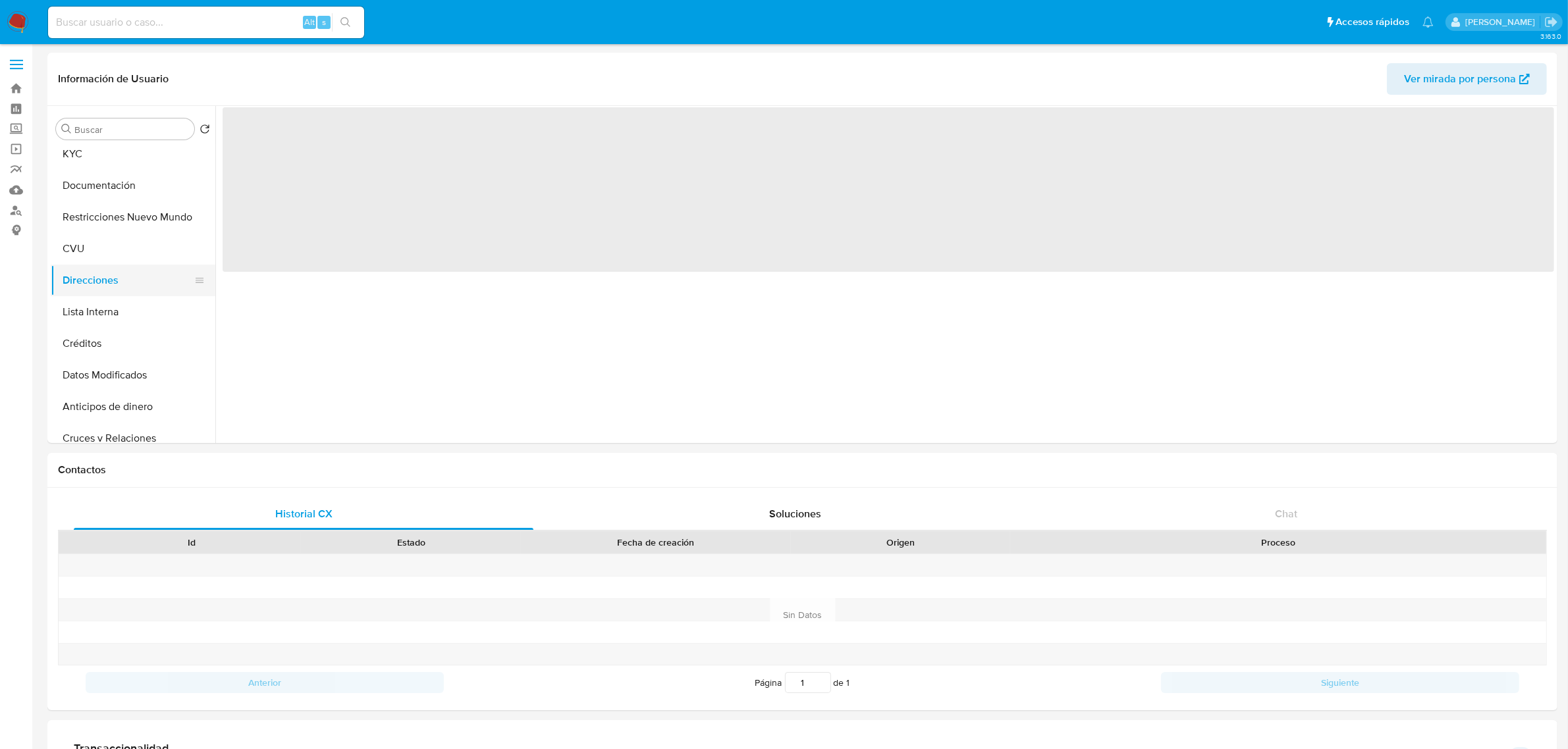
scroll to position [0, 0]
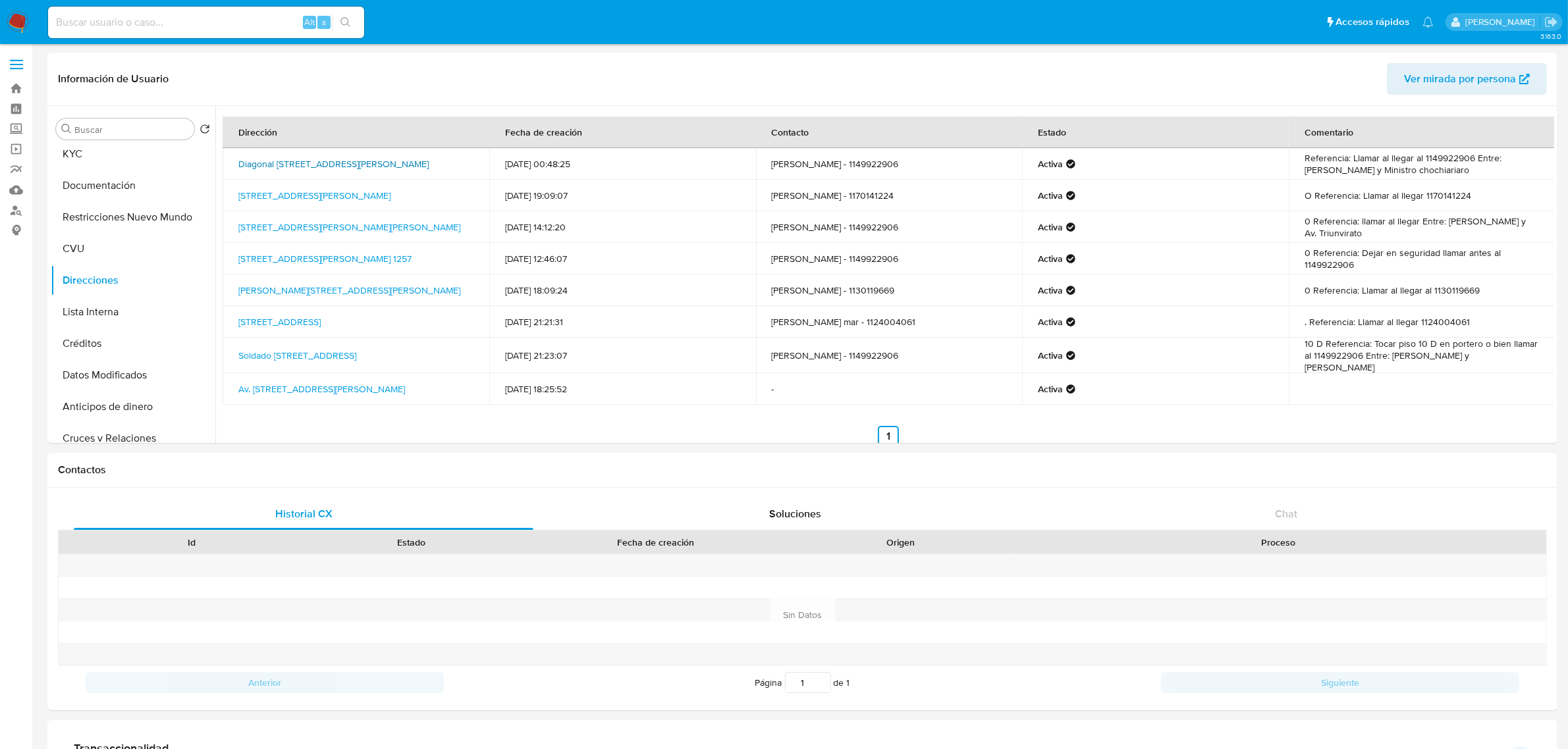
click at [355, 162] on link "Diagonal M Fernandez De Oliveira 3878, Caseros, Buenos Aires, 1678, Argentina 3…" at bounding box center [333, 163] width 190 height 13
drag, startPoint x: 335, startPoint y: 299, endPoint x: 264, endPoint y: 286, distance: 72.2
click at [264, 286] on td "Calle Matheu 1248, Jose Clemente Paz, Buenos Aires, 1660, Argentina 1248" at bounding box center [355, 290] width 267 height 31
copy link "Matheu 1248, Jose Clemente Paz, Buenos Aires, 1660, Argentina 1248"
drag, startPoint x: 318, startPoint y: 234, endPoint x: 264, endPoint y: 222, distance: 55.3
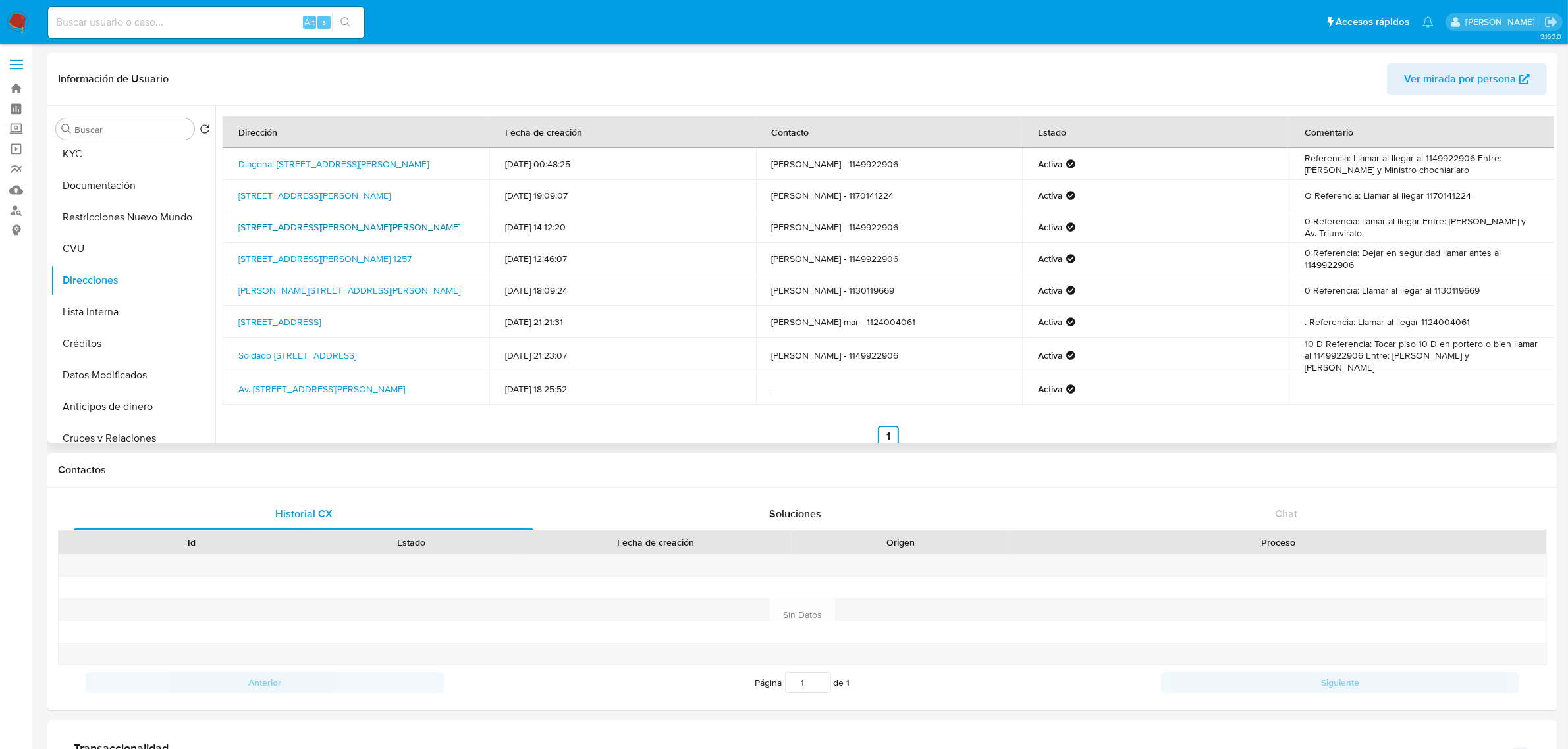
click at [264, 222] on td "Calle Gascon 634, Villa Bosch, Buenos Aires, 1682, Argentina 634" at bounding box center [355, 227] width 267 height 31
copy link "Gascon 634, Villa Bosch, Buenos Aires, 1682, Argentina 634"
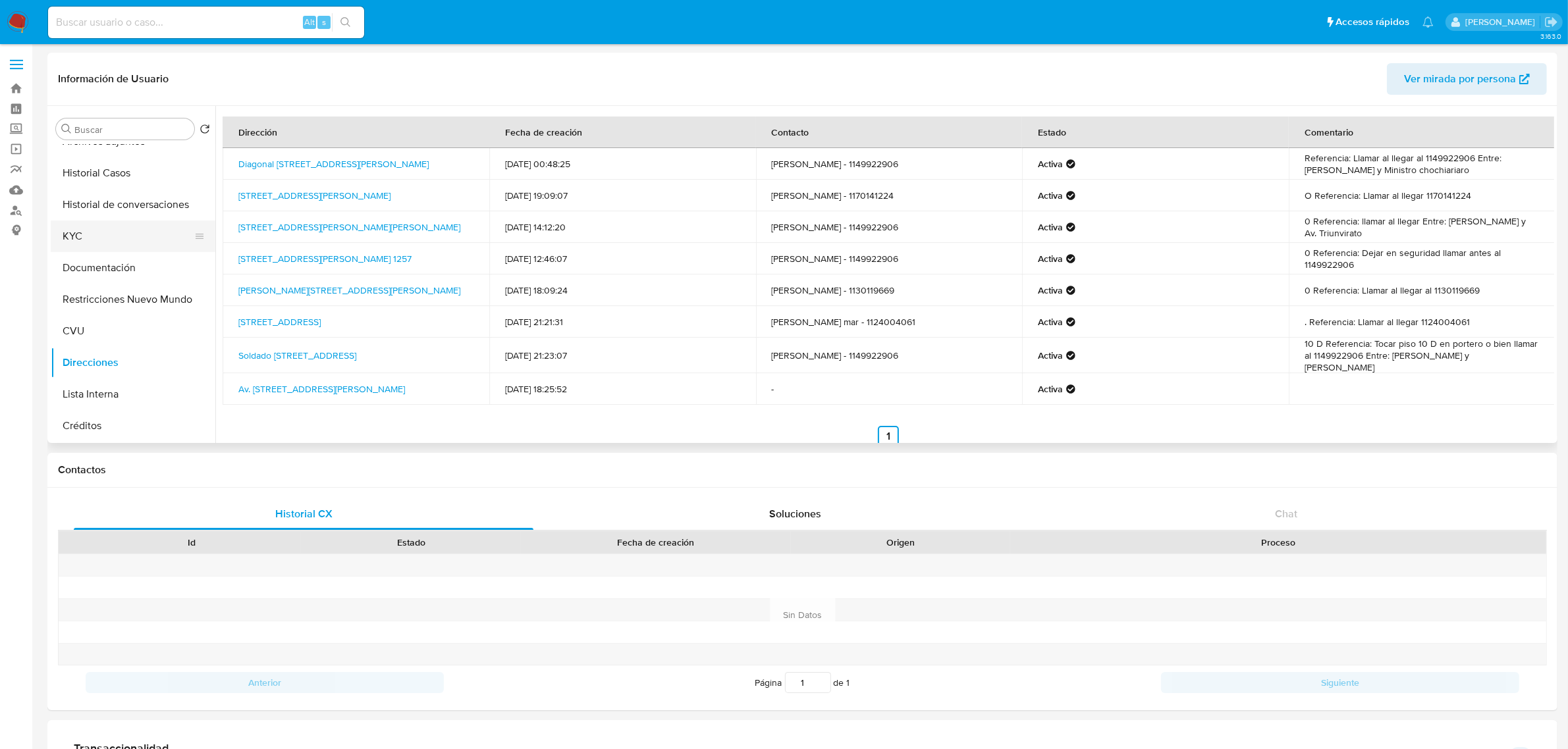
click at [89, 234] on button "KYC" at bounding box center [128, 236] width 155 height 31
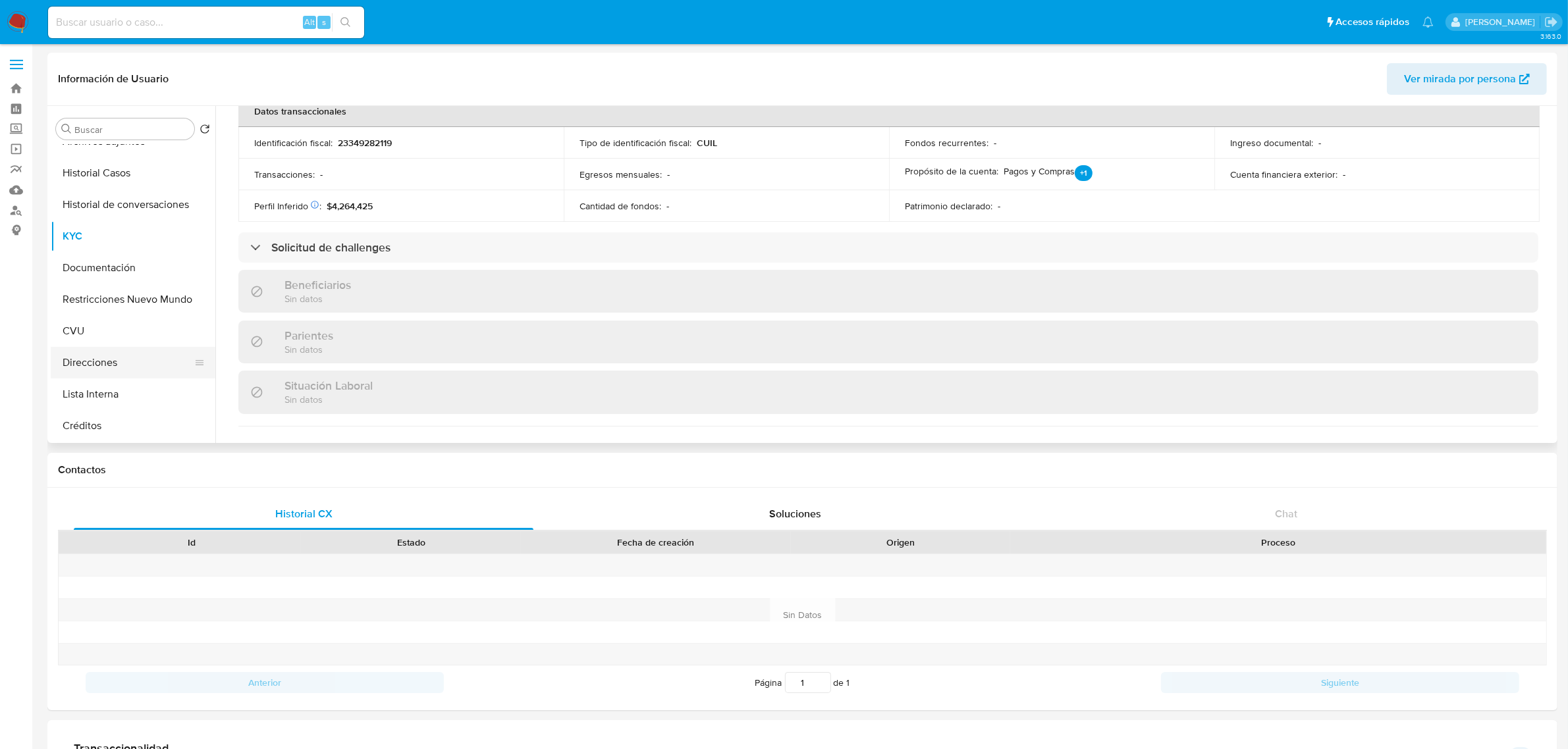
click at [115, 355] on button "Direcciones" at bounding box center [128, 363] width 155 height 31
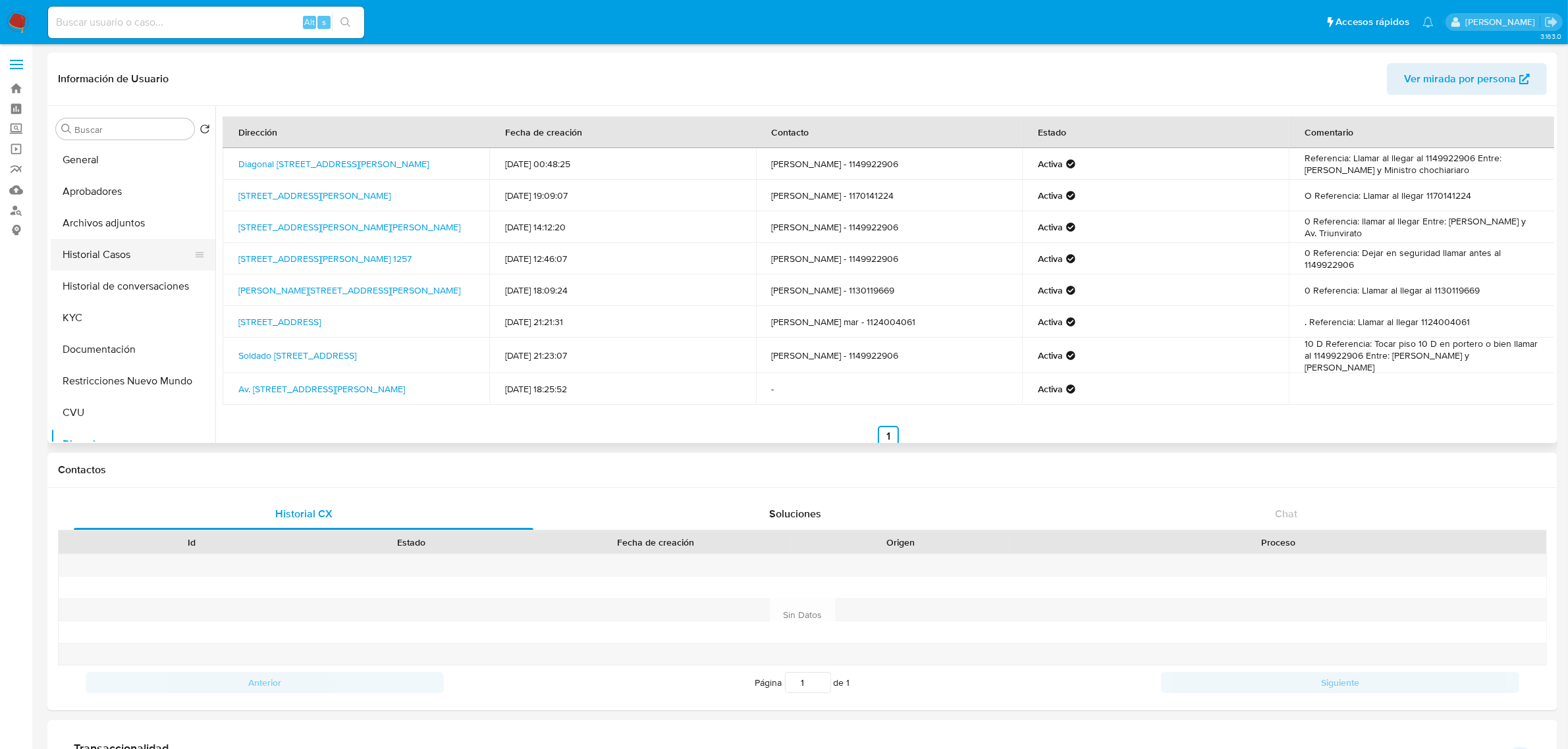
scroll to position [0, 0]
click at [114, 227] on button "Archivos adjuntos" at bounding box center [128, 223] width 155 height 31
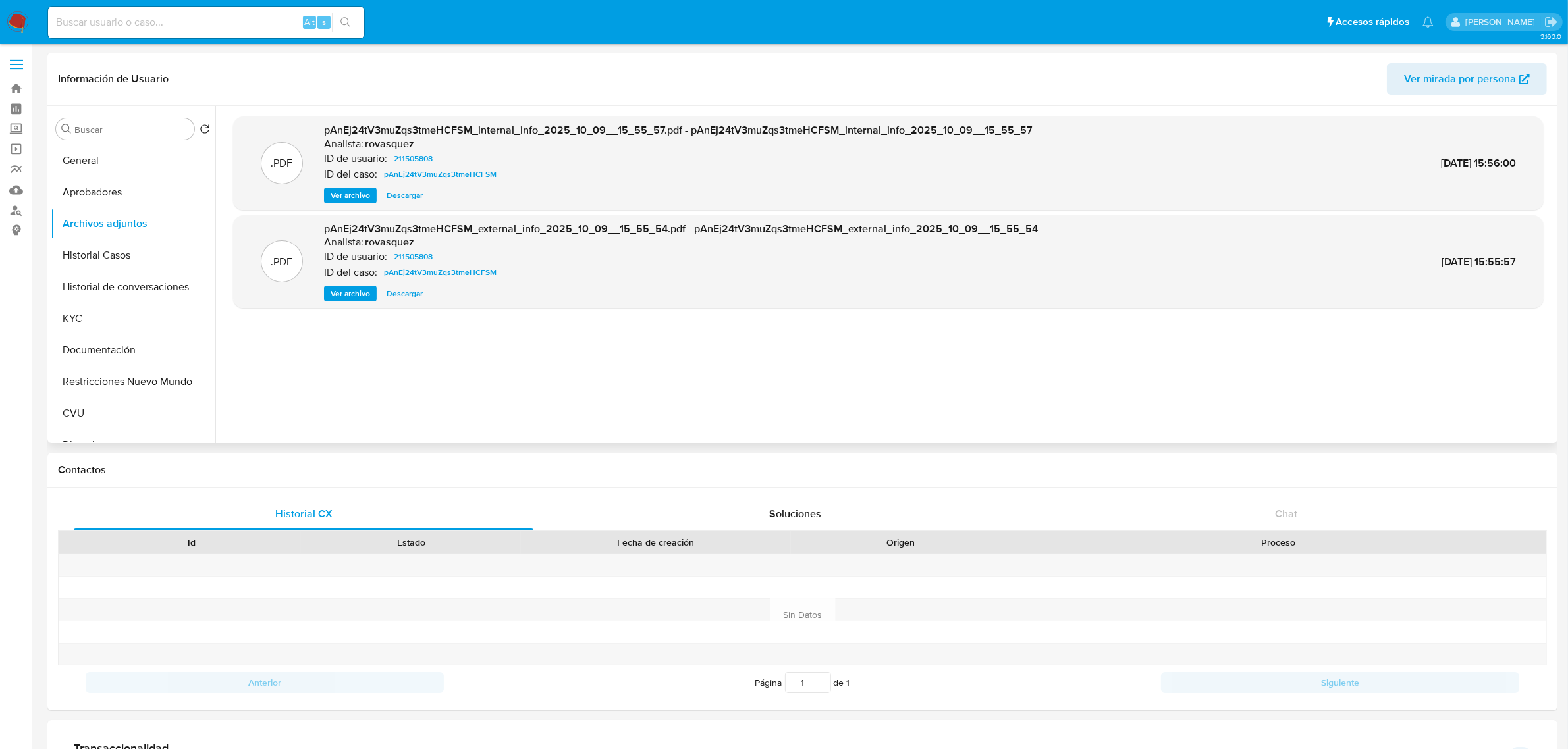
click at [364, 293] on span "Ver archivo" at bounding box center [350, 293] width 39 height 13
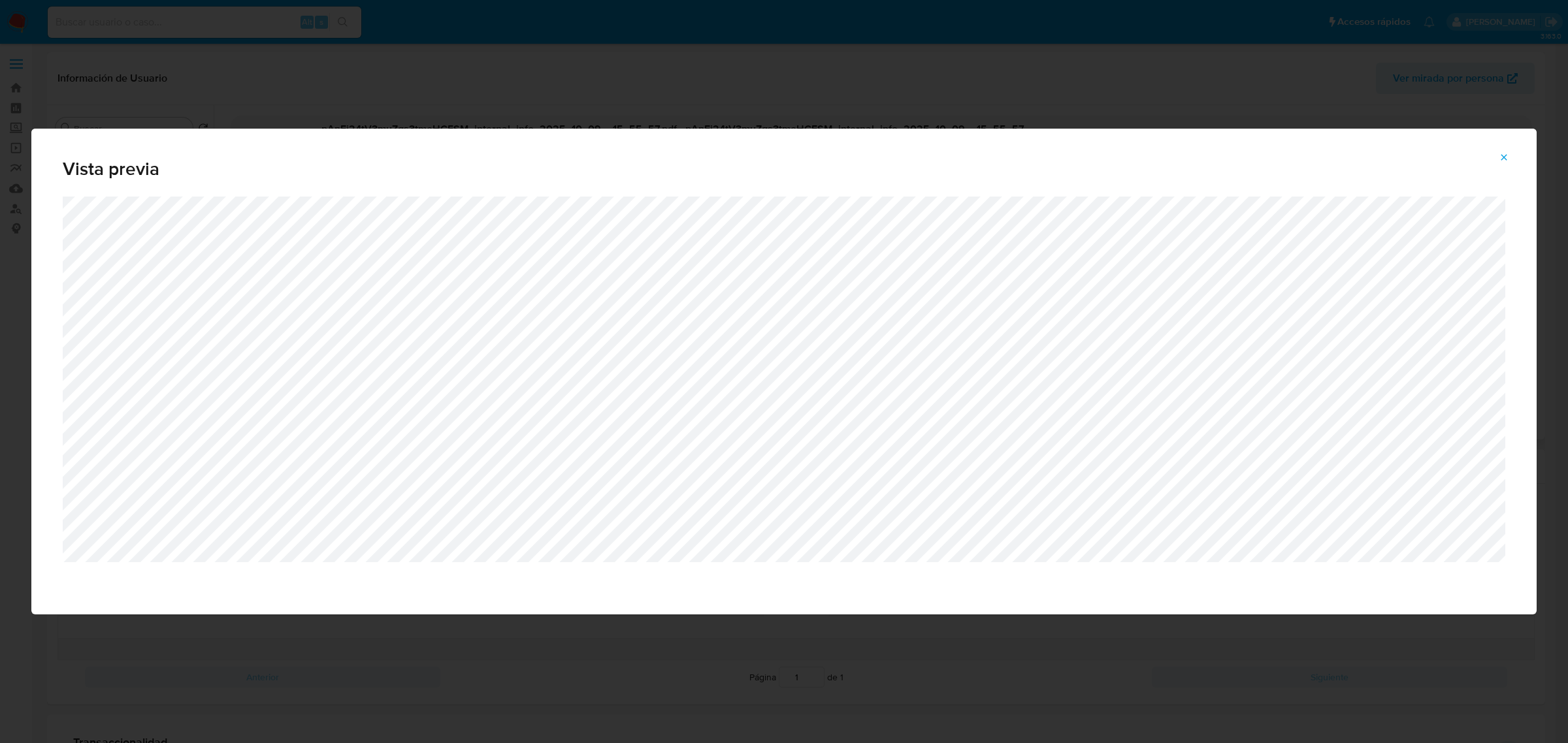
click at [1500, 158] on icon "Attachment preview" at bounding box center [1504, 157] width 11 height 11
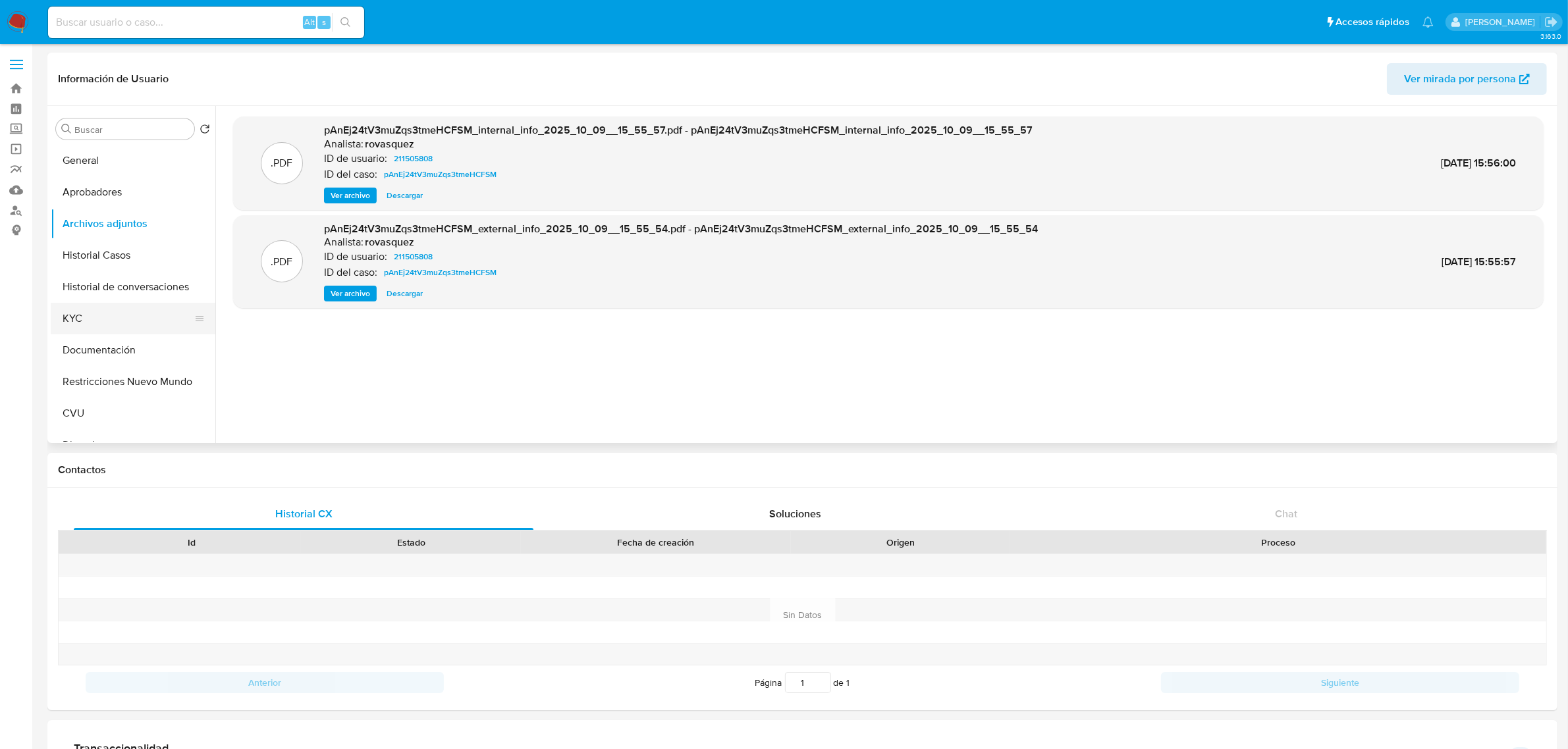
click at [86, 321] on button "KYC" at bounding box center [128, 319] width 155 height 31
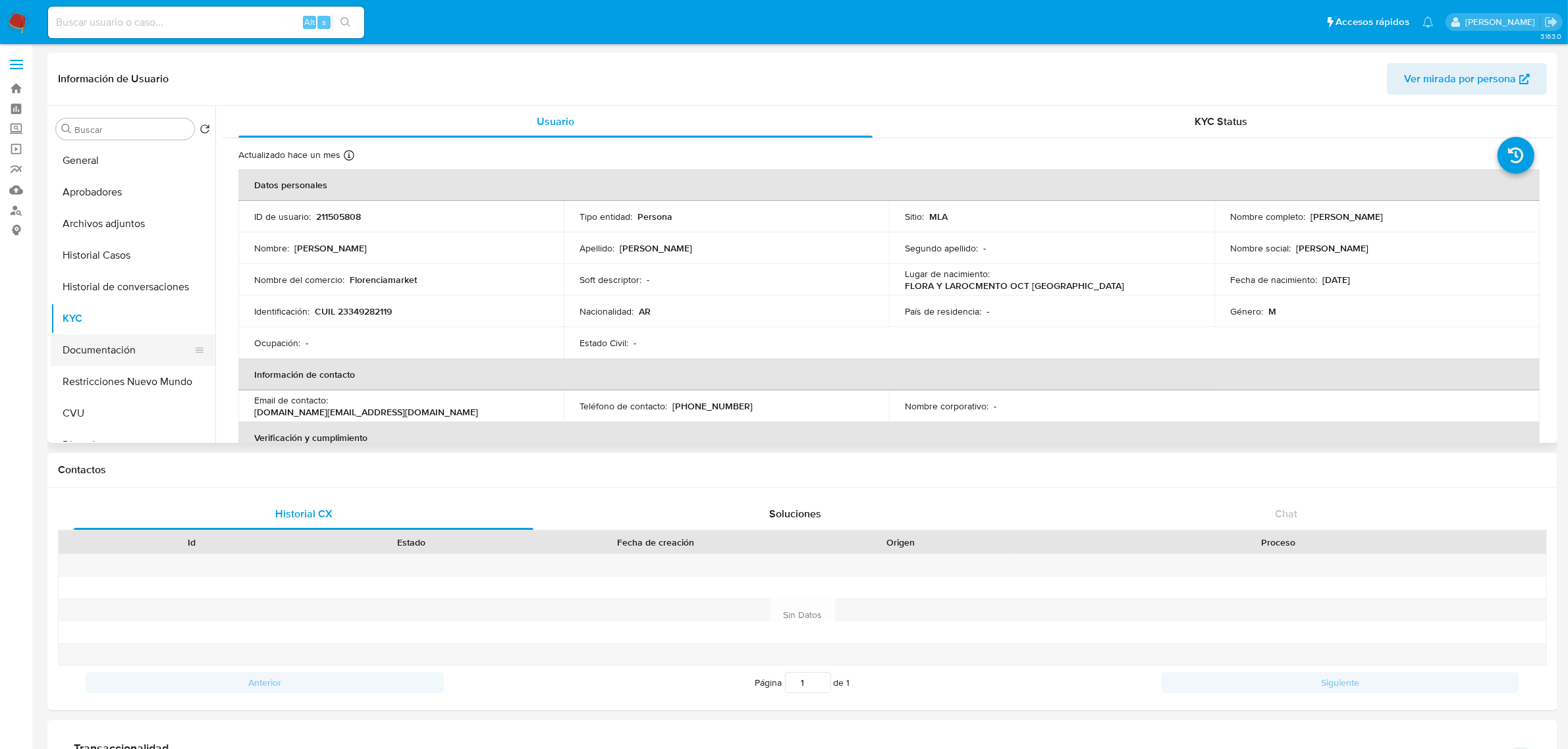
click at [98, 343] on button "Documentación" at bounding box center [128, 350] width 155 height 31
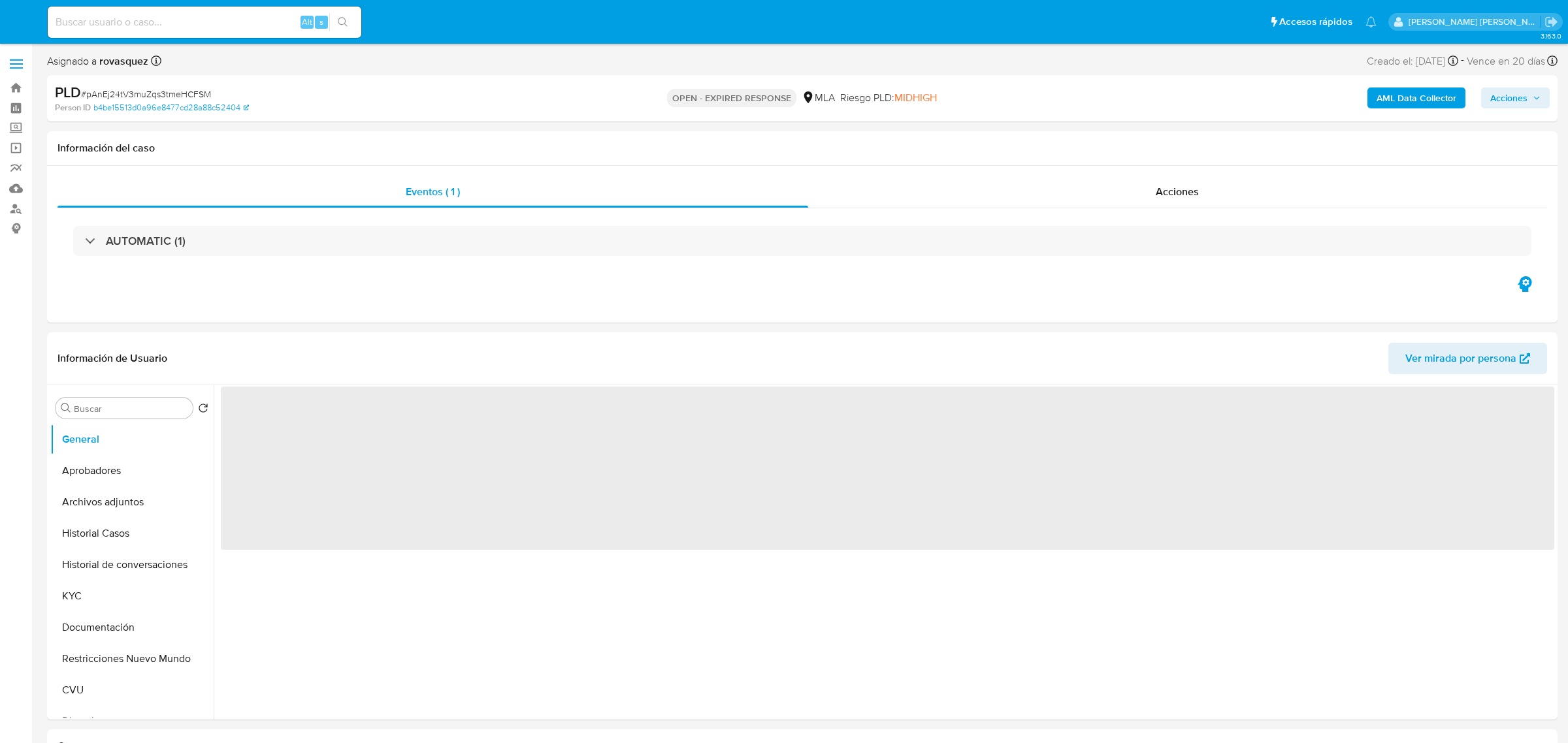
select select "10"
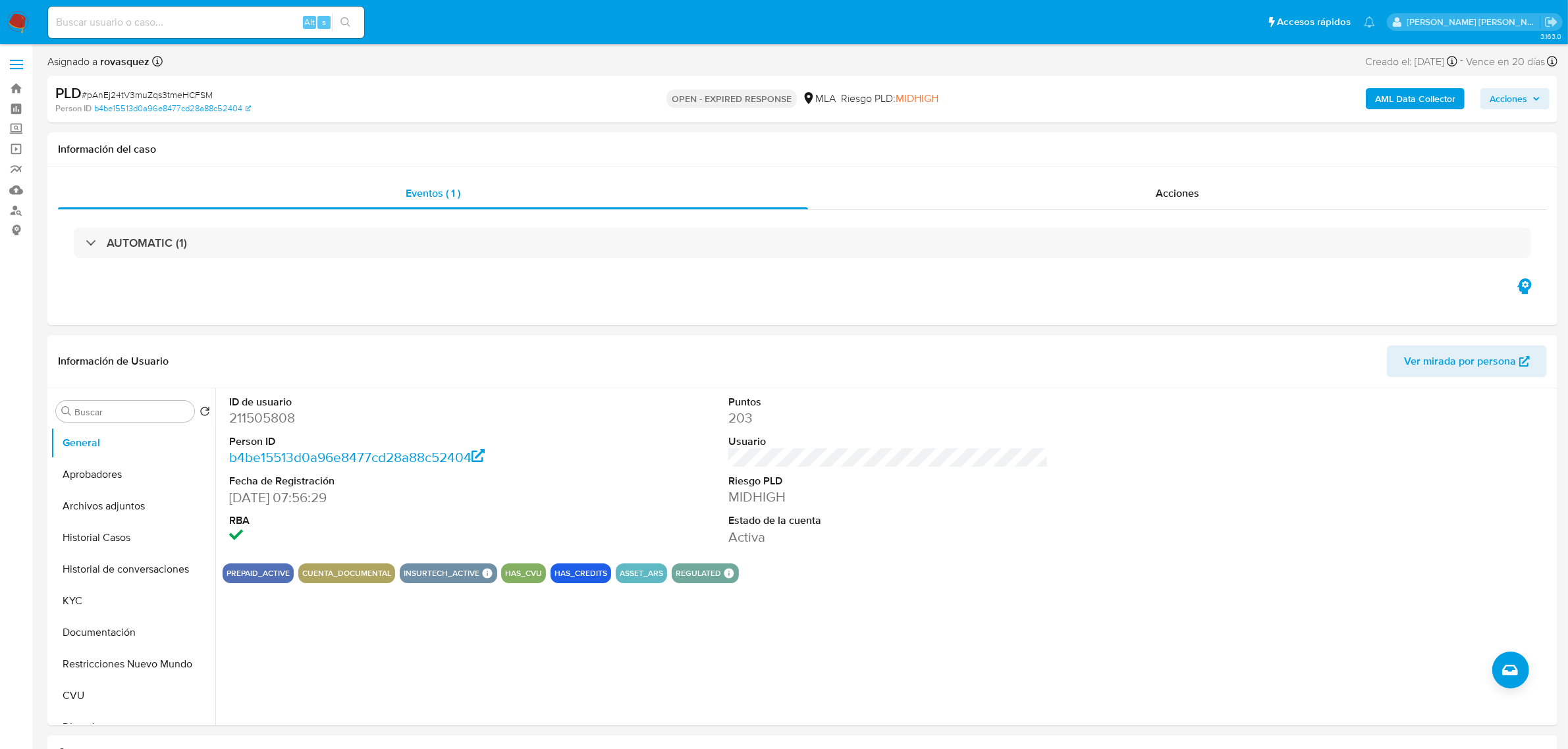
click at [1440, 103] on b "AML Data Collector" at bounding box center [1415, 98] width 81 height 21
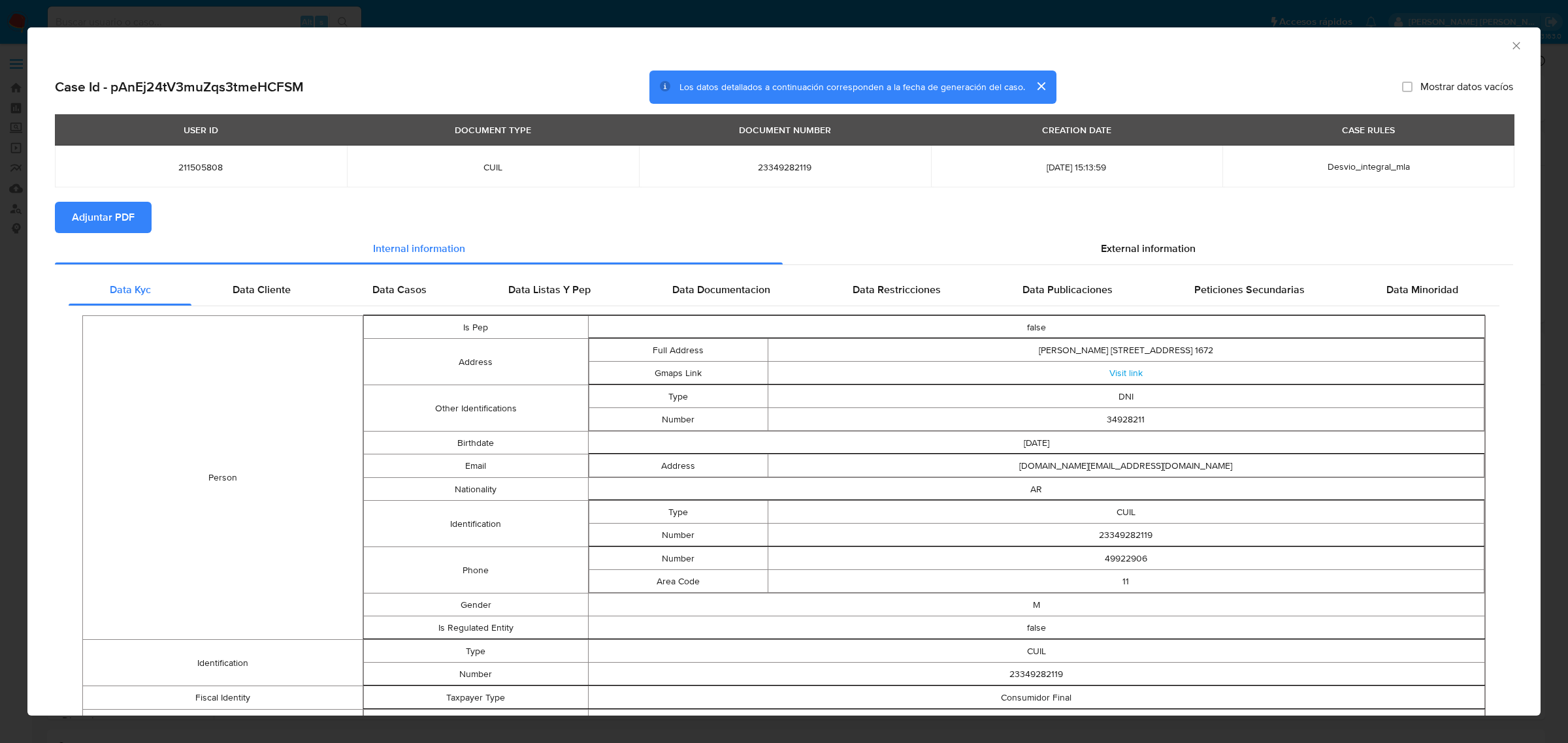
click at [118, 227] on span "Adjuntar PDF" at bounding box center [103, 217] width 62 height 28
click at [1512, 47] on icon "Cerrar ventana" at bounding box center [1515, 45] width 7 height 7
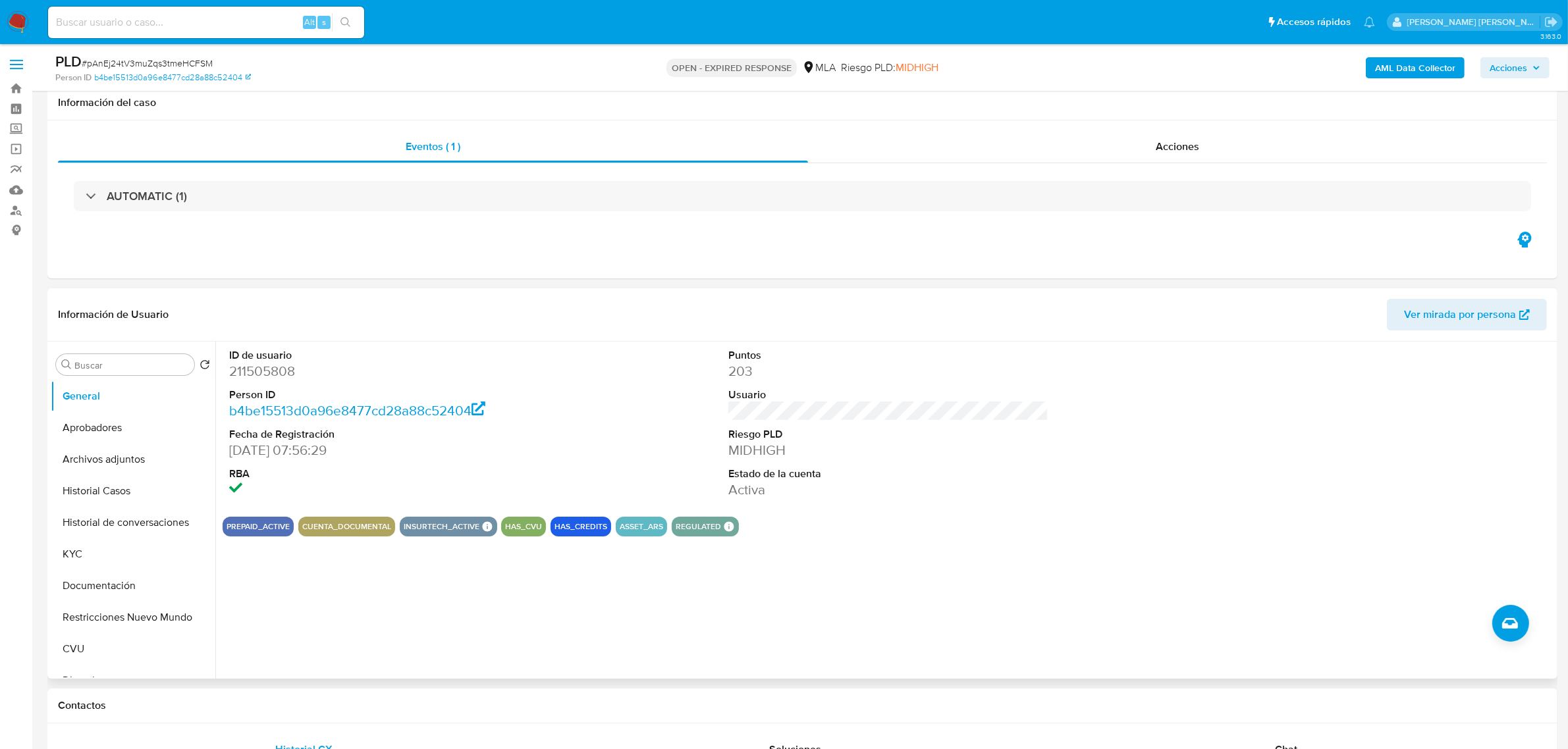
scroll to position [494, 0]
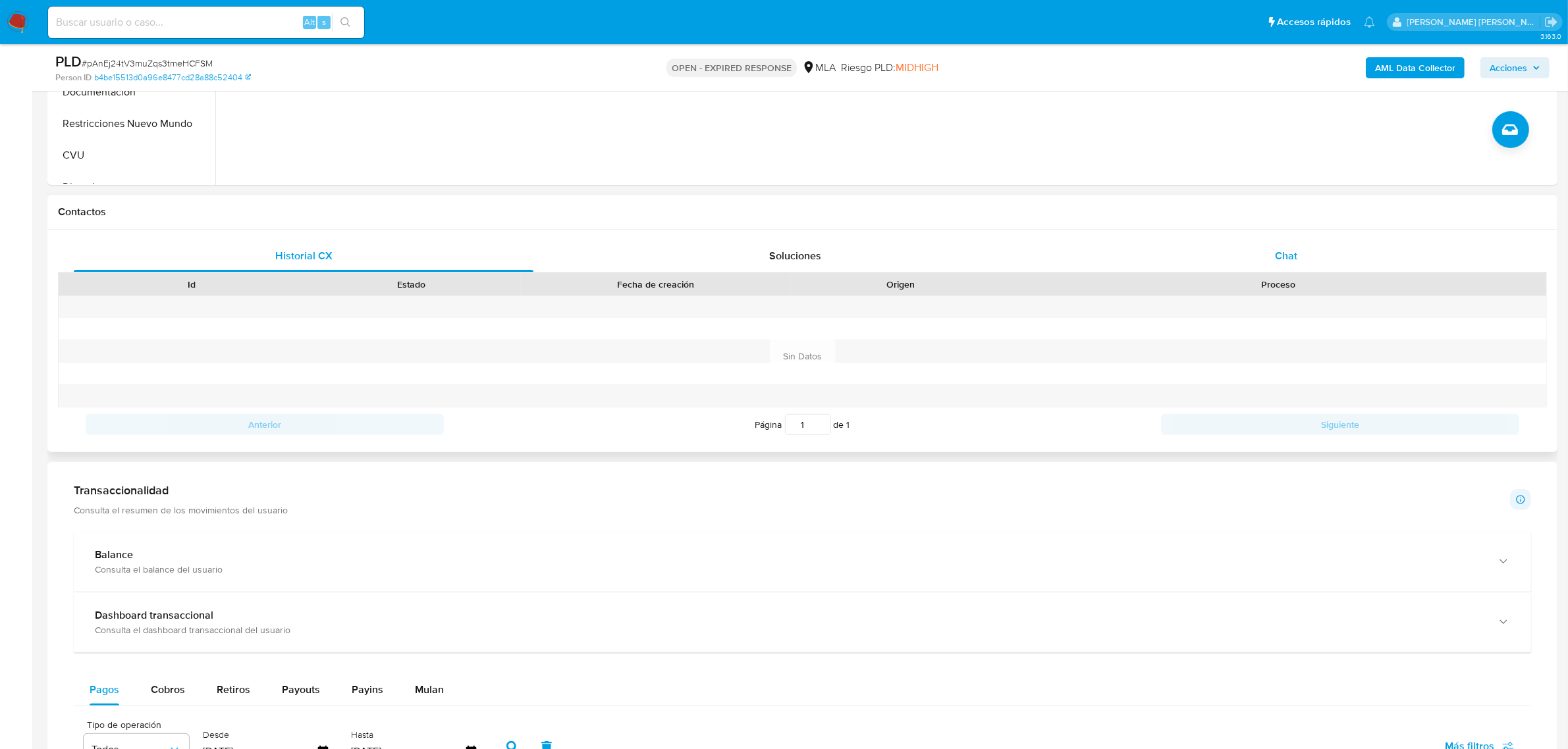
click at [1276, 256] on span "Chat" at bounding box center [1286, 255] width 23 height 15
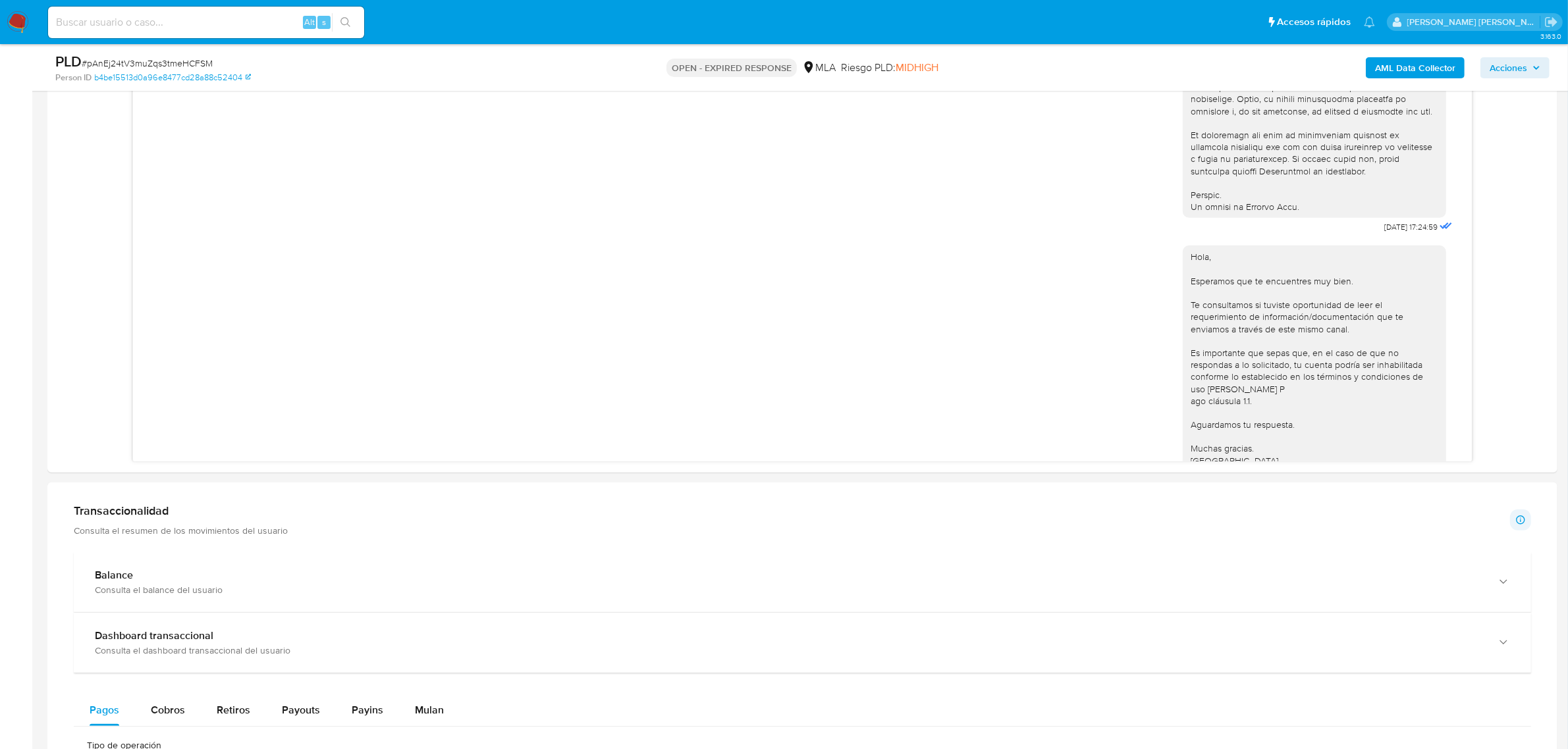
scroll to position [387, 0]
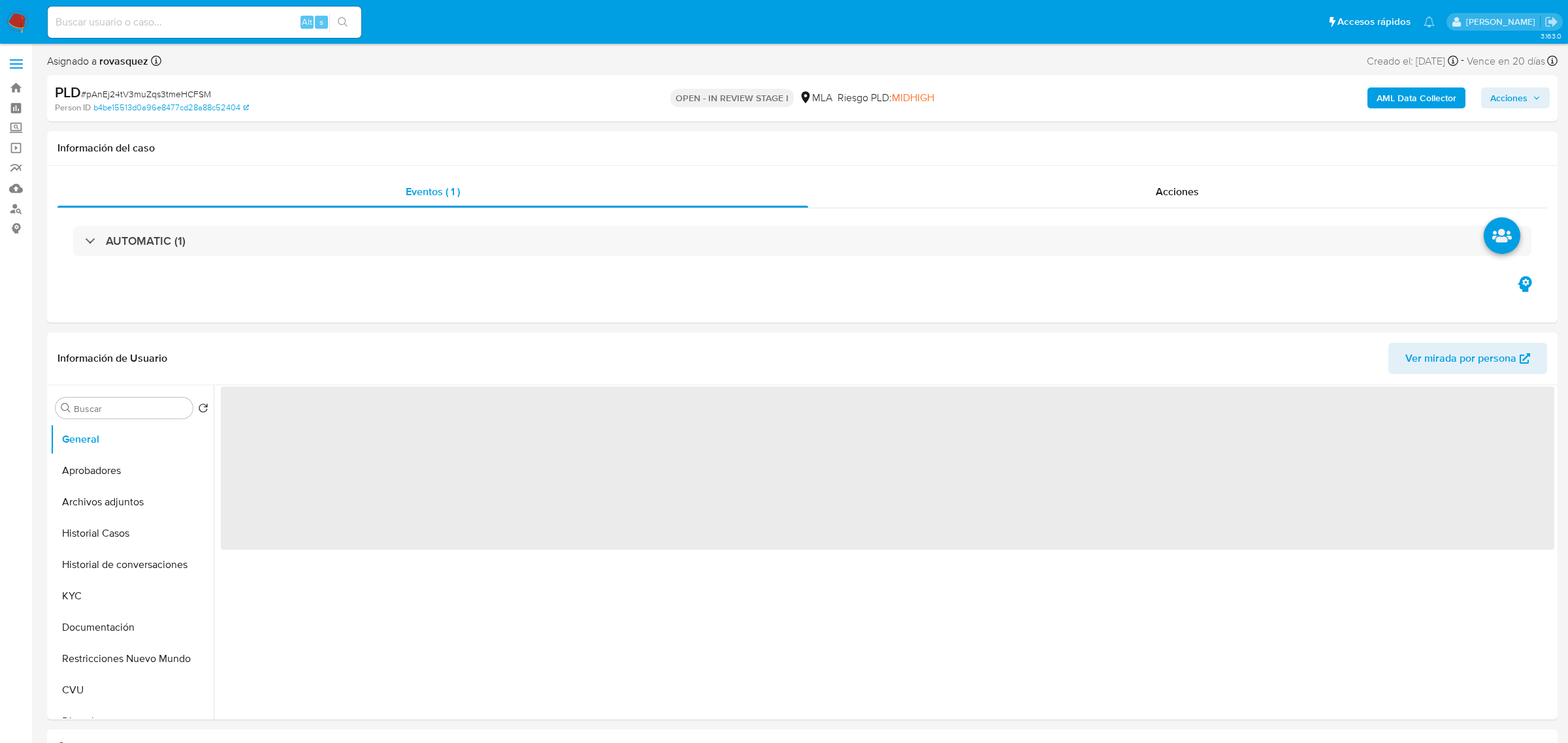
select select "10"
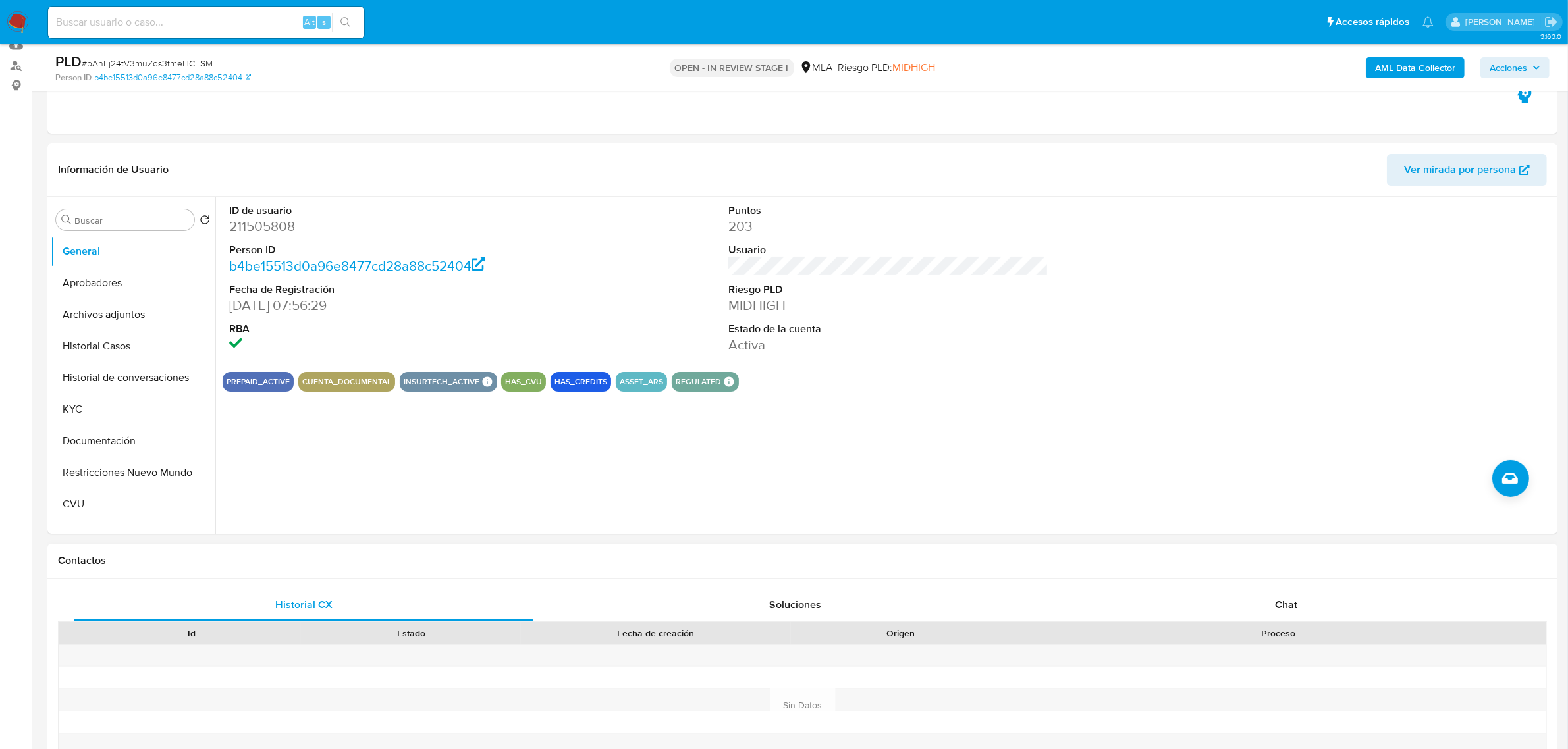
scroll to position [411, 0]
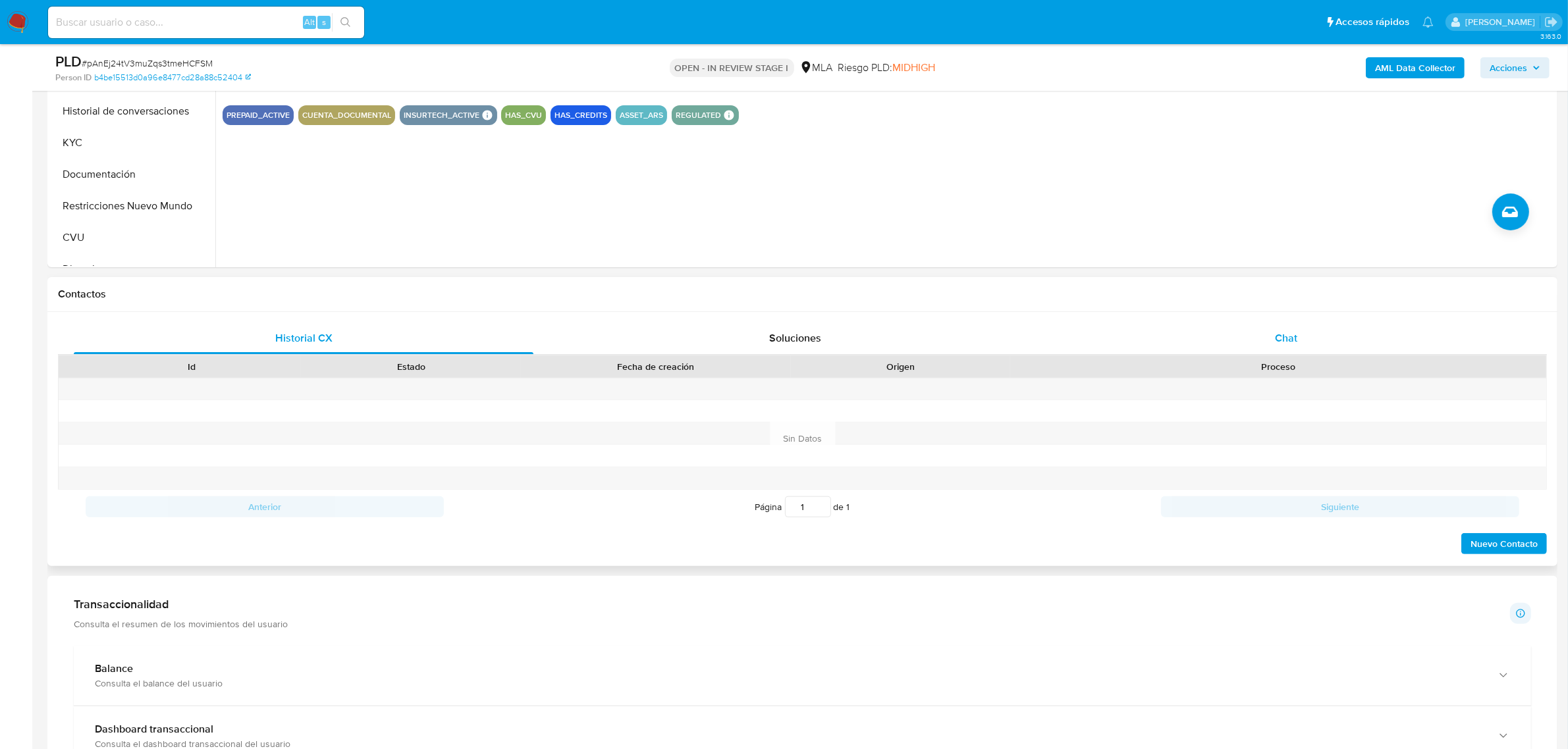
click at [1269, 340] on div "Chat" at bounding box center [1286, 339] width 460 height 31
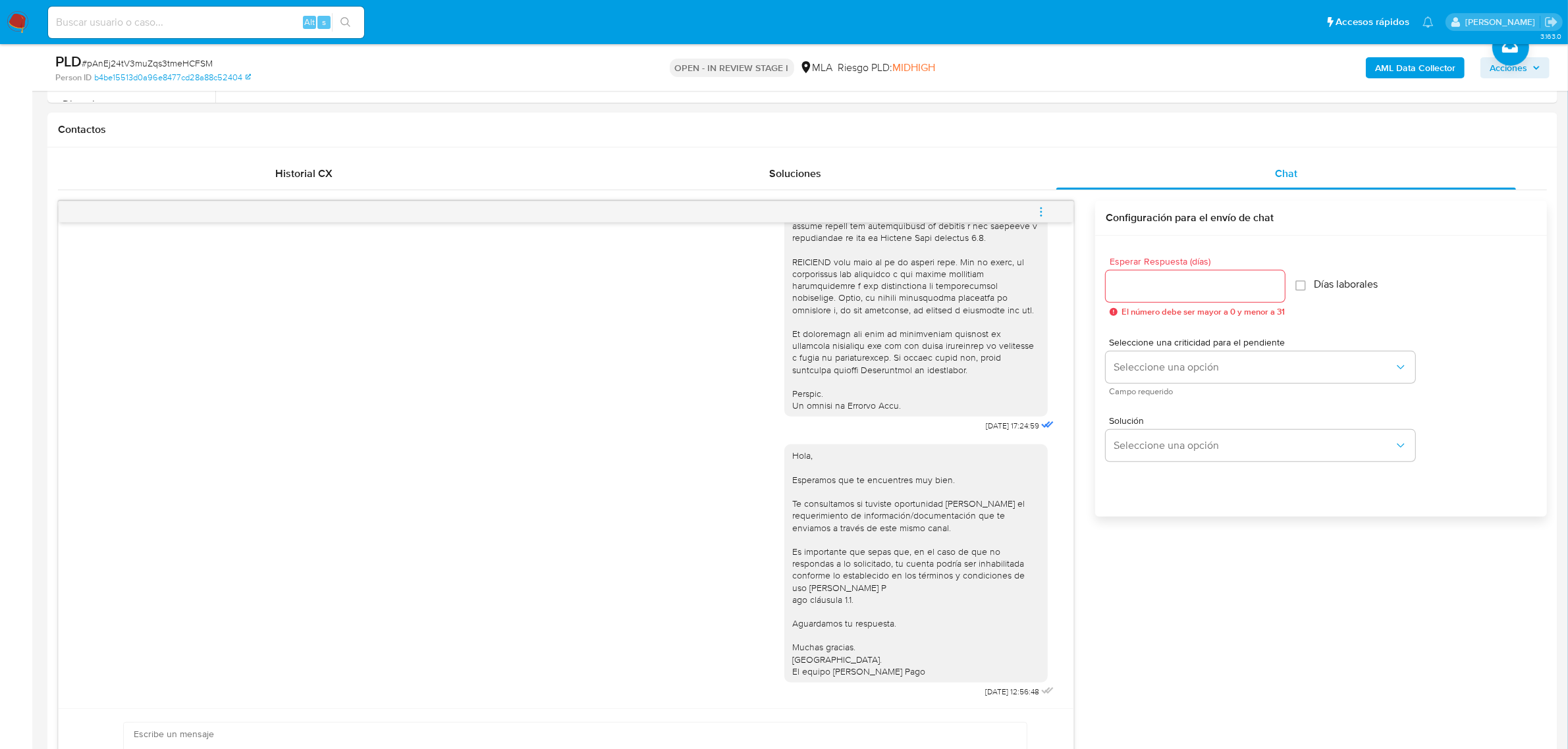
scroll to position [905, 0]
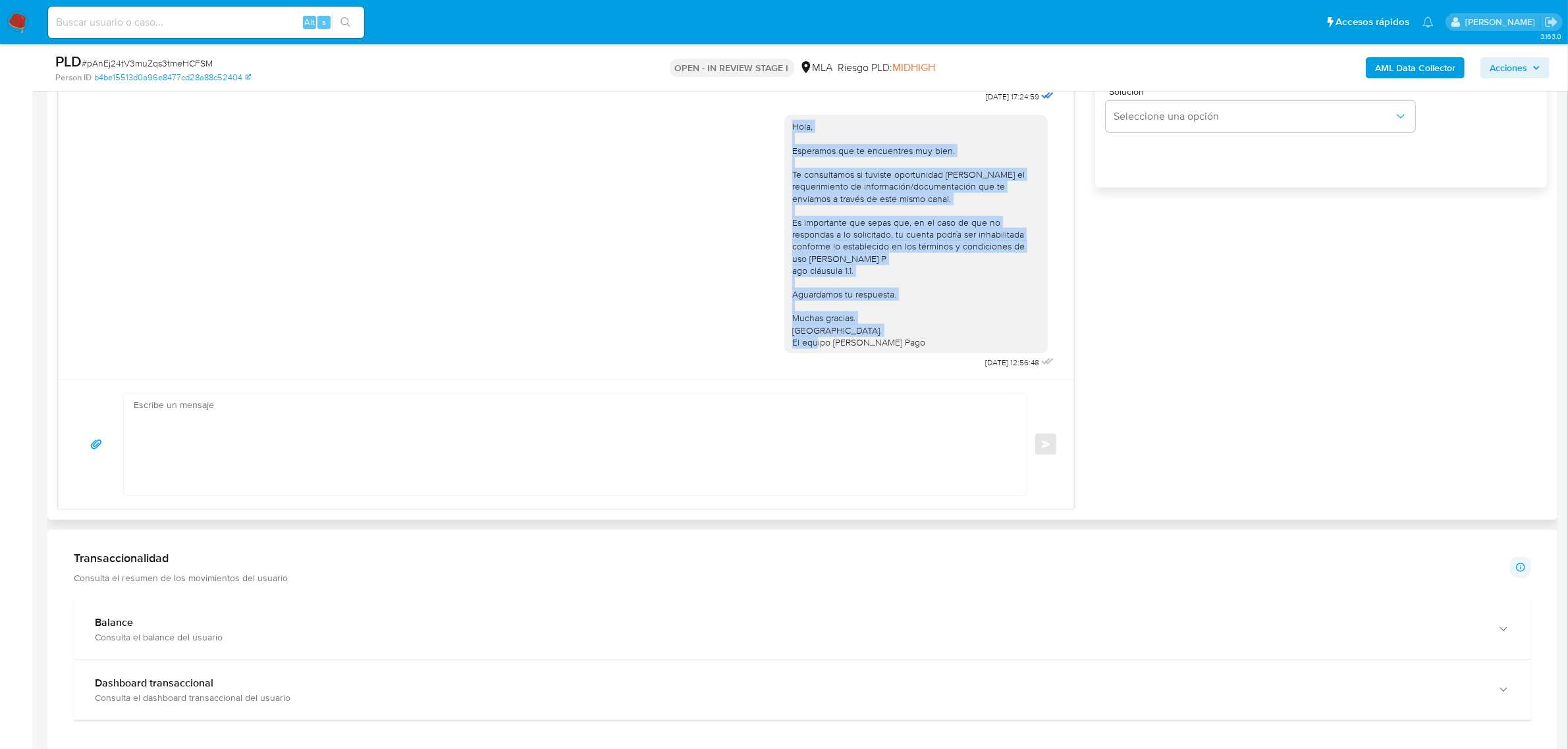
drag, startPoint x: 895, startPoint y: 333, endPoint x: 779, endPoint y: 116, distance: 246.1
click at [784, 116] on div "Hola, Esperamos que te encuentres muy bien. Te consultamos si tuviste oportunid…" at bounding box center [916, 234] width 264 height 238
copy div "Hola, Esperamos que te encuentres muy bien. Te consultamos si tuviste oportunid…"
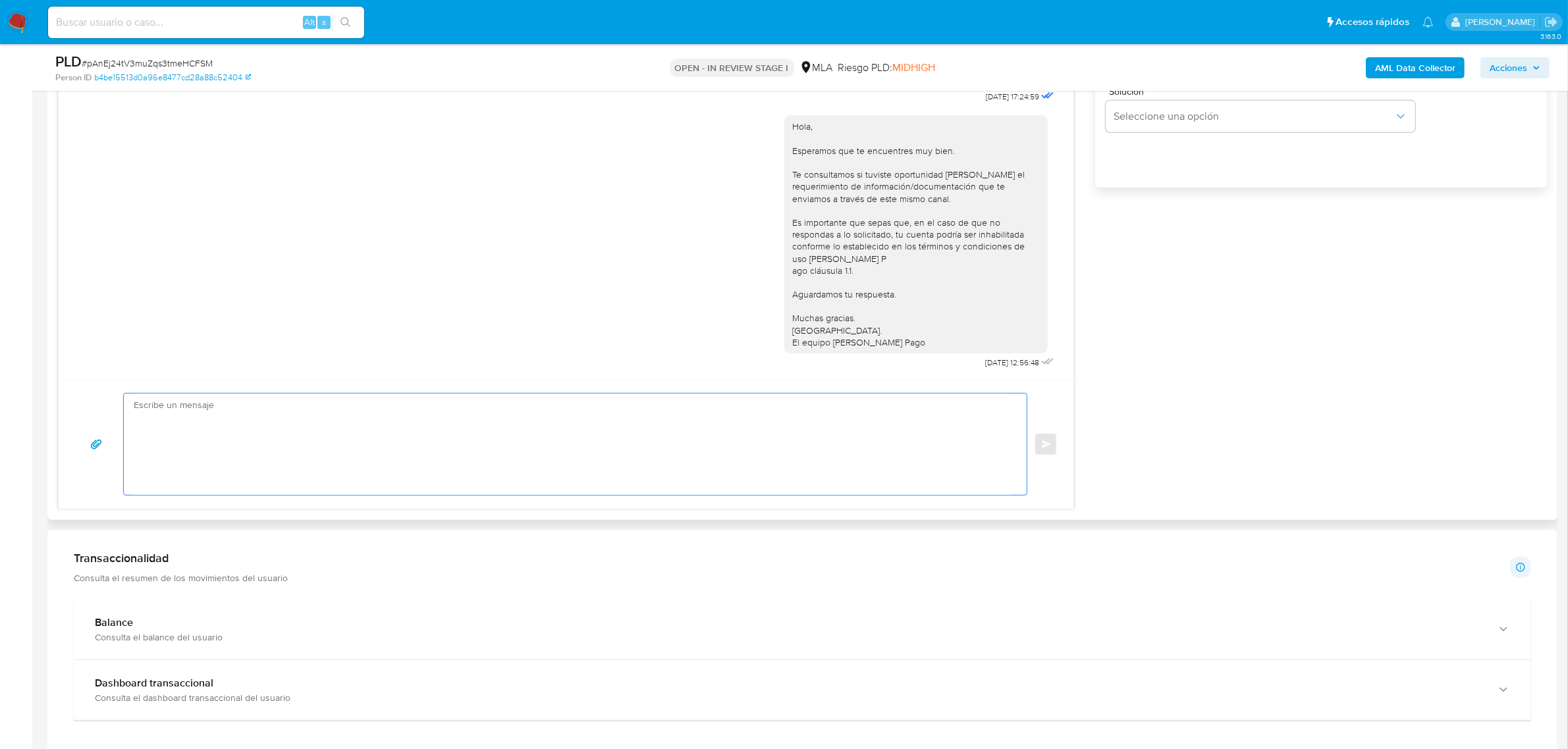
click at [258, 449] on textarea at bounding box center [572, 444] width 876 height 101
paste textarea "Hola, Esperamos que te encuentres muy bien. Te consultamos si tuviste oportunid…"
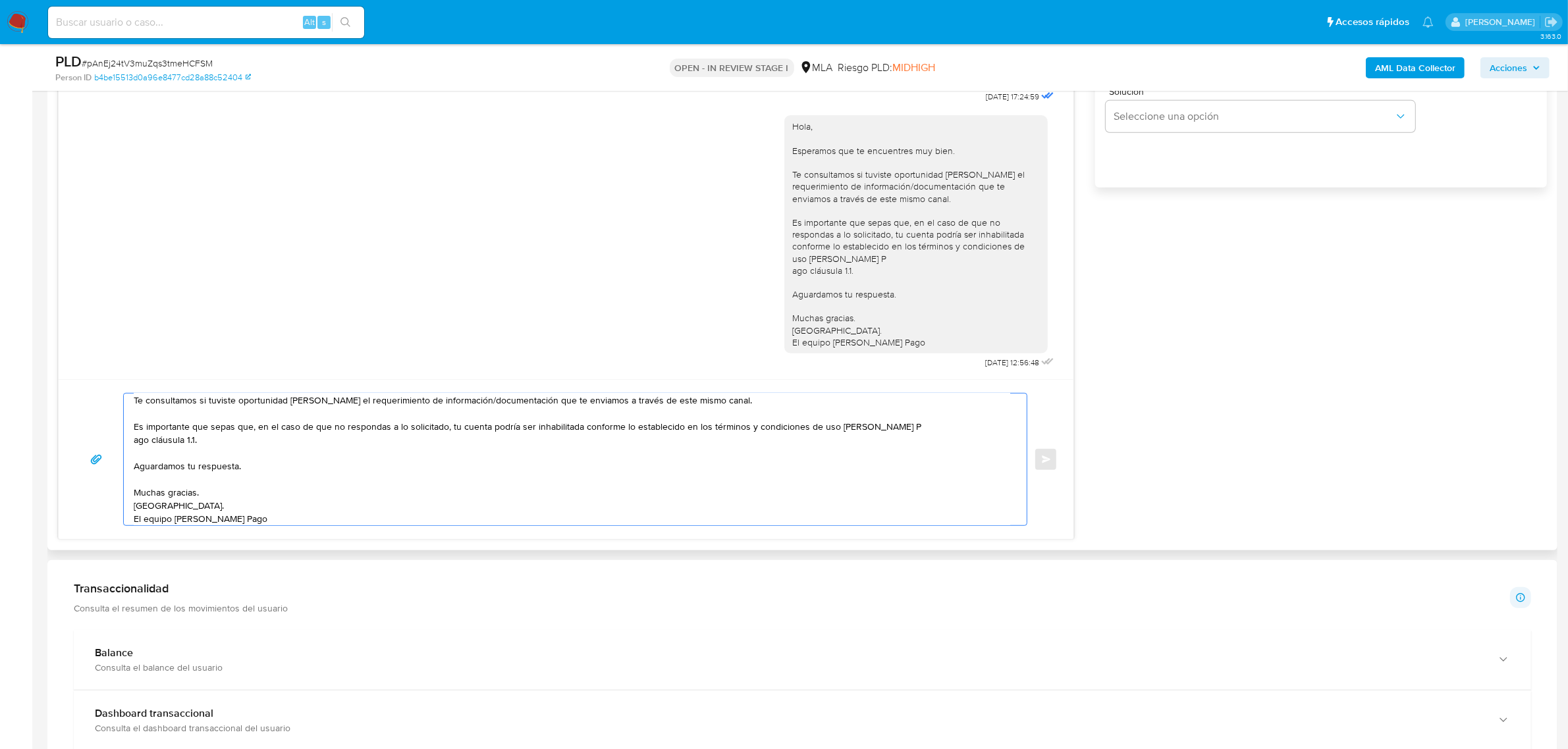
scroll to position [0, 0]
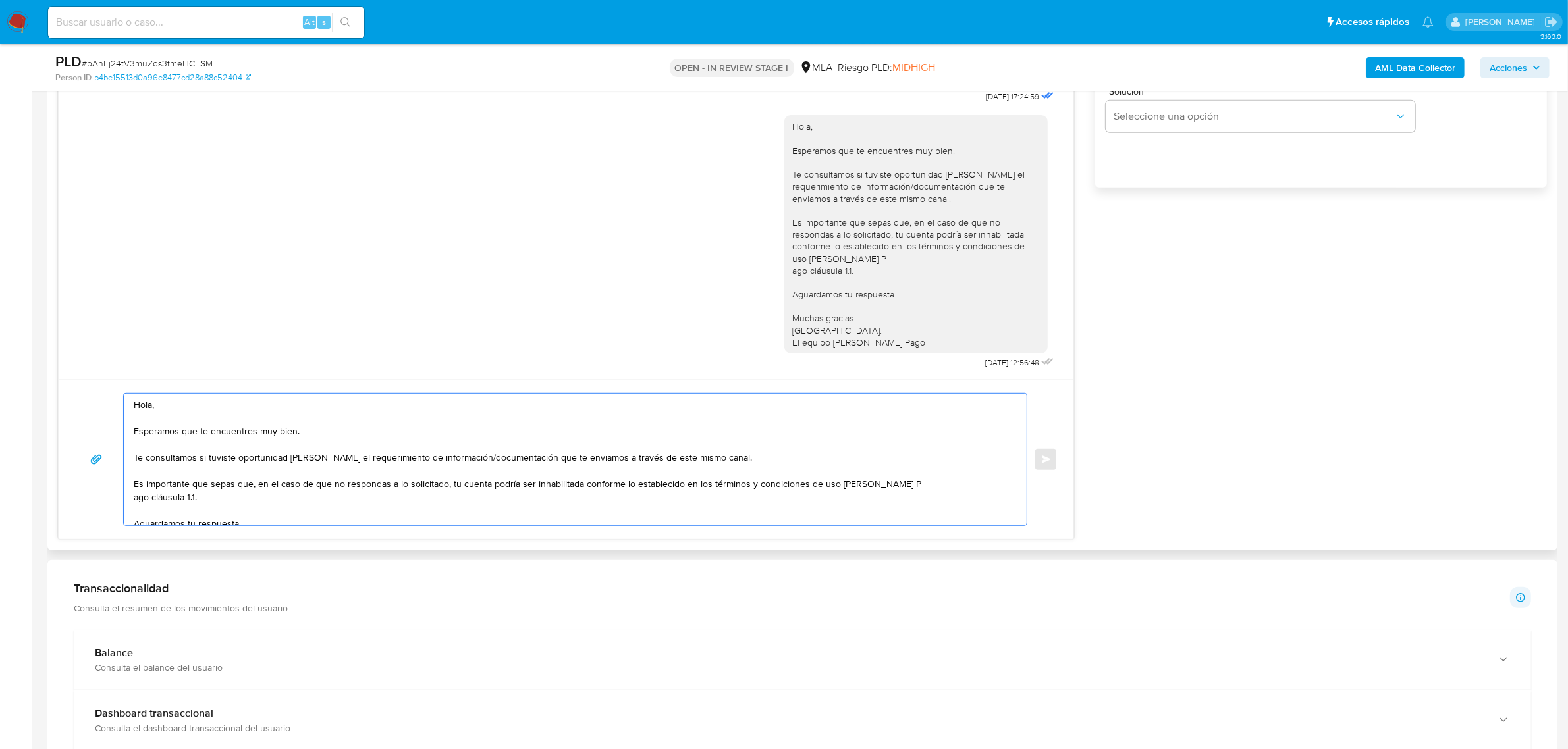
click at [192, 404] on textarea "Hola, Esperamos que te encuentres muy bien. Te consultamos si tuviste oportunid…" at bounding box center [572, 460] width 876 height 132
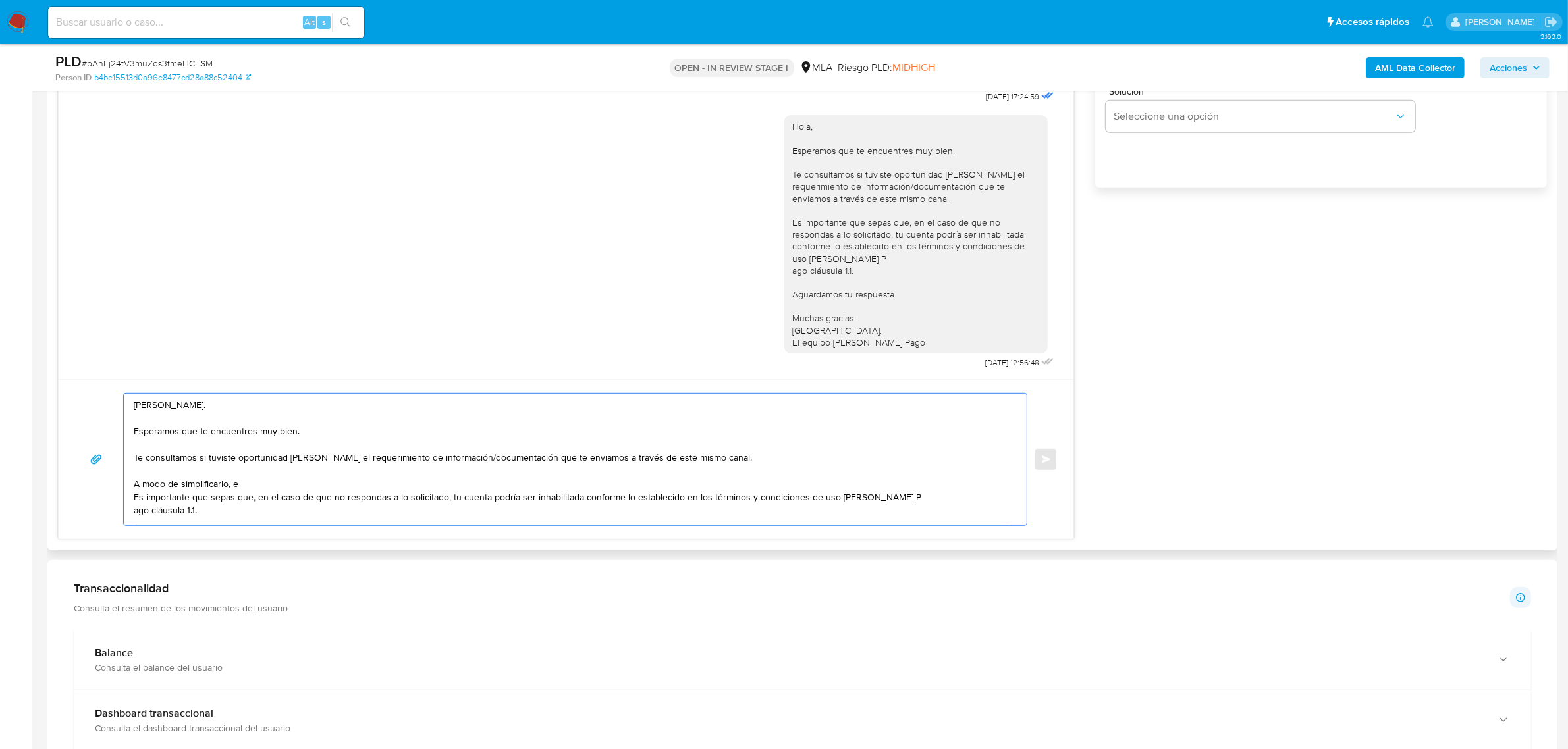
click at [277, 486] on textarea "Hola, Emilio. Esperamos que te encuentres muy bien. Te consultamos si tuviste o…" at bounding box center [572, 460] width 876 height 132
paste textarea "n función de las operaciones registradas en la cuenta de la compañía, necesitam…"
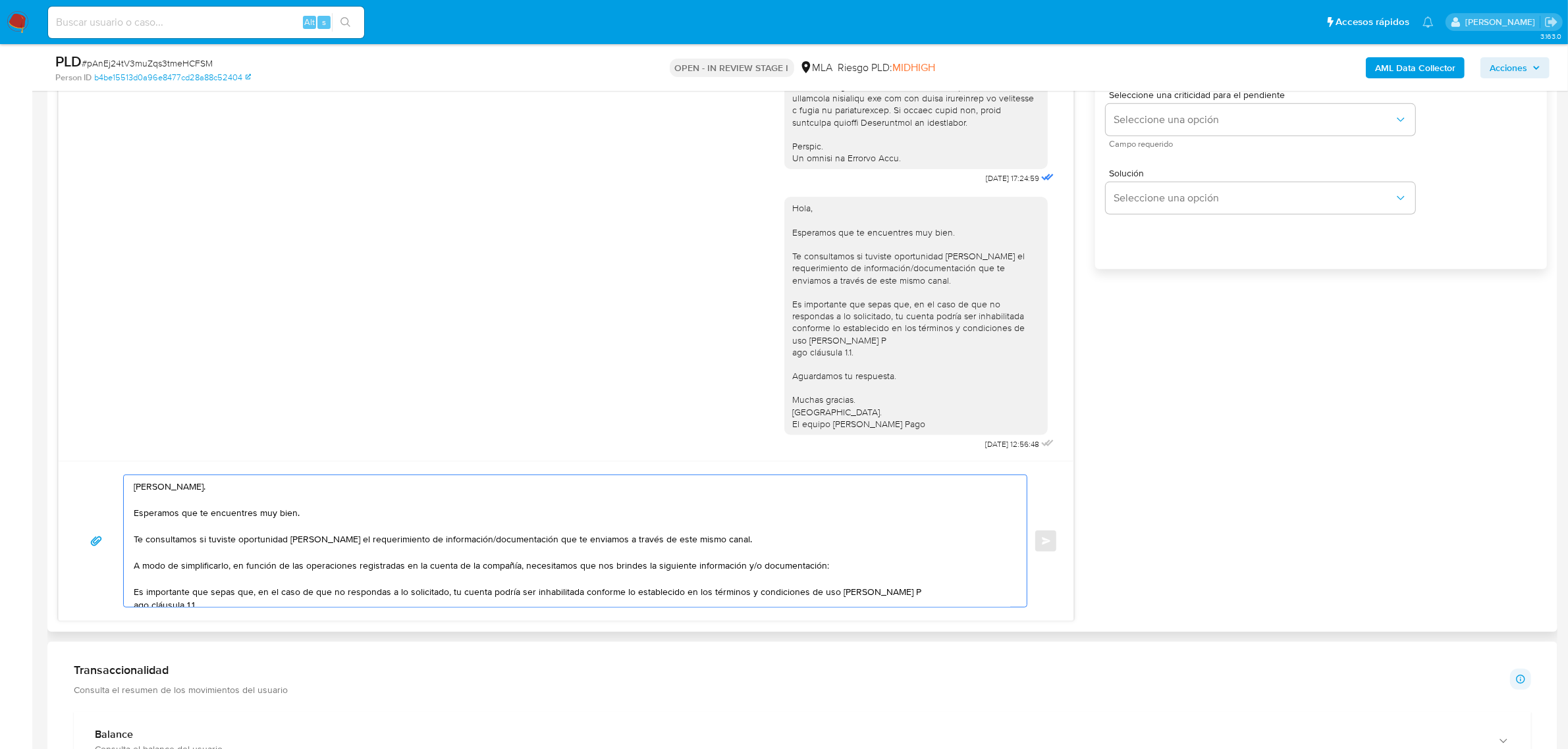
scroll to position [823, 0]
click at [139, 580] on textarea "Hola, Emilio. Esperamos que te encuentres muy bien. Te consultamos si tuviste o…" at bounding box center [572, 542] width 876 height 132
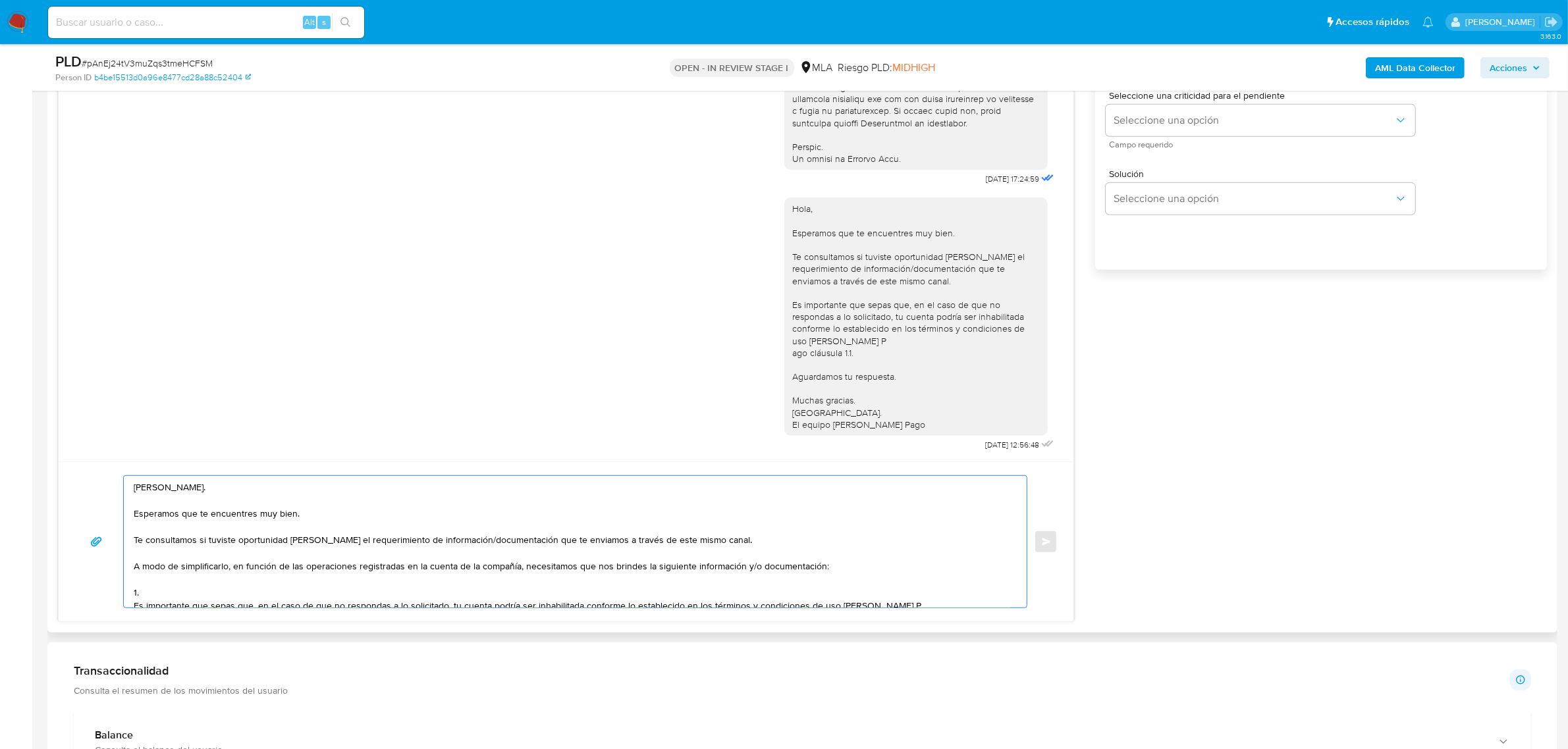
paste textarea "Últimos 3 recibos de sueldo/jubilación."
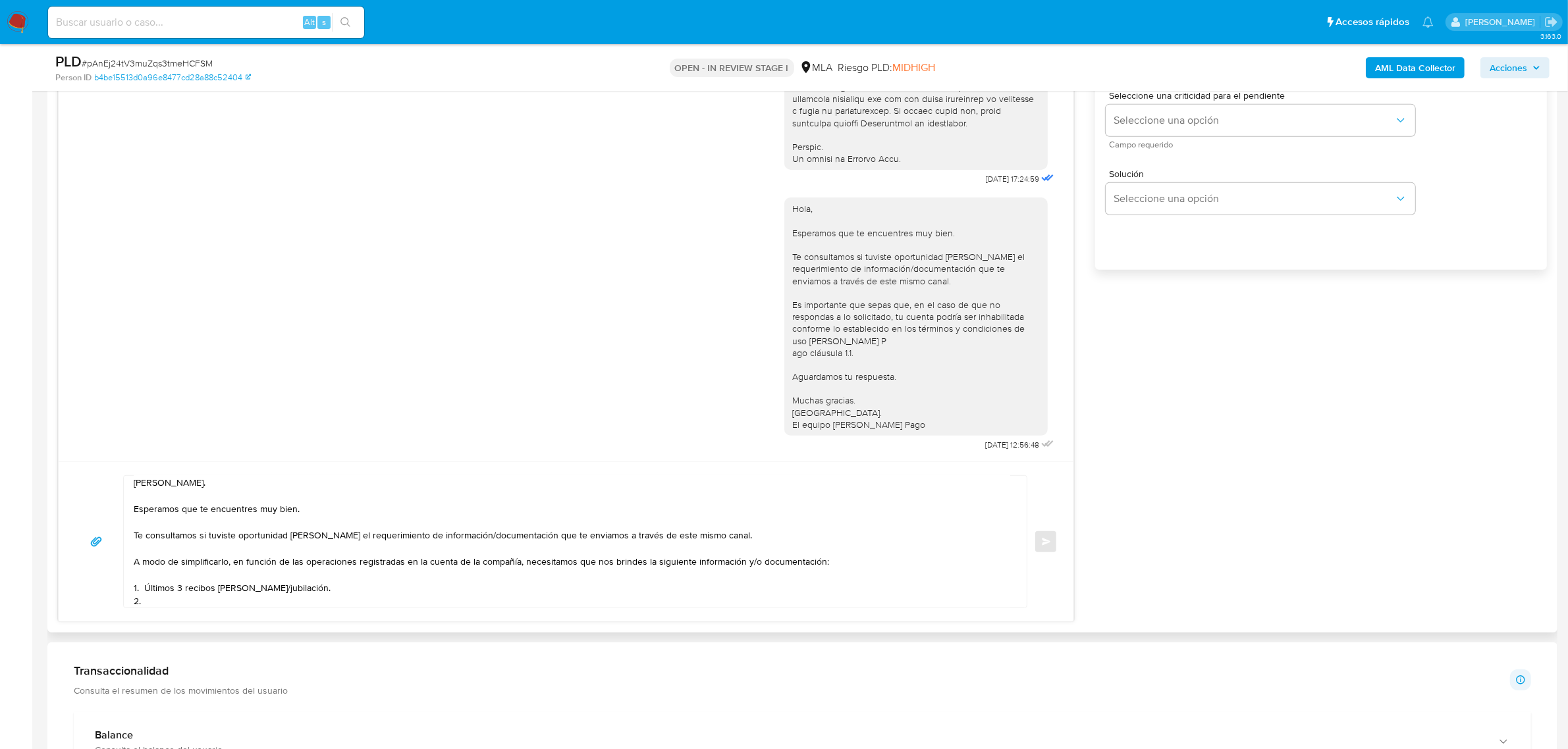
click at [159, 608] on textarea "Hola, Emilio. Esperamos que te encuentres muy bien. Te consultamos si tuviste o…" at bounding box center [572, 542] width 876 height 132
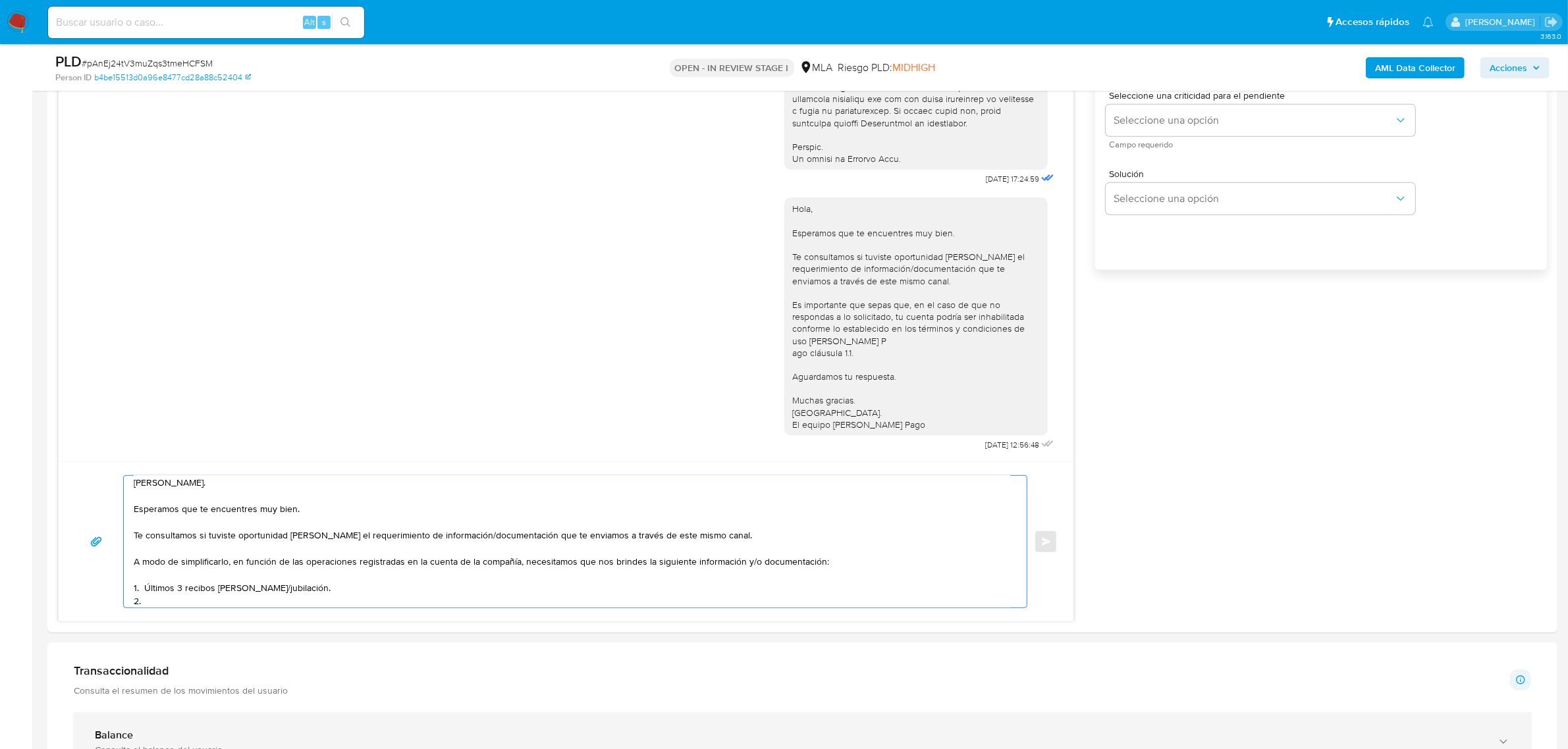
paste textarea "Motivo por el cual la operatoria en el mes de XXXX de 2025 presenta un desvío r…"
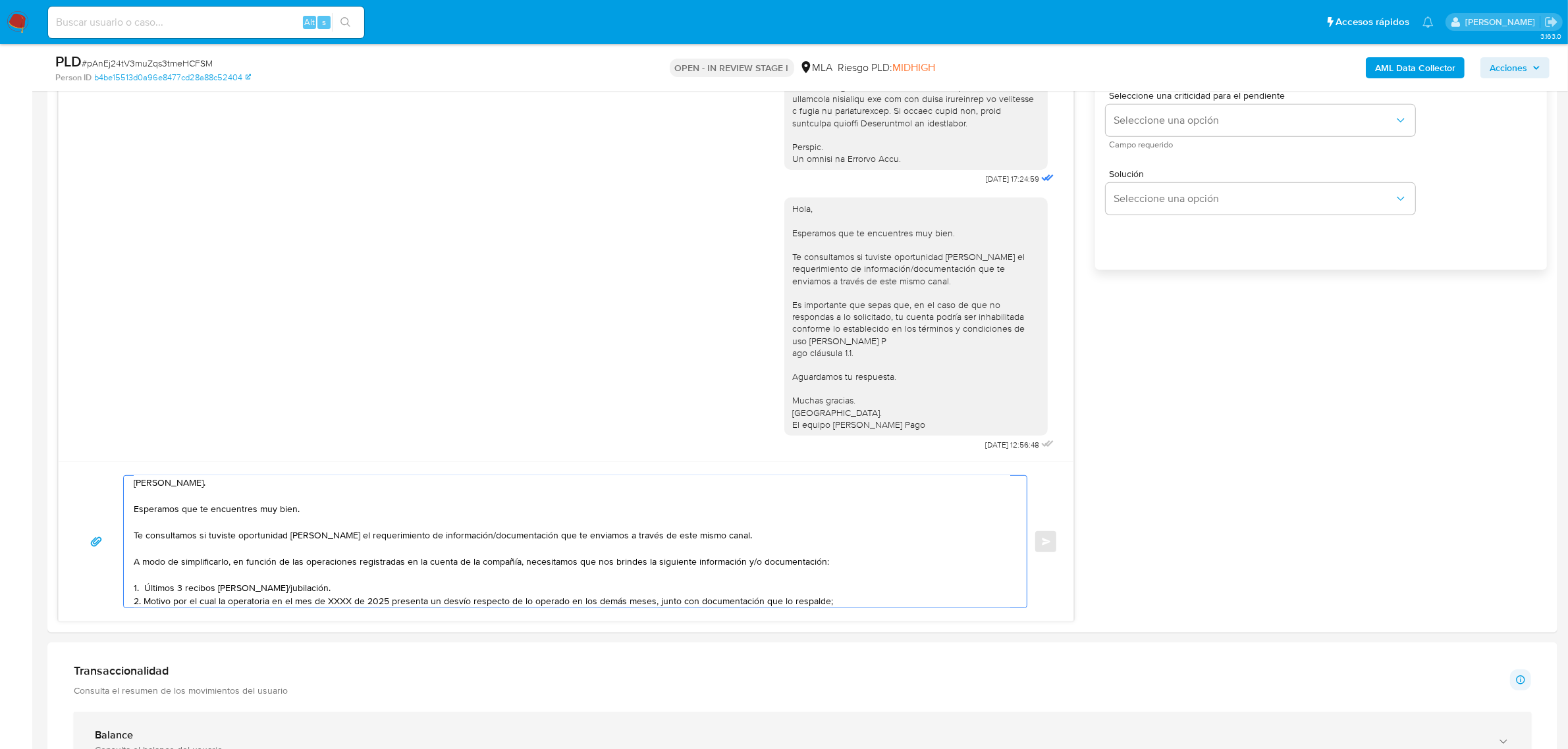
scroll to position [57, 0]
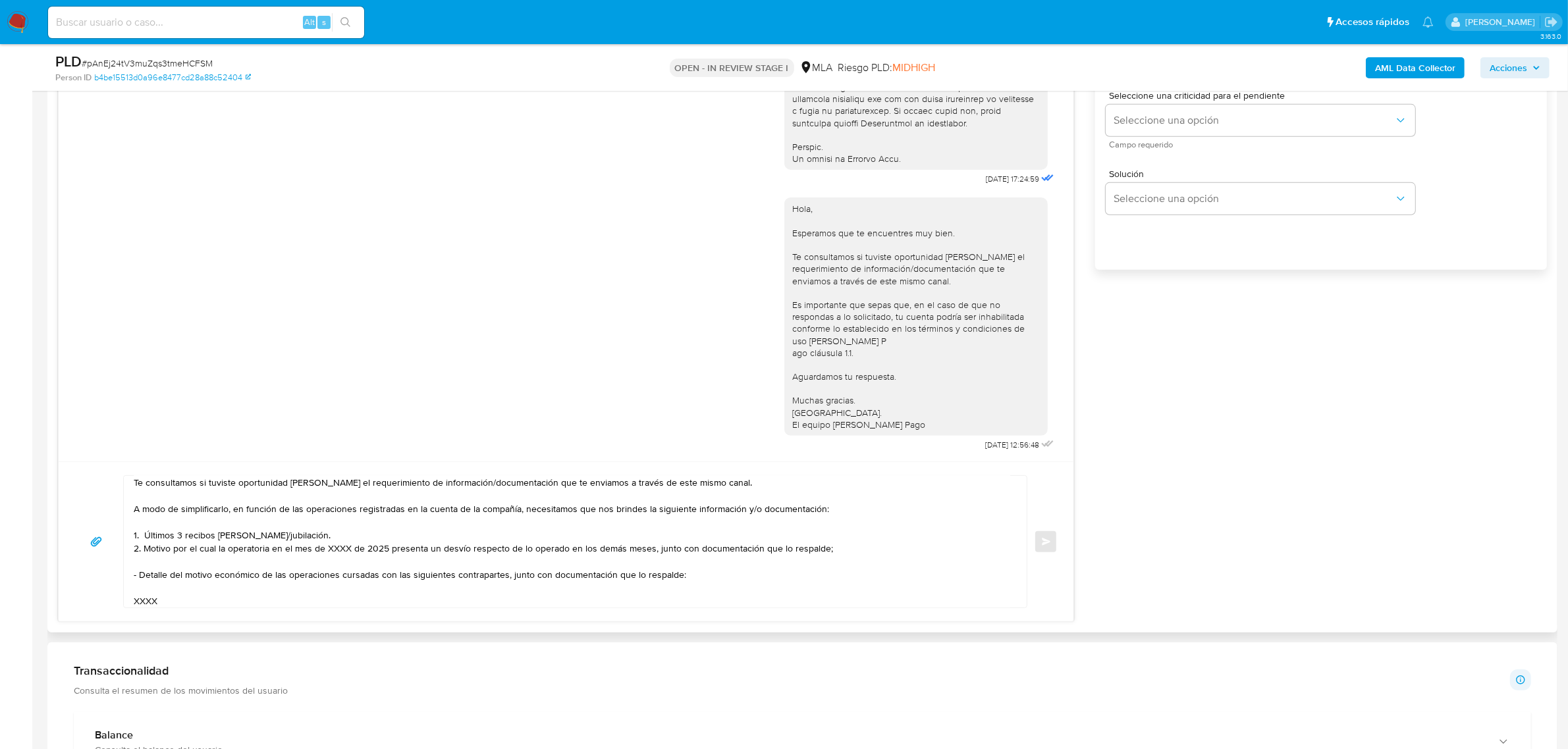
click at [350, 550] on textarea "Hola, Emilio. Esperamos que te encuentres muy bien. Te consultamos si tuviste o…" at bounding box center [572, 542] width 876 height 132
click at [340, 552] on textarea "Hola, Emilio. Esperamos que te encuentres muy bien. Te consultamos si tuviste o…" at bounding box center [572, 542] width 876 height 132
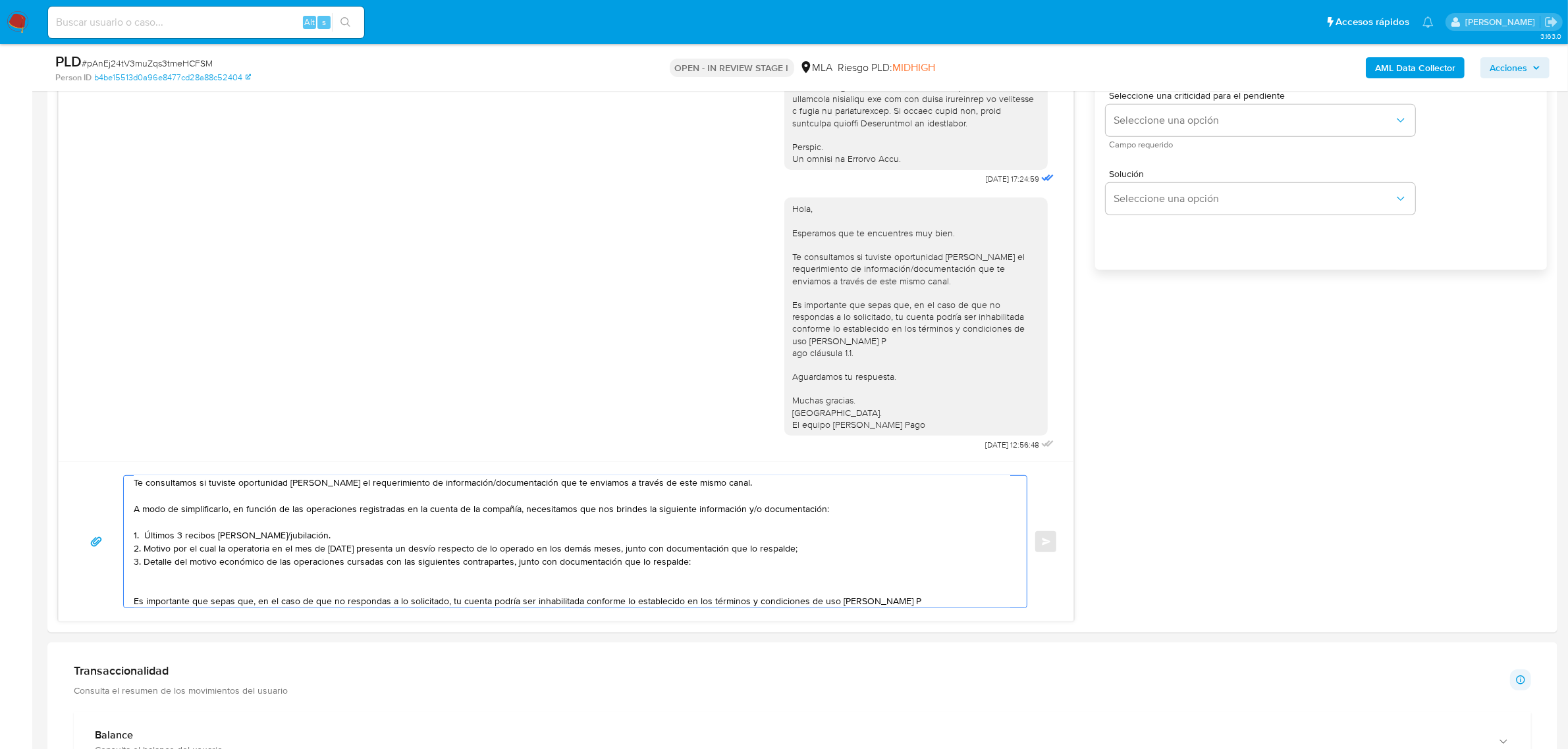
scroll to position [71, 0]
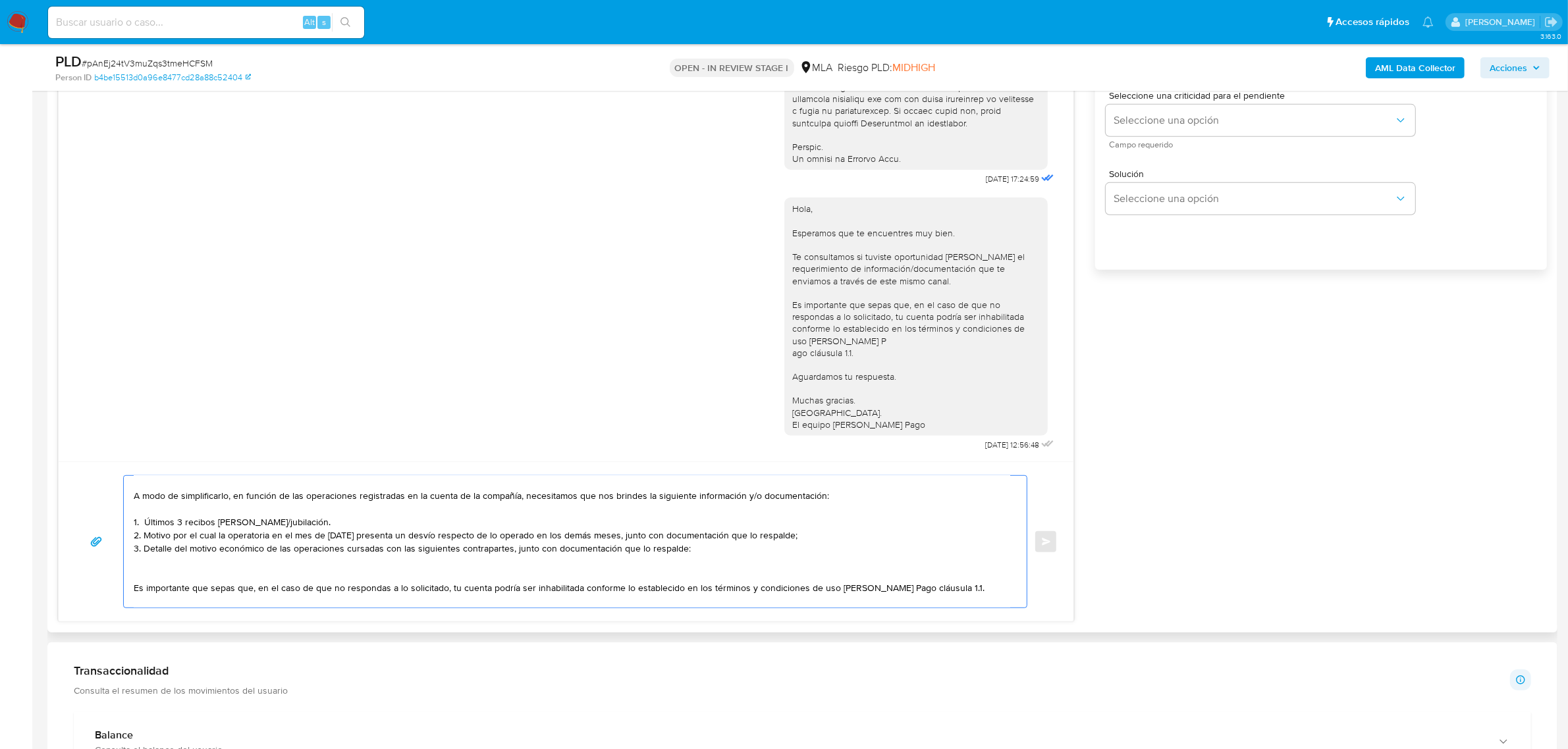
click at [153, 558] on textarea "Hola, Emilio. Esperamos que te encuentres muy bien. Te consultamos si tuviste o…" at bounding box center [572, 542] width 876 height 132
paste textarea "Damiana Manzo - CUIL 27332830290"
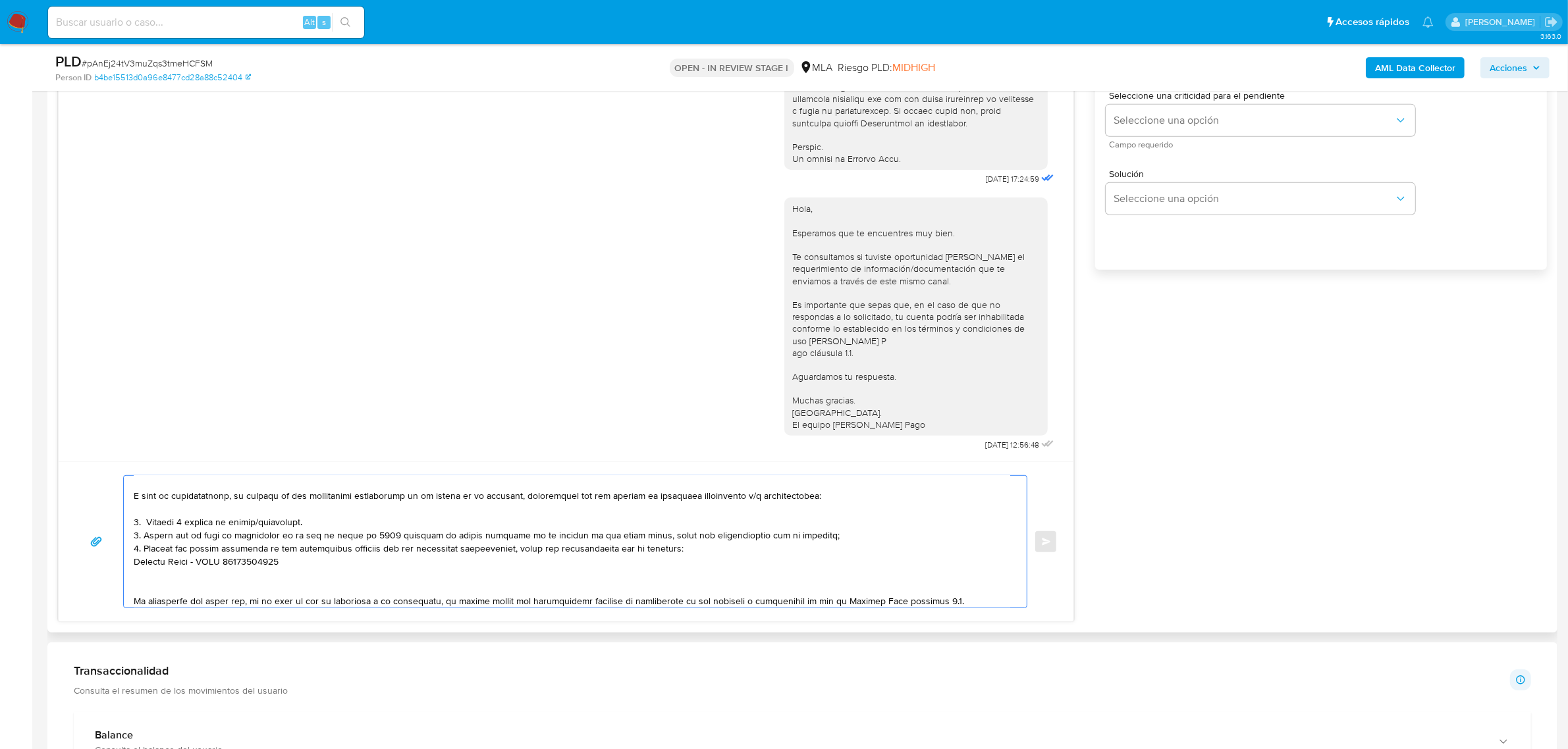
paste textarea "Escribania Fornieles Soc Civ - CUIL 30711635439 (ACTIVIDAD: Servicios notariale…"
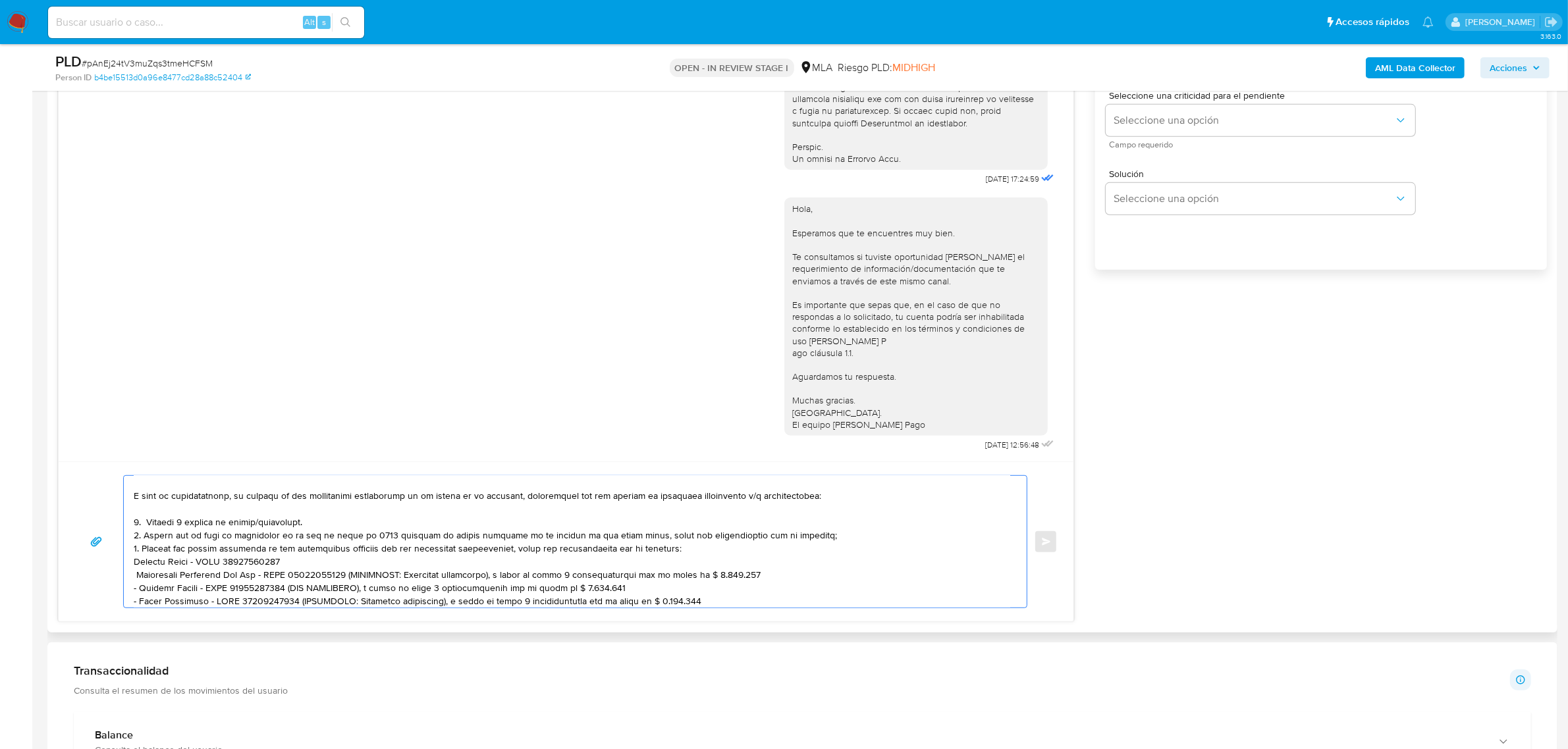
scroll to position [96, 0]
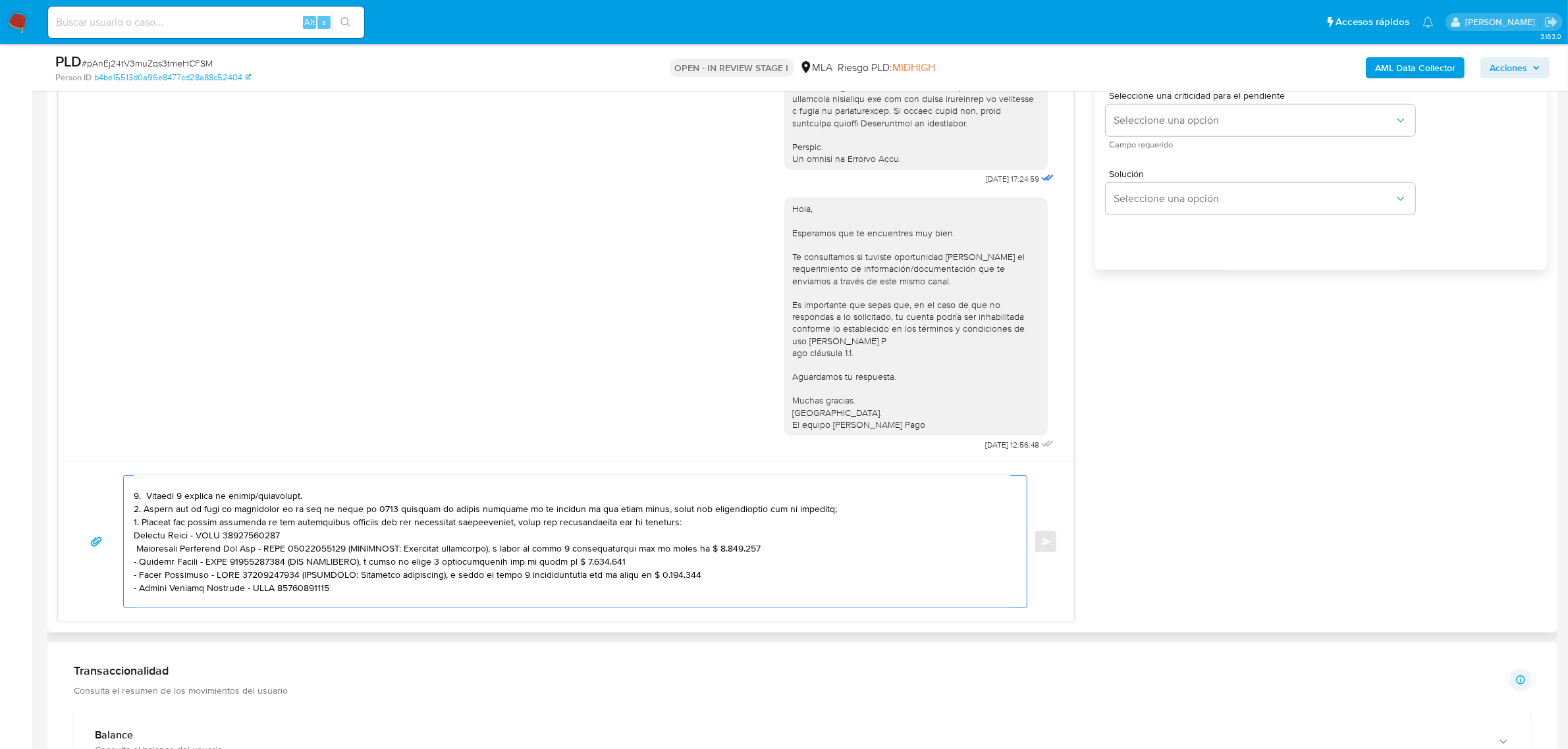
click at [136, 547] on textarea at bounding box center [572, 542] width 876 height 132
drag, startPoint x: 330, startPoint y: 548, endPoint x: 792, endPoint y: 544, distance: 462.0
click at [792, 544] on textarea at bounding box center [572, 542] width 876 height 132
drag, startPoint x: 293, startPoint y: 564, endPoint x: 631, endPoint y: 562, distance: 338.0
click at [631, 562] on textarea at bounding box center [572, 542] width 876 height 132
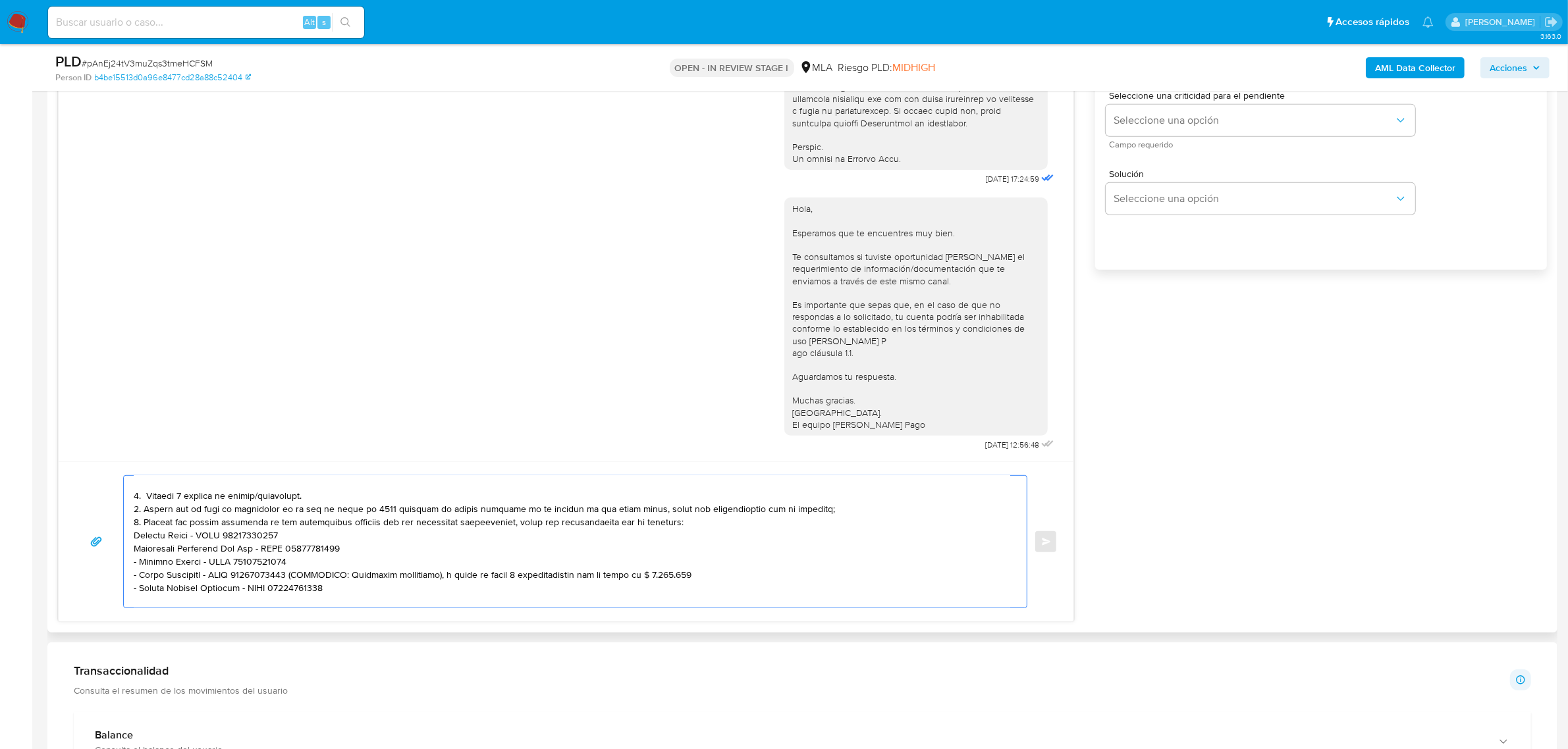
drag, startPoint x: 294, startPoint y: 577, endPoint x: 735, endPoint y: 573, distance: 441.0
click at [735, 573] on textarea at bounding box center [572, 542] width 876 height 132
click at [134, 580] on textarea at bounding box center [572, 542] width 876 height 132
click at [139, 564] on textarea at bounding box center [572, 542] width 876 height 132
click at [141, 591] on textarea at bounding box center [572, 542] width 876 height 132
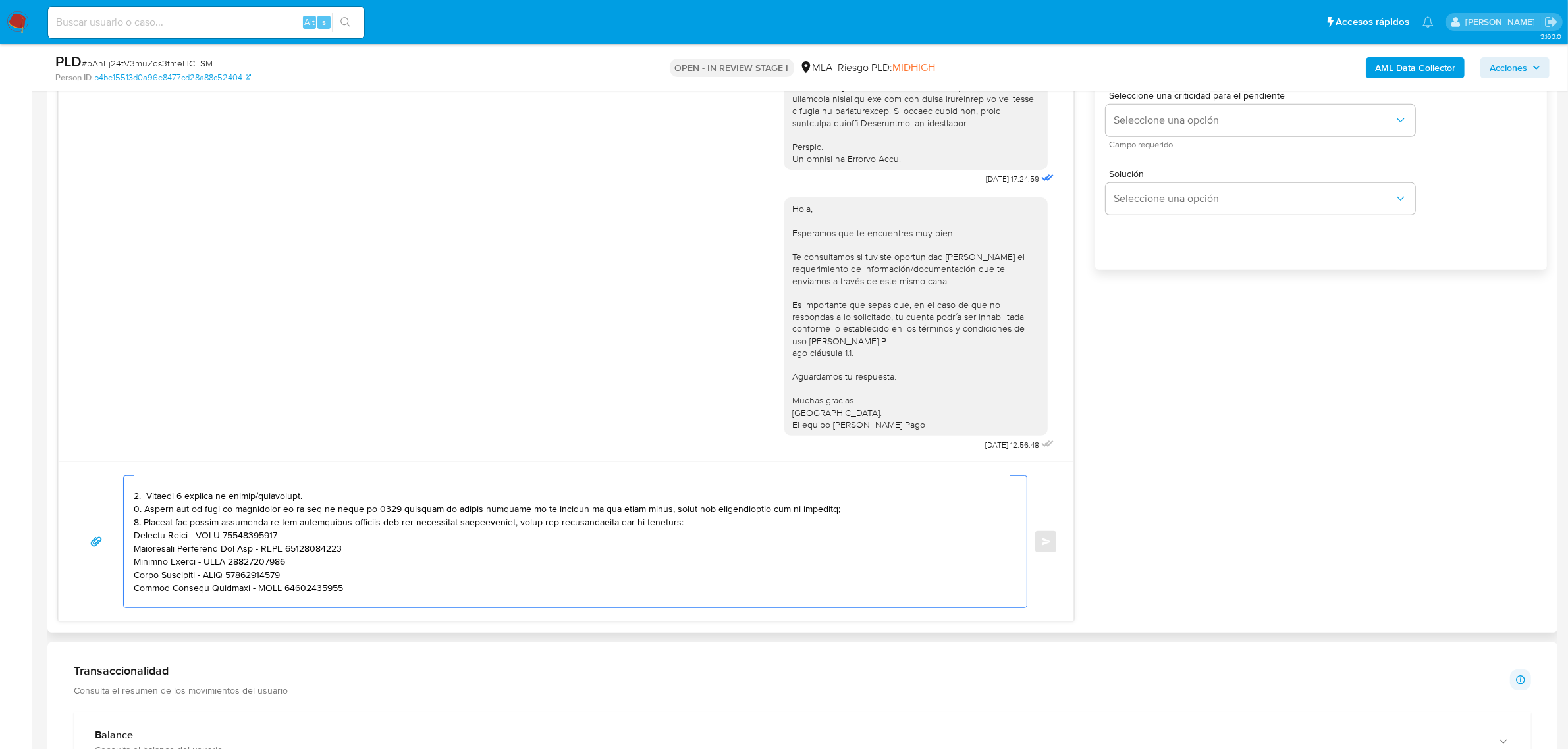
scroll to position [179, 0]
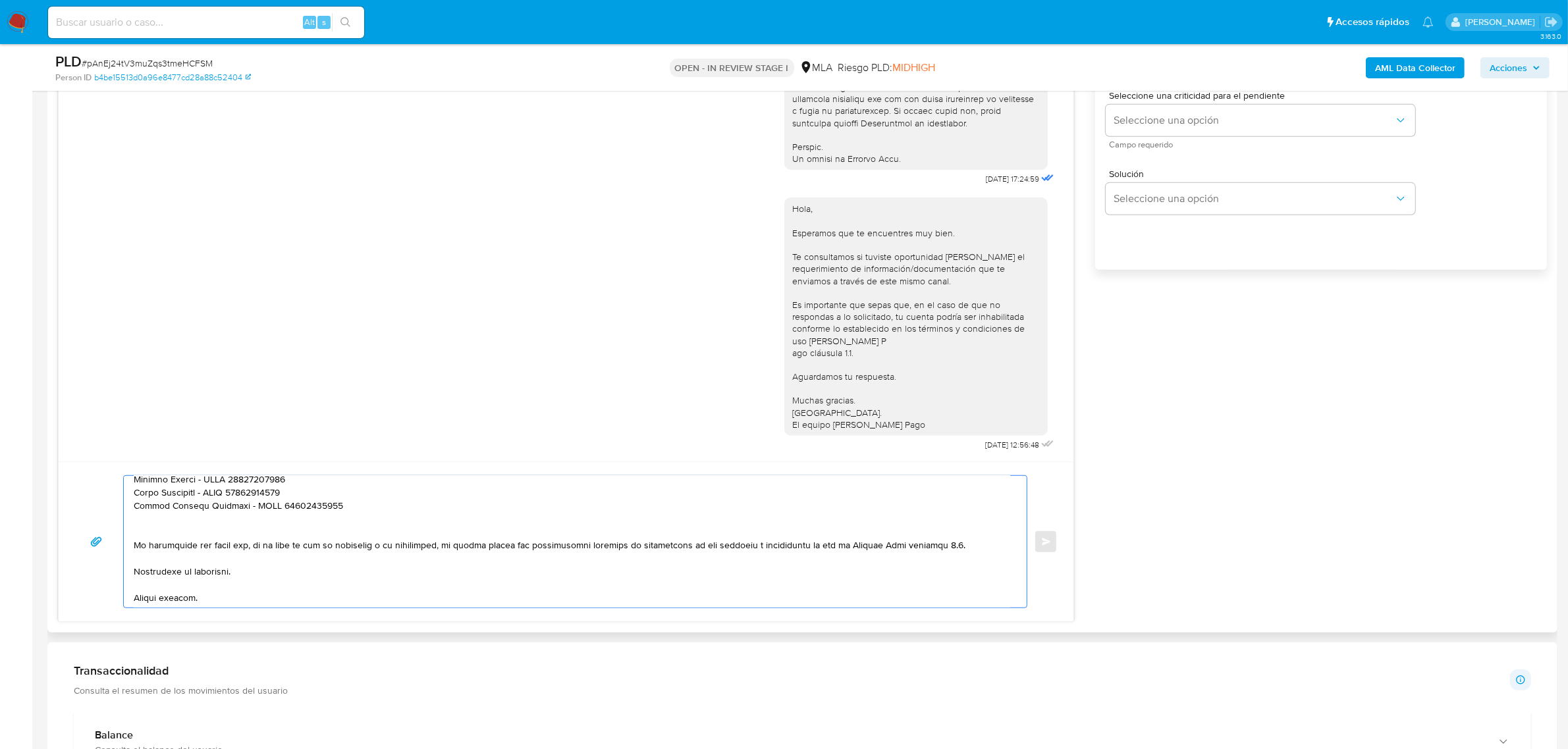
click at [194, 532] on textarea at bounding box center [572, 542] width 876 height 132
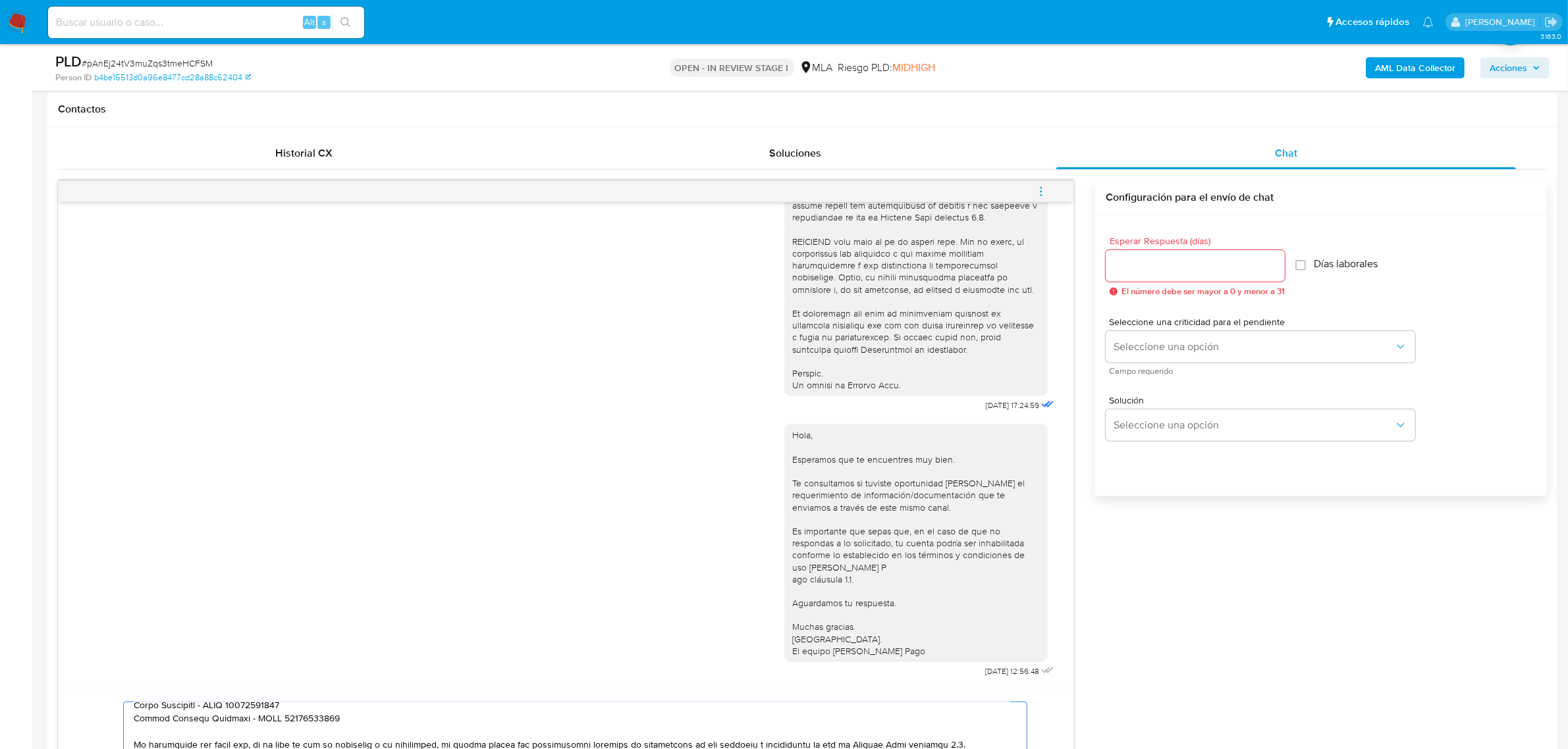
scroll to position [576, 0]
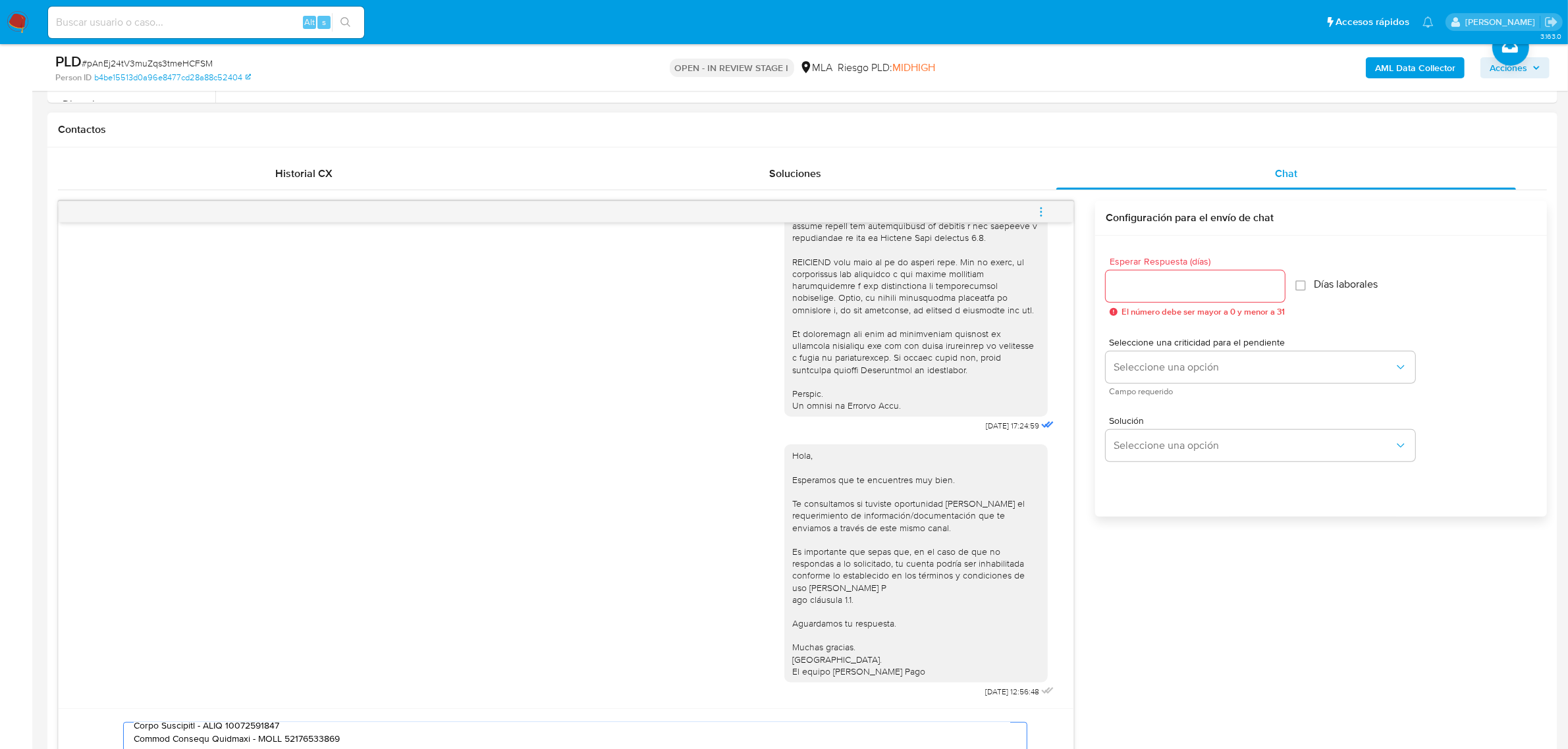
type textarea "Hola, Emilio. Esperamos que te encuentres muy bien. Te consultamos si tuviste o…"
click at [1134, 291] on input "Esperar Respuesta (días)" at bounding box center [1195, 285] width 179 height 17
type input "2"
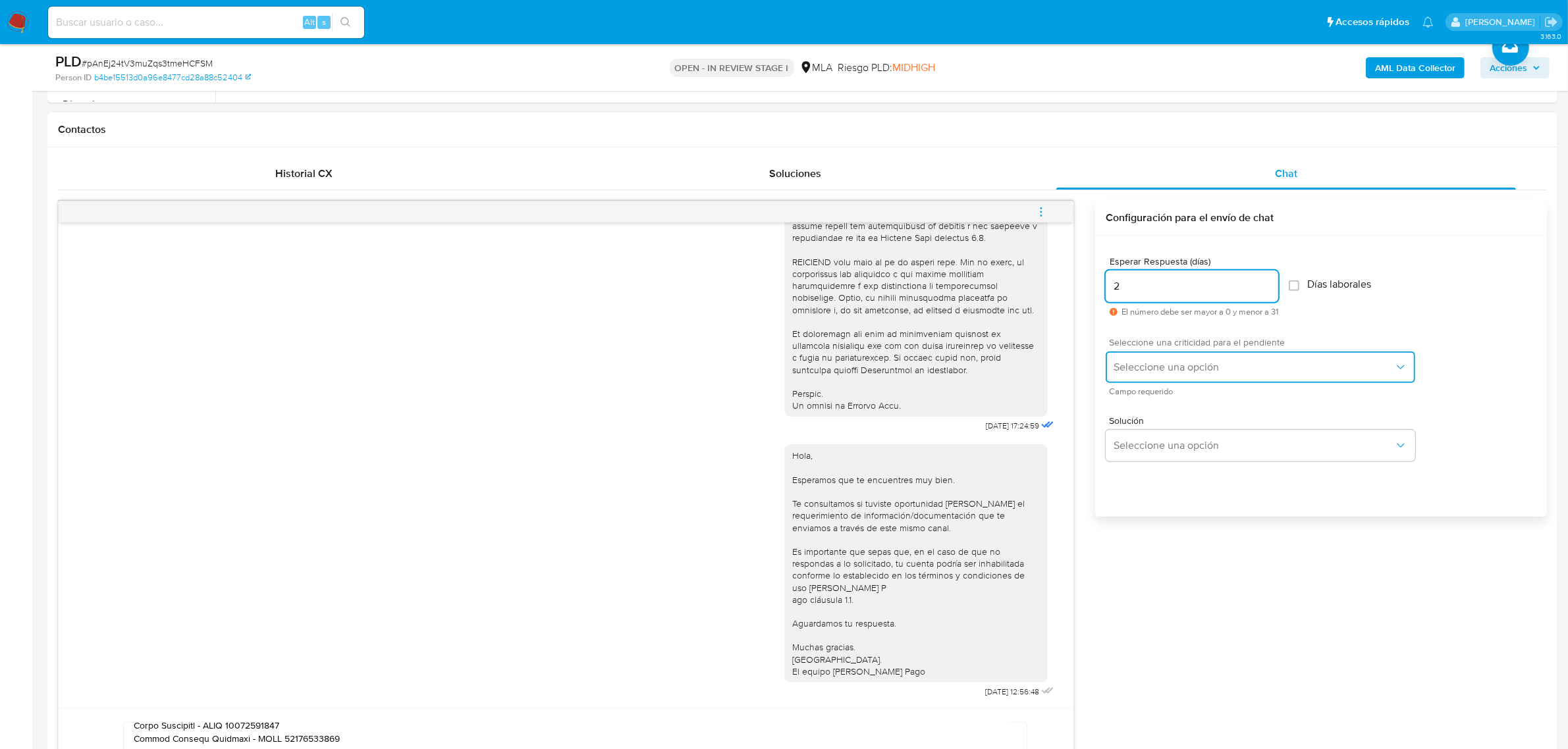
click at [1148, 379] on button "Seleccione una opción" at bounding box center [1260, 367] width 309 height 31
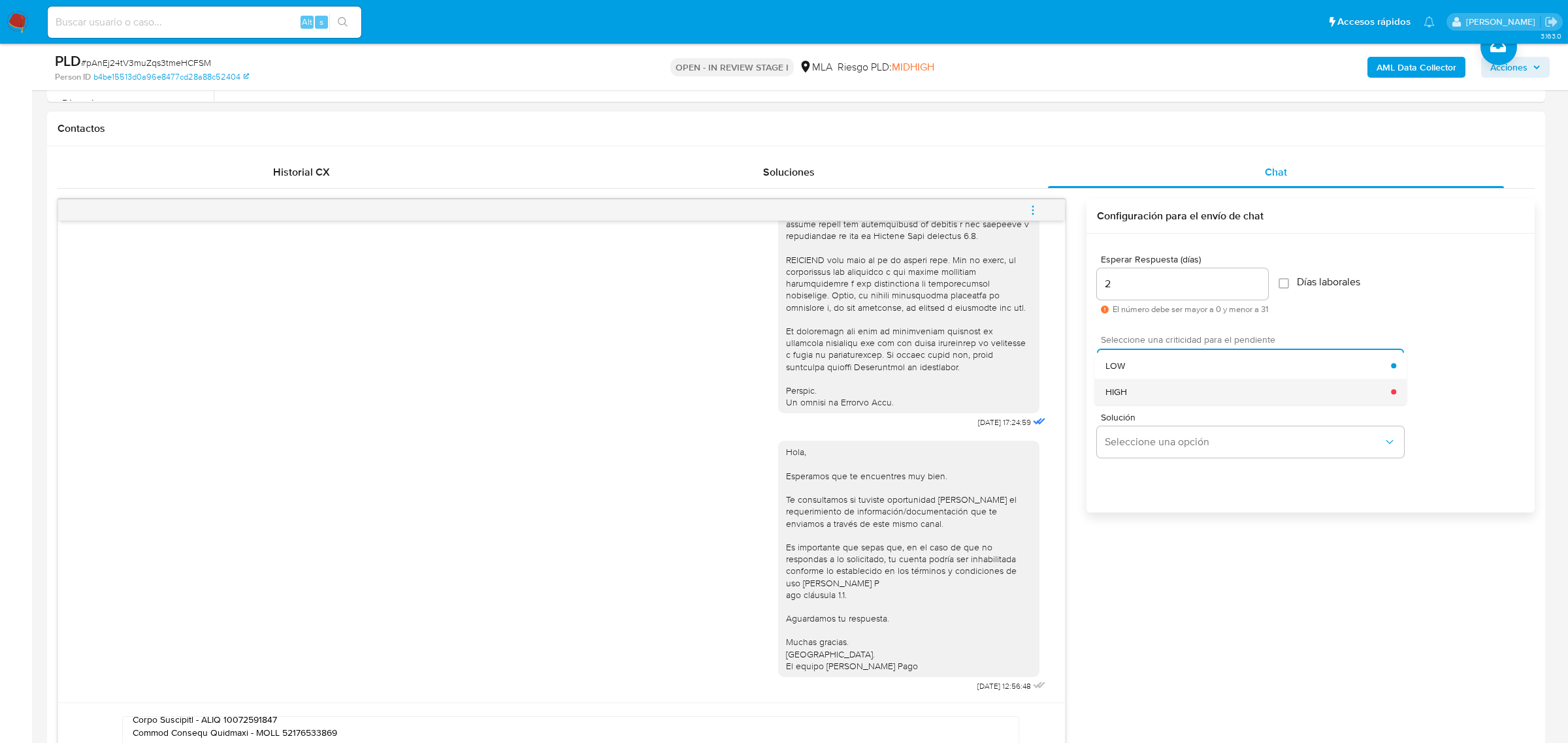
click at [1140, 399] on div "HIGH" at bounding box center [1248, 392] width 286 height 26
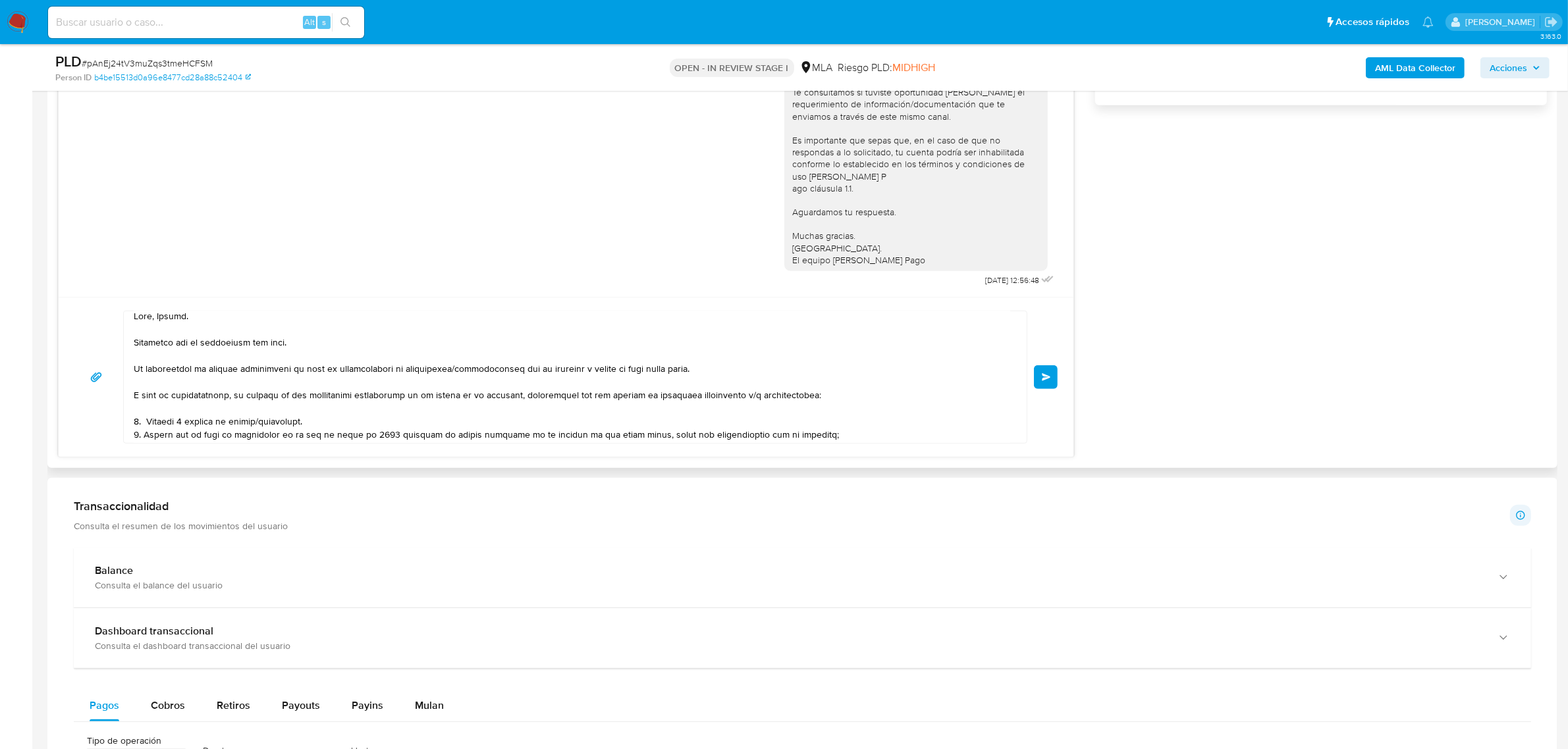
scroll to position [0, 0]
click at [1040, 377] on button "Enviar" at bounding box center [1045, 377] width 24 height 24
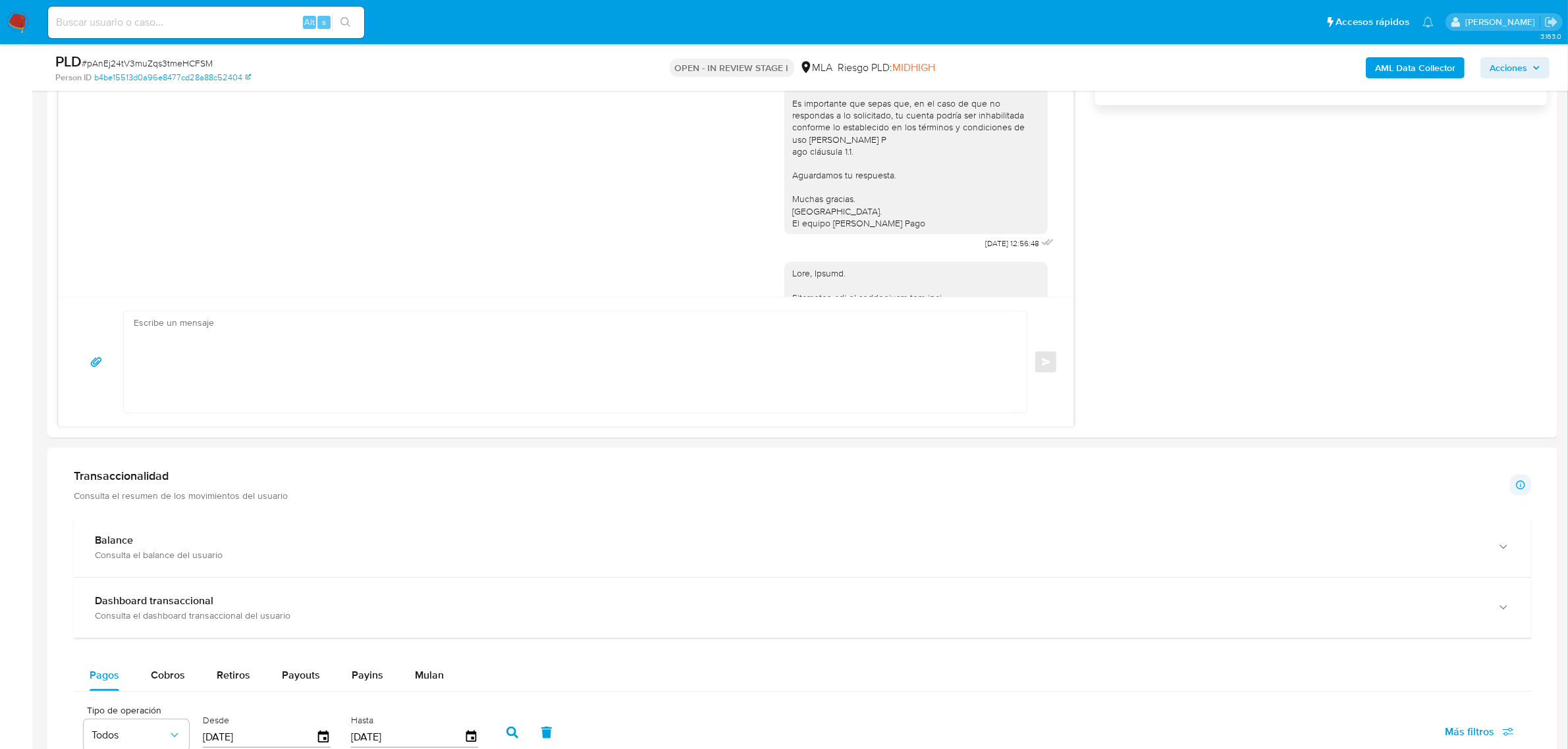
scroll to position [1009, 0]
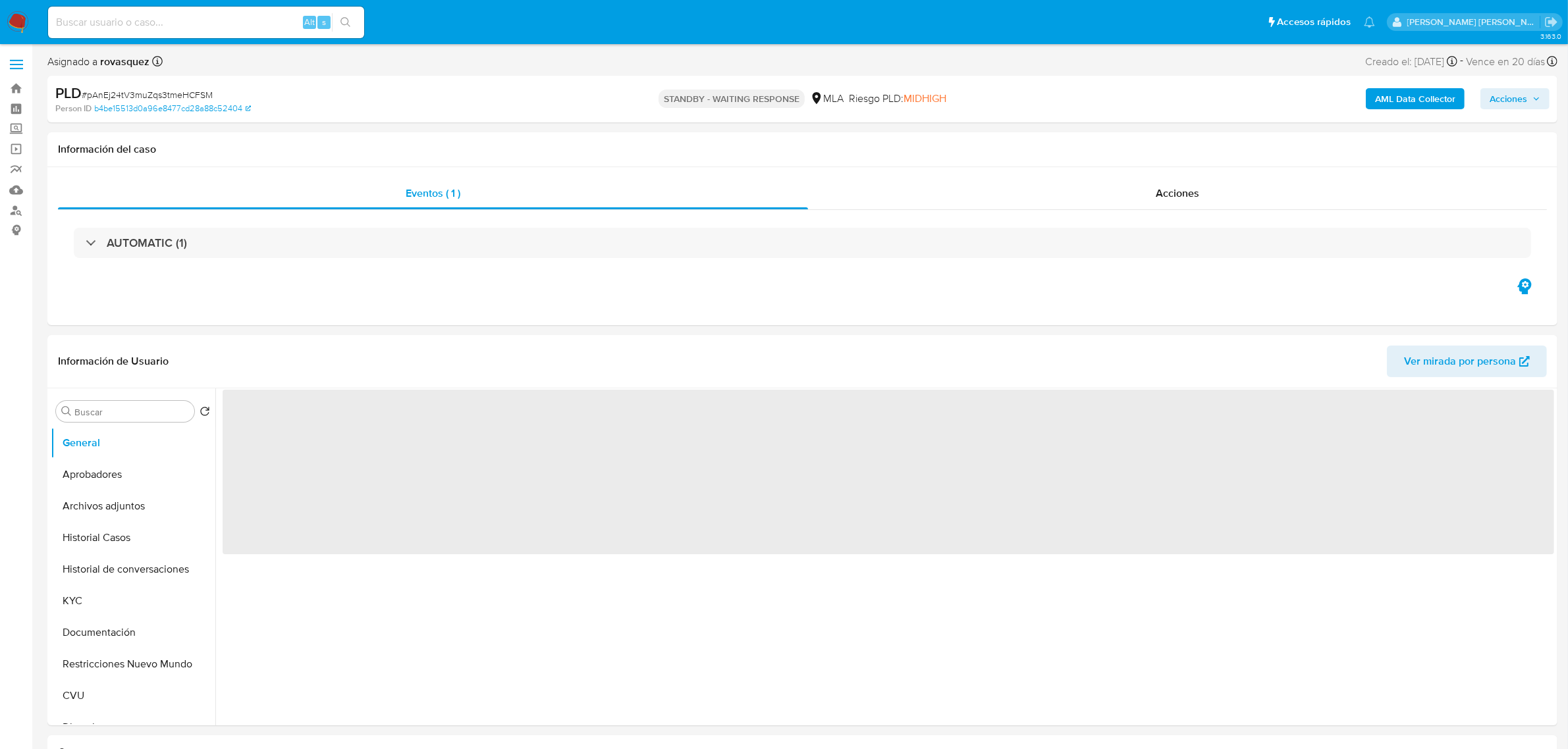
select select "10"
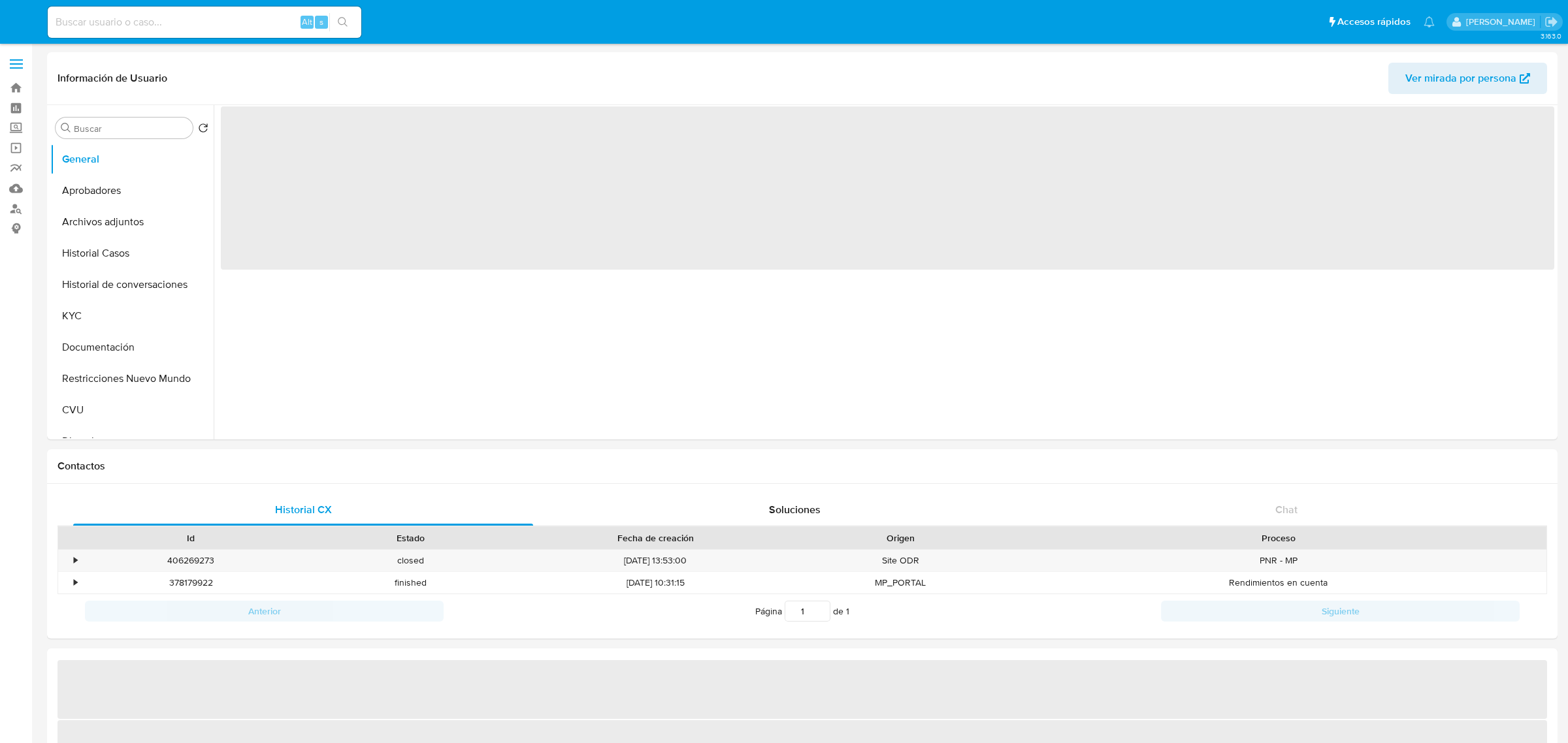
select select "10"
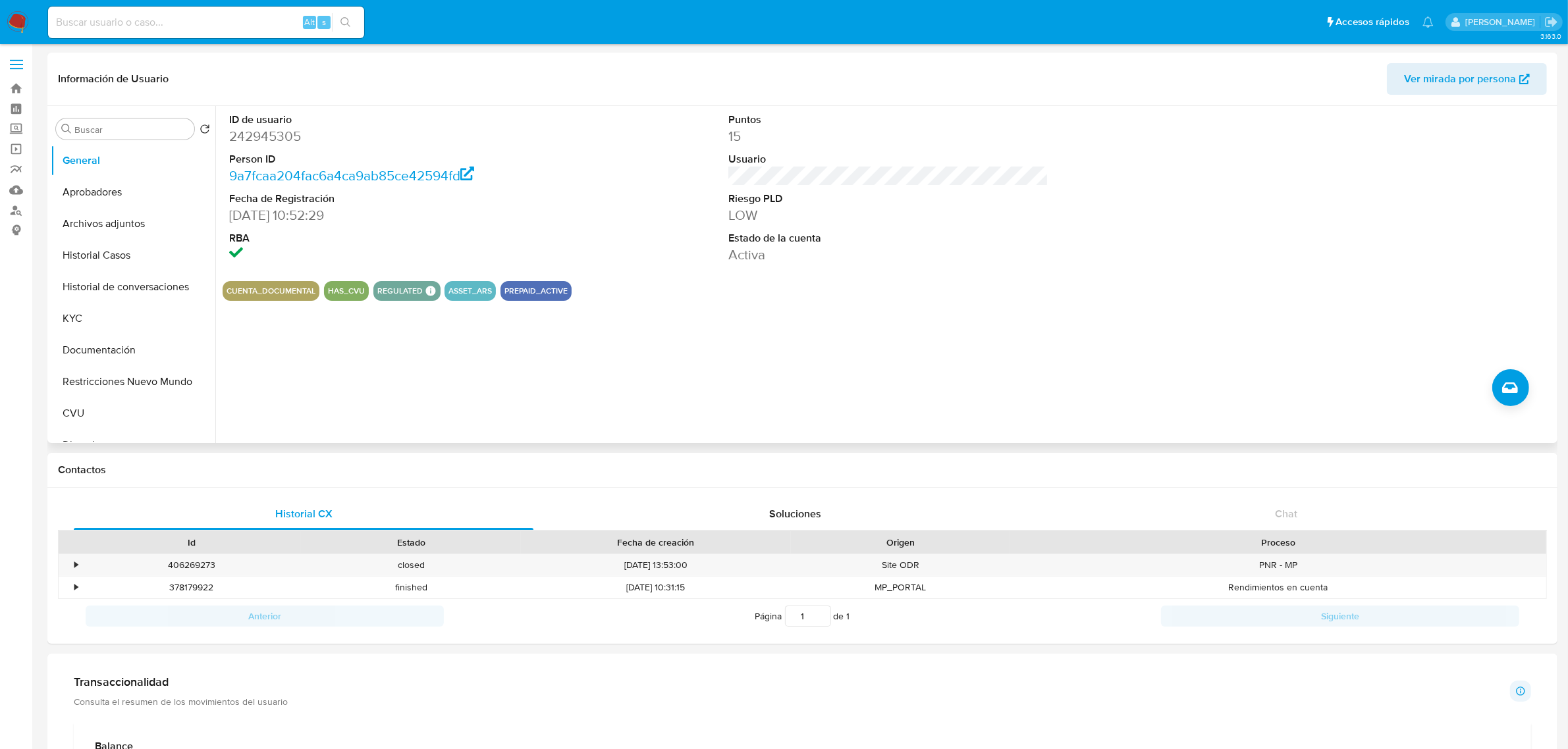
click at [1129, 397] on div "ID de usuario 242945305 Person ID 9a7fcaa204fac6a4ca9ab85ce42594fd Fecha de Reg…" at bounding box center [885, 275] width 1339 height 338
click at [132, 261] on button "Historial Casos" at bounding box center [128, 256] width 155 height 31
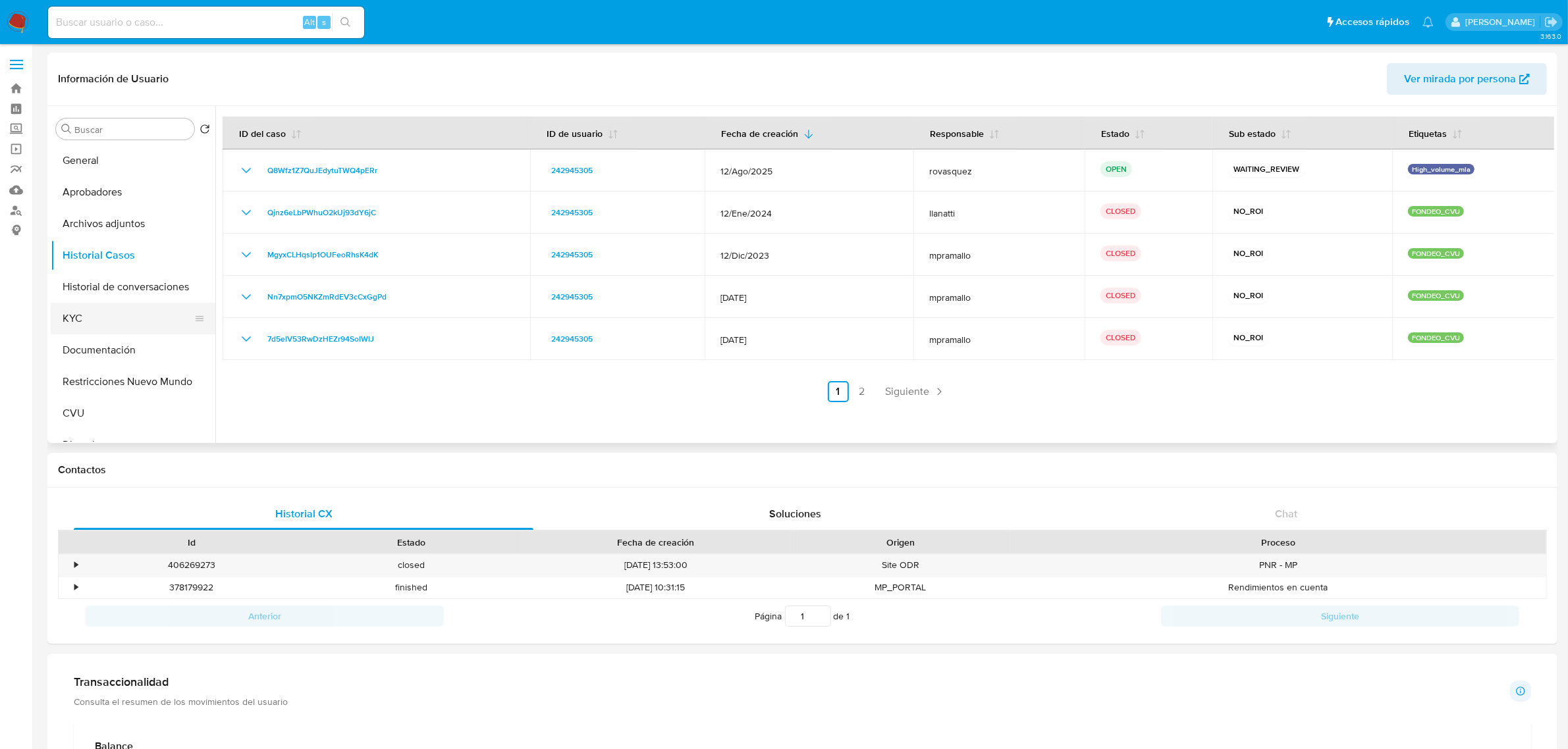
click at [106, 316] on button "KYC" at bounding box center [128, 319] width 155 height 31
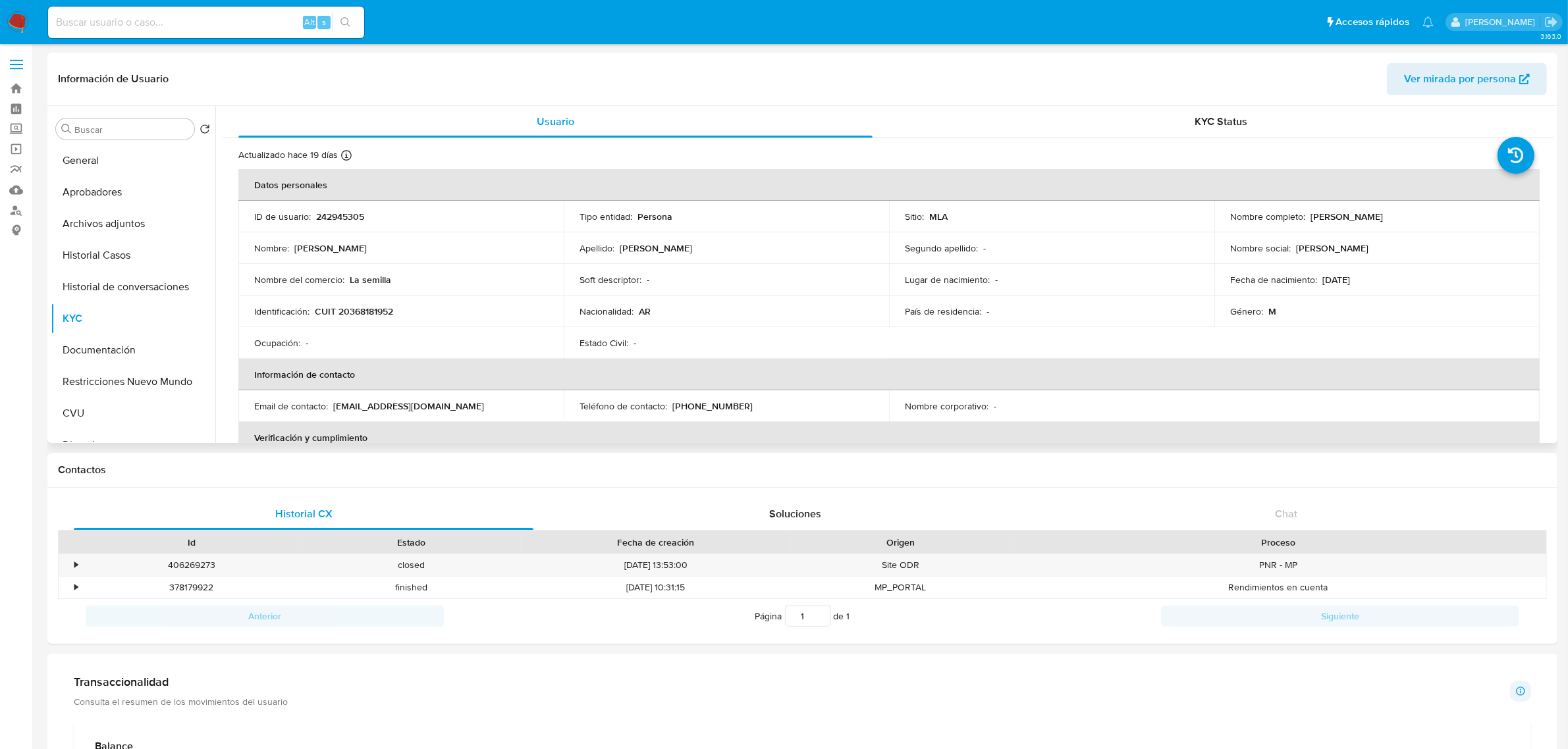
click at [365, 313] on p "CUIT 20368181952" at bounding box center [354, 311] width 79 height 12
copy p "20368181952"
click at [440, 344] on div "Ocupación : -" at bounding box center [401, 343] width 293 height 12
click at [108, 262] on button "Historial Casos" at bounding box center [128, 256] width 155 height 31
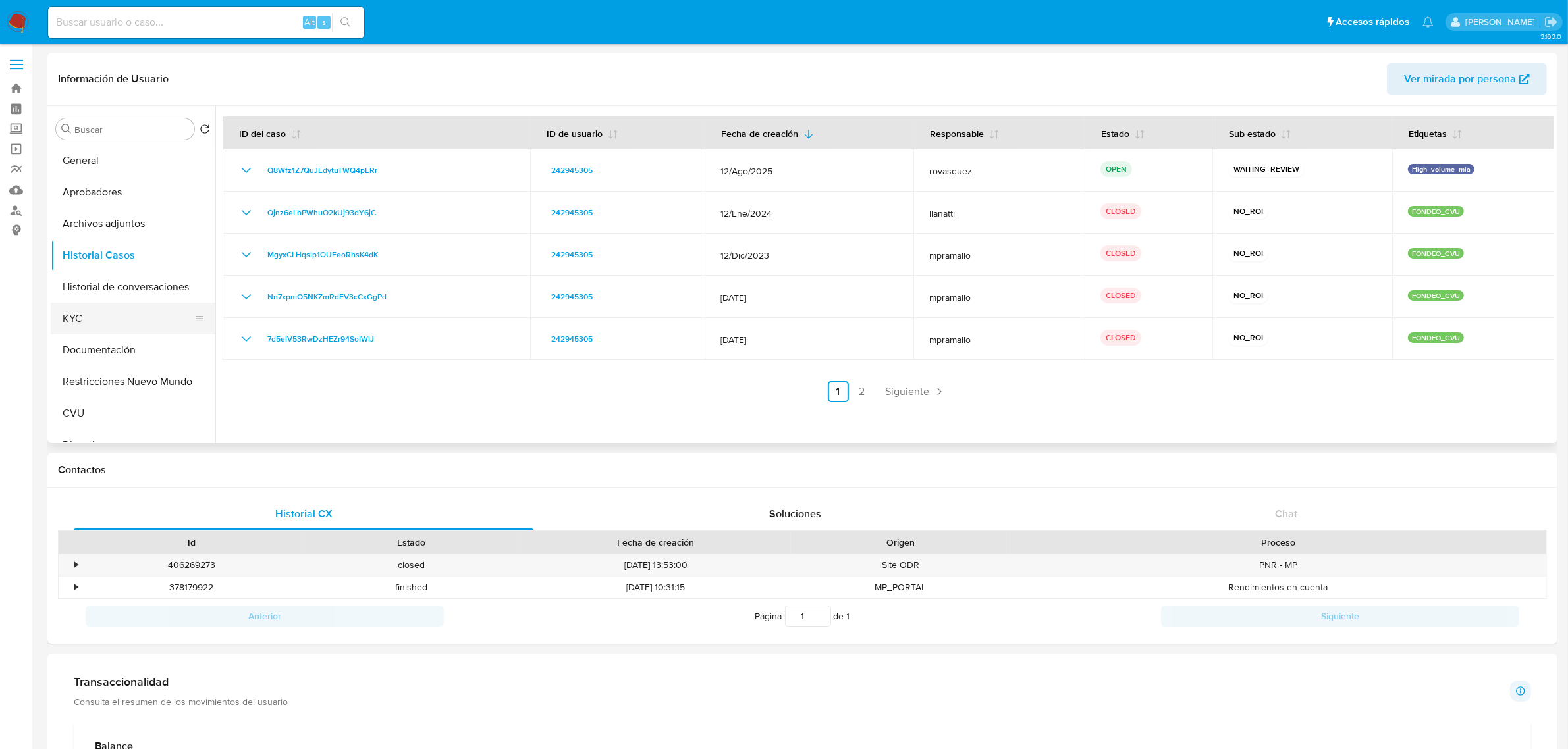
click at [107, 321] on button "KYC" at bounding box center [128, 319] width 155 height 31
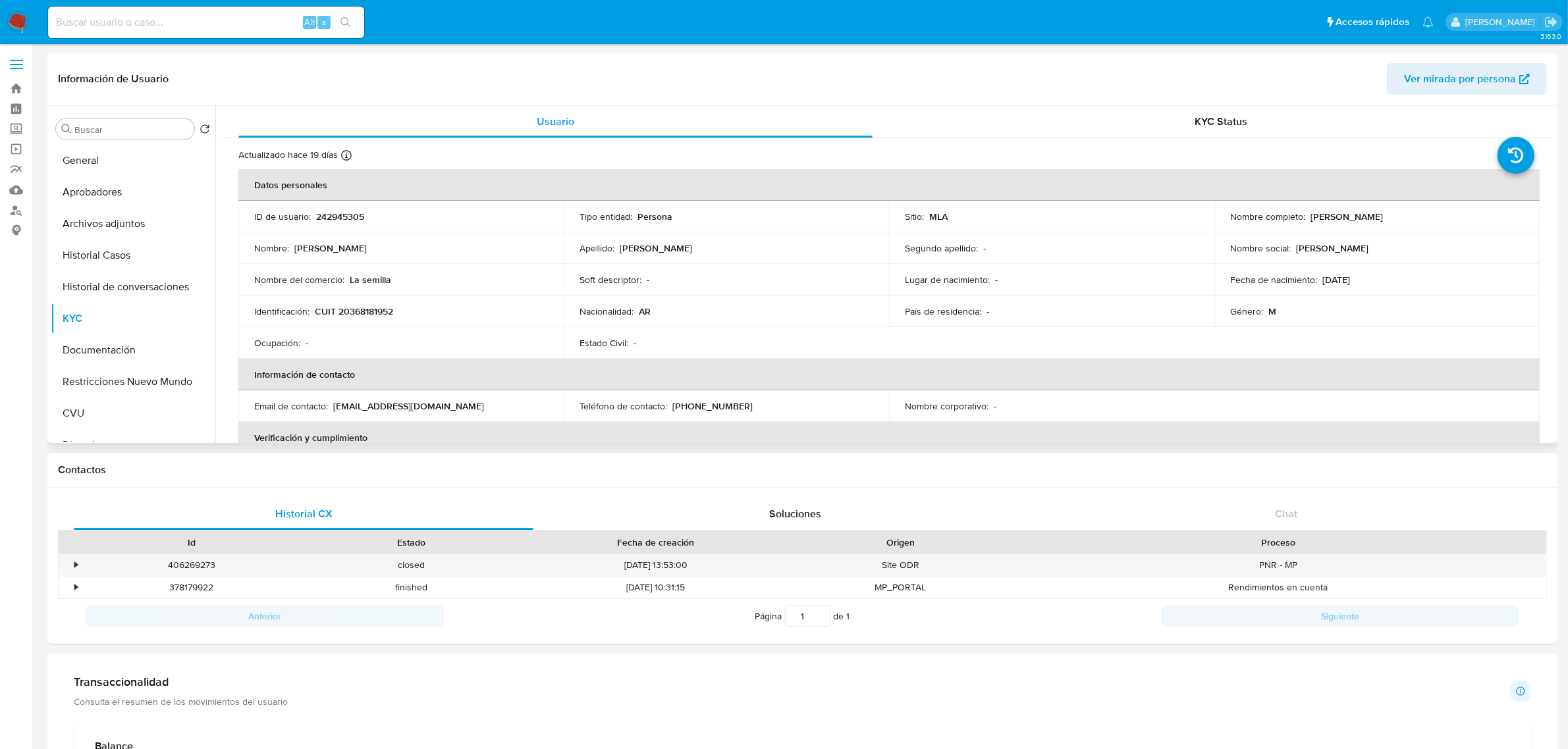
drag, startPoint x: 1307, startPoint y: 218, endPoint x: 1420, endPoint y: 215, distance: 113.0
click at [1420, 215] on div "Nombre completo : Fernando Martin Delgado" at bounding box center [1377, 217] width 293 height 12
copy p "[PERSON_NAME]"
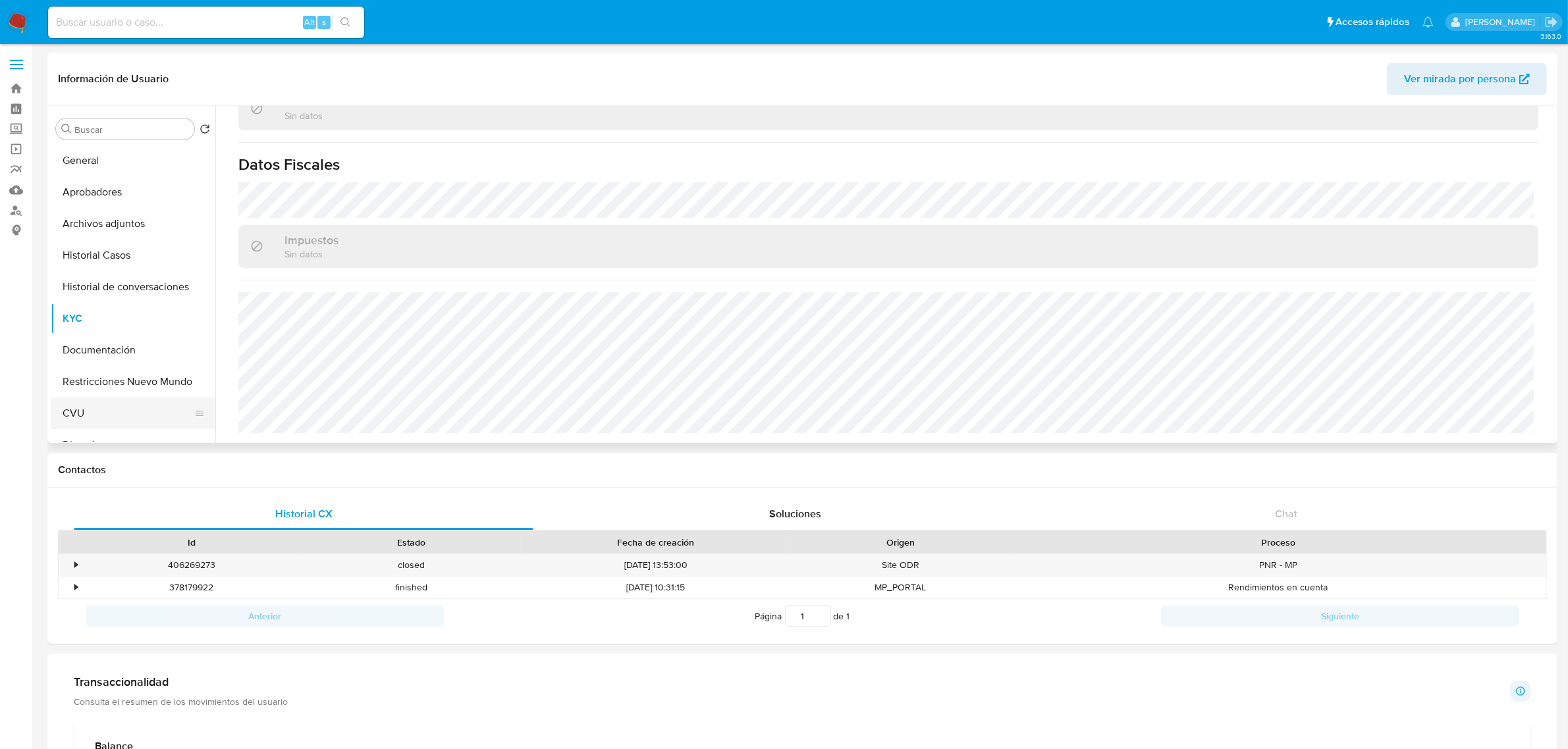
scroll to position [164, 0]
click at [126, 278] on button "Direcciones" at bounding box center [128, 281] width 155 height 31
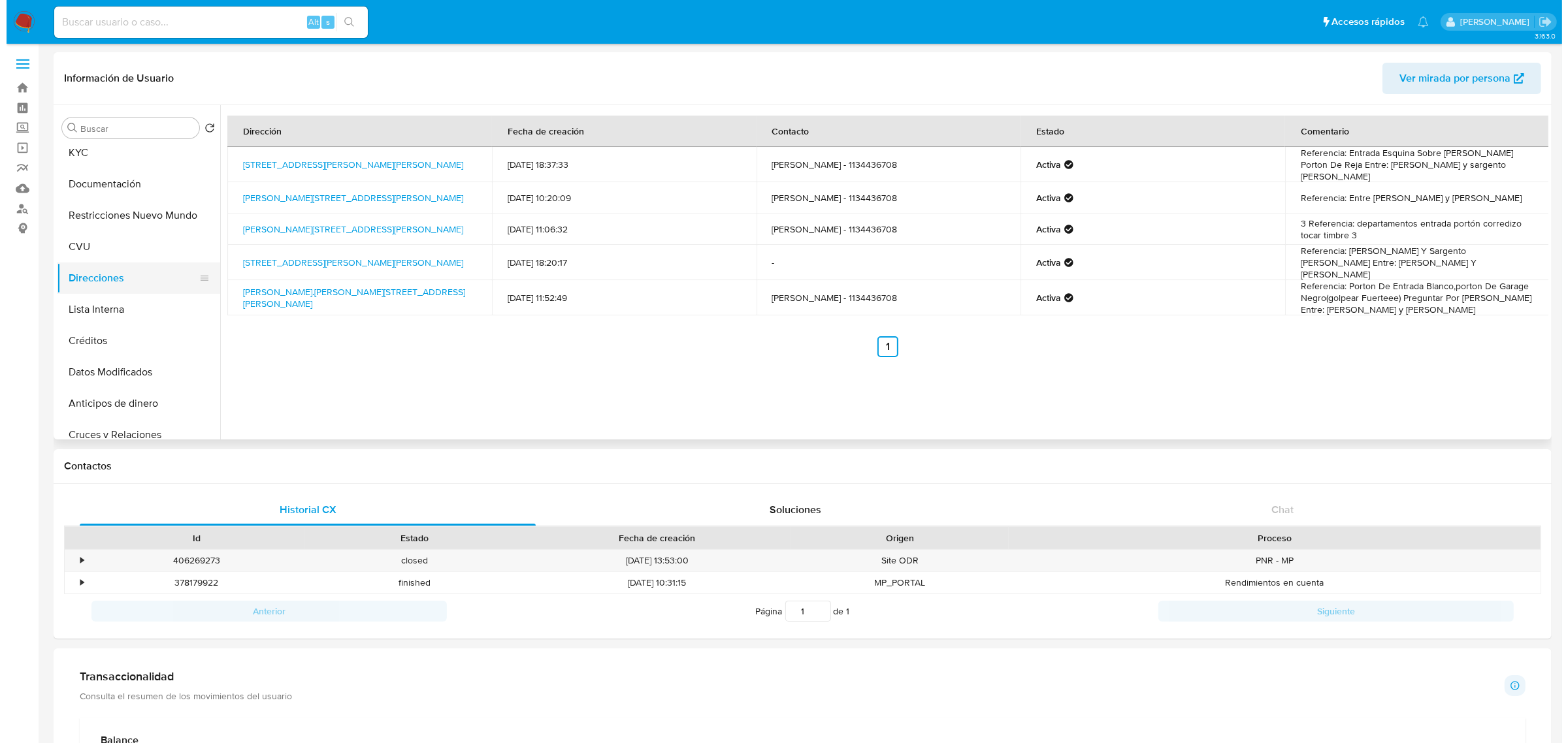
scroll to position [0, 0]
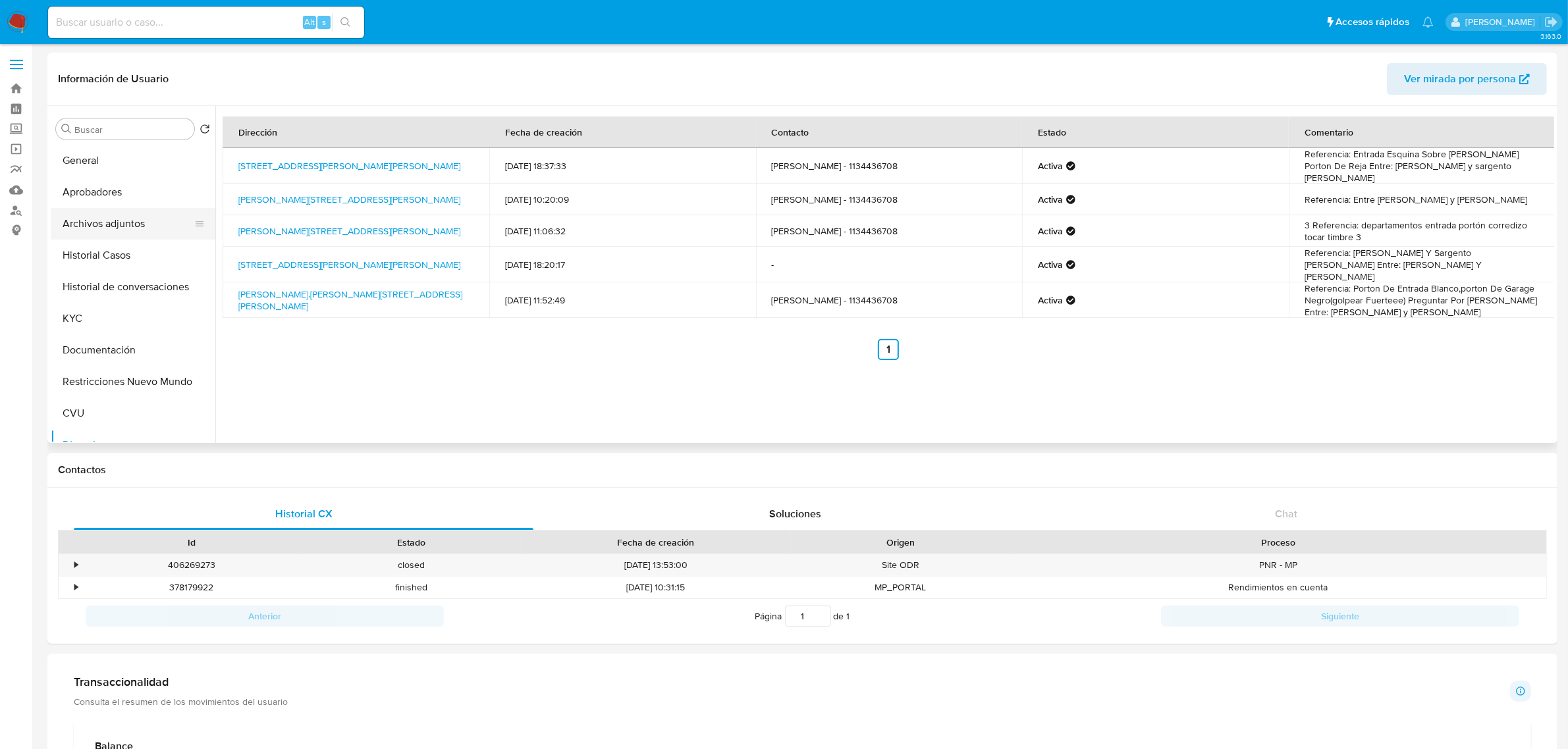
click at [114, 224] on button "Archivos adjuntos" at bounding box center [128, 223] width 155 height 31
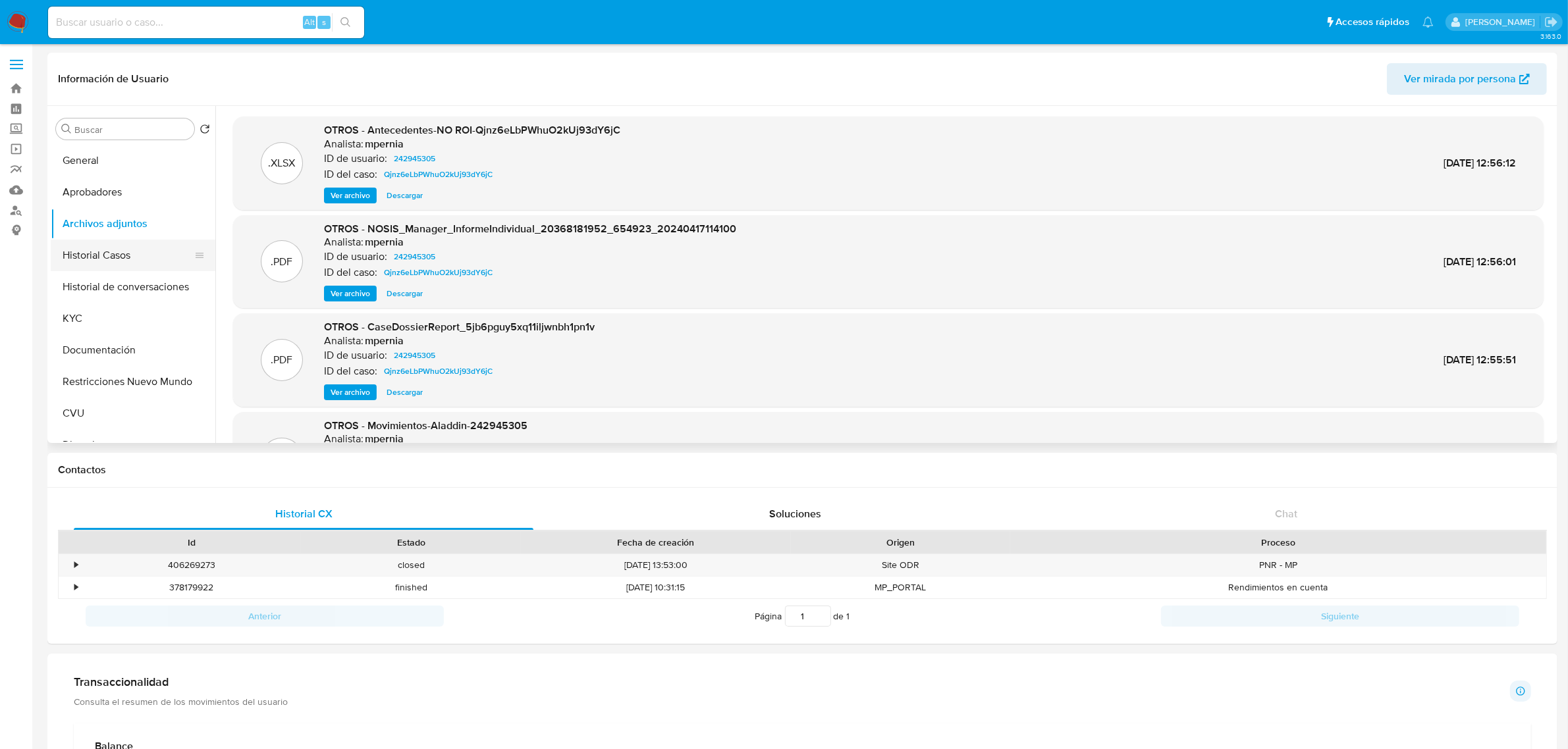
click at [87, 258] on button "Historial Casos" at bounding box center [128, 256] width 155 height 31
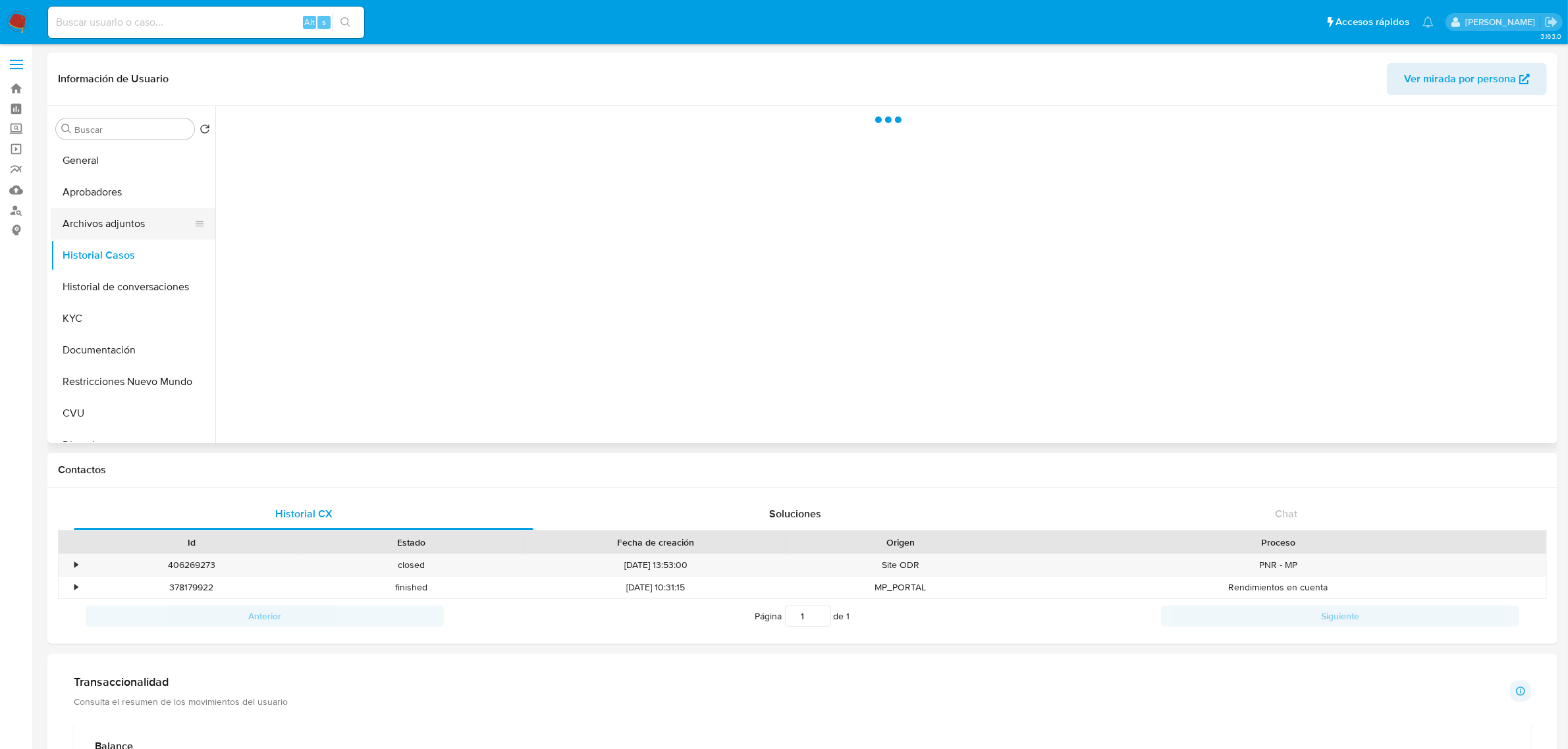
click at [109, 219] on button "Archivos adjuntos" at bounding box center [128, 223] width 155 height 31
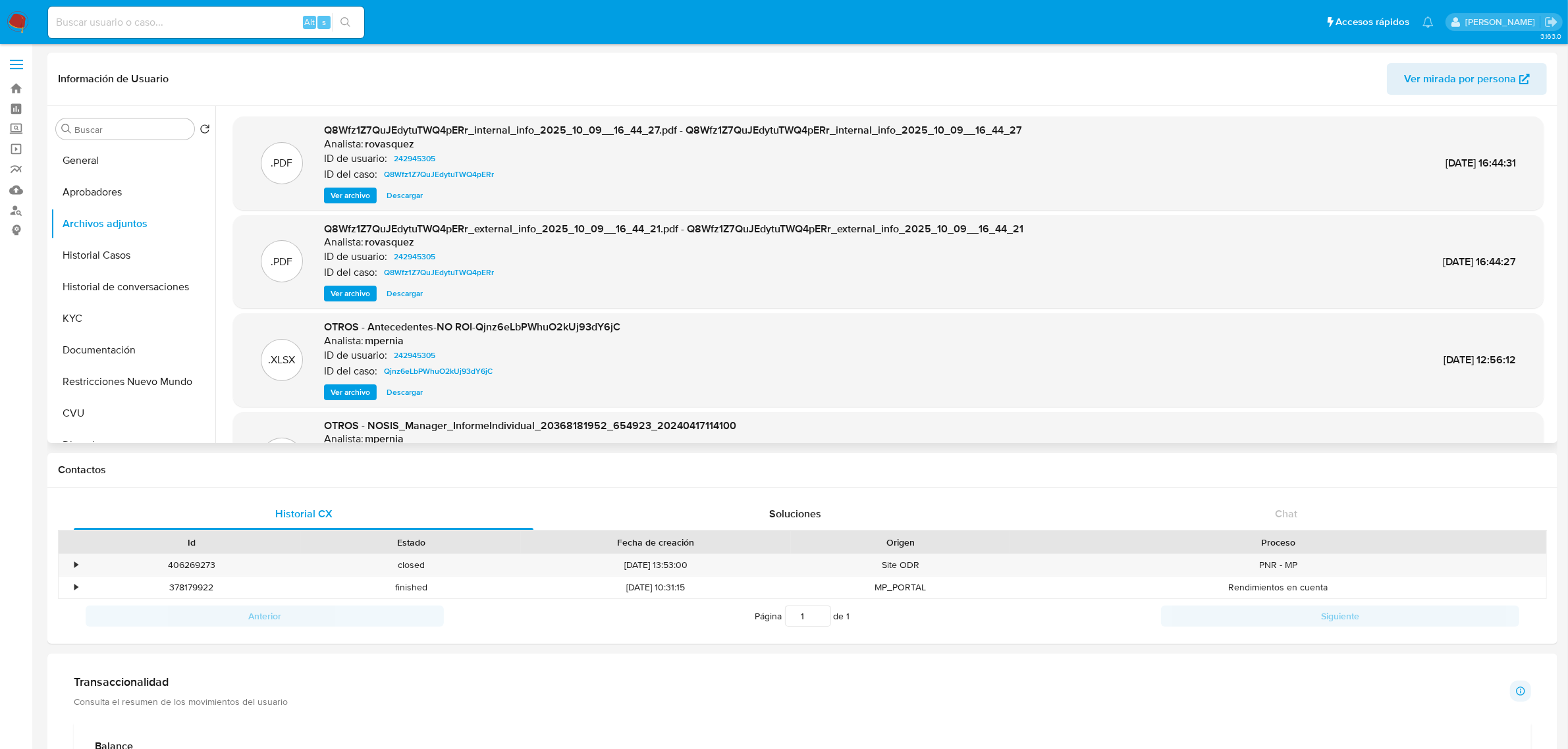
click at [357, 295] on span "Ver archivo" at bounding box center [350, 293] width 39 height 13
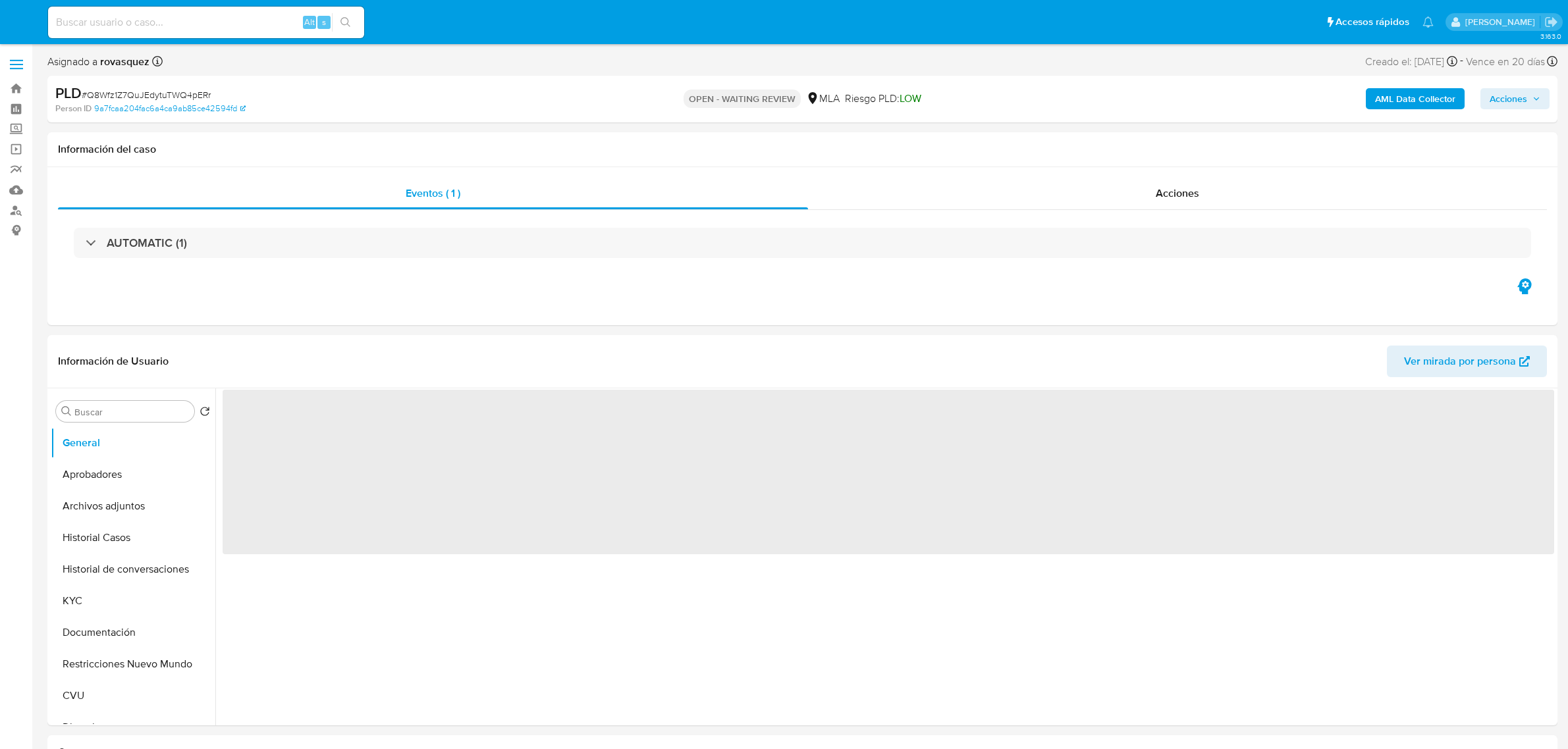
select select "10"
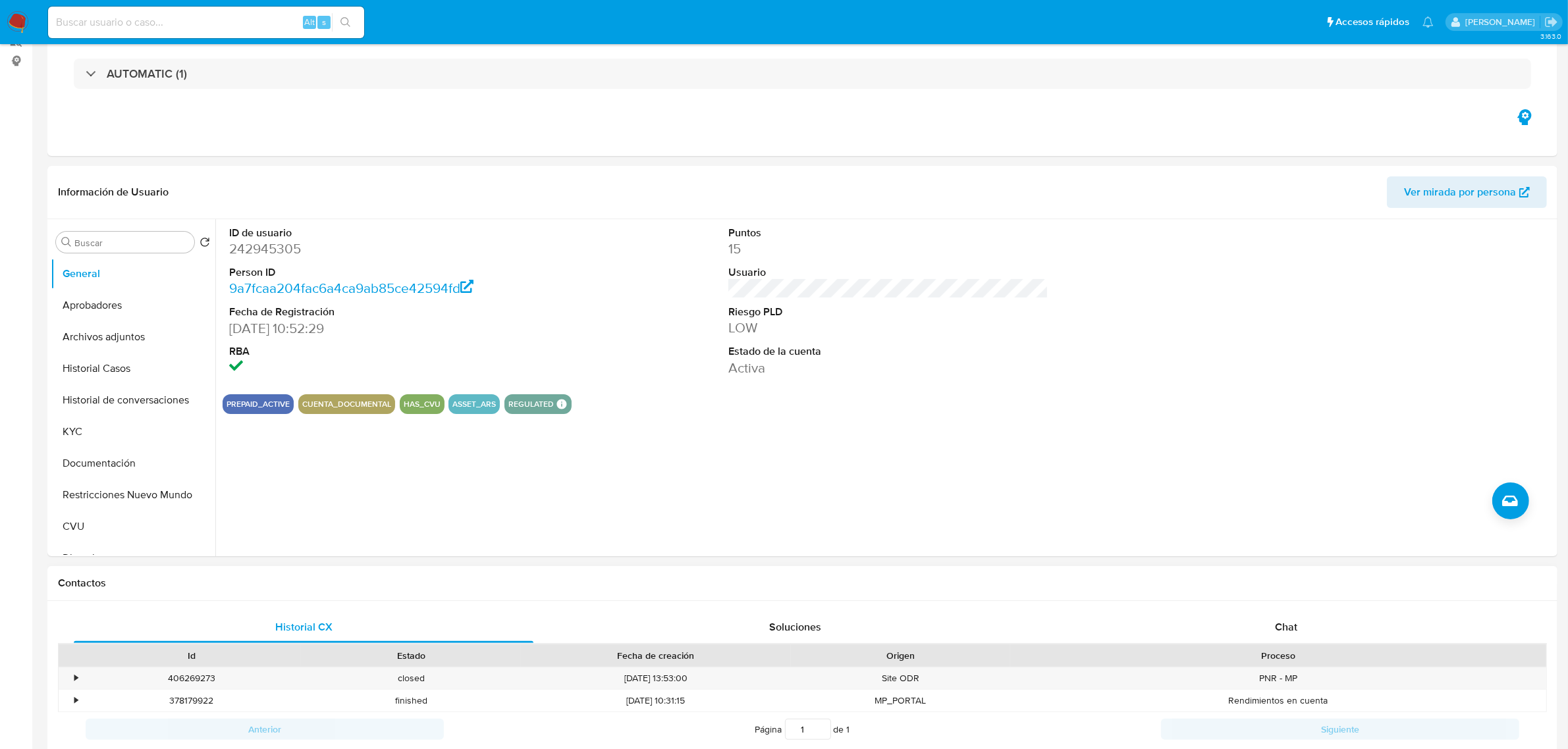
scroll to position [330, 0]
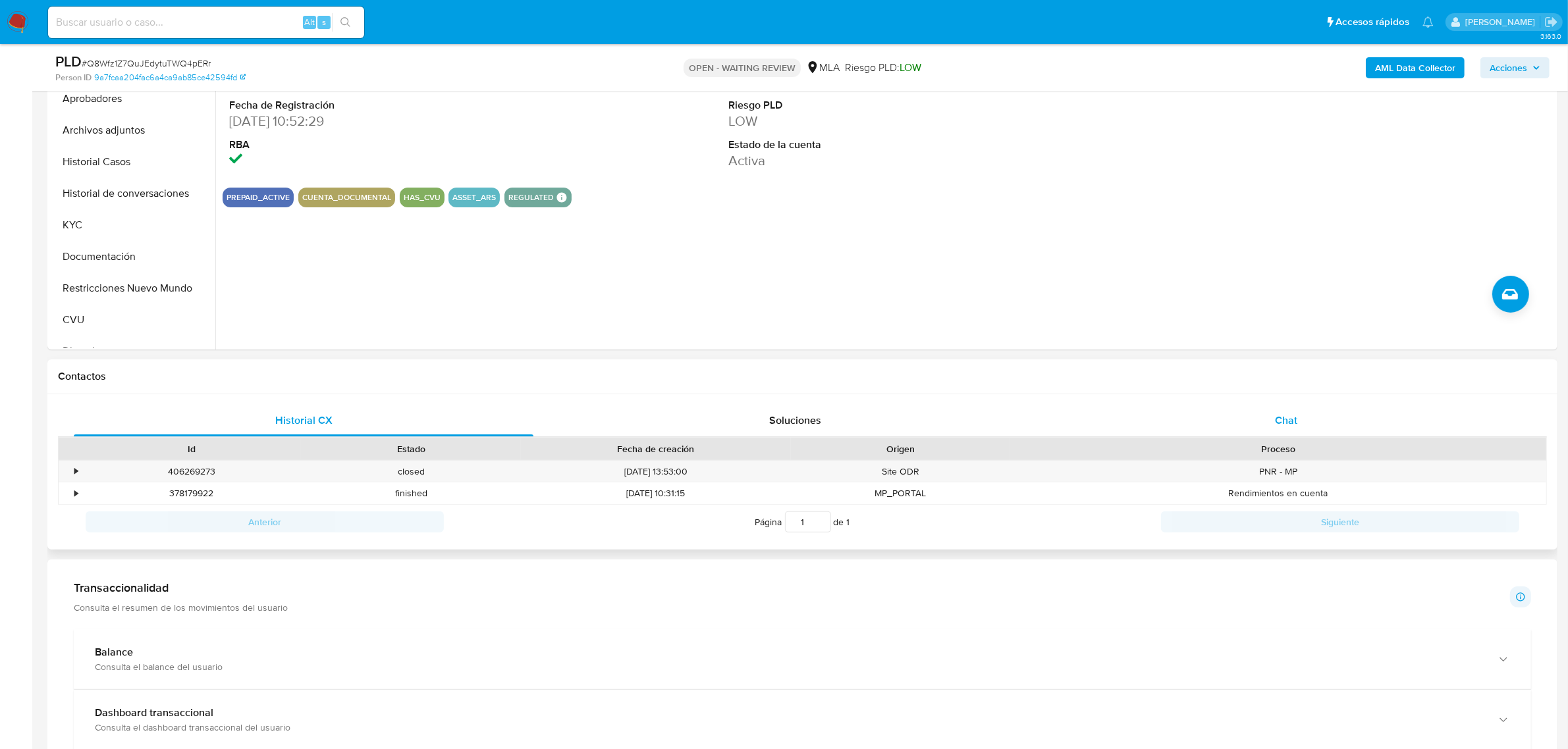
click at [1289, 425] on span "Chat" at bounding box center [1286, 419] width 23 height 15
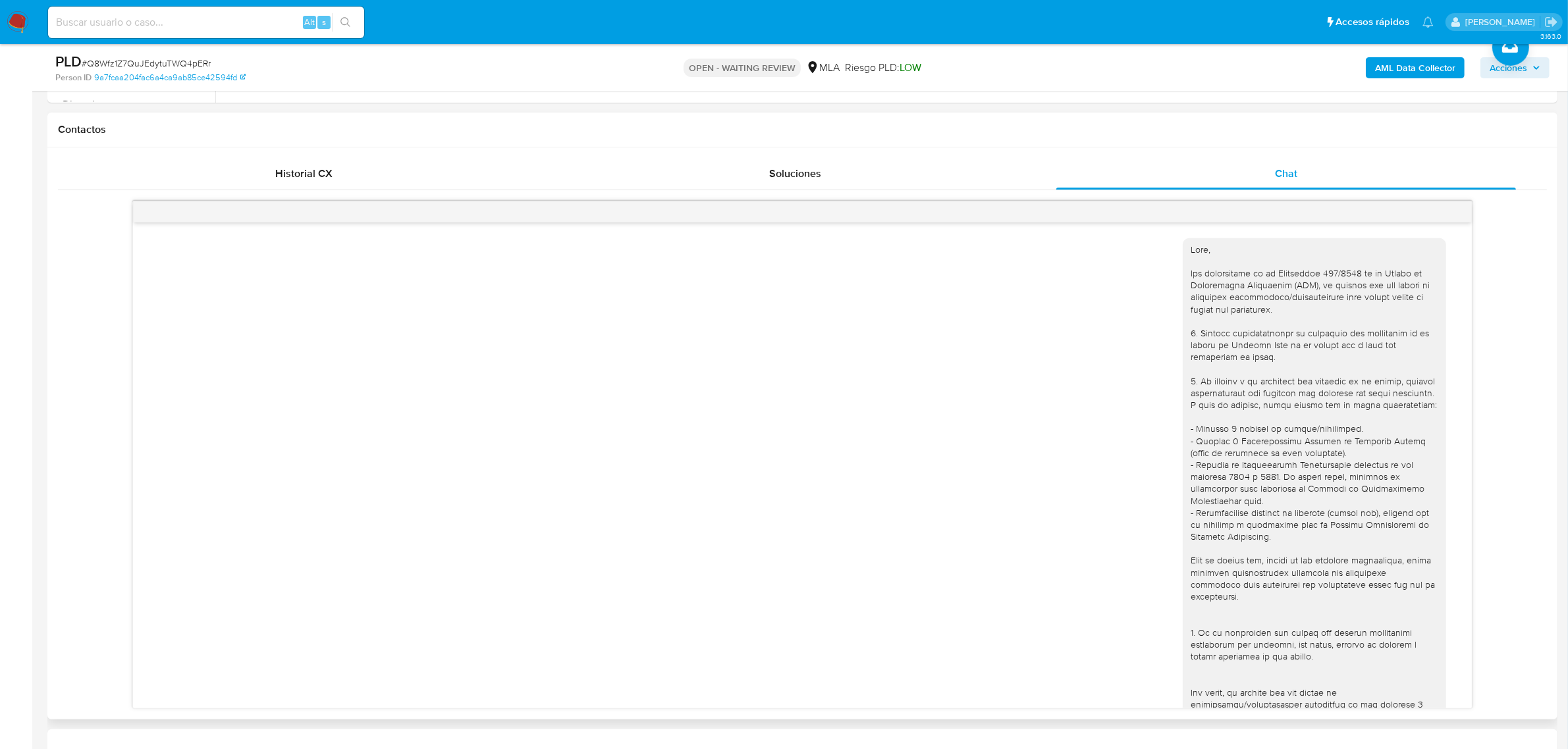
scroll to position [347, 0]
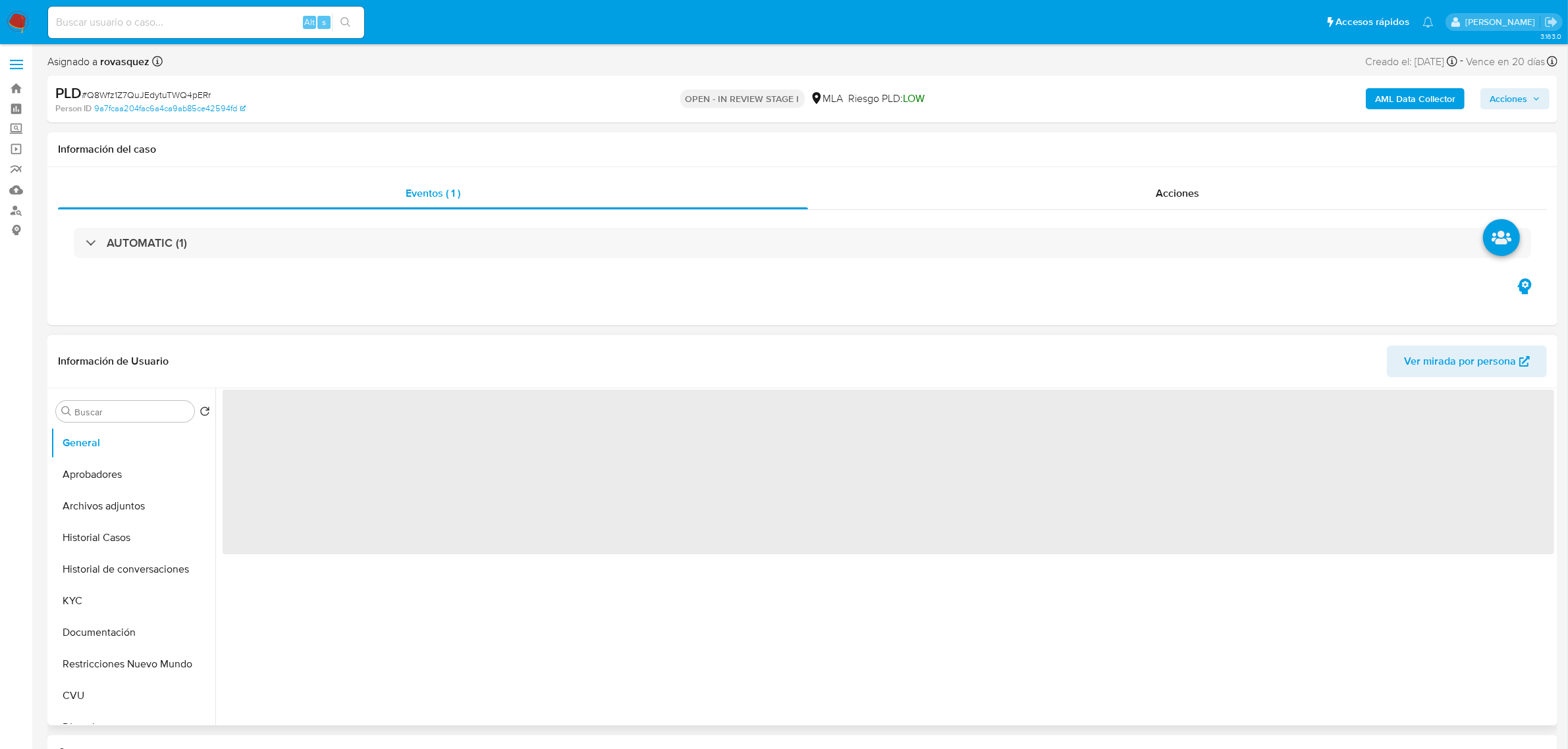
select select "10"
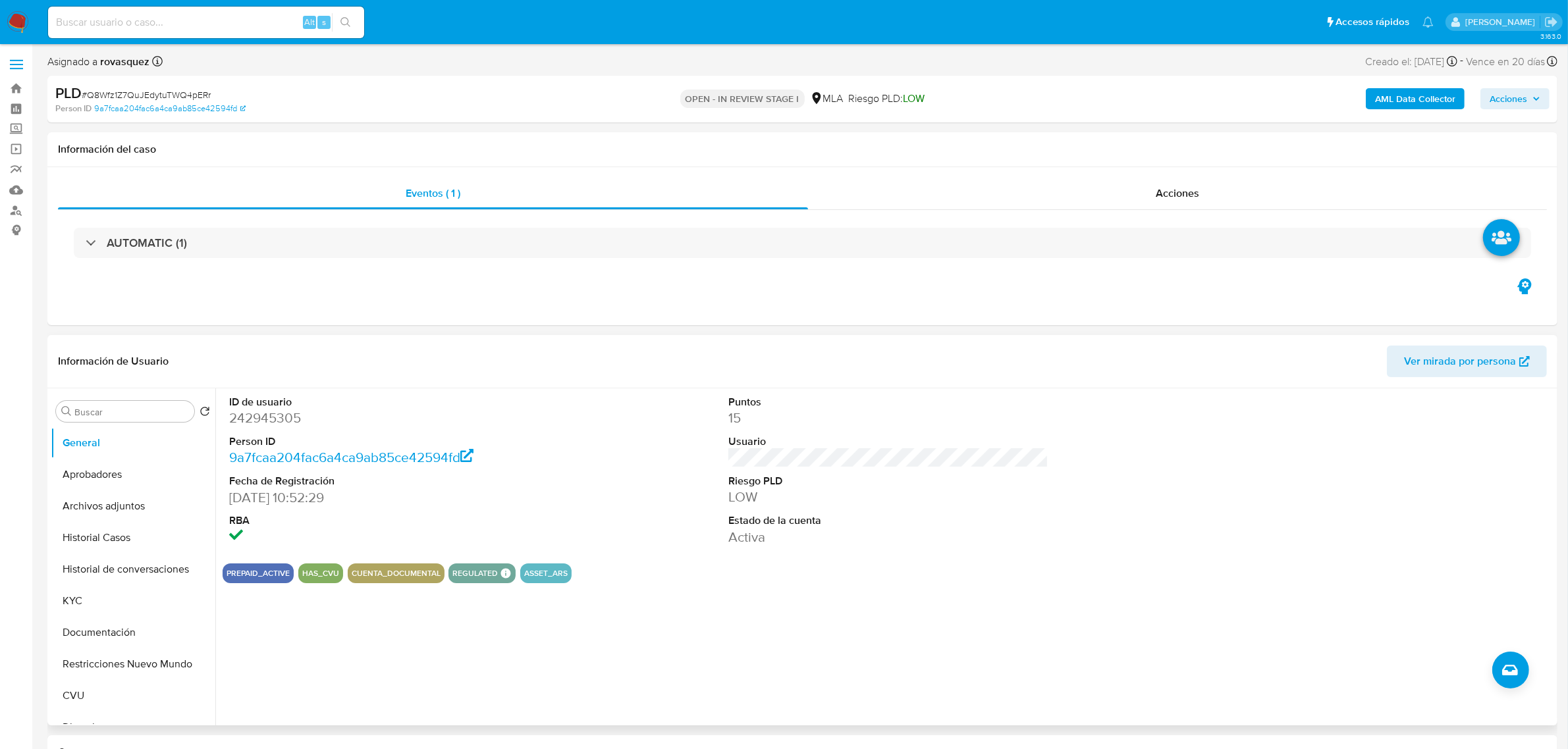
click at [861, 565] on div "PREPAID_ACTIVE HAS_CVU CUENTA_DOCUMENTAL REGULATED REGULATED MLA UIF COMPLIES L…" at bounding box center [888, 574] width 1332 height 20
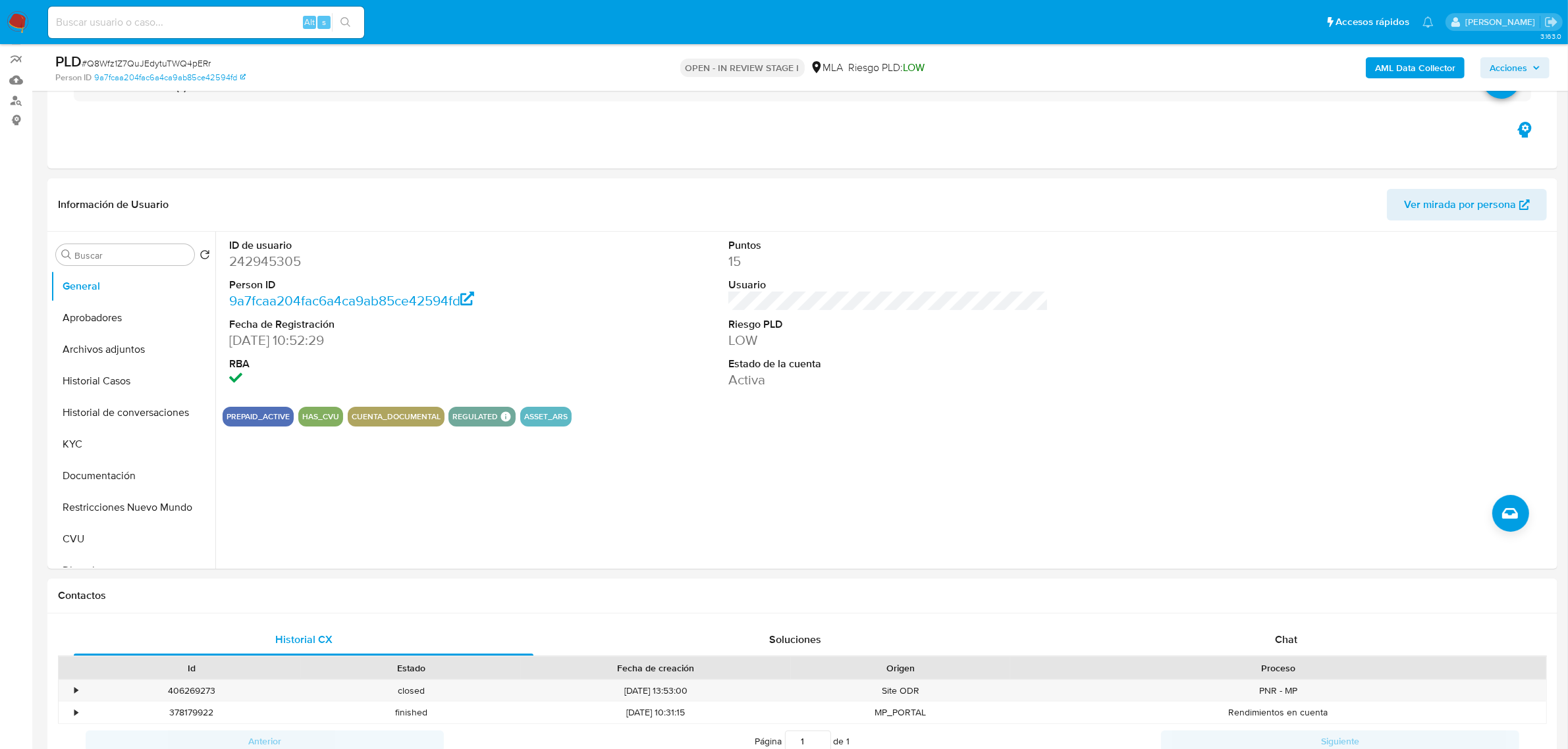
scroll to position [411, 0]
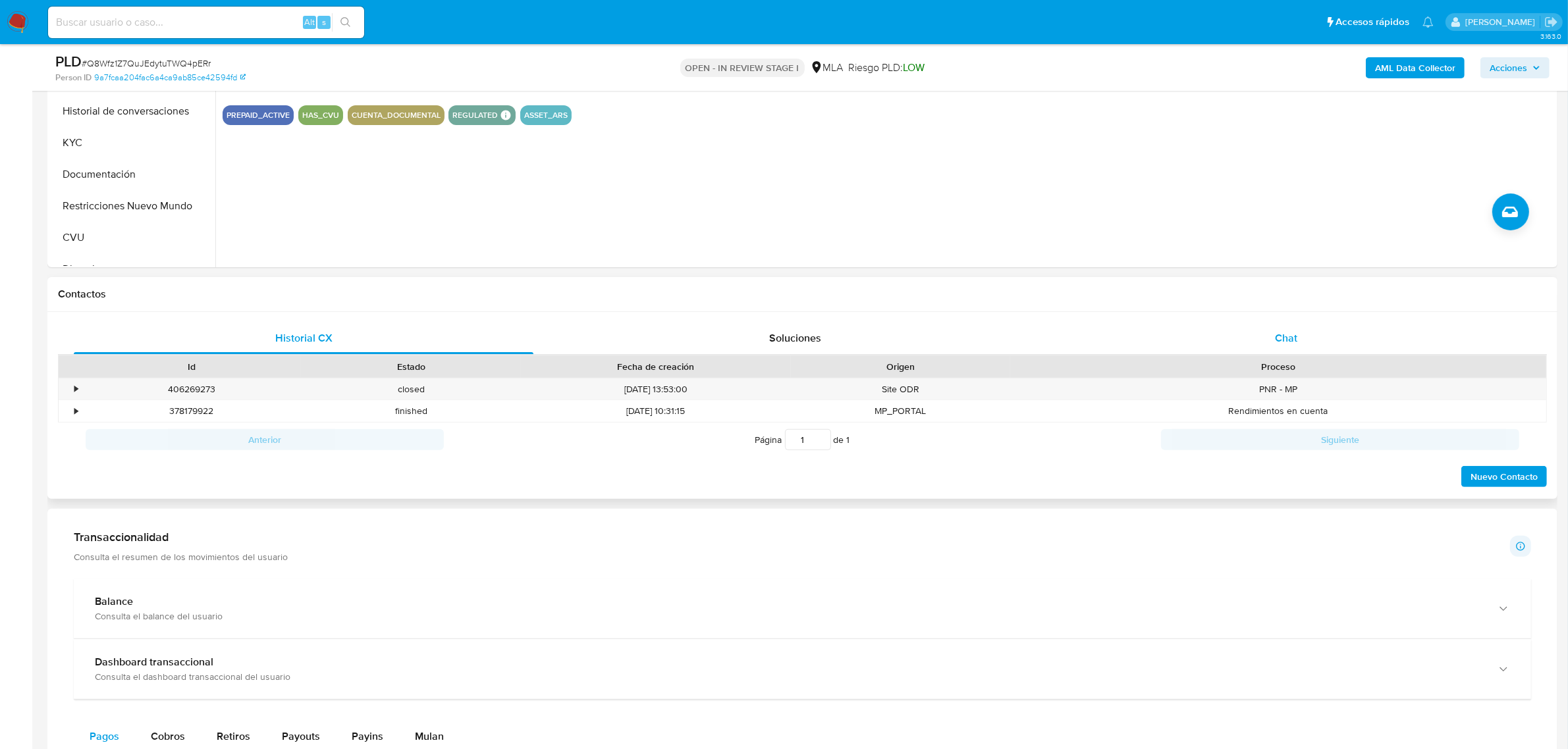
click at [1285, 335] on span "Chat" at bounding box center [1286, 338] width 23 height 15
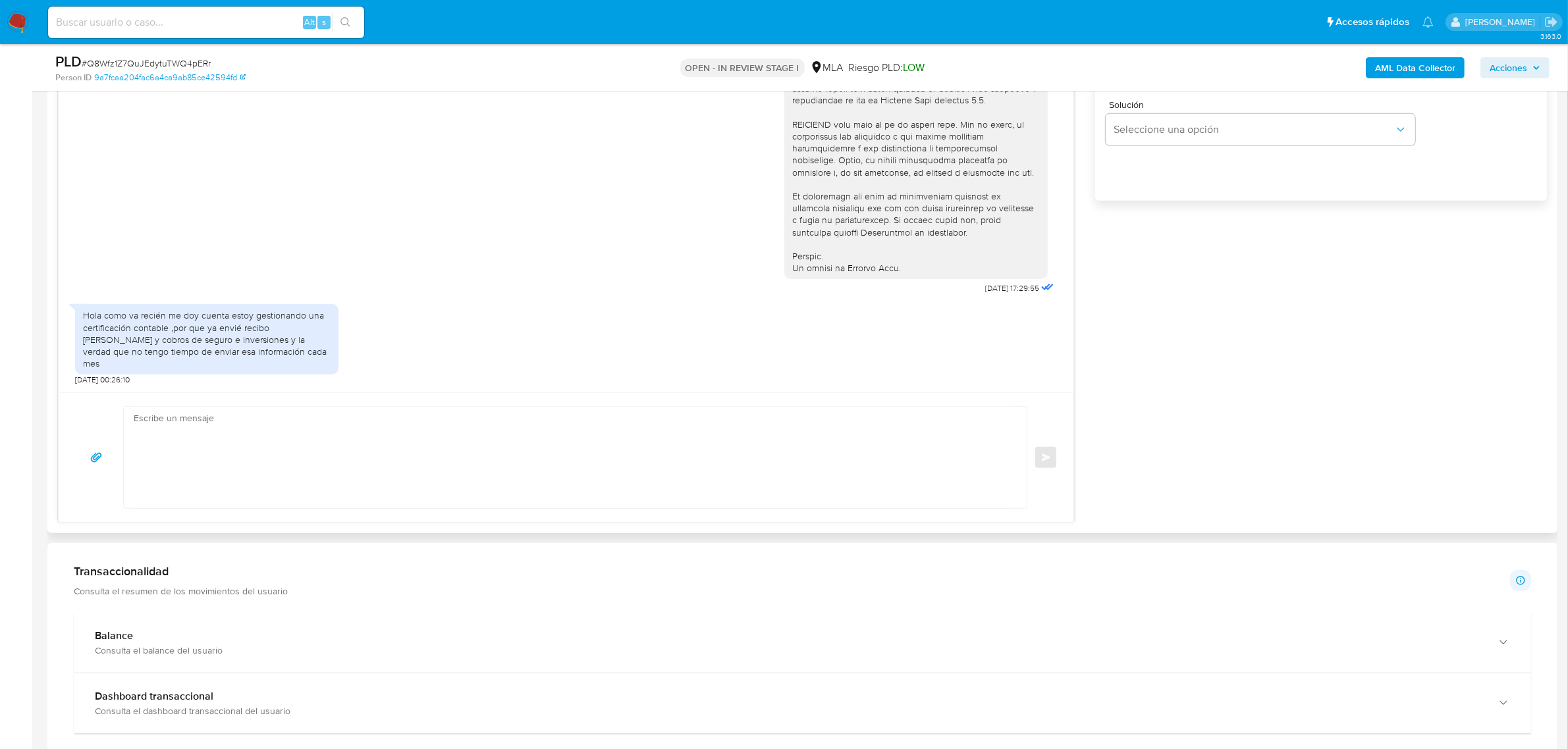
scroll to position [905, 0]
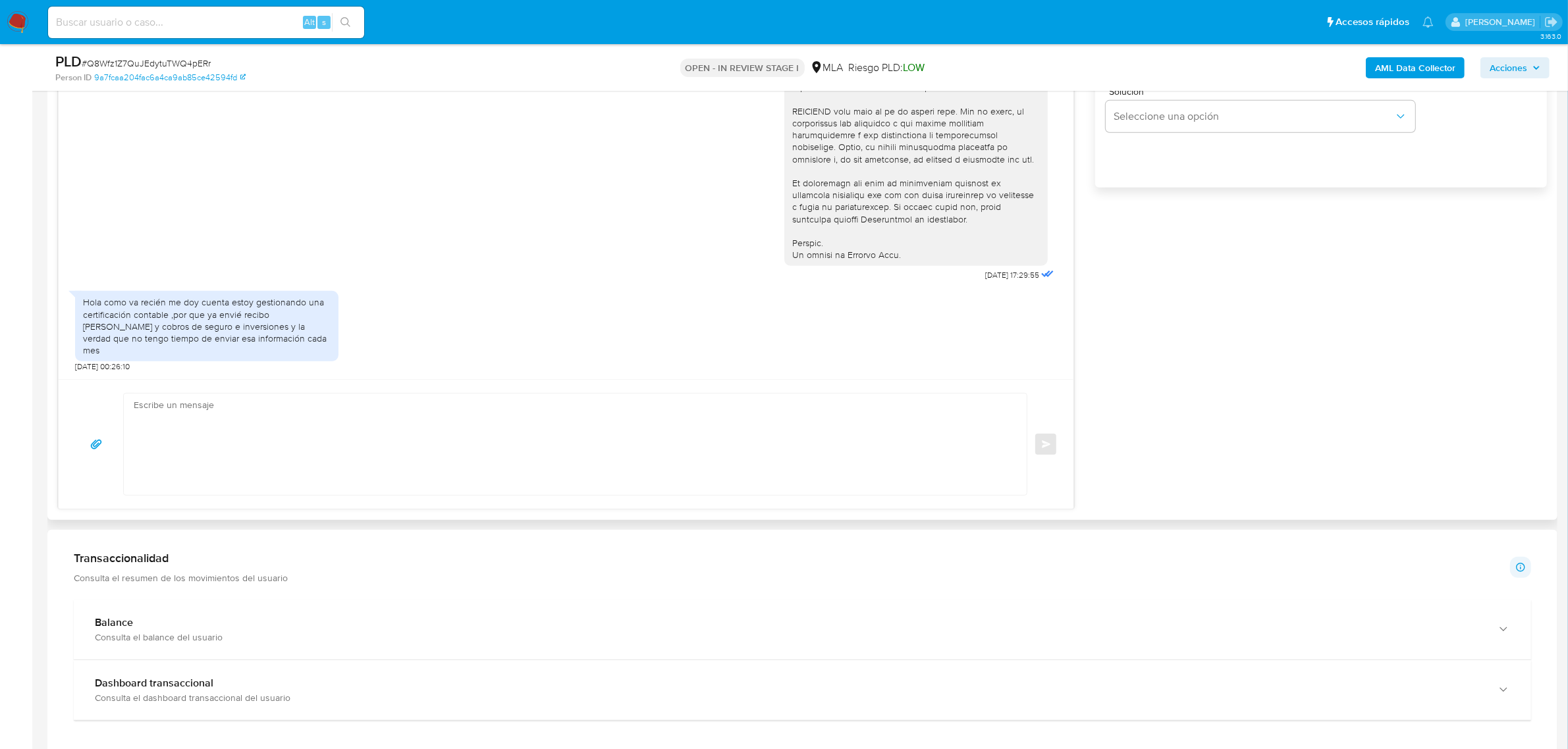
click at [287, 435] on textarea at bounding box center [572, 444] width 876 height 101
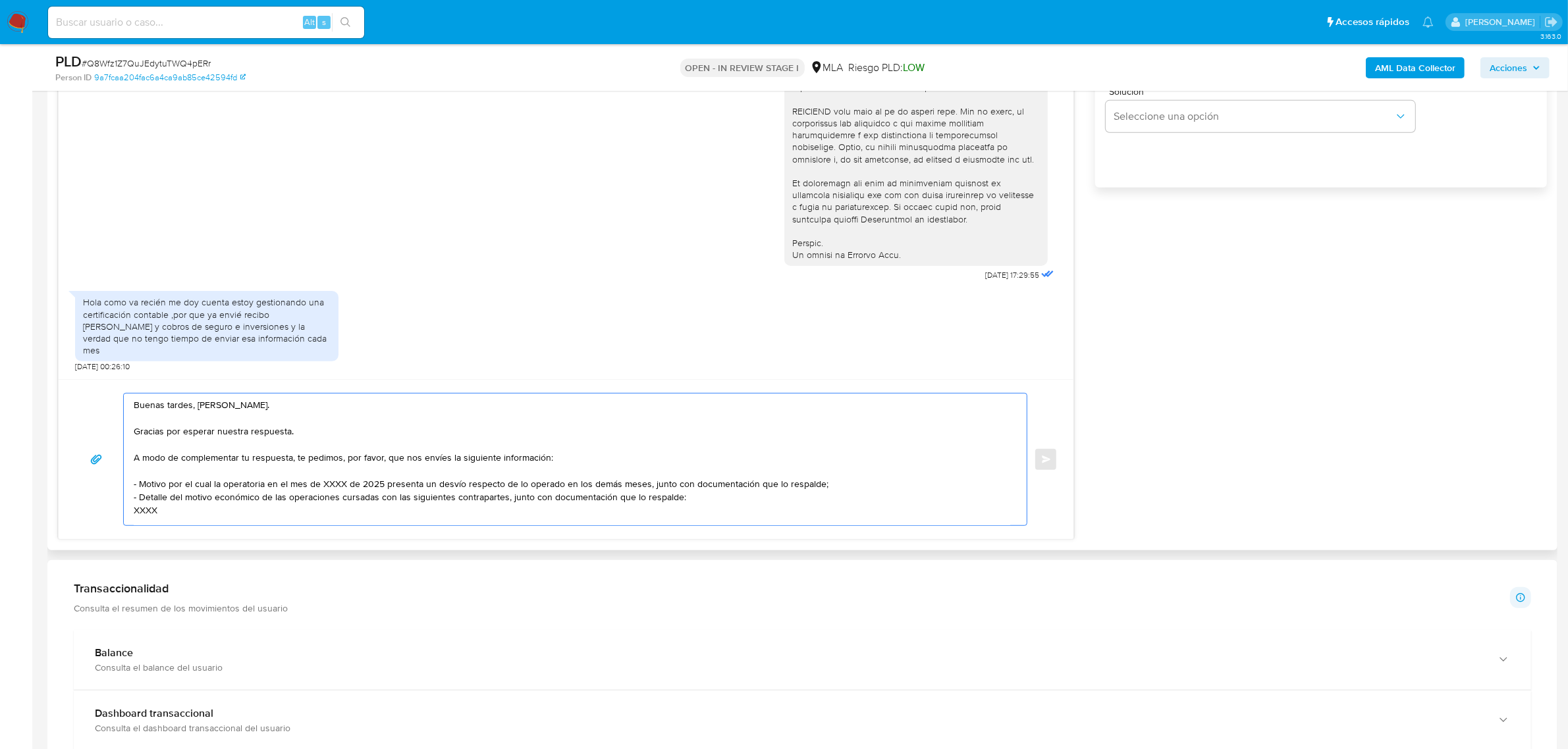
click at [301, 425] on textarea "Buenas tardes, Fernando. Gracias por esperar nuestra respuesta. A modo de compl…" at bounding box center [572, 460] width 876 height 132
click at [307, 435] on textarea "Buenas tardes, Fernando. Gracias por esperar nuestra respuesta. A modo de compl…" at bounding box center [572, 460] width 876 height 132
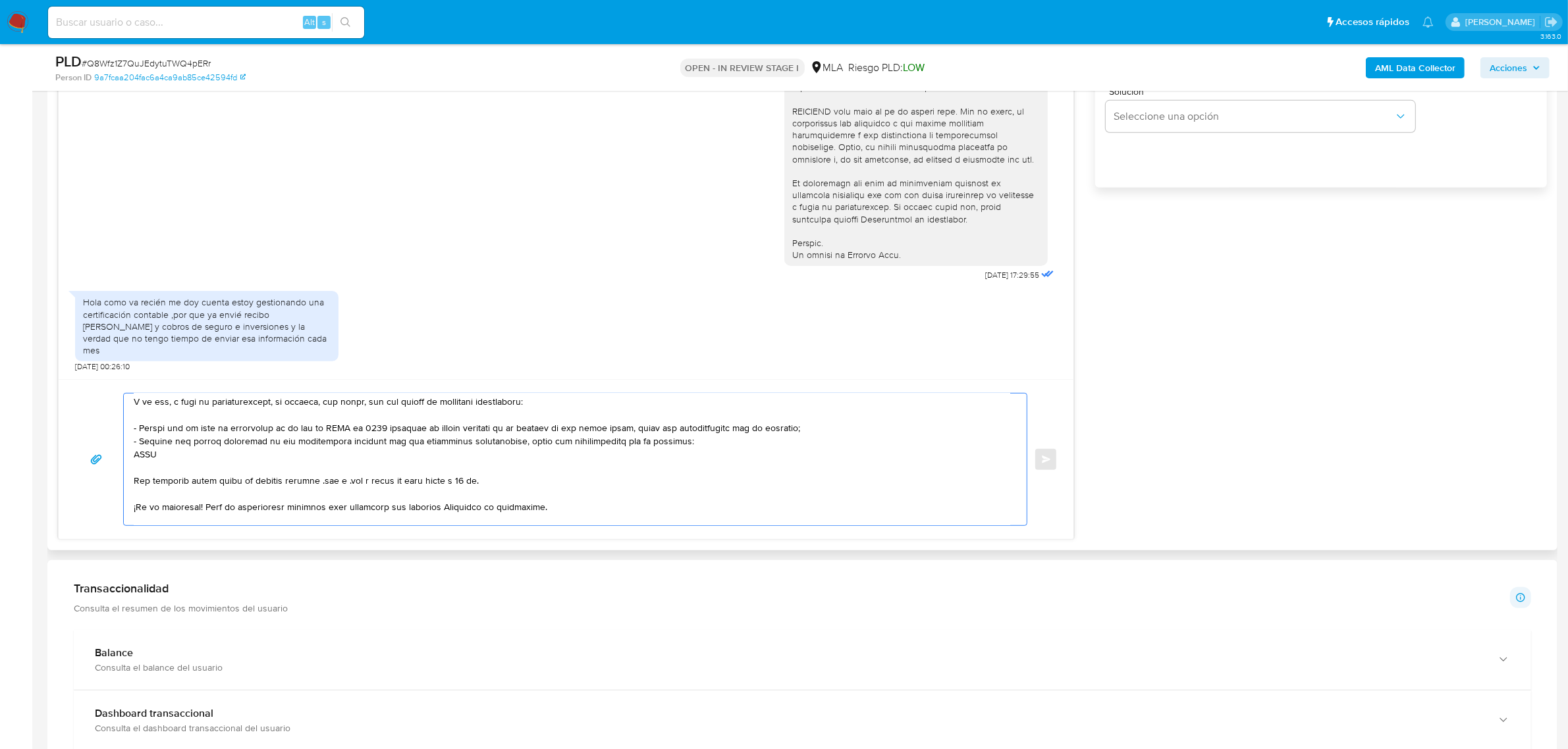
scroll to position [0, 0]
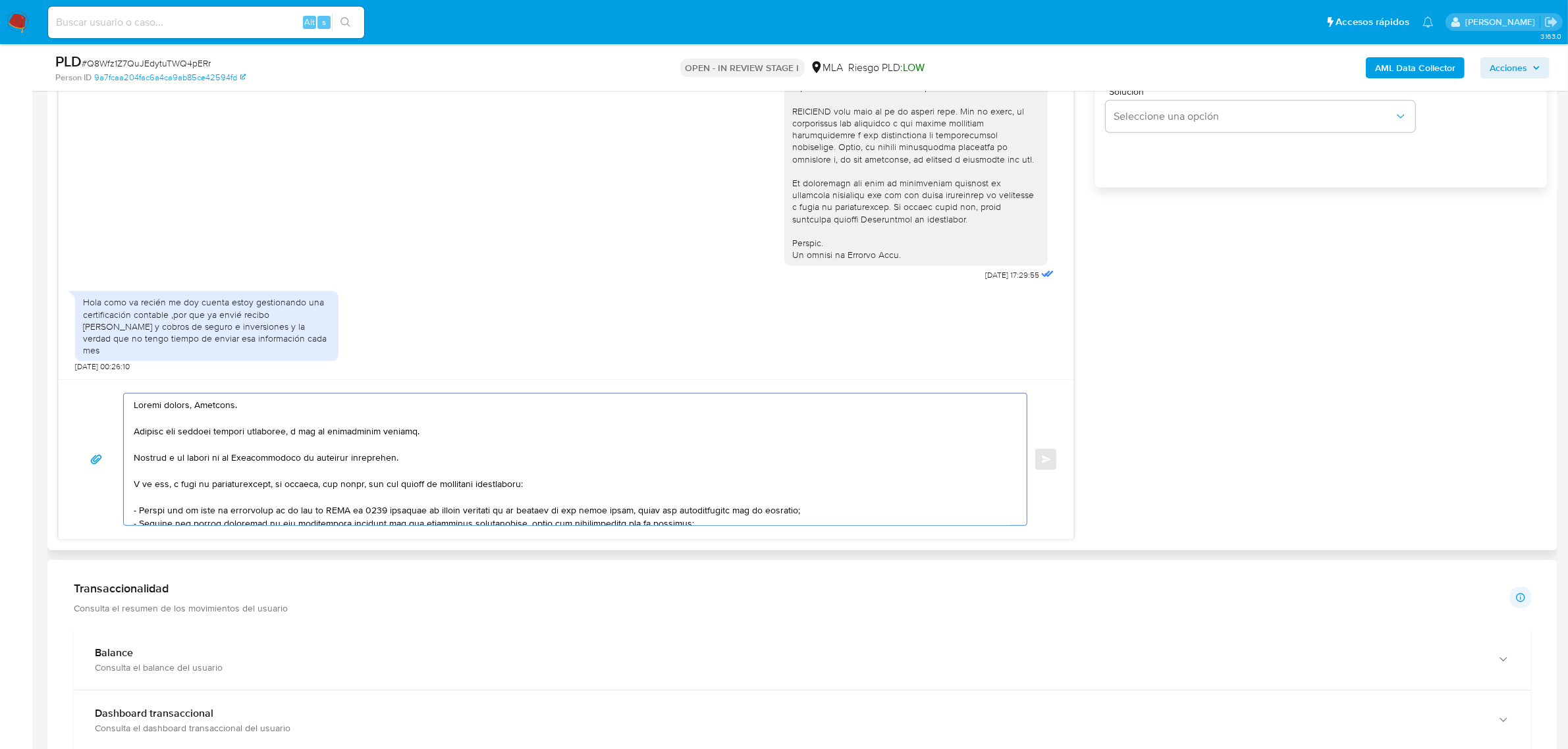
click at [338, 428] on textarea at bounding box center [572, 460] width 876 height 132
click at [0, 0] on lt-span "informació n" at bounding box center [0, 0] width 0 height 0
click at [161, 497] on textarea at bounding box center [572, 460] width 876 height 132
click at [162, 514] on textarea at bounding box center [572, 460] width 876 height 132
paste textarea "Últimos 3 recibos de sueldo/jubilación."
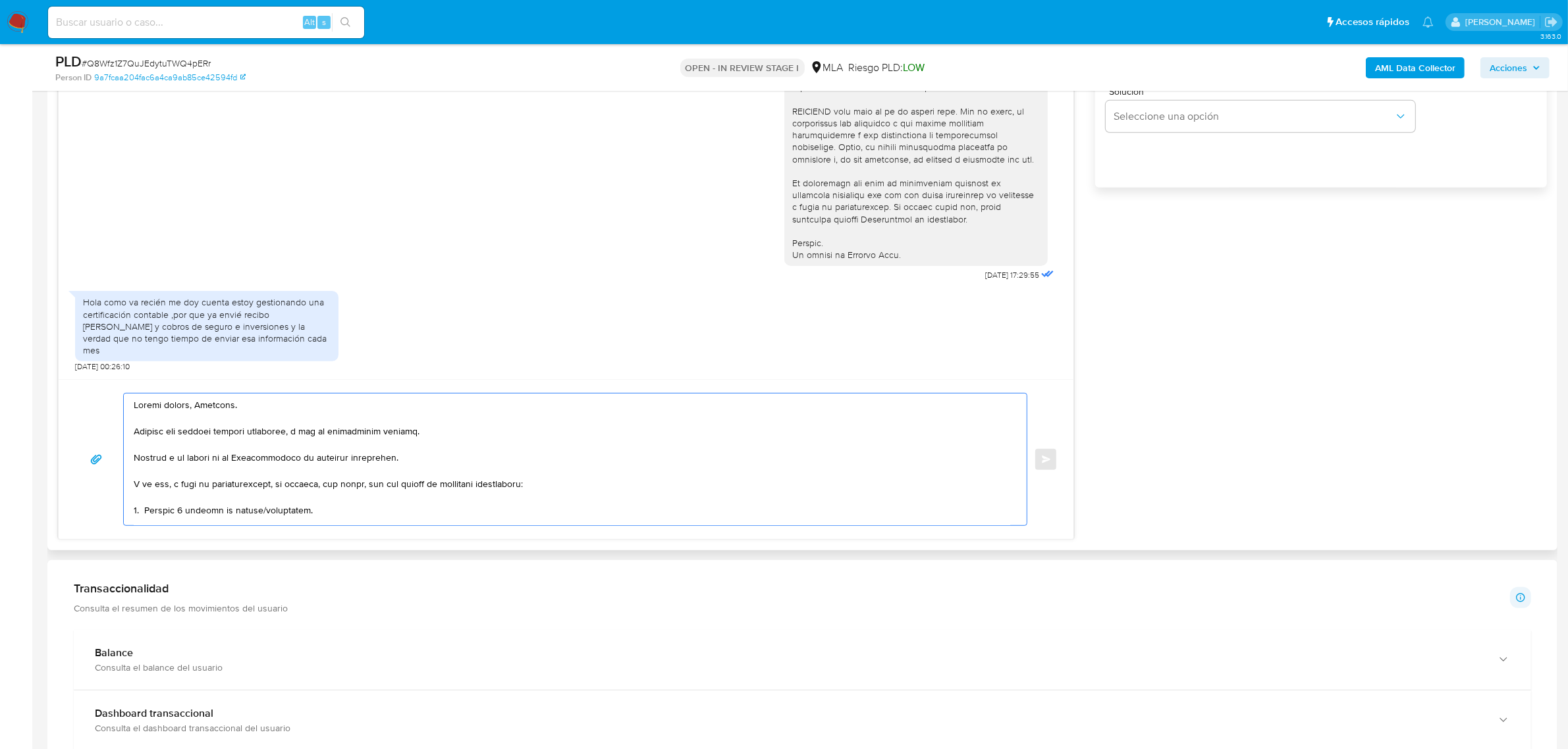
scroll to position [5, 0]
click at [272, 504] on textarea at bounding box center [572, 460] width 876 height 132
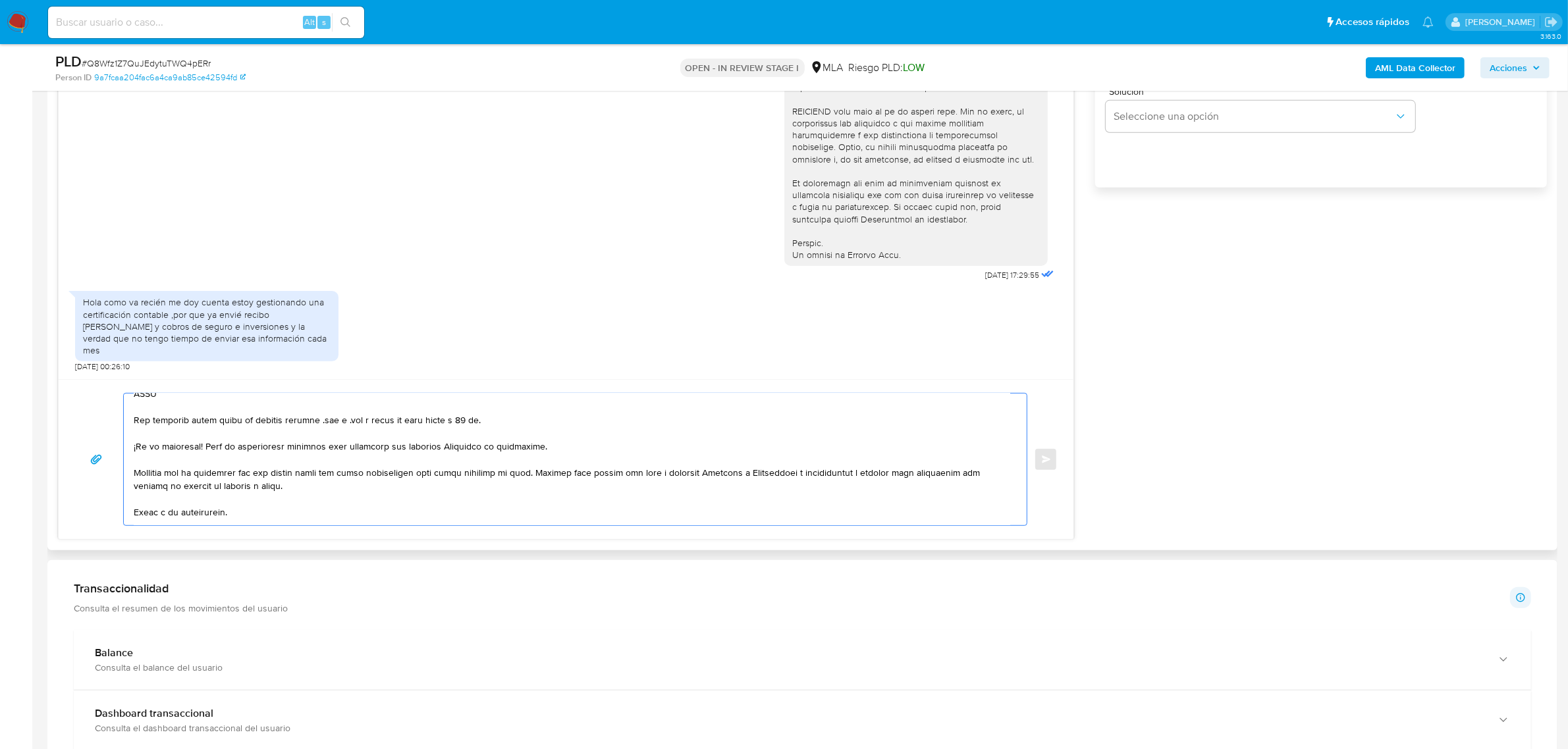
scroll to position [87, 0]
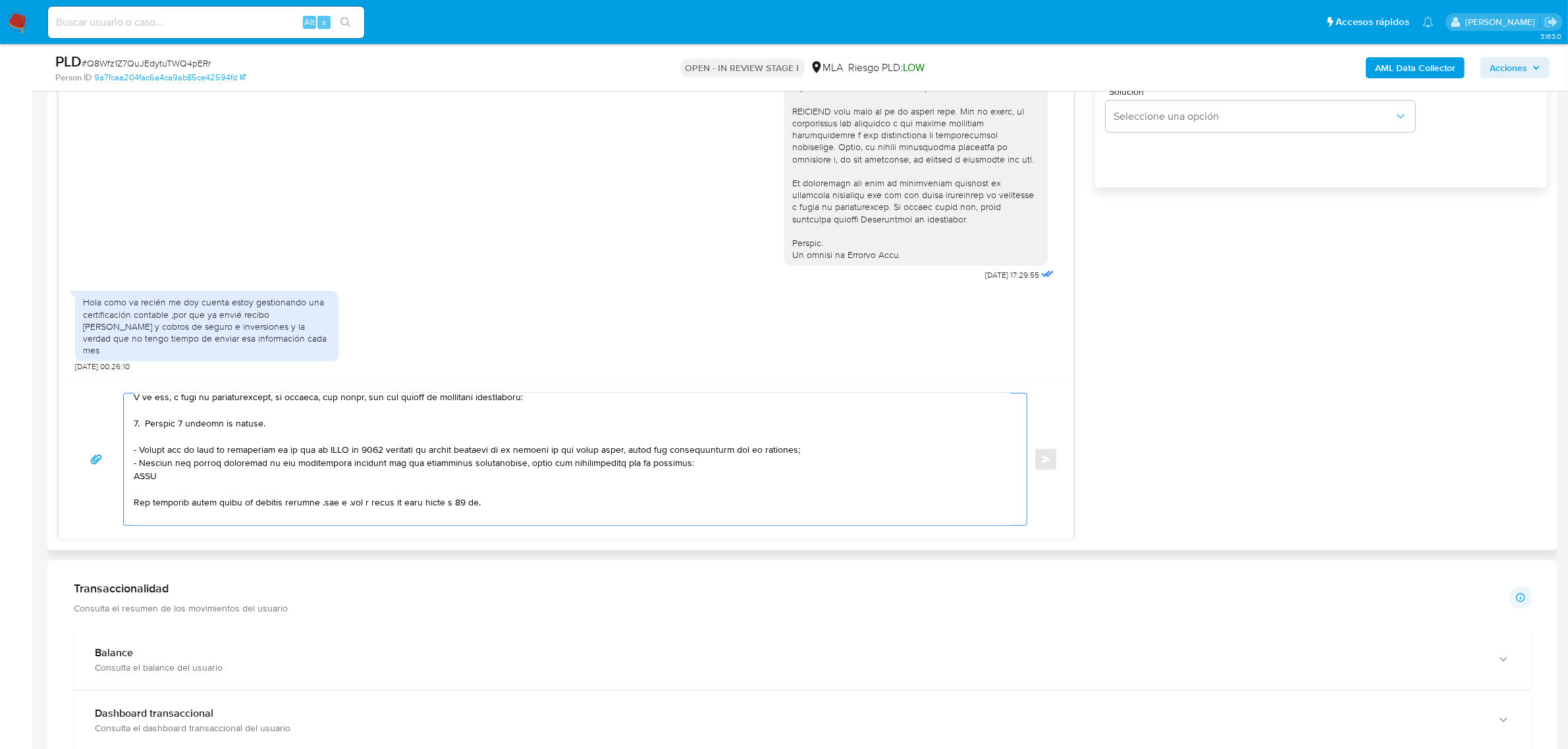
click at [162, 443] on textarea at bounding box center [572, 460] width 876 height 132
click at [142, 429] on textarea at bounding box center [572, 460] width 876 height 132
click at [267, 416] on textarea at bounding box center [572, 460] width 876 height 132
click at [271, 425] on textarea at bounding box center [572, 460] width 876 height 132
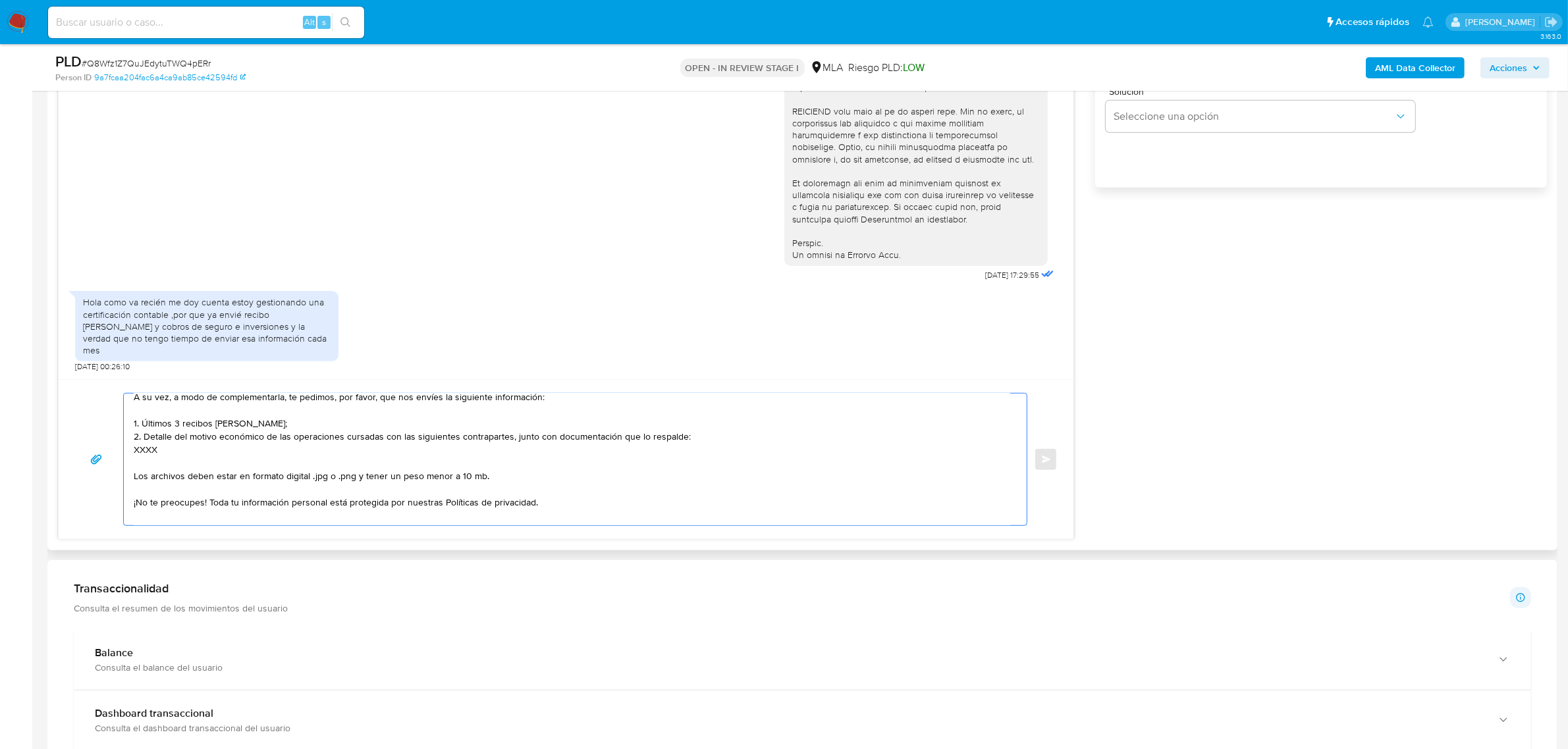
click at [147, 452] on textarea "Buenas tardes, Fernando. Gracias por esperar nuestra respuesta, y por la inform…" at bounding box center [572, 460] width 876 height 132
paste textarea "27209579699 name: Alicia Toloza || alias: Alicia Elizabeth Toloza name: Alicia …"
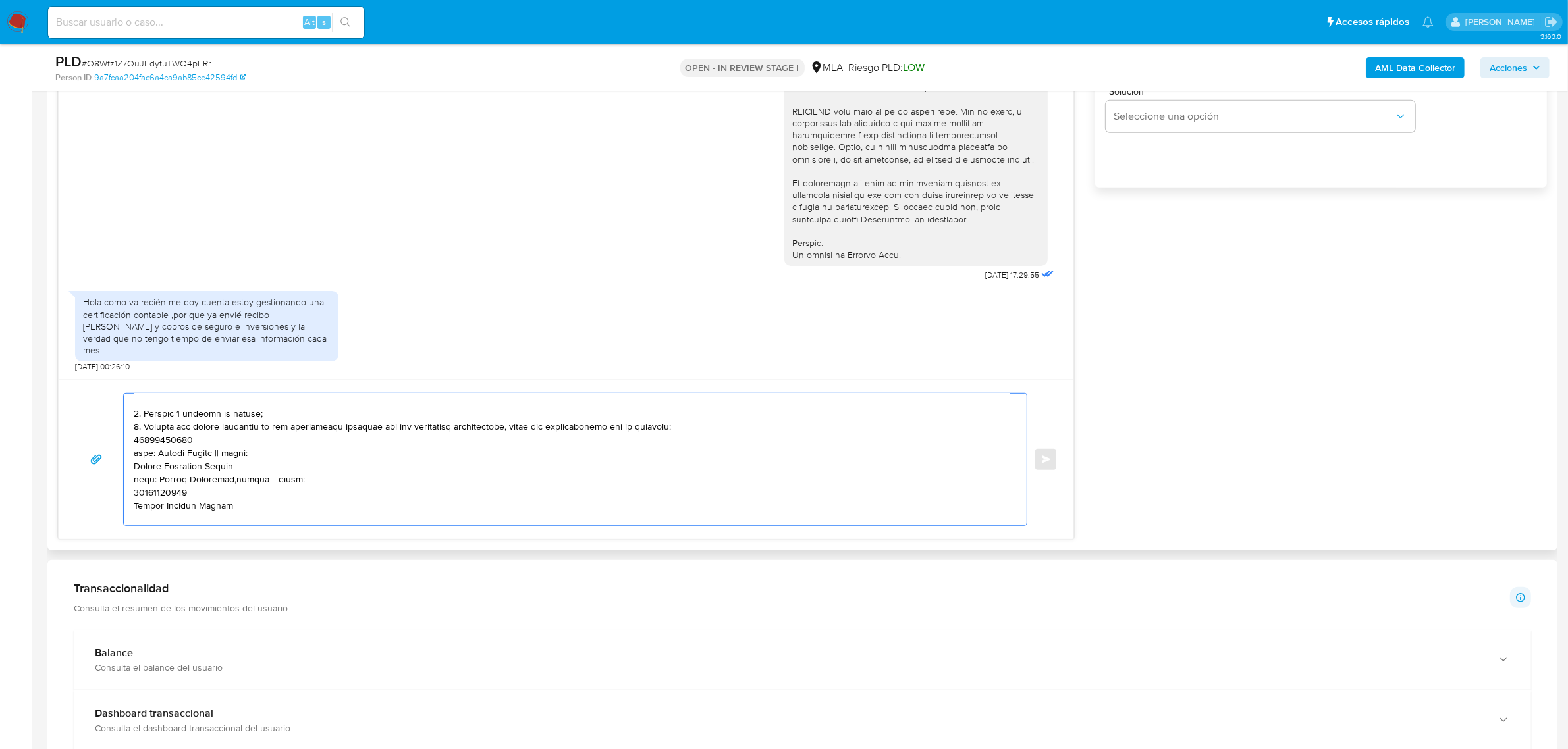
click at [169, 441] on textarea at bounding box center [572, 460] width 876 height 132
paste textarea "27209579699"
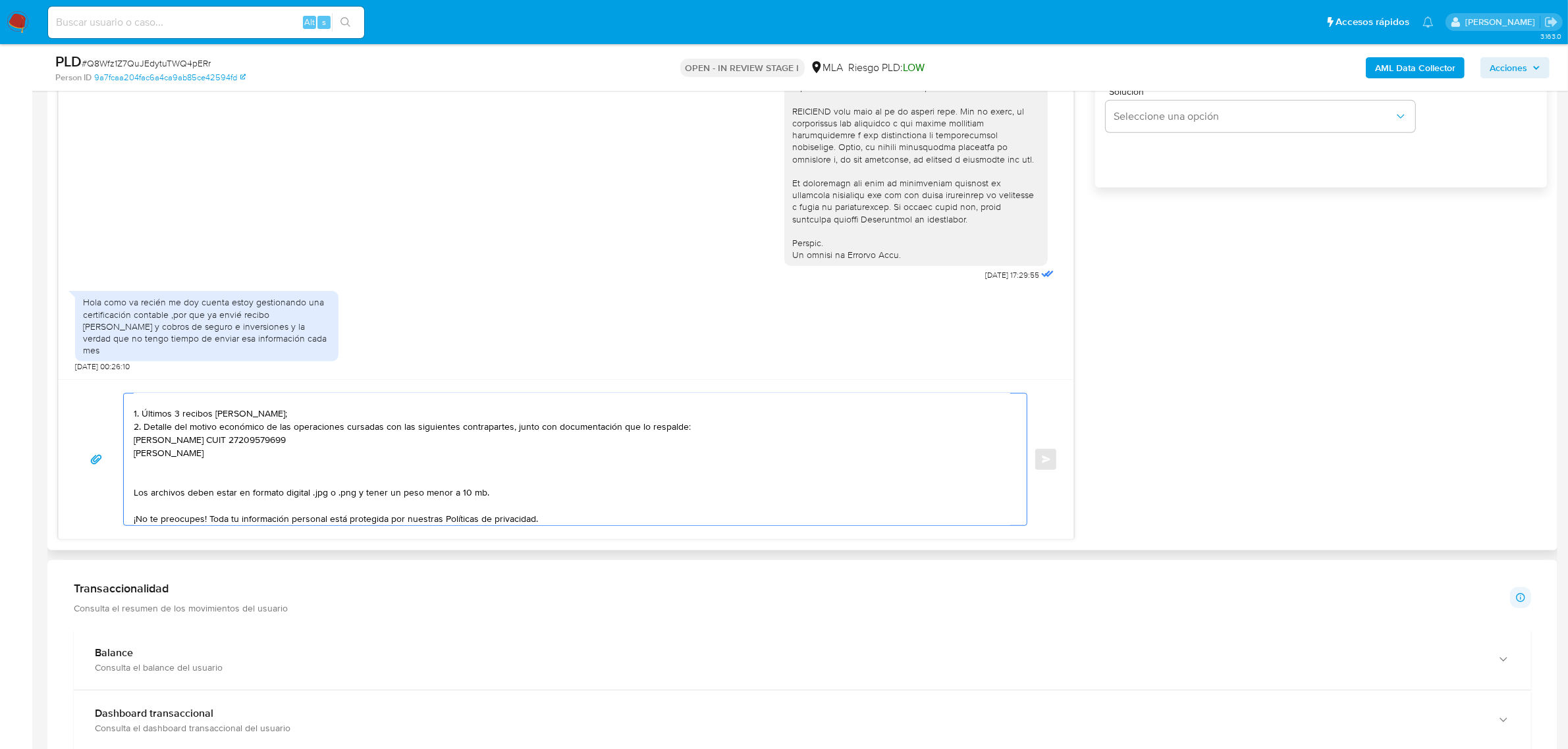
paste textarea "27357992236"
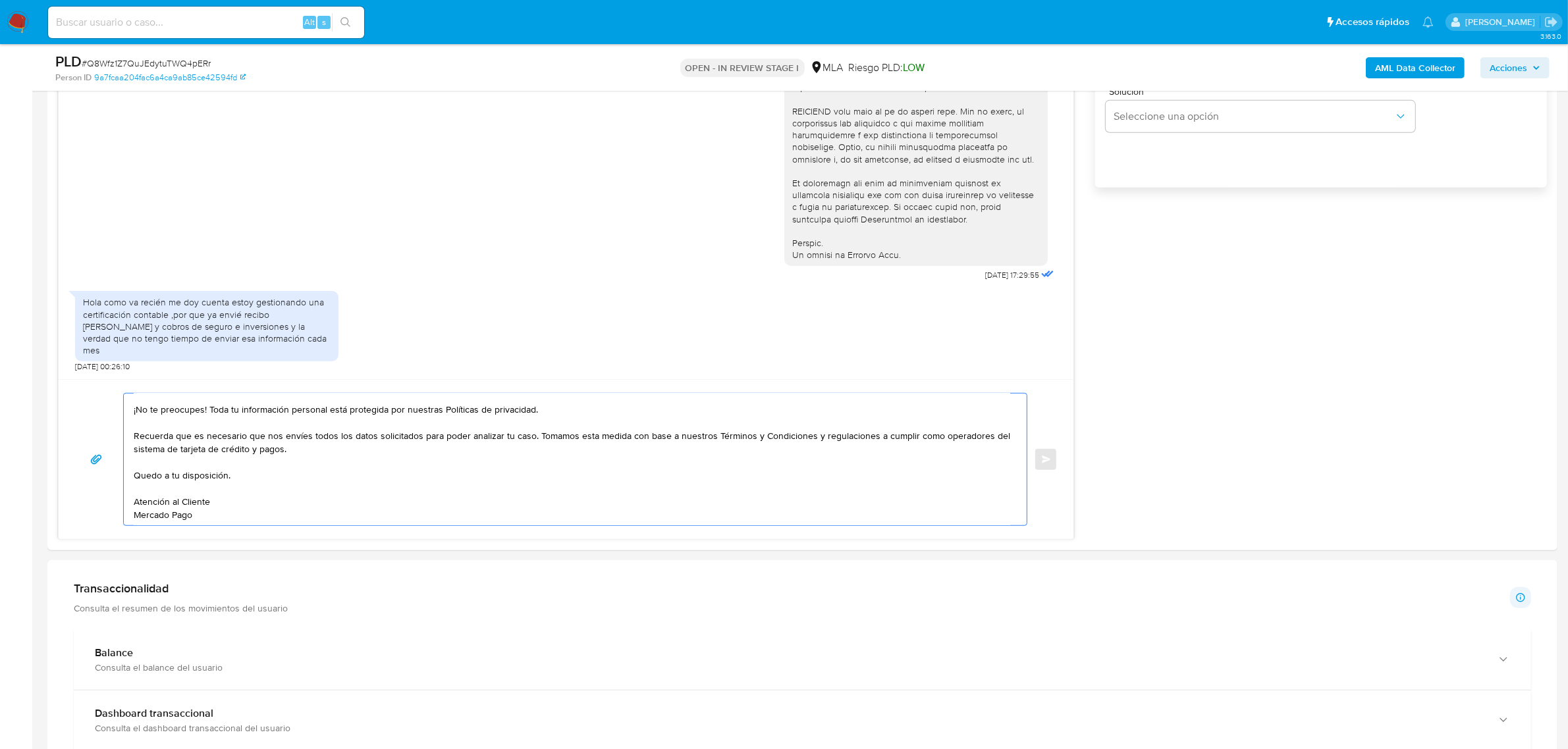
drag, startPoint x: 161, startPoint y: 469, endPoint x: 282, endPoint y: 556, distance: 149.0
click at [282, 556] on div "Información de Usuario Ver mirada por persona Buscar Volver al orden por defect…" at bounding box center [802, 603] width 1510 height 2441
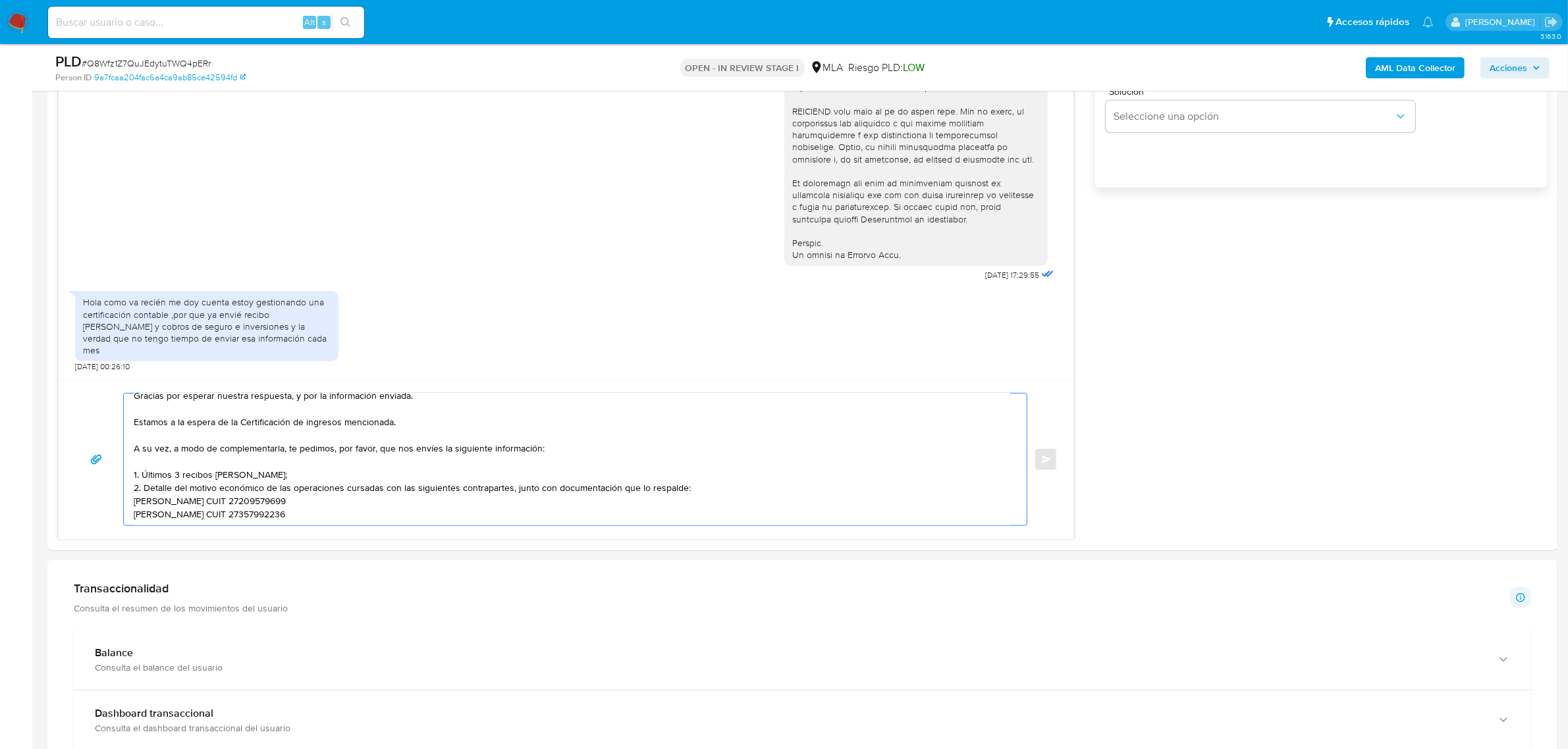
paste textarea "Es importante que sepas que, en caso de no responder a lo solicitado o si lo pr…"
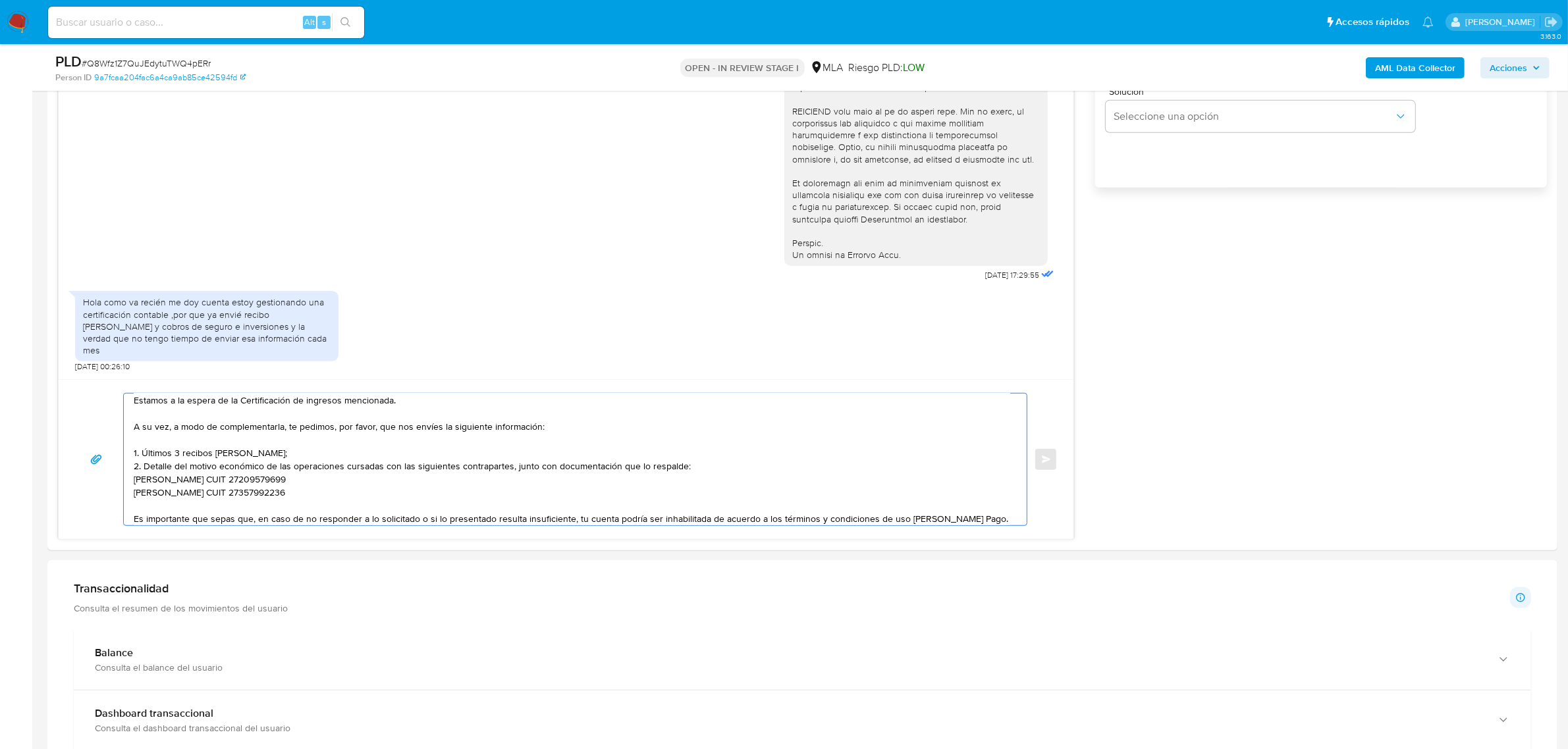
scroll to position [268, 0]
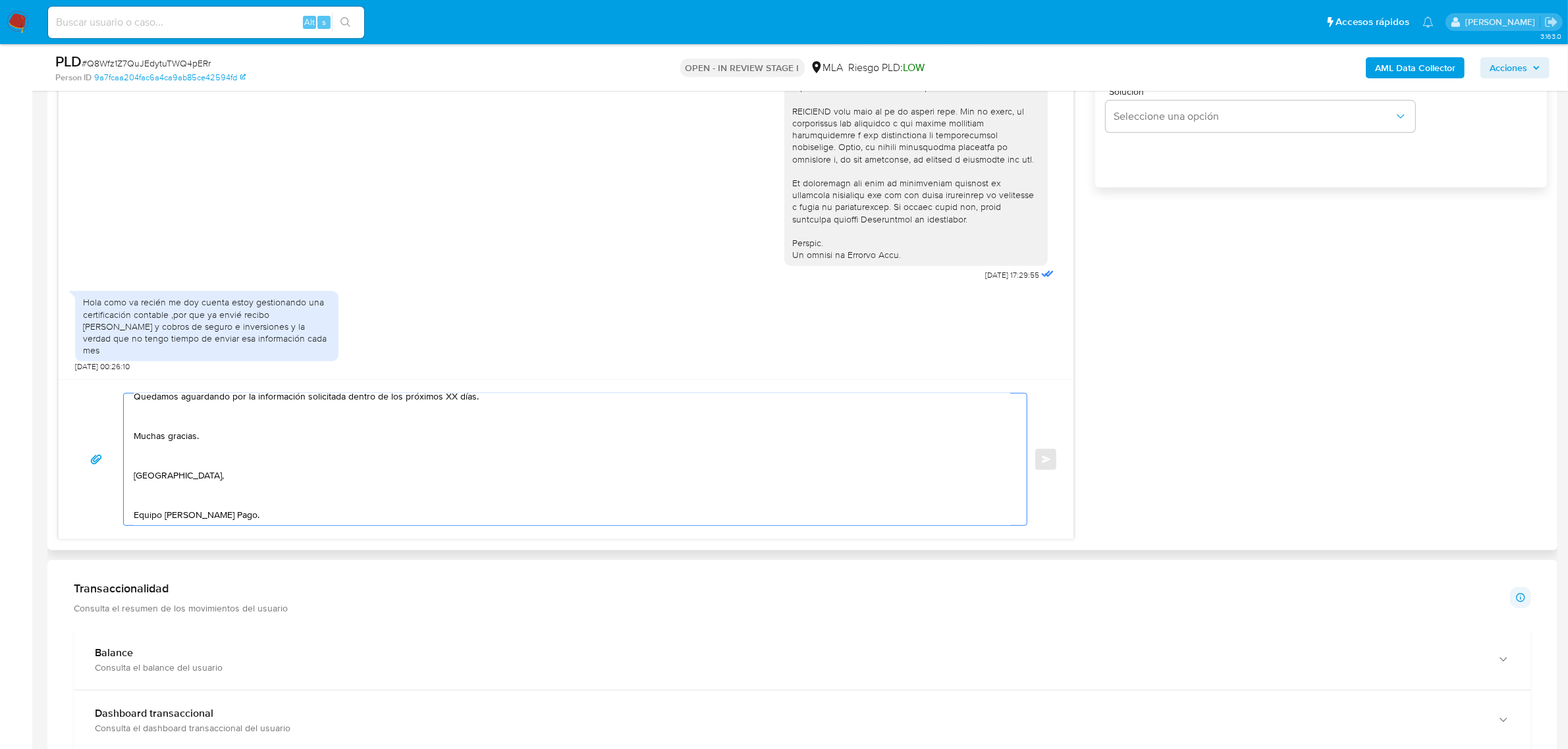
click at [188, 508] on textarea "Buenas tardes, Fernando. Gracias por esperar nuestra respuesta, y por la inform…" at bounding box center [572, 460] width 876 height 132
click at [155, 477] on textarea "Buenas tardes, Fernando. Gracias por esperar nuestra respuesta, y por la inform…" at bounding box center [572, 460] width 876 height 132
click at [178, 513] on textarea "Buenas tardes, Fernando. Gracias por esperar nuestra respuesta, y por la inform…" at bounding box center [572, 460] width 876 height 132
click at [181, 485] on textarea "Buenas tardes, Fernando. Gracias por esperar nuestra respuesta, y por la inform…" at bounding box center [572, 460] width 876 height 132
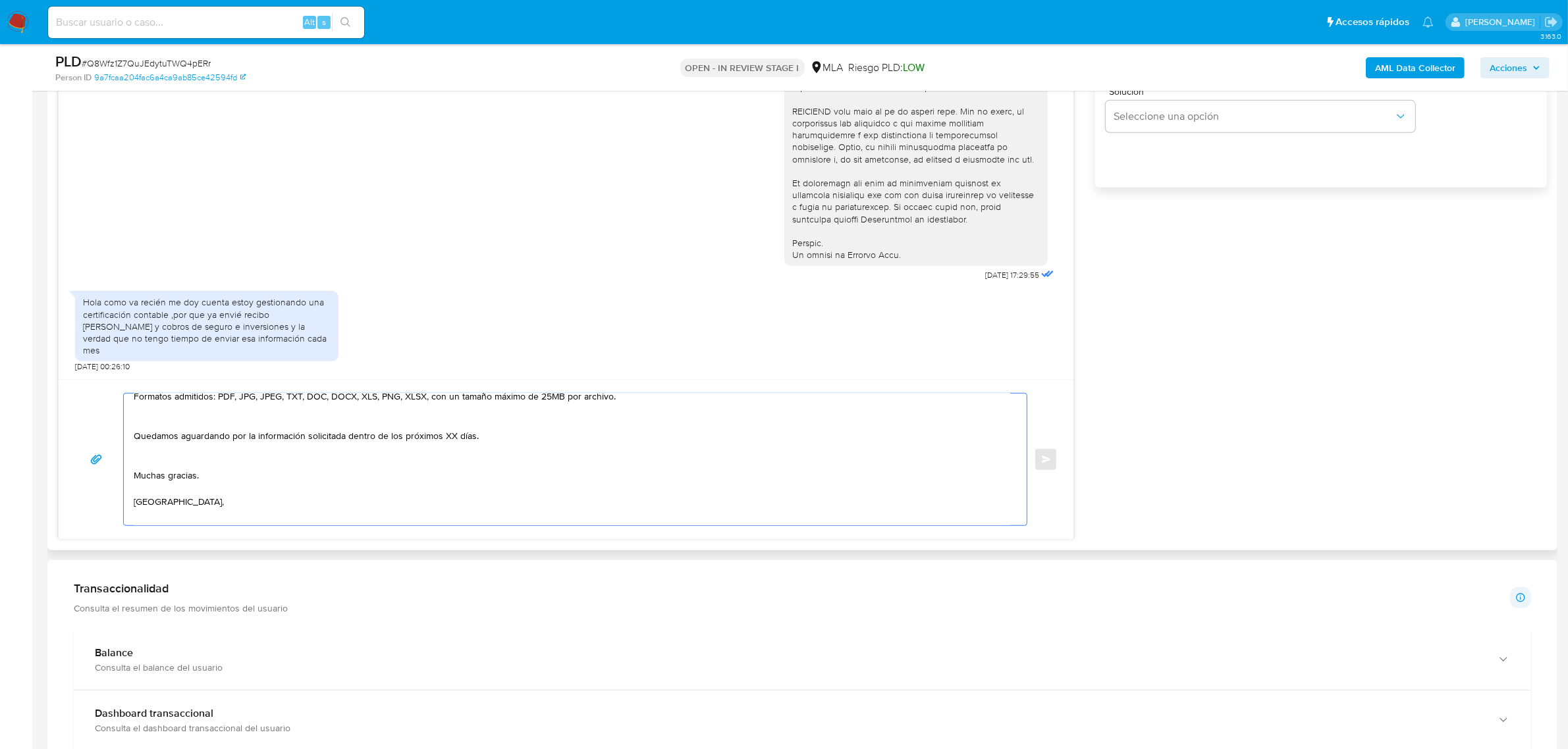
scroll to position [232, 0]
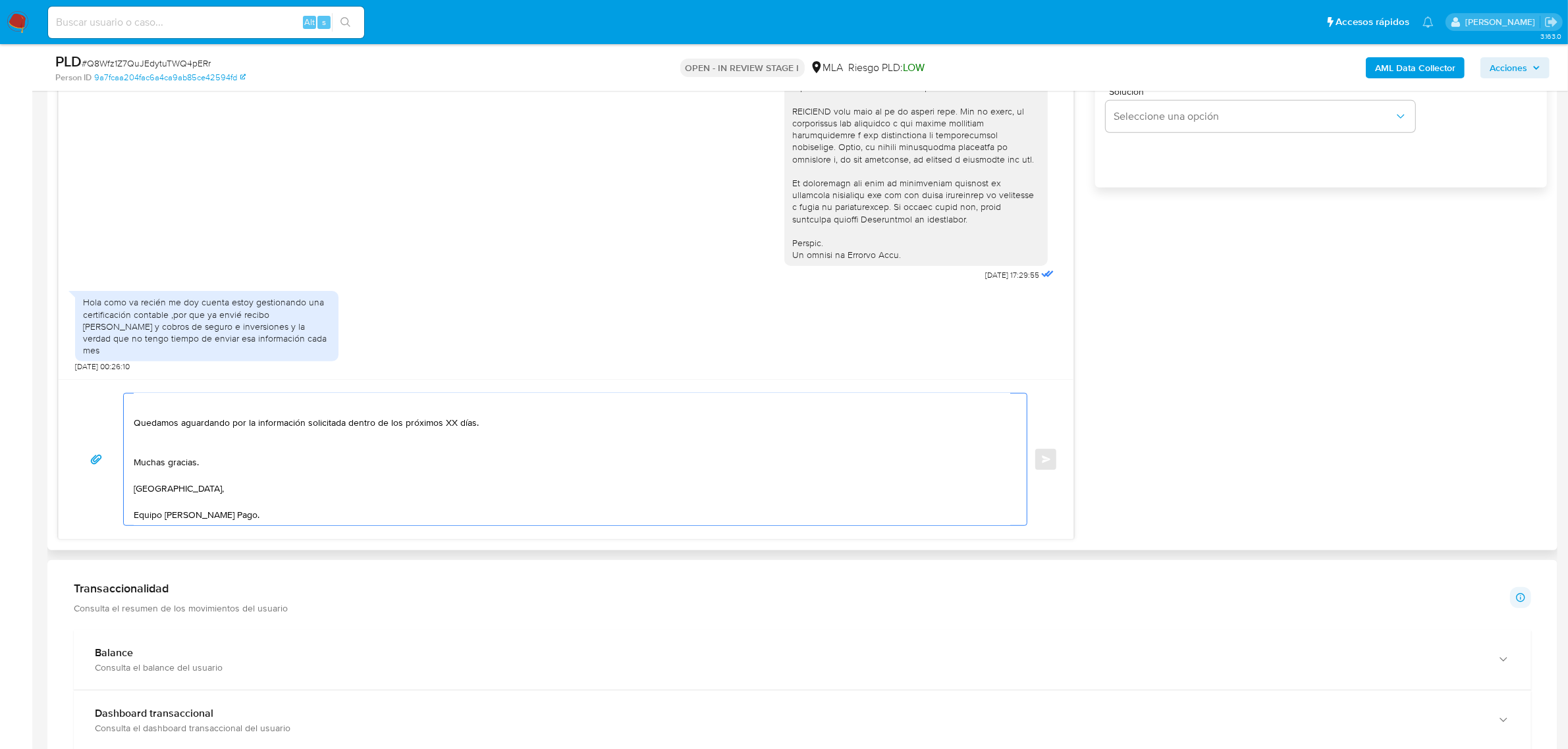
click at [153, 501] on textarea "Buenas tardes, Fernando. Gracias por esperar nuestra respuesta, y por la inform…" at bounding box center [572, 460] width 876 height 132
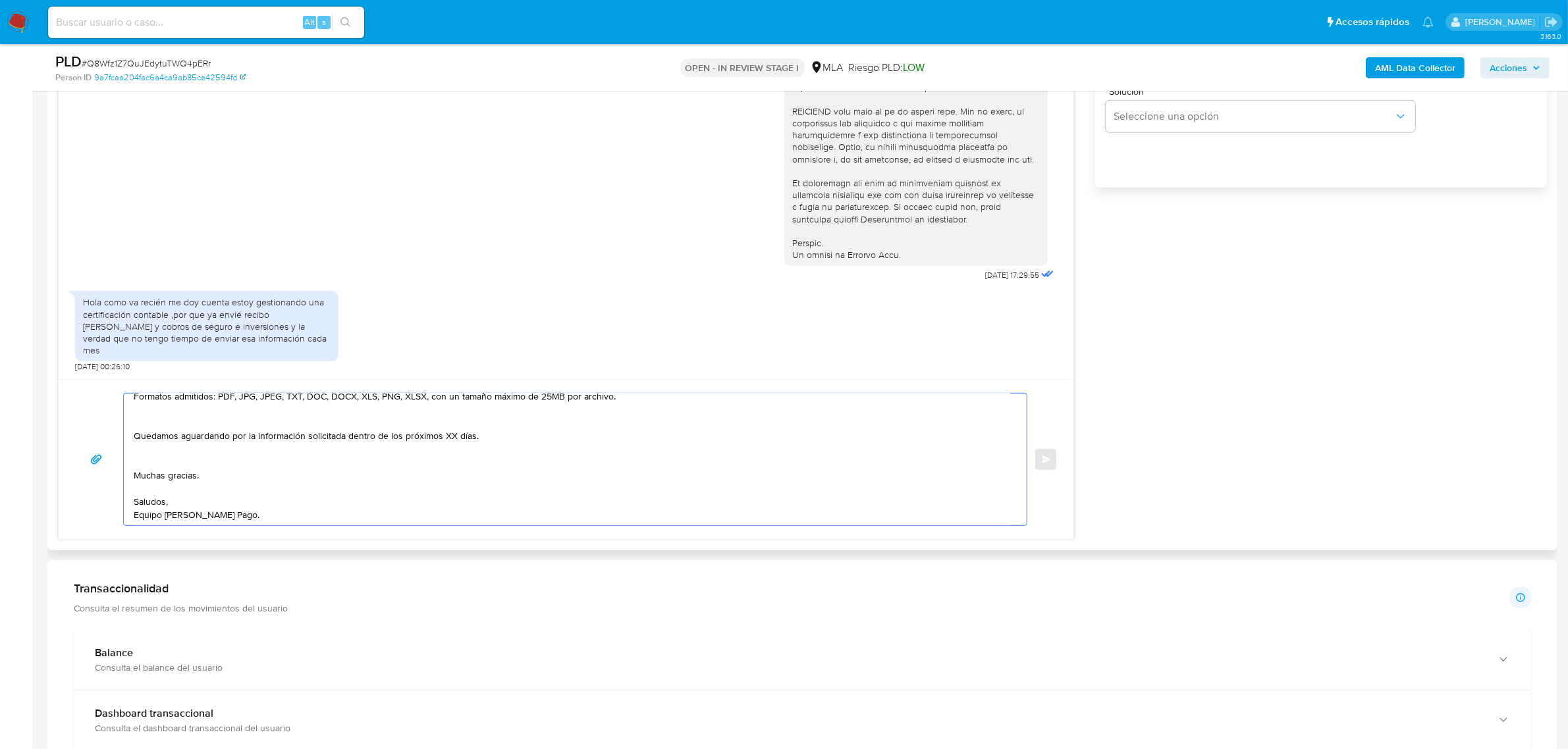
click at [190, 459] on textarea "Buenas tardes, Fernando. Gracias por esperar nuestra respuesta, y por la inform…" at bounding box center [572, 460] width 876 height 132
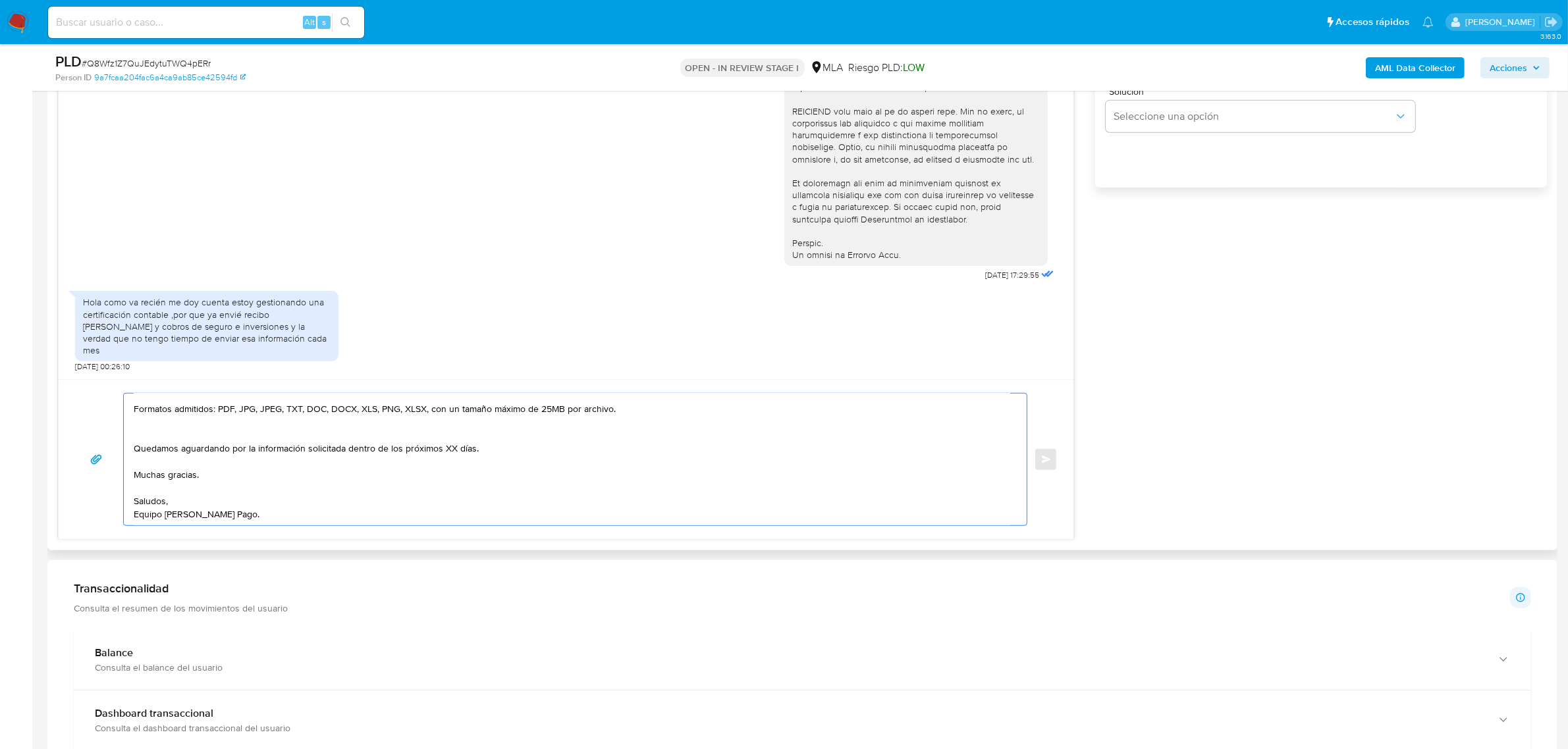
scroll to position [206, 0]
drag, startPoint x: 349, startPoint y: 452, endPoint x: 478, endPoint y: 447, distance: 129.1
click at [478, 447] on textarea "Buenas tardes, Fernando. Gracias por esperar nuestra respuesta, y por la inform…" at bounding box center [572, 460] width 876 height 132
click at [294, 436] on textarea "Buenas tardes, Fernando. Gracias por esperar nuestra respuesta, y por la inform…" at bounding box center [572, 460] width 876 height 132
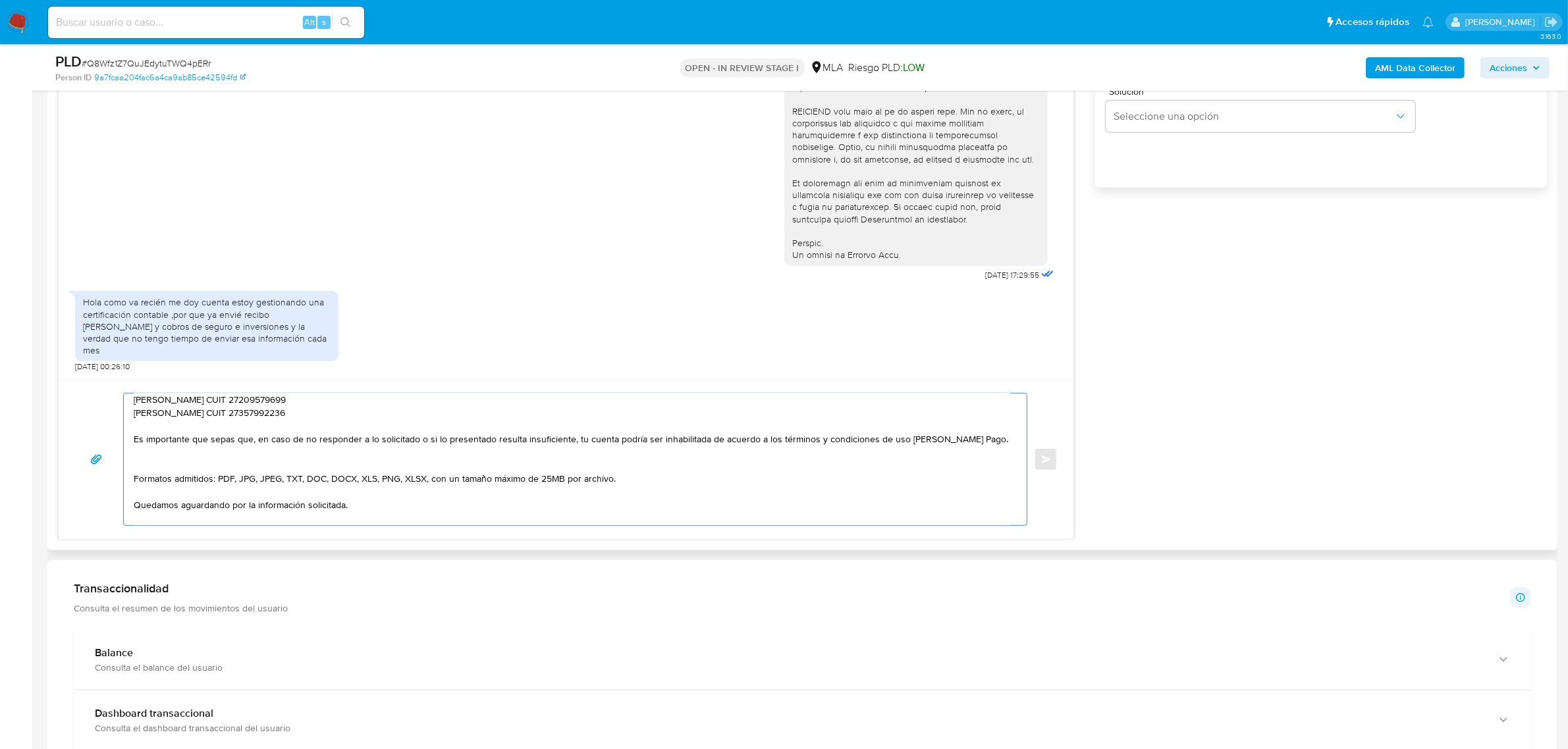
scroll to position [110, 0]
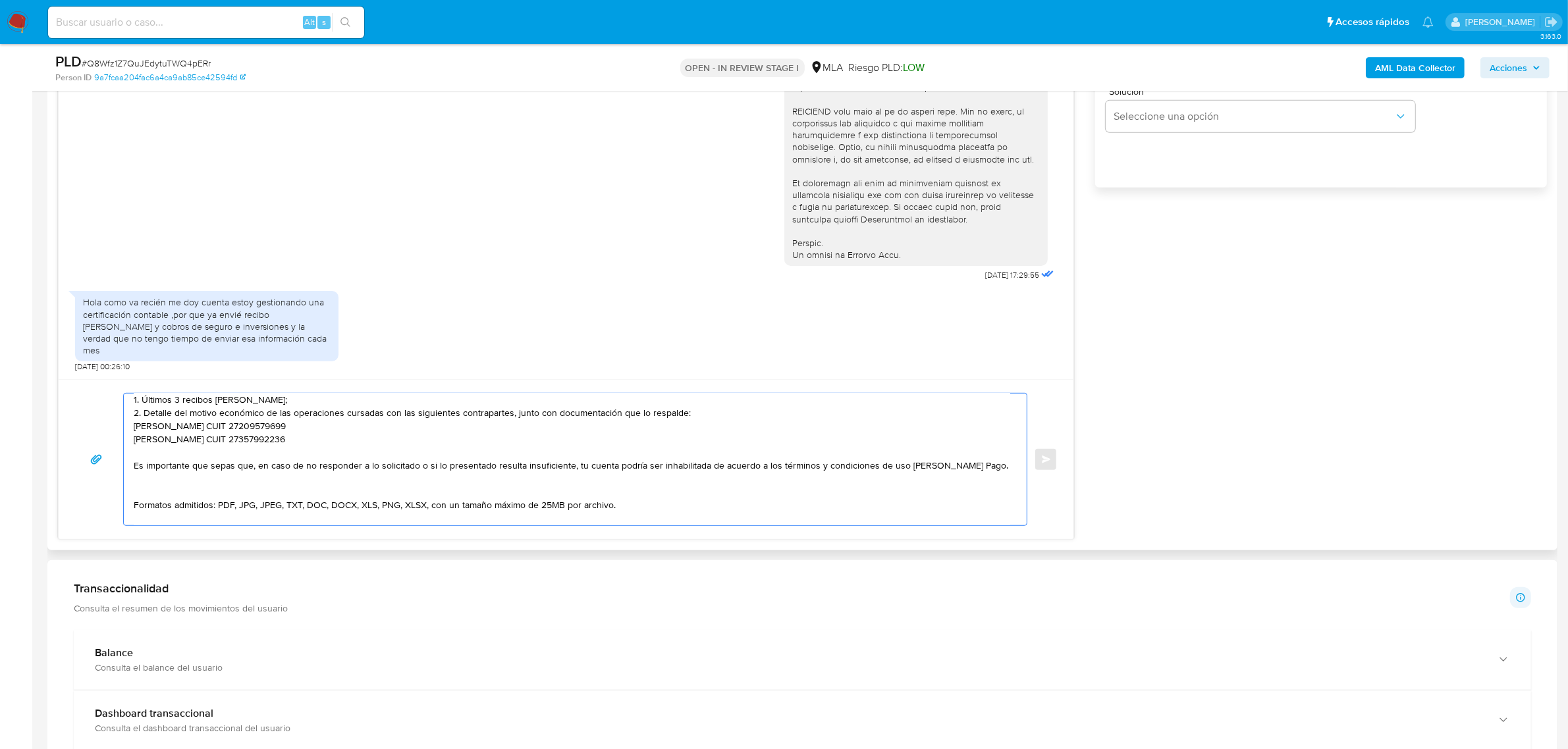
click at [213, 488] on textarea "Buenas tardes, Fernando. Gracias por esperar nuestra respuesta, y por la inform…" at bounding box center [572, 460] width 876 height 132
click at [165, 456] on textarea "Buenas tardes, Fernando. Gracias por esperar nuestra respuesta, y por la inform…" at bounding box center [572, 460] width 876 height 132
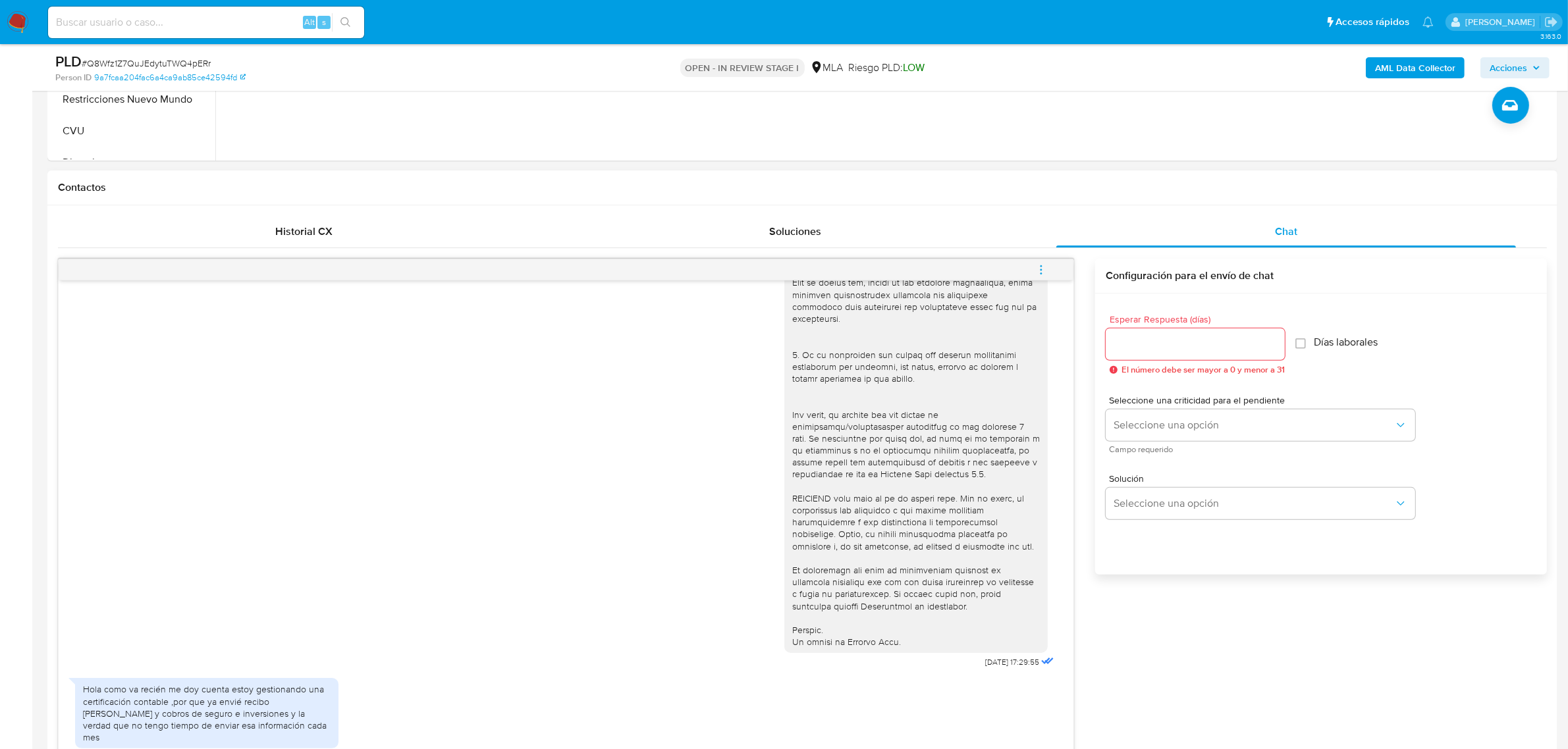
scroll to position [494, 0]
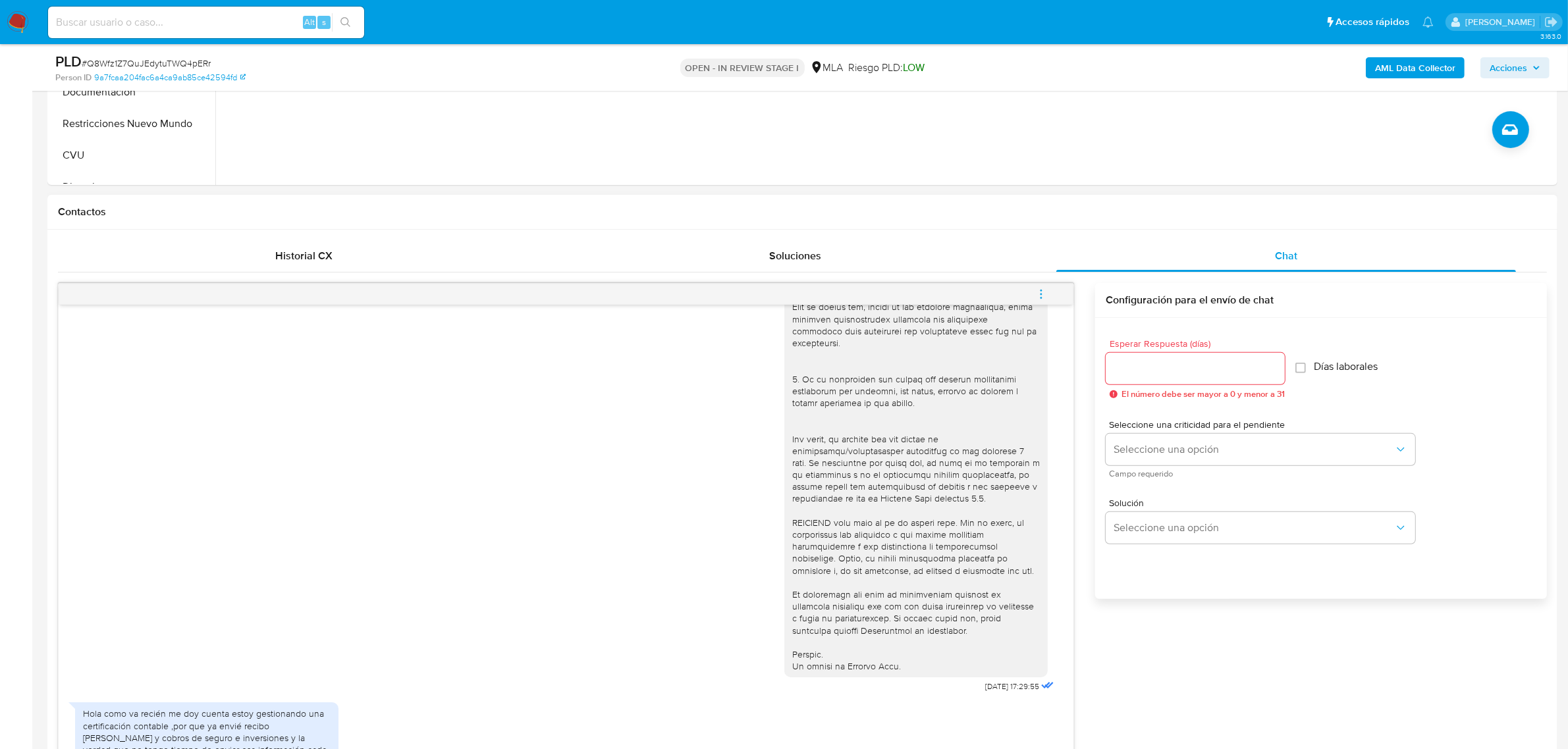
type textarea "Buenas tardes, Fernando. Gracias por esperar nuestra respuesta, y por la inform…"
click at [1137, 354] on div at bounding box center [1195, 369] width 179 height 31
click at [1137, 357] on div at bounding box center [1195, 369] width 179 height 31
click at [1136, 366] on input "Esperar Respuesta (días)" at bounding box center [1195, 368] width 179 height 17
type input "2"
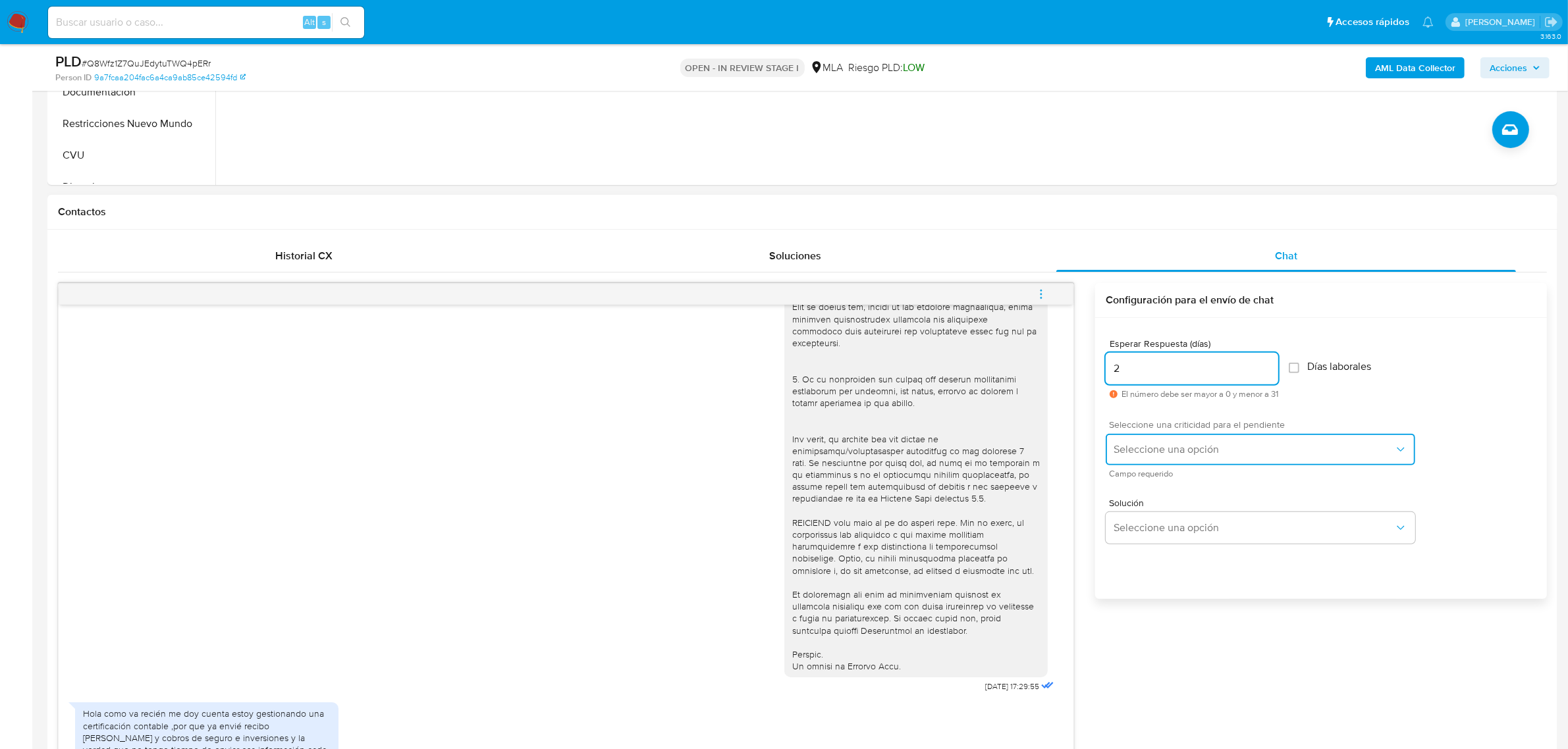
click at [1169, 452] on span "Seleccione una opción" at bounding box center [1253, 449] width 281 height 13
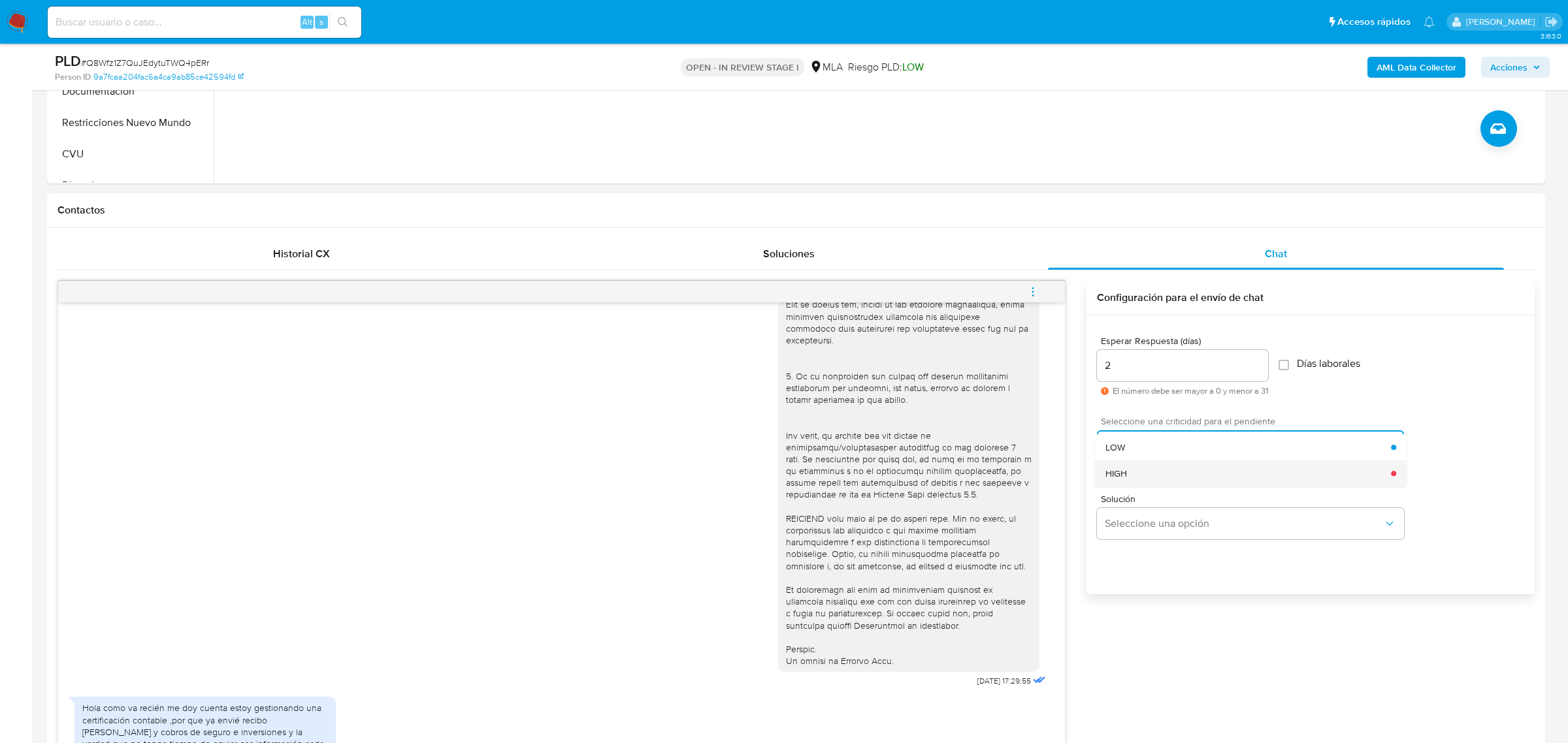
click at [1160, 469] on div "HIGH" at bounding box center [1248, 474] width 286 height 26
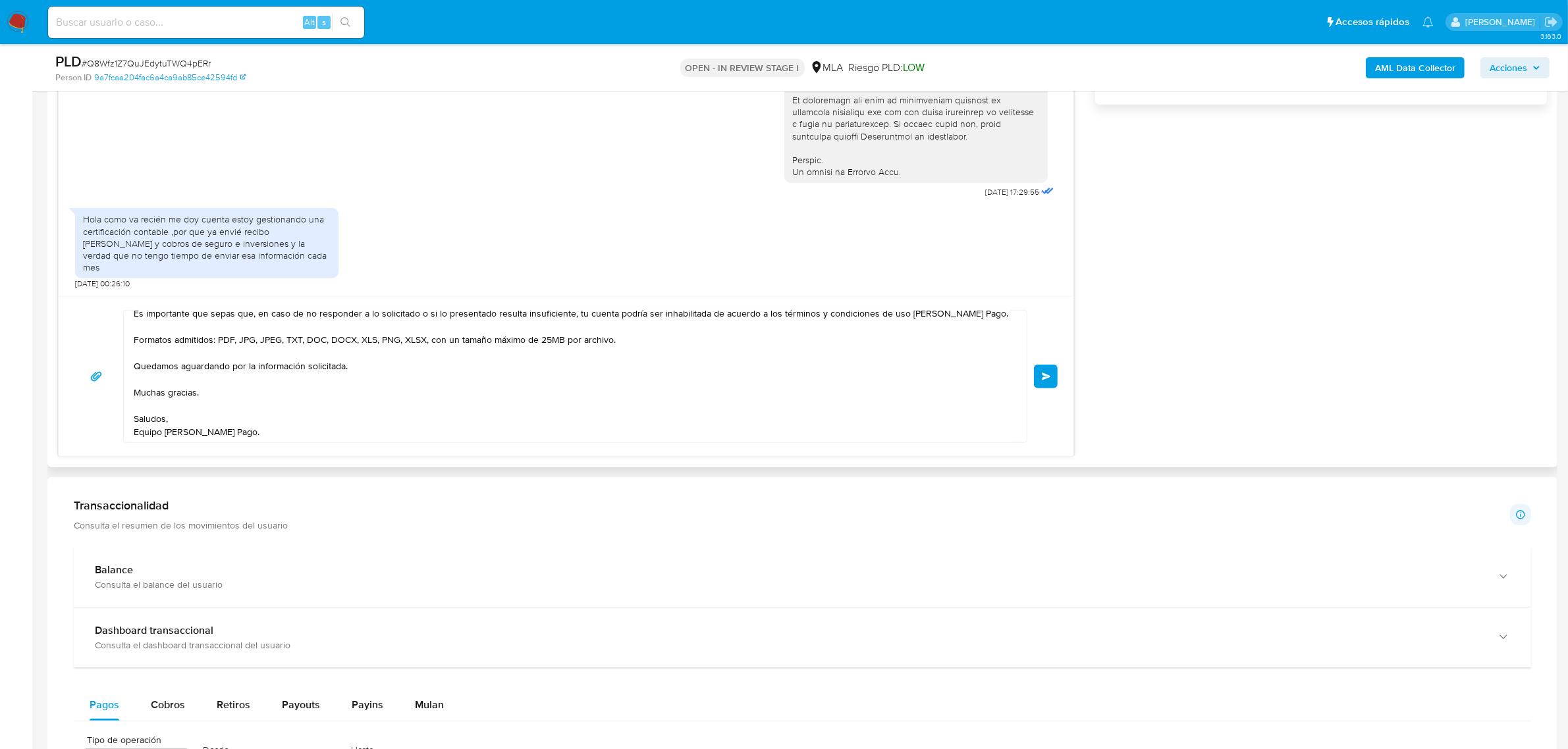
scroll to position [988, 0]
click at [1047, 374] on span "Enviar" at bounding box center [1045, 377] width 9 height 8
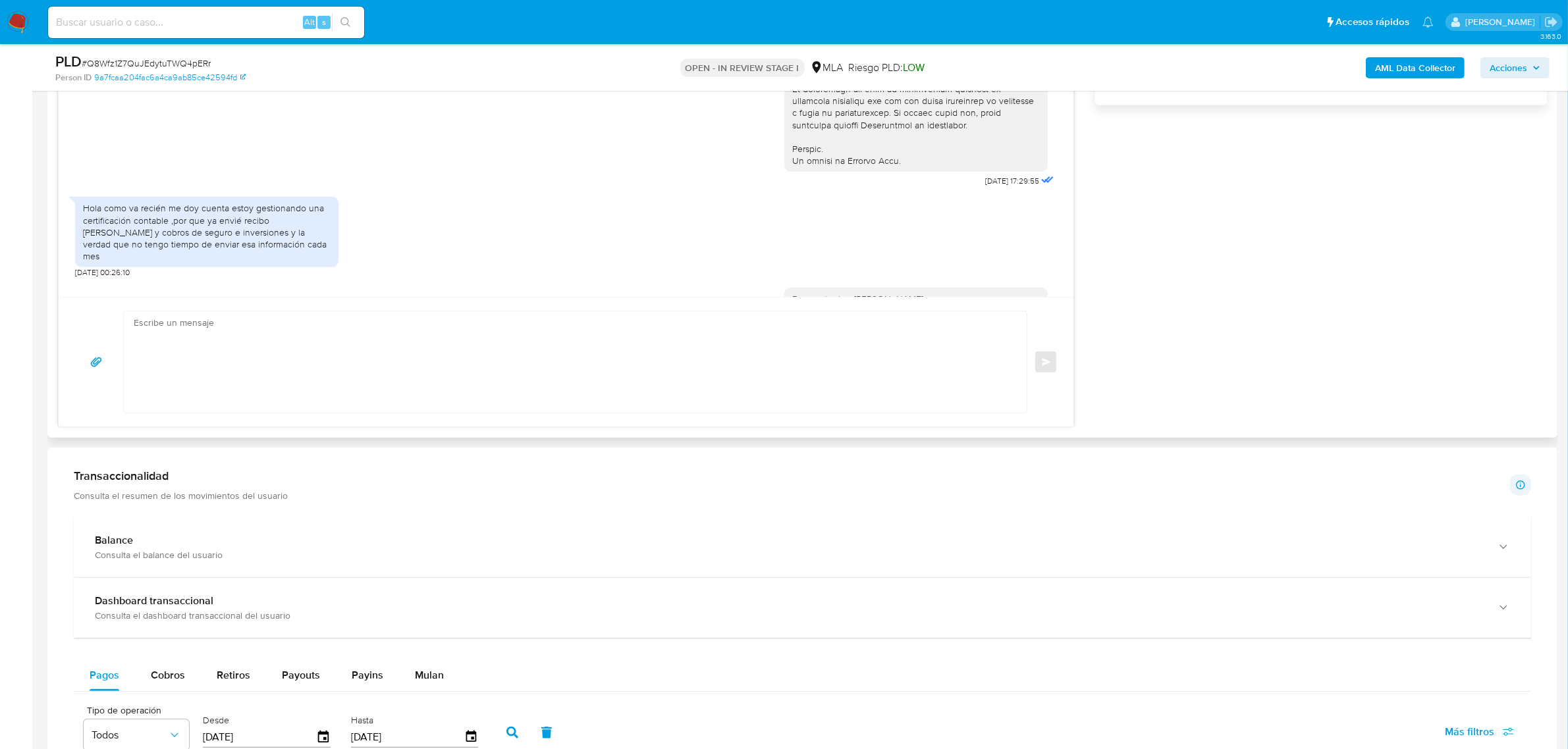
scroll to position [771, 0]
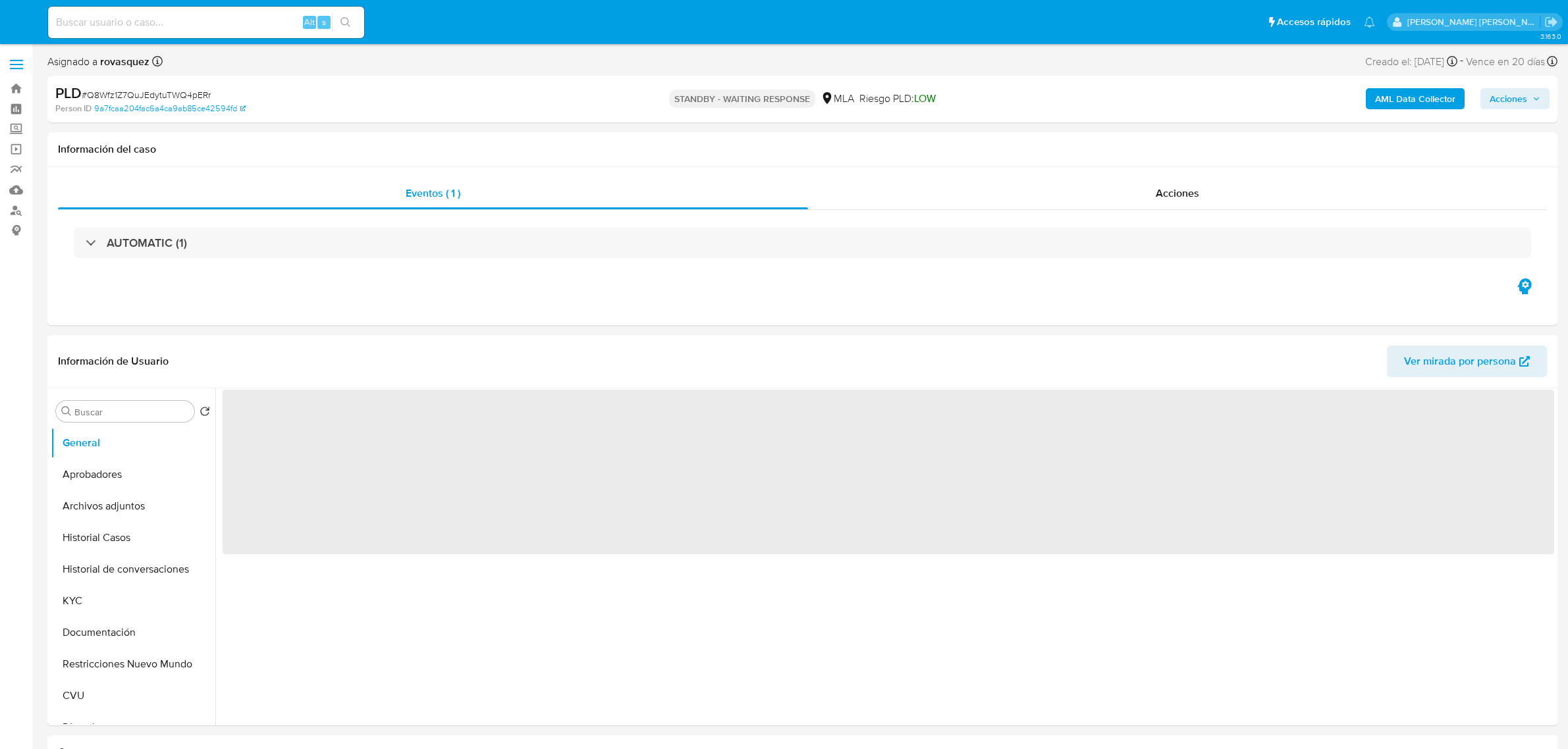
select select "10"
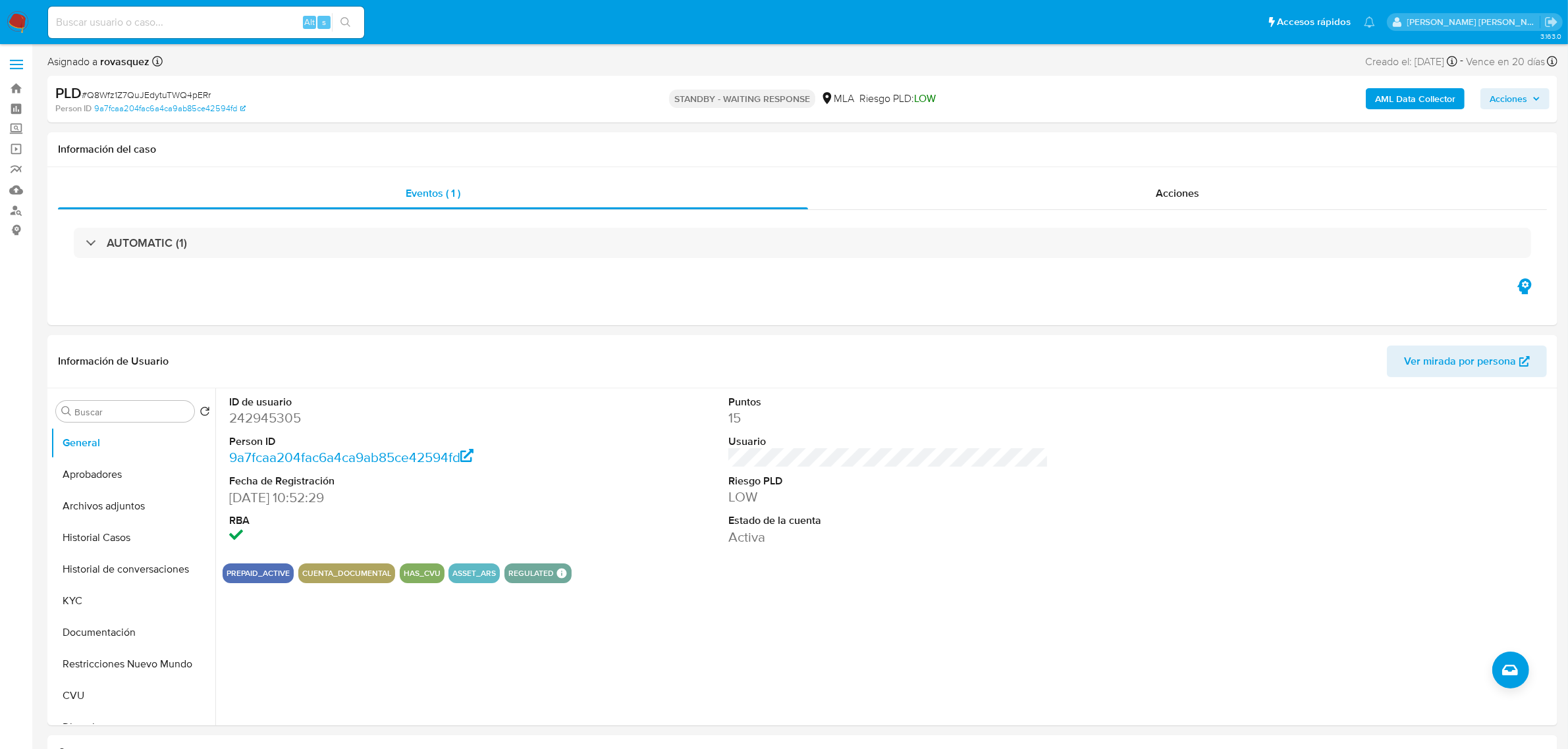
click at [1400, 94] on b "AML Data Collector" at bounding box center [1415, 98] width 81 height 21
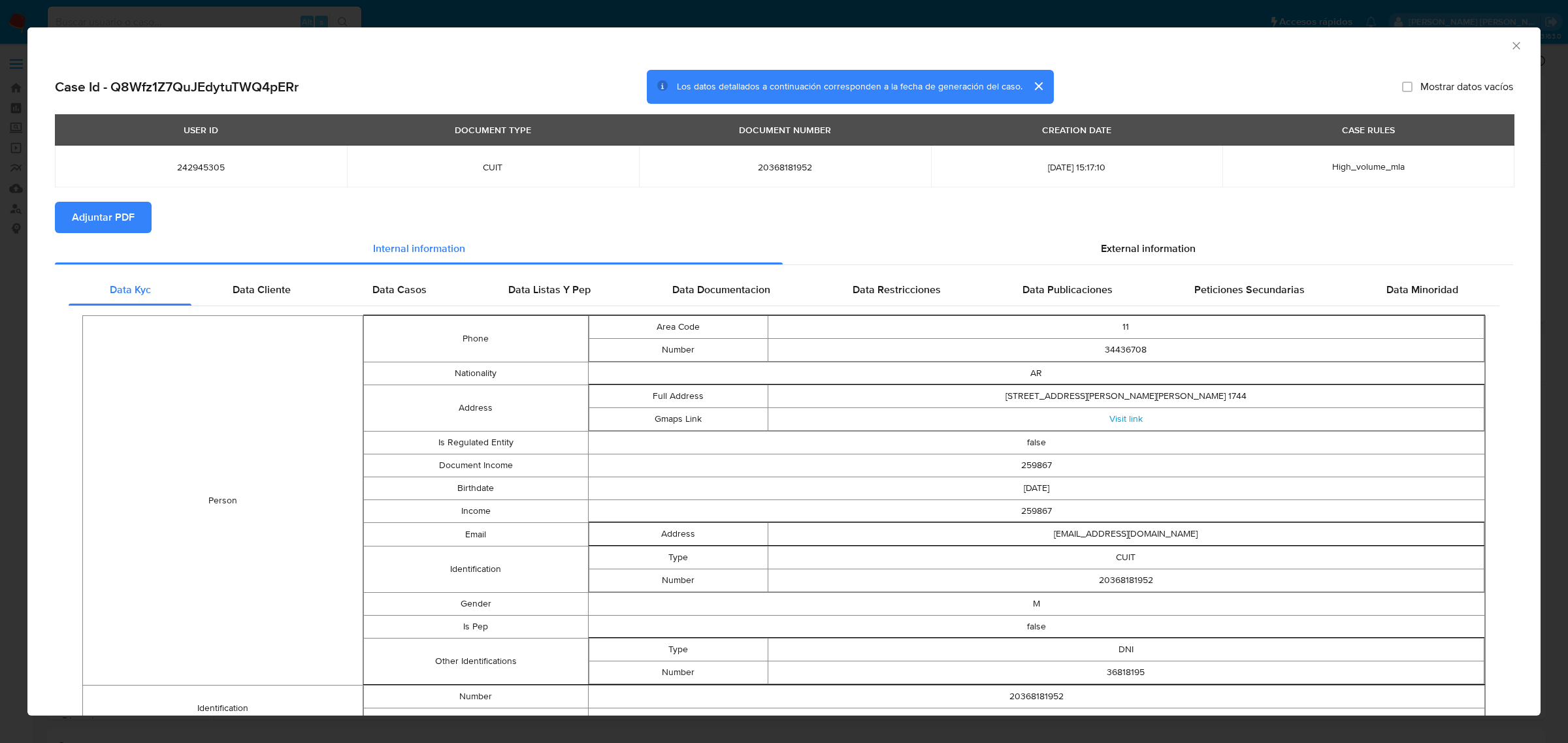
click at [125, 222] on span "Adjuntar PDF" at bounding box center [103, 217] width 62 height 28
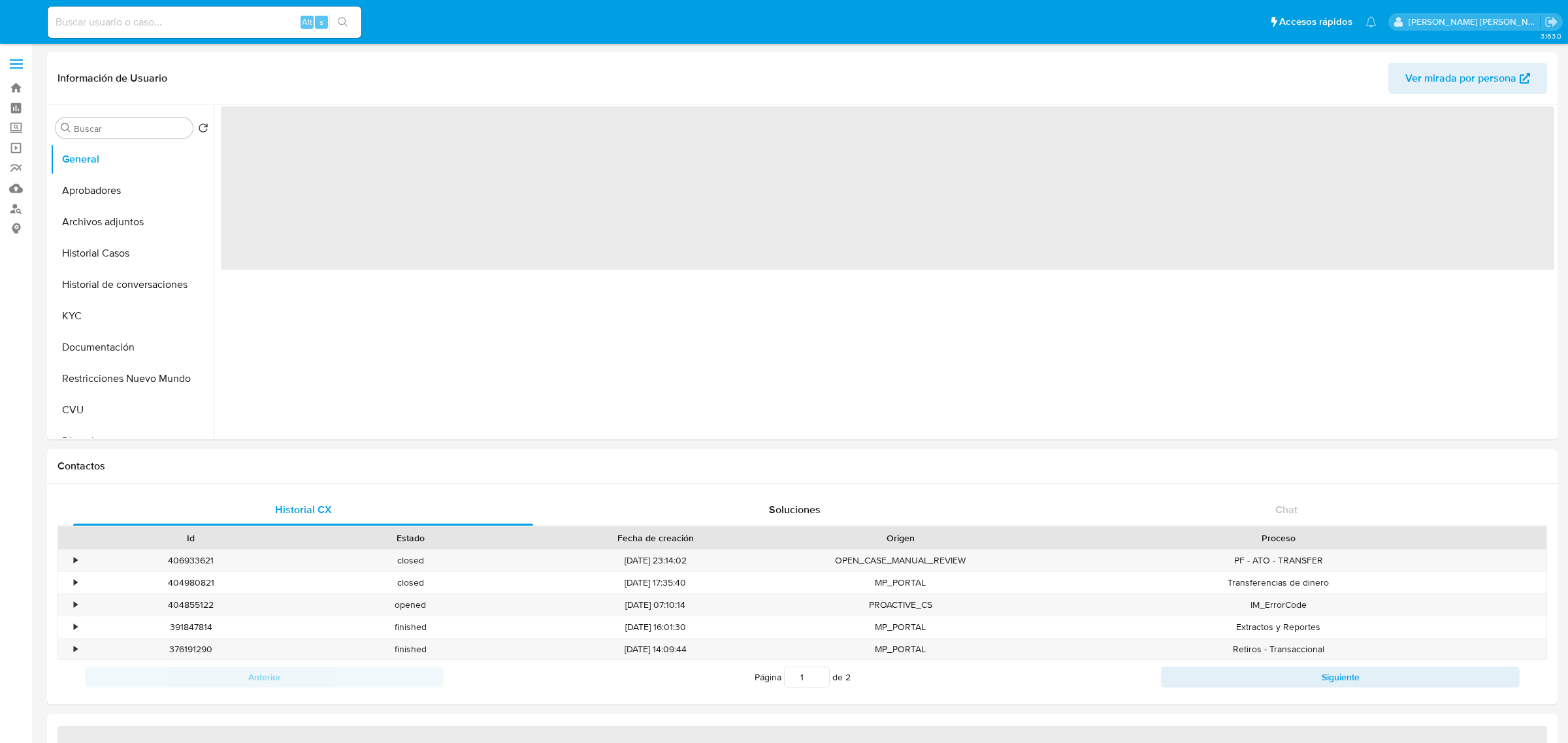
select select "10"
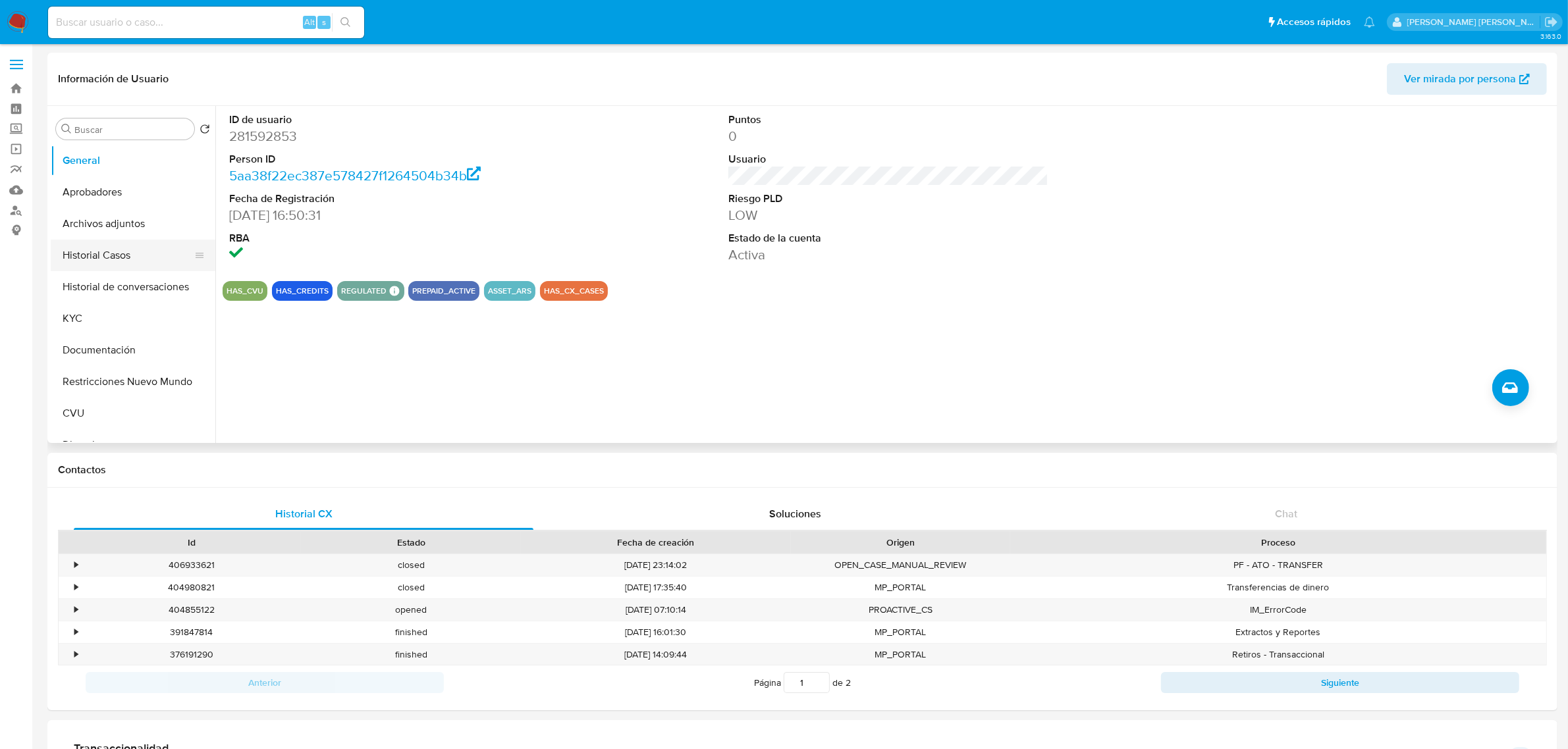
click at [112, 251] on button "Historial Casos" at bounding box center [128, 256] width 155 height 31
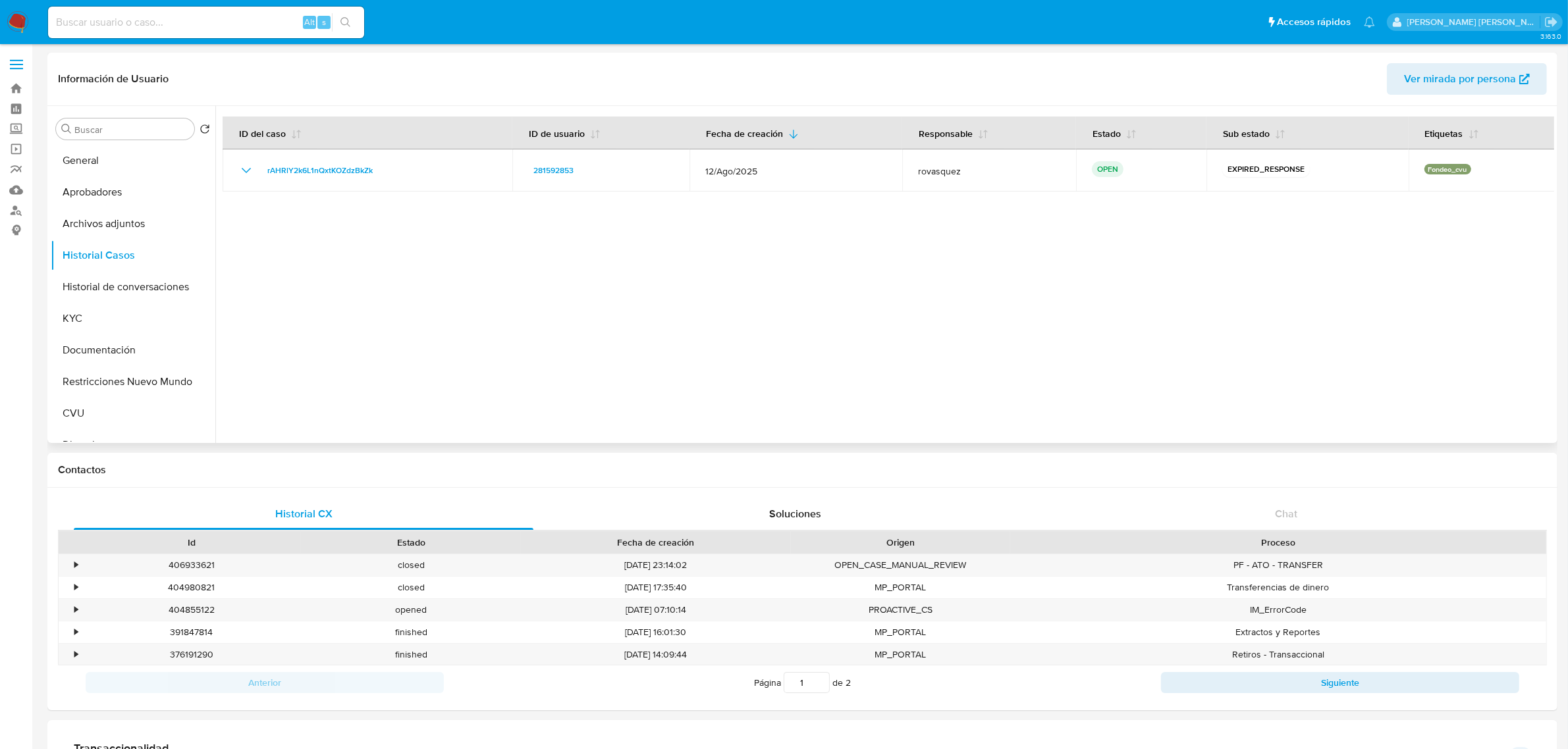
click at [475, 299] on div at bounding box center [885, 275] width 1339 height 338
click at [110, 223] on button "Archivos adjuntos" at bounding box center [128, 223] width 155 height 31
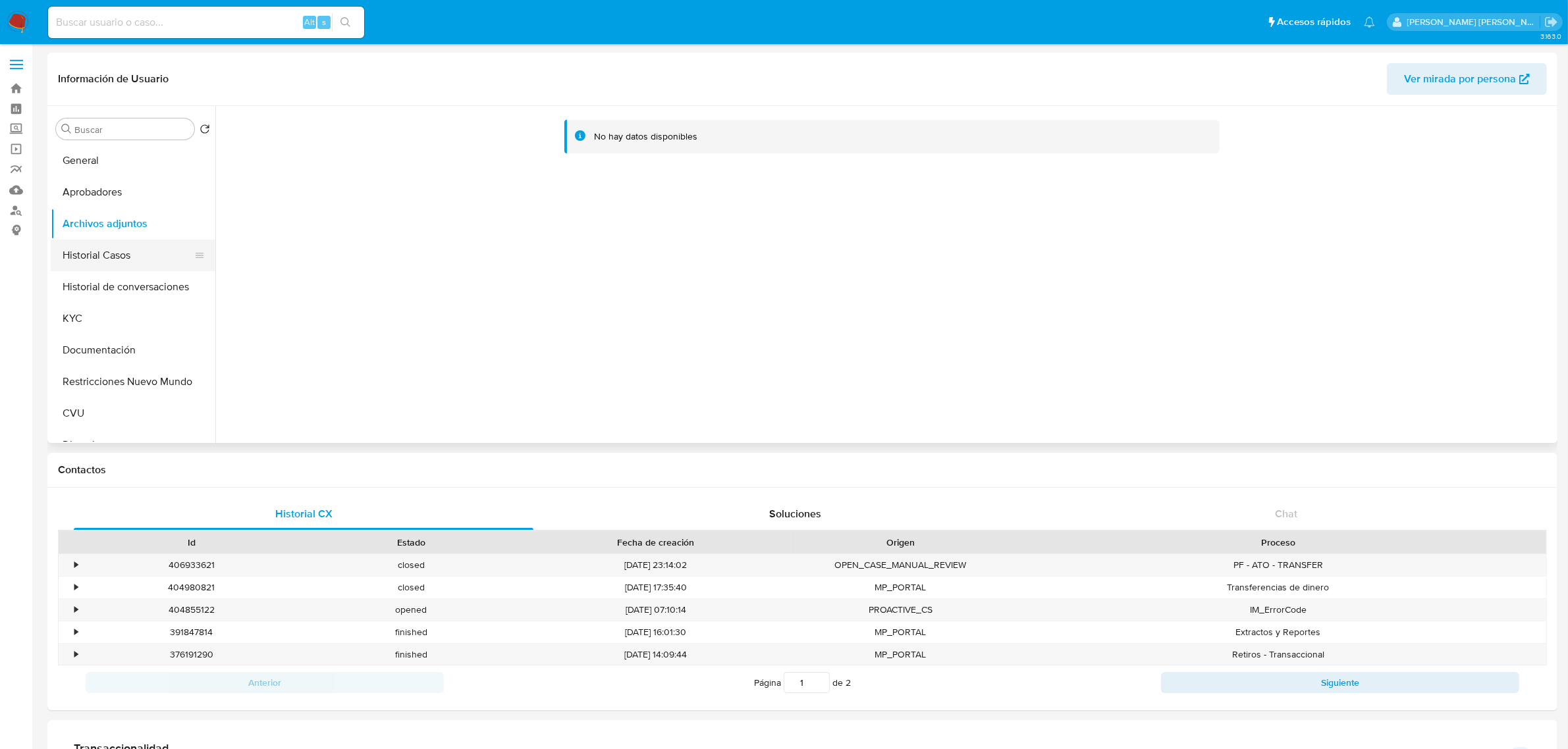
click at [106, 264] on button "Historial Casos" at bounding box center [128, 256] width 155 height 31
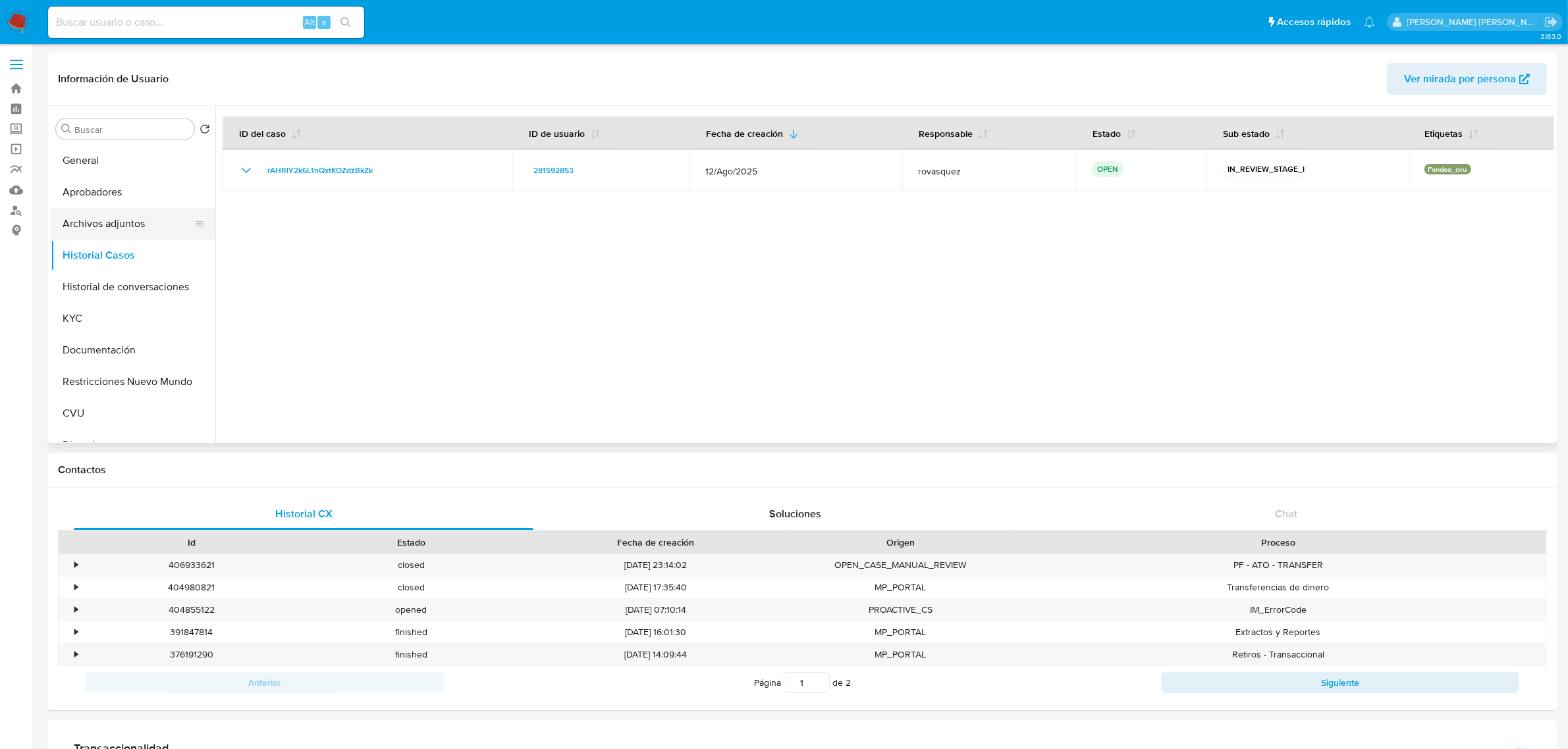
click at [147, 221] on button "Archivos adjuntos" at bounding box center [128, 223] width 155 height 31
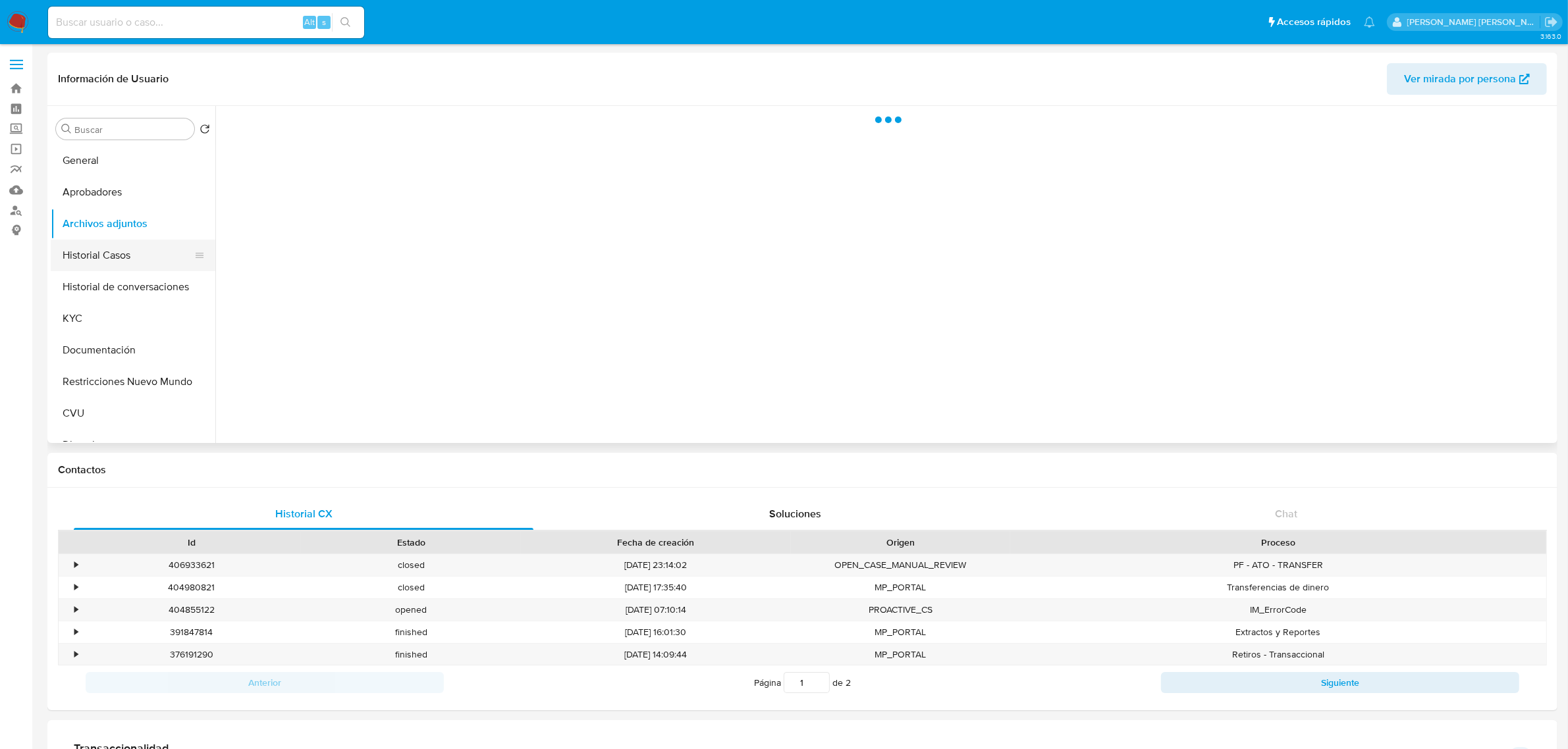
click at [115, 257] on button "Historial Casos" at bounding box center [128, 256] width 155 height 31
click at [116, 223] on button "Archivos adjuntos" at bounding box center [128, 223] width 155 height 31
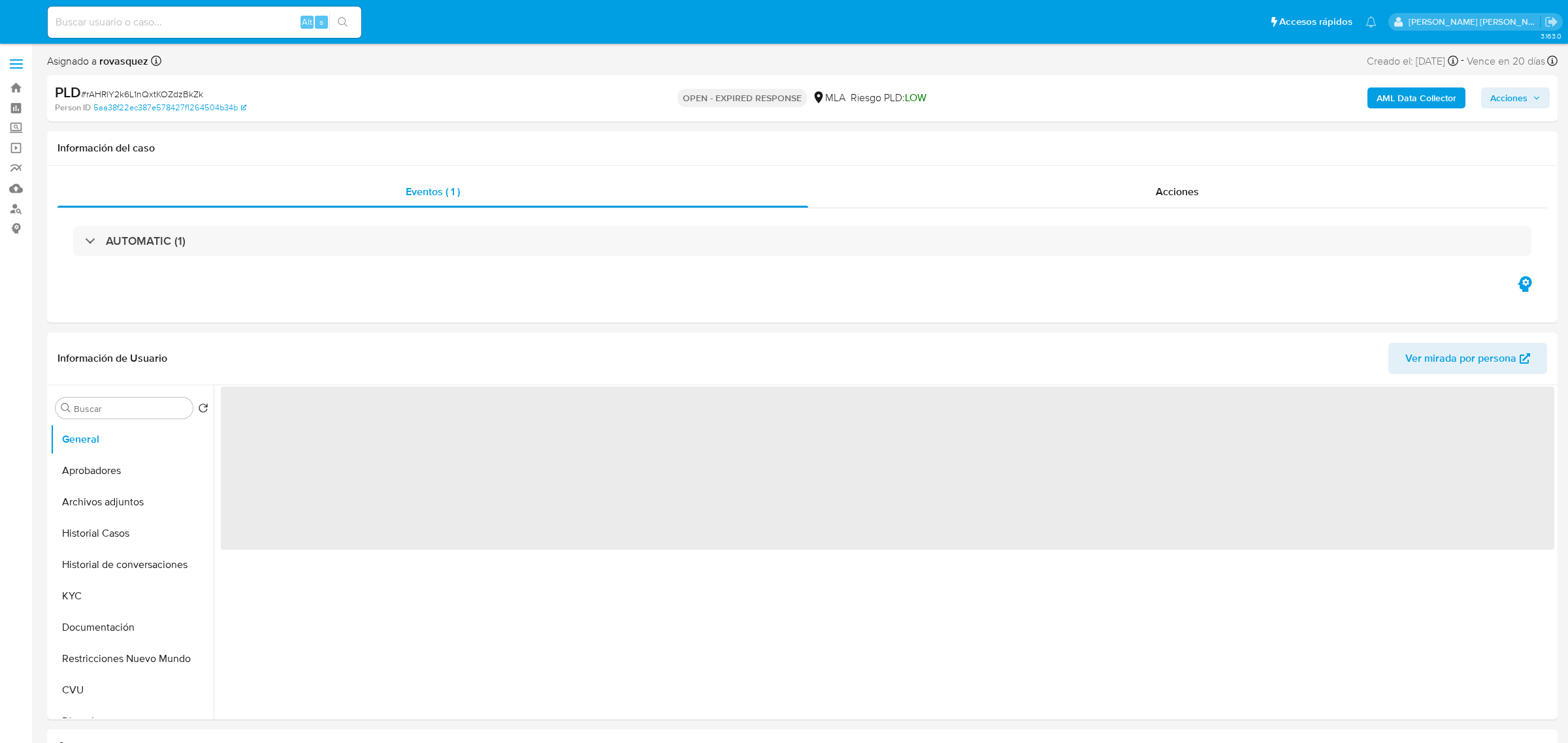
select select "10"
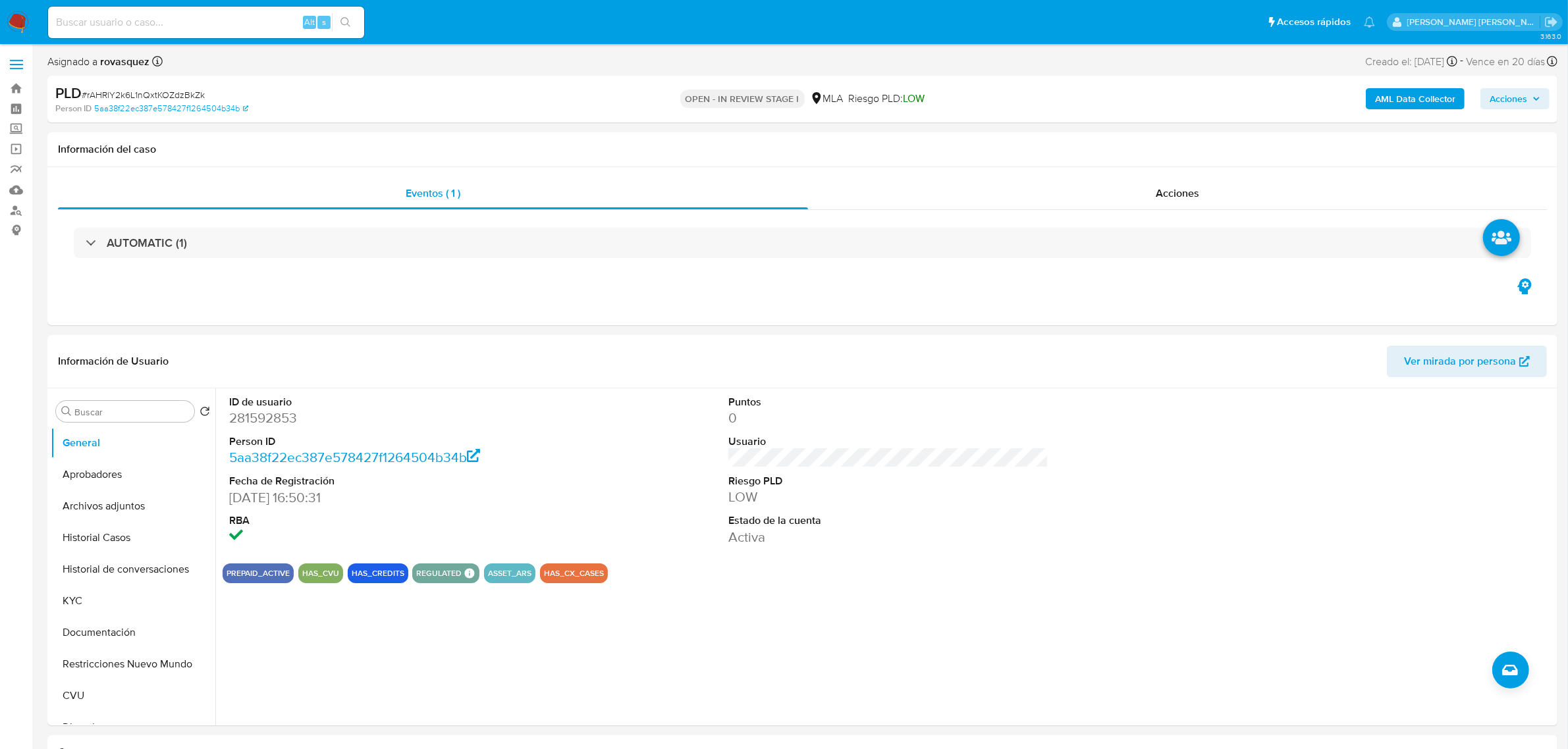
click at [1423, 102] on b "AML Data Collector" at bounding box center [1415, 98] width 81 height 21
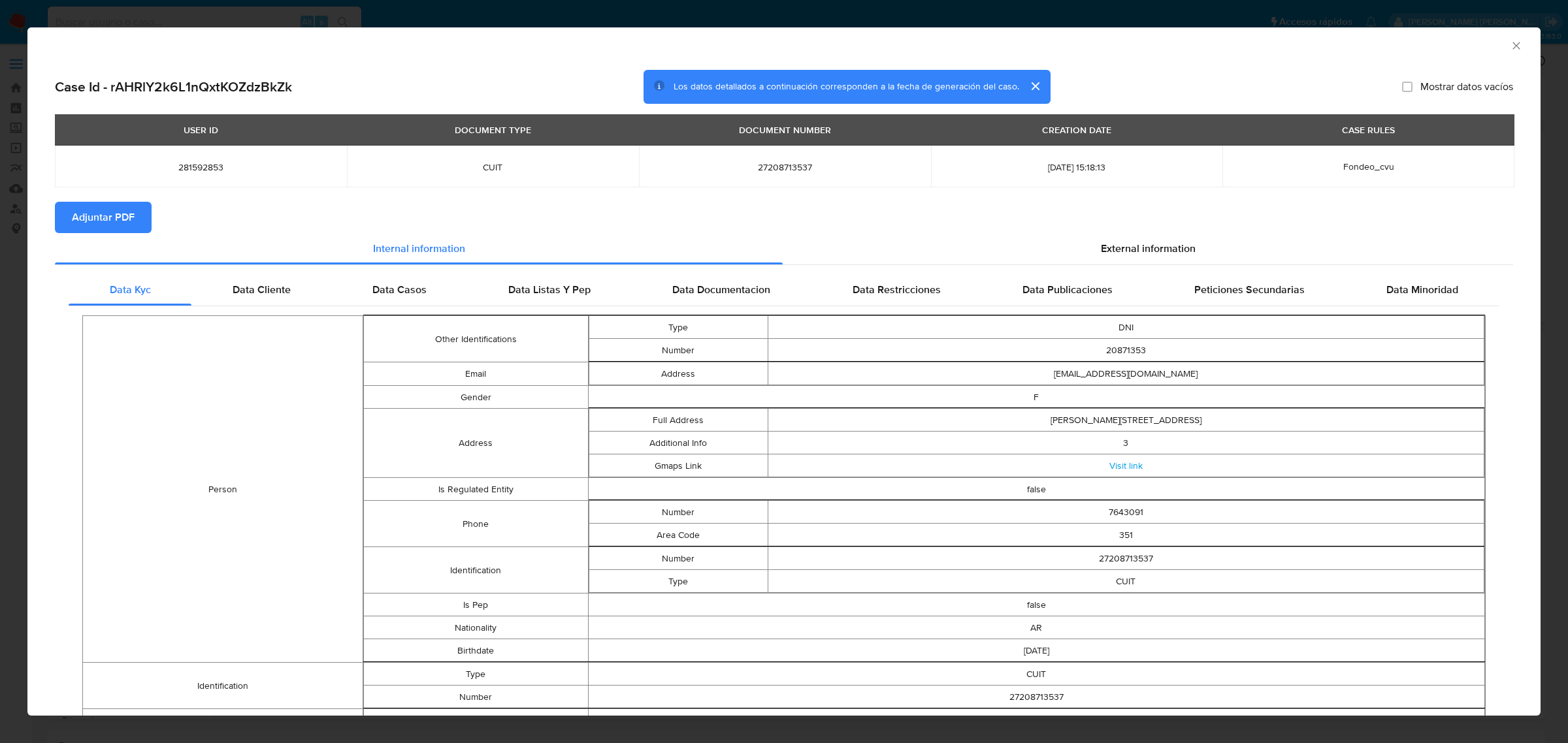
click at [113, 216] on span "Adjuntar PDF" at bounding box center [103, 217] width 62 height 28
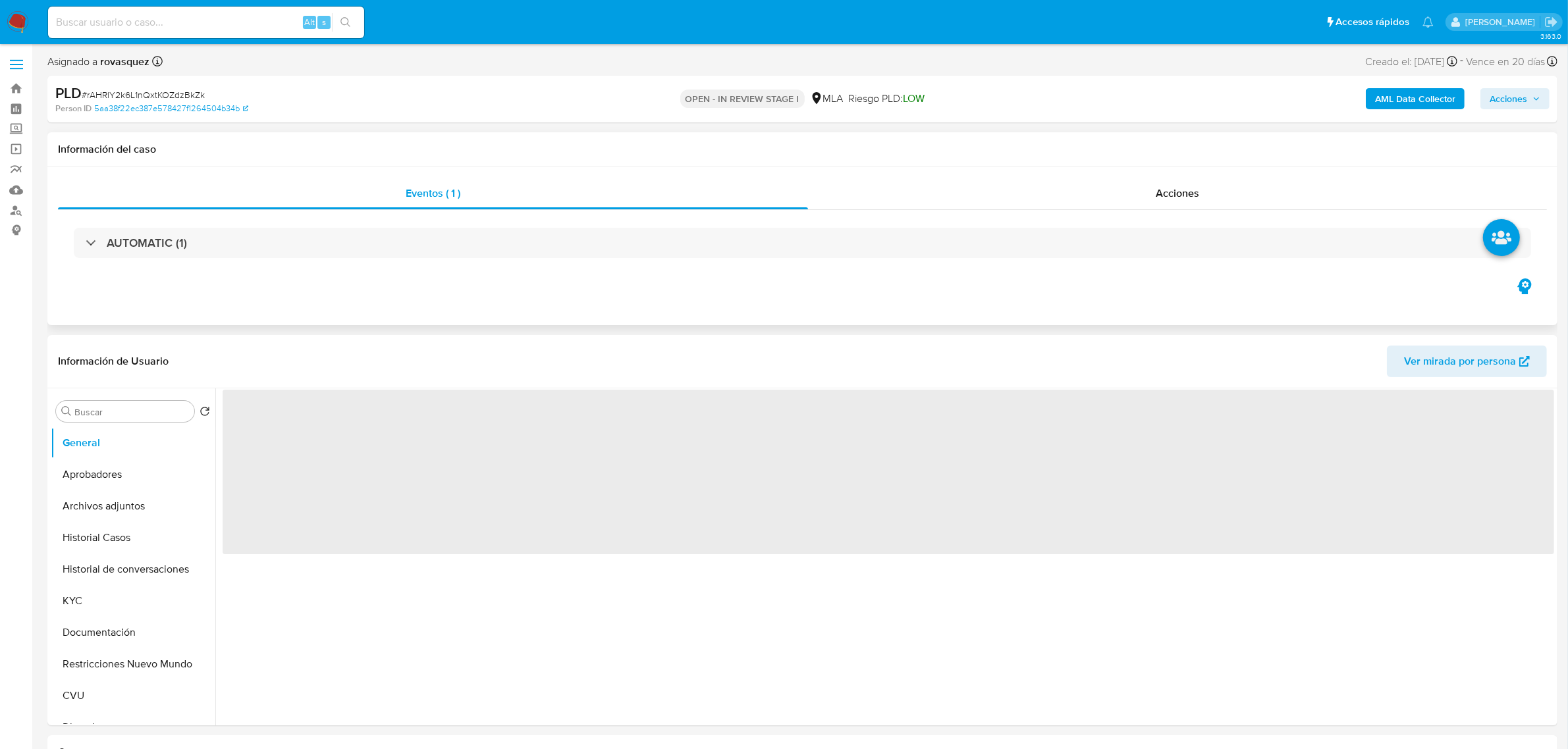
select select "10"
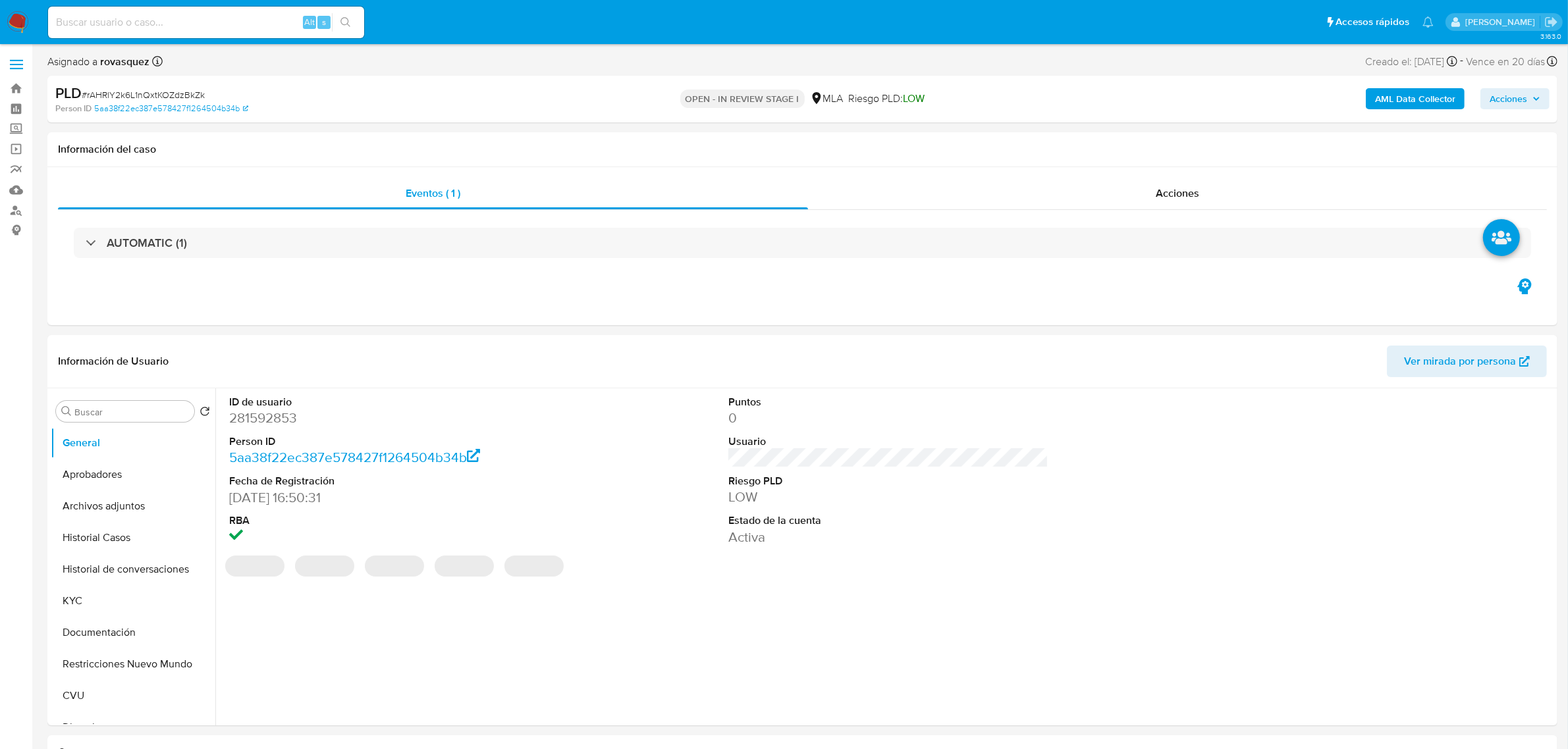
click at [1417, 102] on b "AML Data Collector" at bounding box center [1415, 98] width 81 height 21
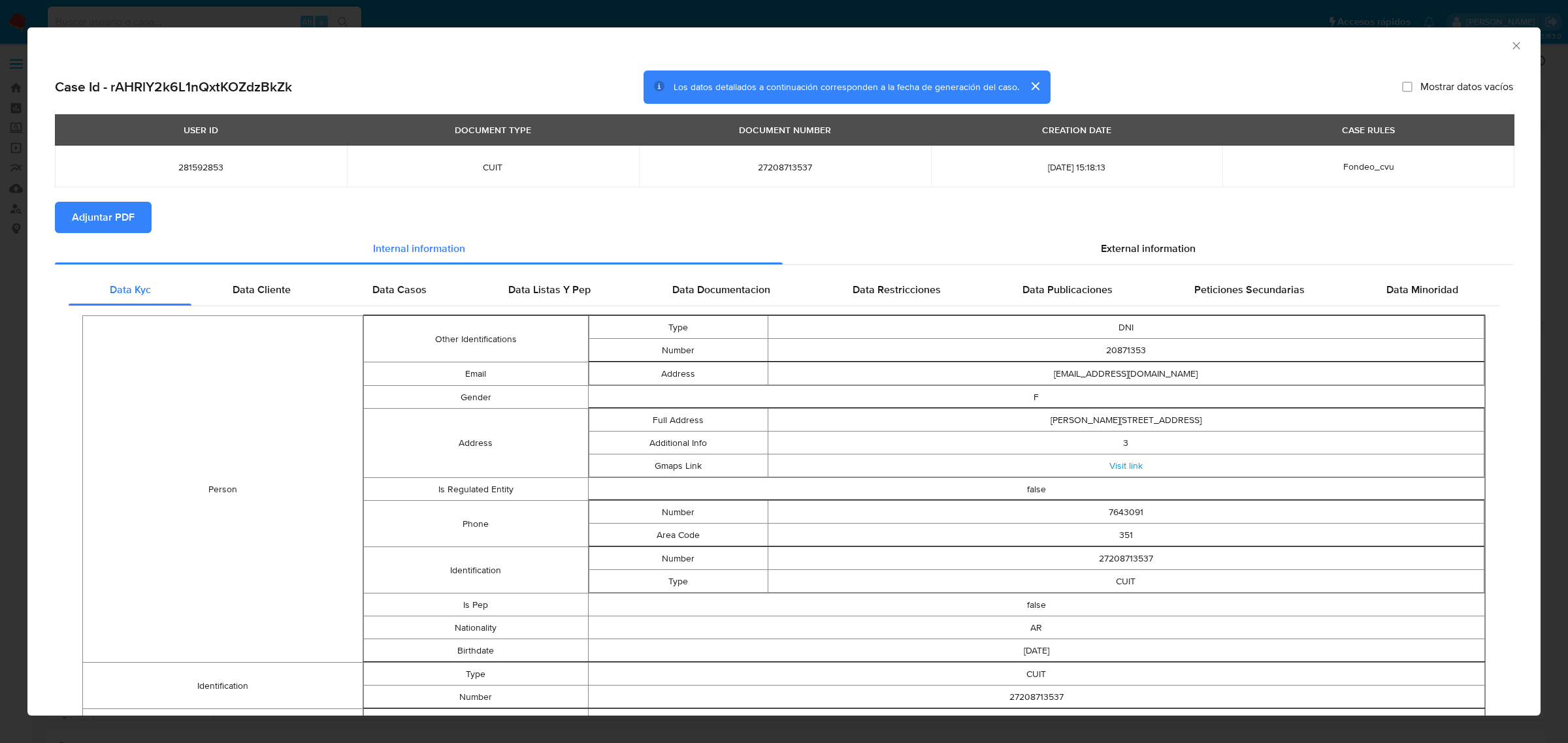
click at [95, 222] on span "Adjuntar PDF" at bounding box center [103, 217] width 62 height 28
click at [1509, 42] on icon "Cerrar ventana" at bounding box center [1515, 45] width 13 height 13
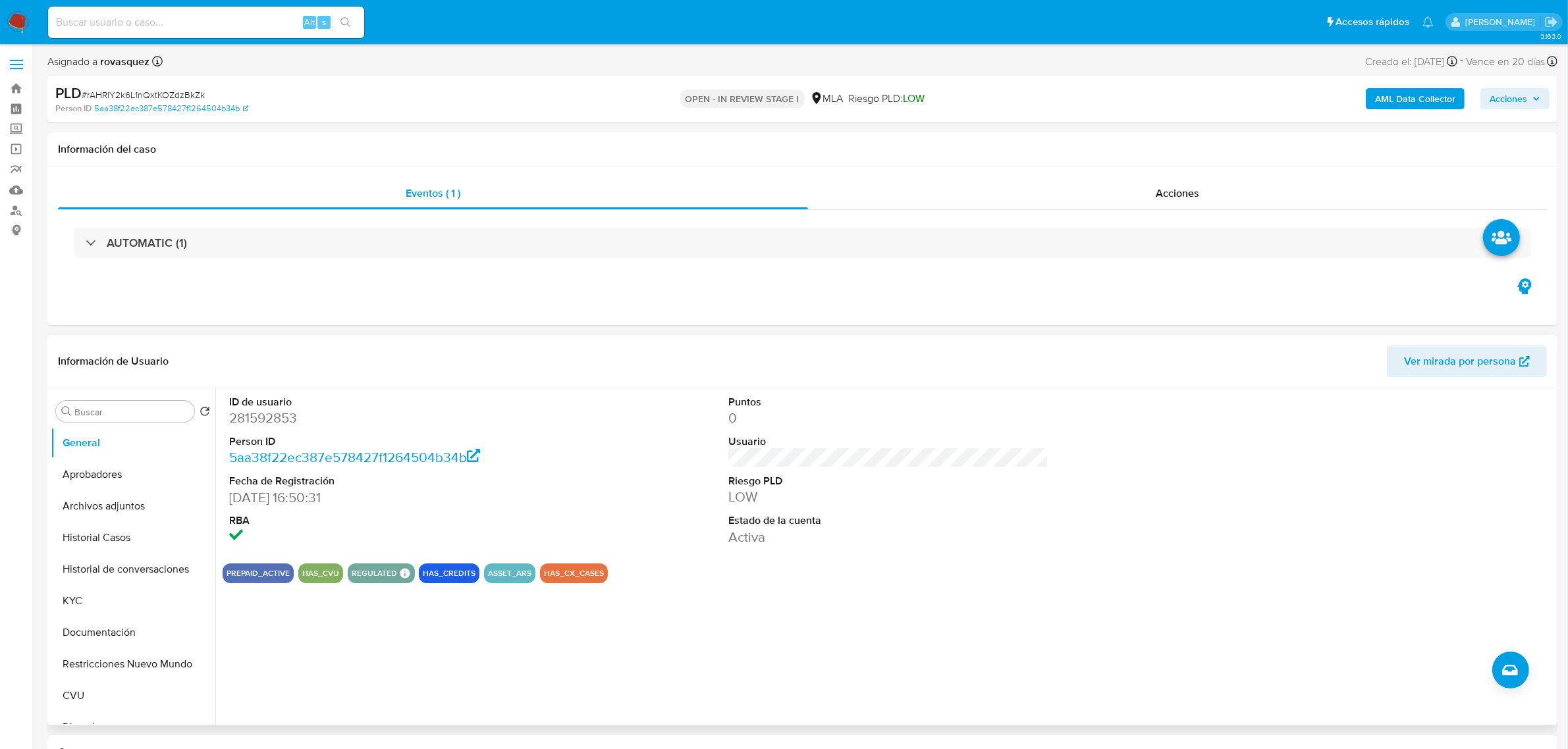
click at [957, 714] on div "ID de usuario 281592853 Person ID 5aa38f22ec387e578427f1264504b34b Fecha de Reg…" at bounding box center [885, 557] width 1339 height 338
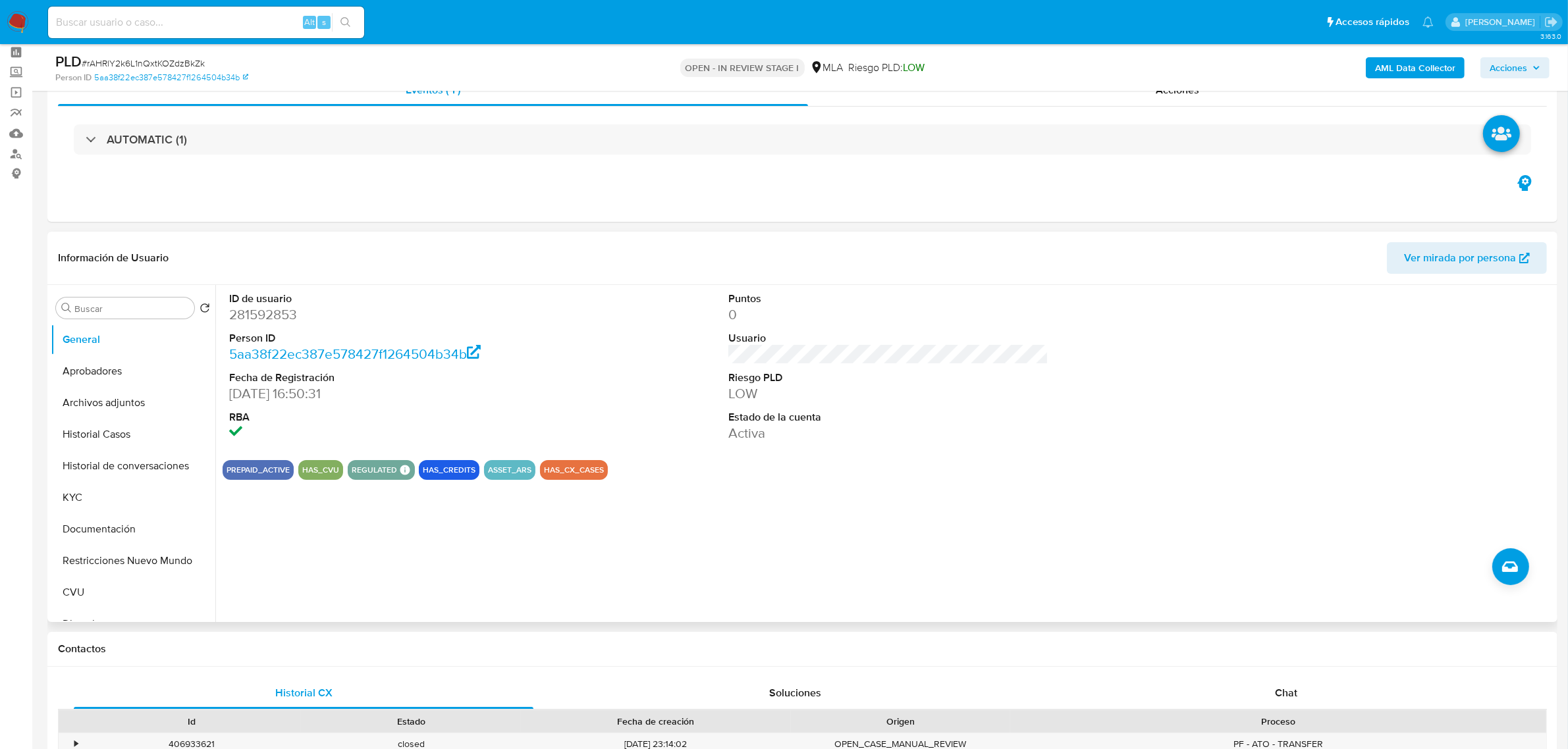
scroll to position [164, 0]
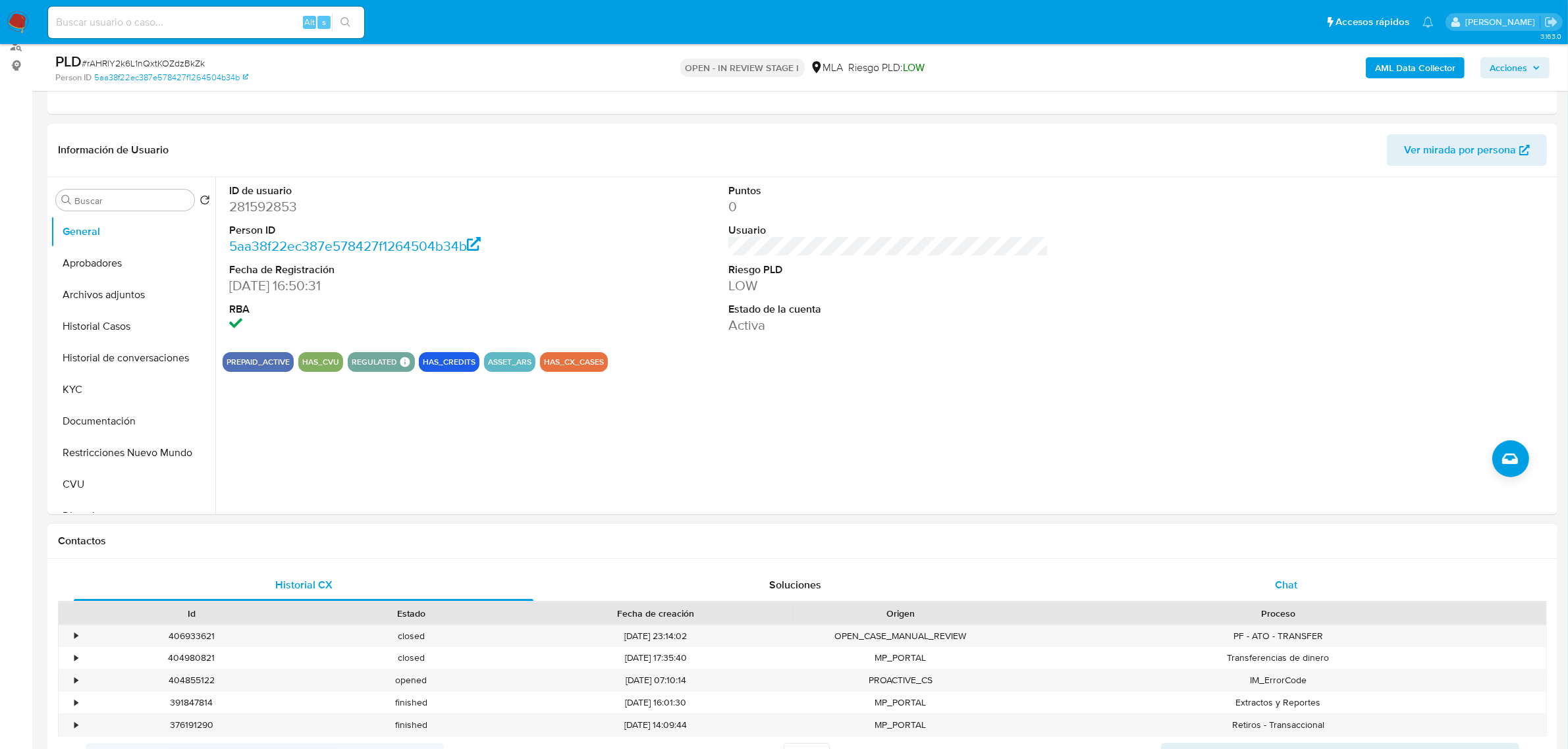
click at [1288, 575] on div "Chat" at bounding box center [1286, 586] width 460 height 31
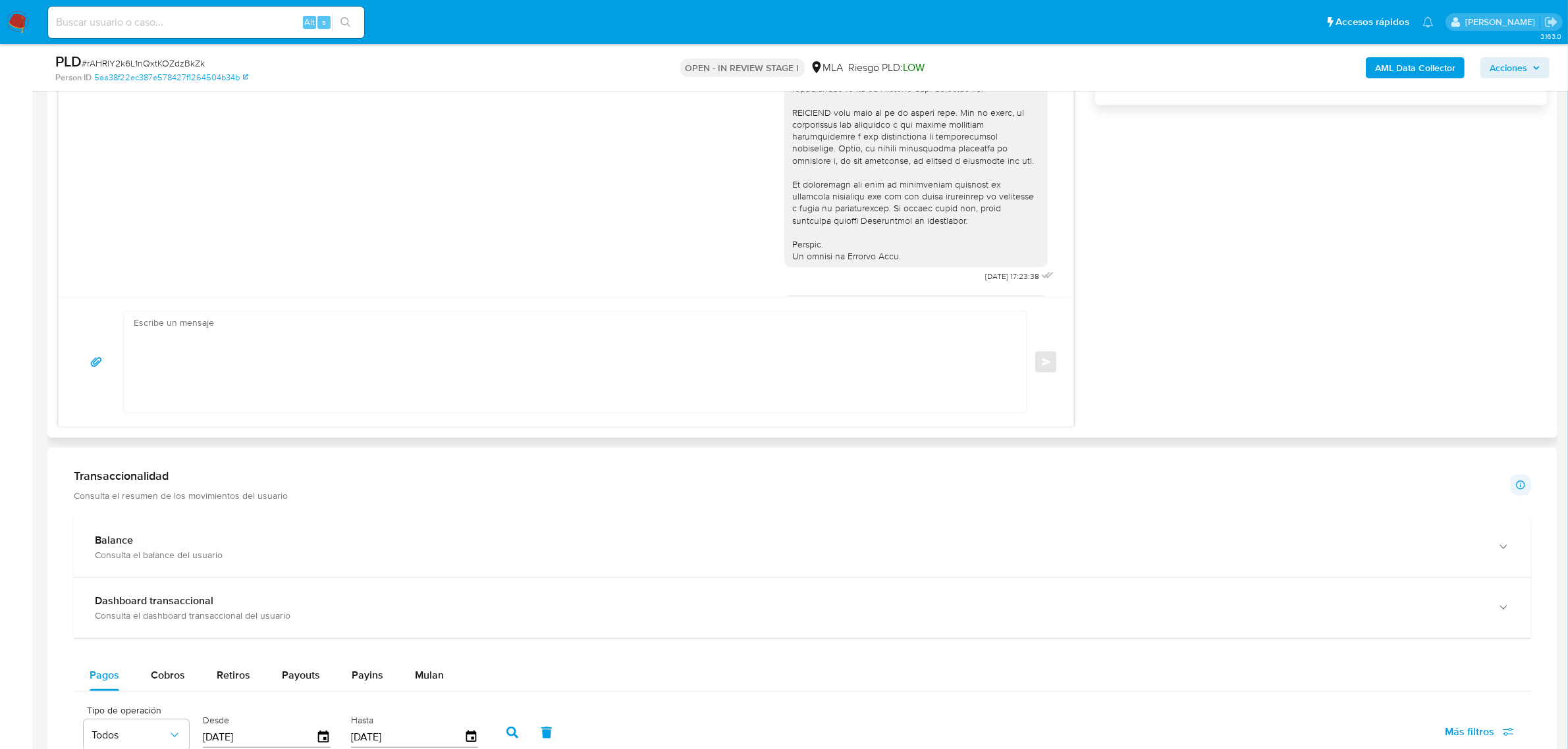
scroll to position [221, 0]
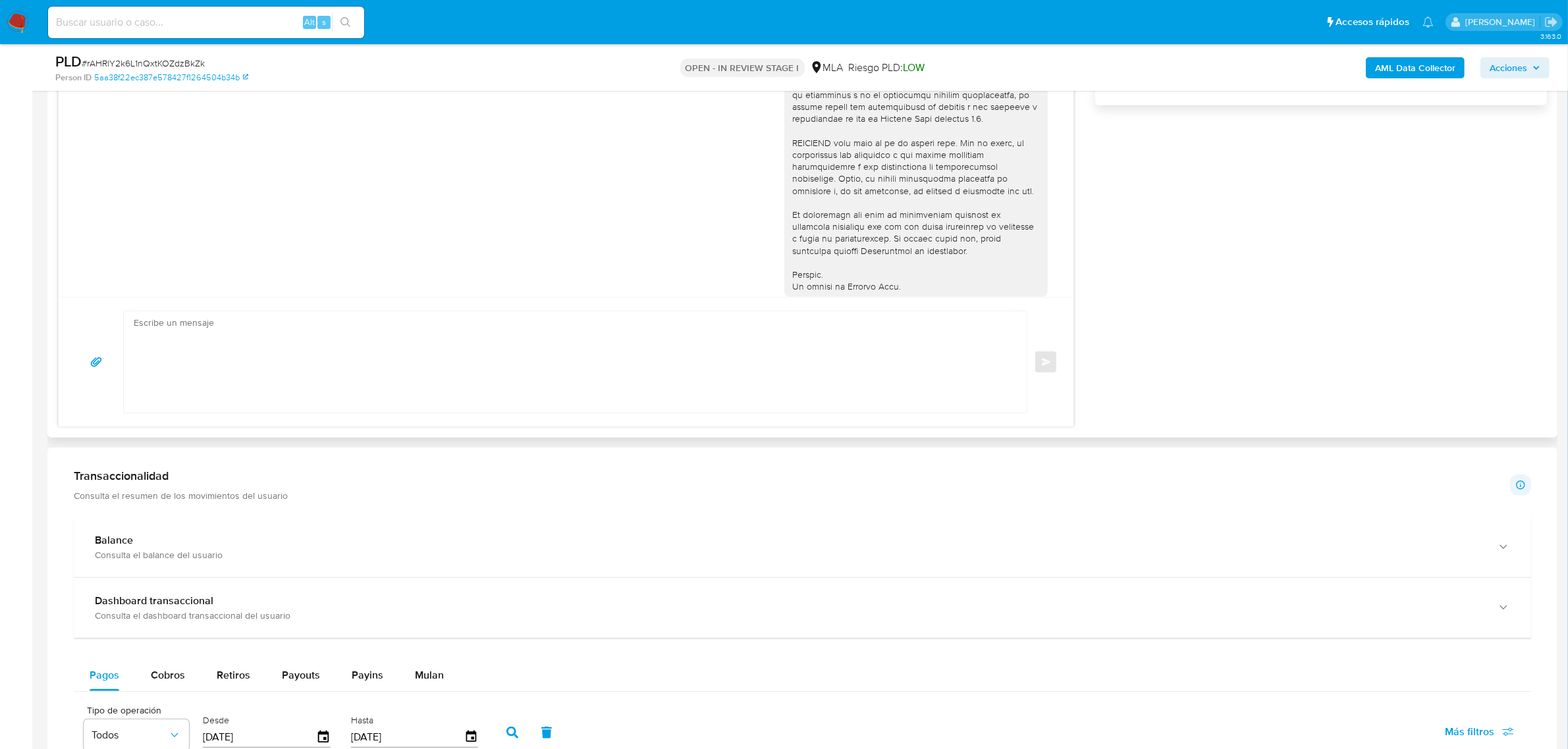
click at [596, 394] on textarea at bounding box center [572, 361] width 876 height 101
paste textarea "Hola, Muchas gracias por la respuesta. Analizamos tu caso y notamos que la info…"
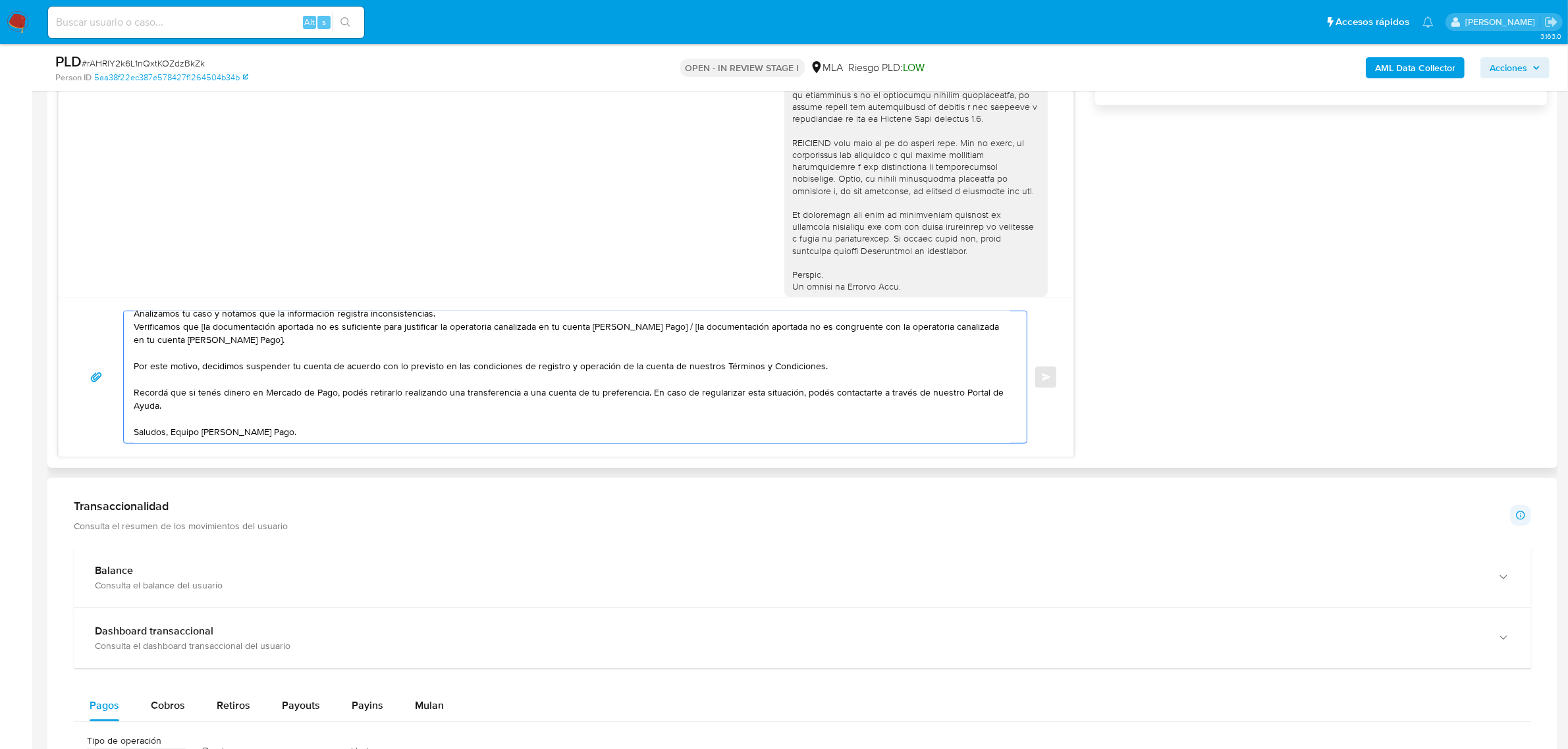
scroll to position [48, 0]
click at [170, 433] on textarea "Hola, Muchas gracias por la respuesta. Analizamos tu caso y notamos que la info…" at bounding box center [572, 377] width 876 height 132
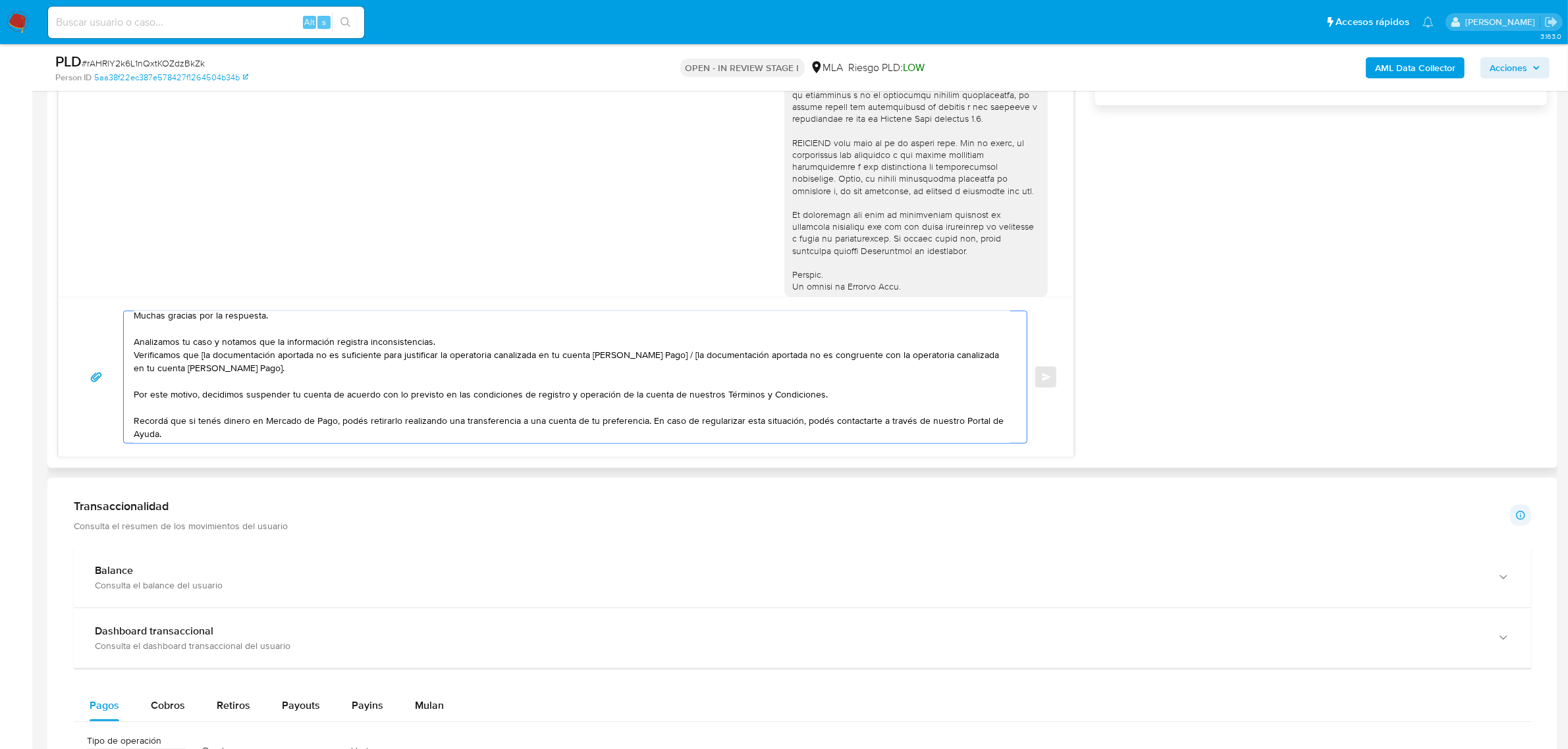
scroll to position [0, 0]
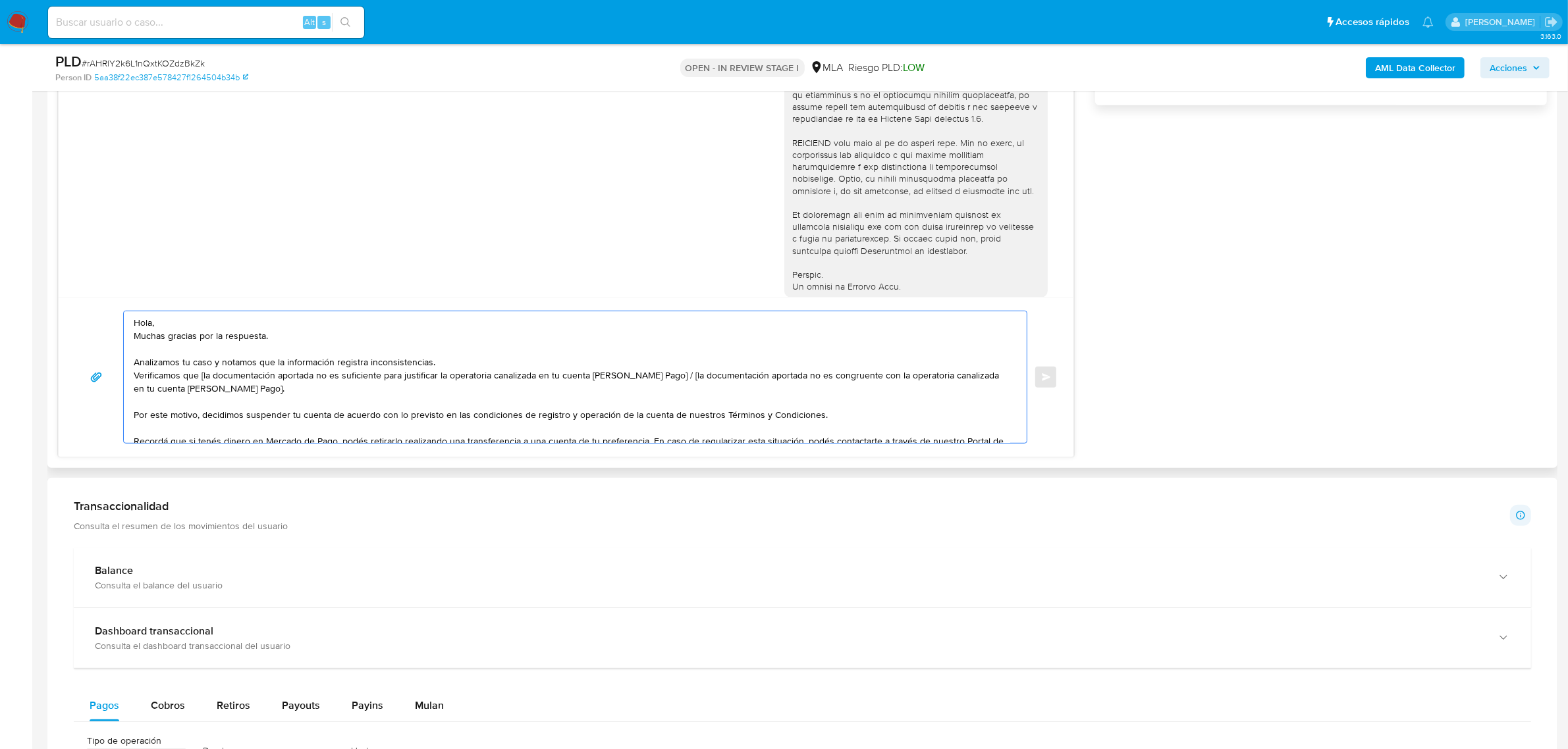
click at [179, 313] on textarea "Hola, Muchas gracias por la respuesta. Analizamos tu caso y notamos que la info…" at bounding box center [572, 377] width 876 height 132
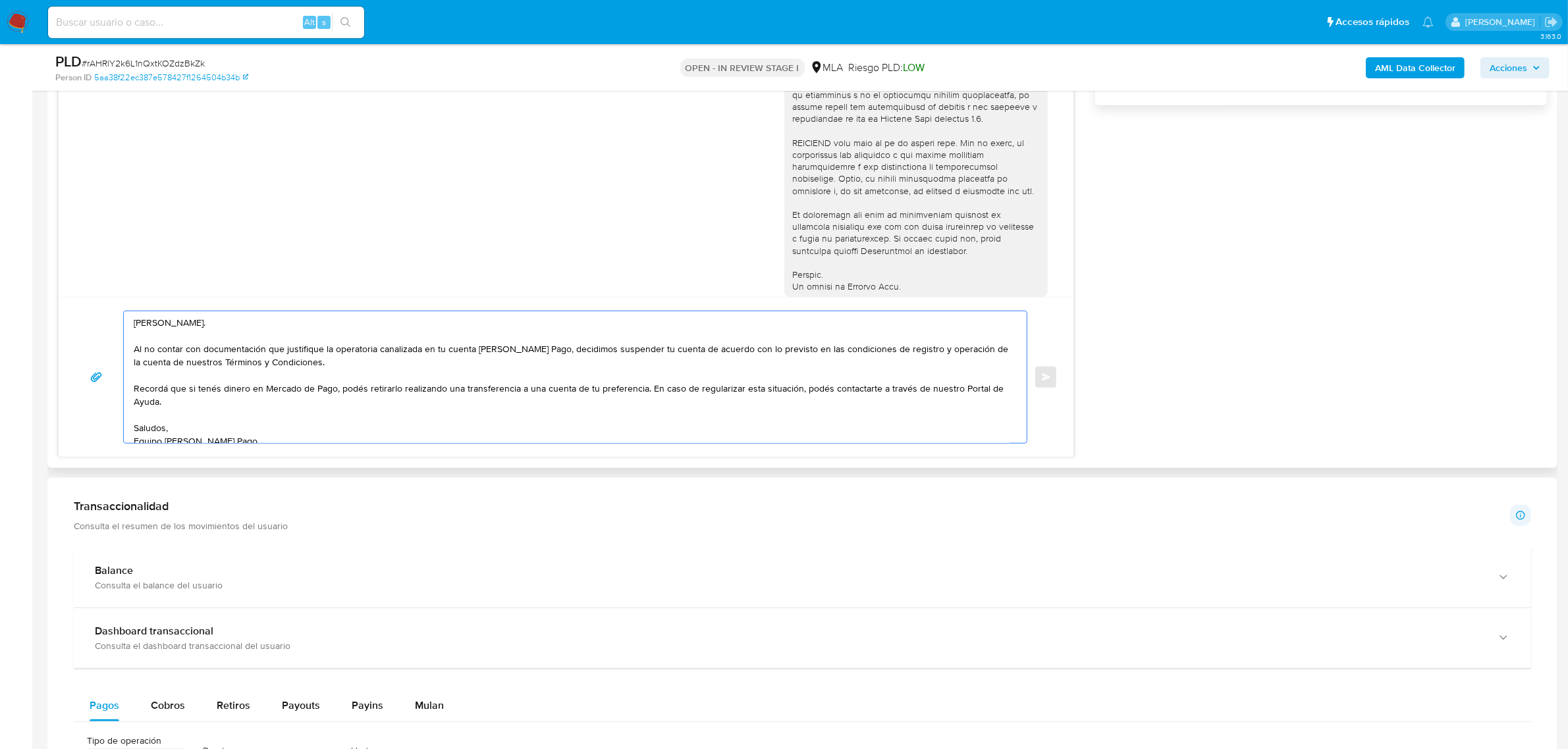
click at [166, 373] on textarea "Hola, Gabriela. Al no contar con documentación que justifique la operatoria can…" at bounding box center [572, 377] width 876 height 132
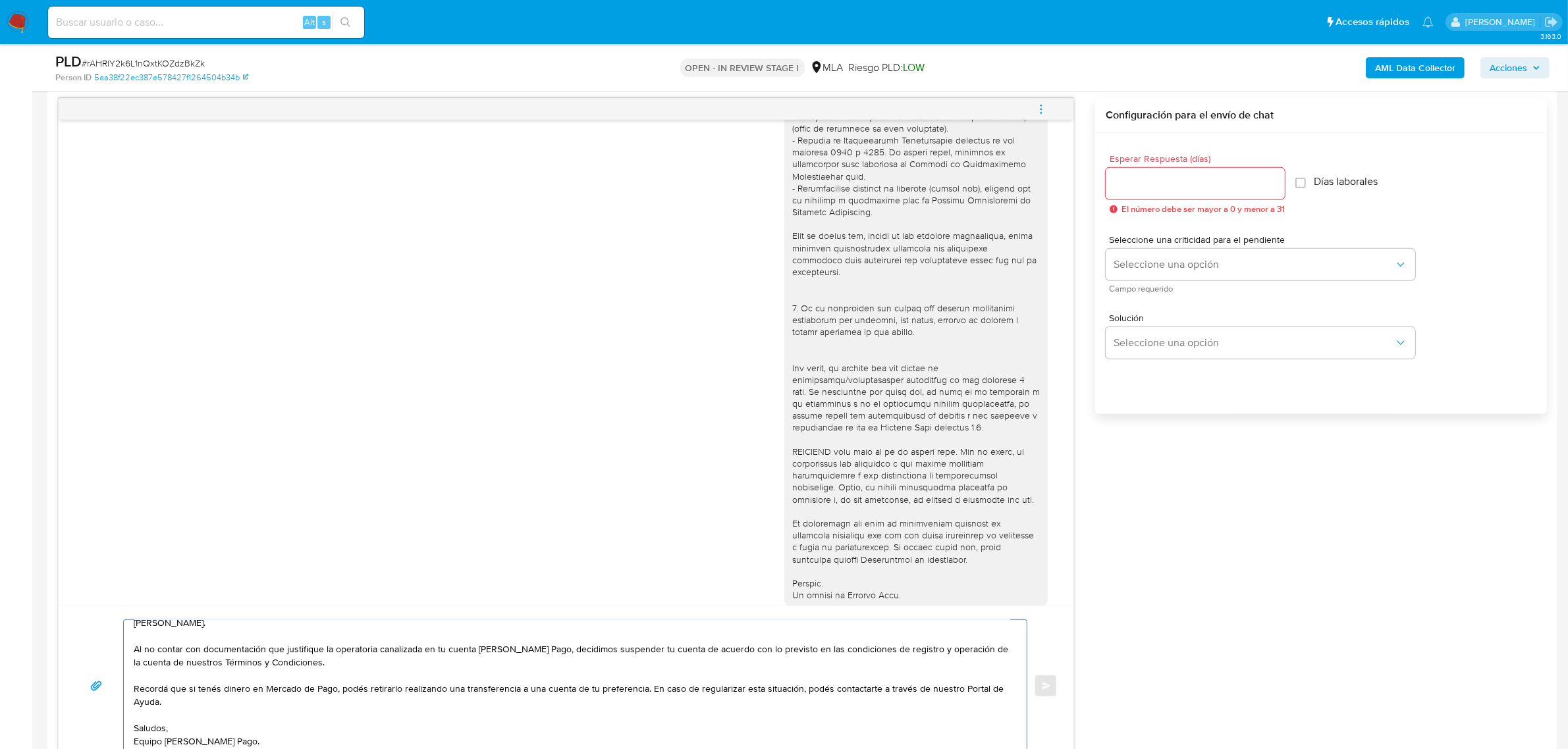
scroll to position [658, 0]
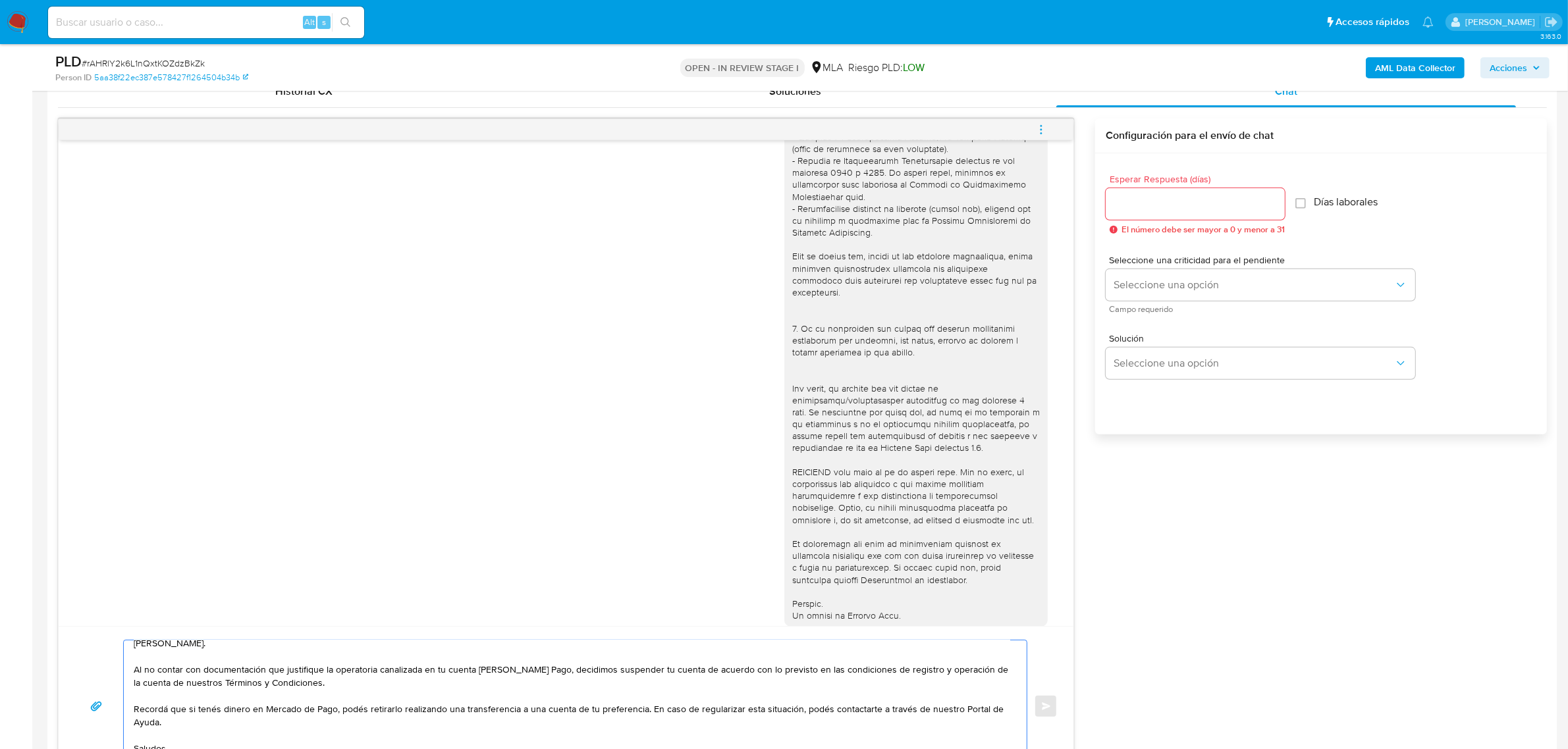
type textarea "Hola, Gabriela. Al no contar con documentación que justifique la operatoria can…"
click at [1143, 209] on input "Esperar Respuesta (días)" at bounding box center [1195, 204] width 179 height 17
type input "0"
click at [1041, 711] on span "Enviar" at bounding box center [1045, 707] width 9 height 8
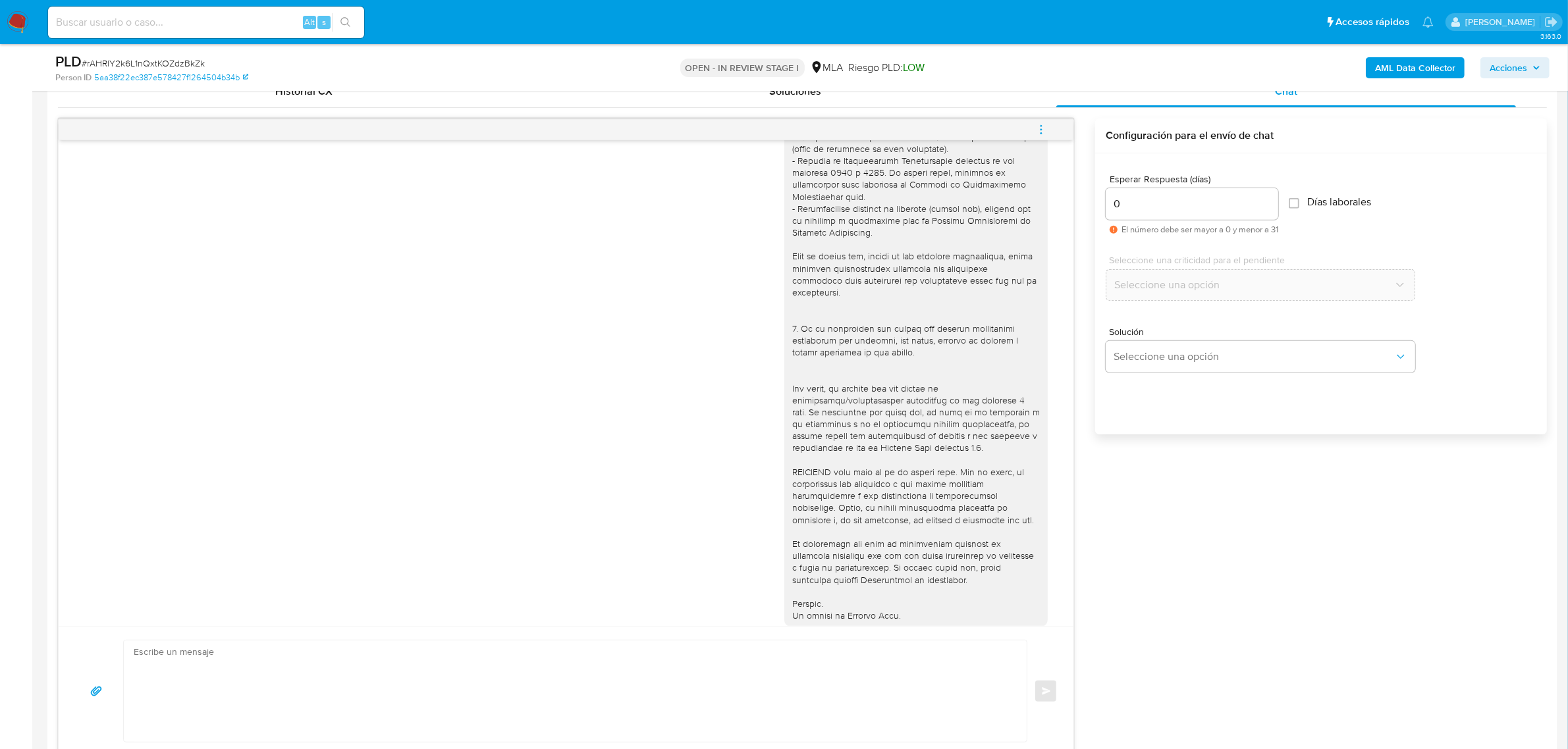
scroll to position [769, 0]
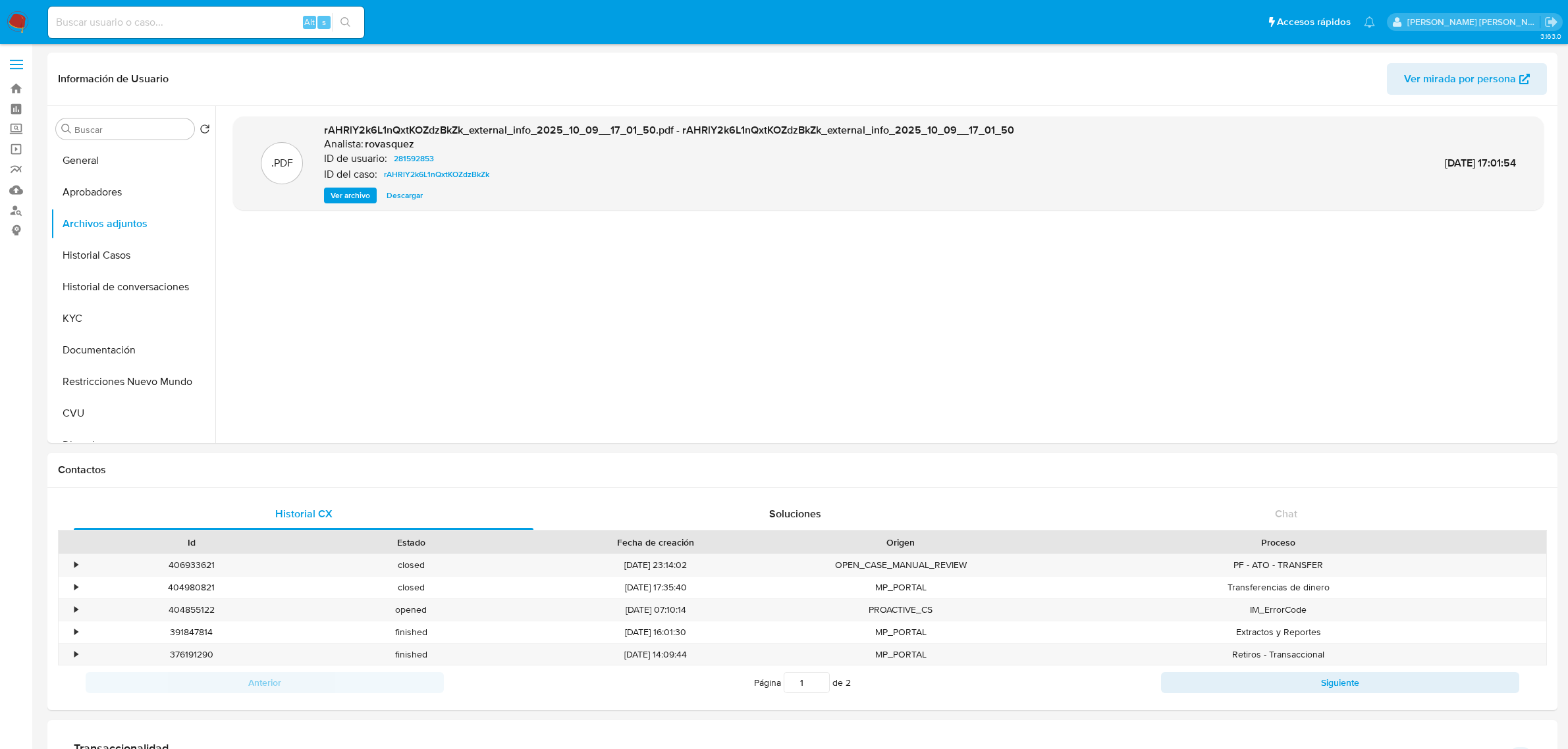
select select "10"
click at [120, 316] on button "KYC" at bounding box center [128, 319] width 155 height 31
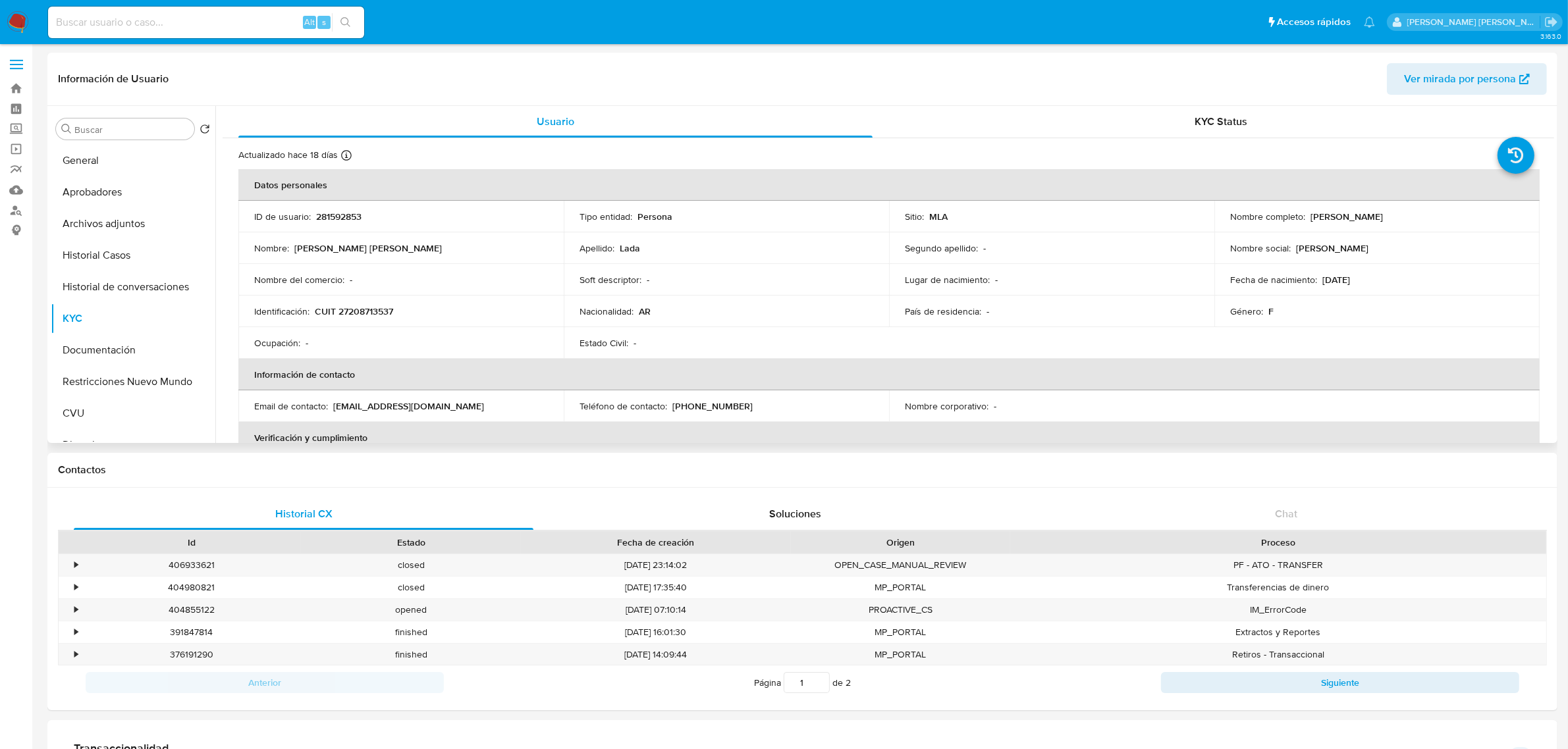
click at [370, 313] on p "CUIT 27208713537" at bounding box center [354, 311] width 79 height 12
copy p "27208713537"
click at [365, 307] on p "CUIT 27208713537" at bounding box center [354, 311] width 79 height 12
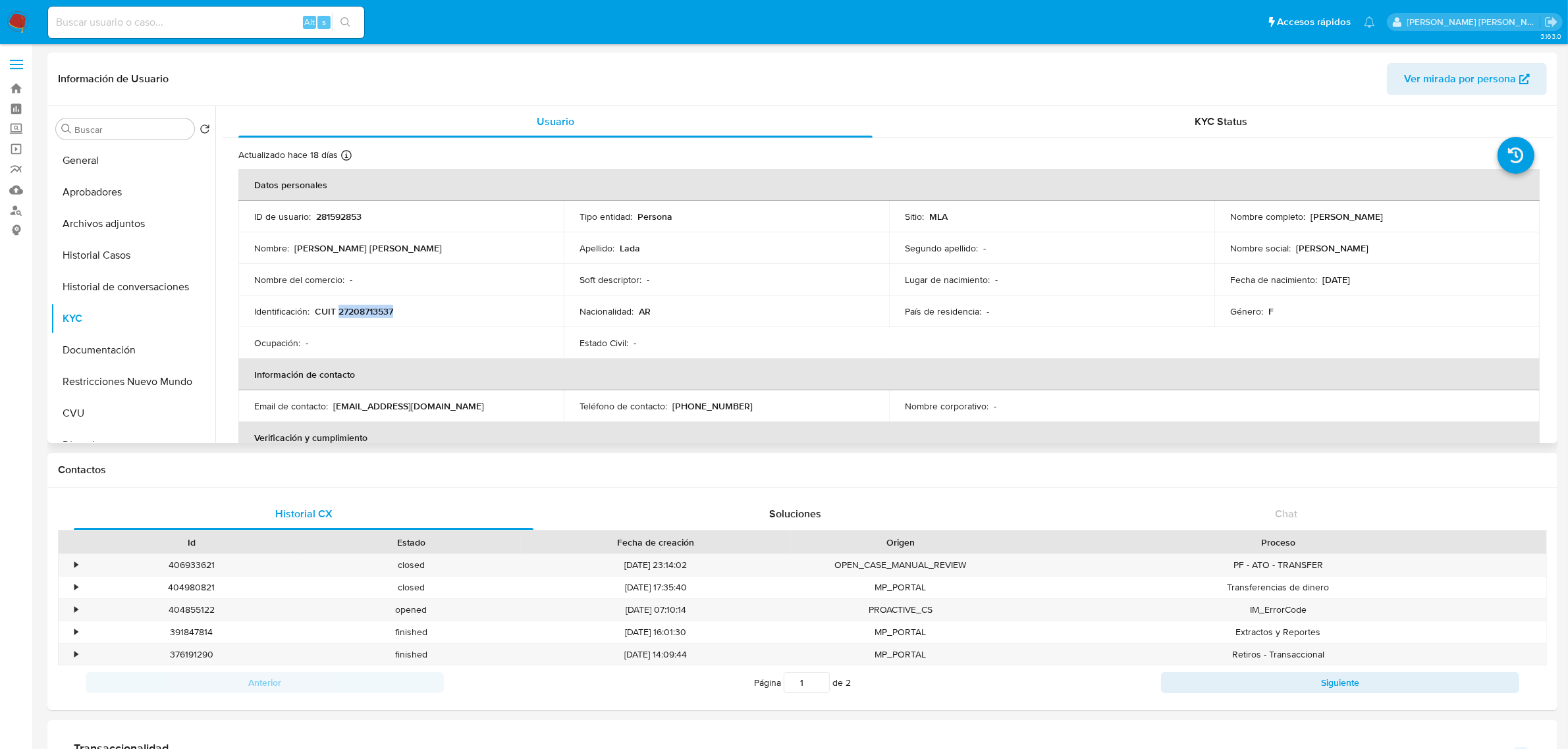
drag, startPoint x: 1306, startPoint y: 216, endPoint x: 1444, endPoint y: 221, distance: 138.1
click at [1444, 221] on div "Nombre completo : [PERSON_NAME]" at bounding box center [1377, 217] width 293 height 12
copy p "[PERSON_NAME]"
click at [104, 347] on button "Documentación" at bounding box center [128, 350] width 155 height 31
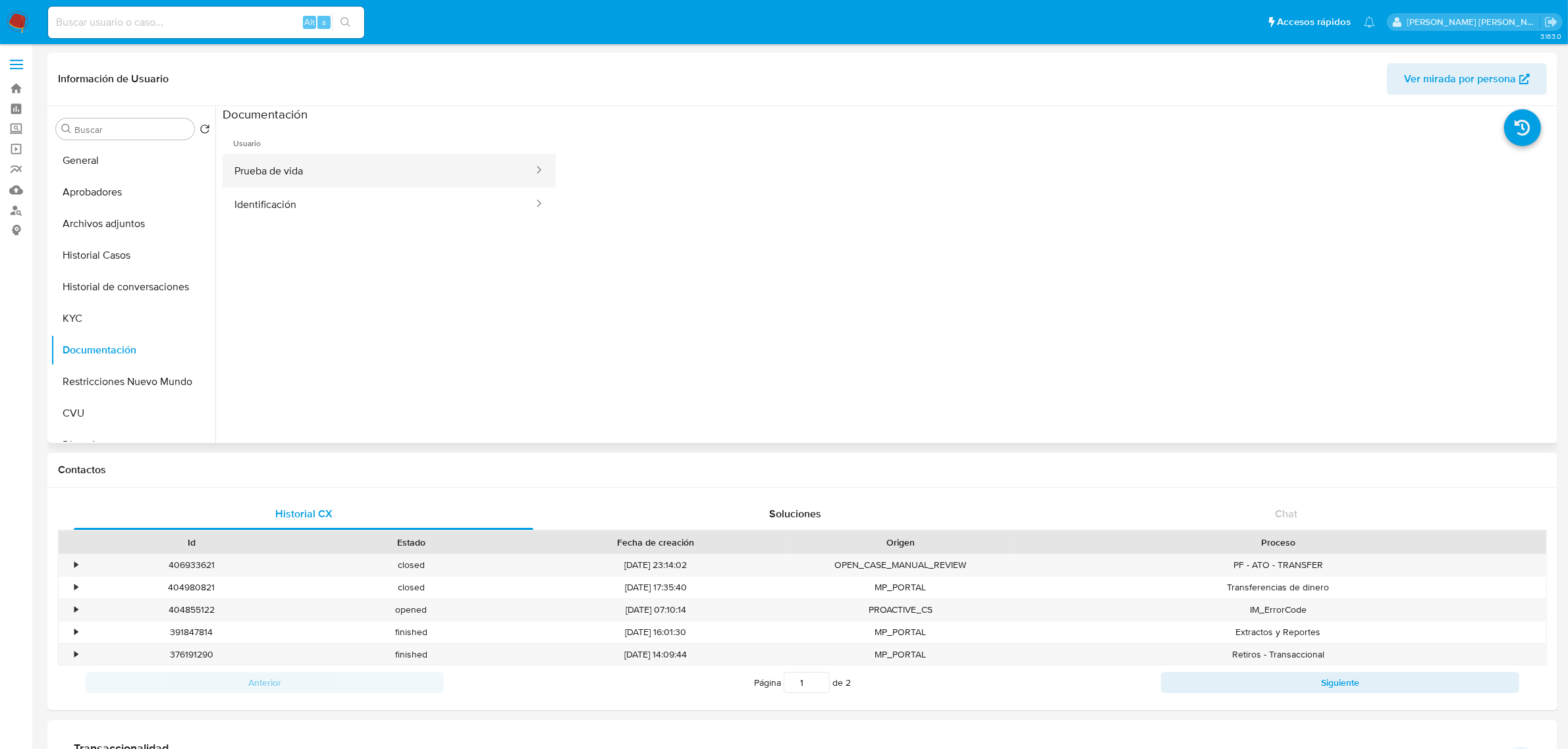
click at [285, 169] on button "Prueba de vida" at bounding box center [378, 171] width 312 height 33
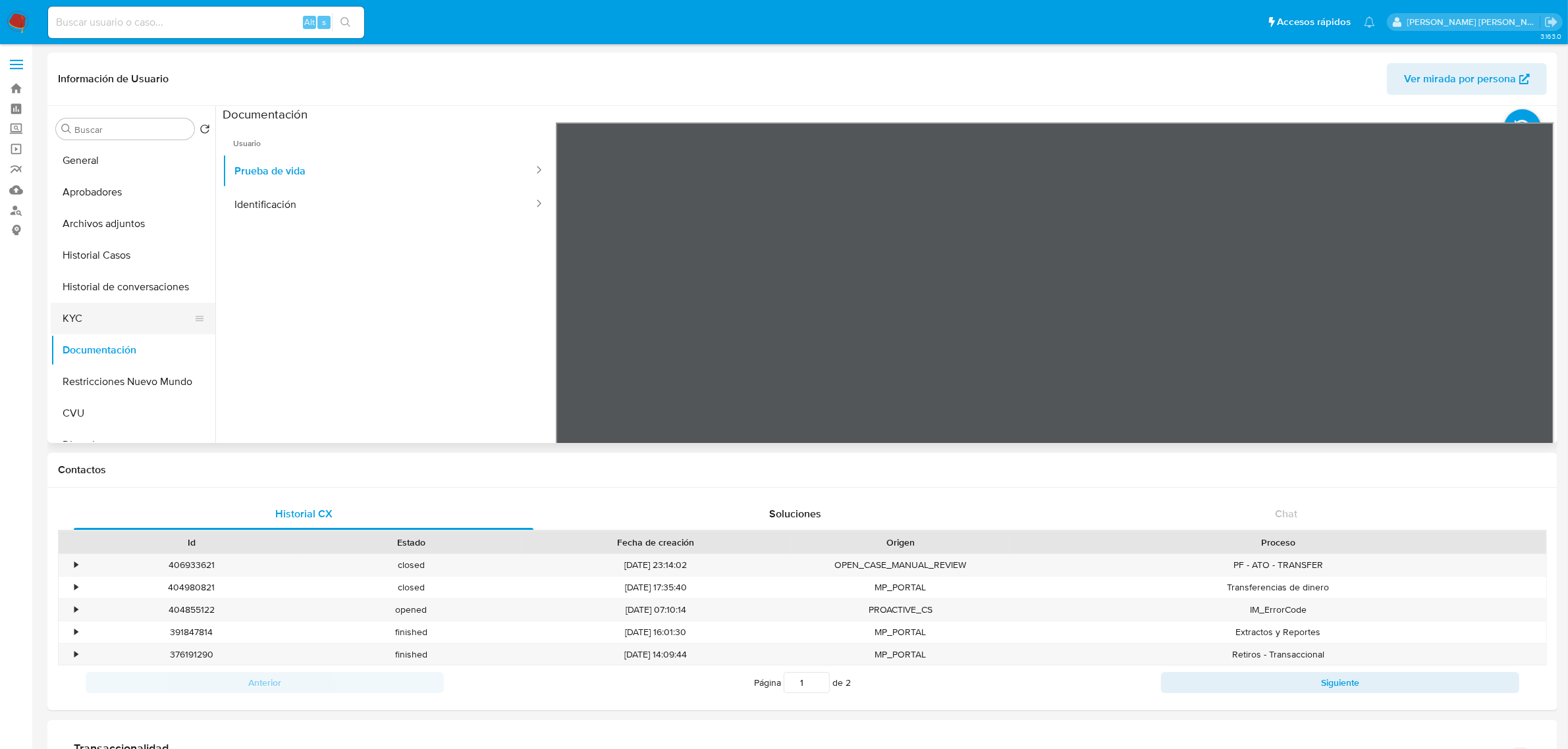
click at [99, 323] on button "KYC" at bounding box center [128, 319] width 155 height 31
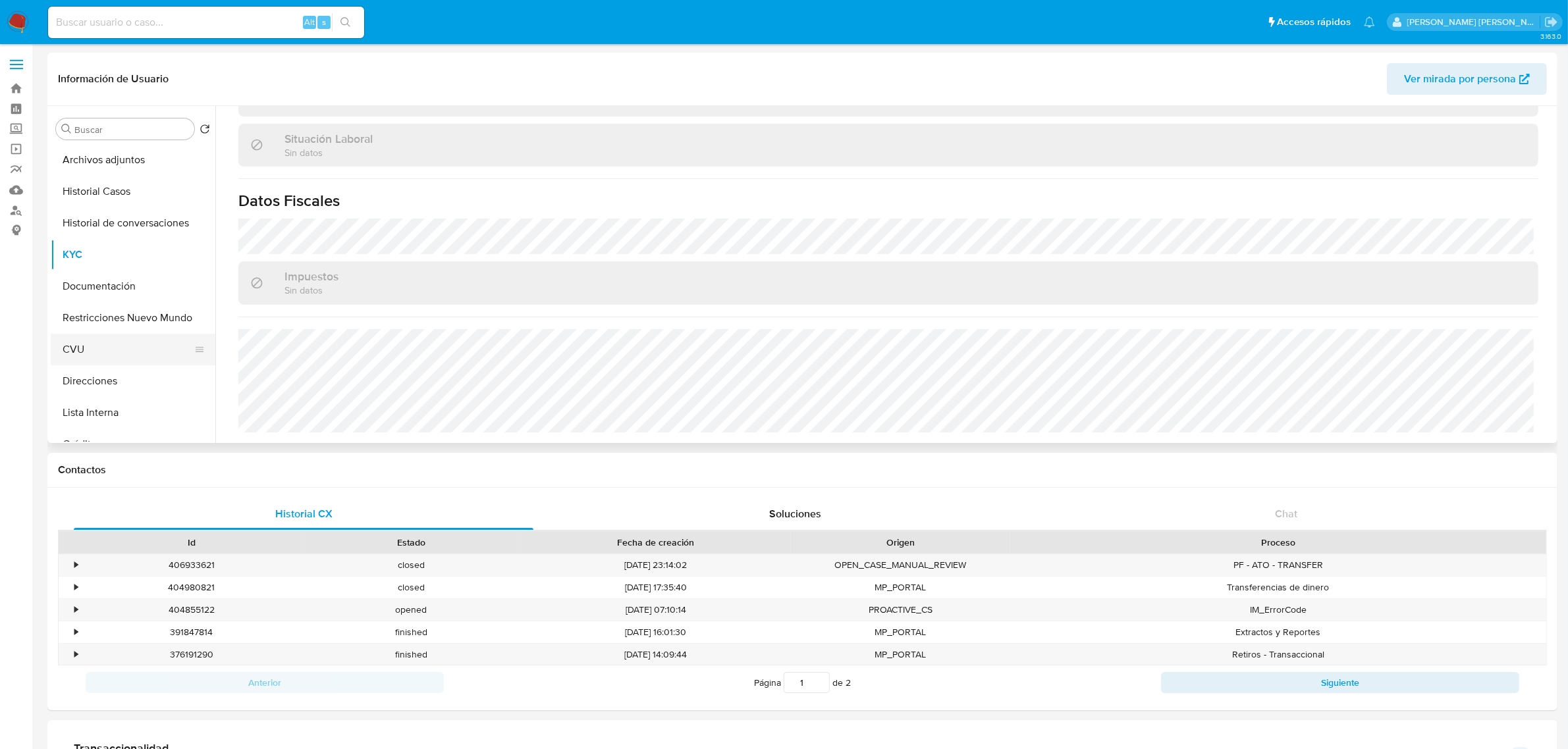
scroll to position [164, 0]
click at [106, 283] on button "Direcciones" at bounding box center [128, 281] width 155 height 31
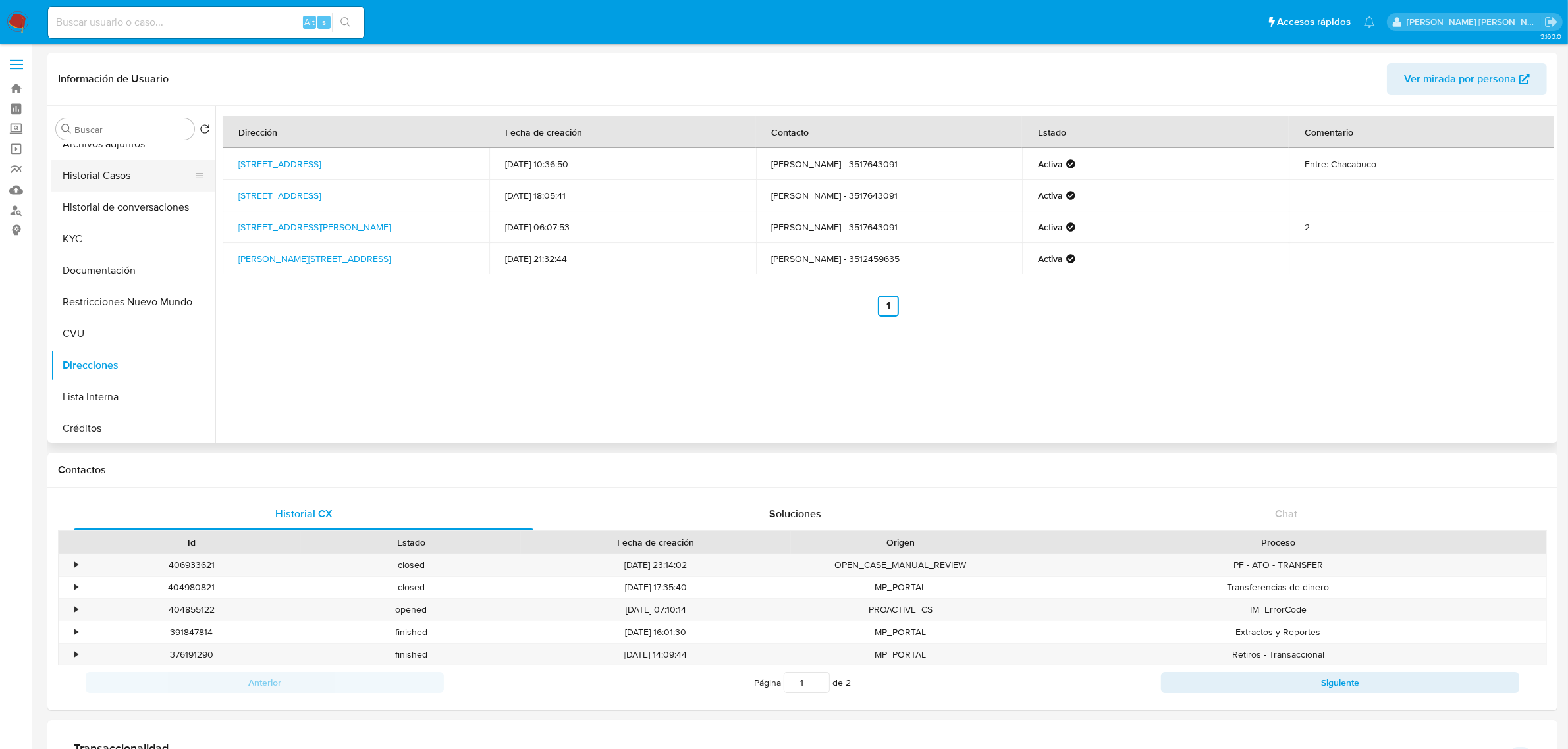
scroll to position [0, 0]
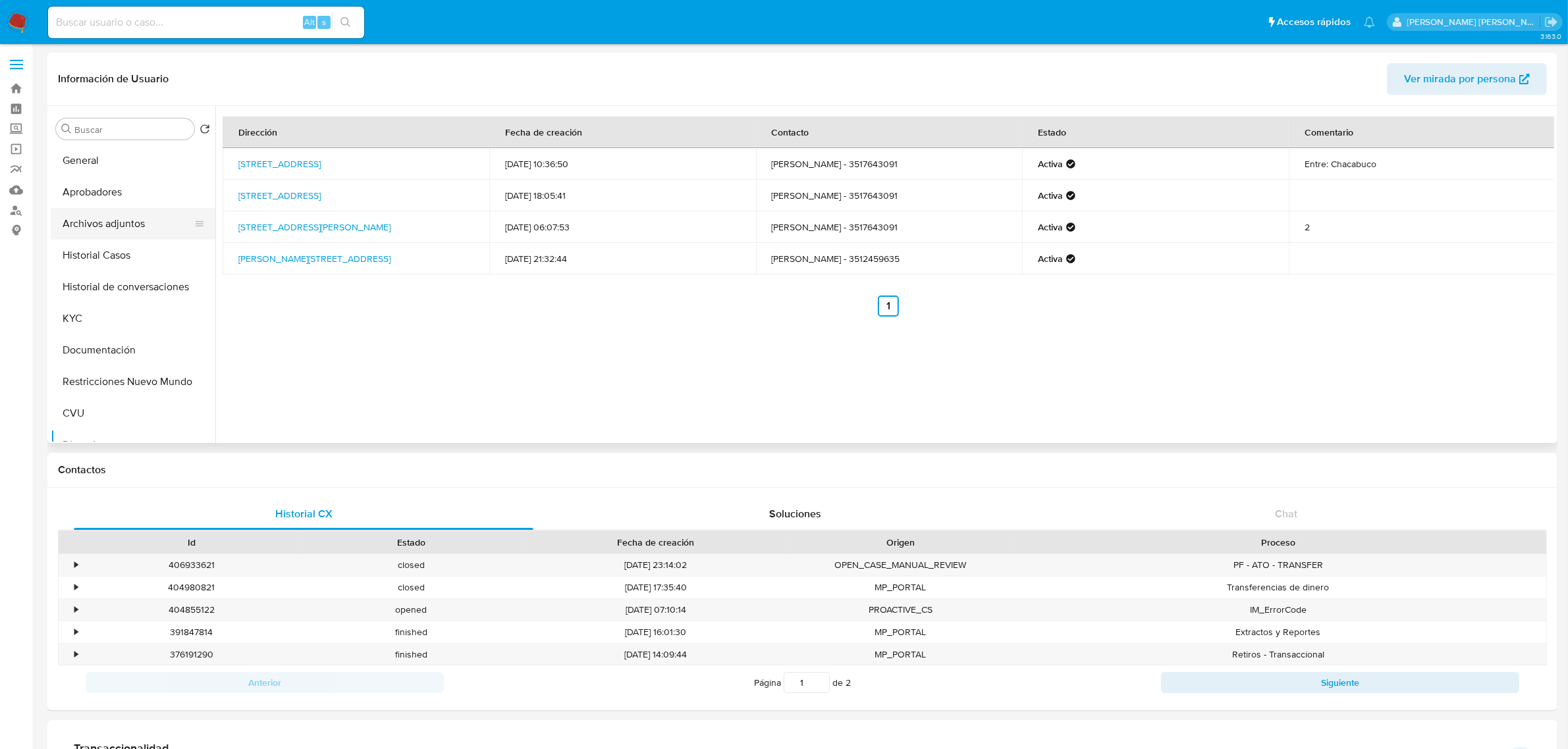
click at [85, 225] on button "Archivos adjuntos" at bounding box center [128, 223] width 155 height 31
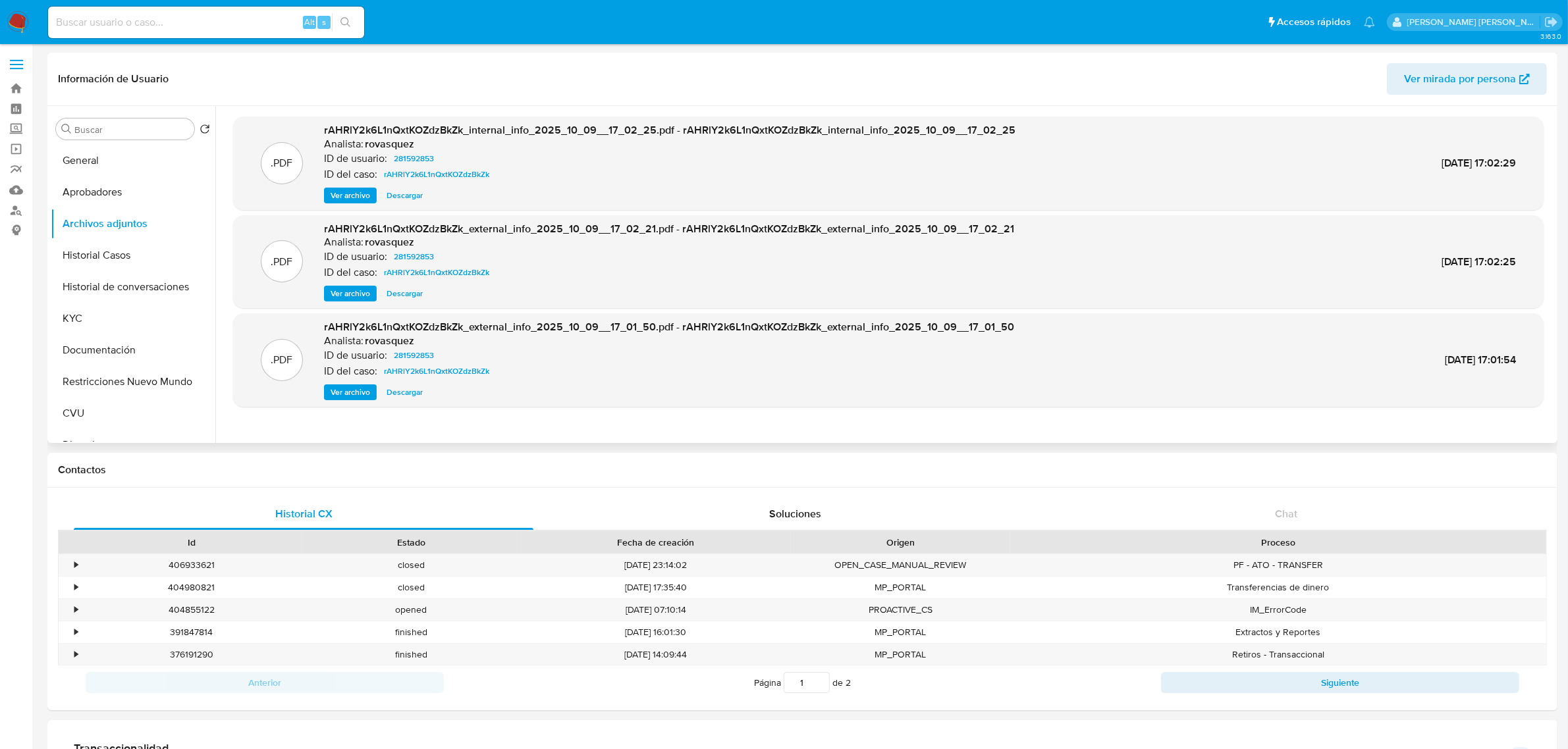
click at [340, 287] on span "Ver archivo" at bounding box center [350, 293] width 39 height 13
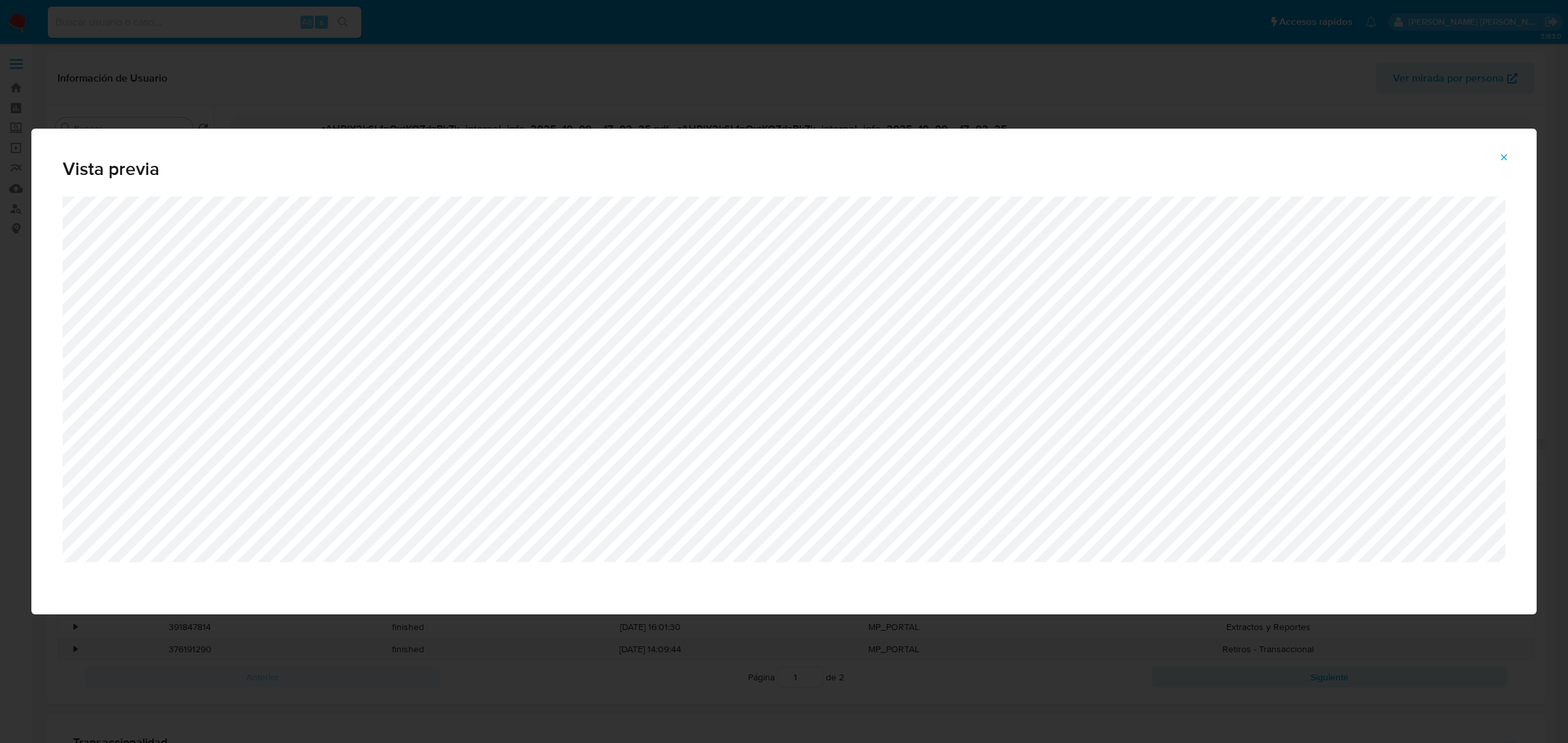
drag, startPoint x: 1508, startPoint y: 157, endPoint x: 1500, endPoint y: 157, distance: 8.0
click at [1507, 157] on icon "Attachment preview" at bounding box center [1504, 157] width 11 height 11
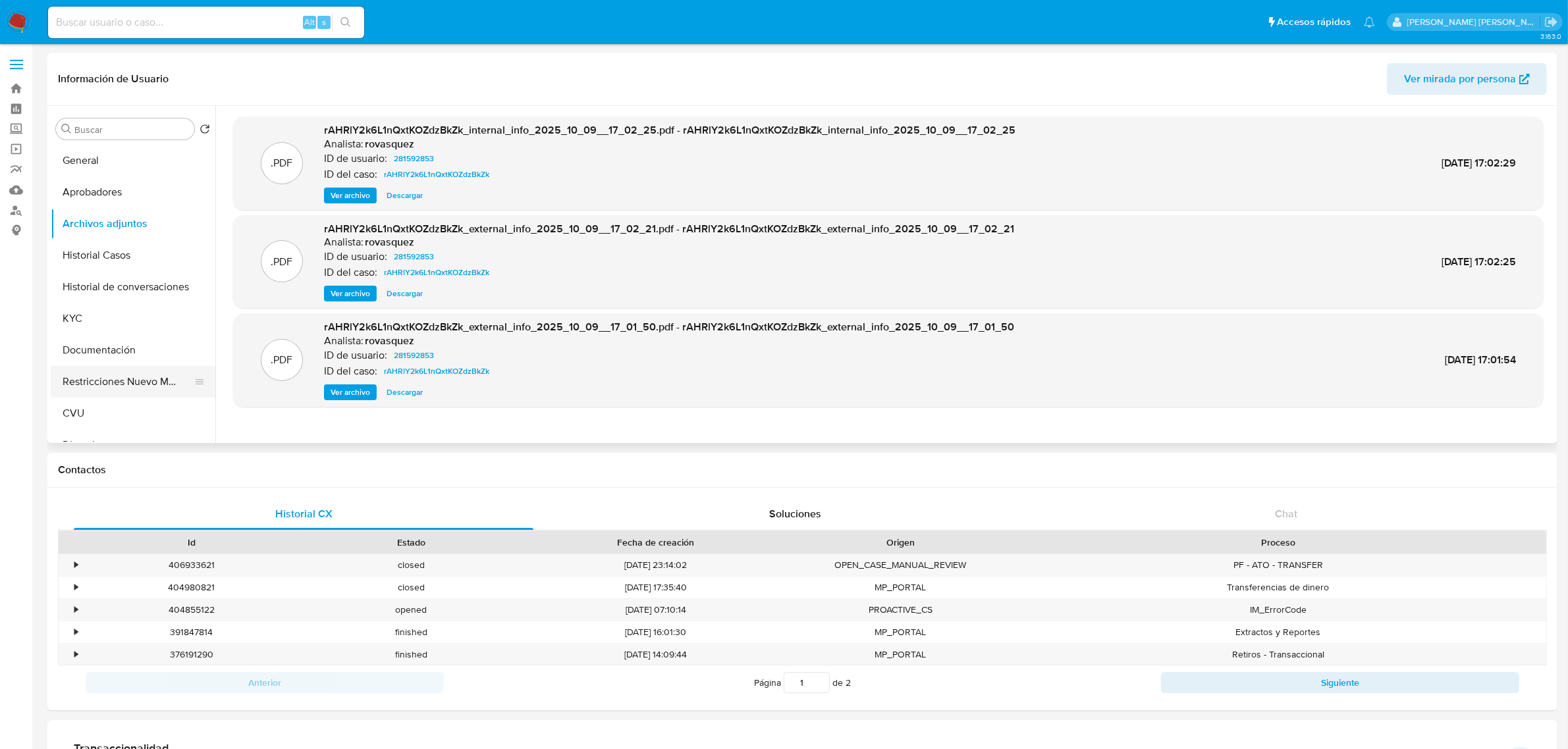
click at [123, 389] on button "Restricciones Nuevo Mundo" at bounding box center [128, 382] width 155 height 31
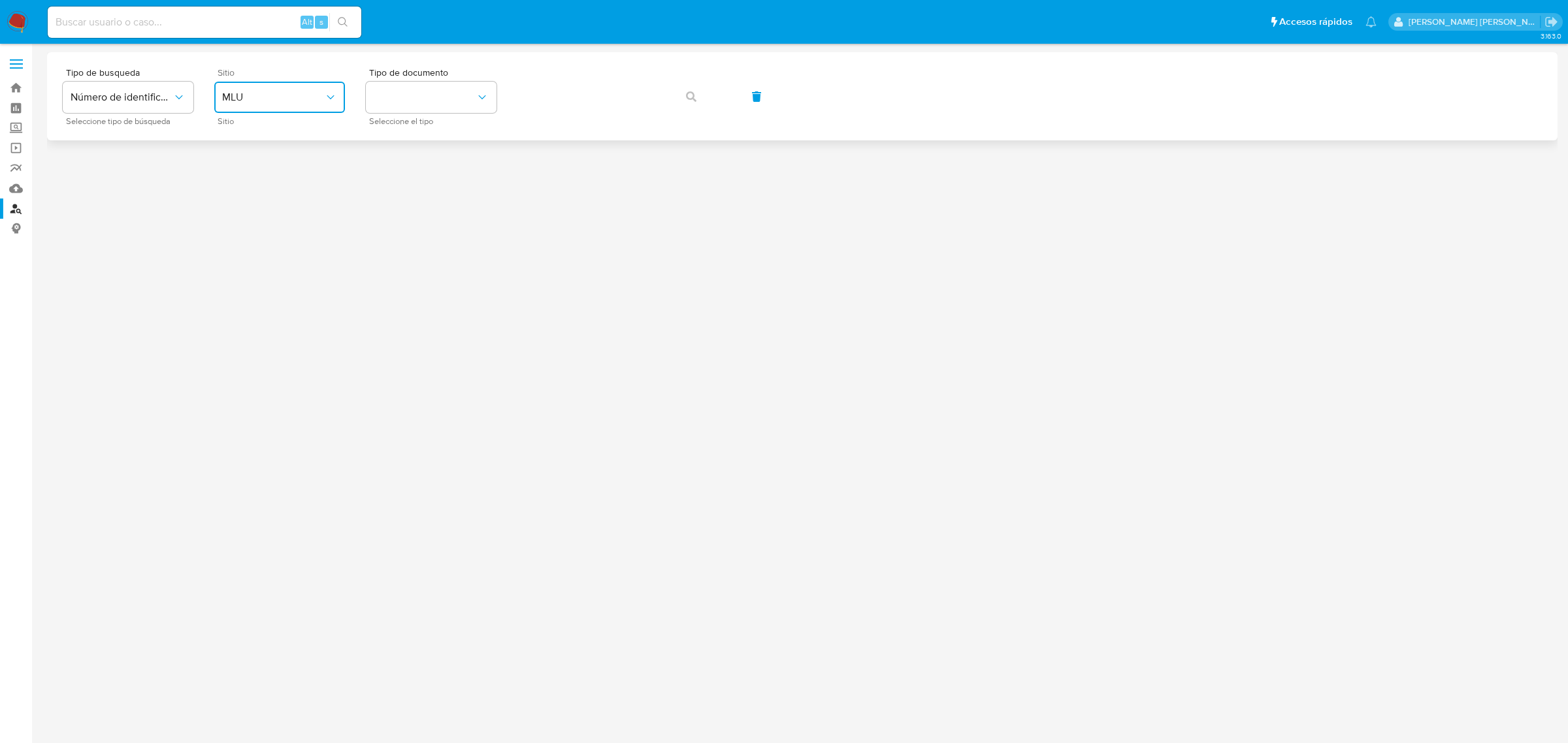
click at [273, 95] on span "MLU" at bounding box center [272, 97] width 102 height 13
click at [277, 170] on div "MLA" at bounding box center [275, 164] width 107 height 31
click at [439, 105] on button "identificationType" at bounding box center [432, 98] width 131 height 31
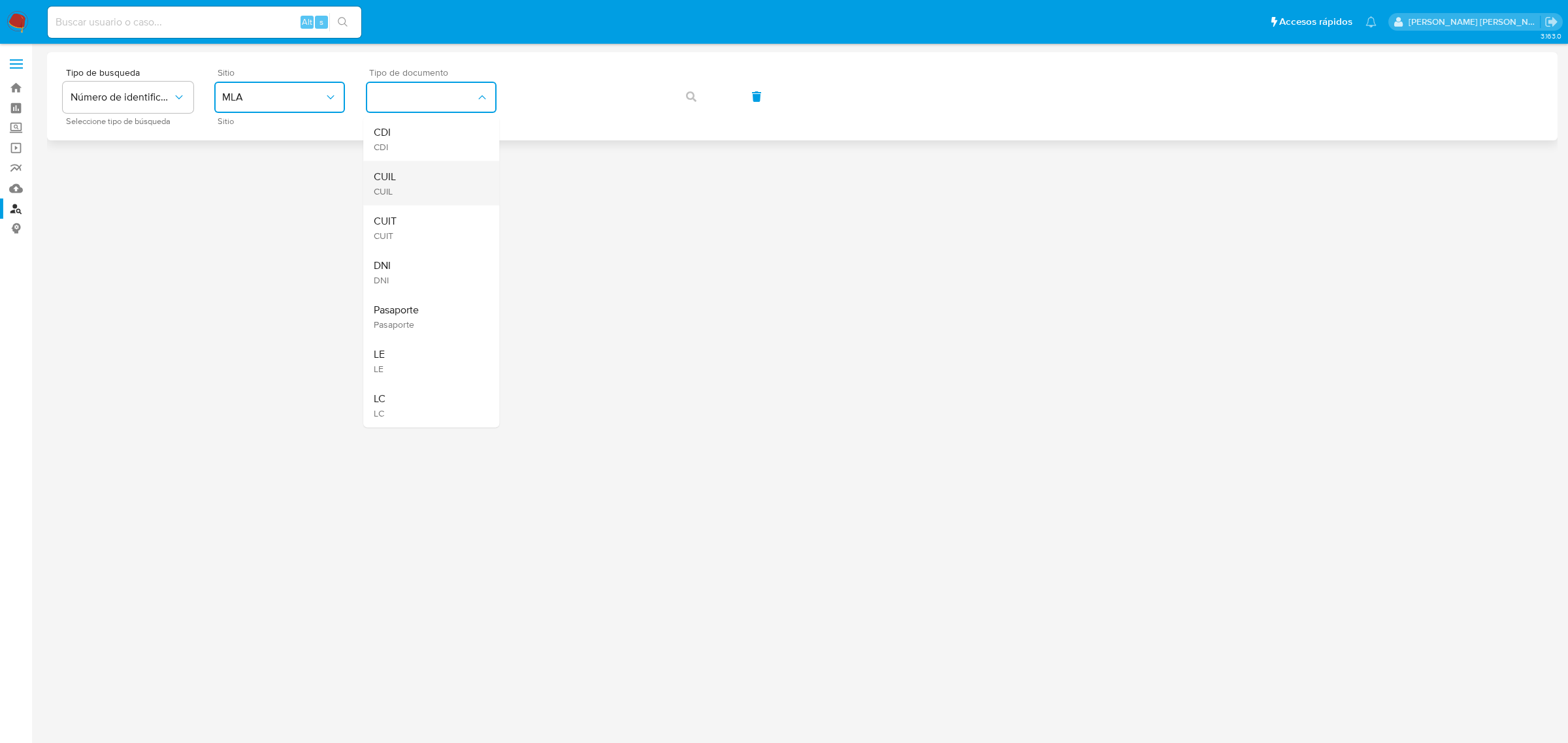
click at [430, 173] on div "CUIL CUIL" at bounding box center [428, 183] width 107 height 44
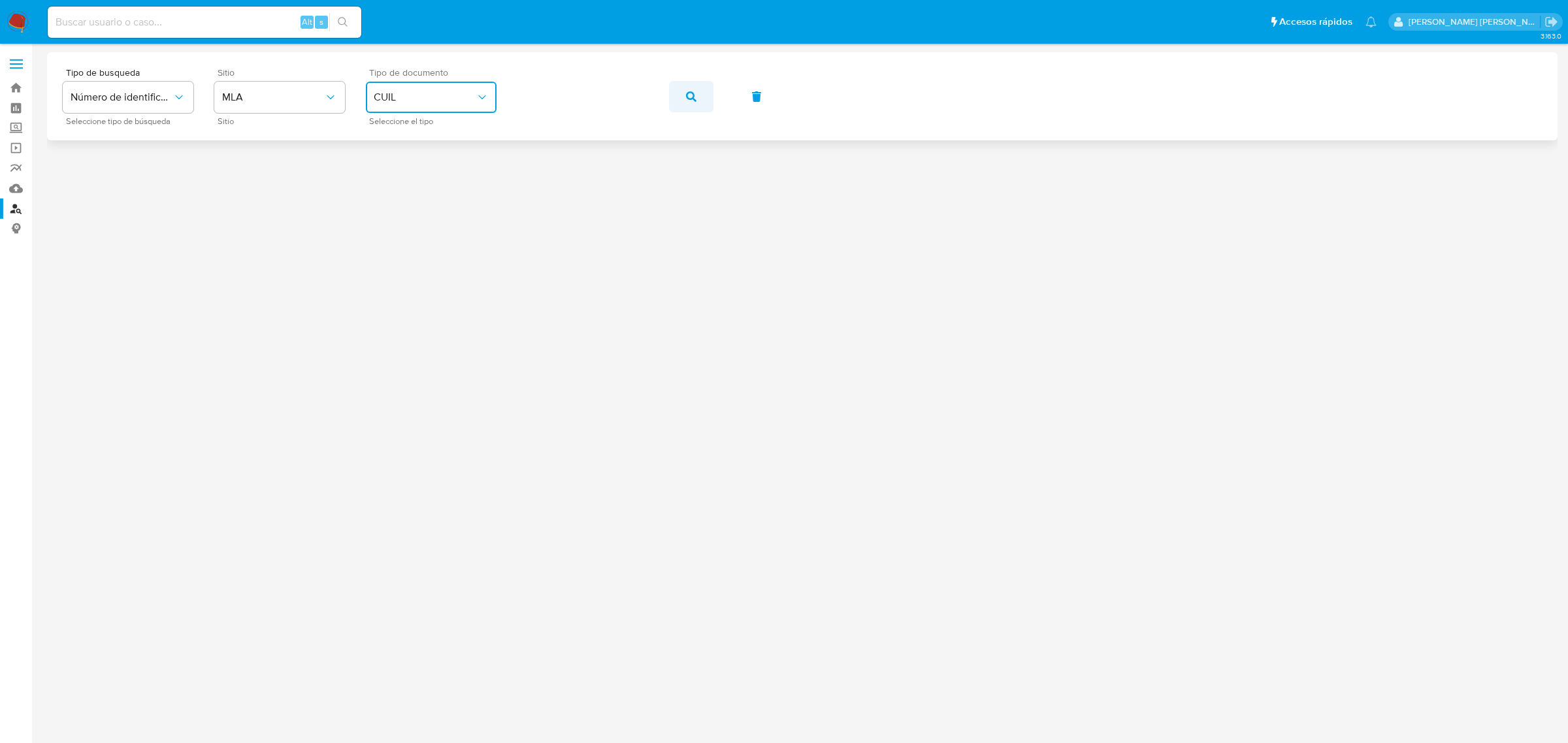
click at [670, 100] on button "button" at bounding box center [690, 97] width 44 height 31
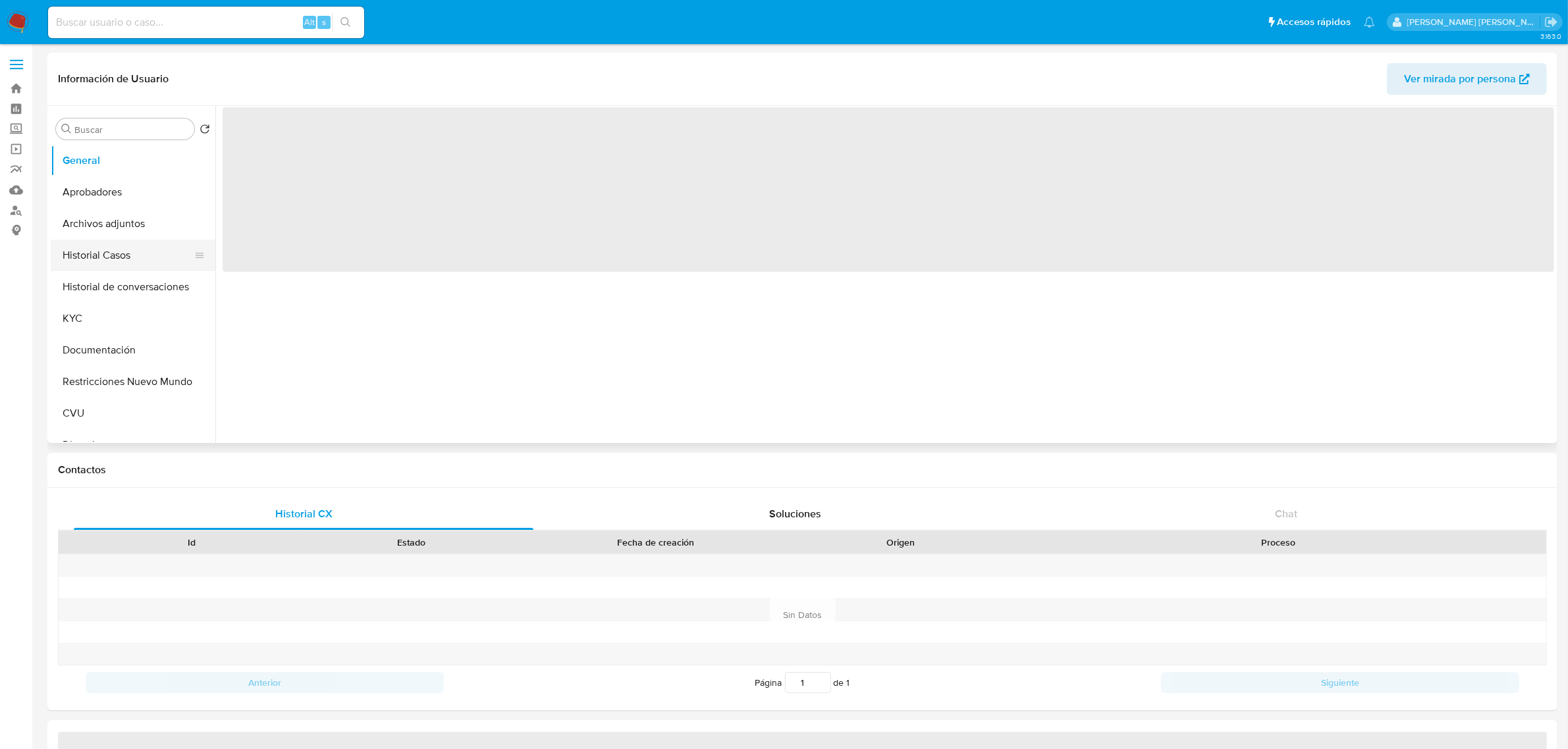
click at [114, 262] on button "Historial Casos" at bounding box center [128, 256] width 155 height 31
select select "10"
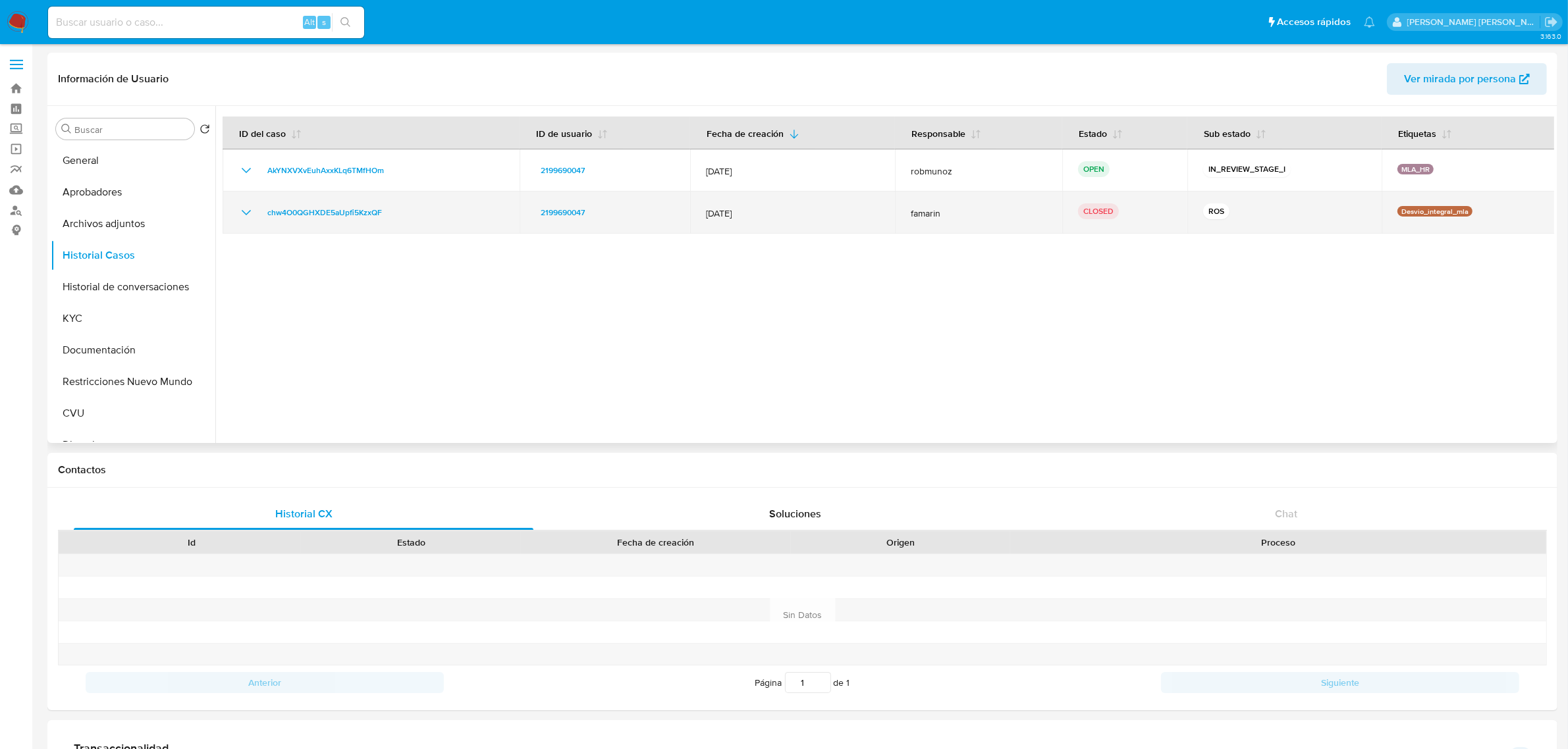
click at [245, 215] on icon "Mostrar/Ocultar" at bounding box center [246, 213] width 16 height 16
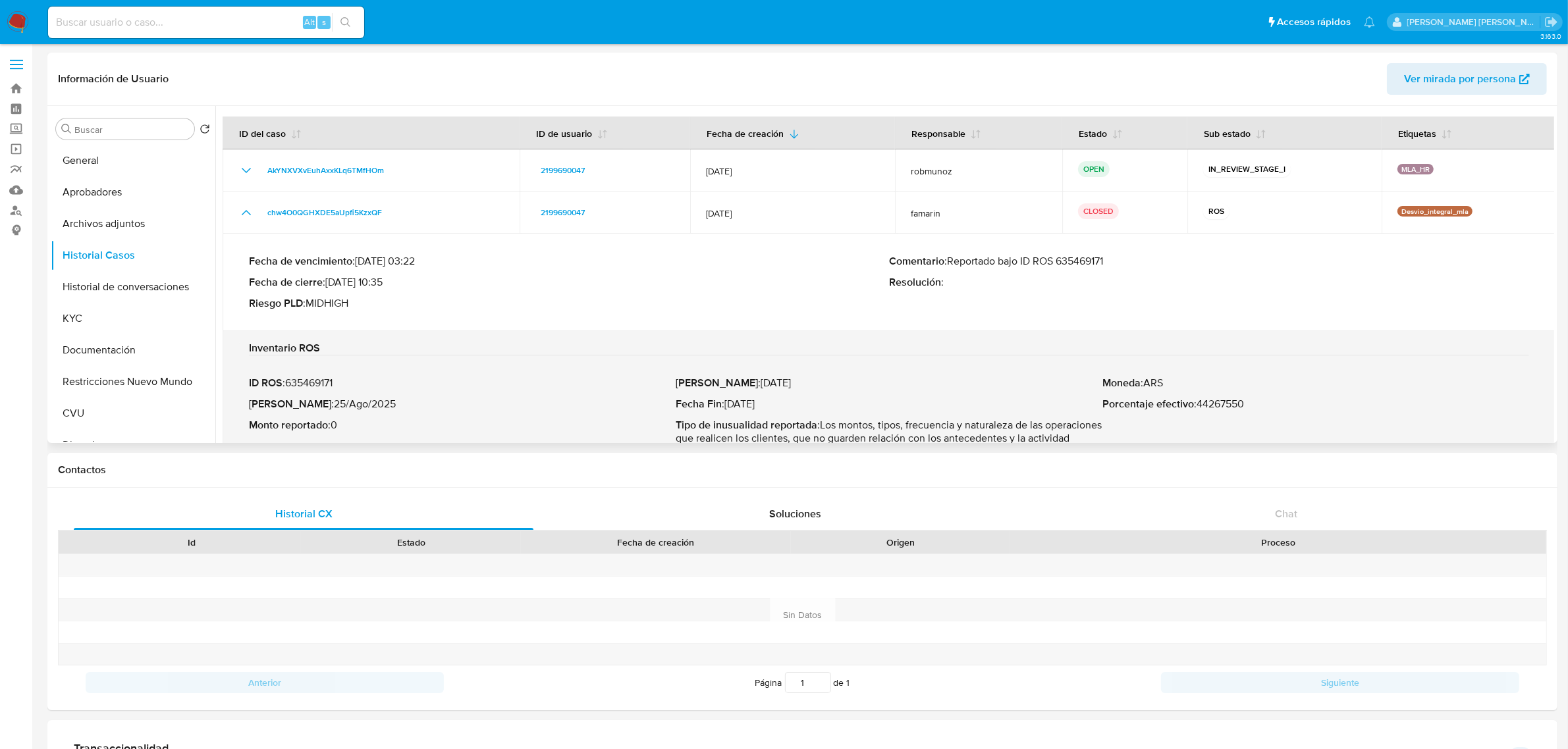
drag, startPoint x: 958, startPoint y: 264, endPoint x: 1107, endPoint y: 265, distance: 149.0
click at [1107, 265] on p "Comentario : Reportado bajo ID ROS 635469171" at bounding box center [1209, 261] width 640 height 13
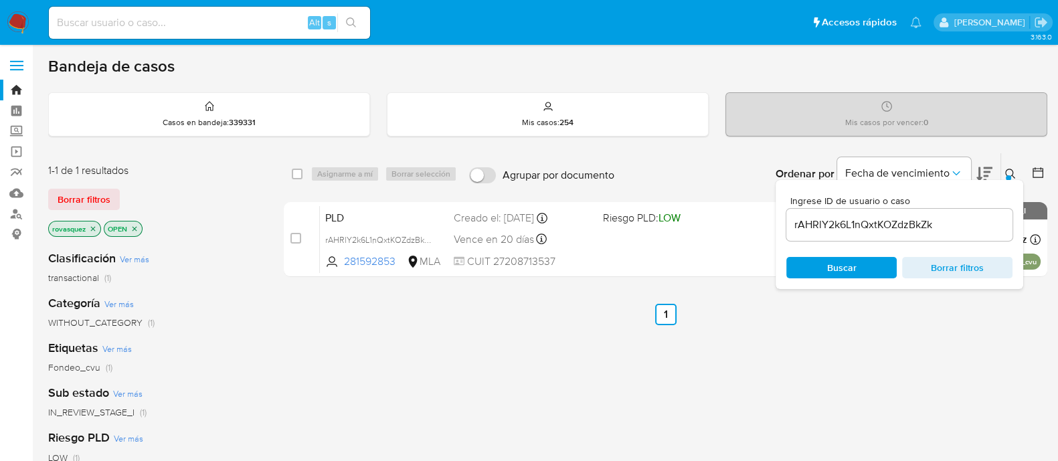
click at [777, 378] on div "select-all-cases-checkbox Asignarme a mí Borrar selección Agrupar por documento…" at bounding box center [665, 456] width 763 height 606
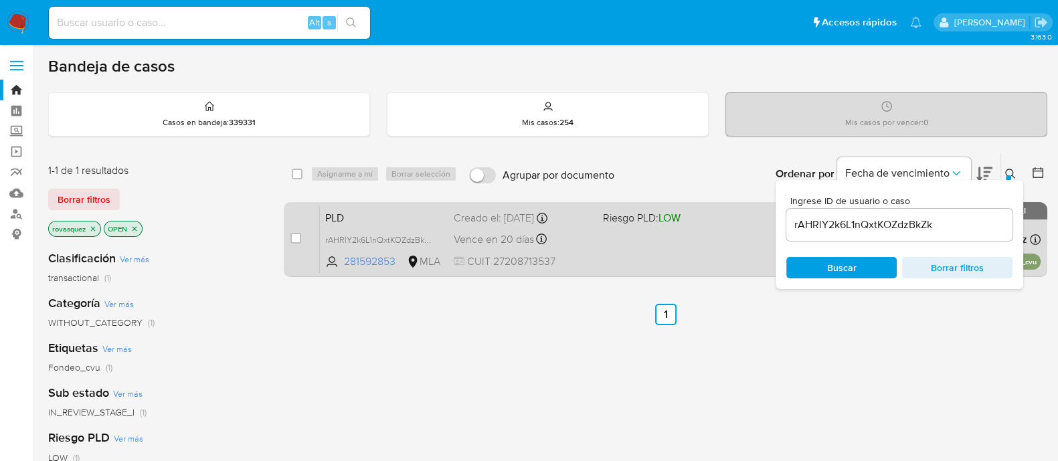
drag, startPoint x: 294, startPoint y: 236, endPoint x: 323, endPoint y: 208, distance: 40.7
click at [294, 236] on input "checkbox" at bounding box center [295, 238] width 11 height 11
checkbox input "true"
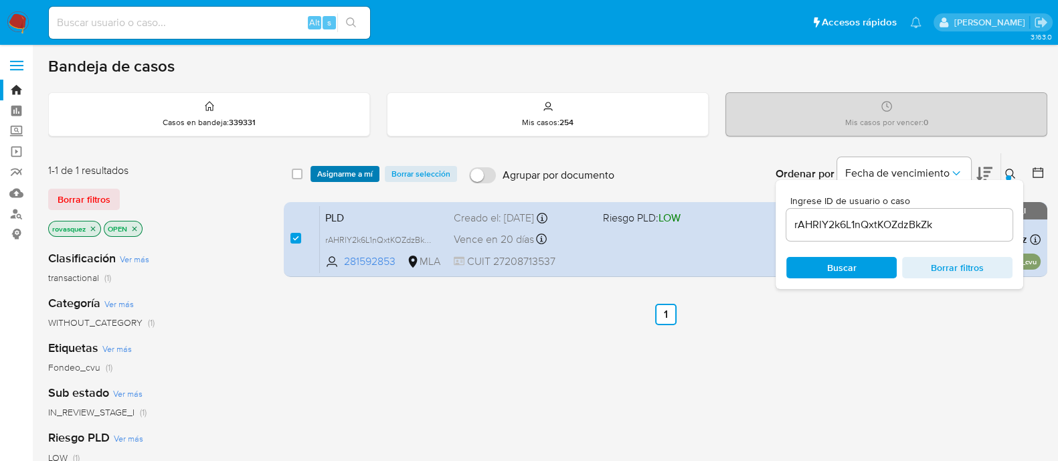
click at [358, 172] on span "Asignarme a mí" at bounding box center [345, 173] width 56 height 13
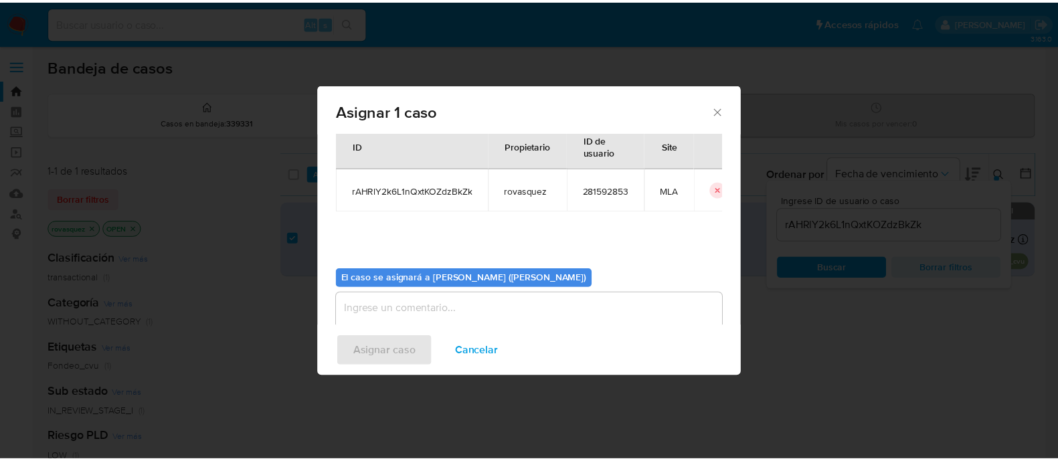
scroll to position [69, 0]
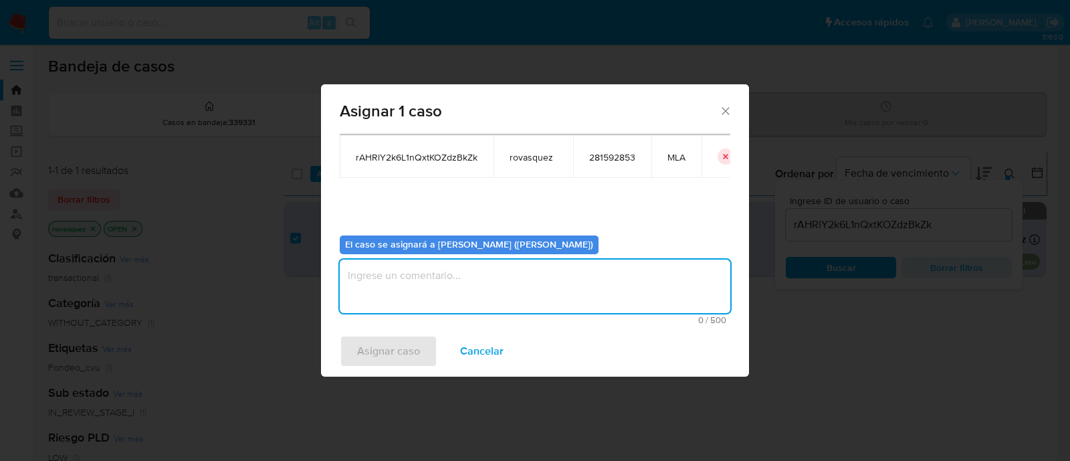
click at [437, 284] on textarea "assign-modal" at bounding box center [535, 287] width 391 height 54
type textarea "."
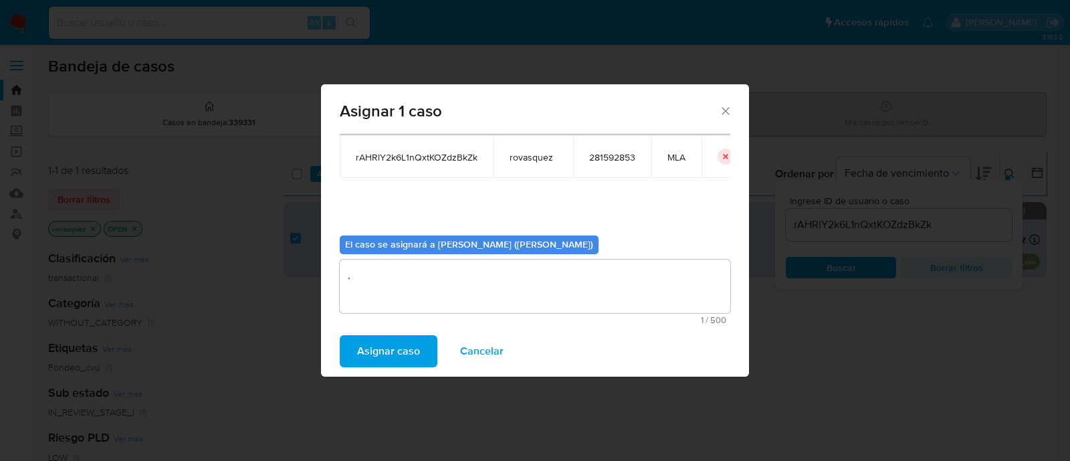
click at [414, 358] on span "Asignar caso" at bounding box center [388, 351] width 63 height 29
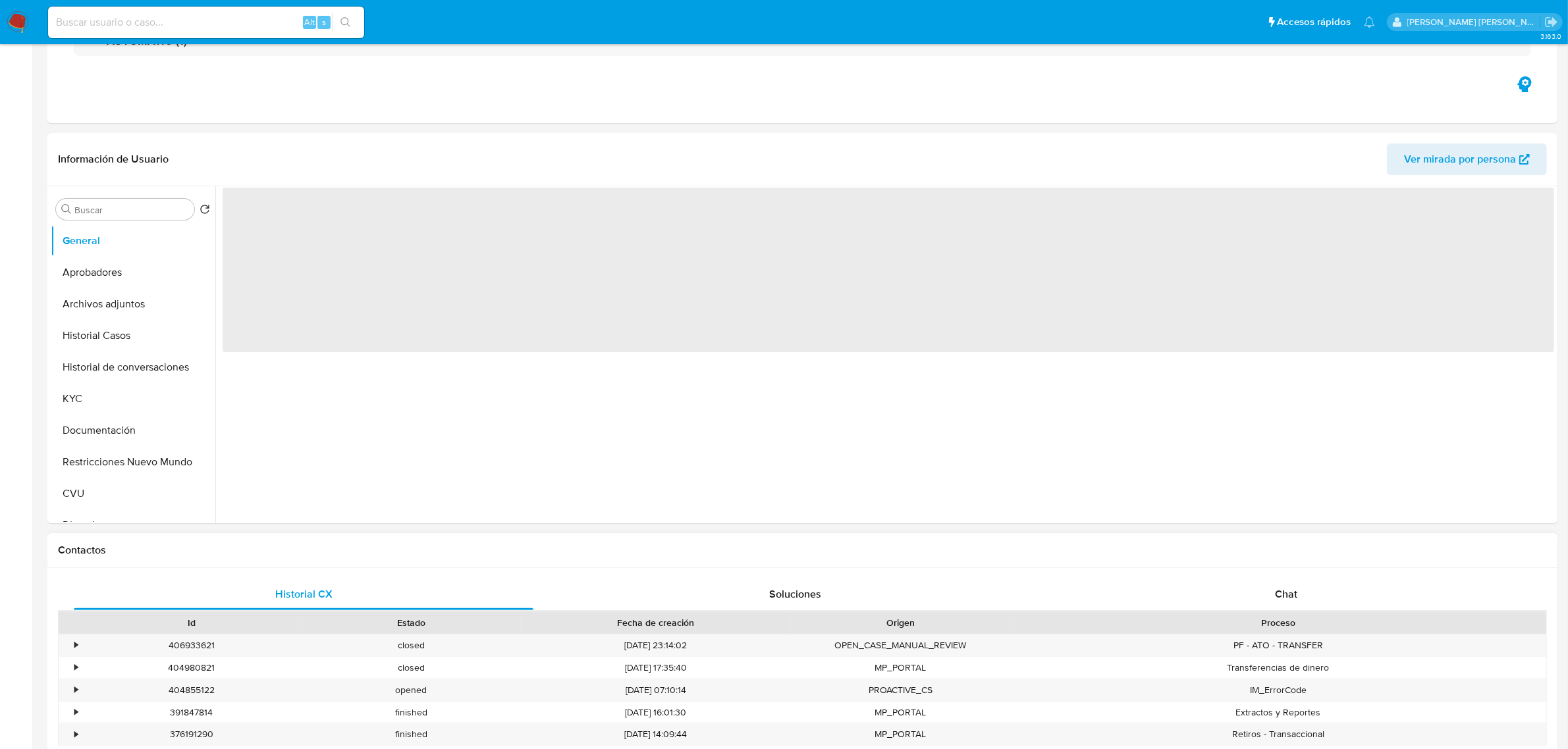
select select "10"
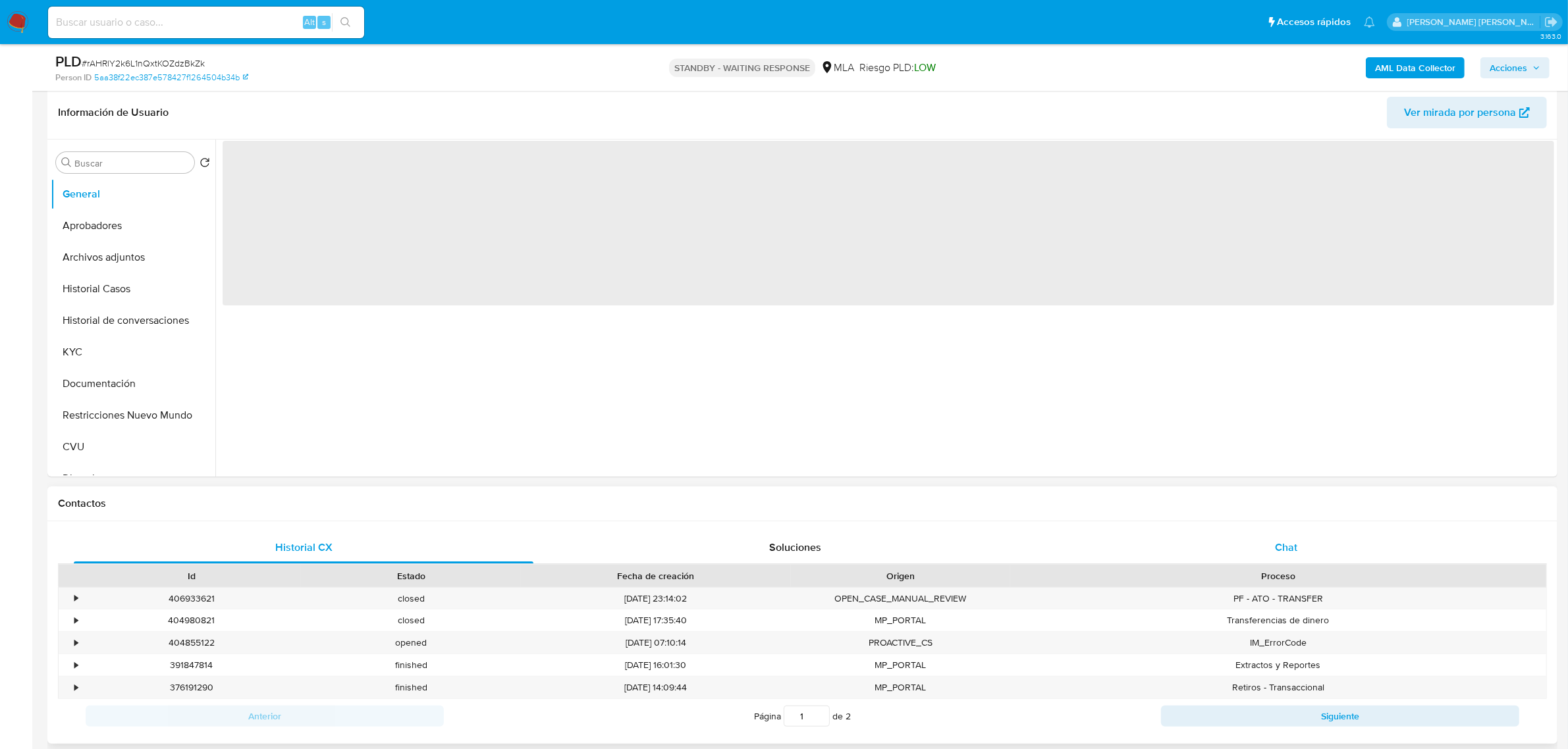
scroll to position [330, 0]
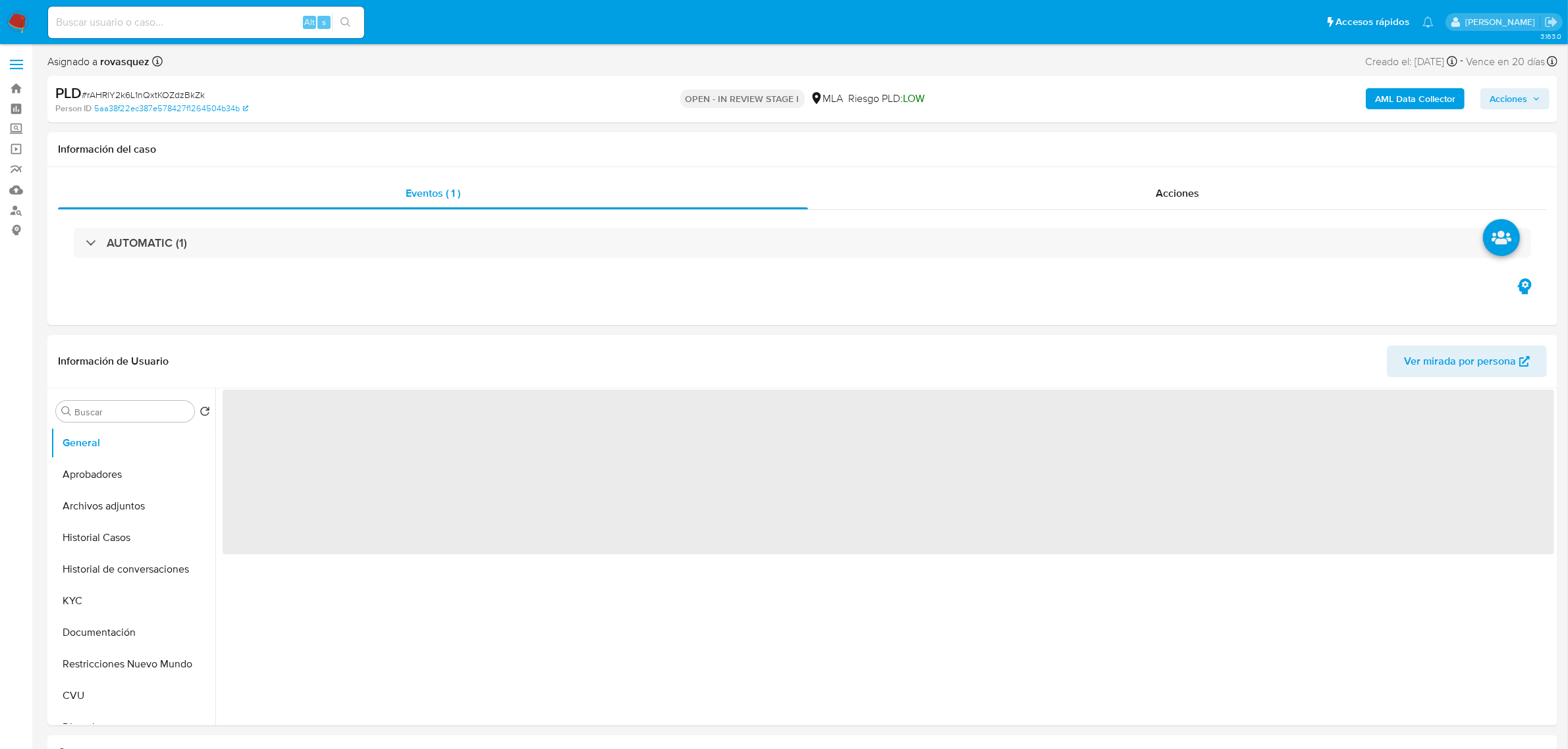
select select "10"
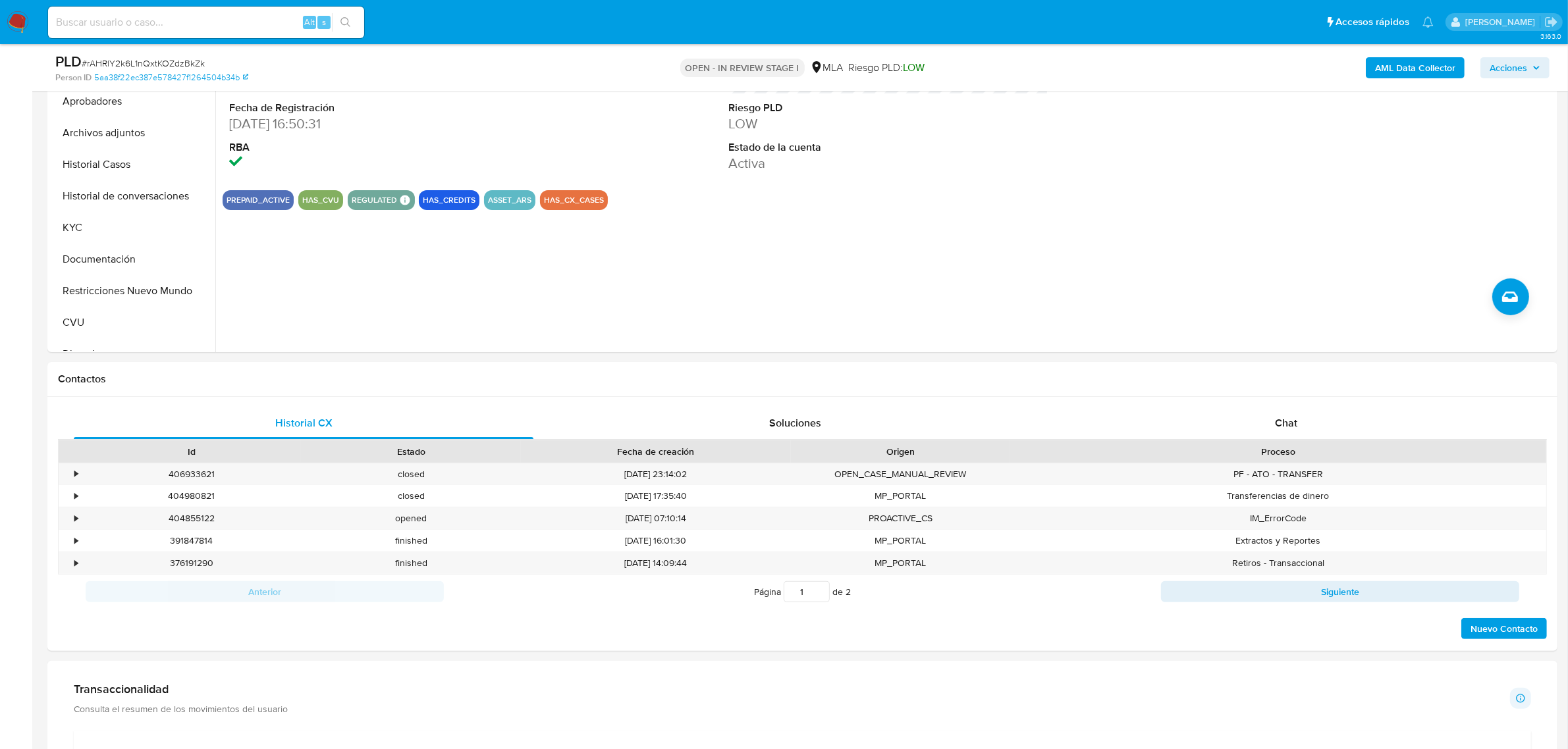
scroll to position [330, 0]
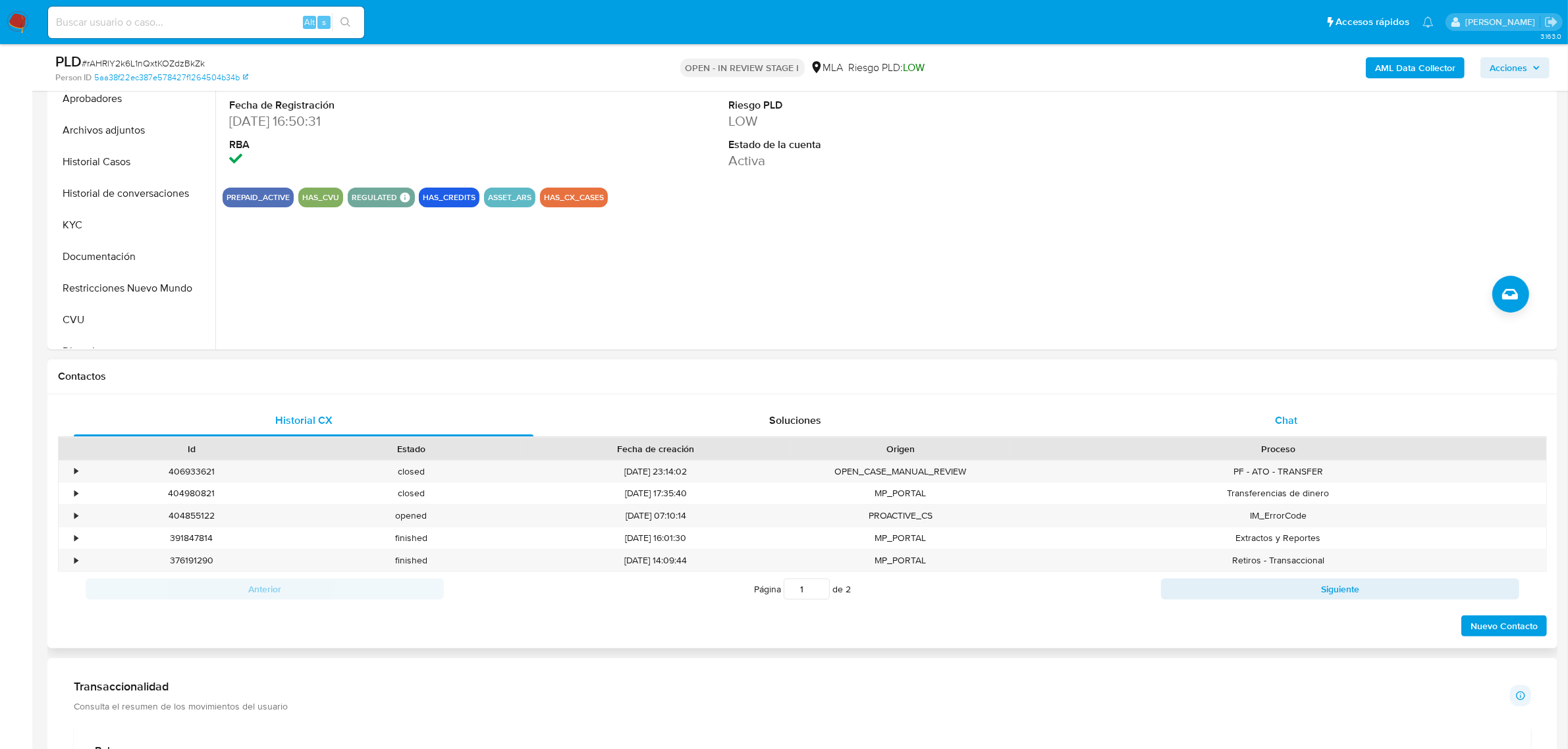
click at [1287, 425] on span "Chat" at bounding box center [1286, 419] width 23 height 15
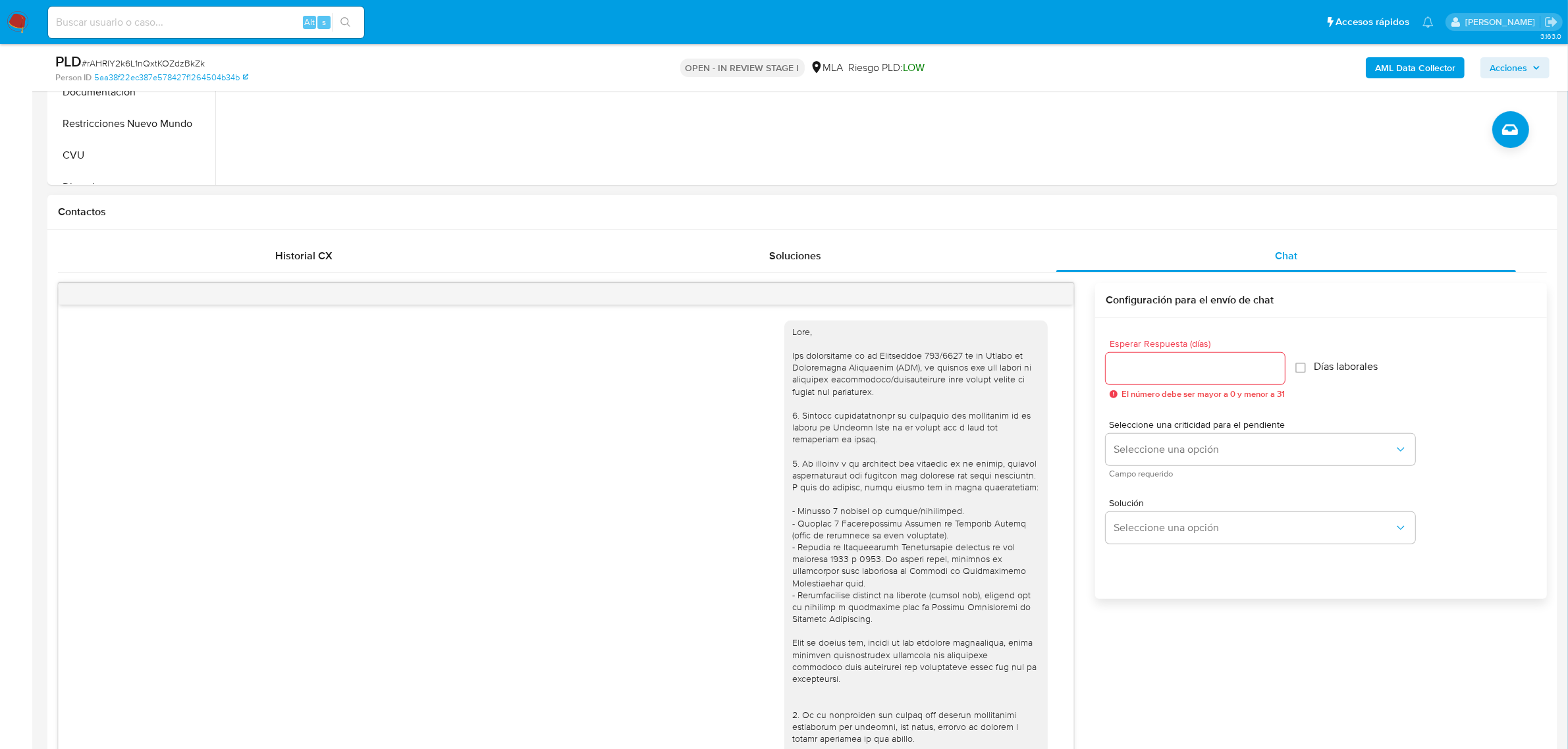
scroll to position [769, 0]
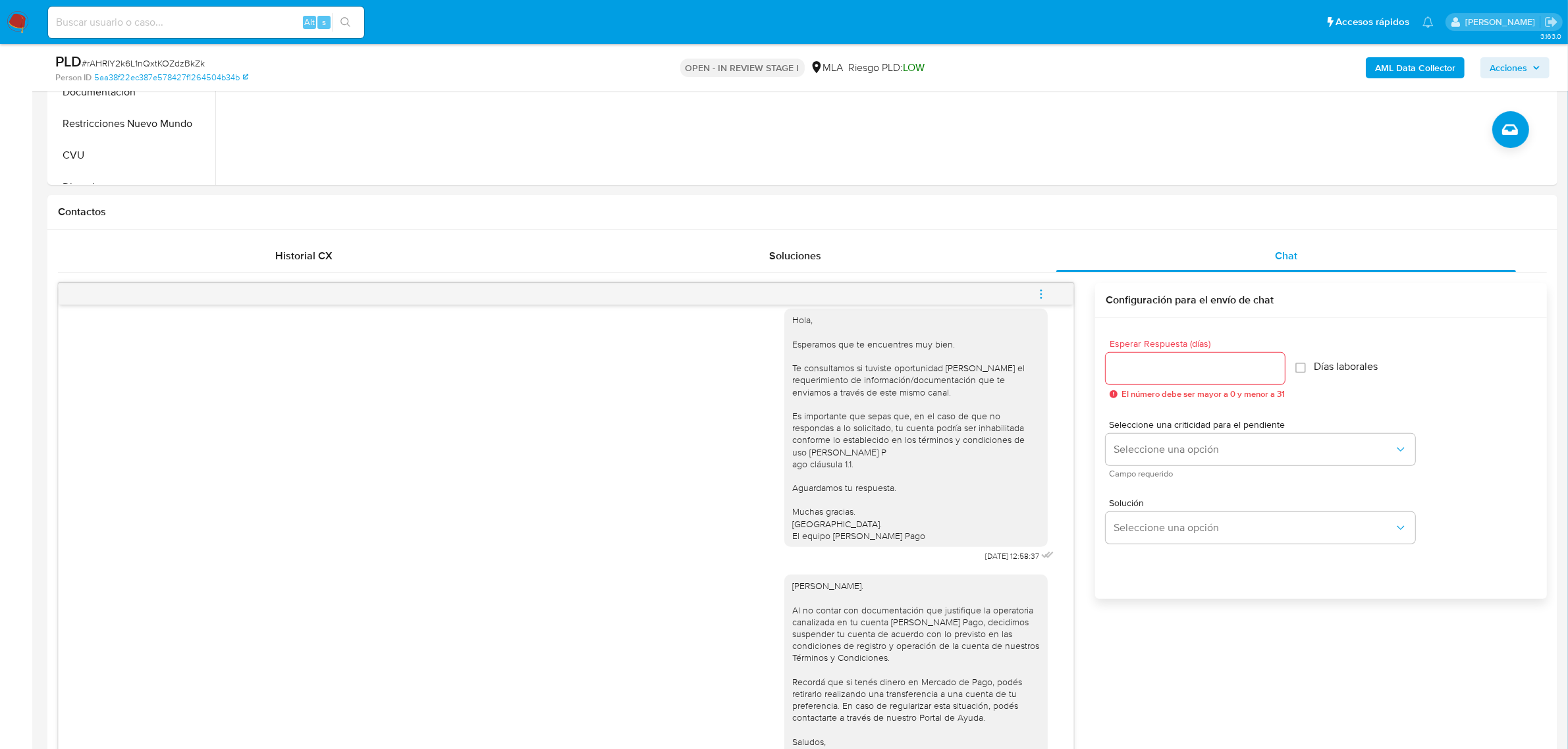
click at [1035, 291] on button "menu-action" at bounding box center [1041, 294] width 43 height 31
click at [988, 274] on li "Cerrar conversación" at bounding box center [952, 270] width 135 height 24
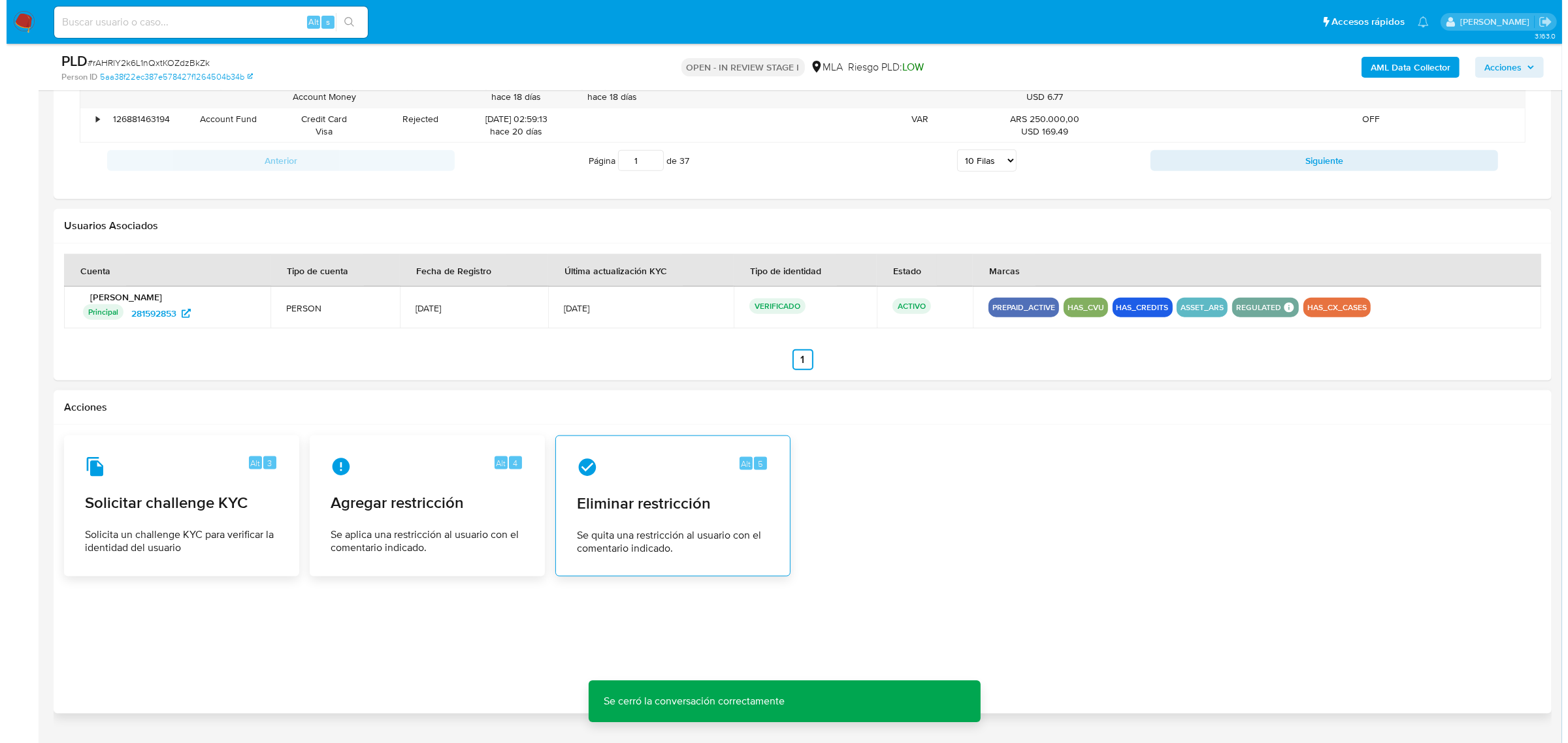
scroll to position [2002, 0]
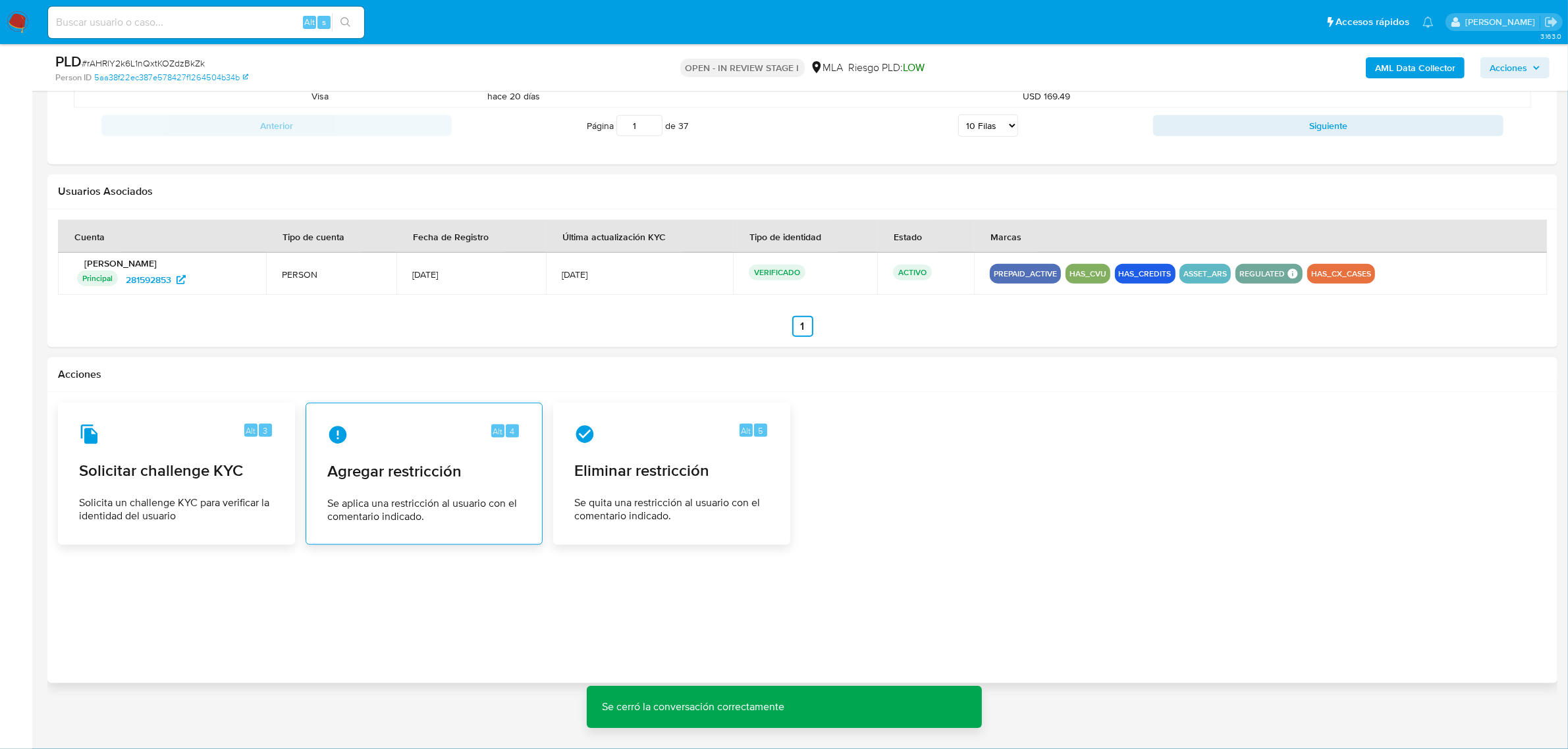
click at [408, 489] on div "Alt 4 Agregar restricción Se aplica una restricción al usuario con el comentari…" at bounding box center [424, 474] width 215 height 120
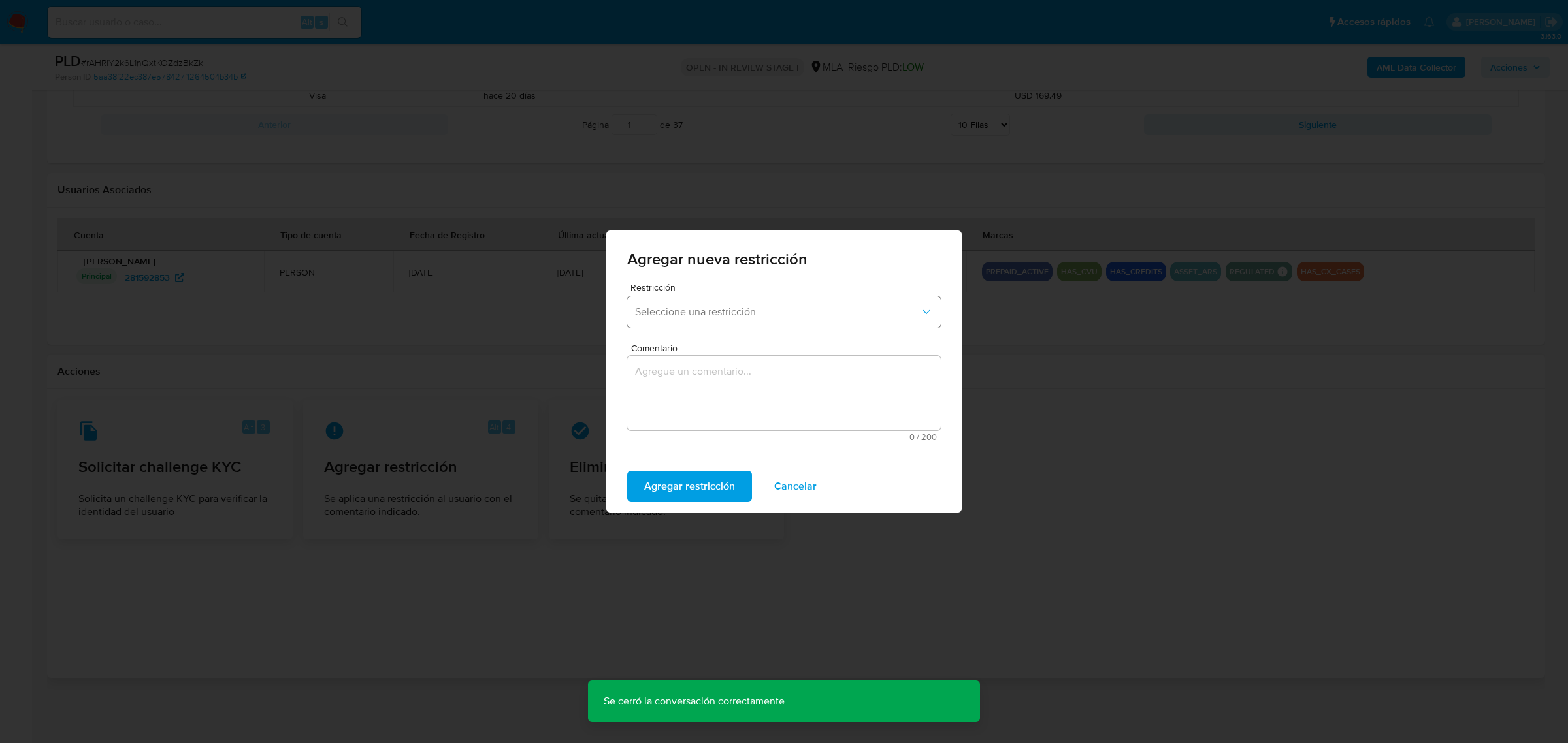
click at [750, 309] on span "Seleccione una restricción" at bounding box center [777, 311] width 285 height 13
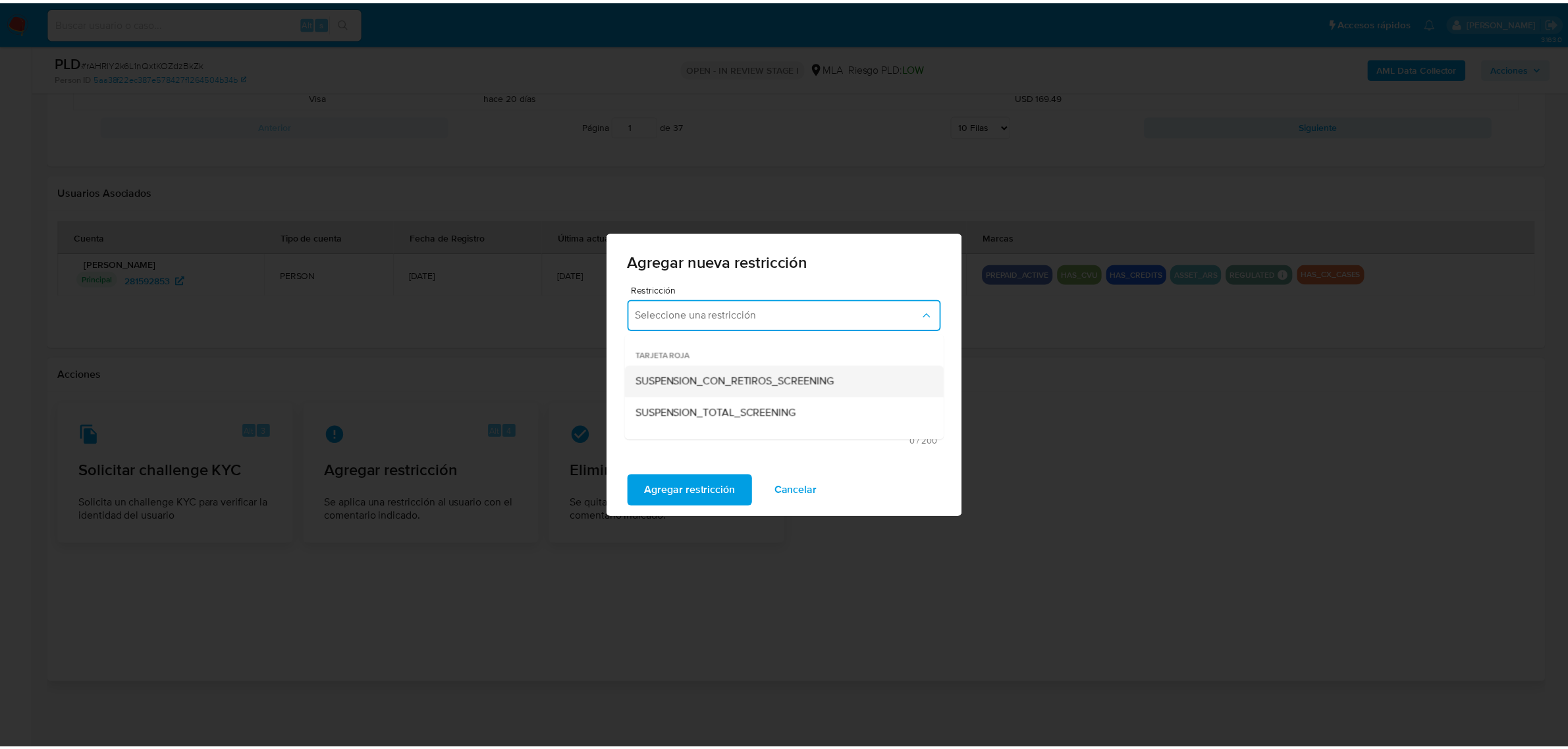
scroll to position [120, 0]
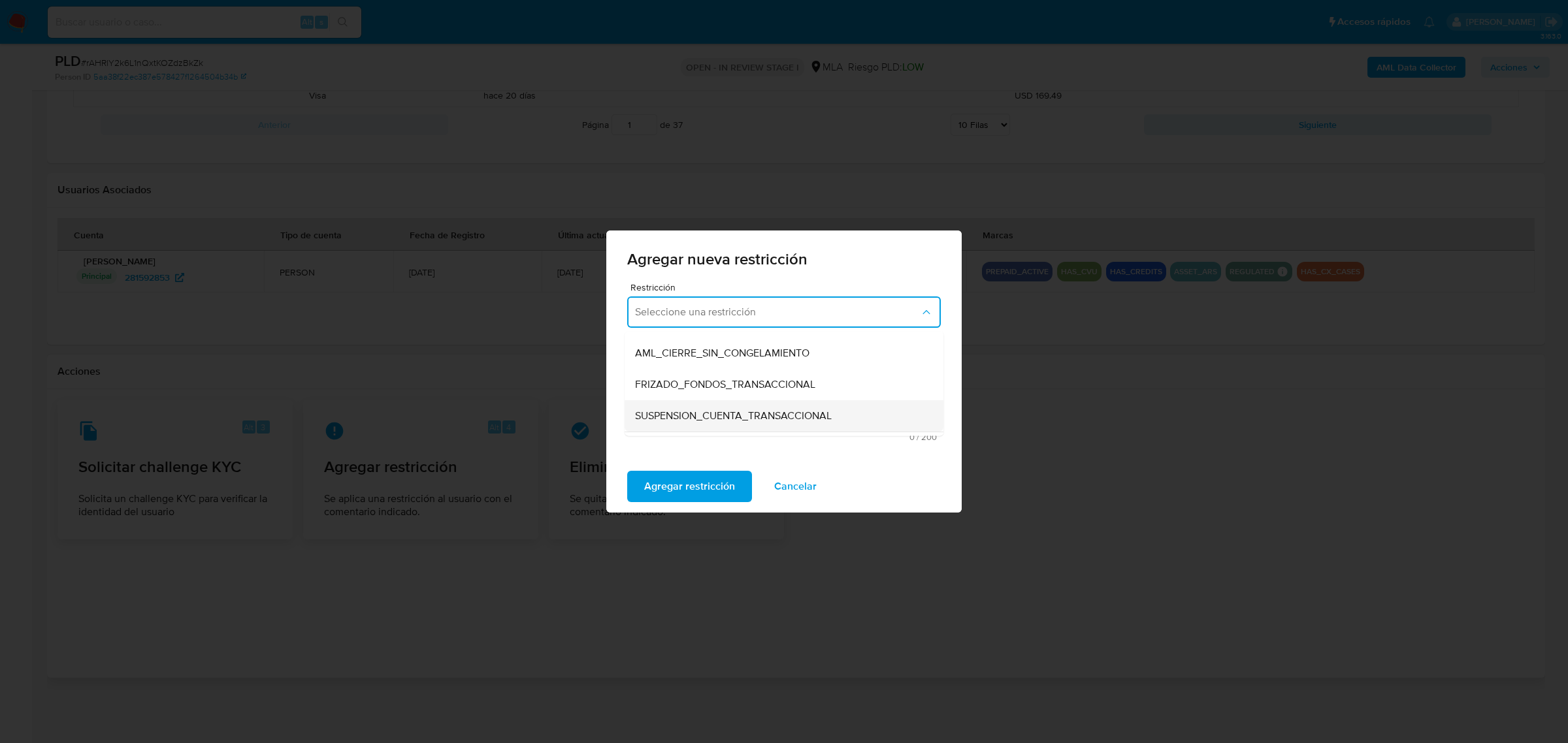
click at [749, 411] on span "SUSPENSION_CUENTA_TRANSACCIONAL" at bounding box center [732, 415] width 196 height 13
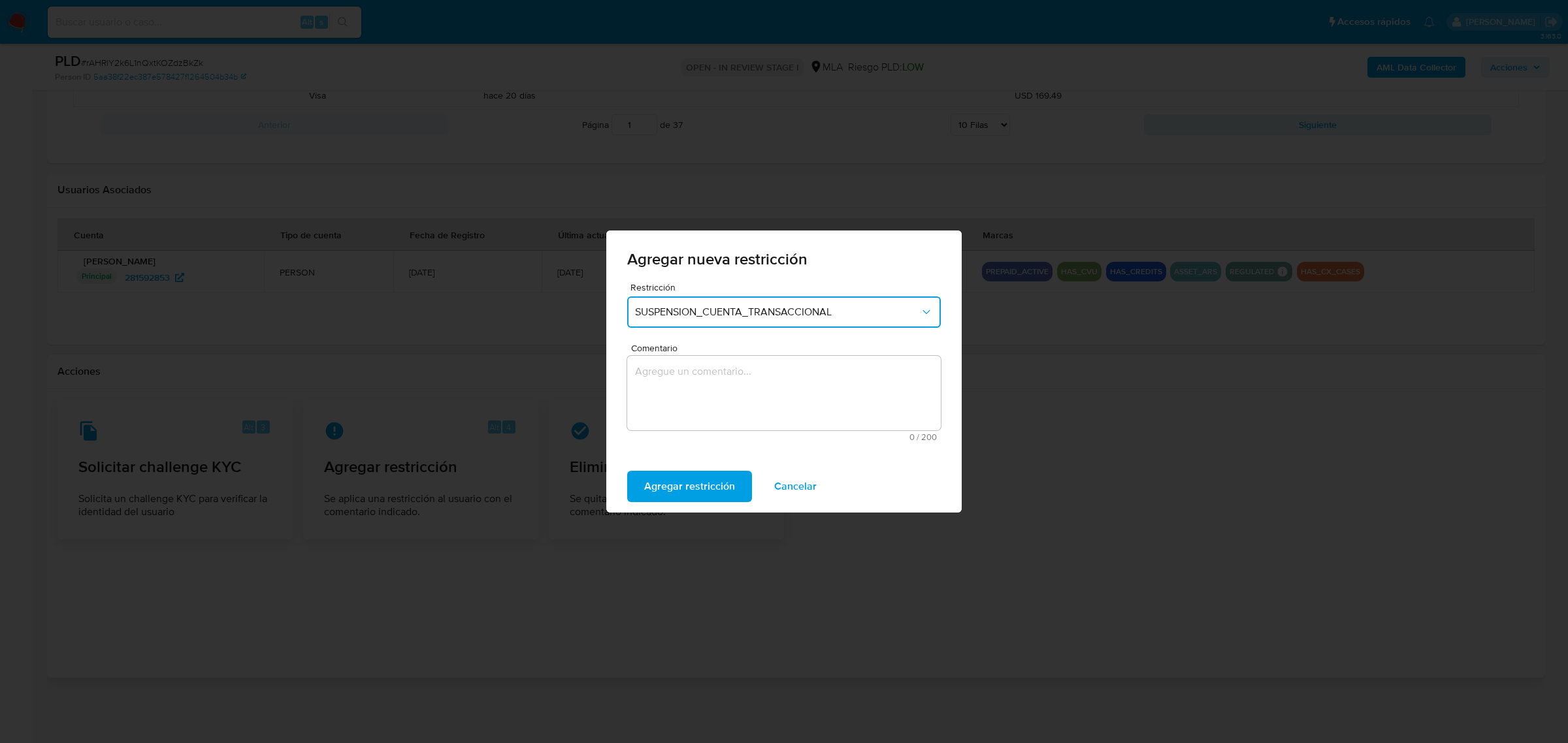
click at [714, 393] on textarea "Comentario" at bounding box center [783, 393] width 313 height 74
type textarea "AML"
click at [681, 478] on span "Agregar restricción" at bounding box center [689, 486] width 91 height 28
click at [681, 478] on span "Confirmar" at bounding box center [668, 486] width 47 height 28
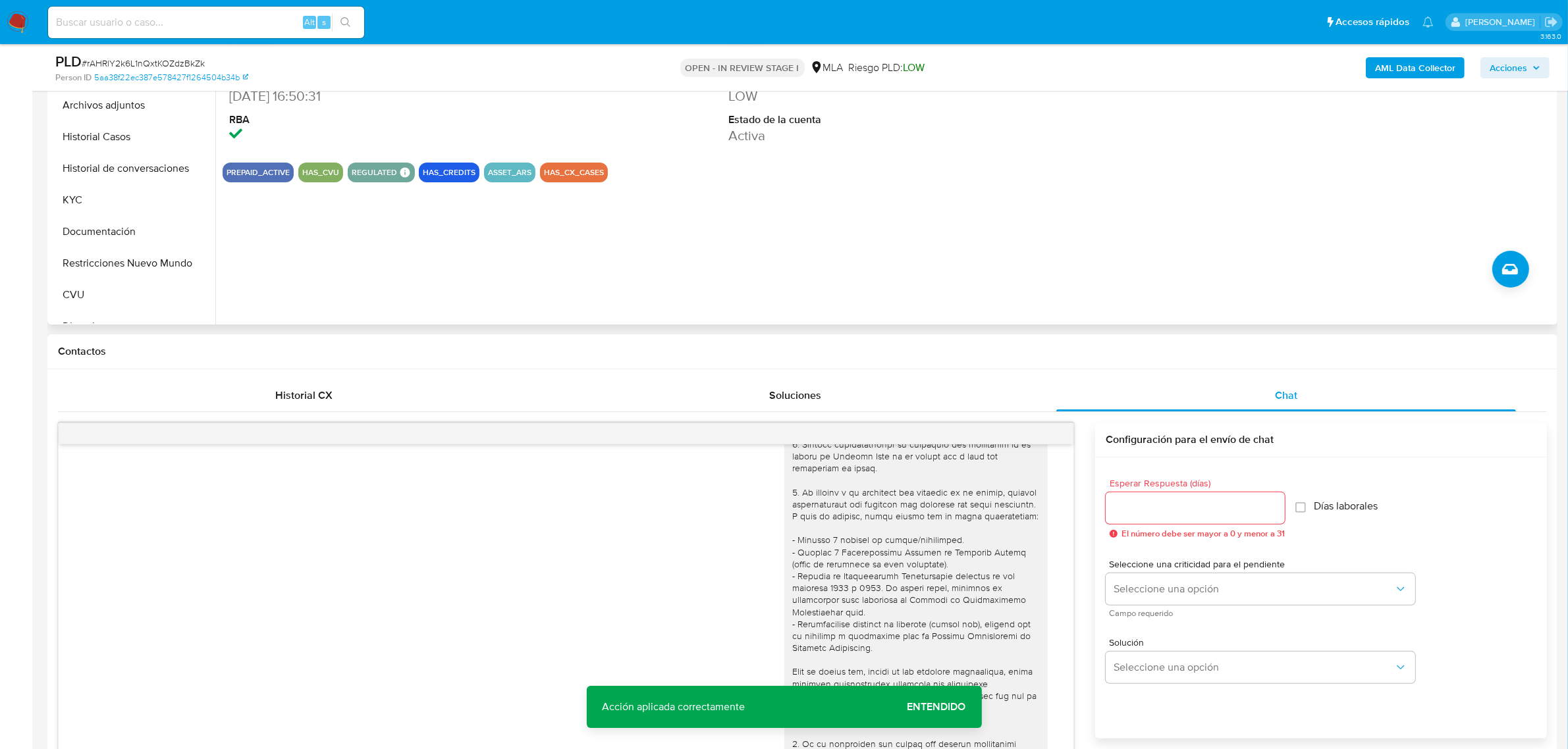
scroll to position [290, 0]
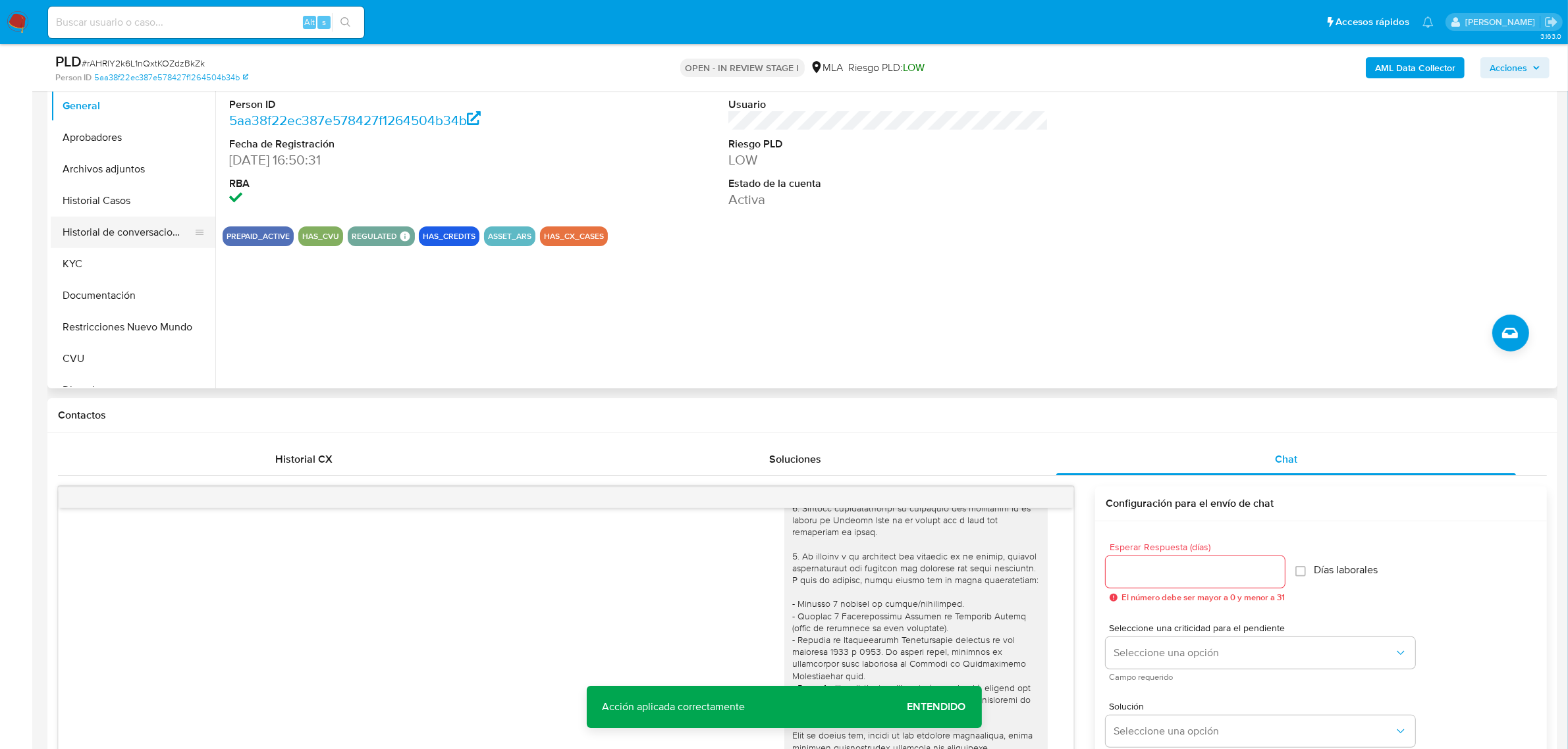
click at [168, 230] on button "Historial de conversaciones" at bounding box center [128, 232] width 155 height 31
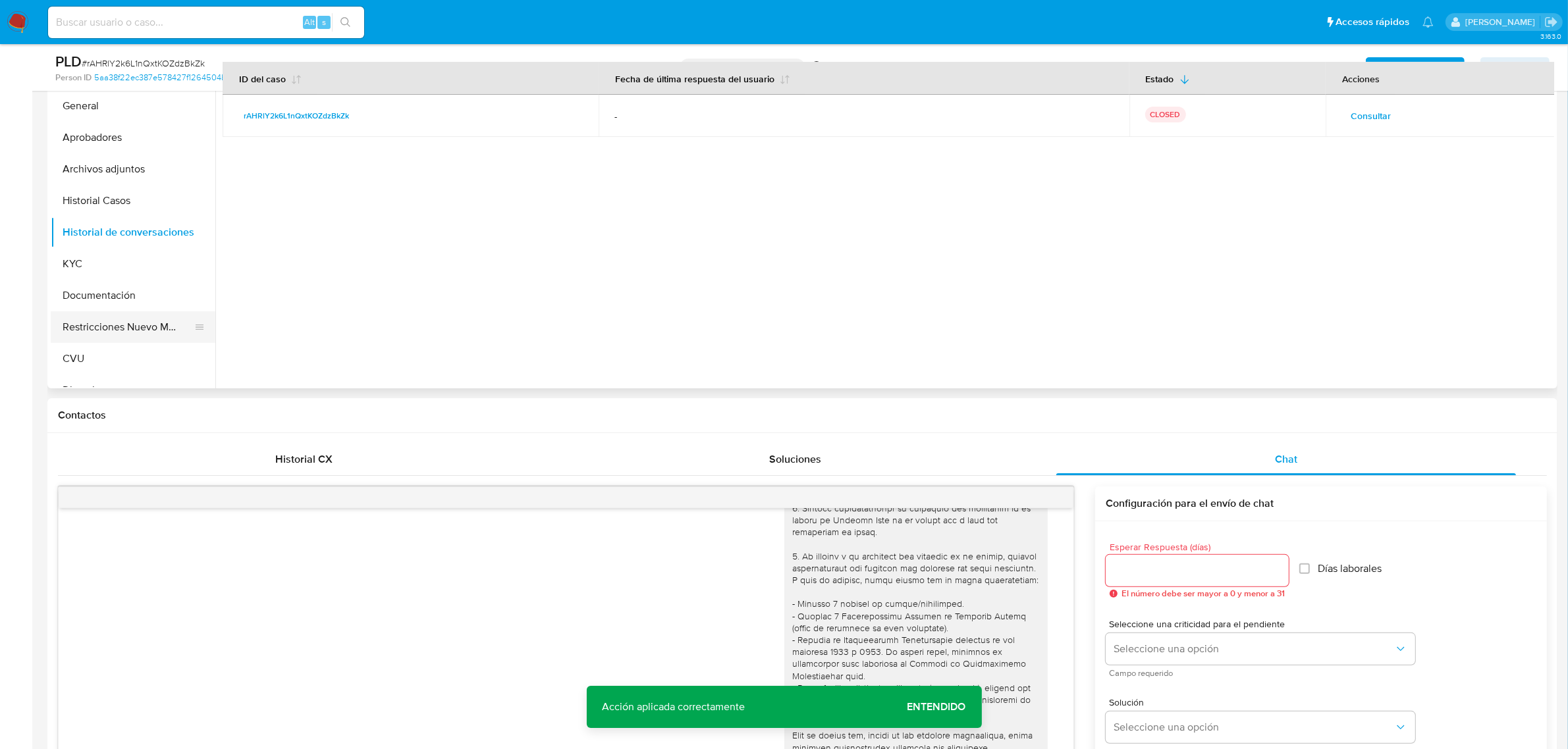
click at [103, 331] on button "Restricciones Nuevo Mundo" at bounding box center [128, 327] width 155 height 31
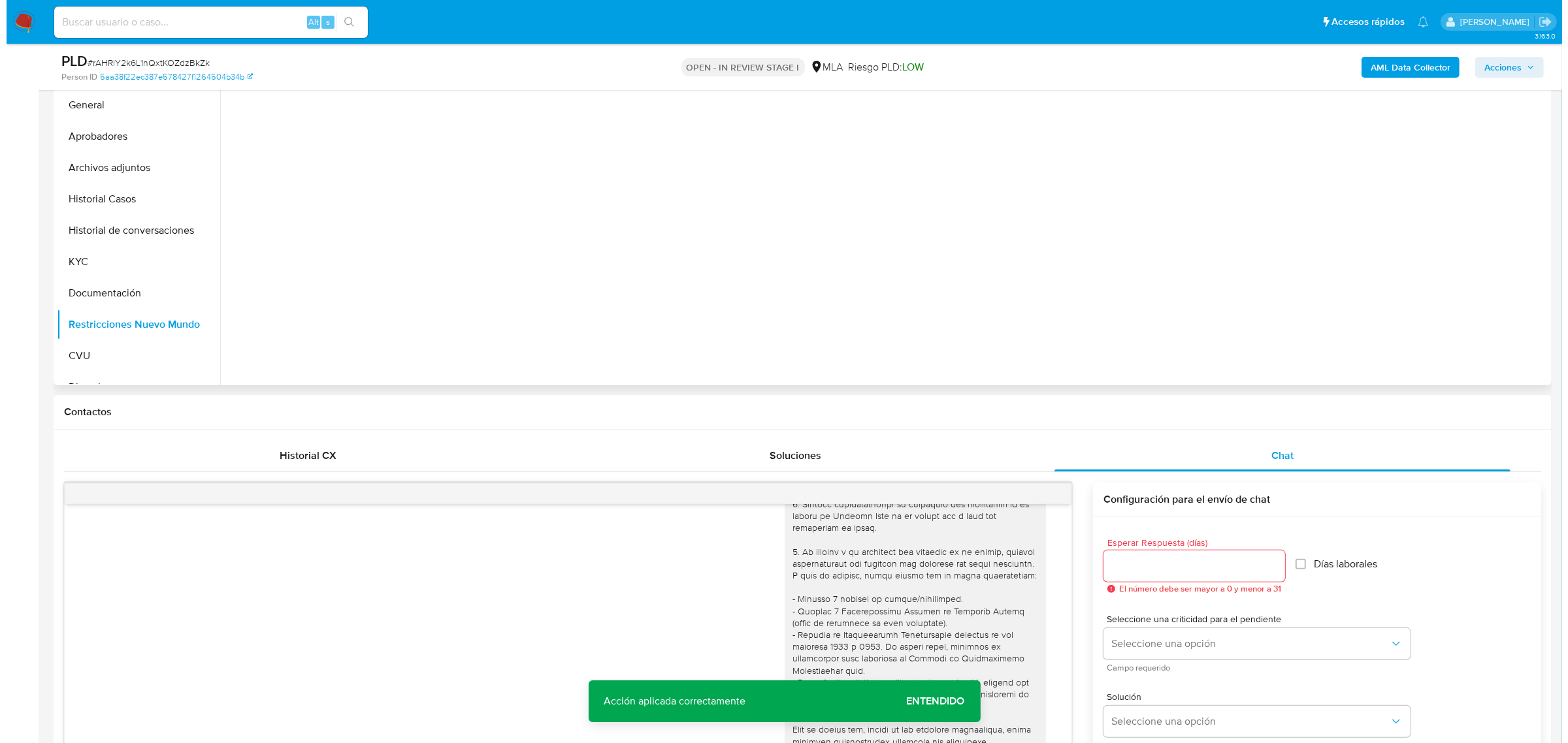
scroll to position [125, 0]
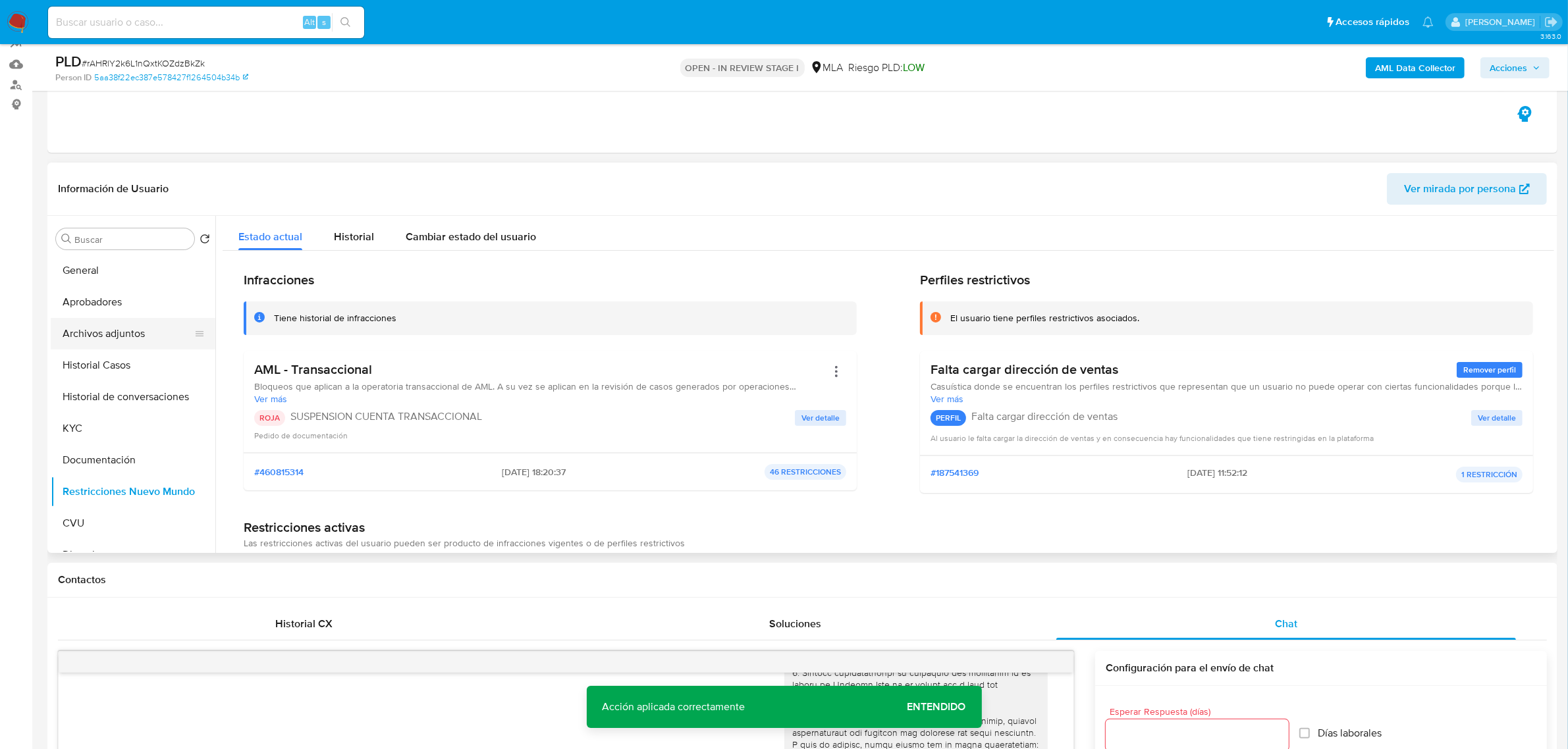
click at [116, 328] on button "Archivos adjuntos" at bounding box center [128, 334] width 155 height 31
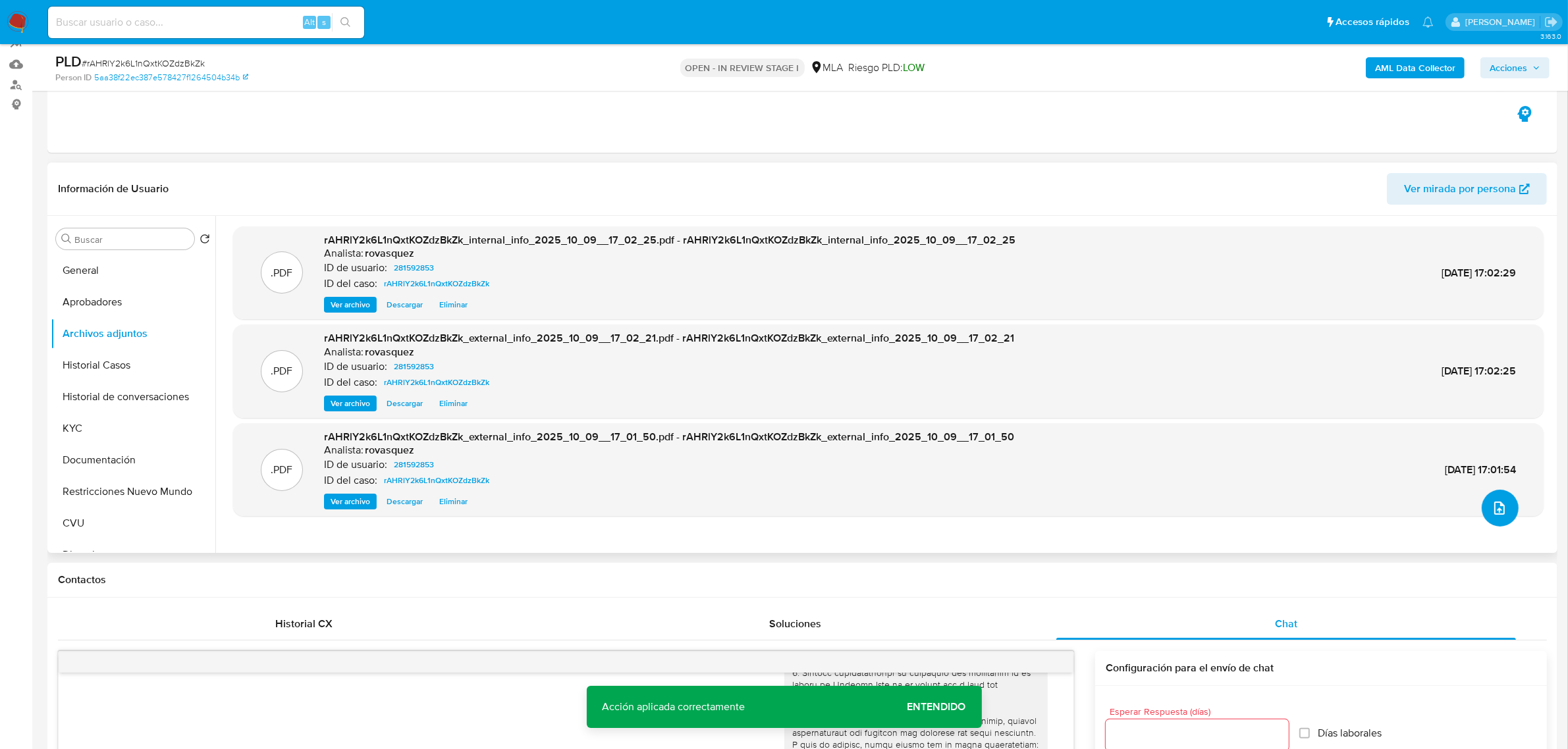
click at [1492, 502] on icon "upload-file" at bounding box center [1499, 508] width 16 height 16
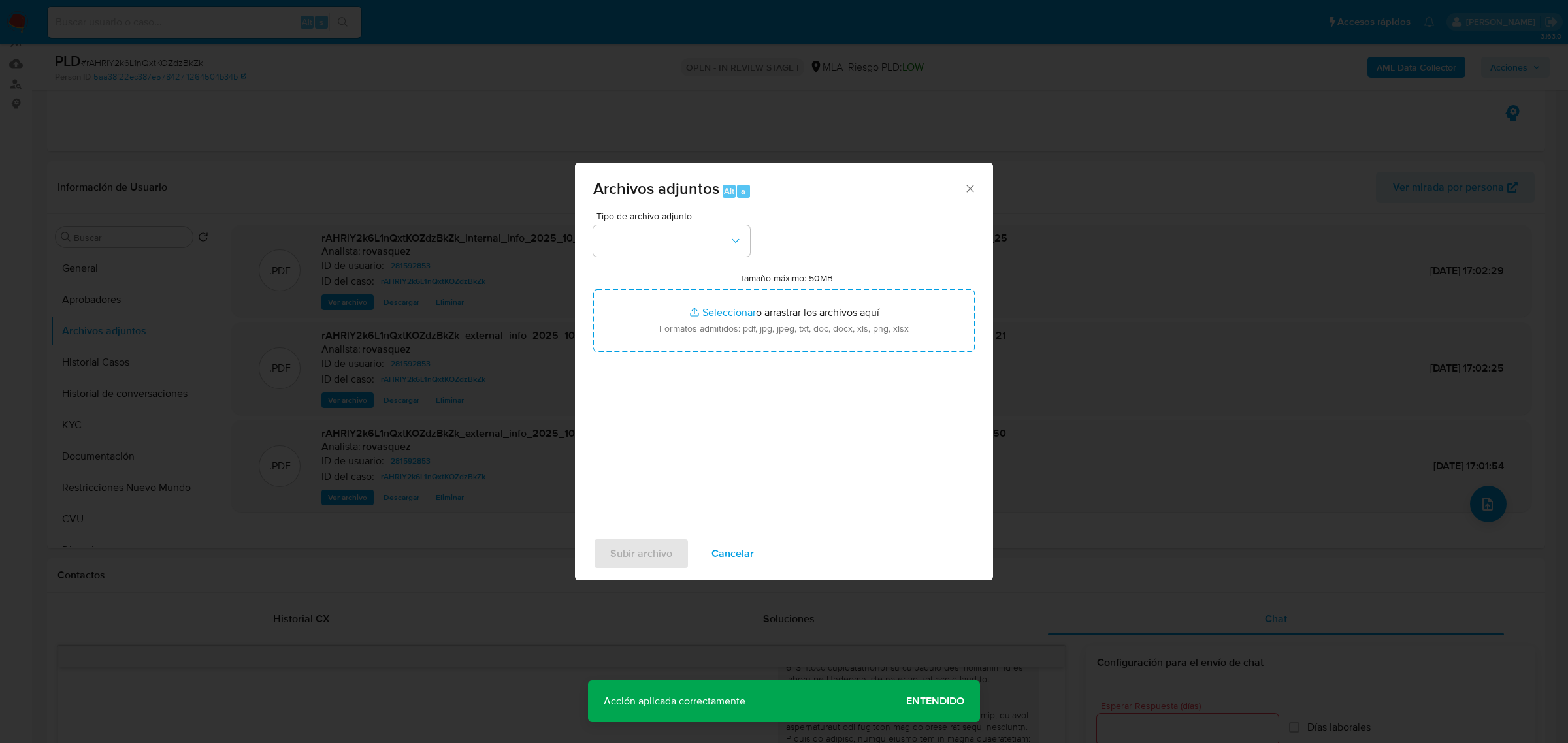
click at [459, 515] on div "Archivos adjuntos Alt a Tipo de archivo adjunto Tamaño máximo: 50MB Seleccionar…" at bounding box center [784, 371] width 1568 height 743
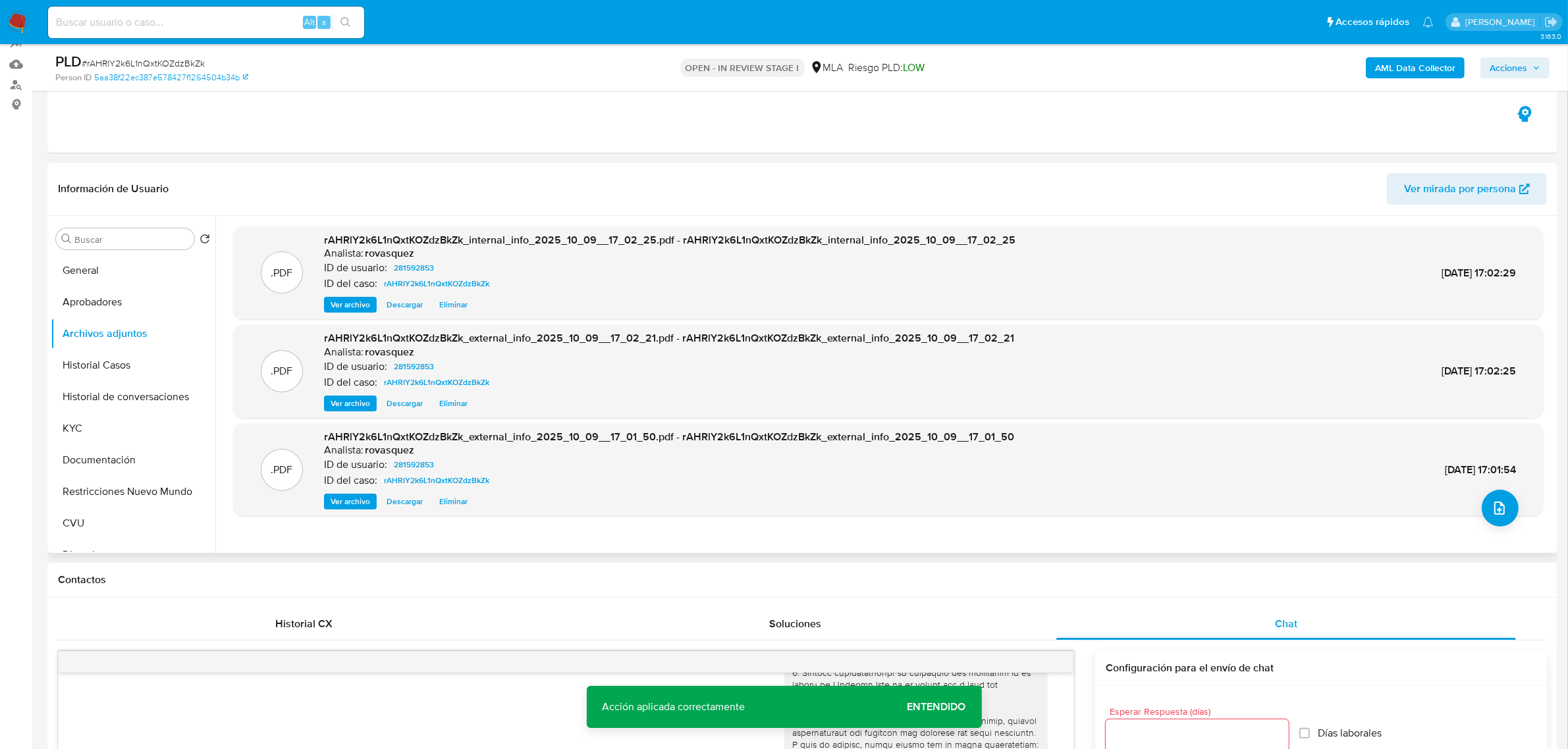
click at [459, 504] on span "Eliminar" at bounding box center [453, 501] width 29 height 13
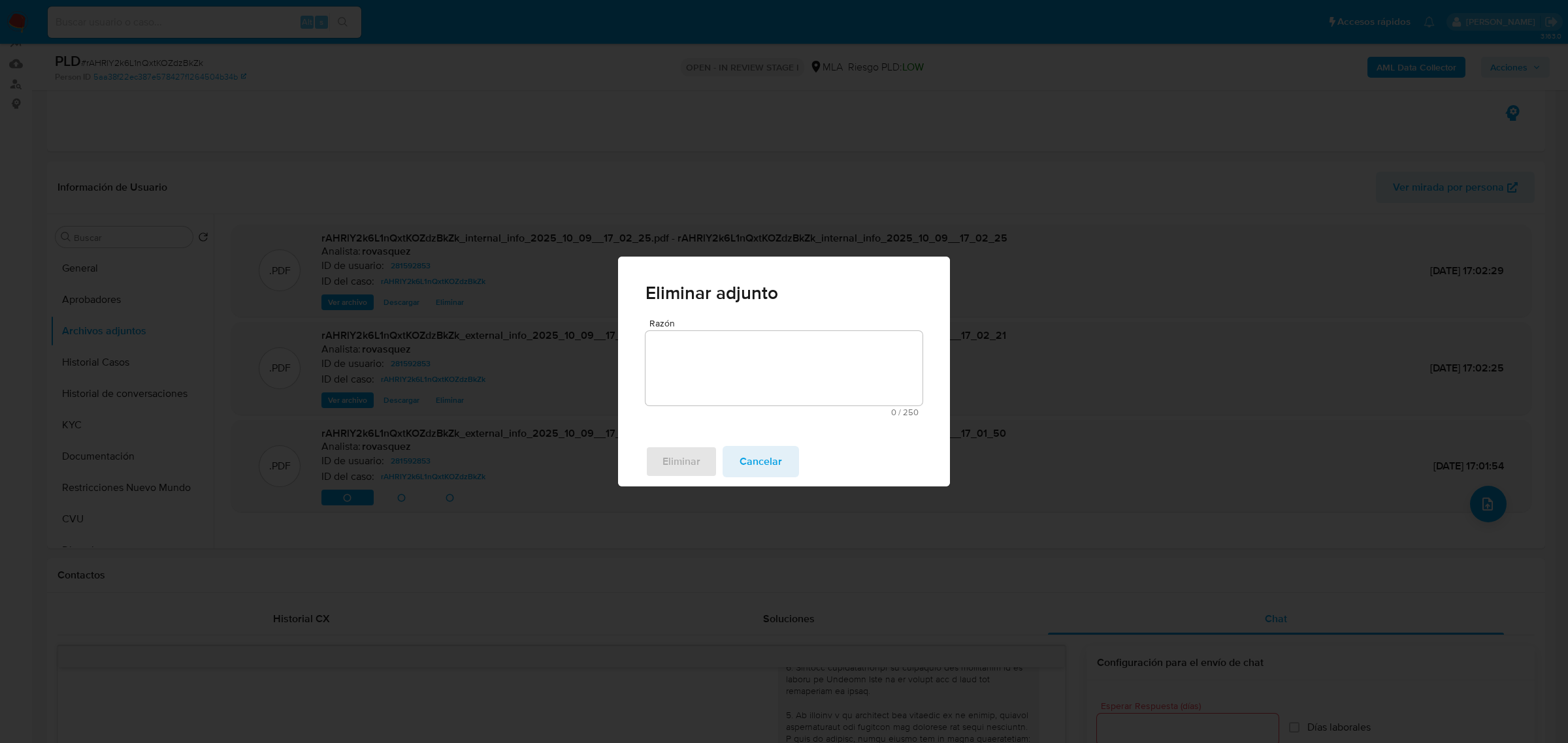
click at [757, 363] on textarea "Razón" at bounding box center [784, 368] width 277 height 74
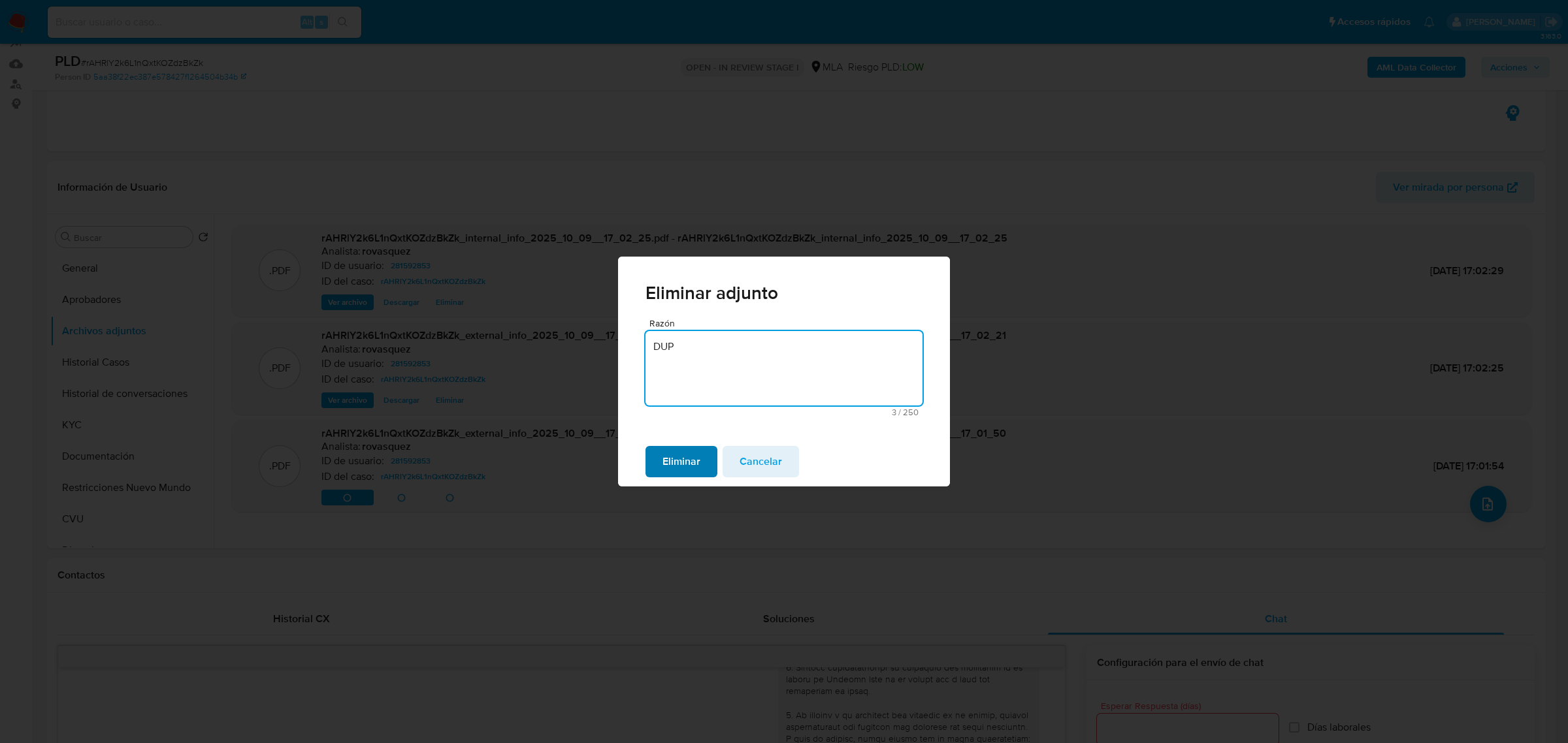
type textarea "DUP"
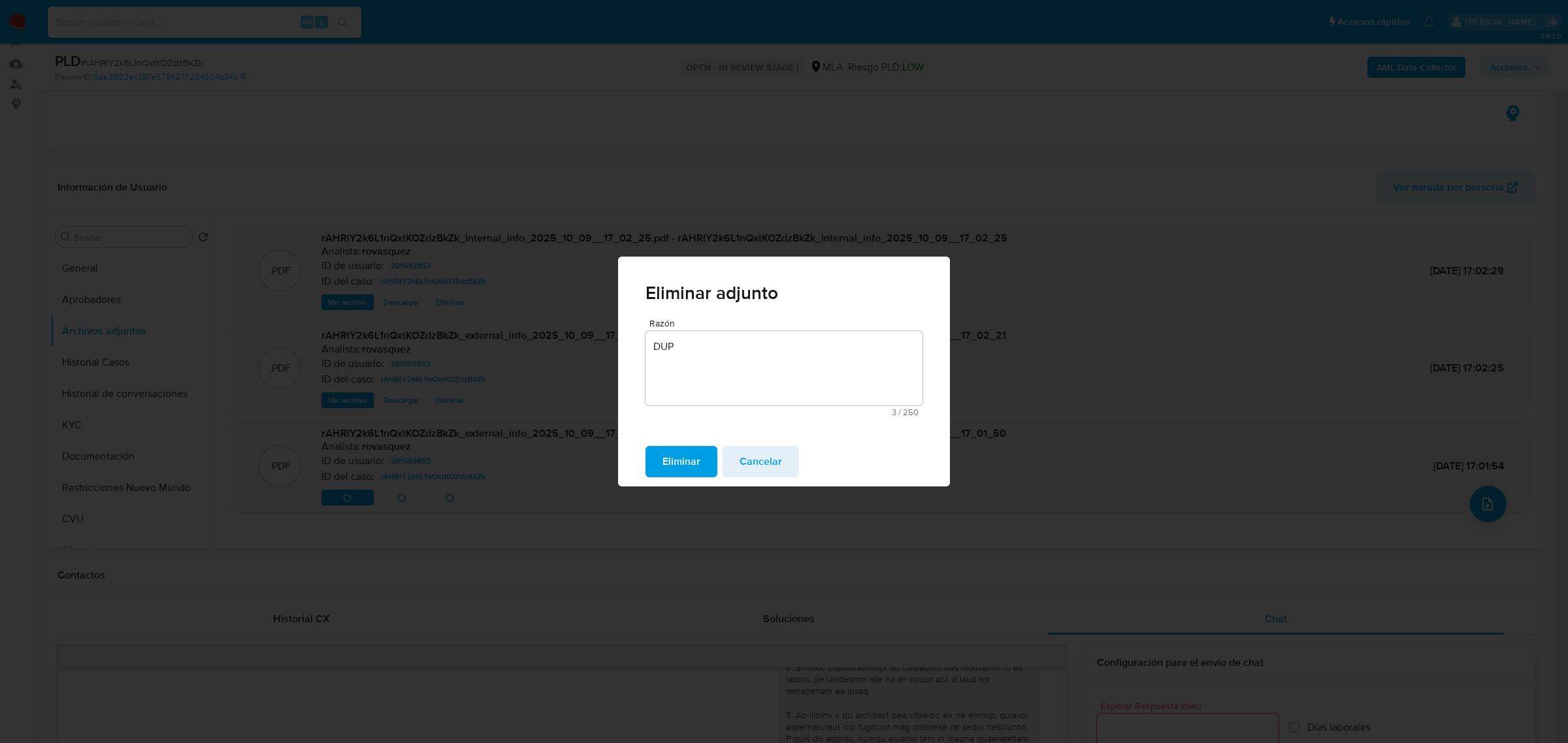
click at [675, 453] on span "Eliminar" at bounding box center [681, 461] width 38 height 28
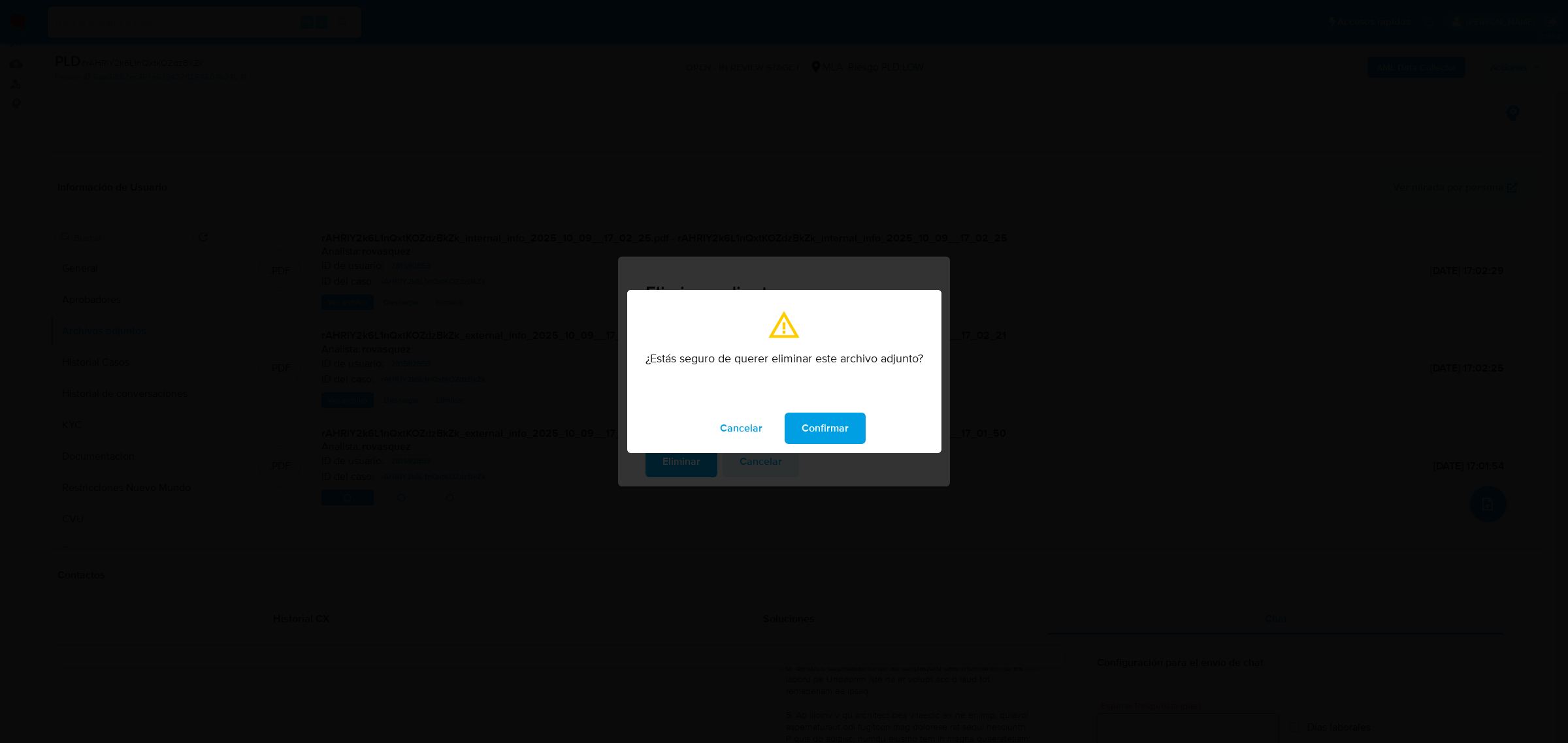
click at [814, 424] on span "Confirmar" at bounding box center [825, 428] width 47 height 28
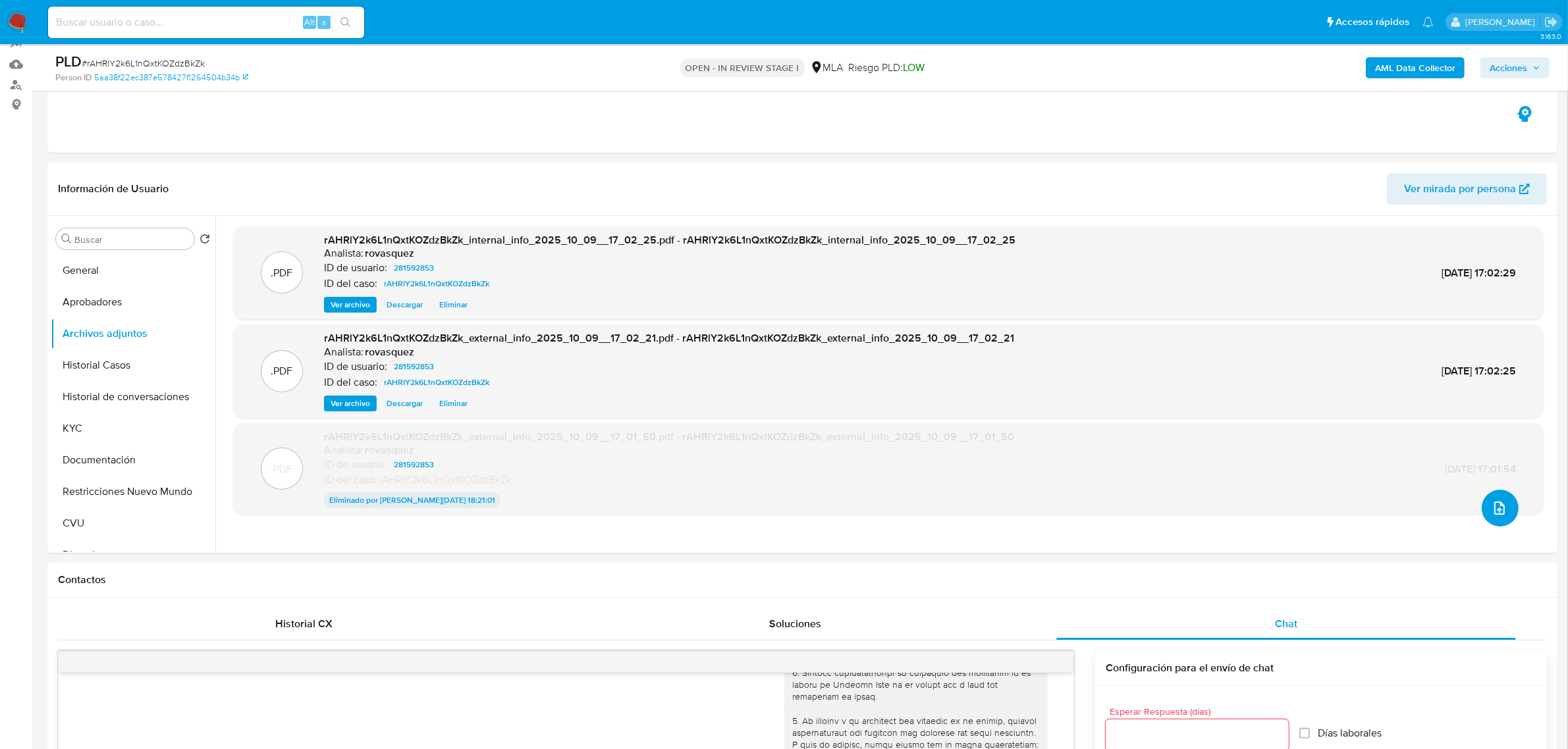
click at [1496, 511] on icon "upload-file" at bounding box center [1499, 508] width 16 height 16
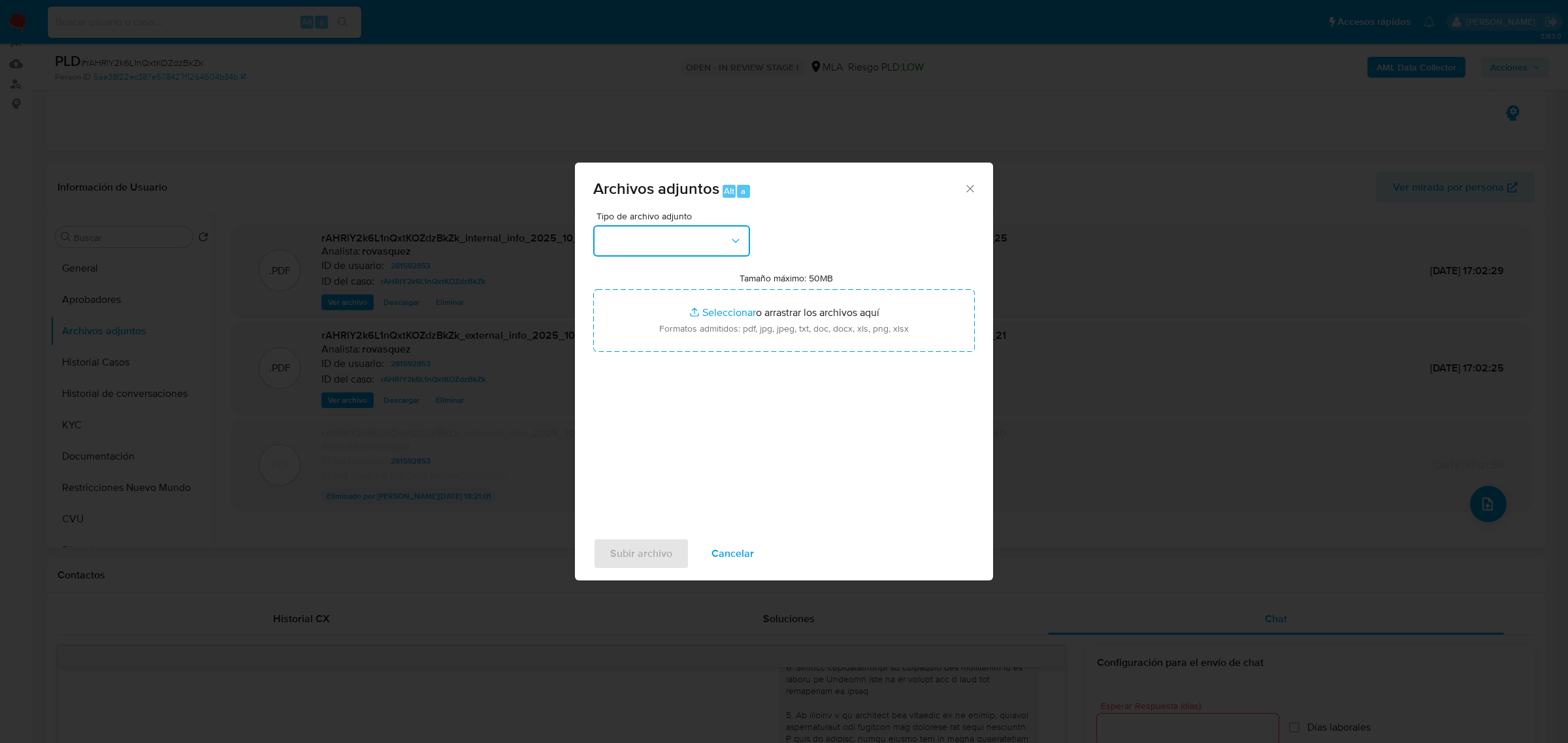
click at [681, 250] on button "button" at bounding box center [671, 241] width 157 height 31
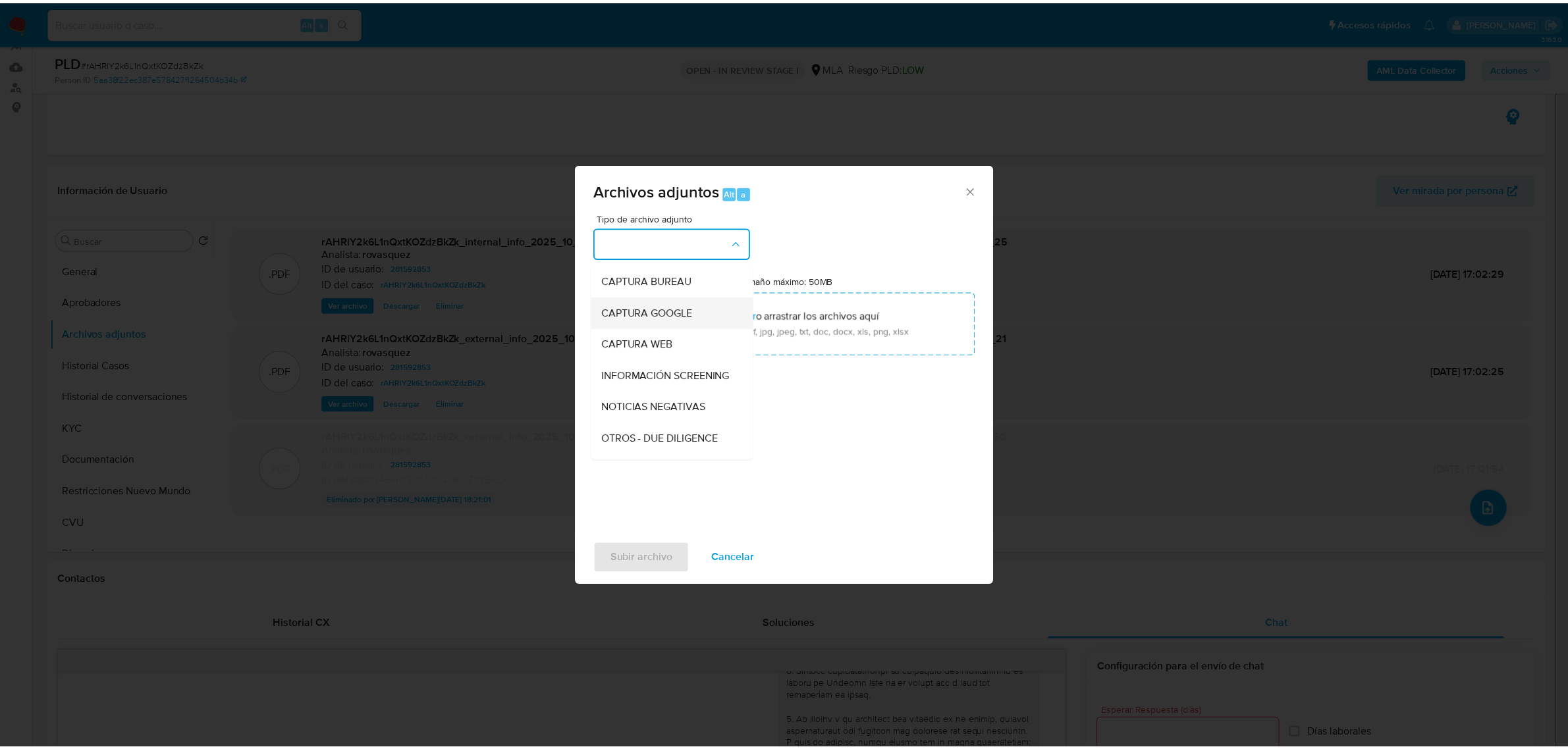
scroll to position [164, 0]
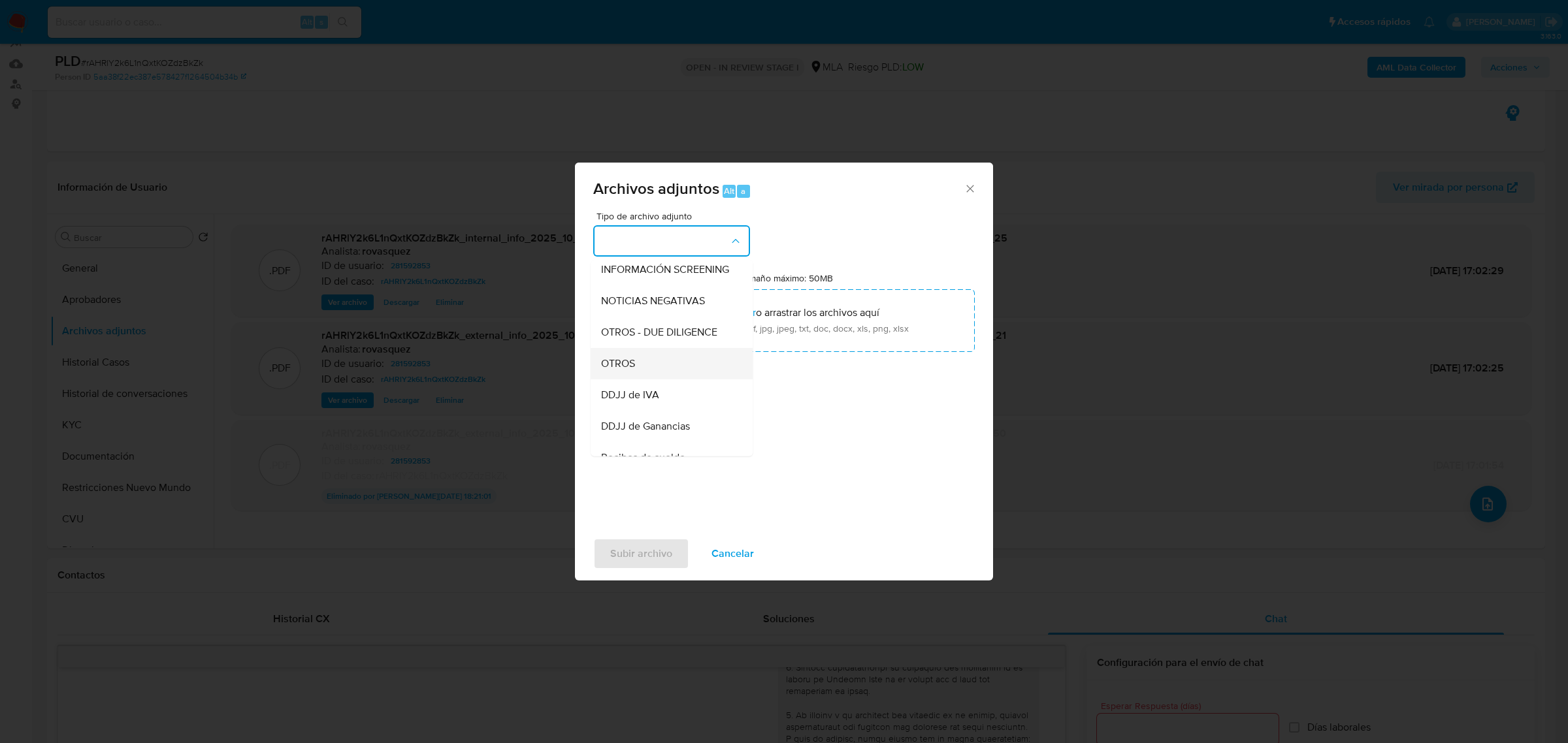
click at [663, 363] on div "OTROS" at bounding box center [668, 363] width 133 height 31
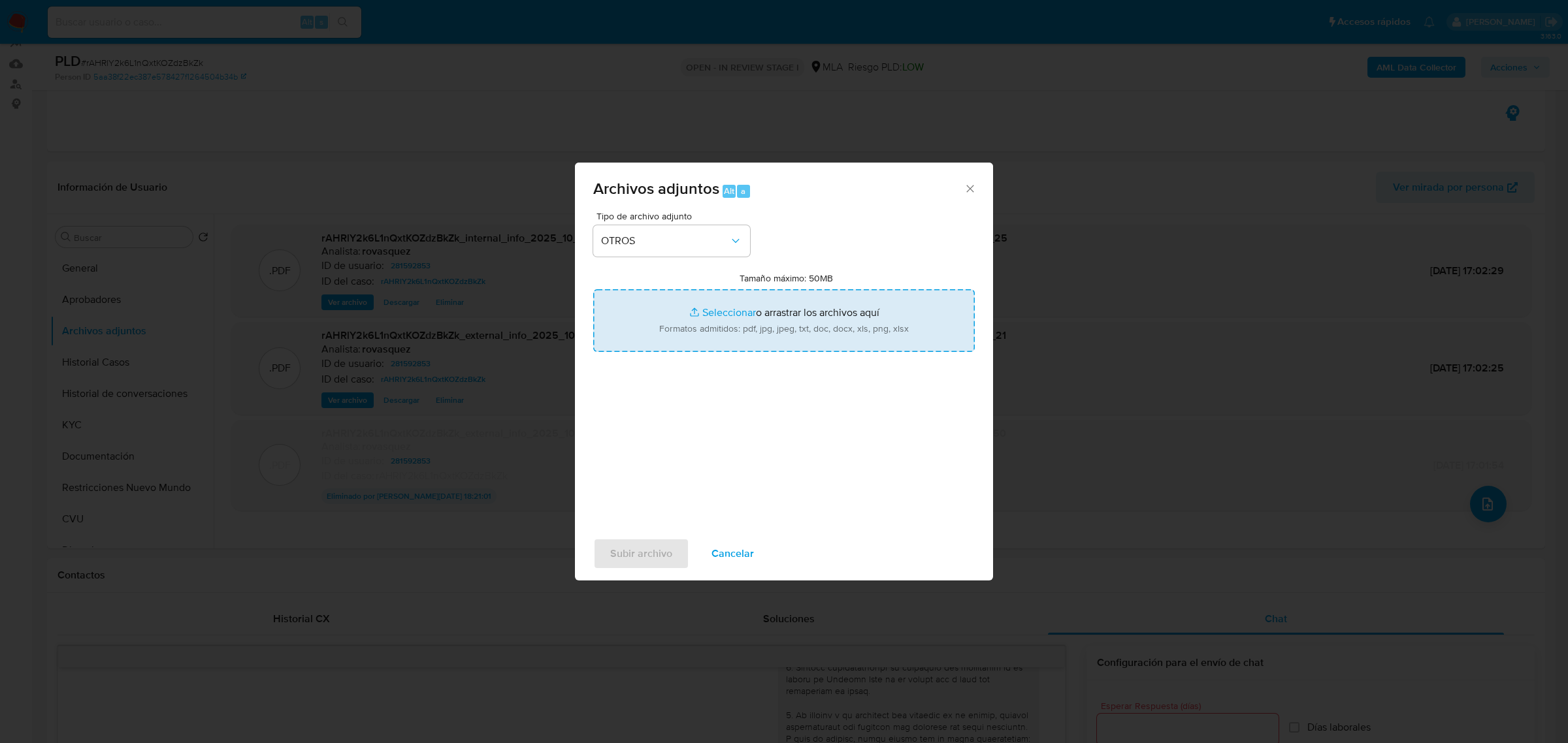
click at [710, 311] on input "Tamaño máximo: 50MB Seleccionar archivos" at bounding box center [783, 320] width 382 height 62
type input "C:\fakepath\Caselog rAHRlY2k6L1nQxtKOZdzBkZk_2025_08_18_19_20_04.docx"
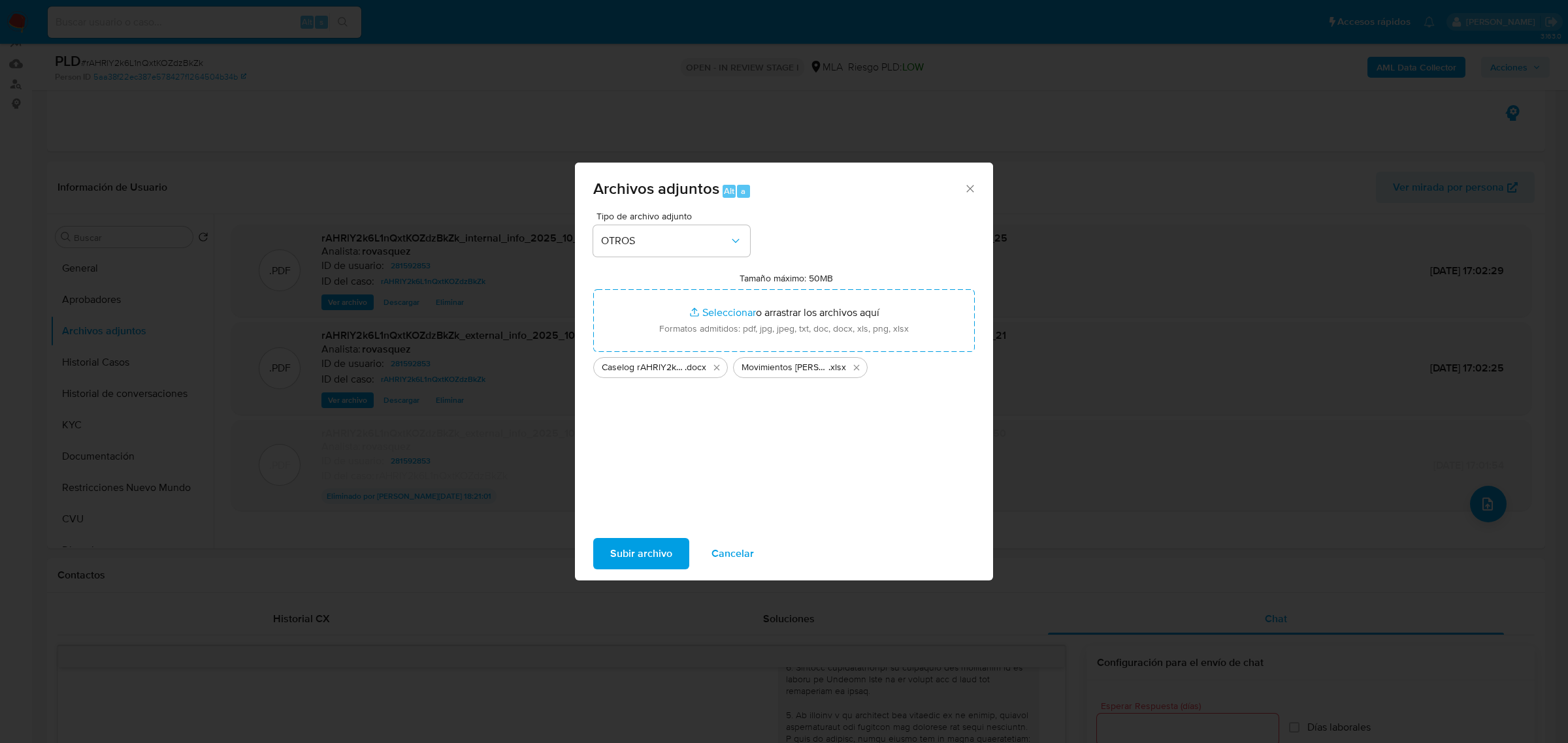
click at [658, 547] on span "Subir archivo" at bounding box center [641, 554] width 62 height 28
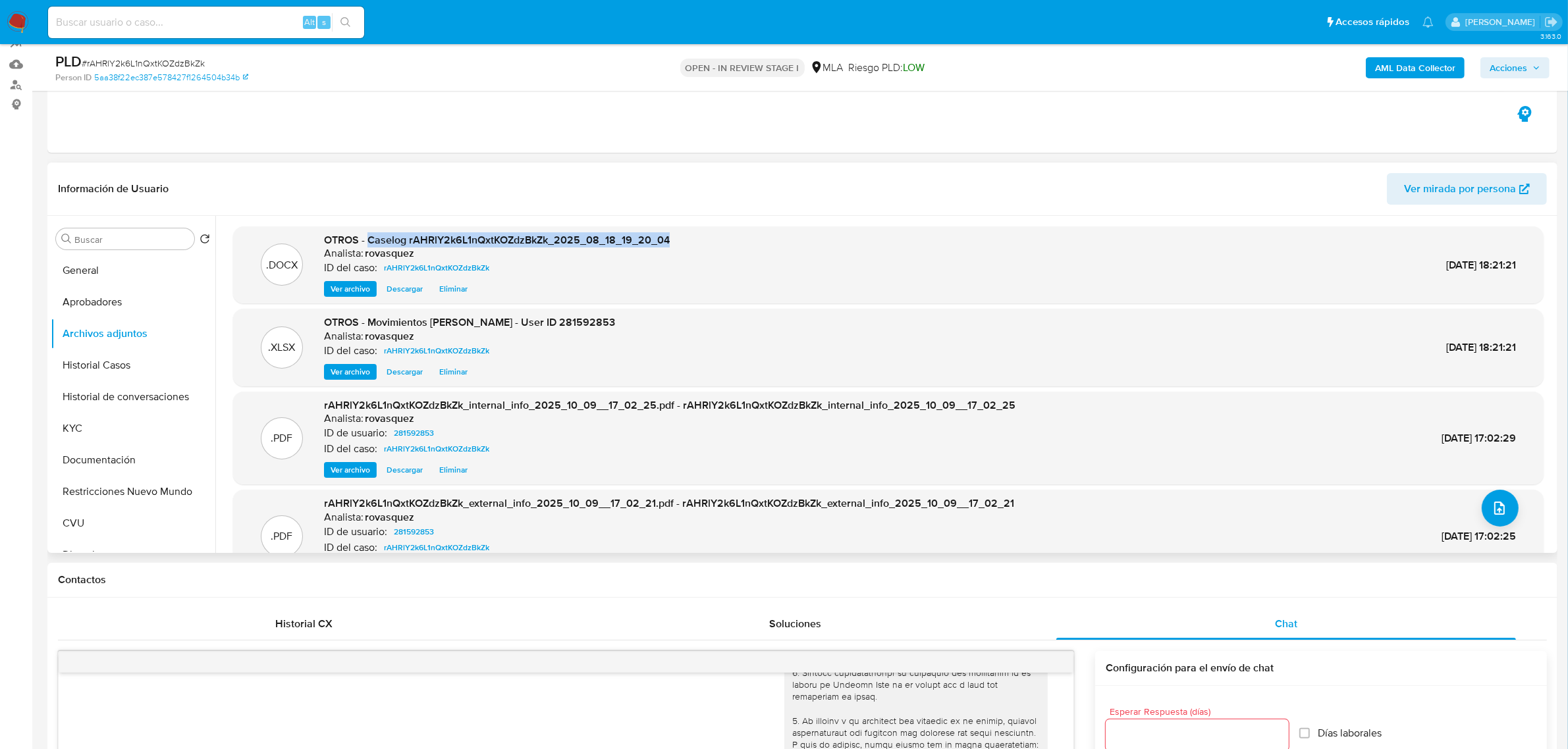
drag, startPoint x: 369, startPoint y: 241, endPoint x: 668, endPoint y: 242, distance: 299.0
click at [668, 242] on div ".DOCX OTROS - Caselog rAHRlY2k6L1nQxtKOZdzBkZk_2025_08_18_19_20_04 Analista: ro…" at bounding box center [889, 266] width 1297 height 65
copy span "Caselog rAHRlY2k6L1nQxtKOZdzBkZk_2025_08_18_19_20_04"
click at [1513, 71] on span "Acciones" at bounding box center [1508, 67] width 37 height 21
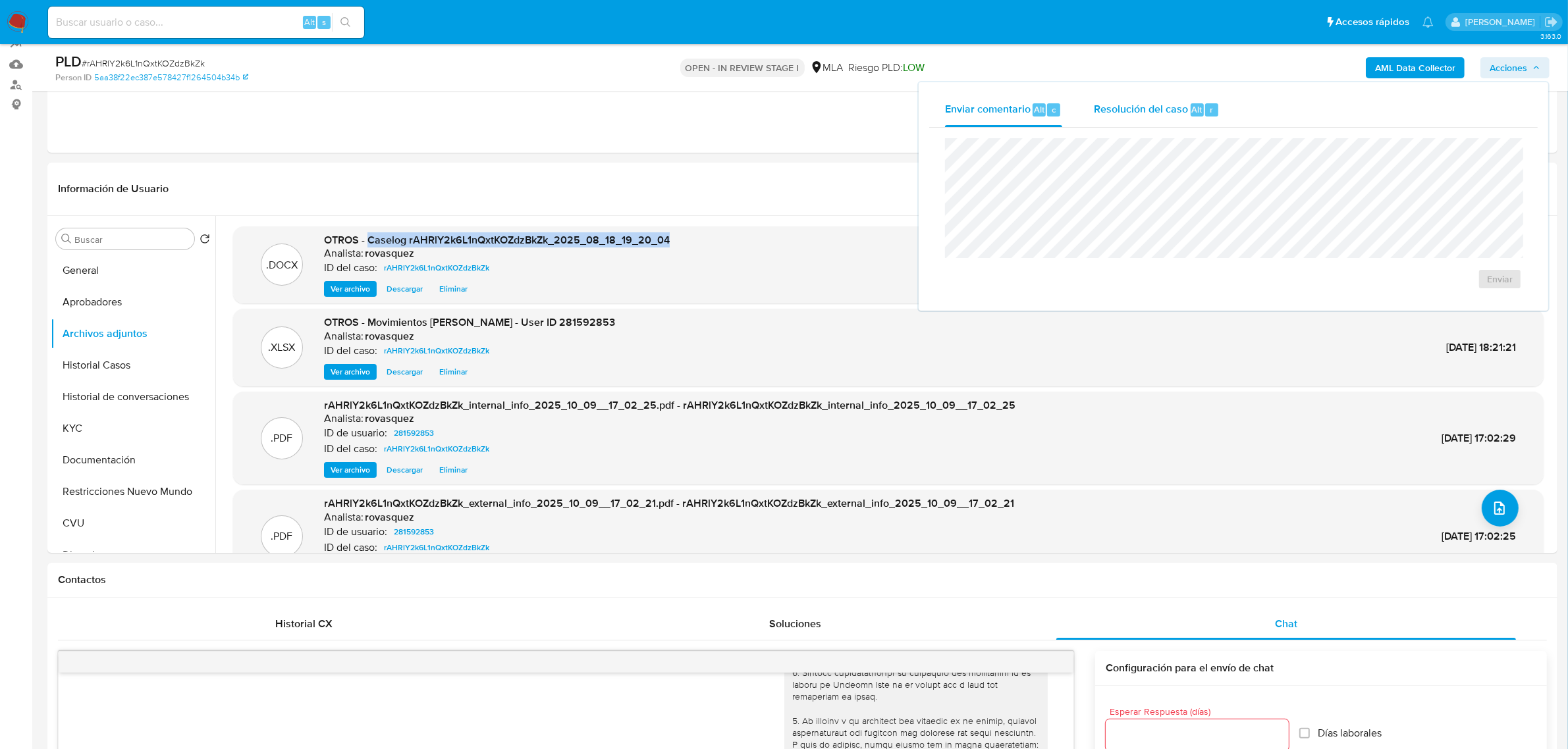
click at [1111, 112] on span "Resolución del caso" at bounding box center [1141, 108] width 94 height 15
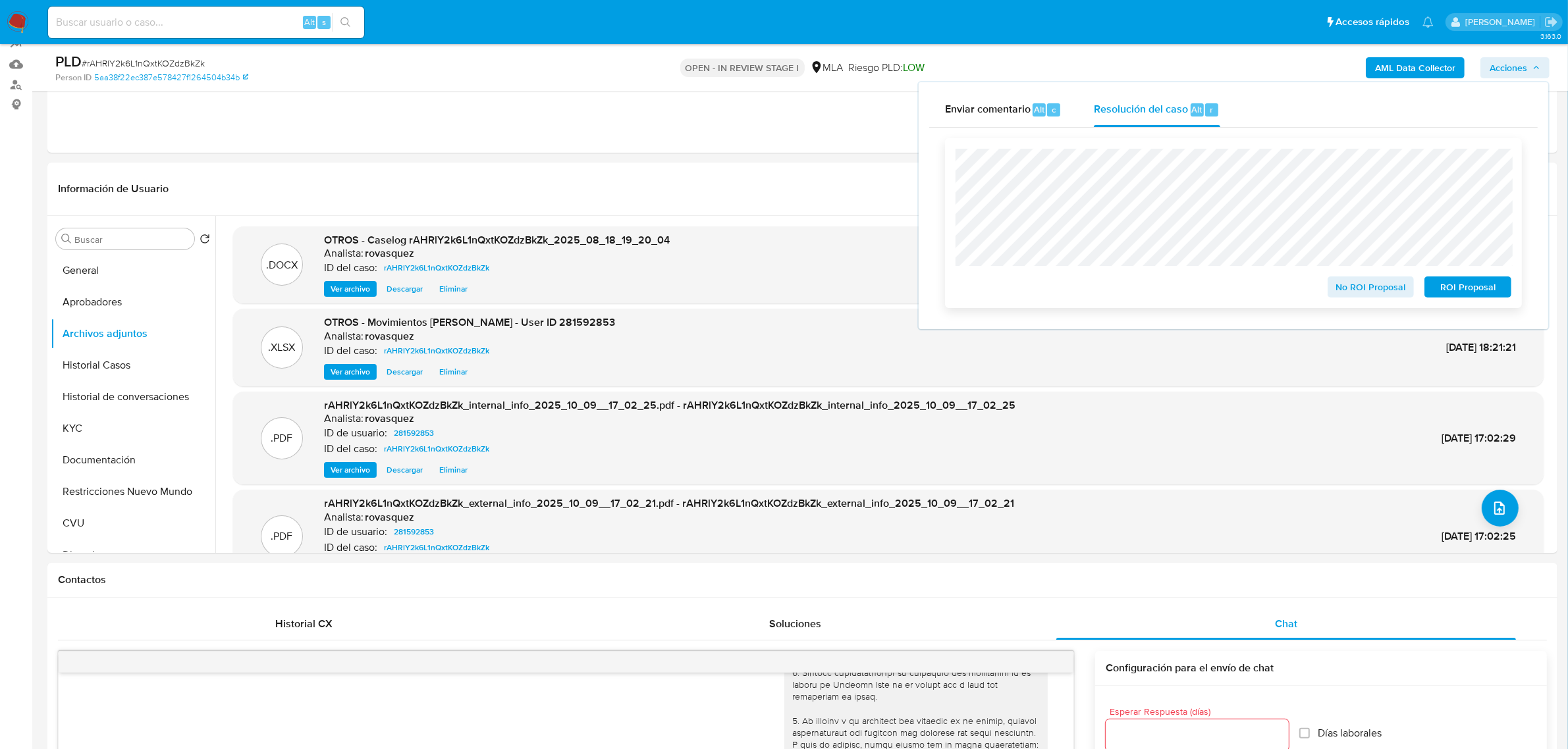
click at [1489, 295] on span "ROI Proposal" at bounding box center [1468, 286] width 69 height 19
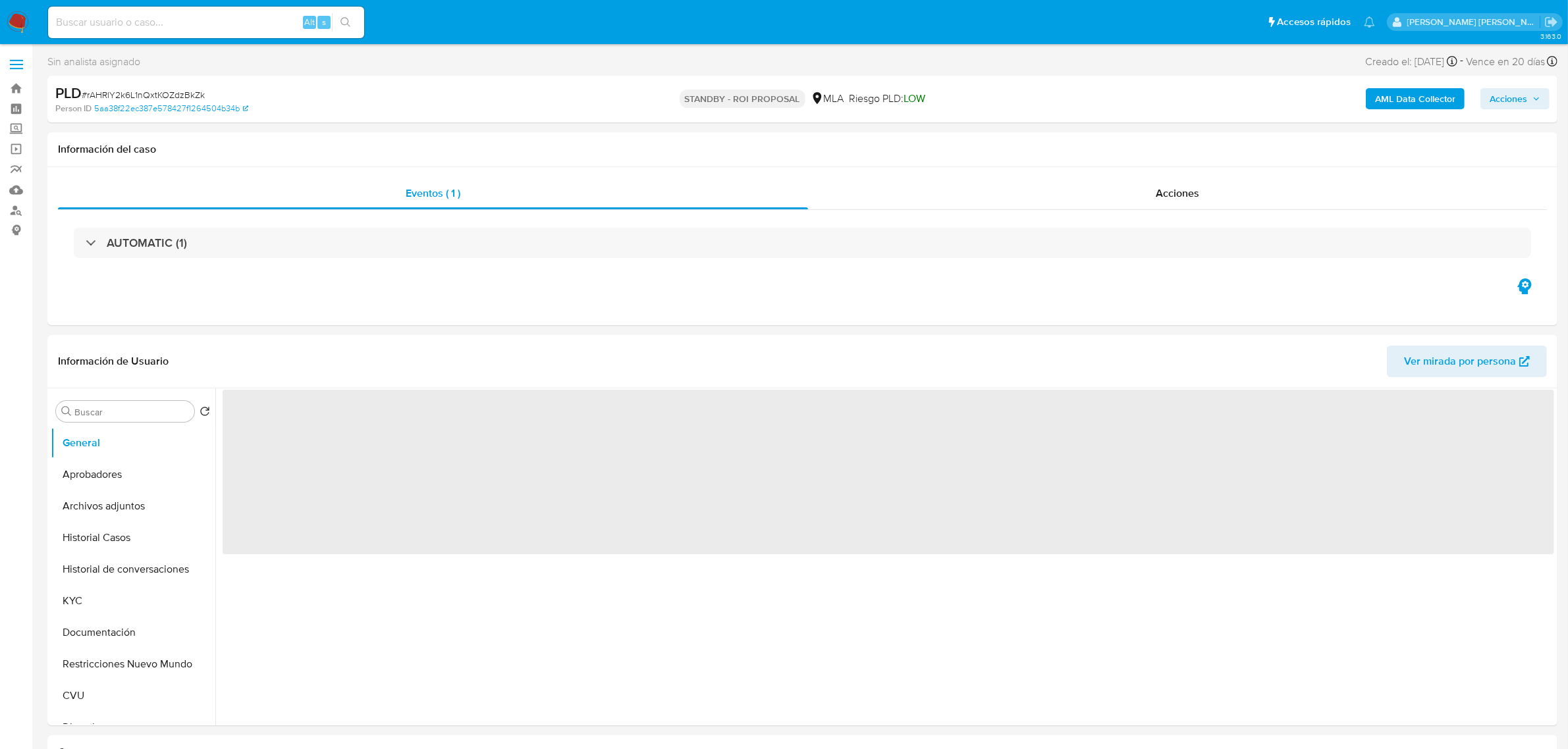
select select "10"
